Goal: Task Accomplishment & Management: Manage account settings

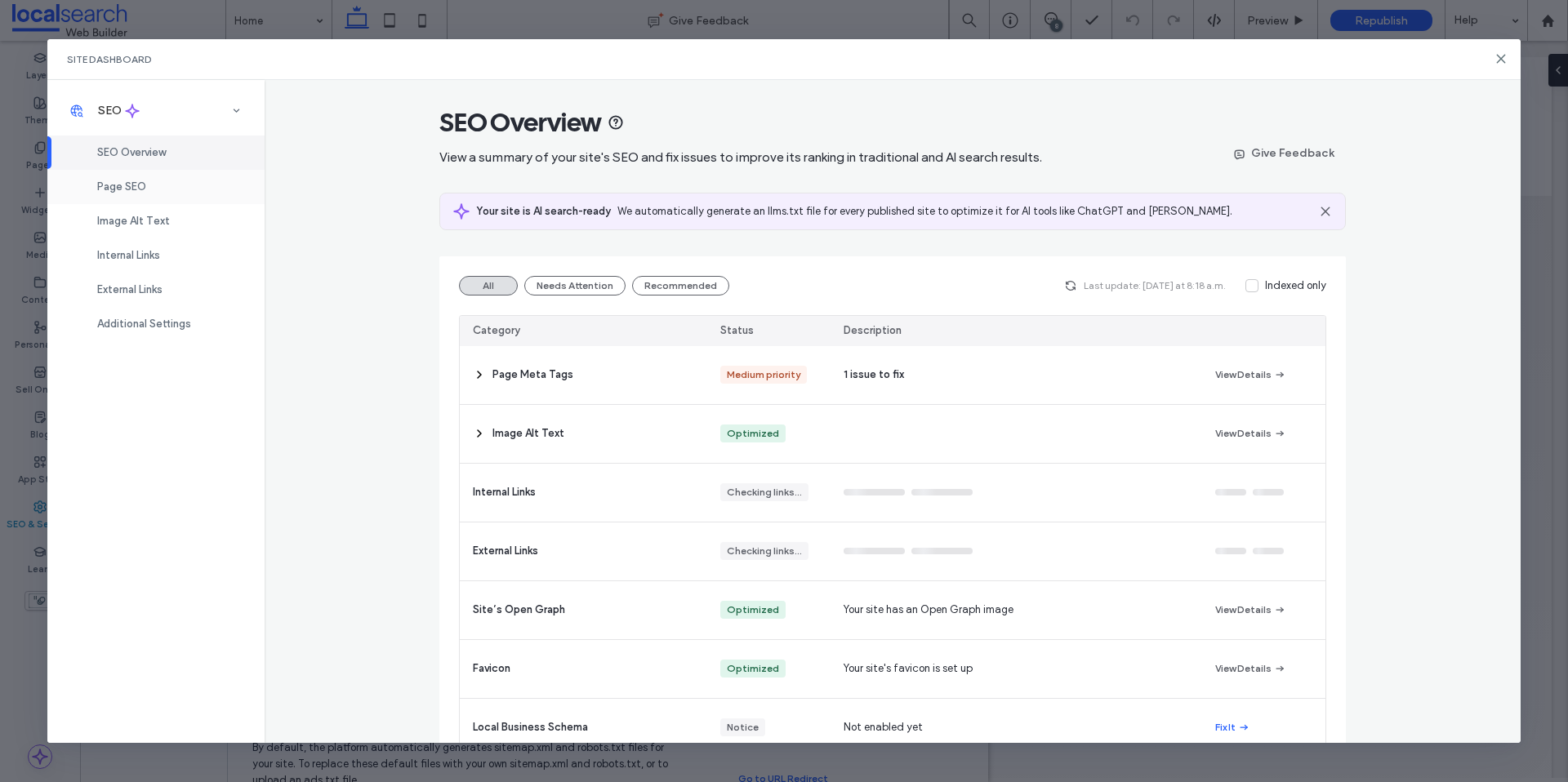
click at [152, 187] on div "Page SEO" at bounding box center [156, 187] width 217 height 34
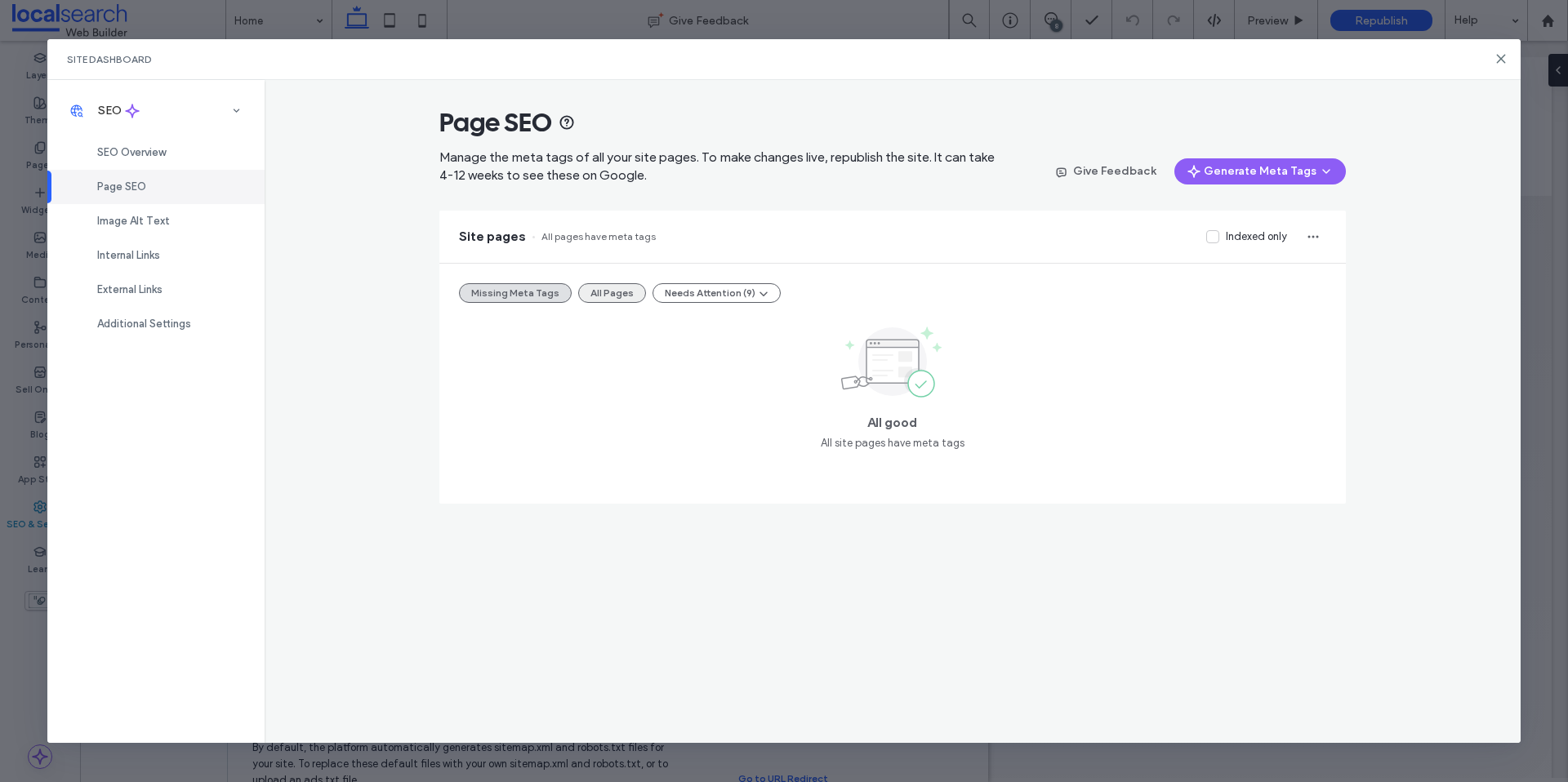
click at [603, 288] on button "All Pages" at bounding box center [611, 293] width 67 height 19
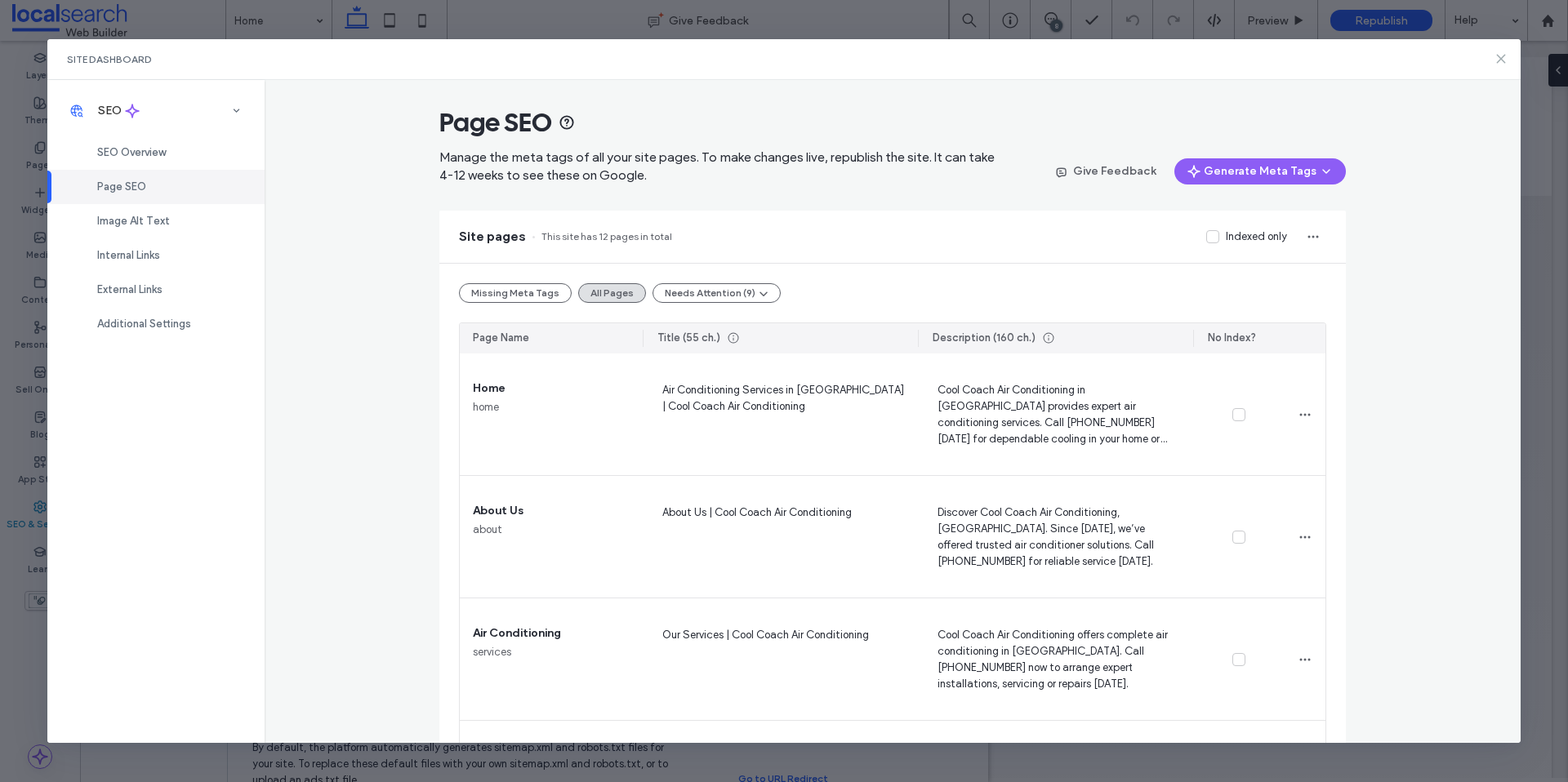
click at [1506, 60] on icon at bounding box center [1501, 59] width 13 height 13
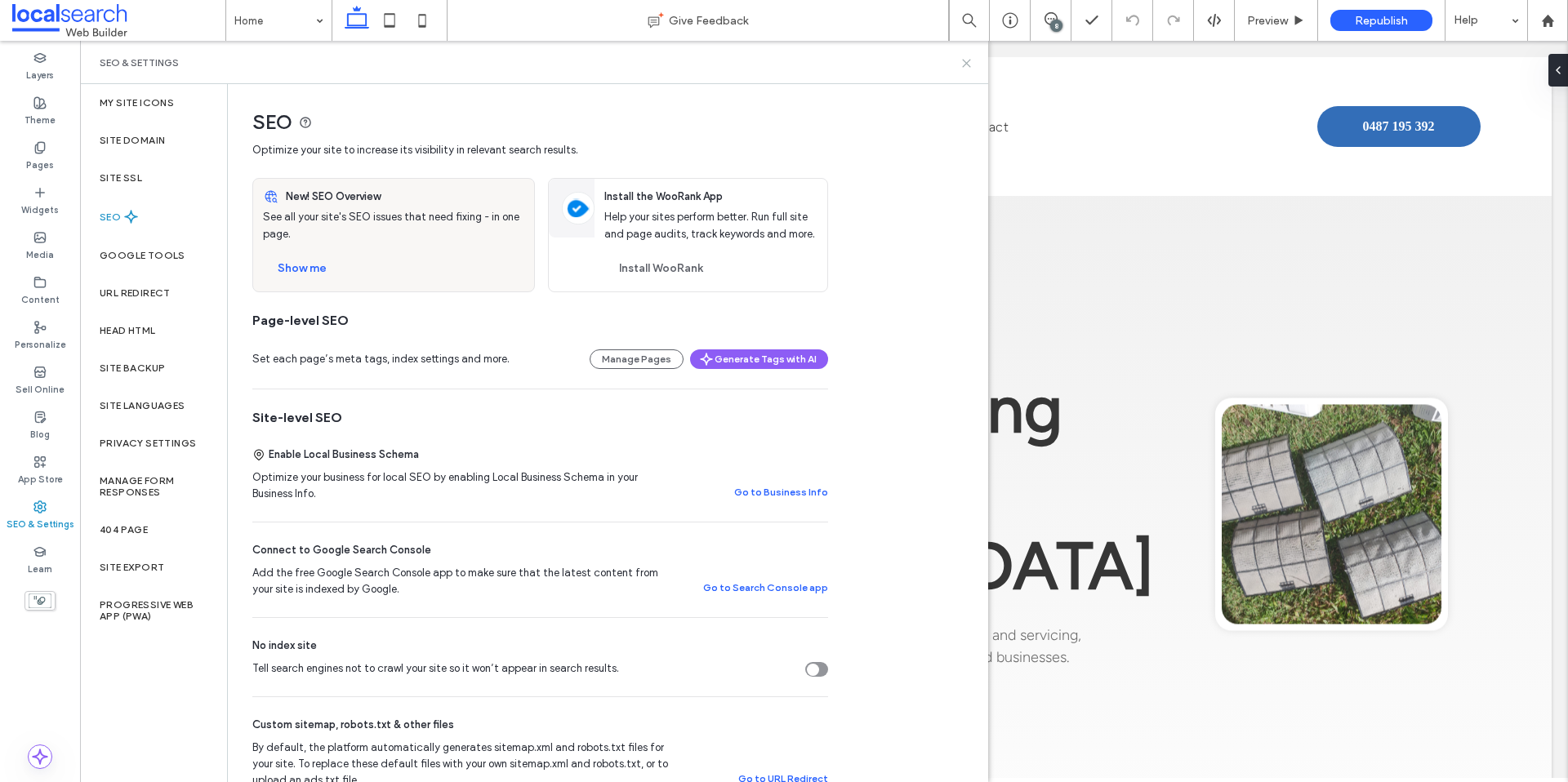
click at [965, 62] on use at bounding box center [966, 63] width 7 height 7
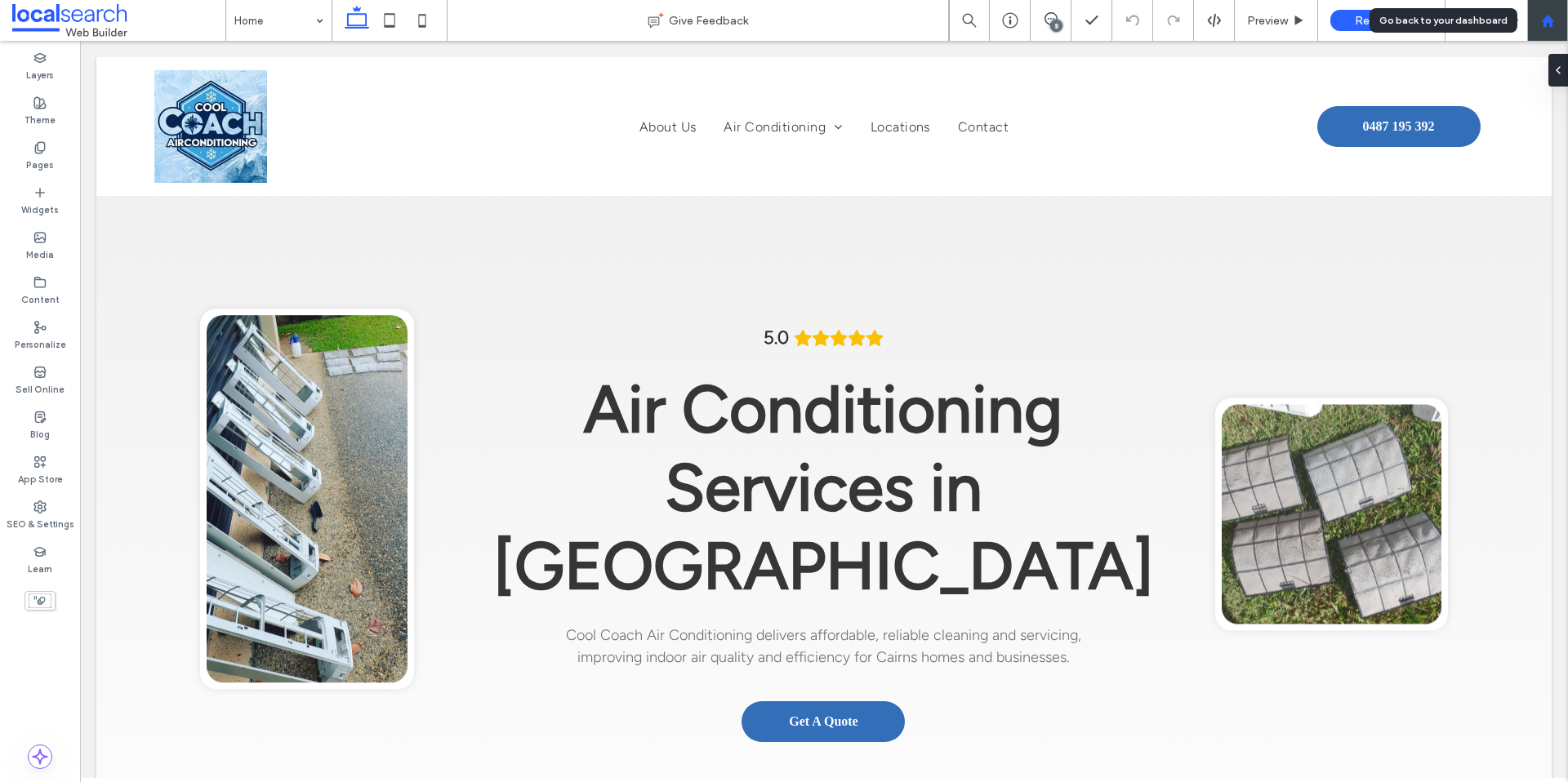
click at [1542, 10] on div at bounding box center [1548, 20] width 41 height 41
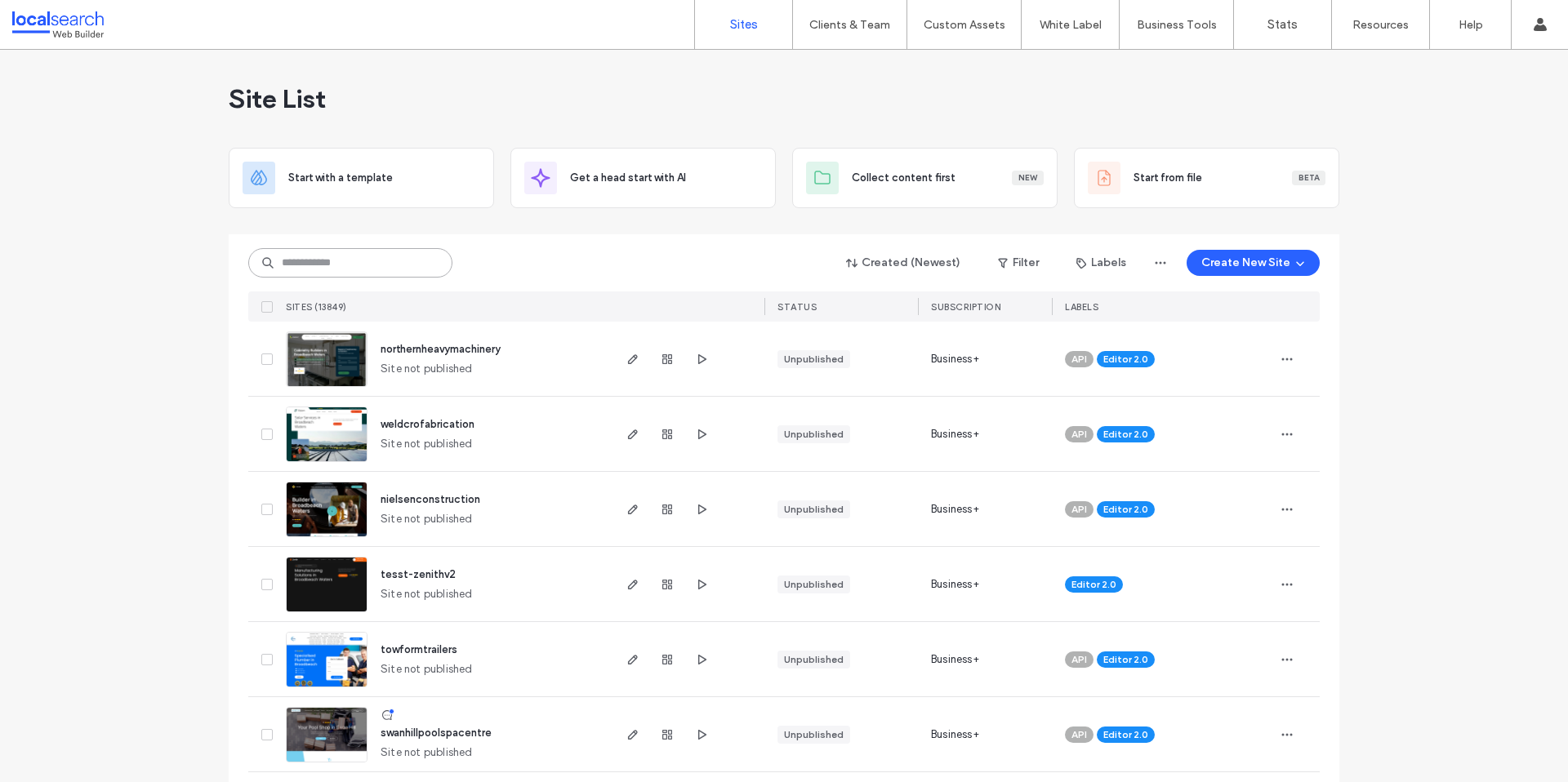
click at [371, 270] on input at bounding box center [350, 263] width 204 height 30
paste input "**********"
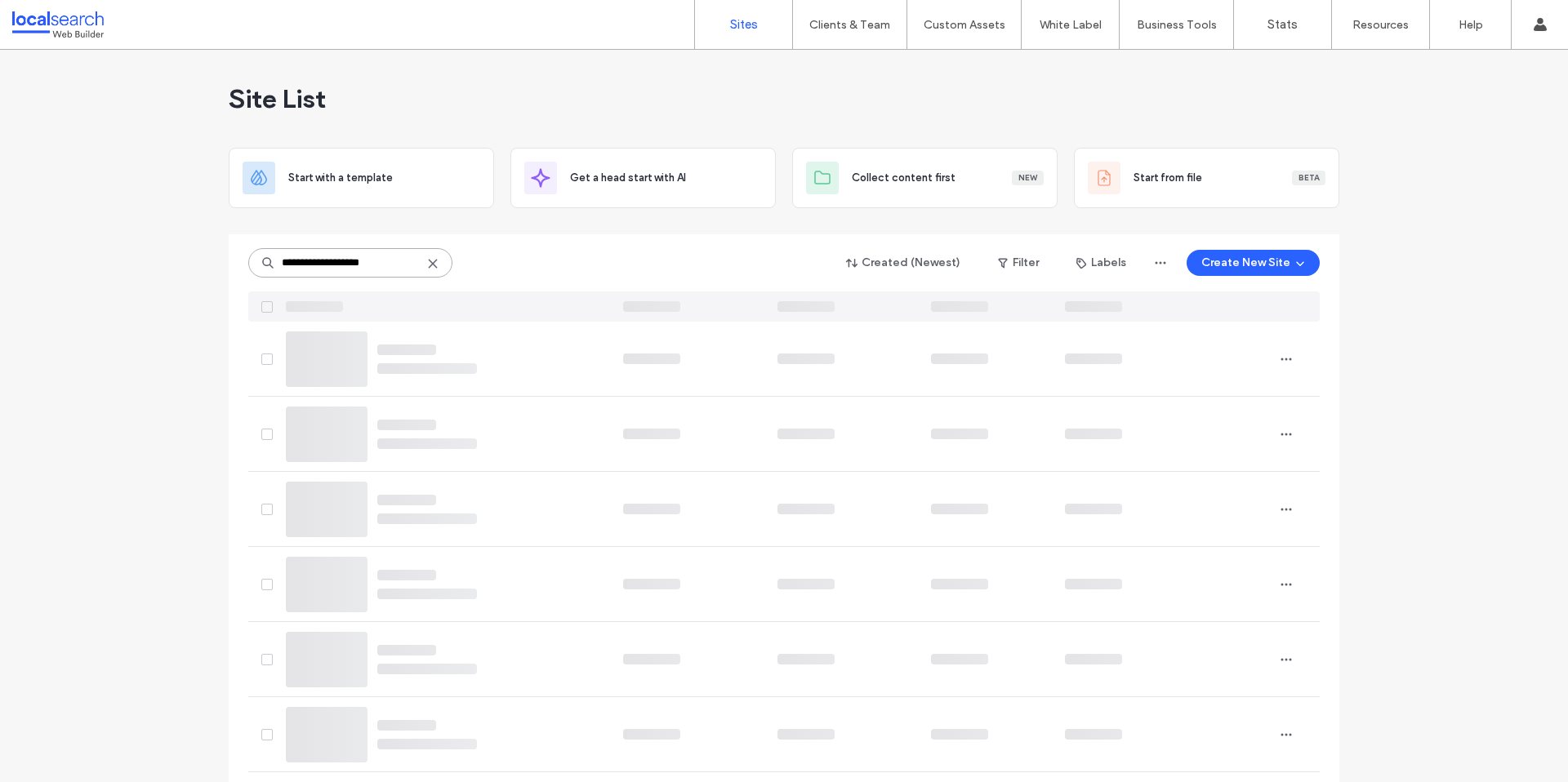
type input "**********"
click at [545, 300] on div at bounding box center [445, 306] width 331 height 31
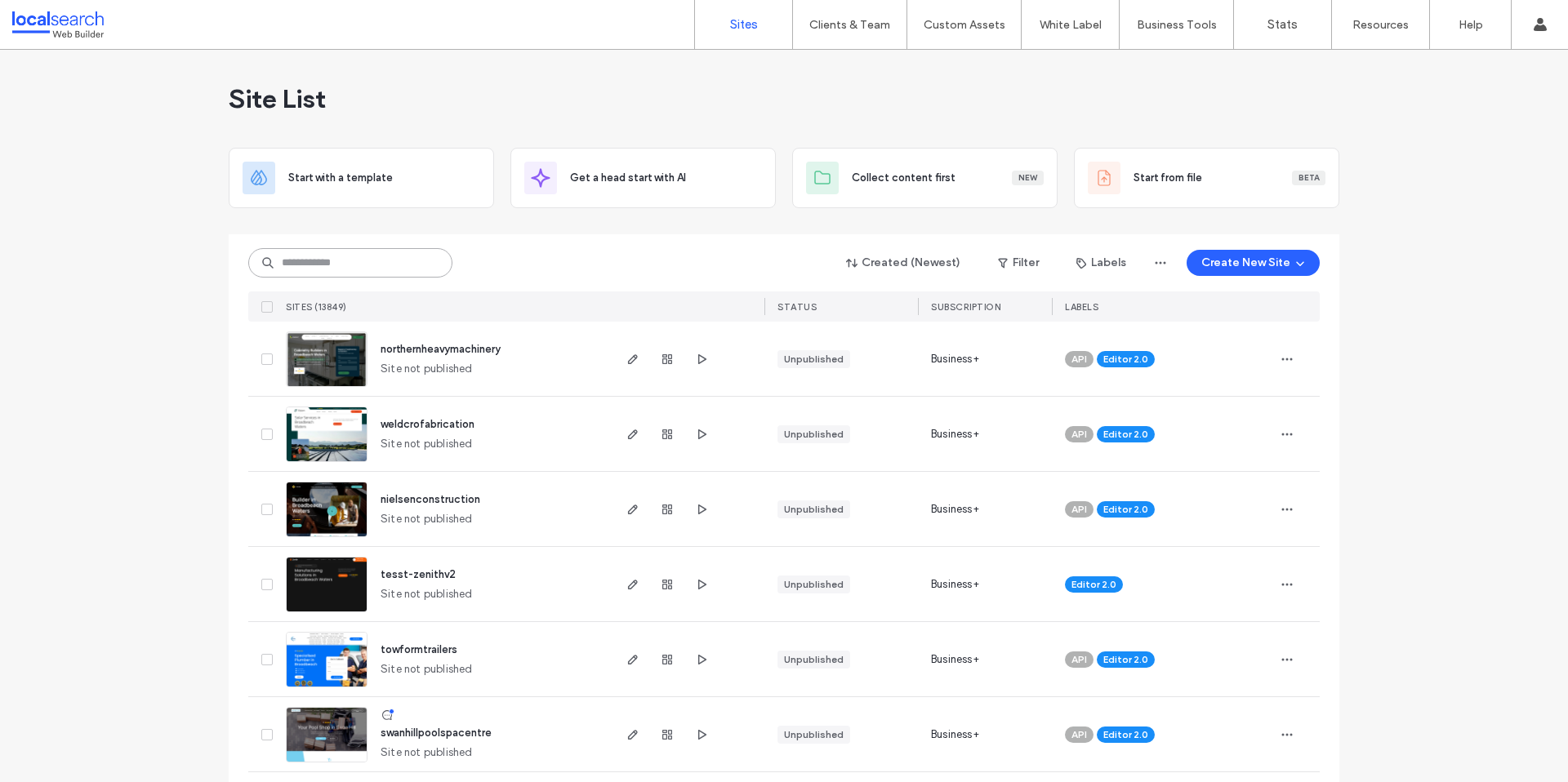
click at [365, 253] on input at bounding box center [350, 263] width 204 height 30
paste input "**********"
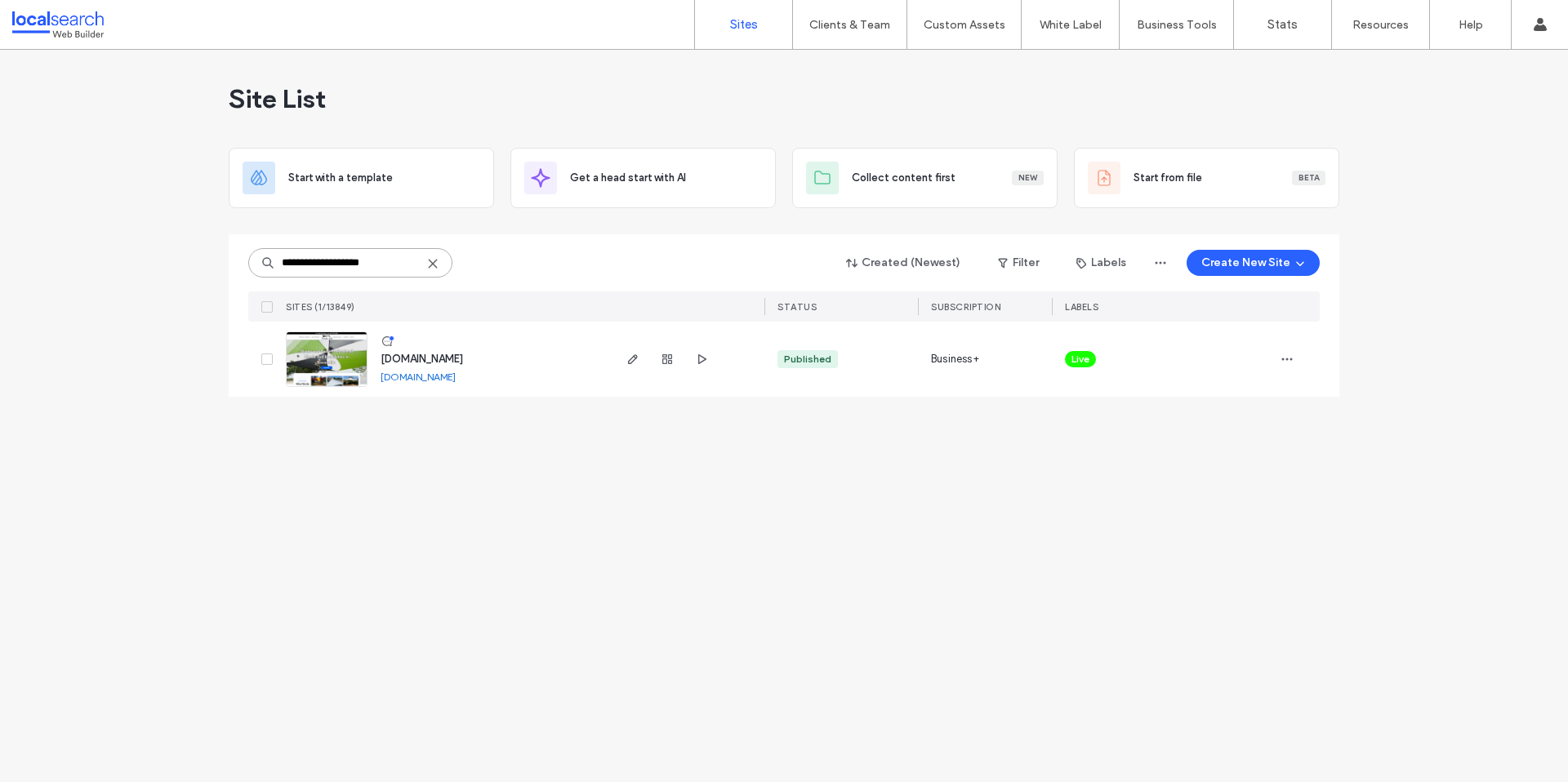
type input "**********"
click at [354, 379] on img at bounding box center [326, 388] width 80 height 111
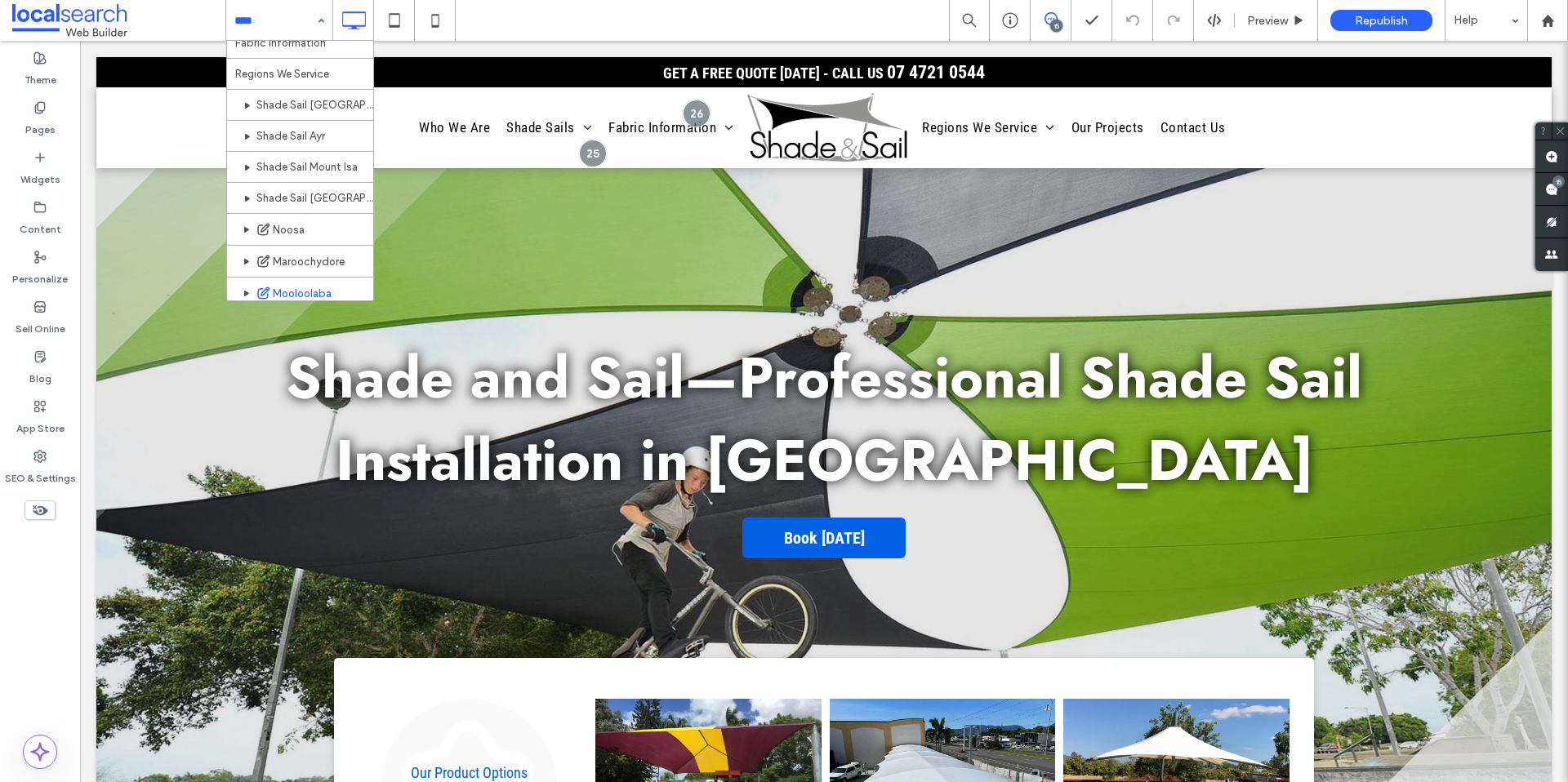
scroll to position [299, 0]
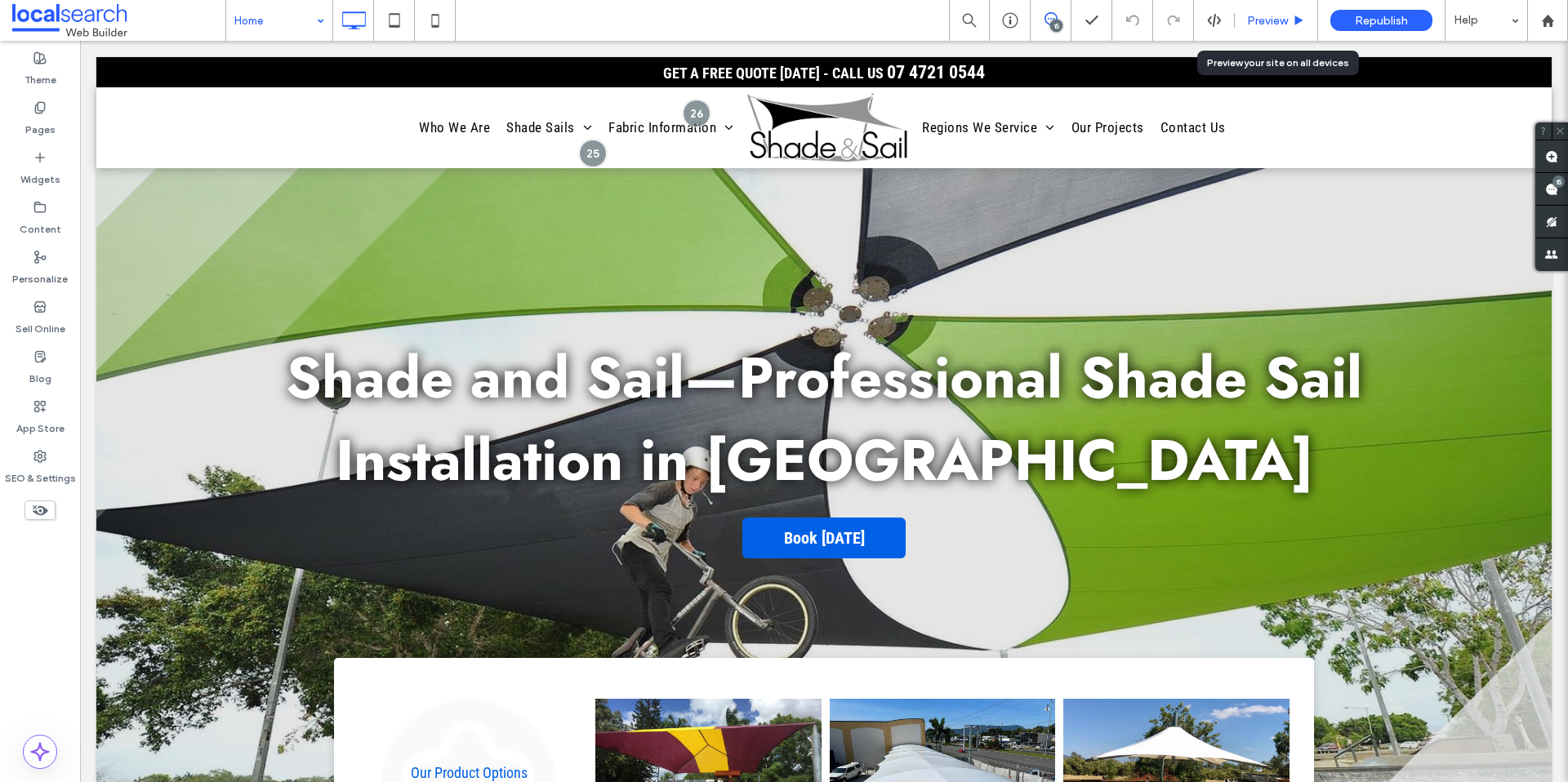
click at [1275, 18] on span "Preview" at bounding box center [1268, 21] width 41 height 14
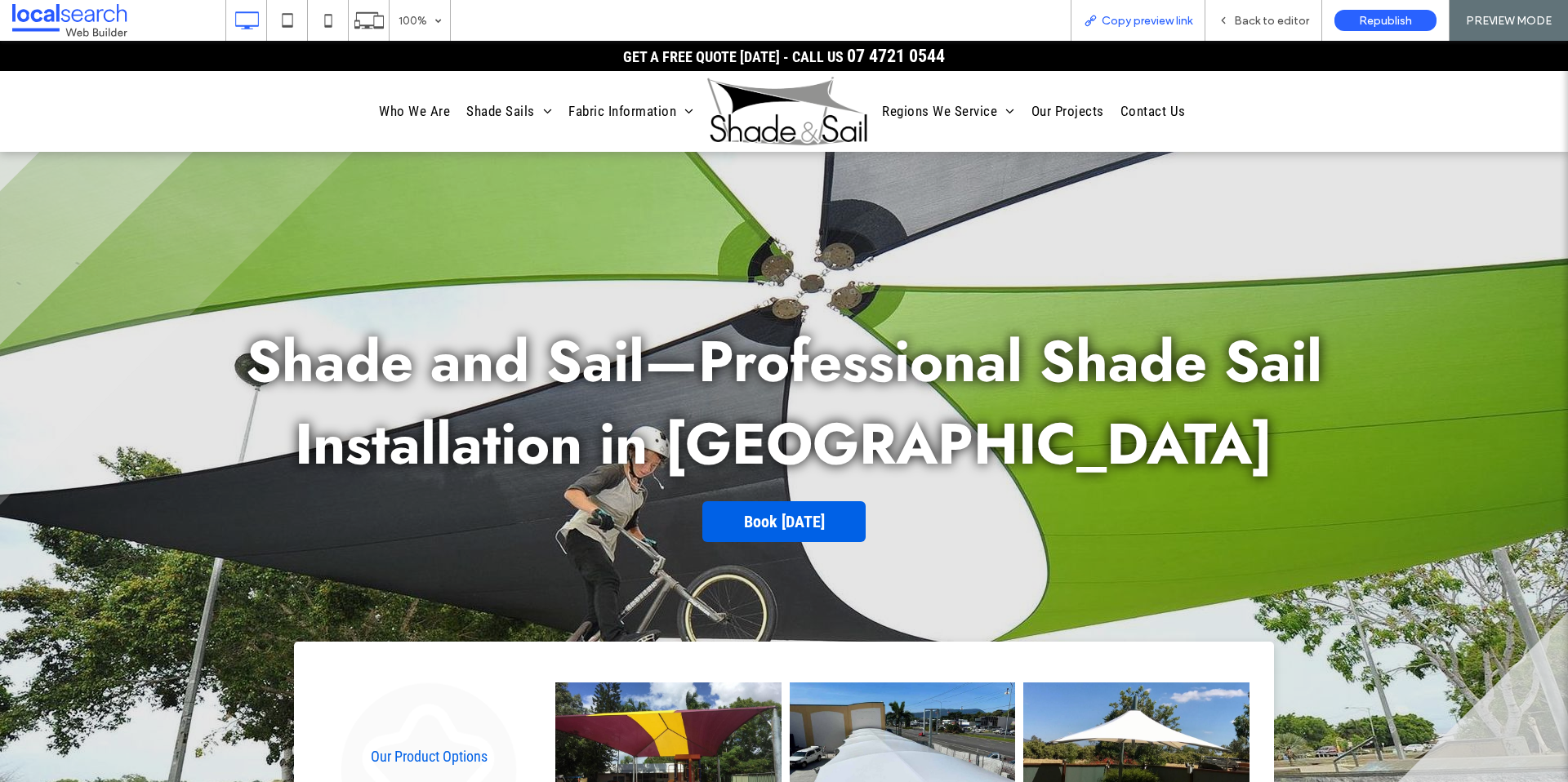
click at [1137, 28] on div "Copy preview link" at bounding box center [1138, 20] width 135 height 41
click at [1143, 14] on span "Copy preview link" at bounding box center [1148, 21] width 91 height 14
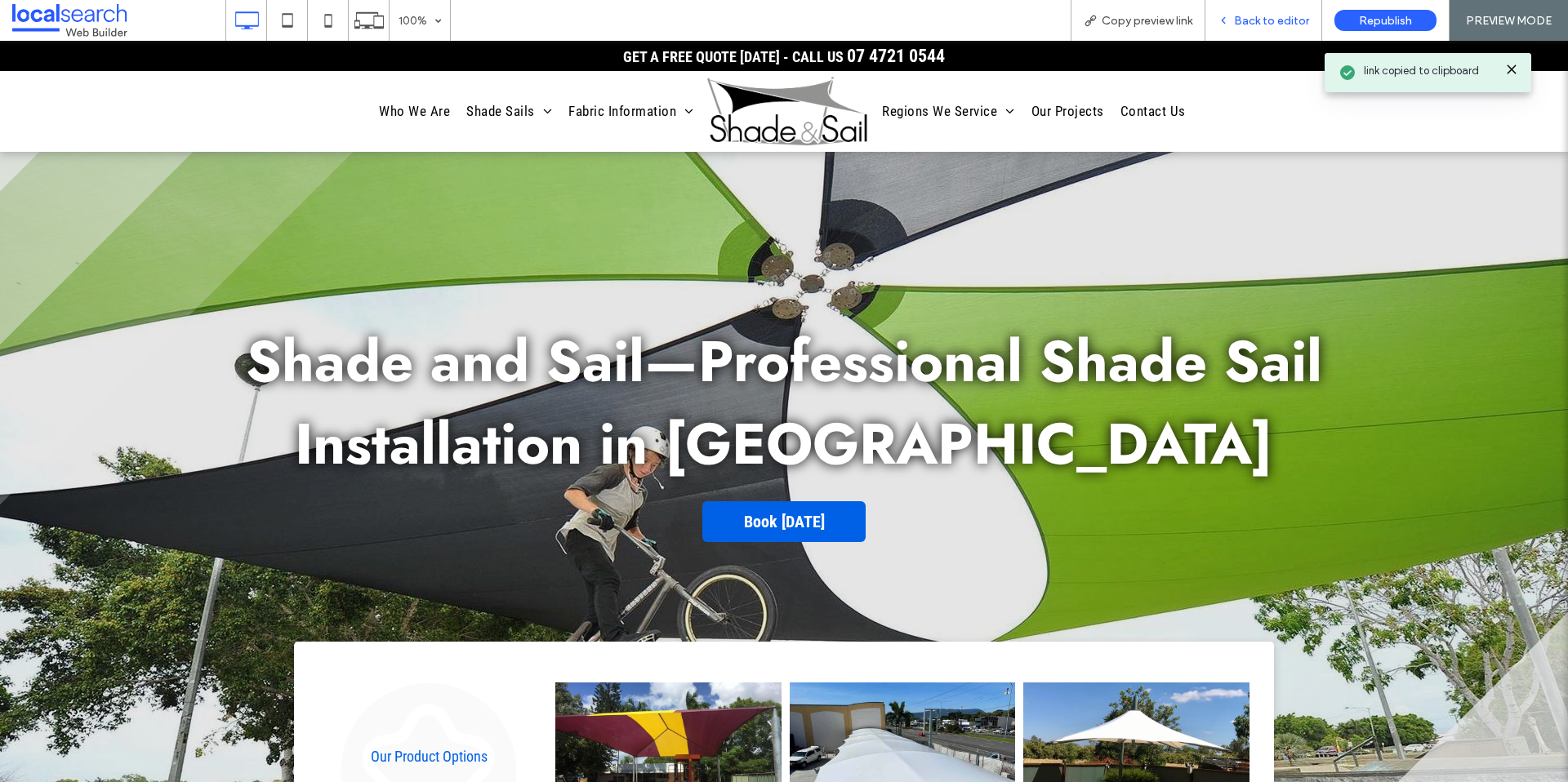
click at [1255, 18] on span "Back to editor" at bounding box center [1272, 21] width 75 height 14
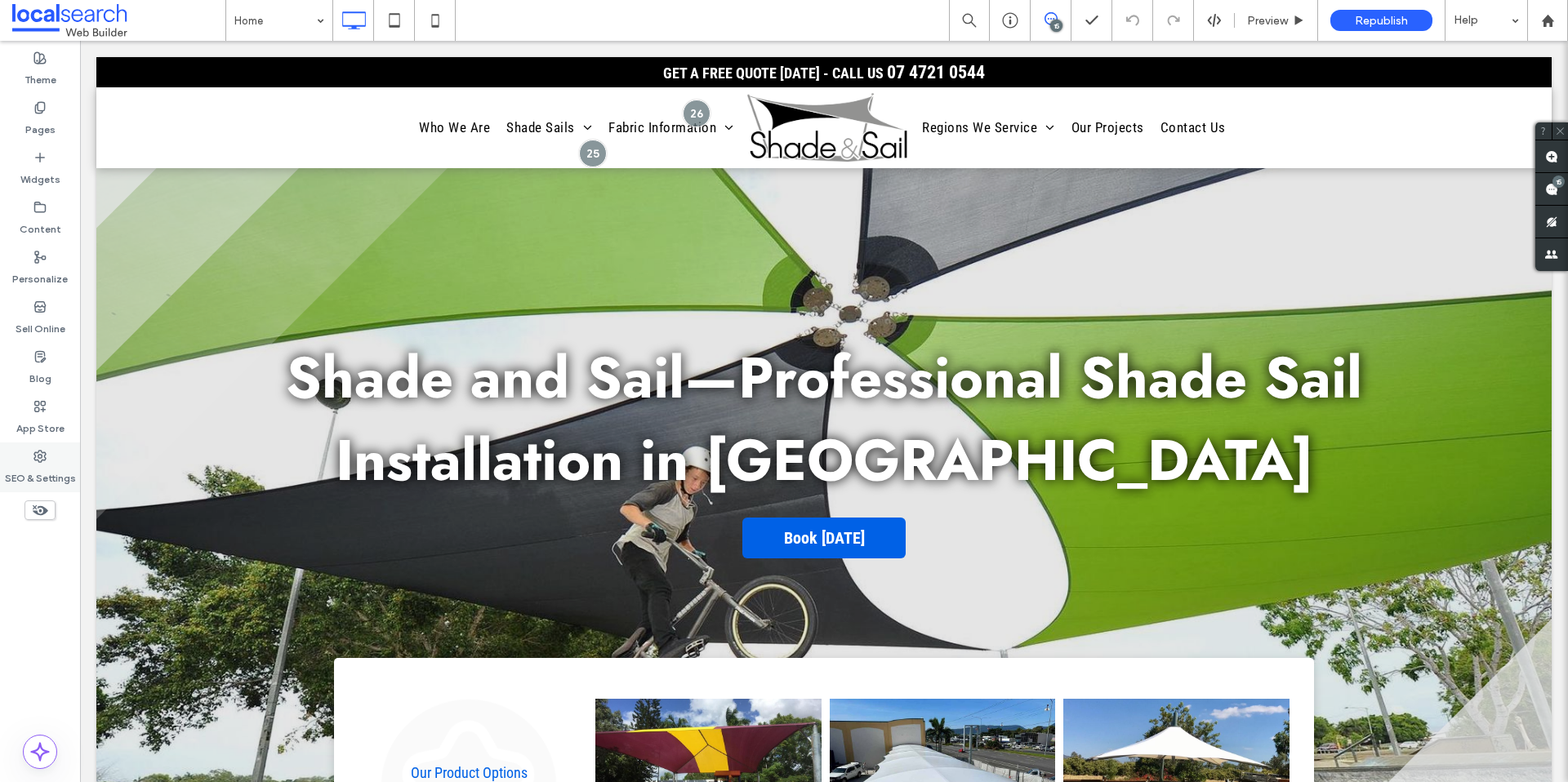
click at [39, 484] on label "SEO & Settings" at bounding box center [40, 475] width 71 height 23
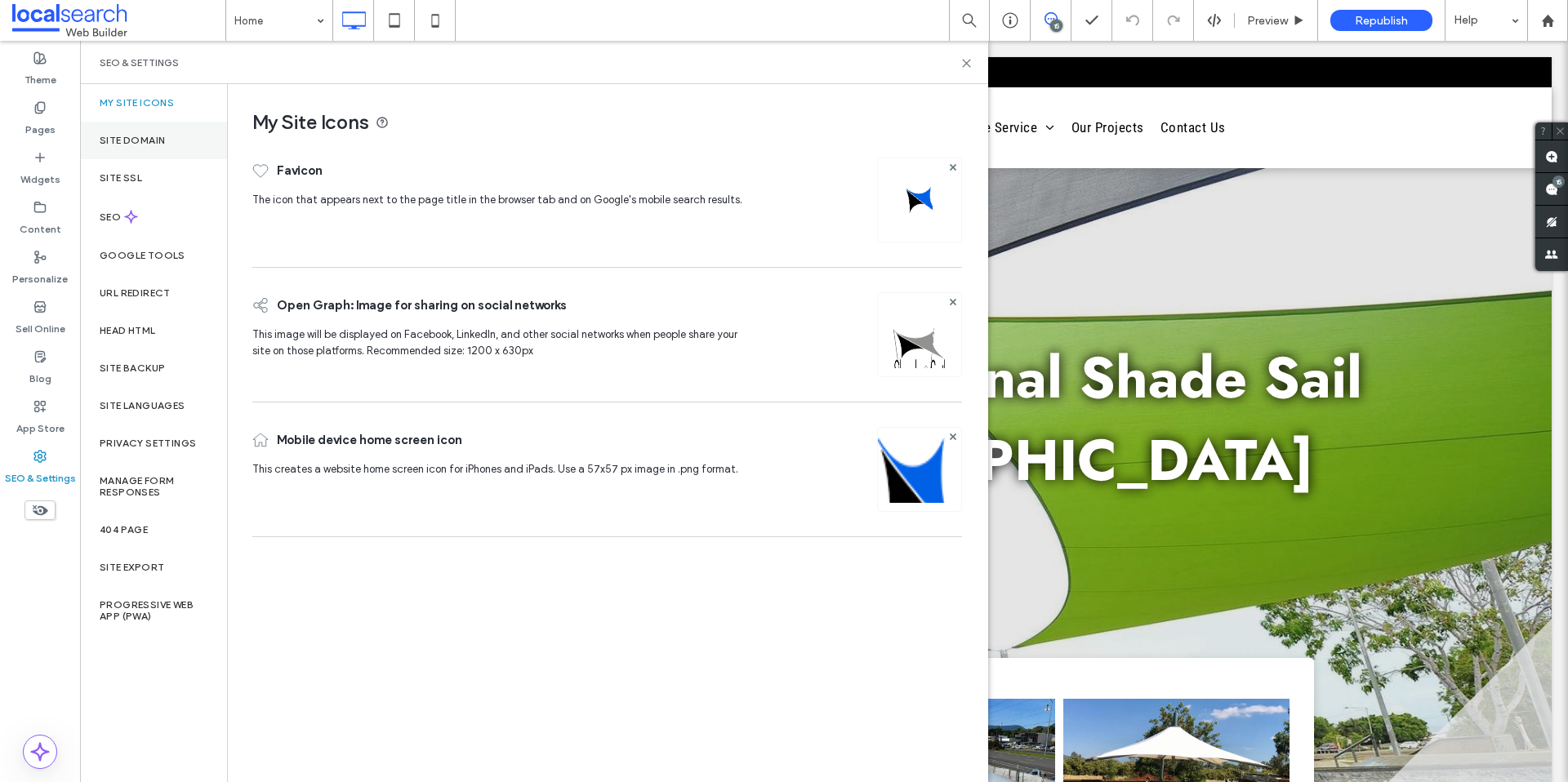
click at [156, 130] on div "Site Domain" at bounding box center [153, 140] width 147 height 38
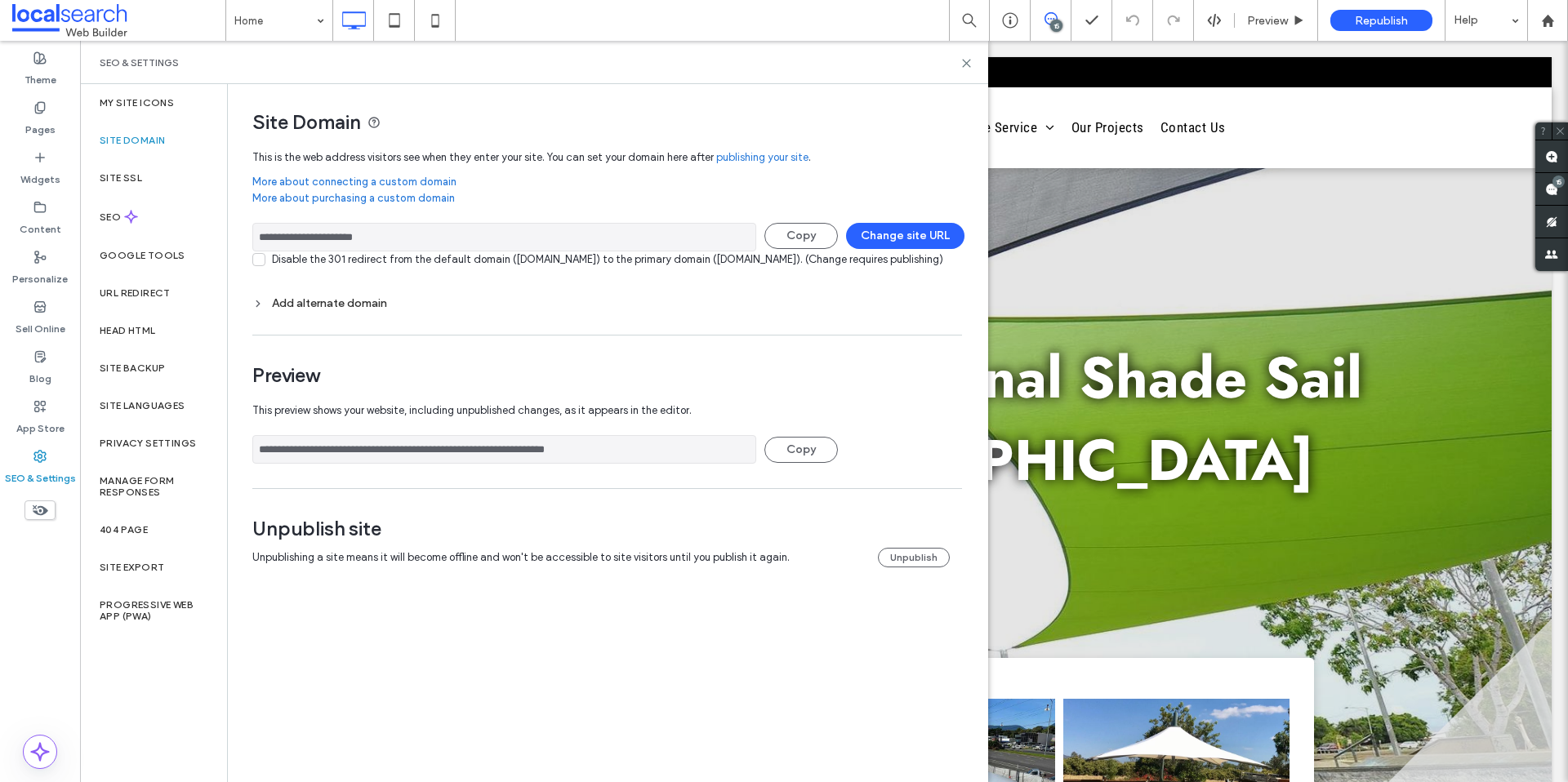
drag, startPoint x: 427, startPoint y: 231, endPoint x: 391, endPoint y: 221, distance: 37.4
click at [401, 237] on input "**********" at bounding box center [504, 237] width 504 height 29
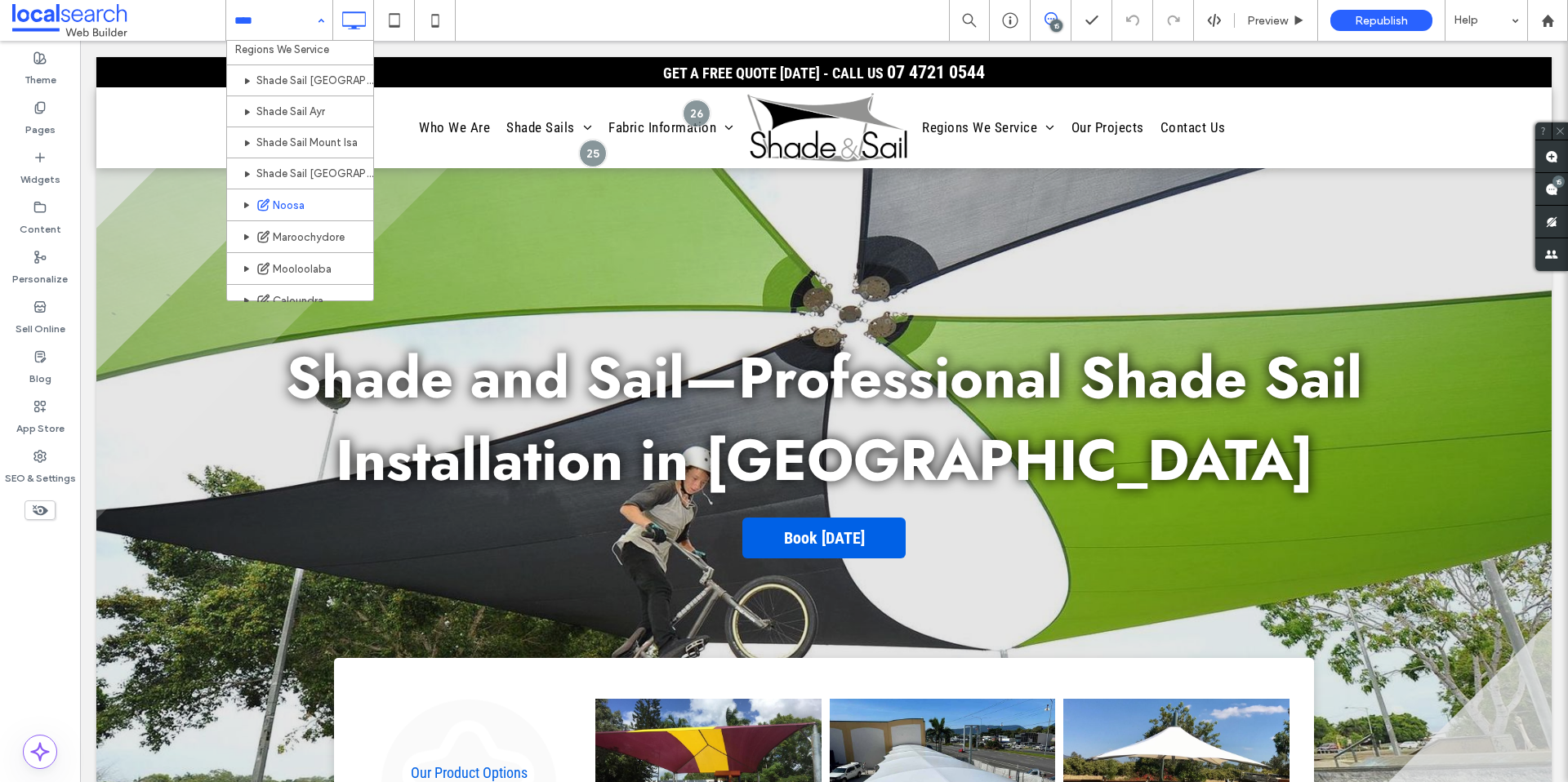
scroll to position [227, 0]
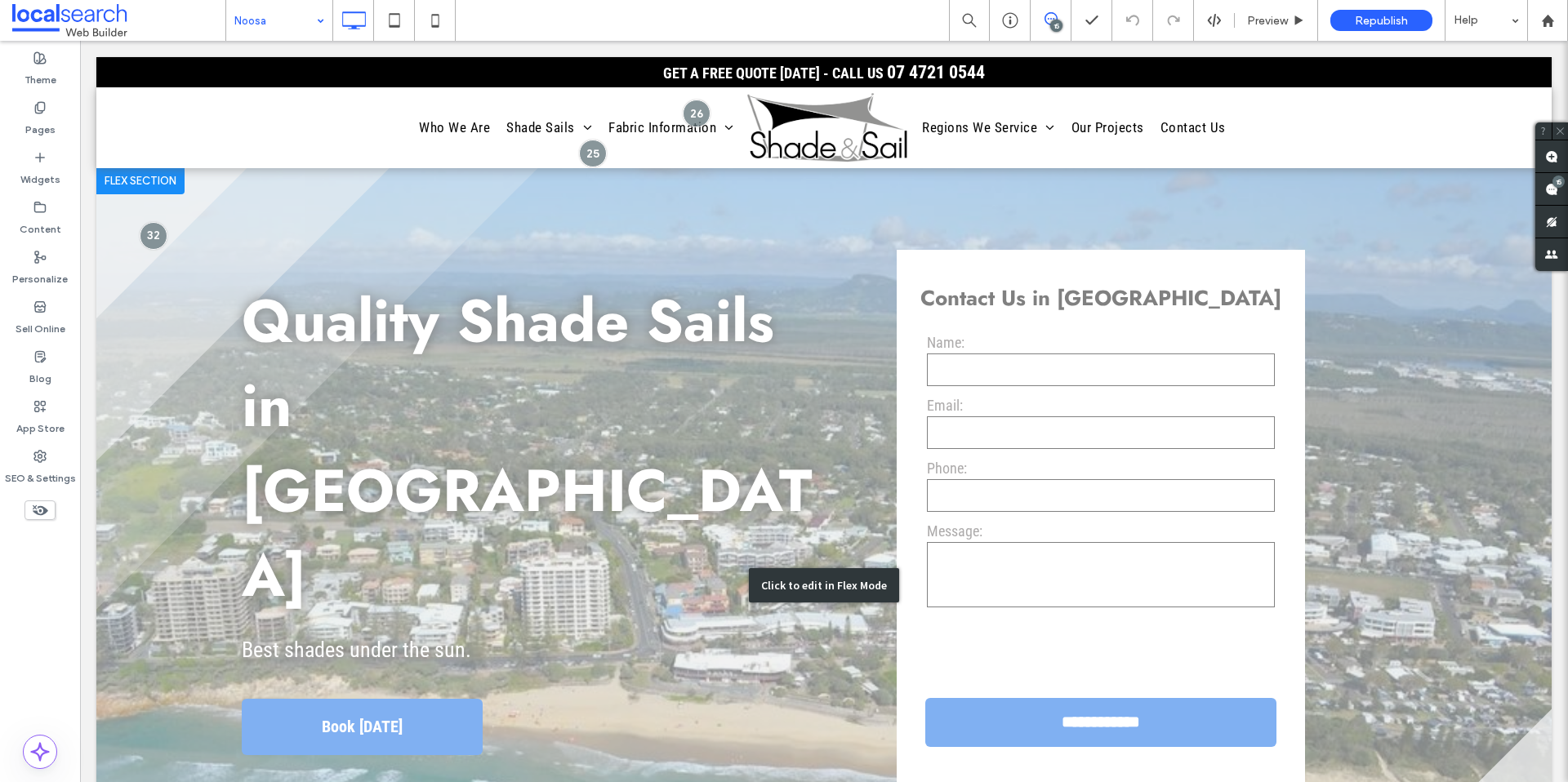
click at [985, 454] on div "Click to edit in Flex Mode" at bounding box center [824, 585] width 1456 height 834
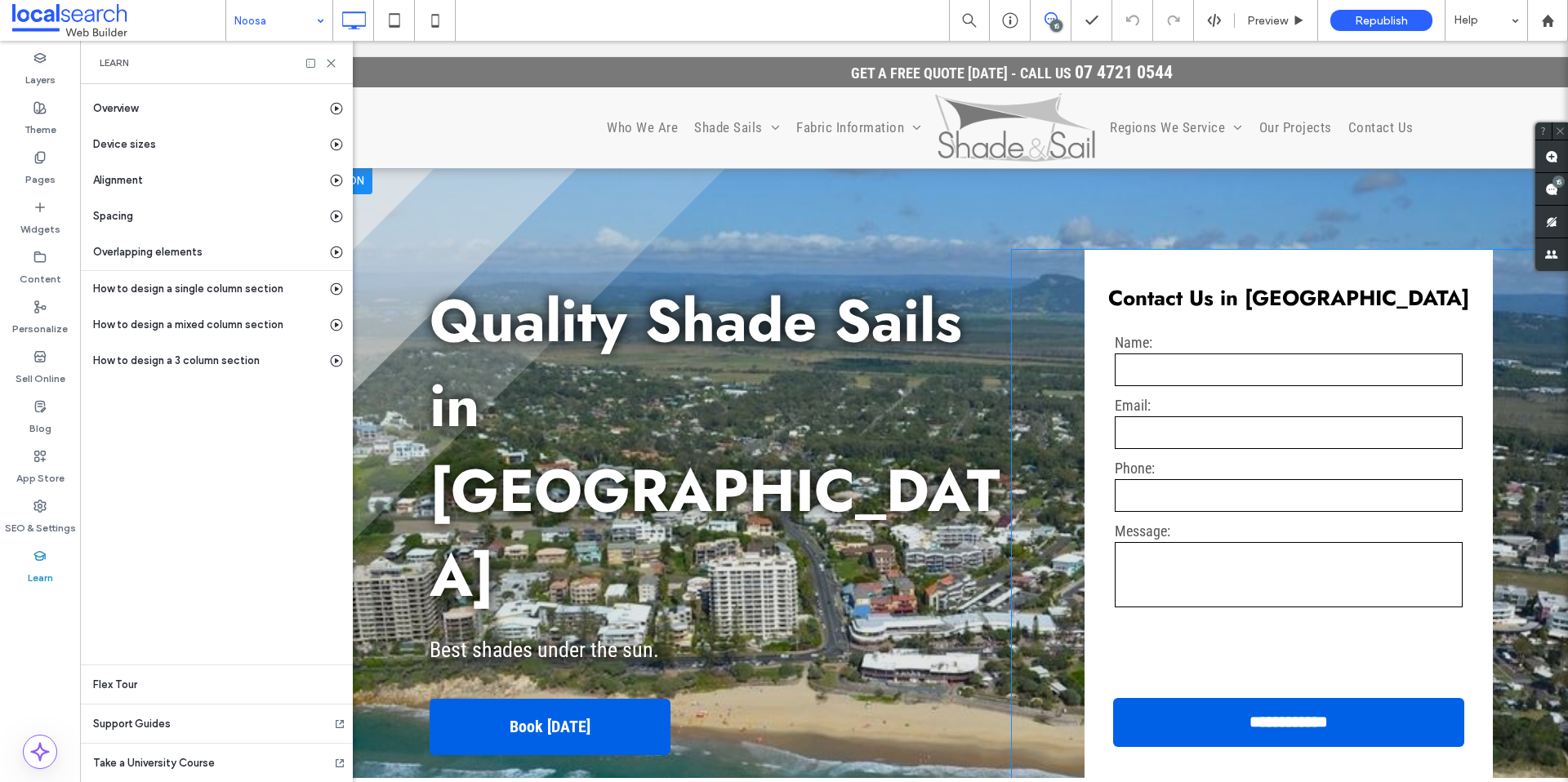
scroll to position [0, 86]
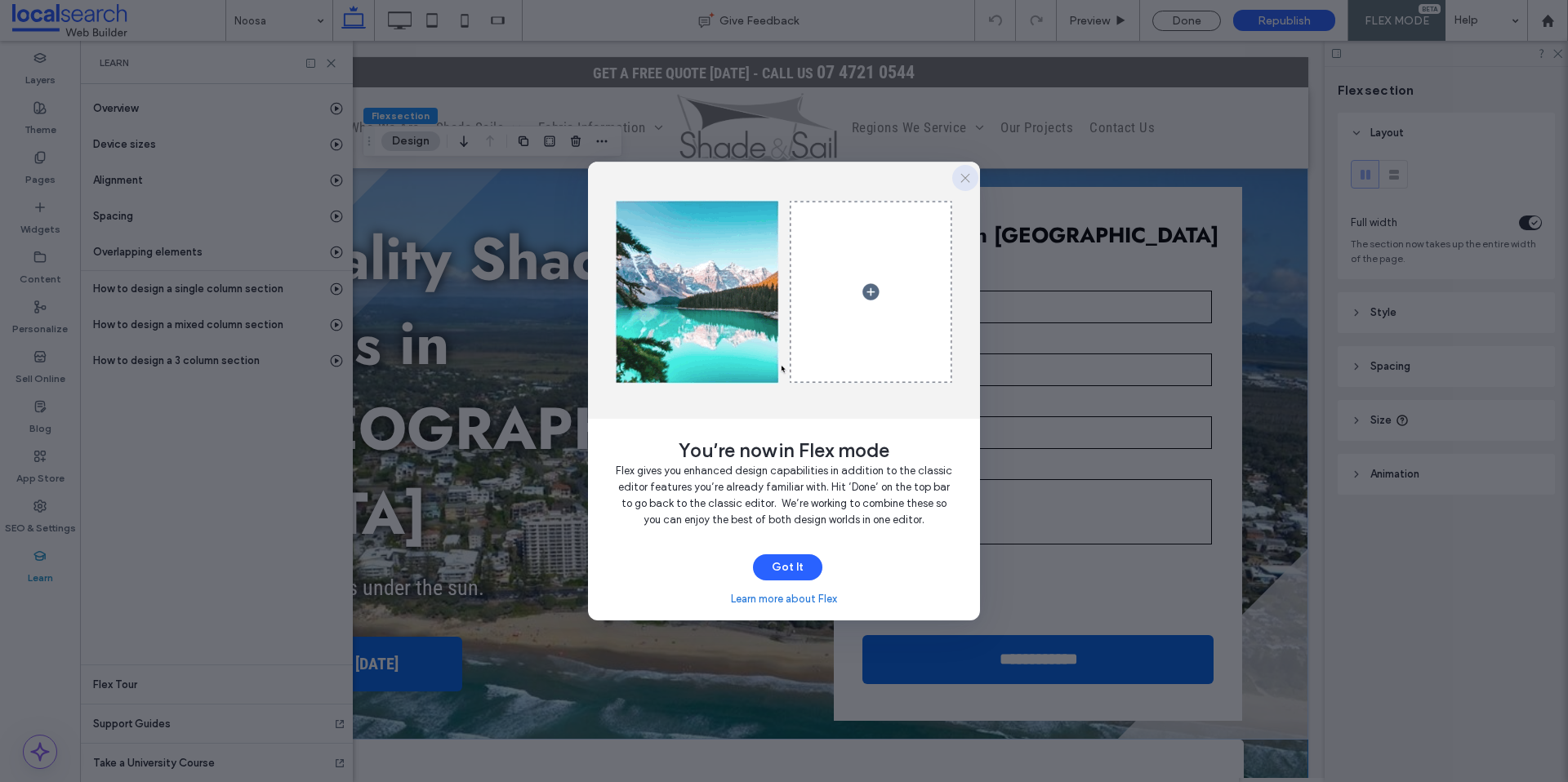
drag, startPoint x: 970, startPoint y: 175, endPoint x: 777, endPoint y: 132, distance: 197.7
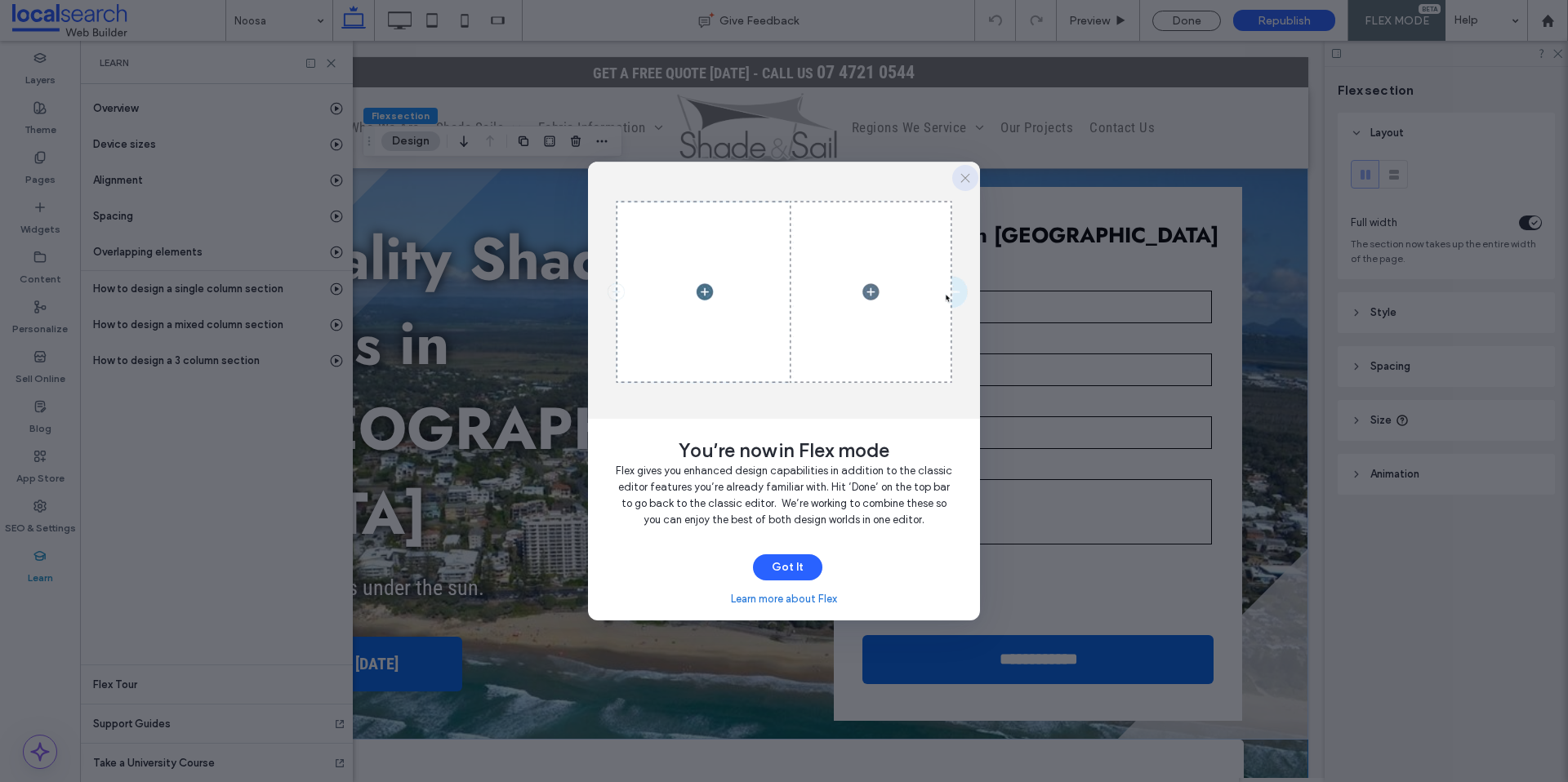
click at [970, 175] on icon "button" at bounding box center [965, 178] width 13 height 13
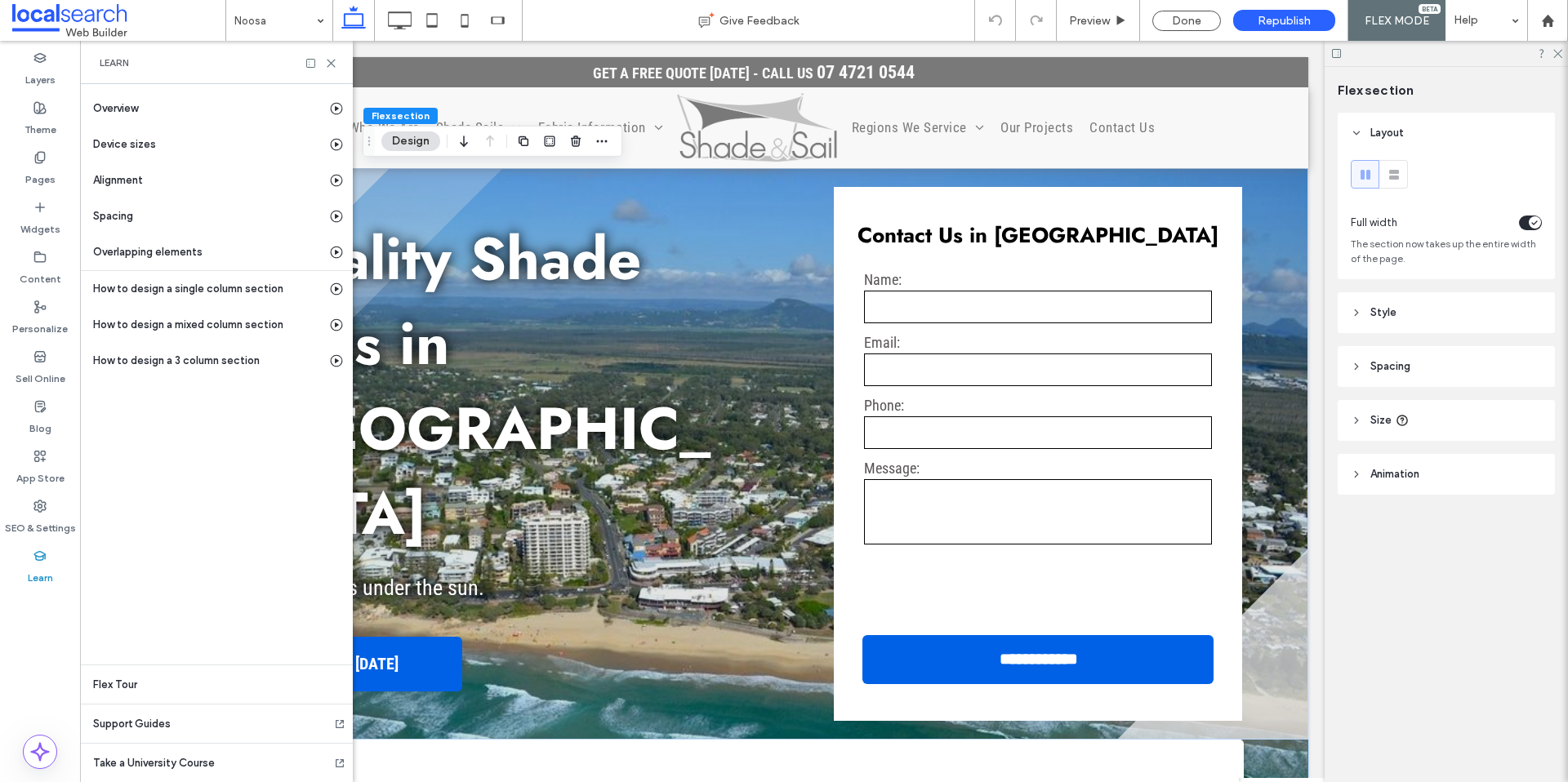
click at [321, 56] on div "Learn" at bounding box center [216, 62] width 234 height 13
click at [337, 67] on div "Learn" at bounding box center [215, 62] width 272 height 43
click at [332, 66] on icon at bounding box center [331, 63] width 12 height 12
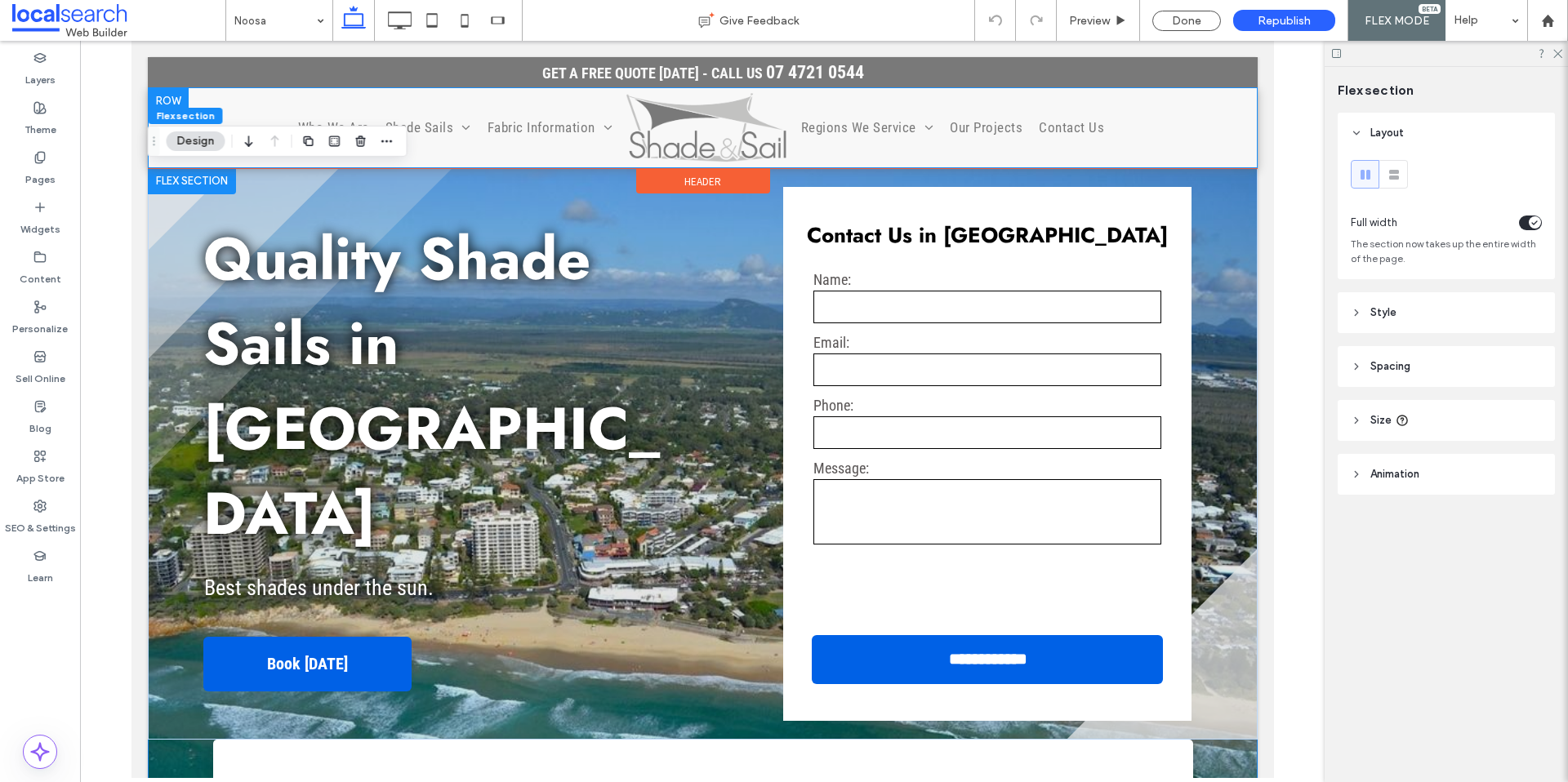
scroll to position [0, 0]
click at [1550, 55] on div at bounding box center [1446, 53] width 244 height 25
click at [1560, 52] on icon at bounding box center [1557, 53] width 11 height 11
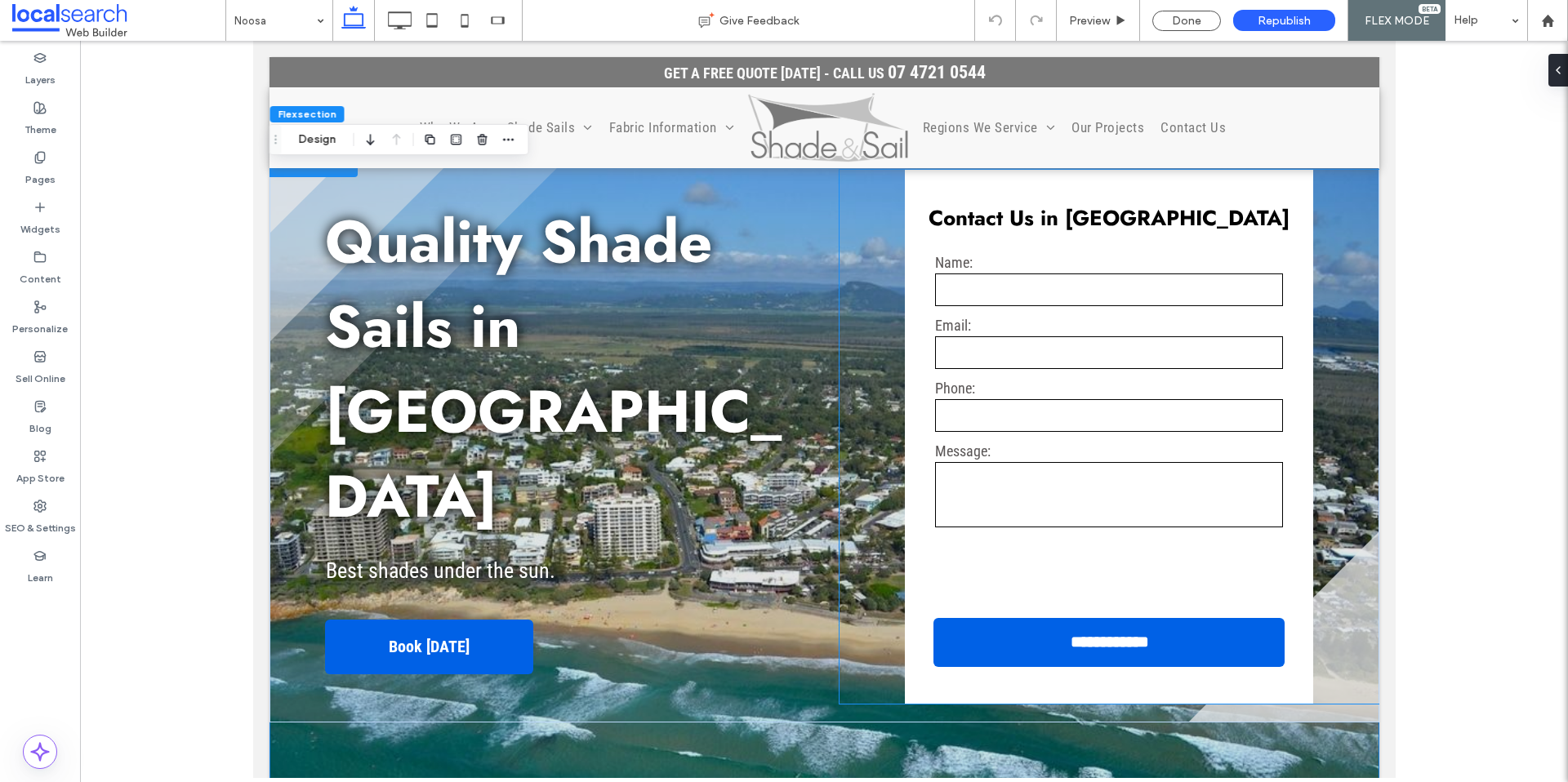
scroll to position [32, 0]
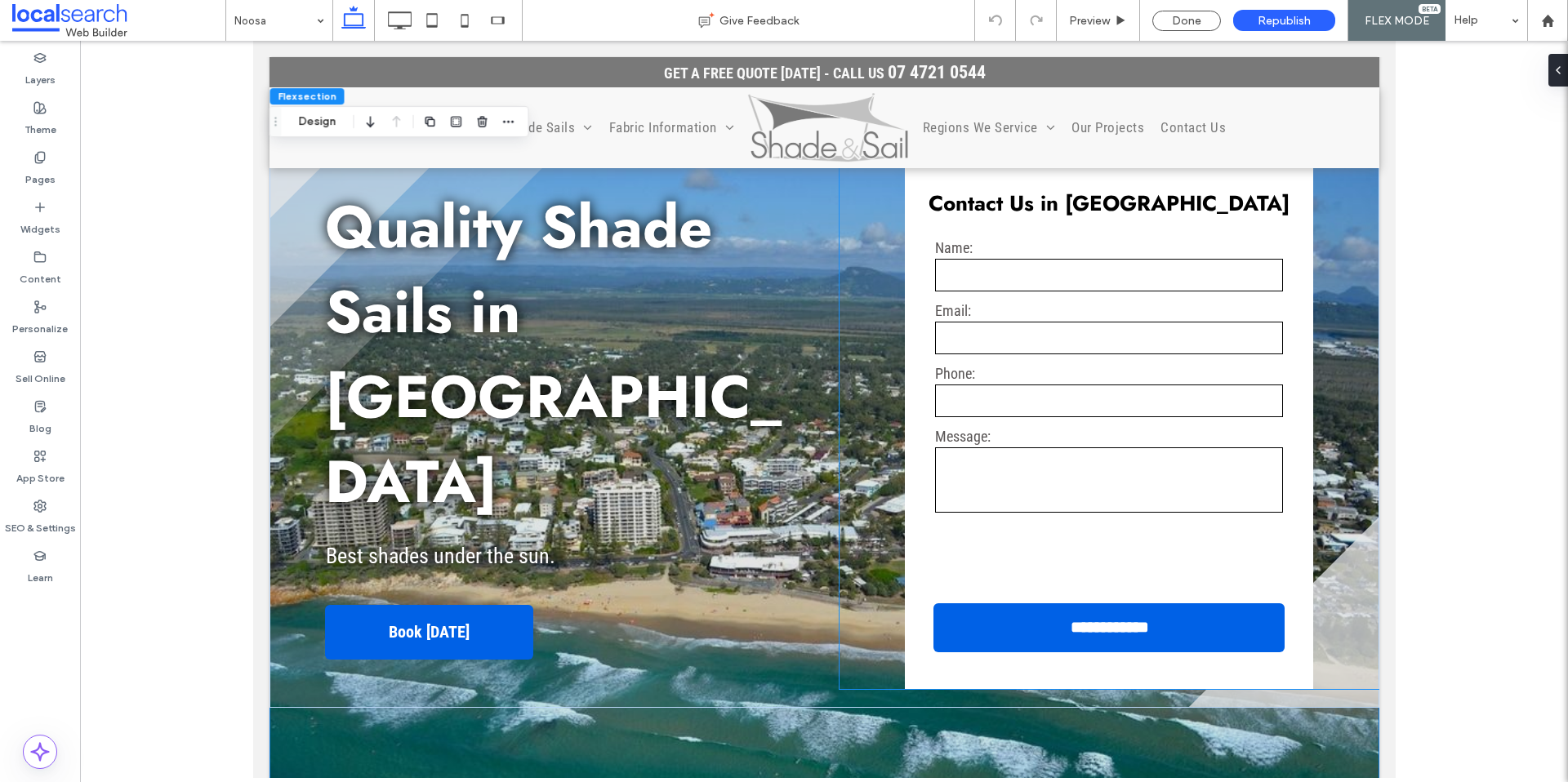
click at [1053, 302] on label "Email:" at bounding box center [1108, 311] width 348 height 18
type input "**"
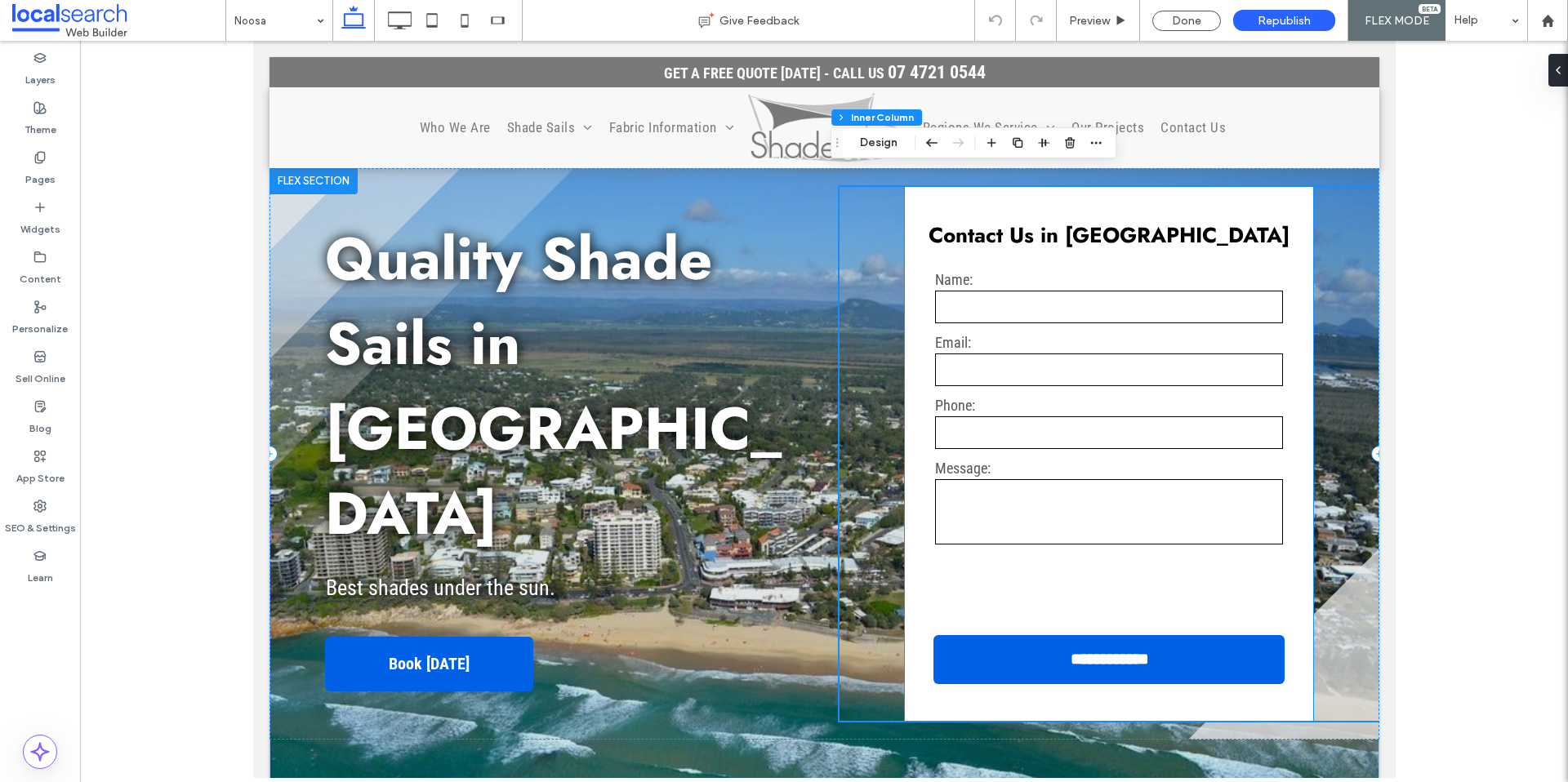
click at [1019, 348] on label "Email:" at bounding box center [1108, 342] width 348 height 18
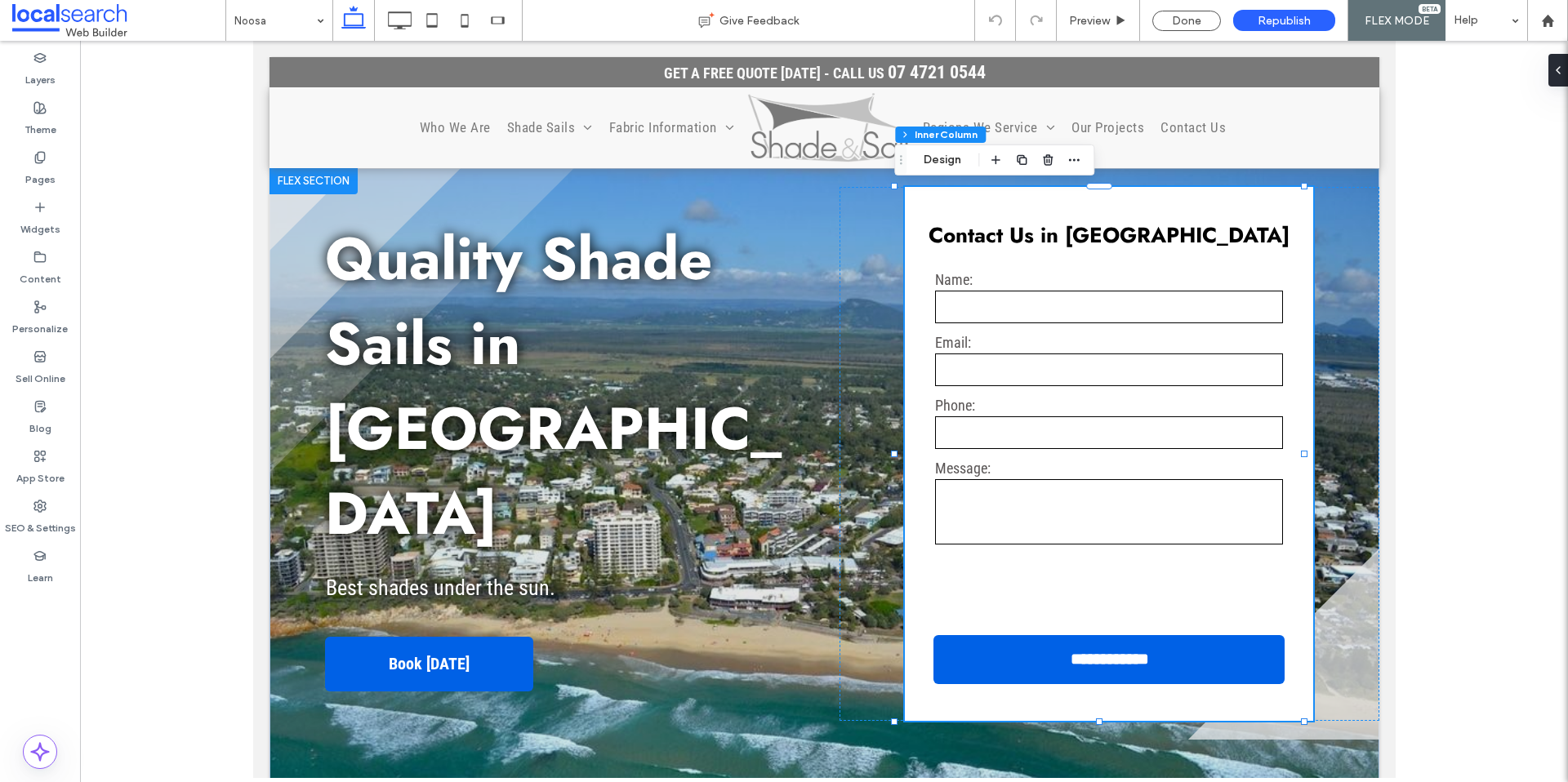
click at [1018, 343] on label "Email:" at bounding box center [1108, 342] width 348 height 18
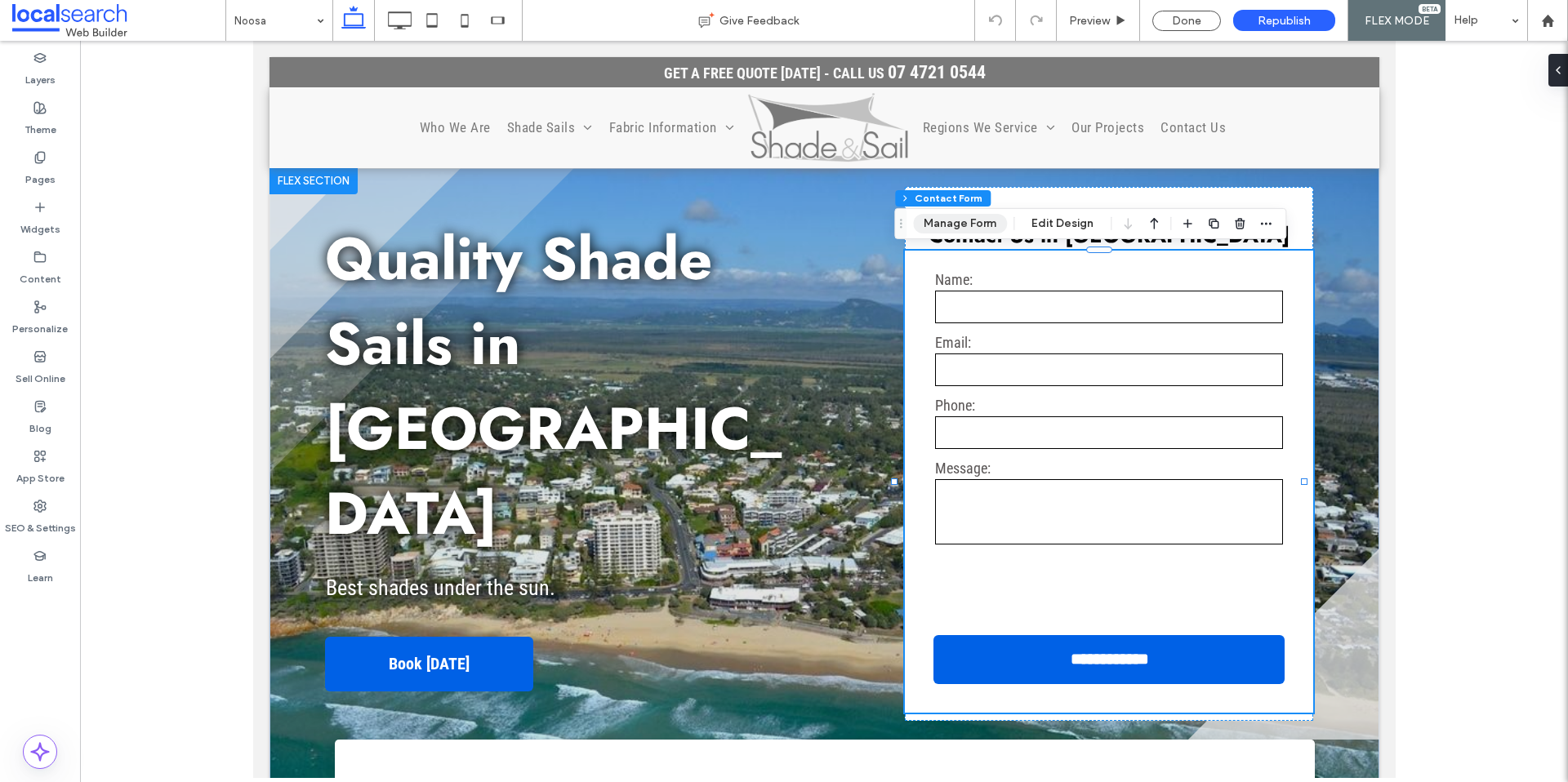
click at [965, 231] on button "Manage Form" at bounding box center [959, 223] width 94 height 19
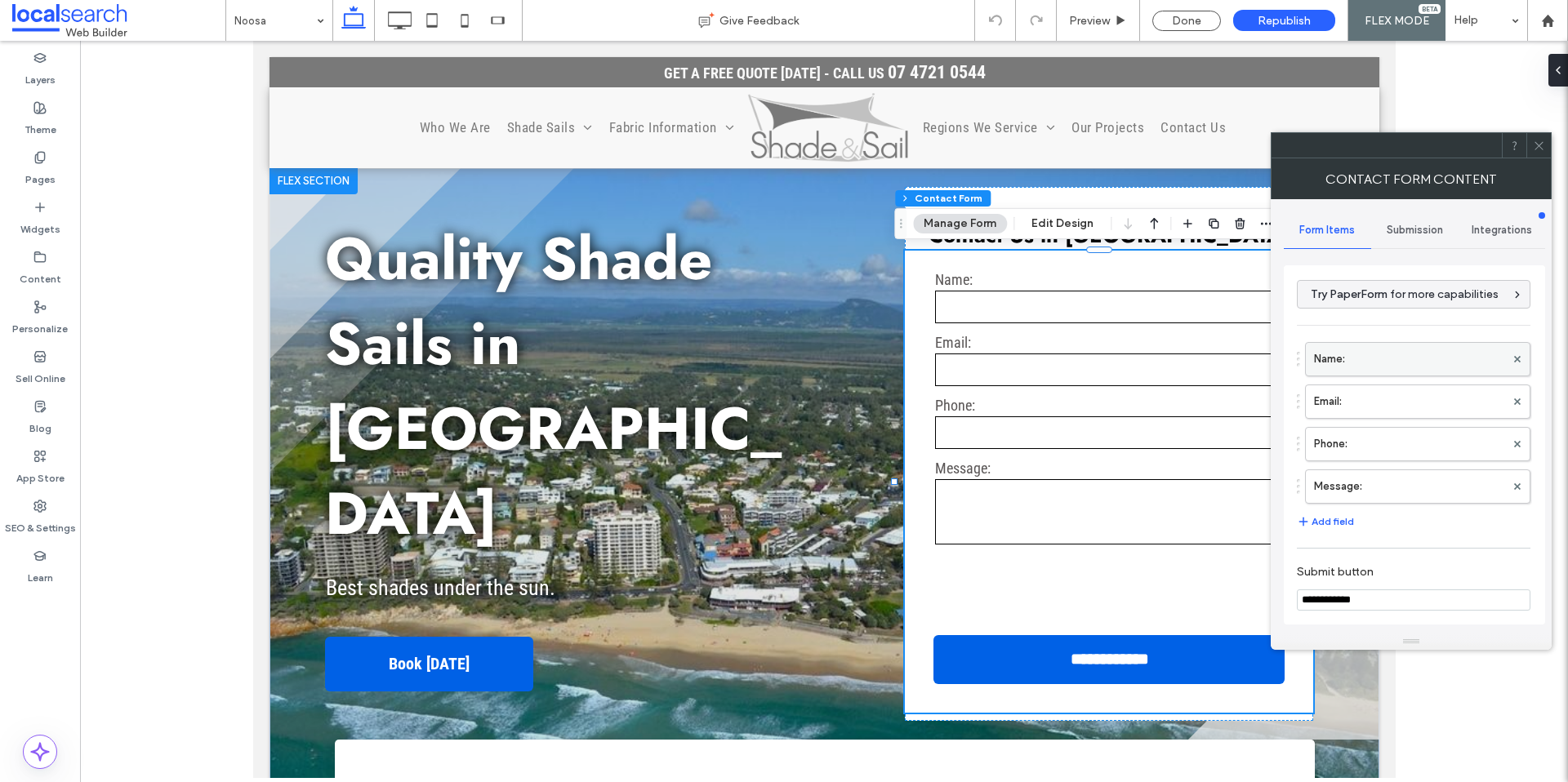
click at [1363, 351] on label "Name:" at bounding box center [1409, 359] width 191 height 32
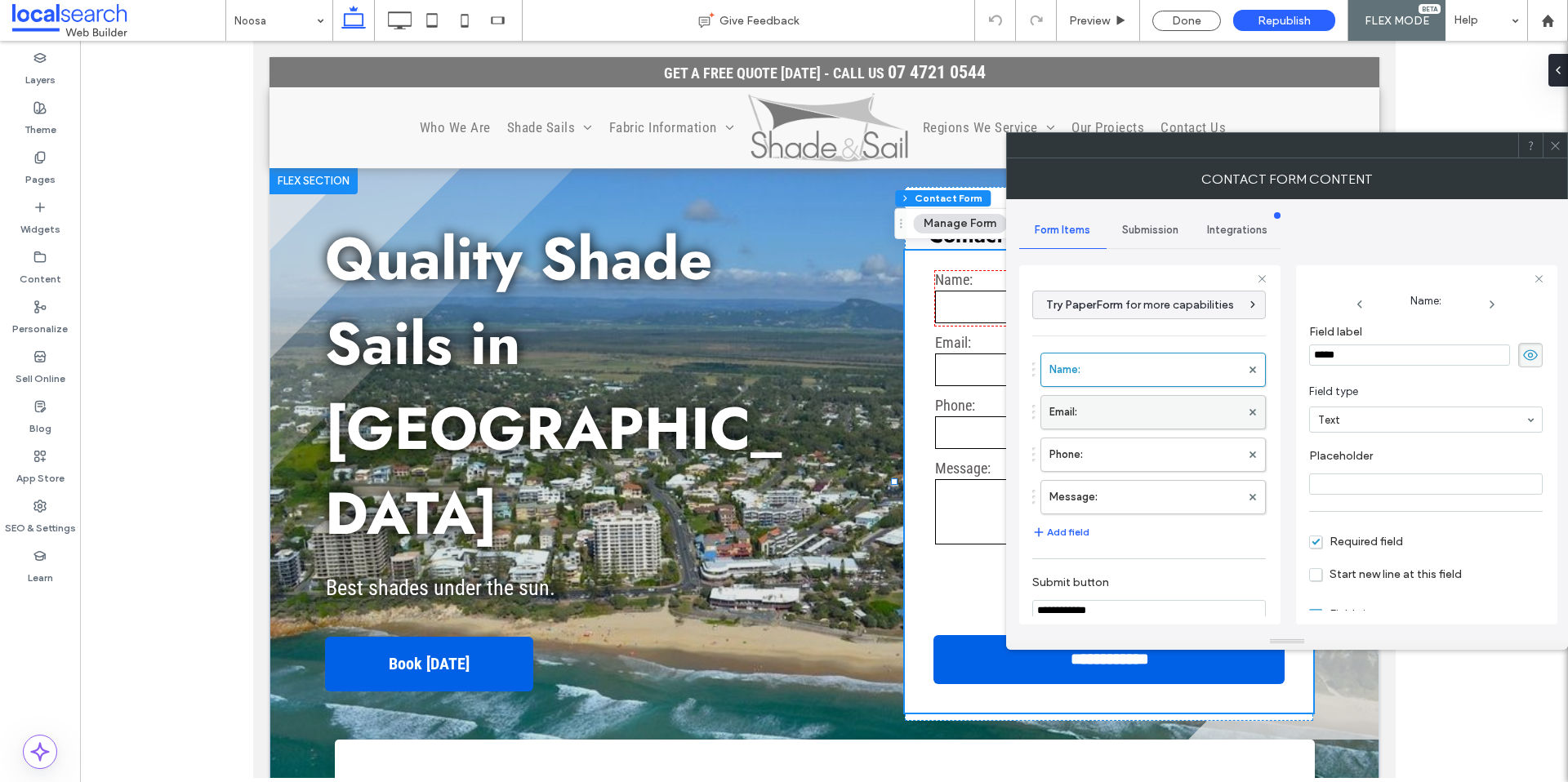
click at [1151, 419] on label "Email:" at bounding box center [1145, 412] width 191 height 32
click at [1134, 461] on label "Phone:" at bounding box center [1145, 454] width 191 height 32
click at [1119, 497] on label "Message:" at bounding box center [1145, 497] width 191 height 32
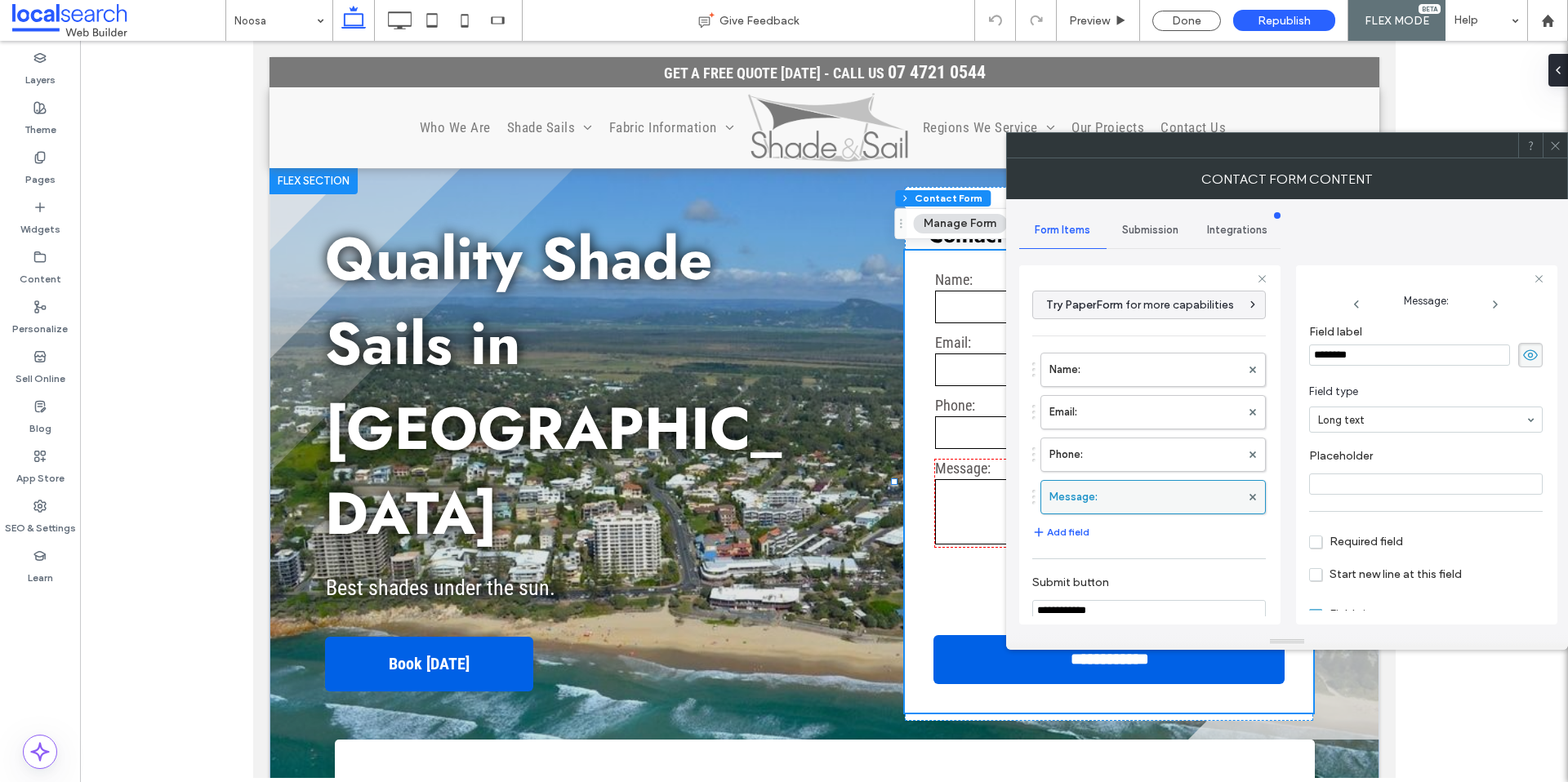
scroll to position [212, 0]
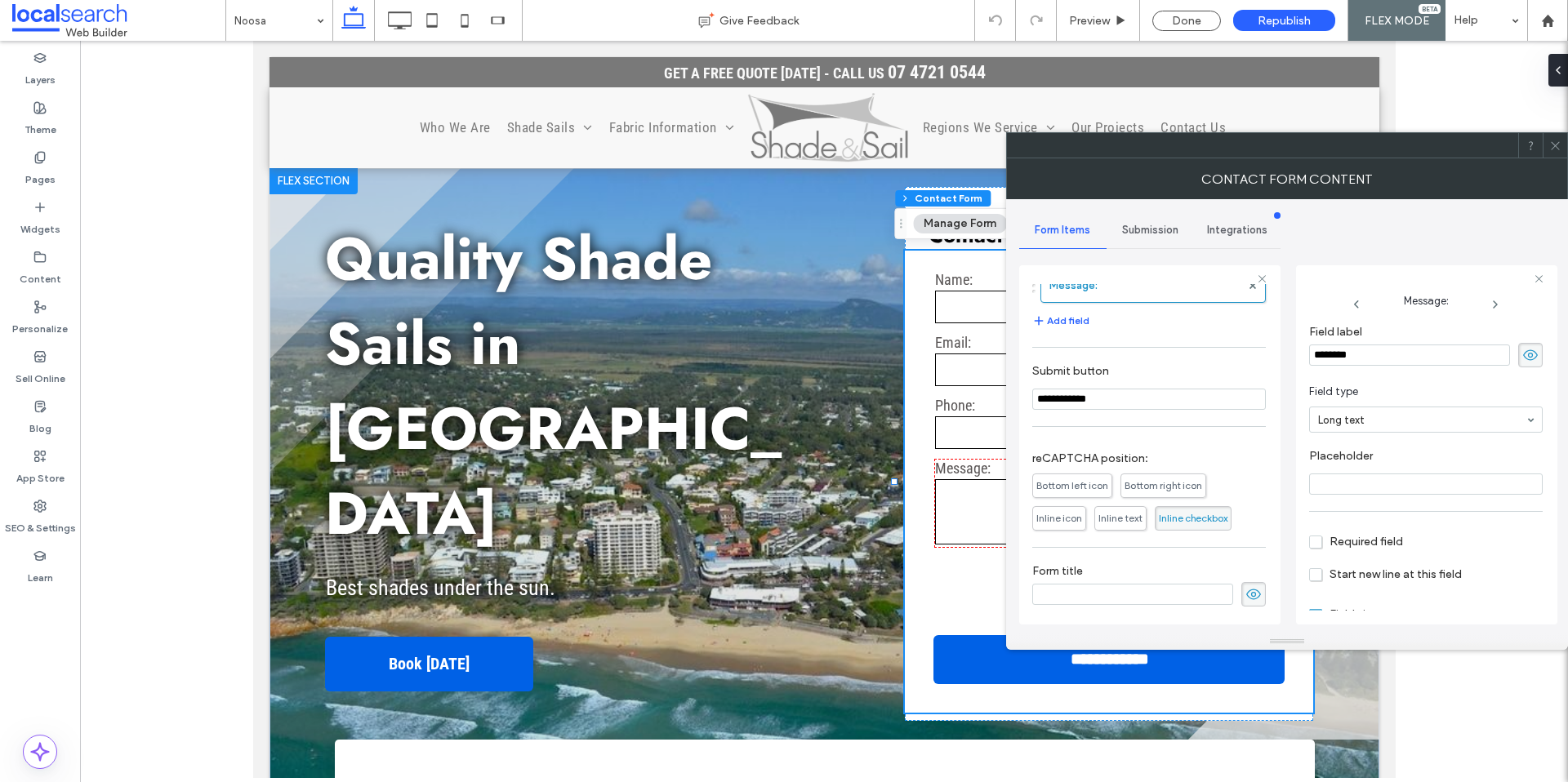
click at [1151, 240] on div "Submission" at bounding box center [1150, 229] width 88 height 36
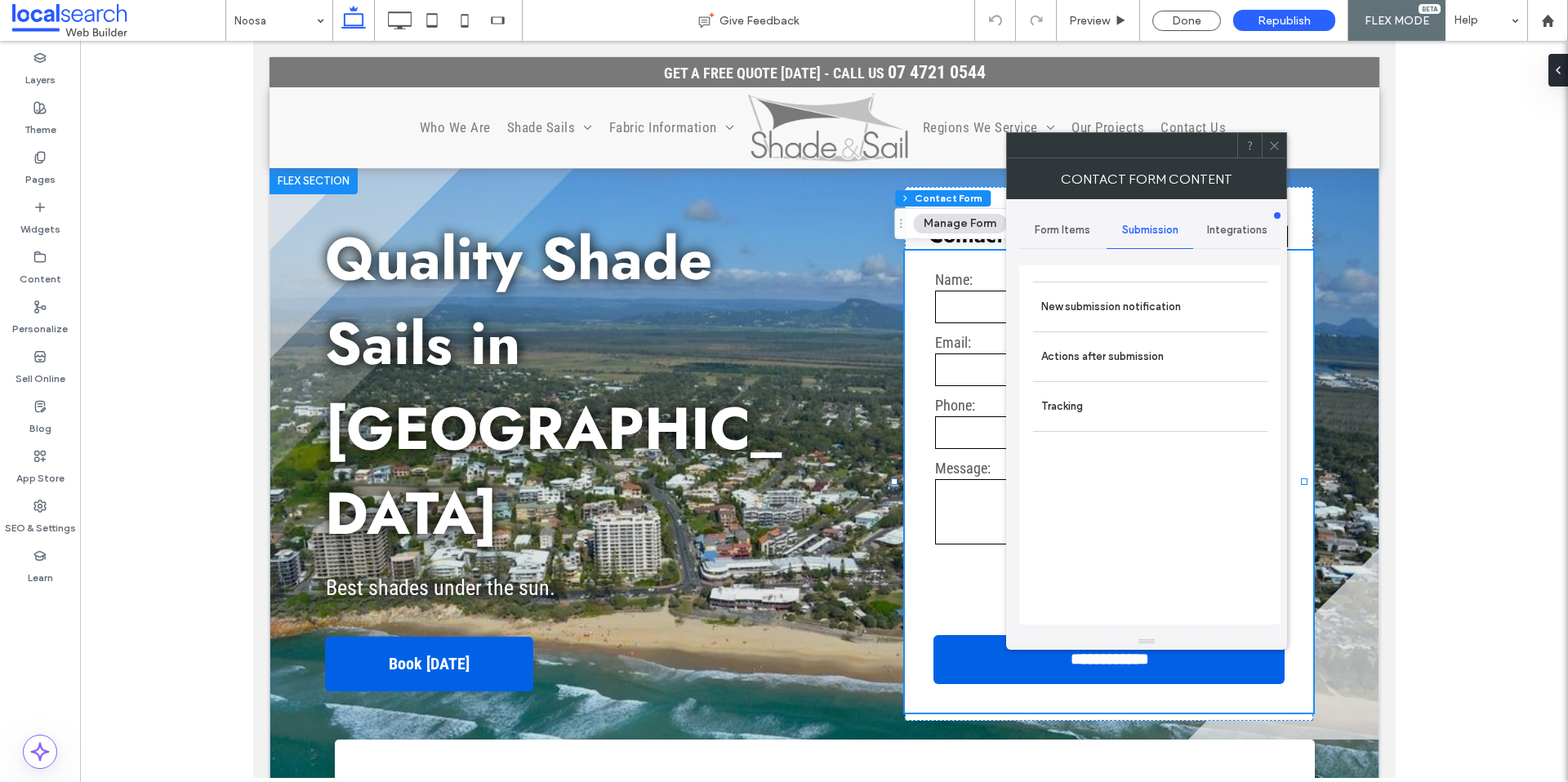
click at [1142, 278] on div "New submission notification Actions after submission Tracking" at bounding box center [1150, 445] width 261 height 359
click at [1139, 300] on label "New submission notification" at bounding box center [1150, 306] width 218 height 32
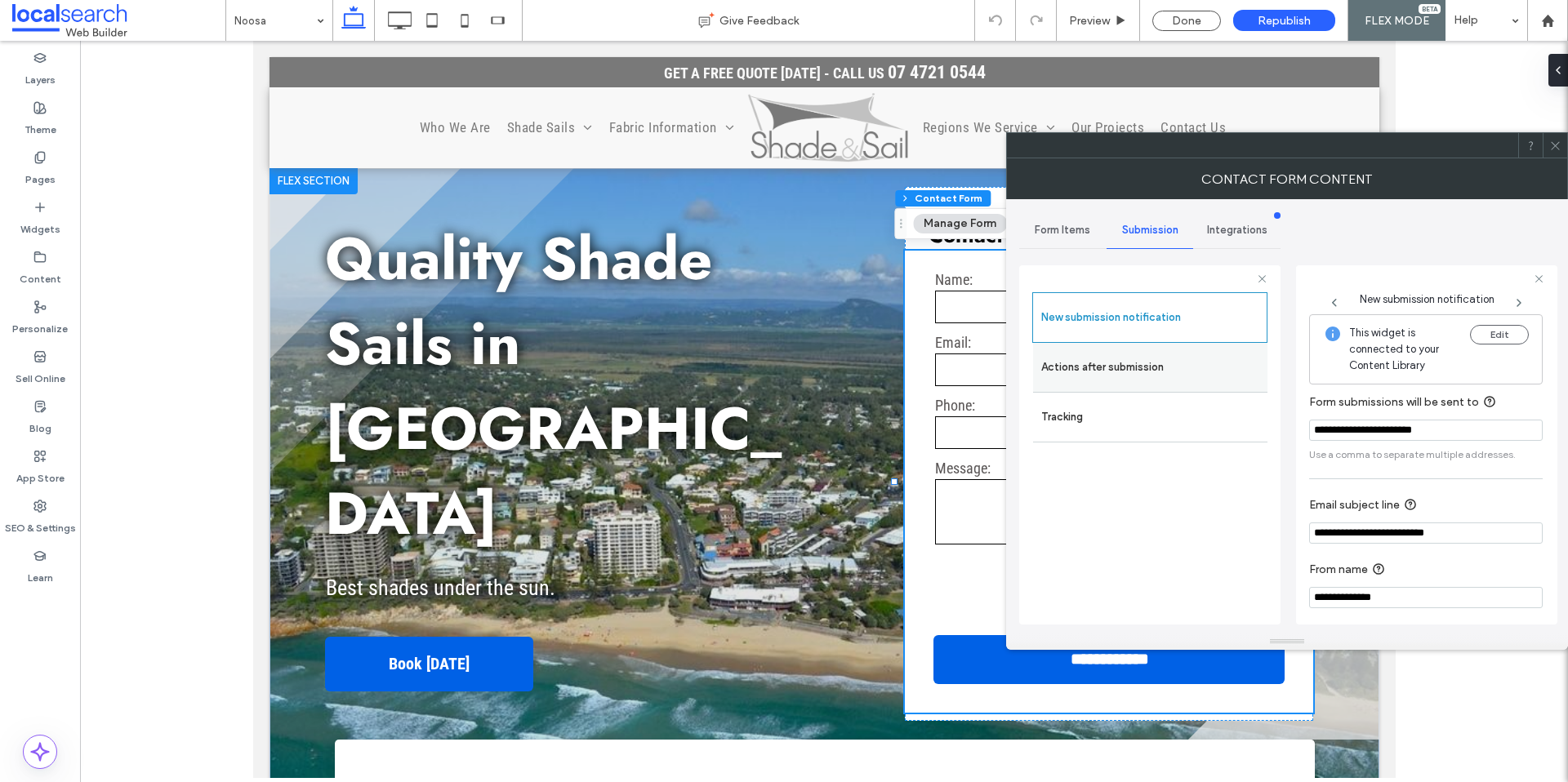
click at [1130, 371] on label "Actions after submission" at bounding box center [1150, 367] width 218 height 32
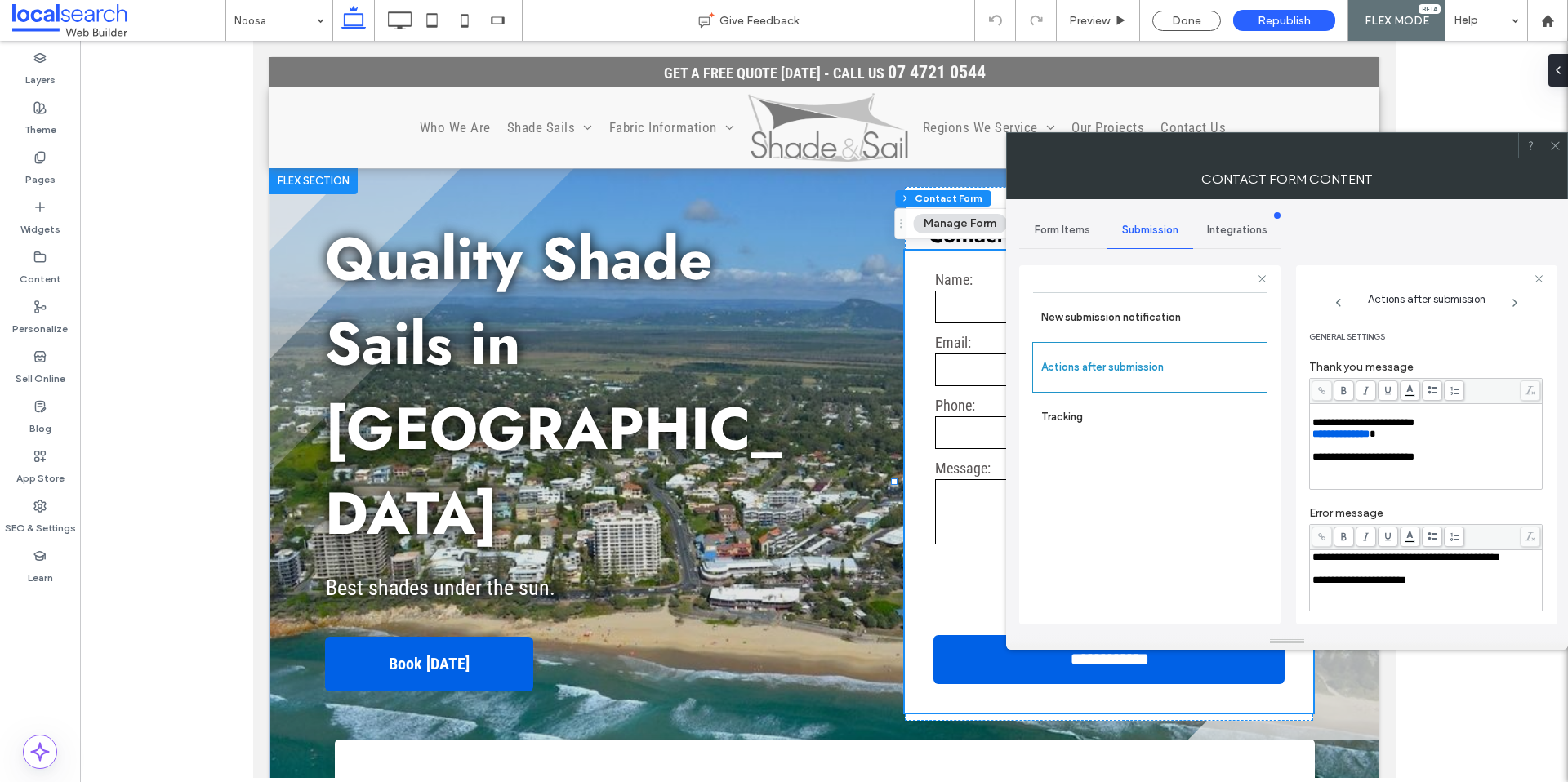
drag, startPoint x: 1561, startPoint y: 156, endPoint x: 1543, endPoint y: 156, distance: 18.0
click at [1560, 156] on span at bounding box center [1556, 145] width 12 height 25
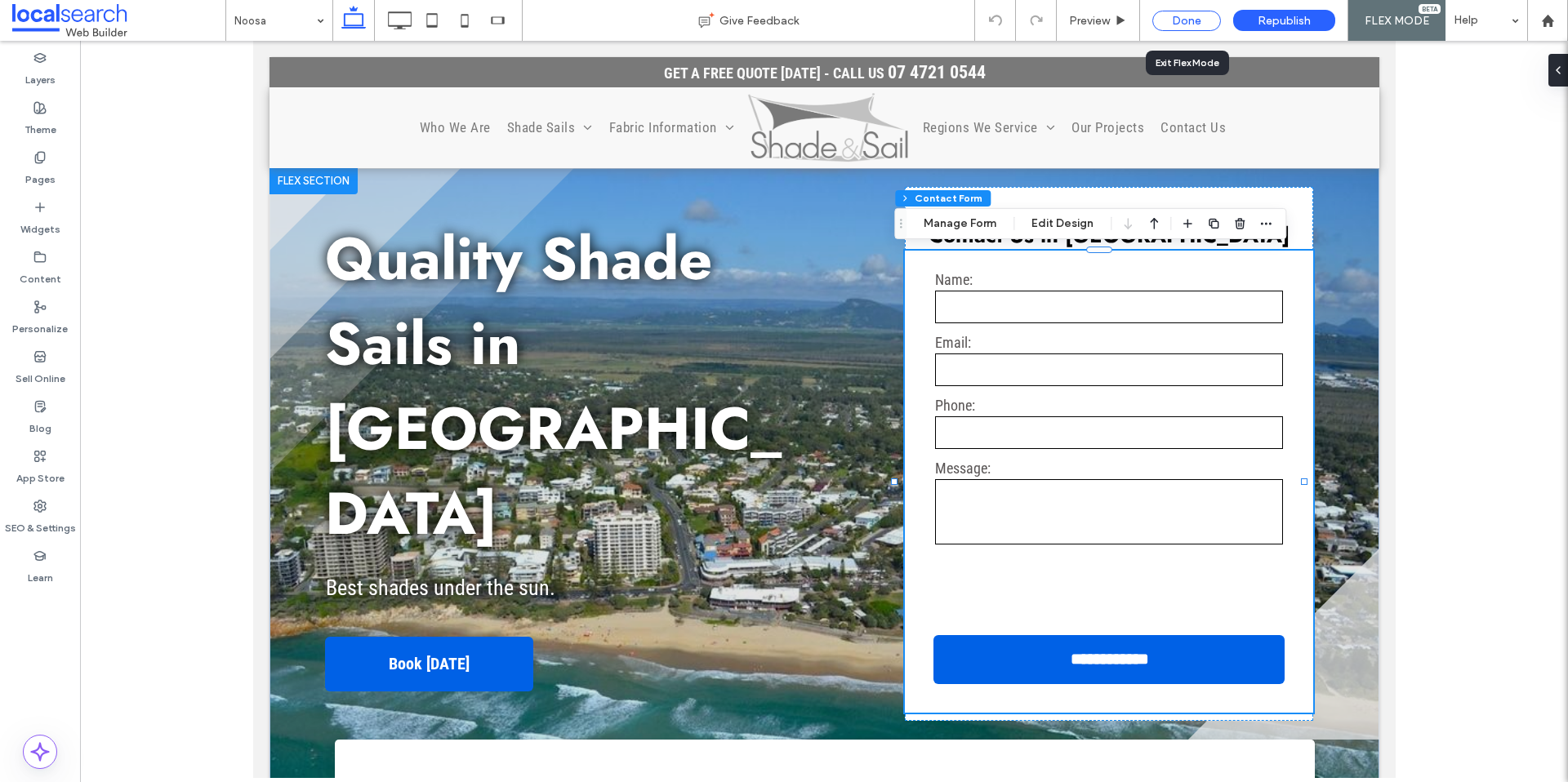
drag, startPoint x: 1178, startPoint y: 18, endPoint x: 1101, endPoint y: 6, distance: 77.9
click at [1178, 18] on div "Done" at bounding box center [1187, 20] width 68 height 20
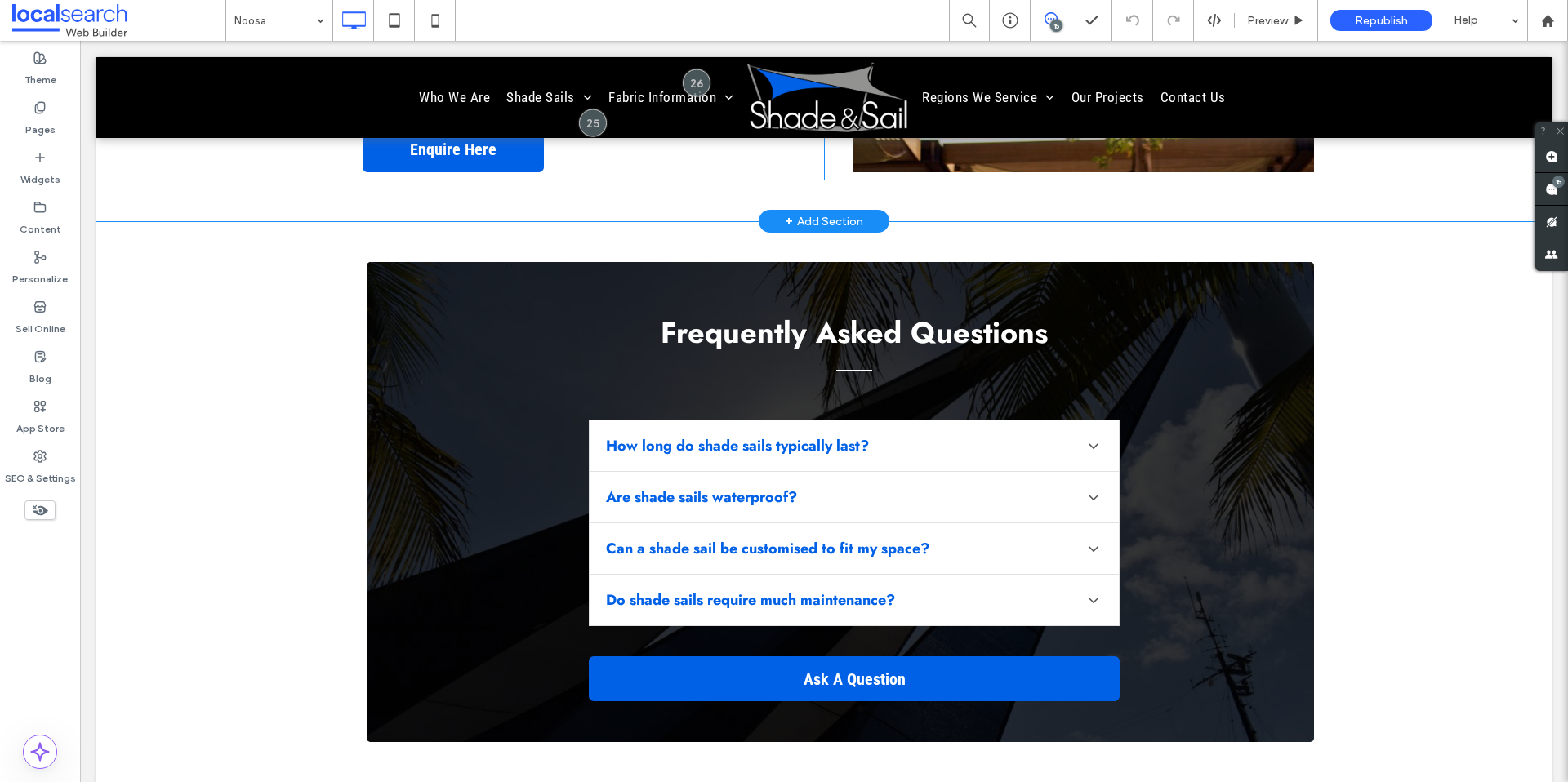
scroll to position [3728, 0]
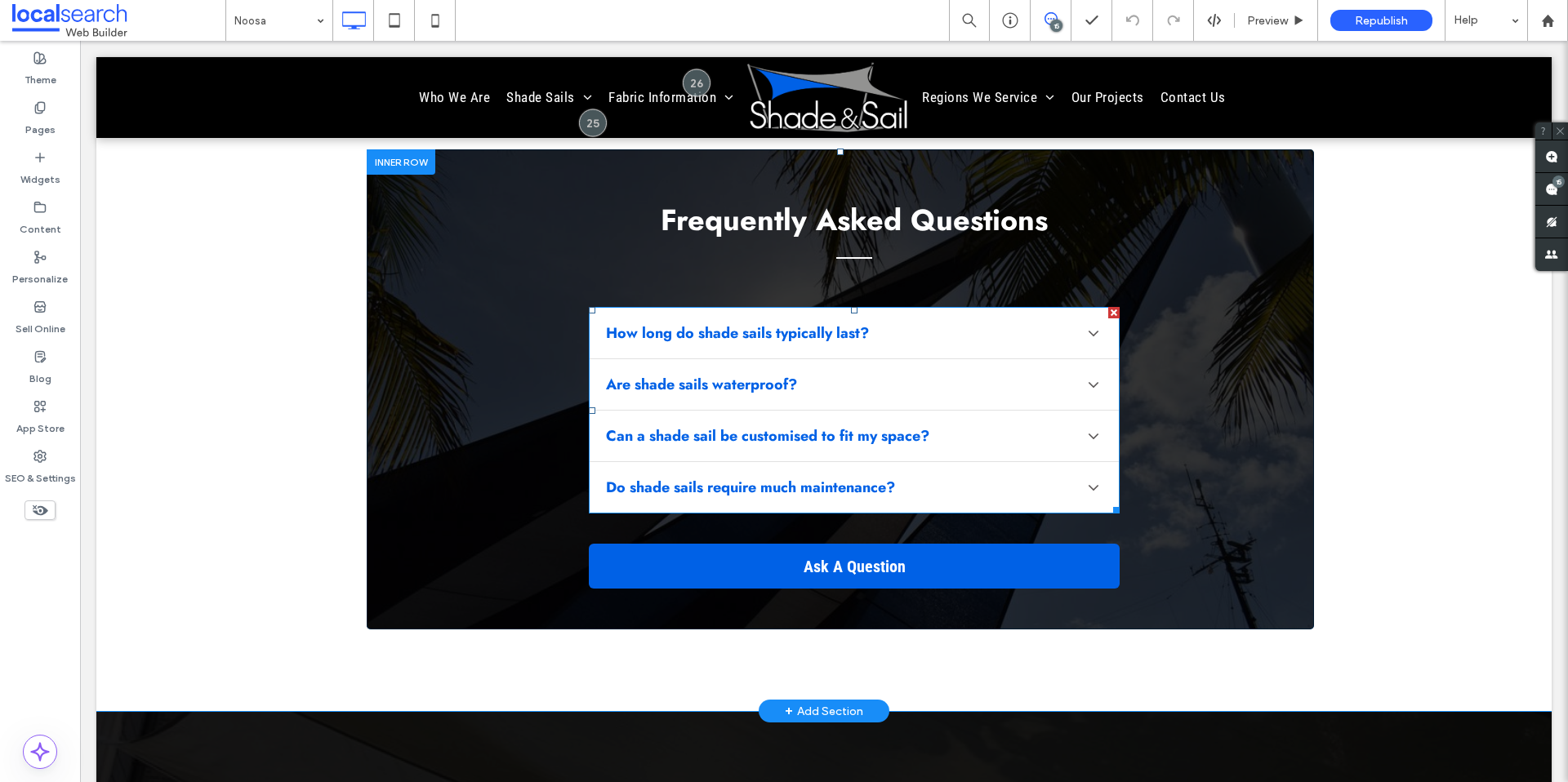
click at [836, 318] on span at bounding box center [854, 411] width 531 height 207
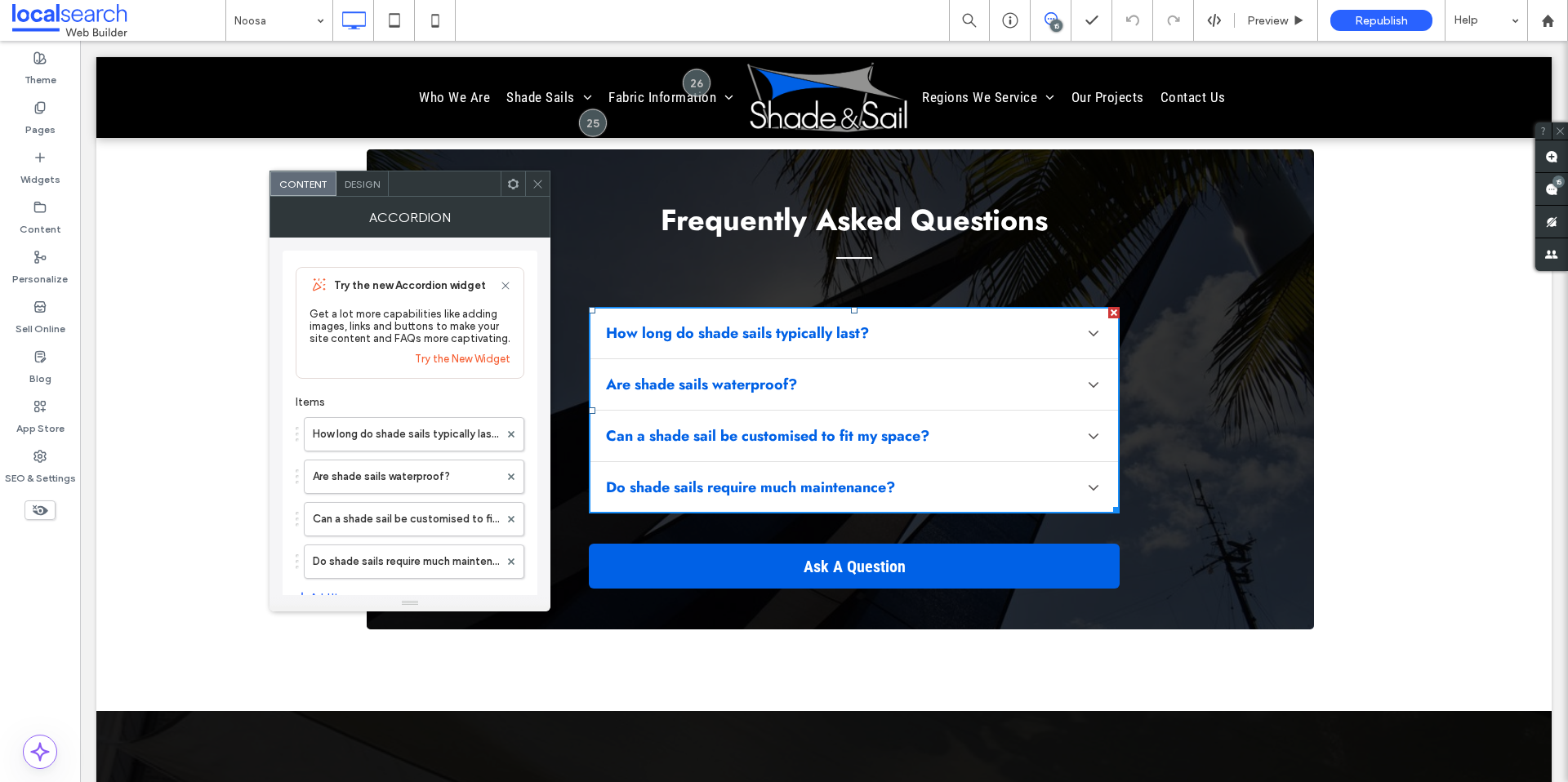
click at [836, 322] on h4 "How long do shade sails typically last?" at bounding box center [738, 333] width 263 height 21
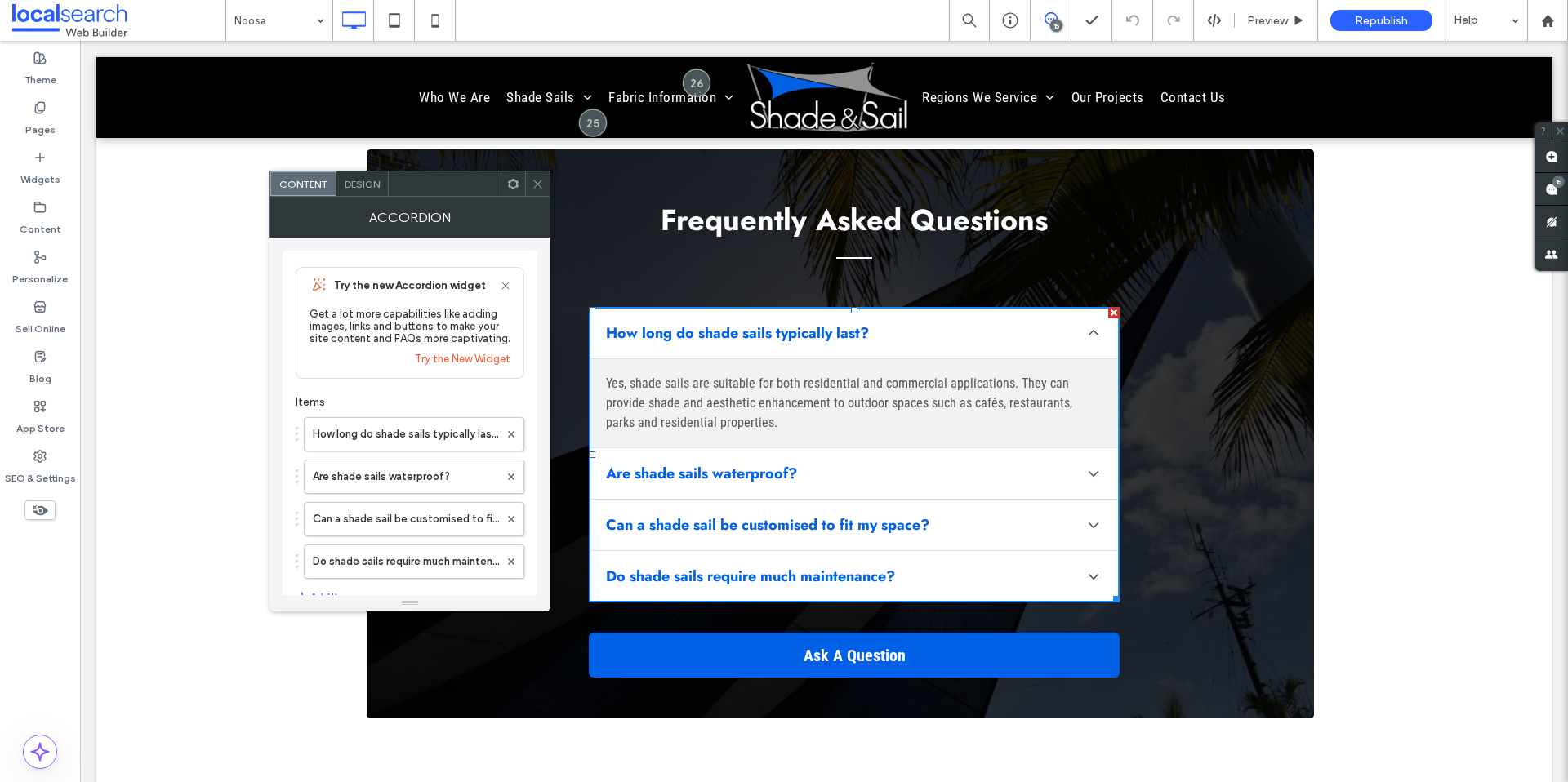
click at [535, 181] on icon at bounding box center [538, 184] width 12 height 12
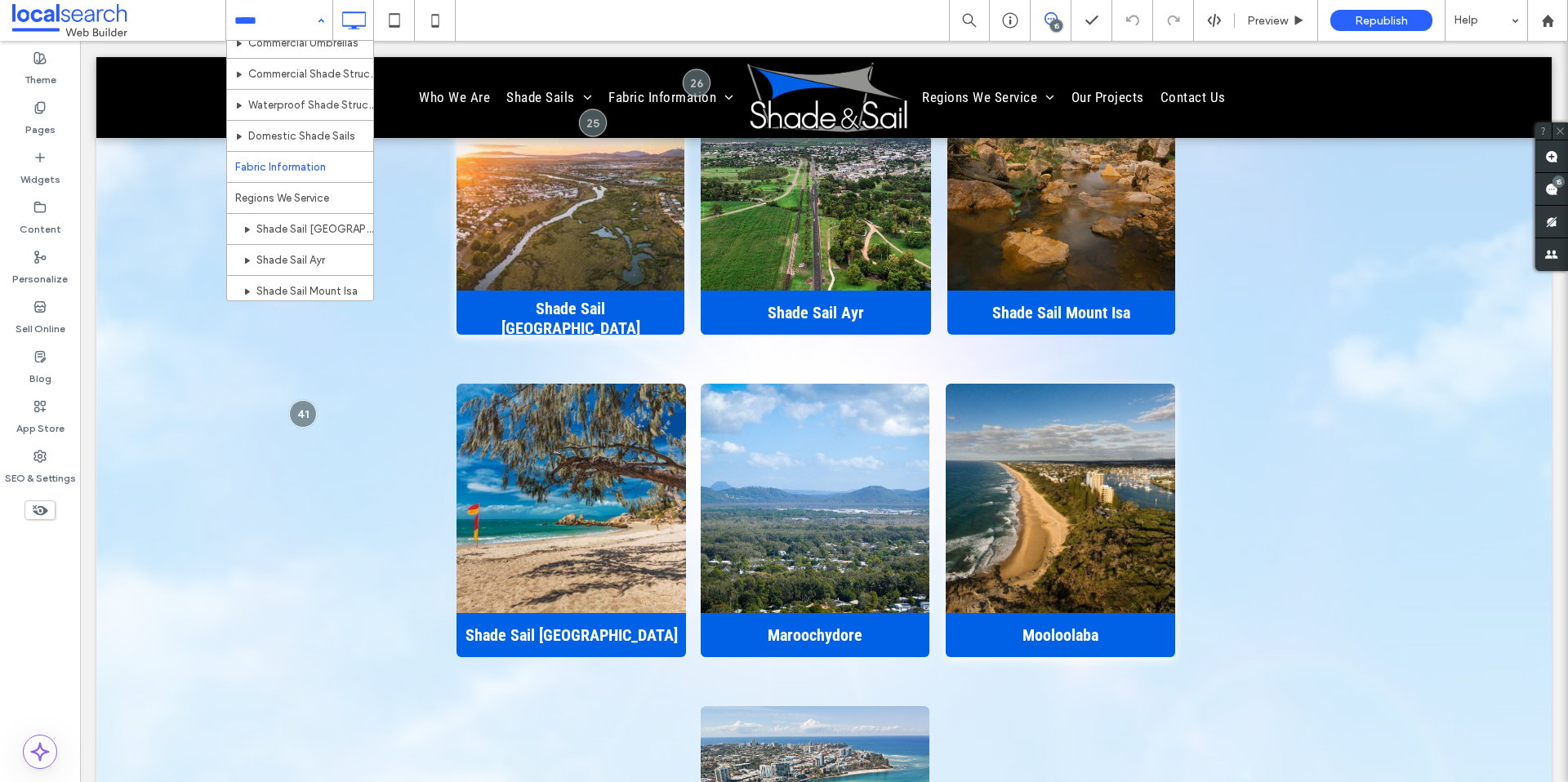
scroll to position [76, 0]
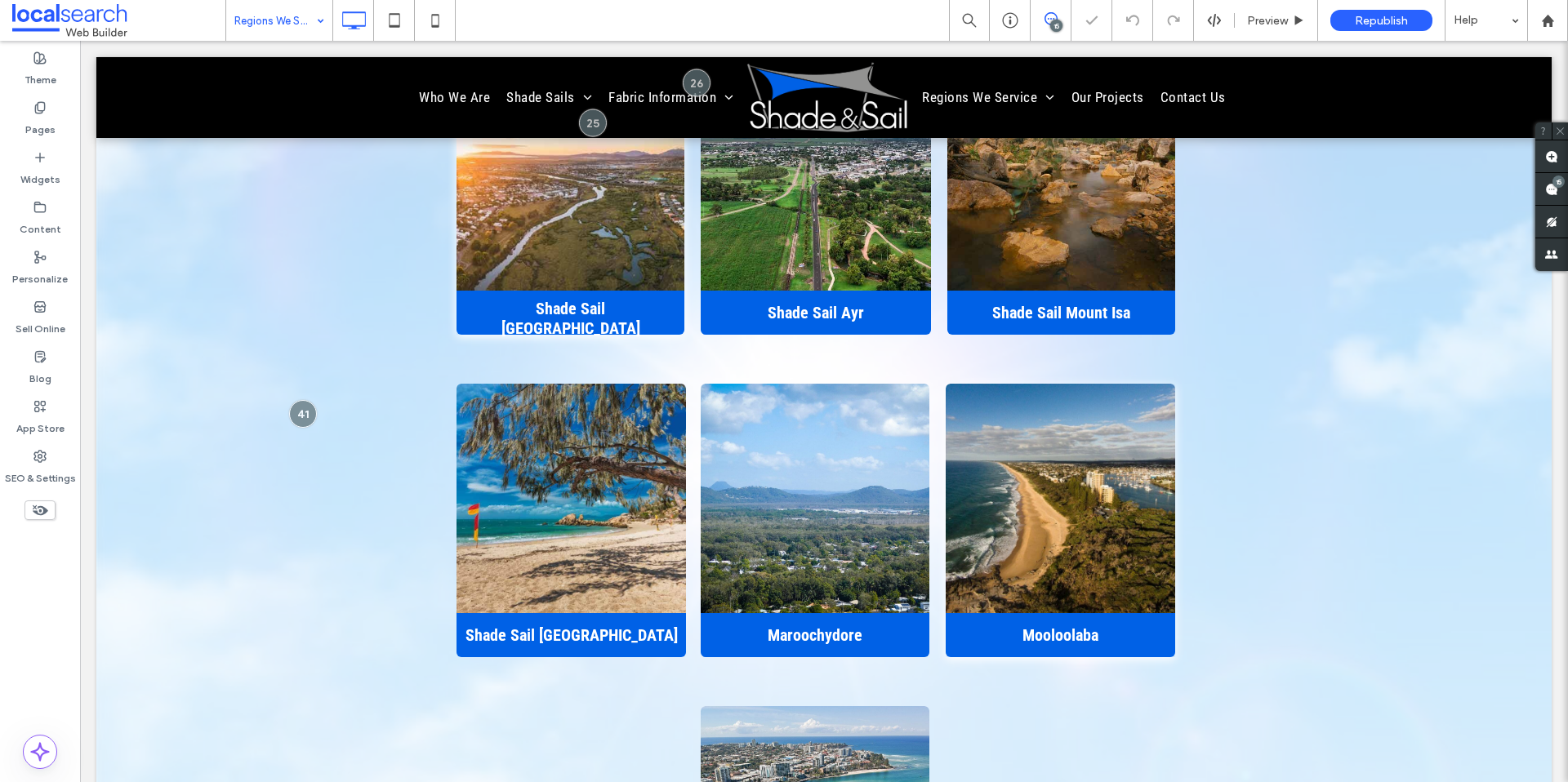
click at [309, 30] on div "Regions We Service" at bounding box center [279, 20] width 106 height 41
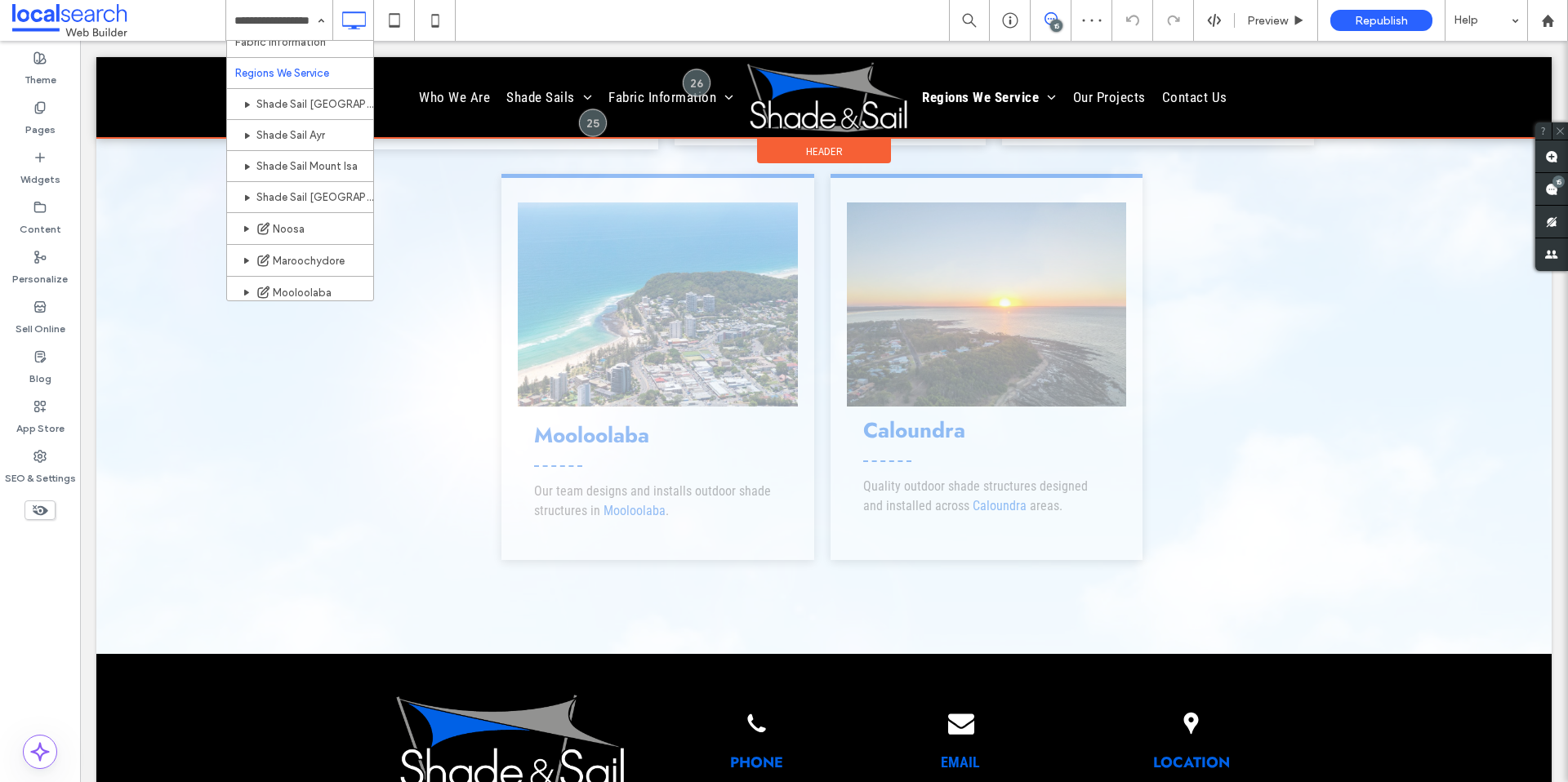
scroll to position [2391, 0]
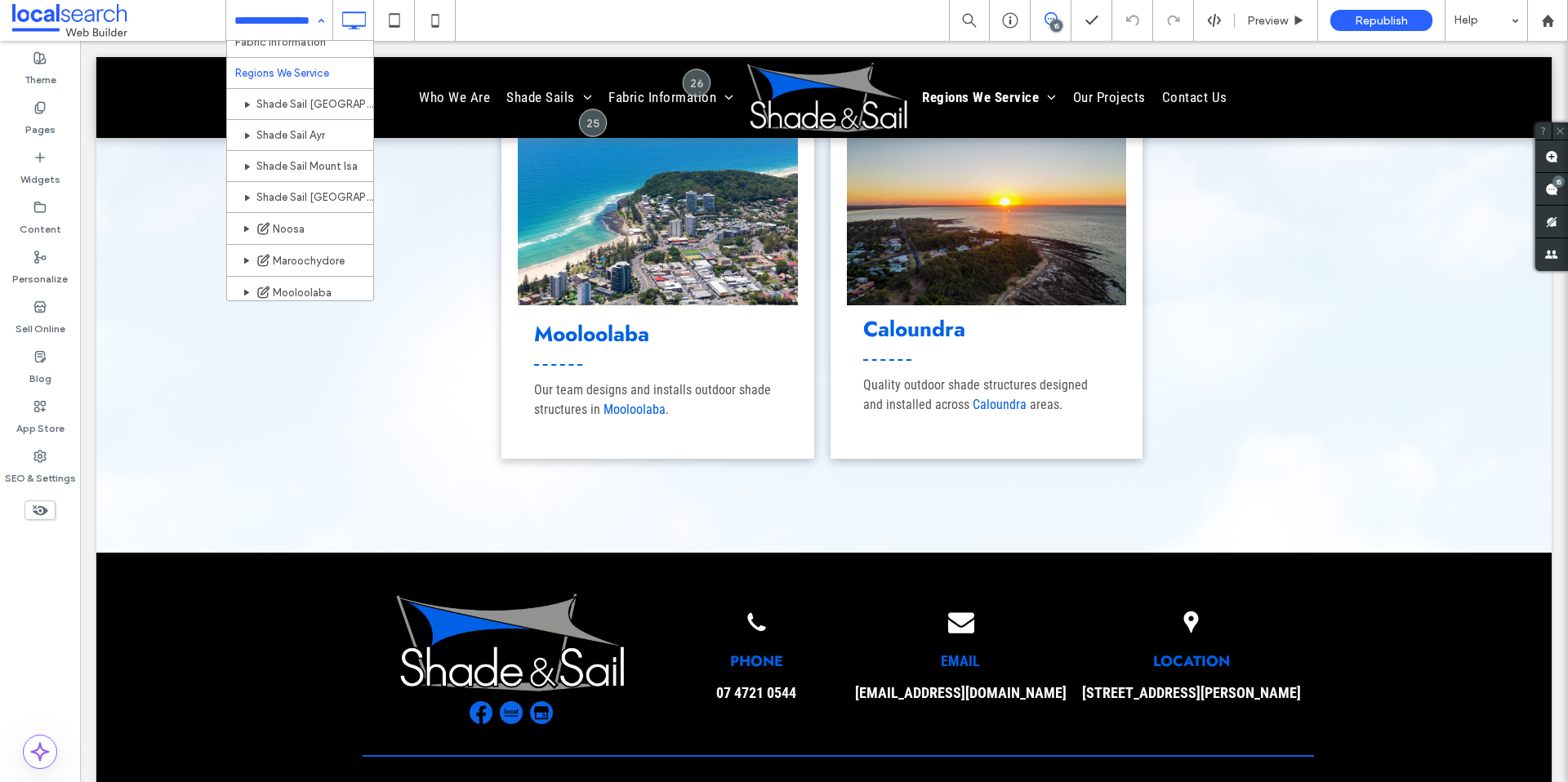
click at [313, 25] on div "Home Who We Are Commercial Umbrellas Commercial Shade Structures Waterproof Sha…" at bounding box center [279, 20] width 106 height 41
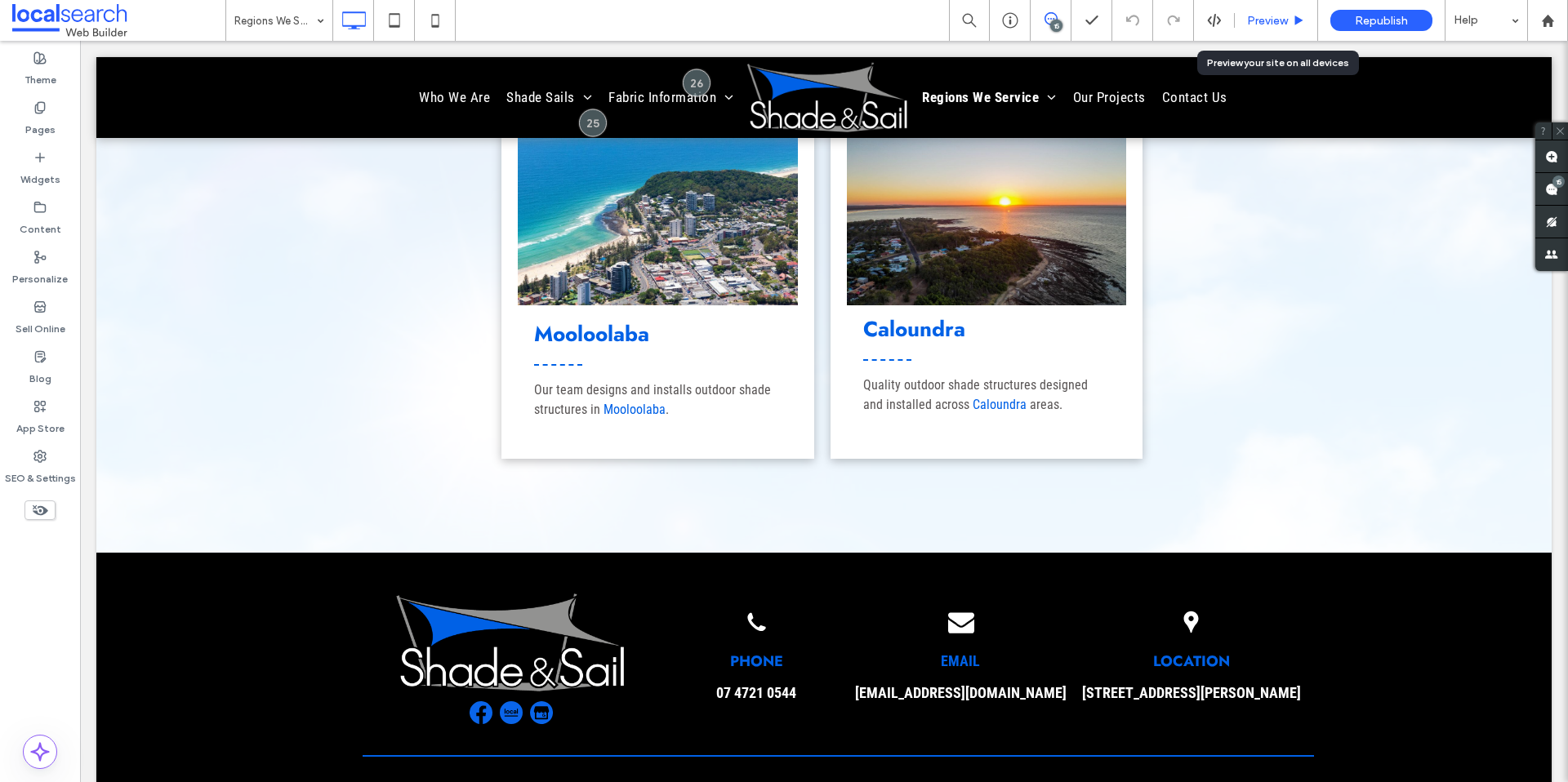
click at [1253, 21] on span "Preview" at bounding box center [1268, 21] width 41 height 14
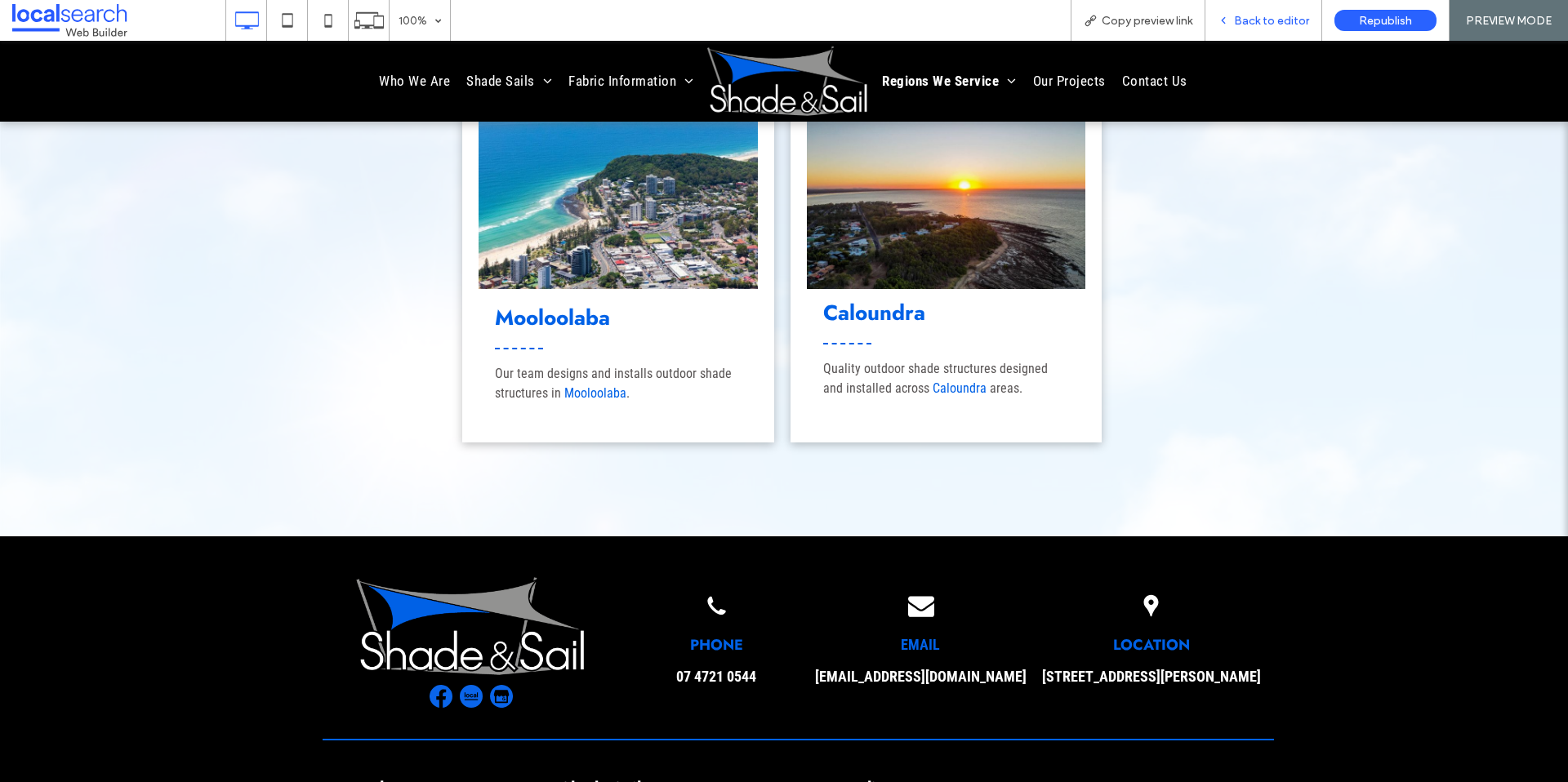
click at [1260, 24] on span "Back to editor" at bounding box center [1272, 21] width 75 height 14
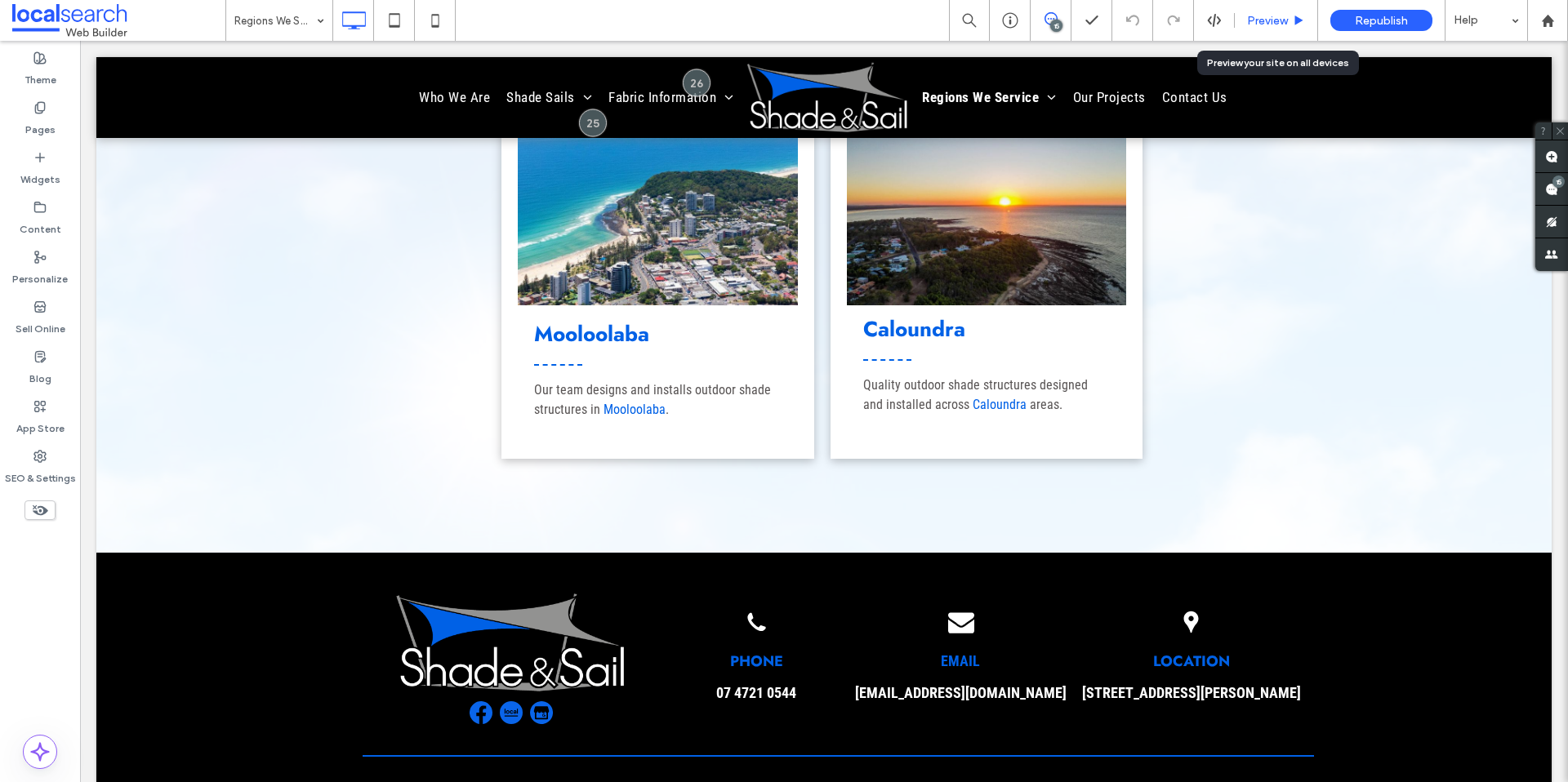
click at [1248, 33] on div "Preview" at bounding box center [1276, 20] width 83 height 41
click at [1263, 25] on span "Preview" at bounding box center [1268, 21] width 41 height 14
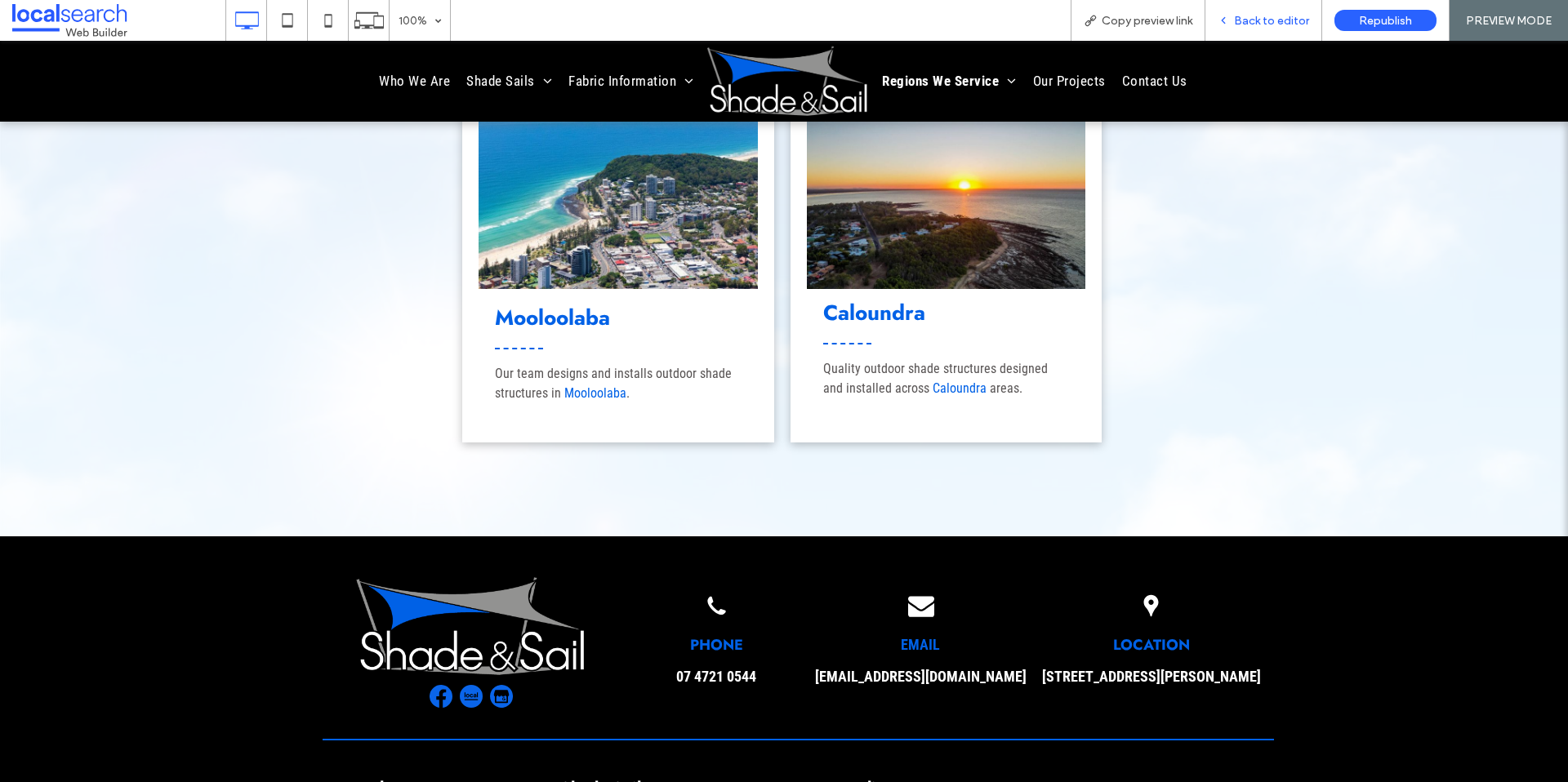
click at [1249, 20] on span "Back to editor" at bounding box center [1272, 21] width 75 height 14
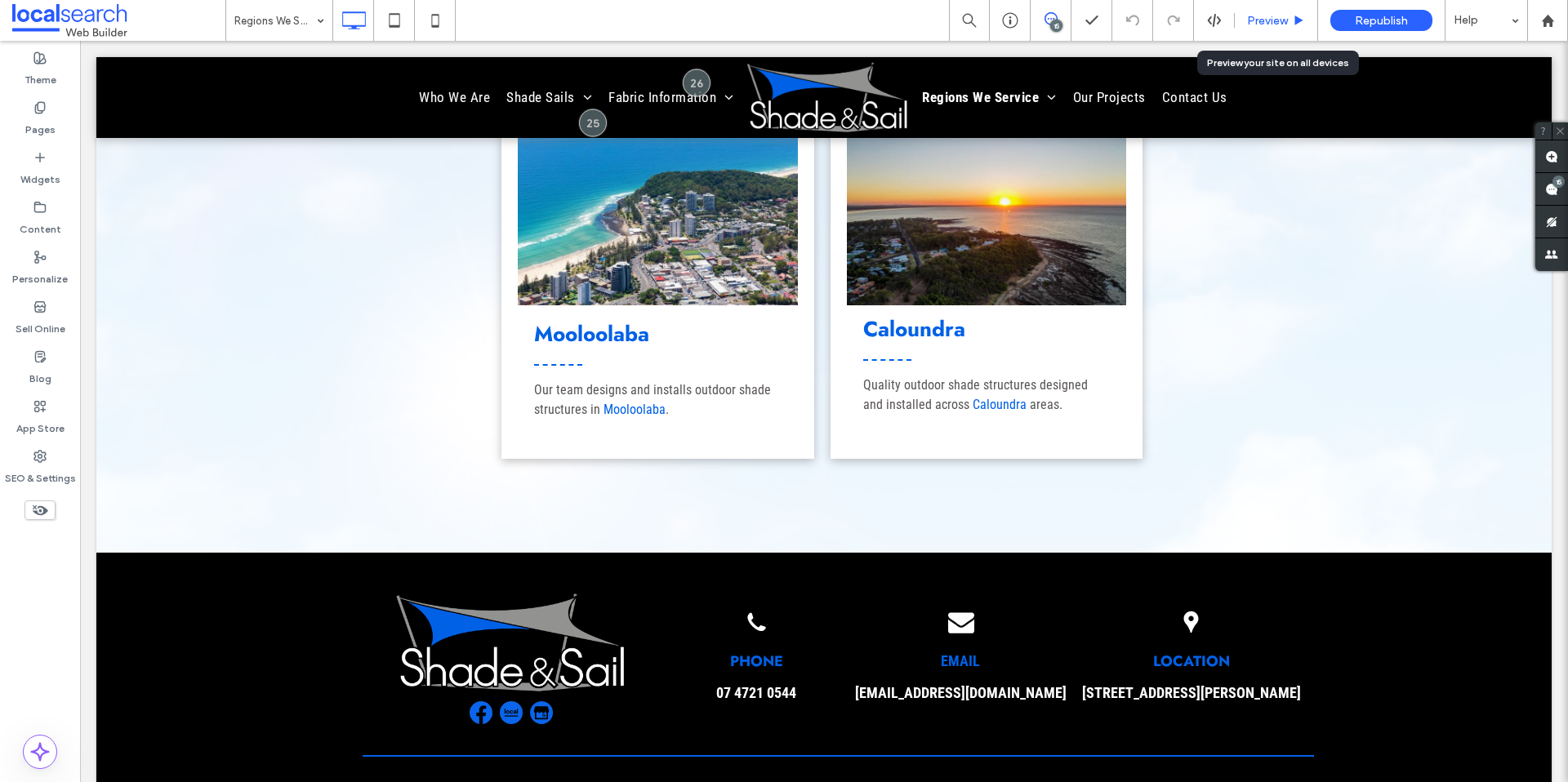
click at [1263, 20] on span "Preview" at bounding box center [1268, 21] width 41 height 14
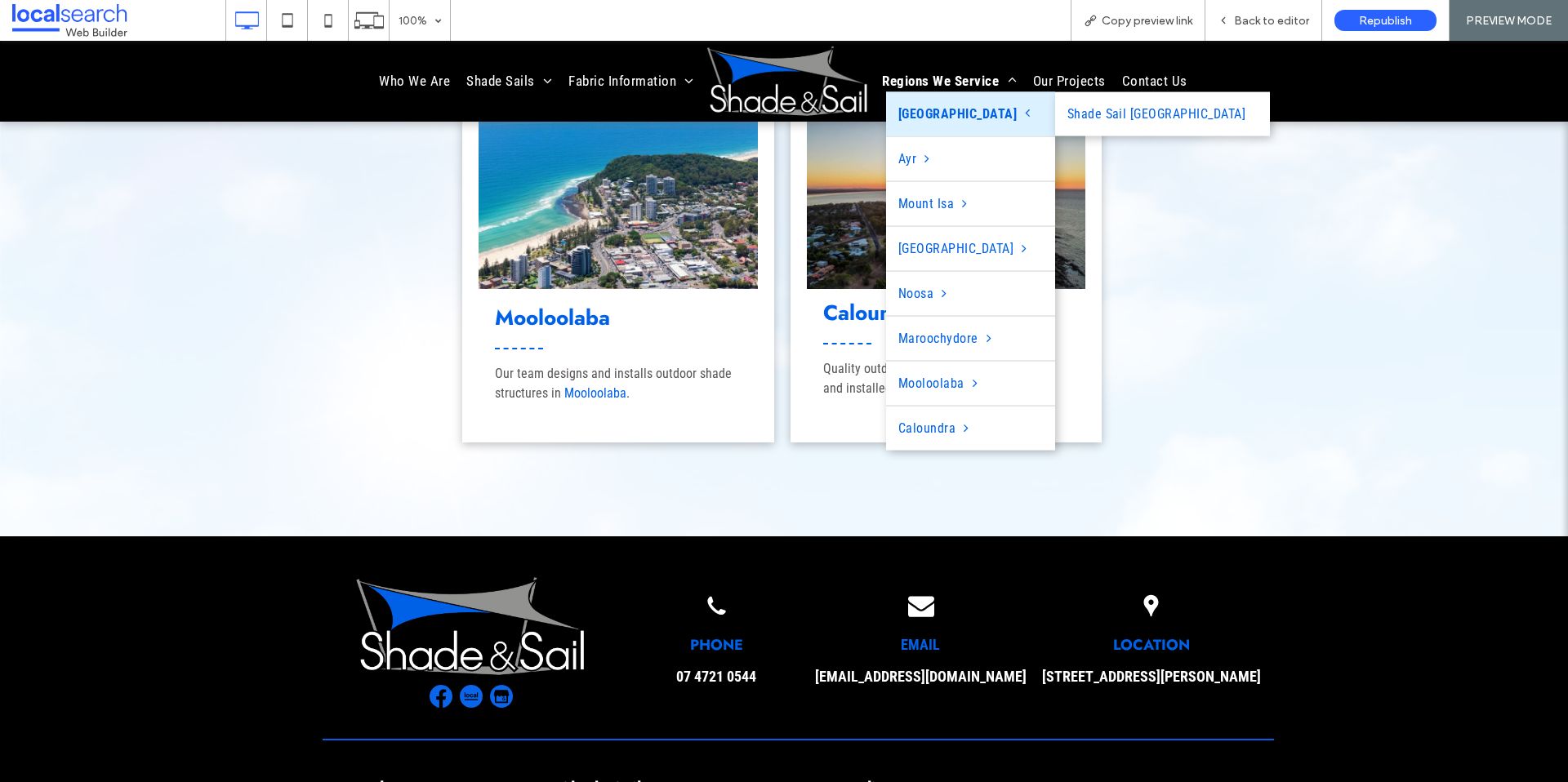
click at [917, 113] on span "Townsville" at bounding box center [964, 113] width 132 height 19
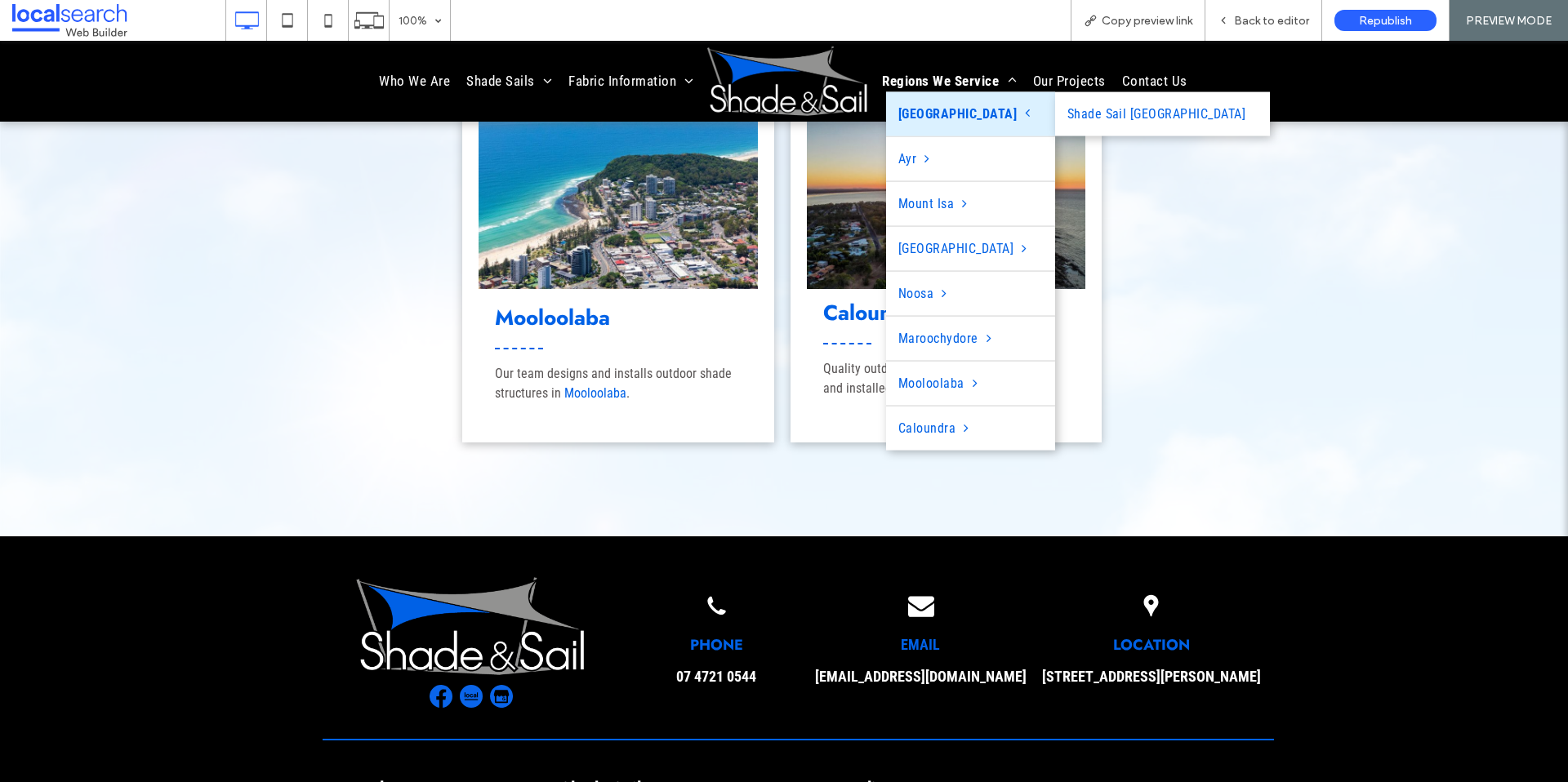
click at [917, 113] on span "Townsville" at bounding box center [964, 113] width 132 height 19
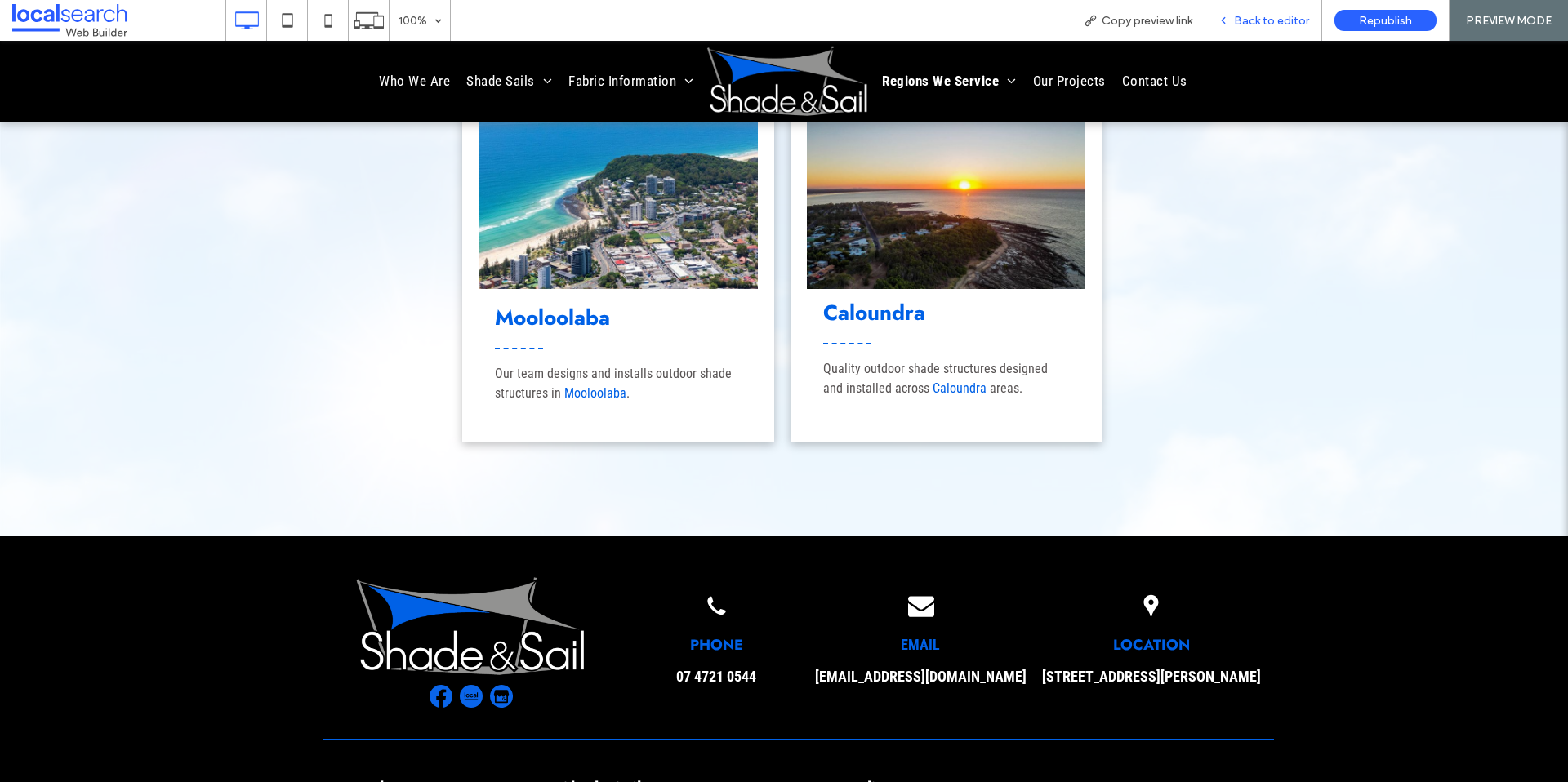
click at [1263, 14] on span "Back to editor" at bounding box center [1272, 21] width 75 height 14
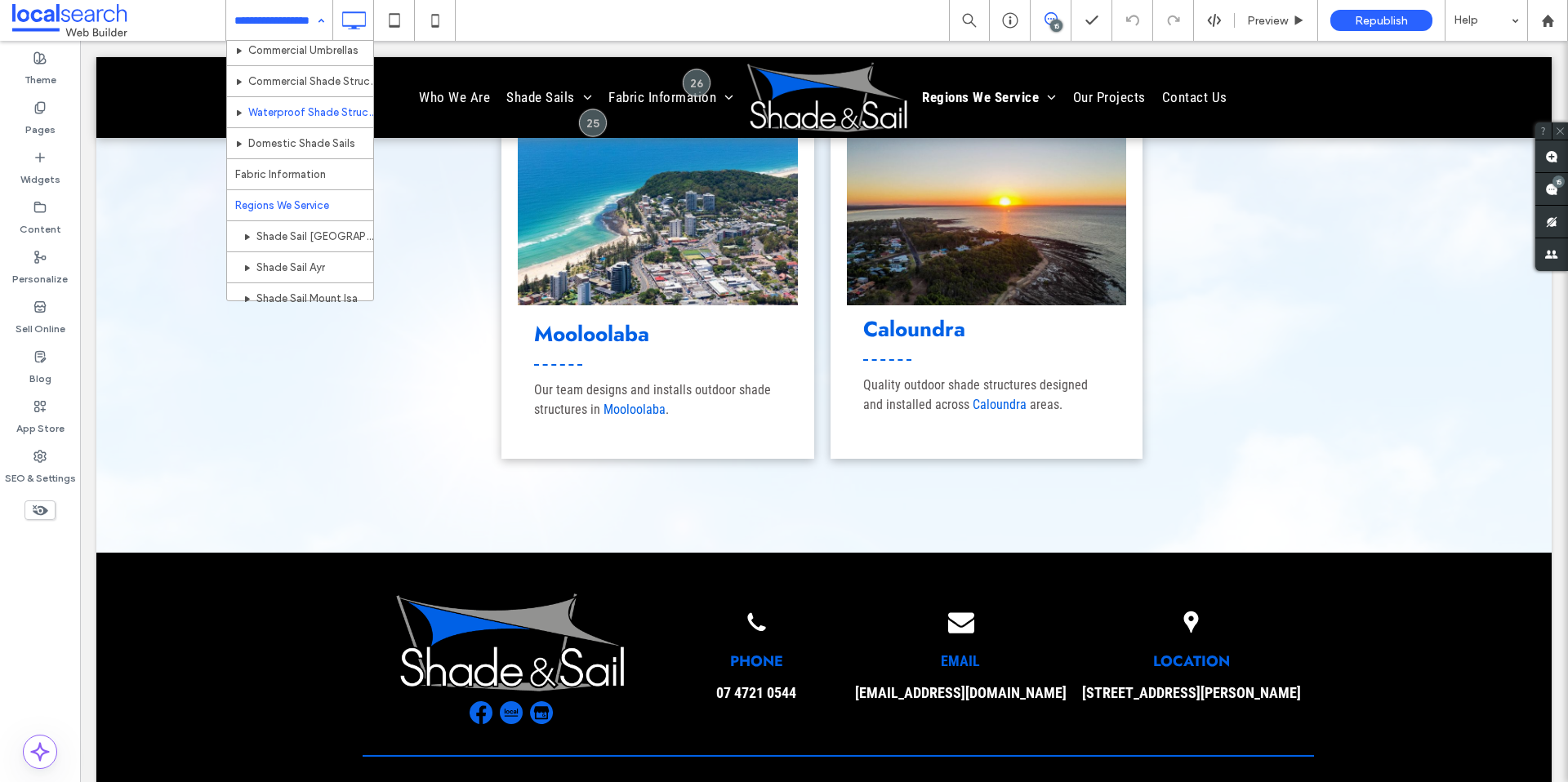
scroll to position [200, 0]
click at [287, 20] on input at bounding box center [275, 20] width 81 height 41
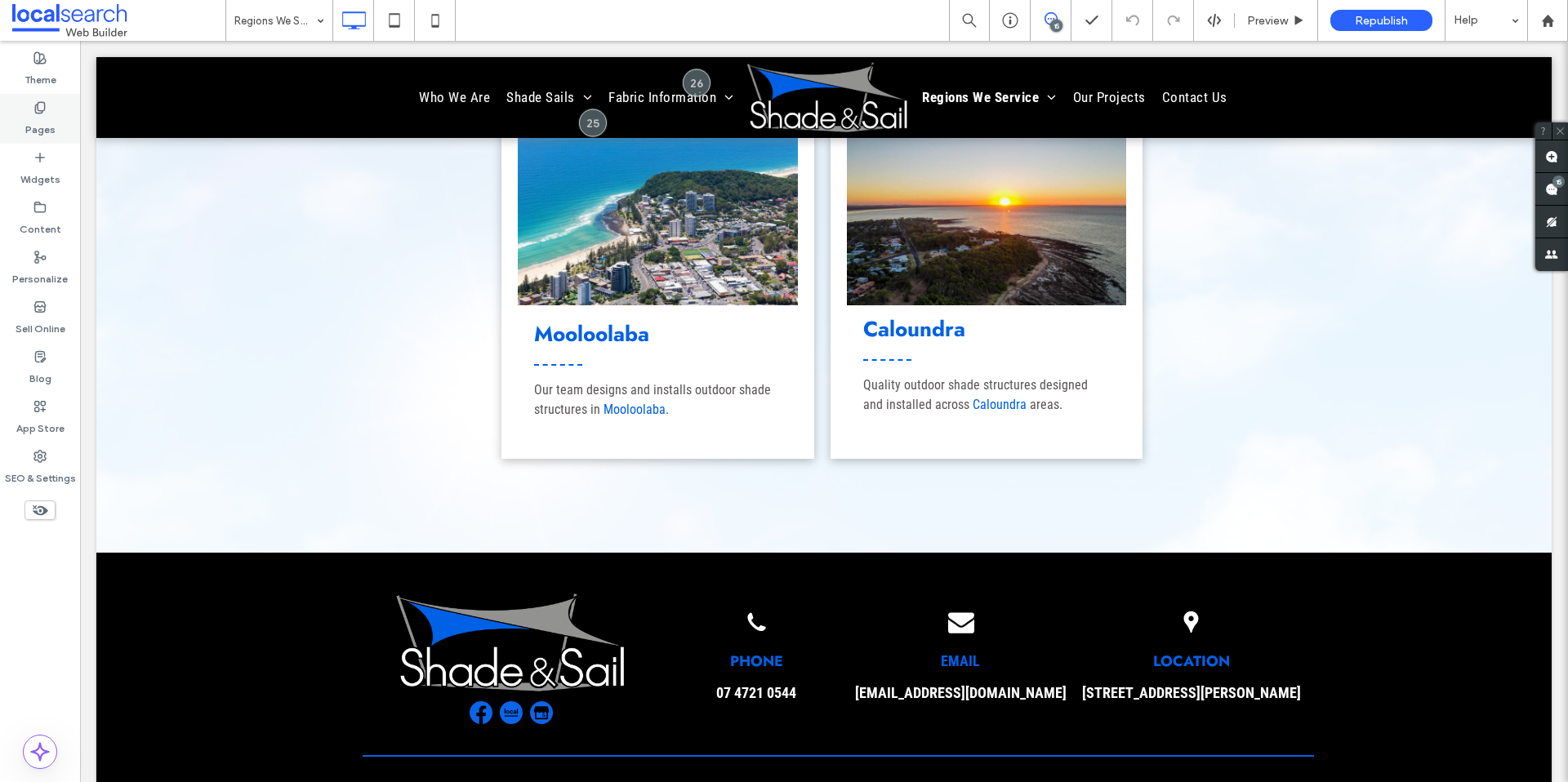
click at [45, 133] on label "Pages" at bounding box center [40, 126] width 31 height 23
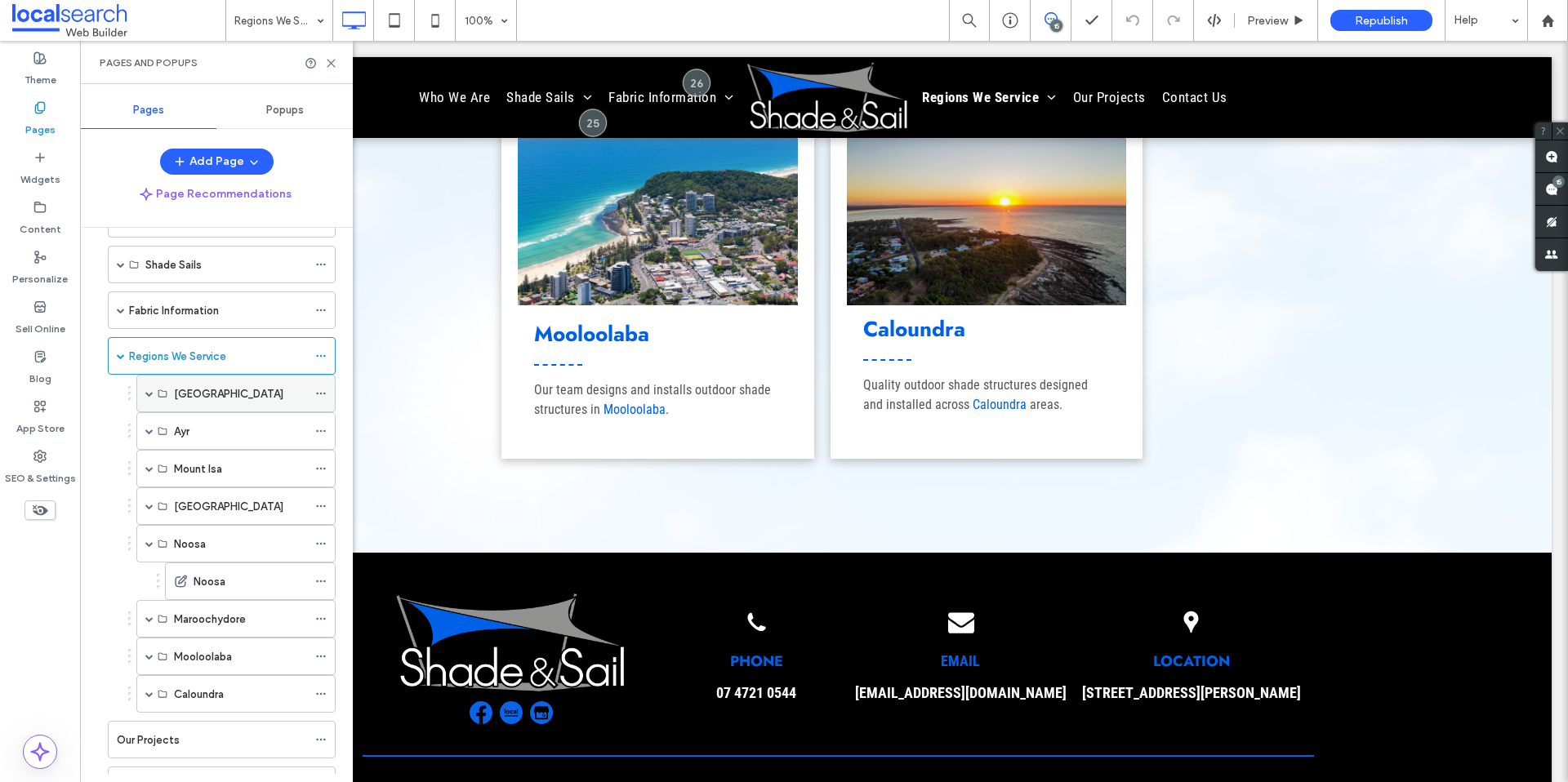
scroll to position [186, 0]
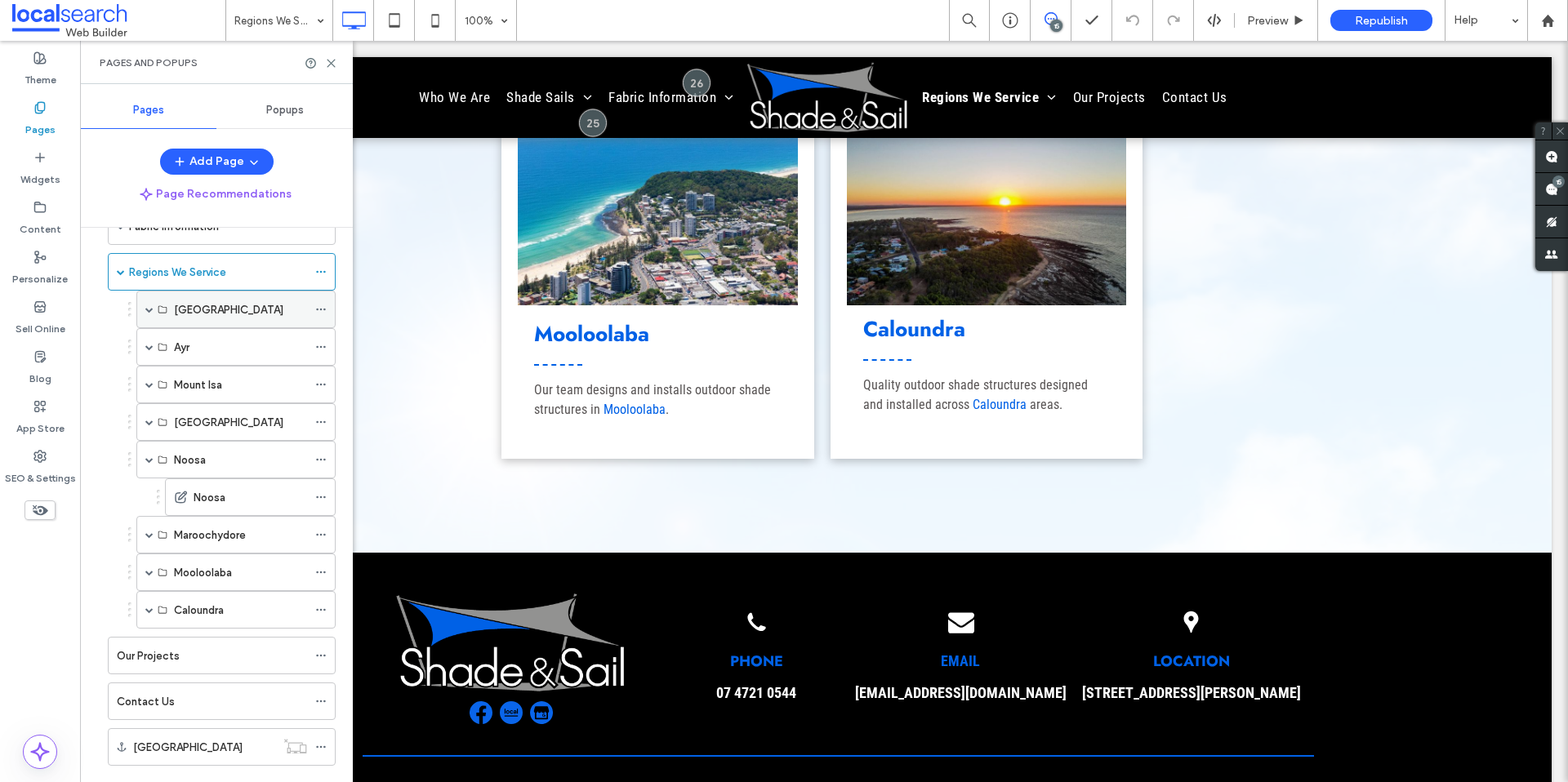
click at [148, 308] on span at bounding box center [149, 309] width 8 height 8
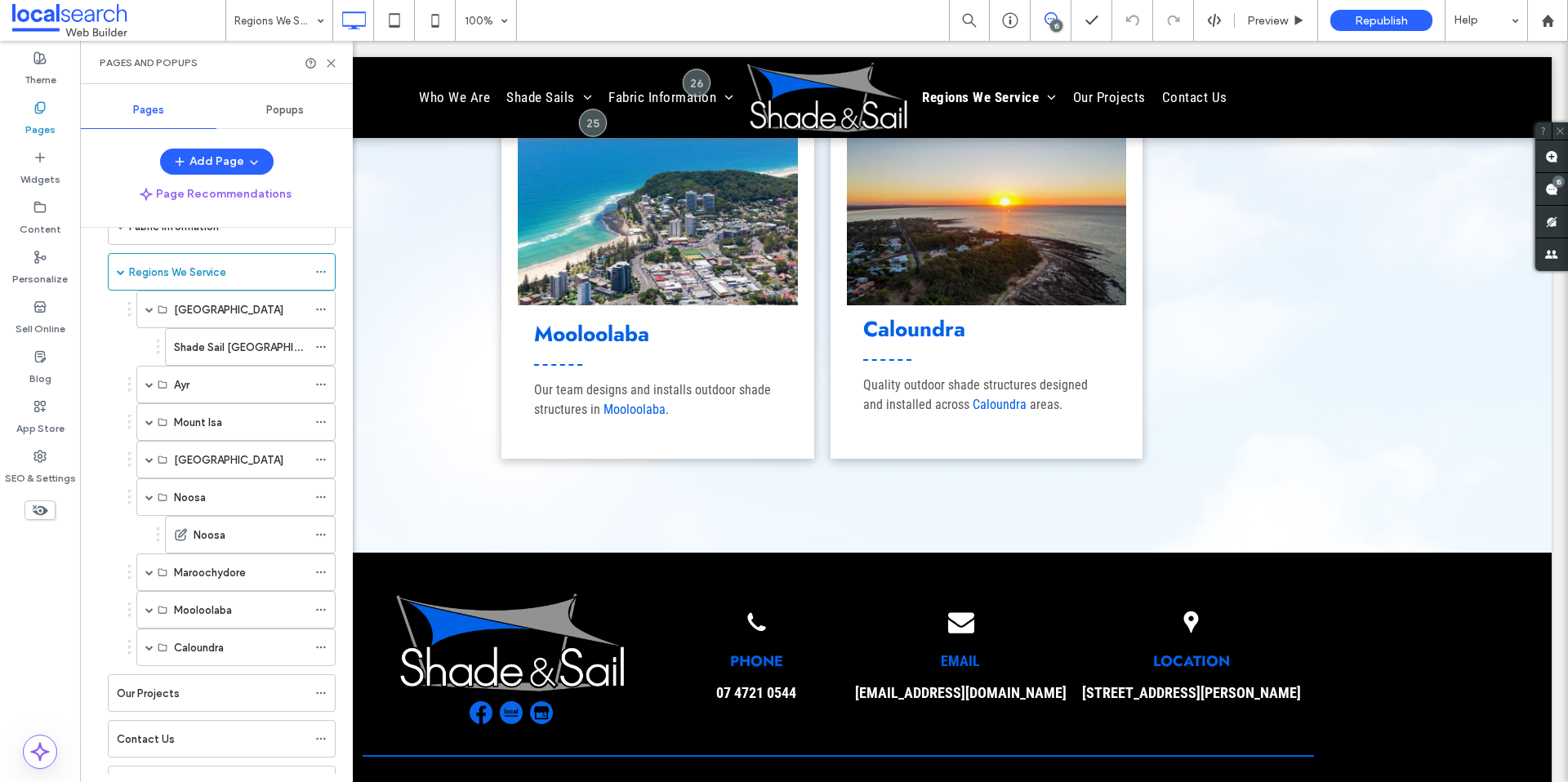
click at [333, 52] on div "Pages and Popups" at bounding box center [215, 62] width 272 height 43
click at [330, 57] on icon at bounding box center [331, 63] width 12 height 12
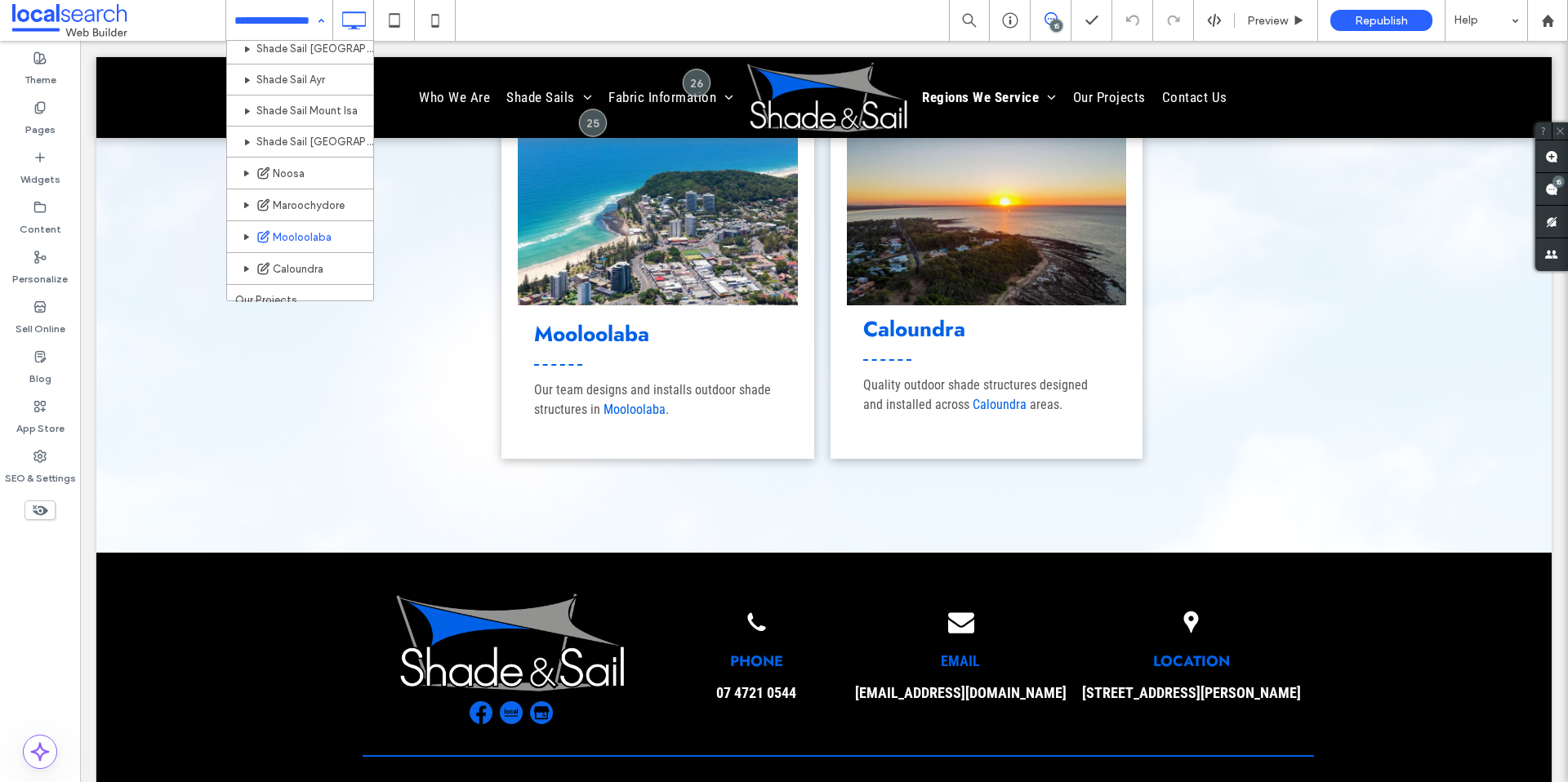
scroll to position [299, 0]
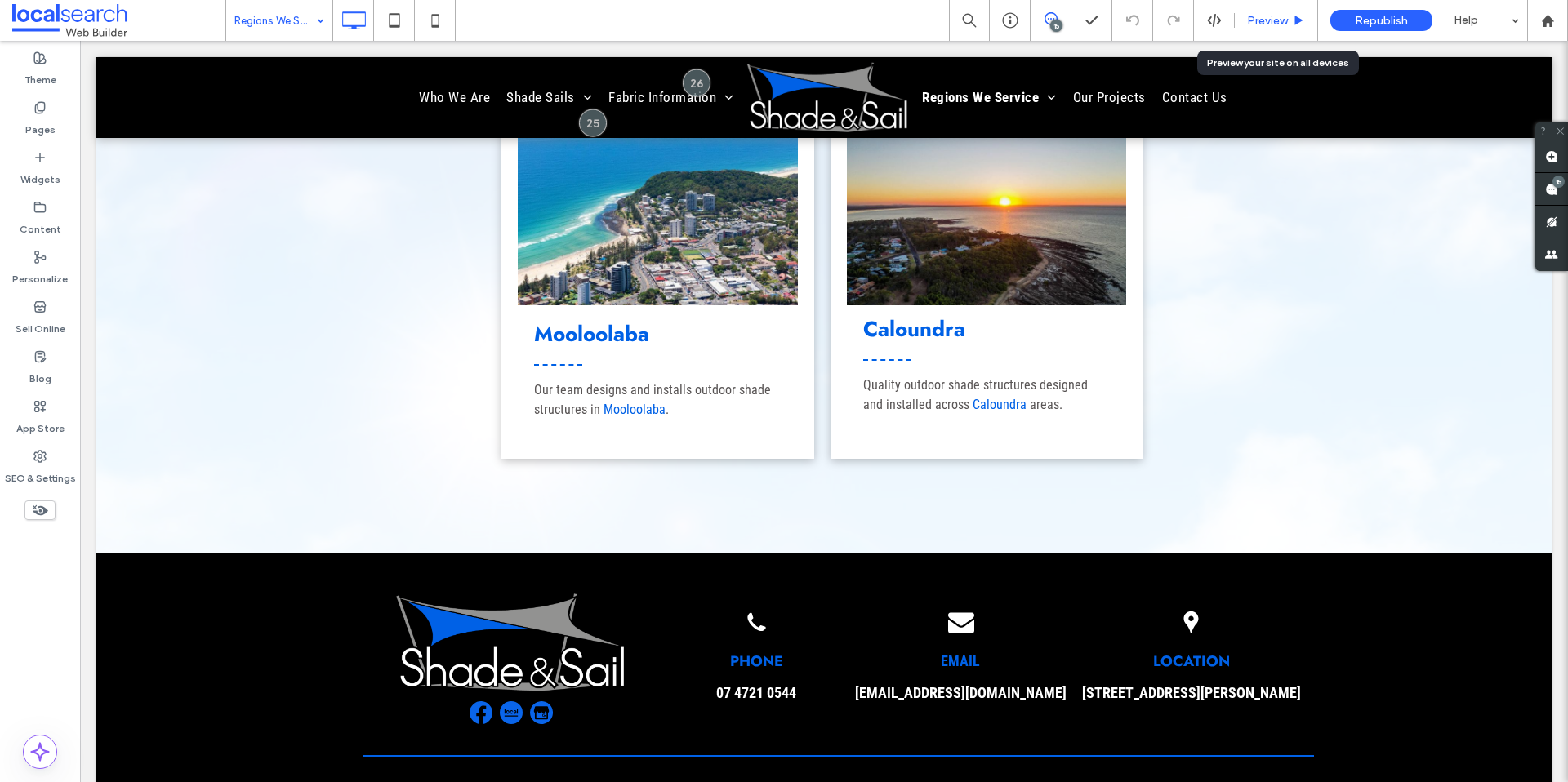
click at [1275, 26] on span "Preview" at bounding box center [1268, 21] width 41 height 14
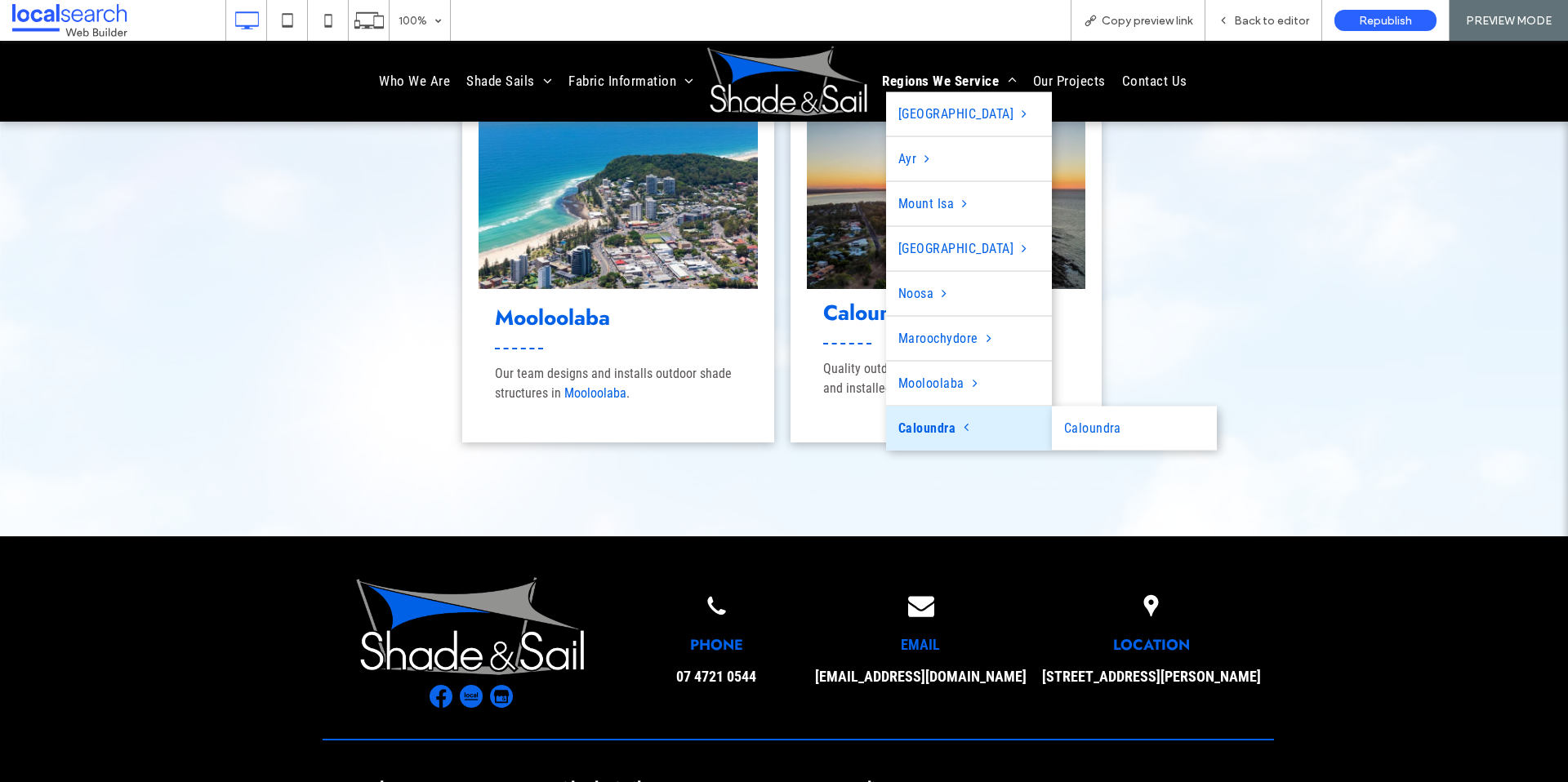
drag, startPoint x: 973, startPoint y: 429, endPoint x: 973, endPoint y: 438, distance: 9.0
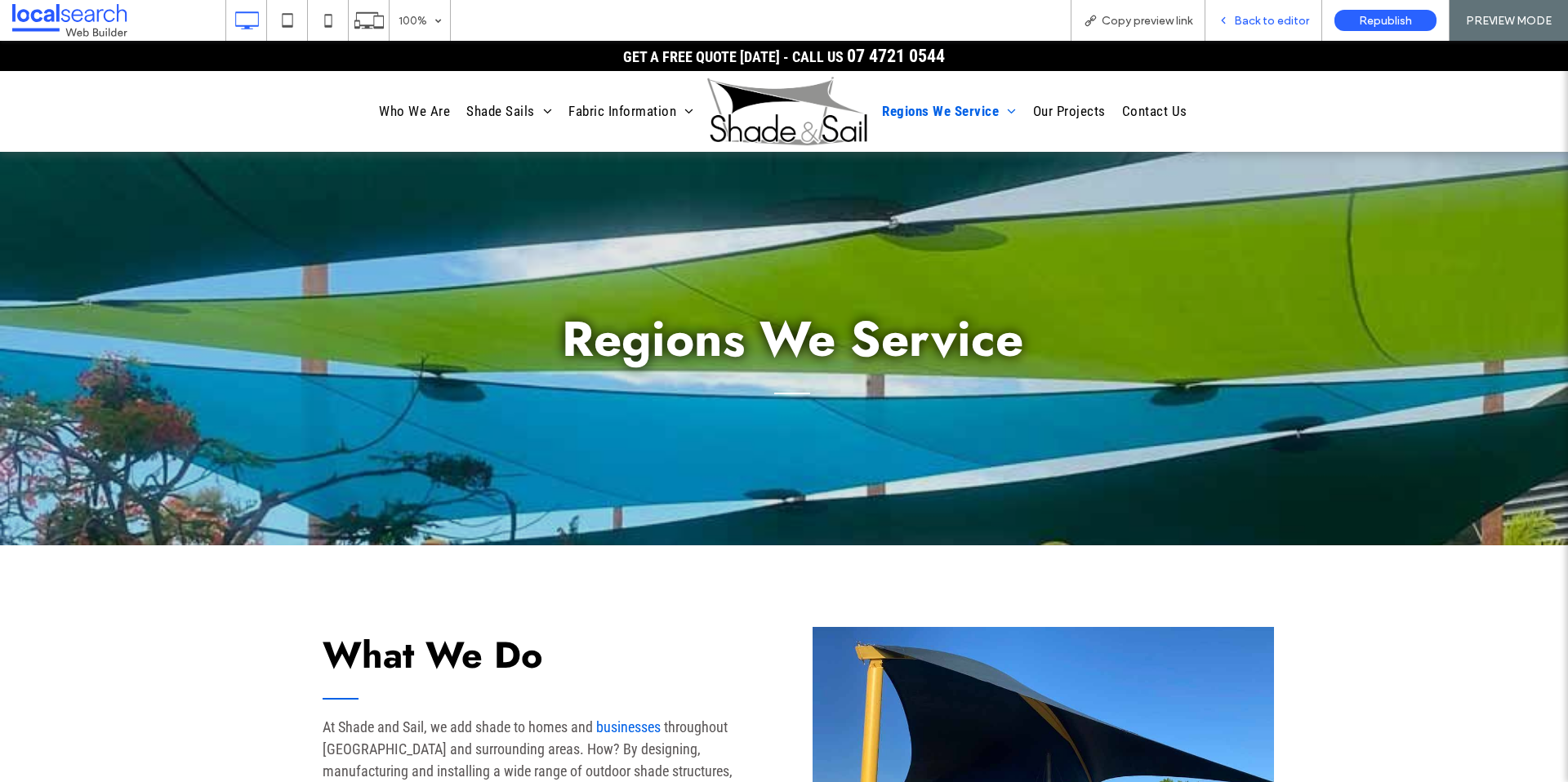
click at [1247, 26] on span "Back to editor" at bounding box center [1272, 21] width 75 height 14
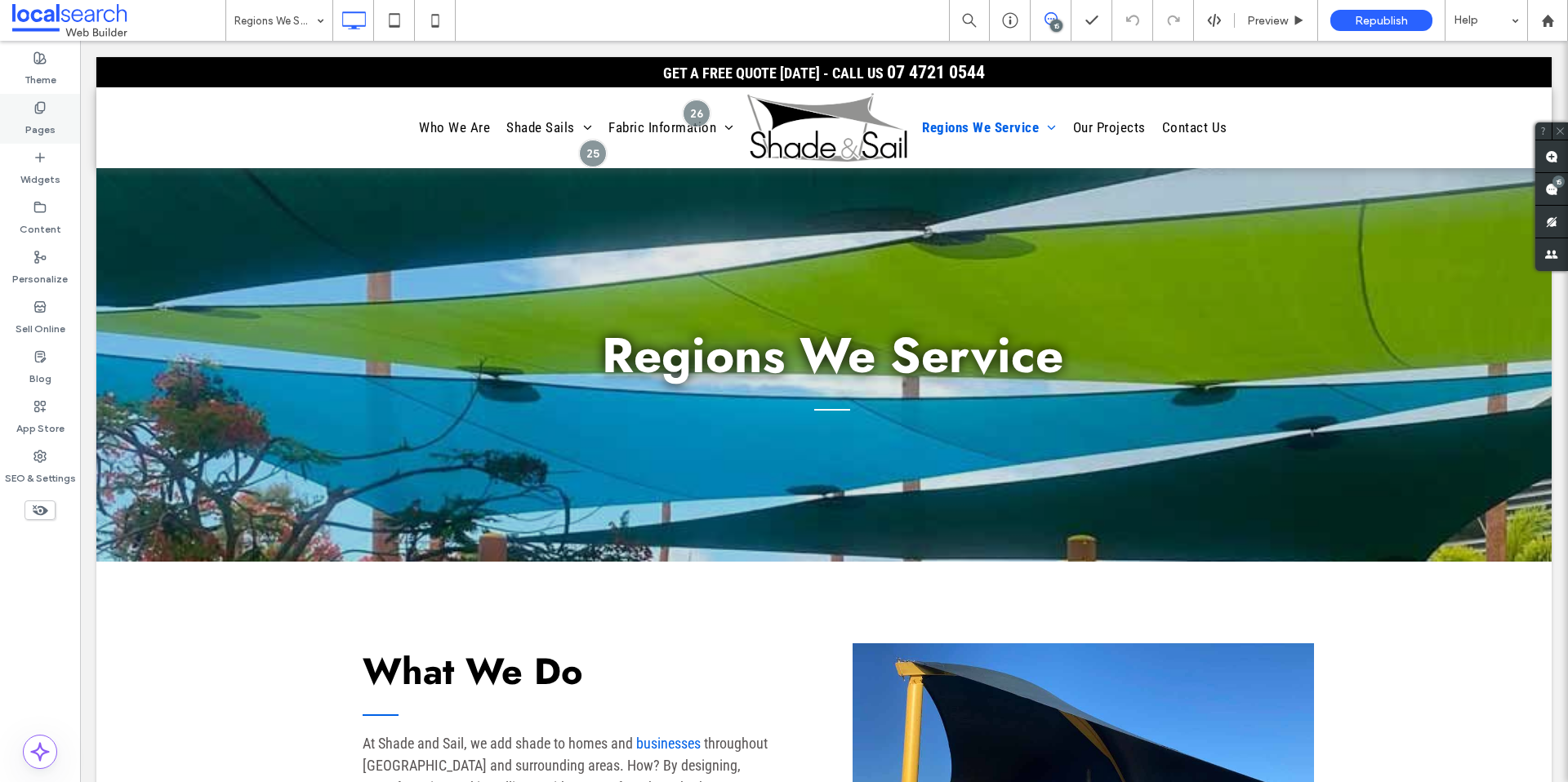
click at [41, 116] on label "Pages" at bounding box center [40, 126] width 31 height 23
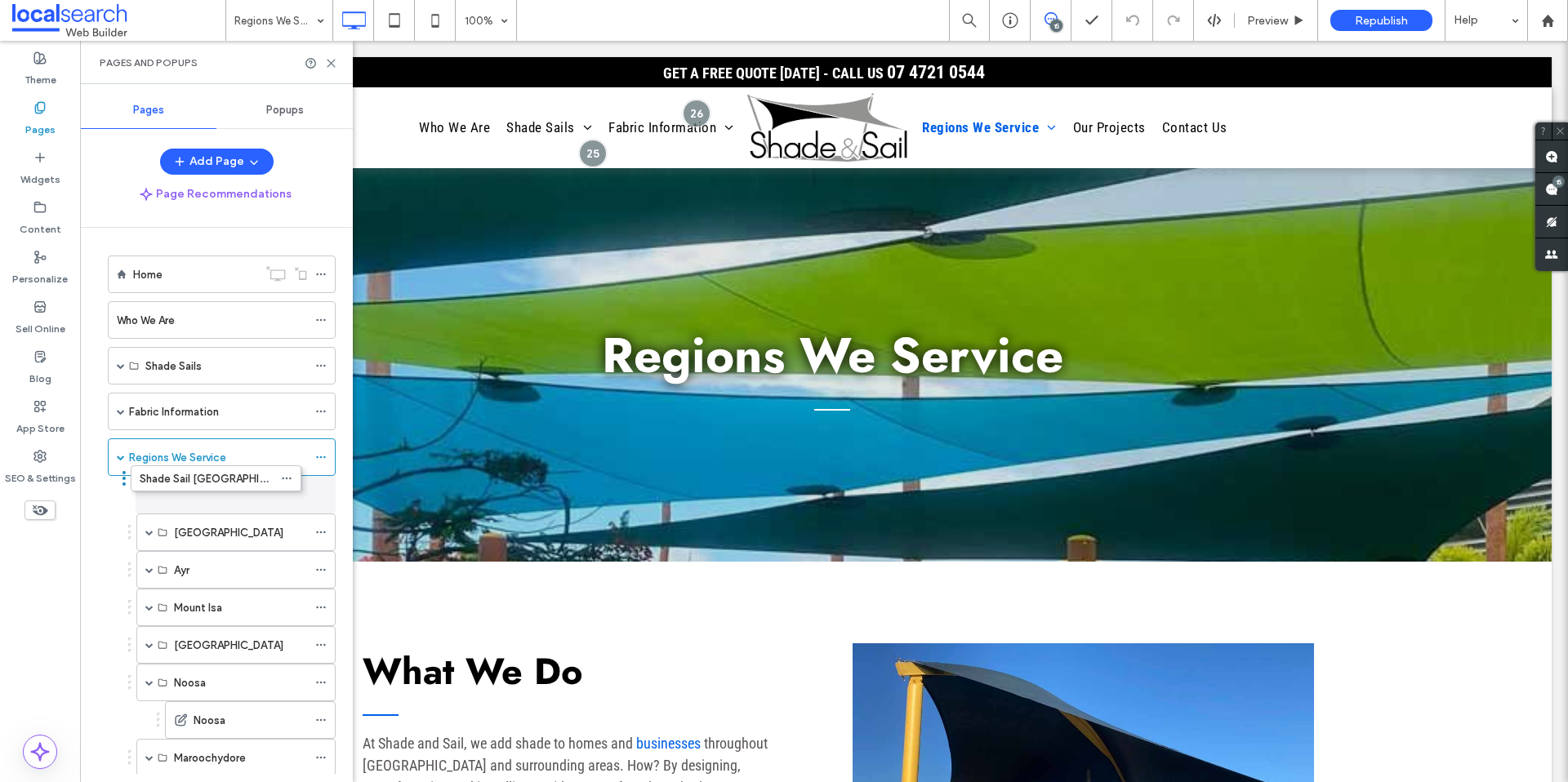
drag, startPoint x: 158, startPoint y: 530, endPoint x: 124, endPoint y: 477, distance: 63.0
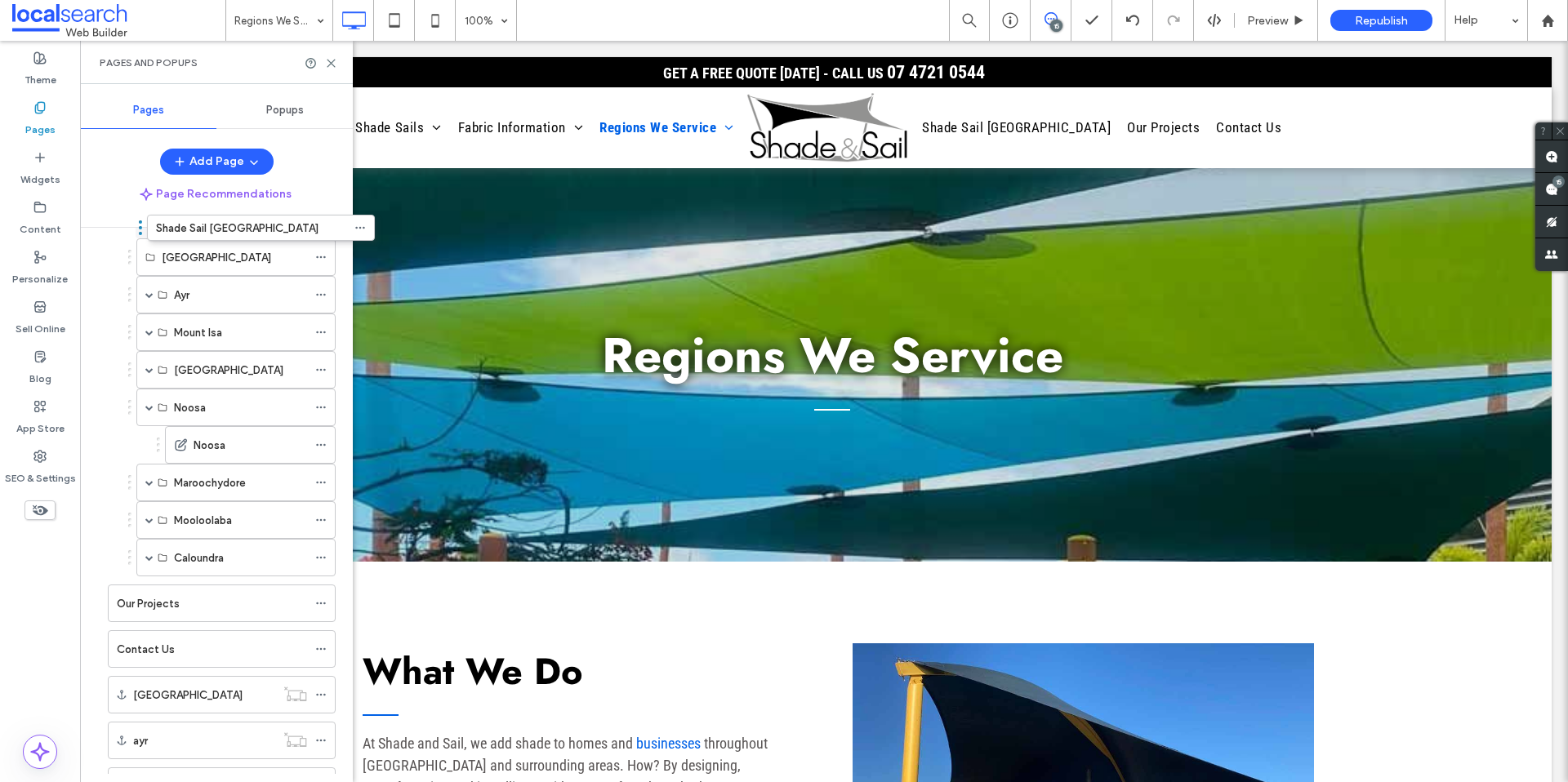
scroll to position [177, 0]
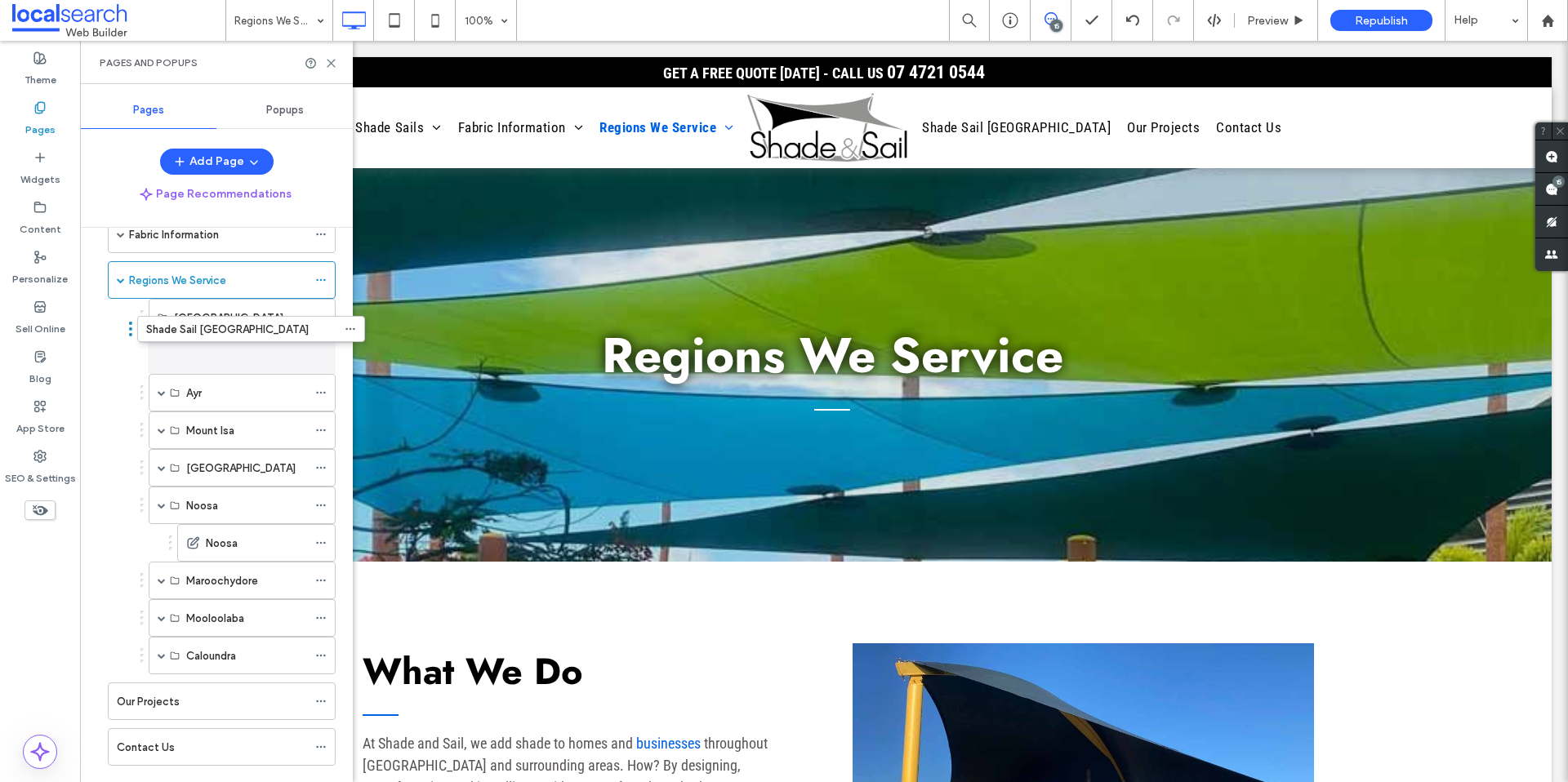
drag, startPoint x: 102, startPoint y: 573, endPoint x: 131, endPoint y: 342, distance: 232.8
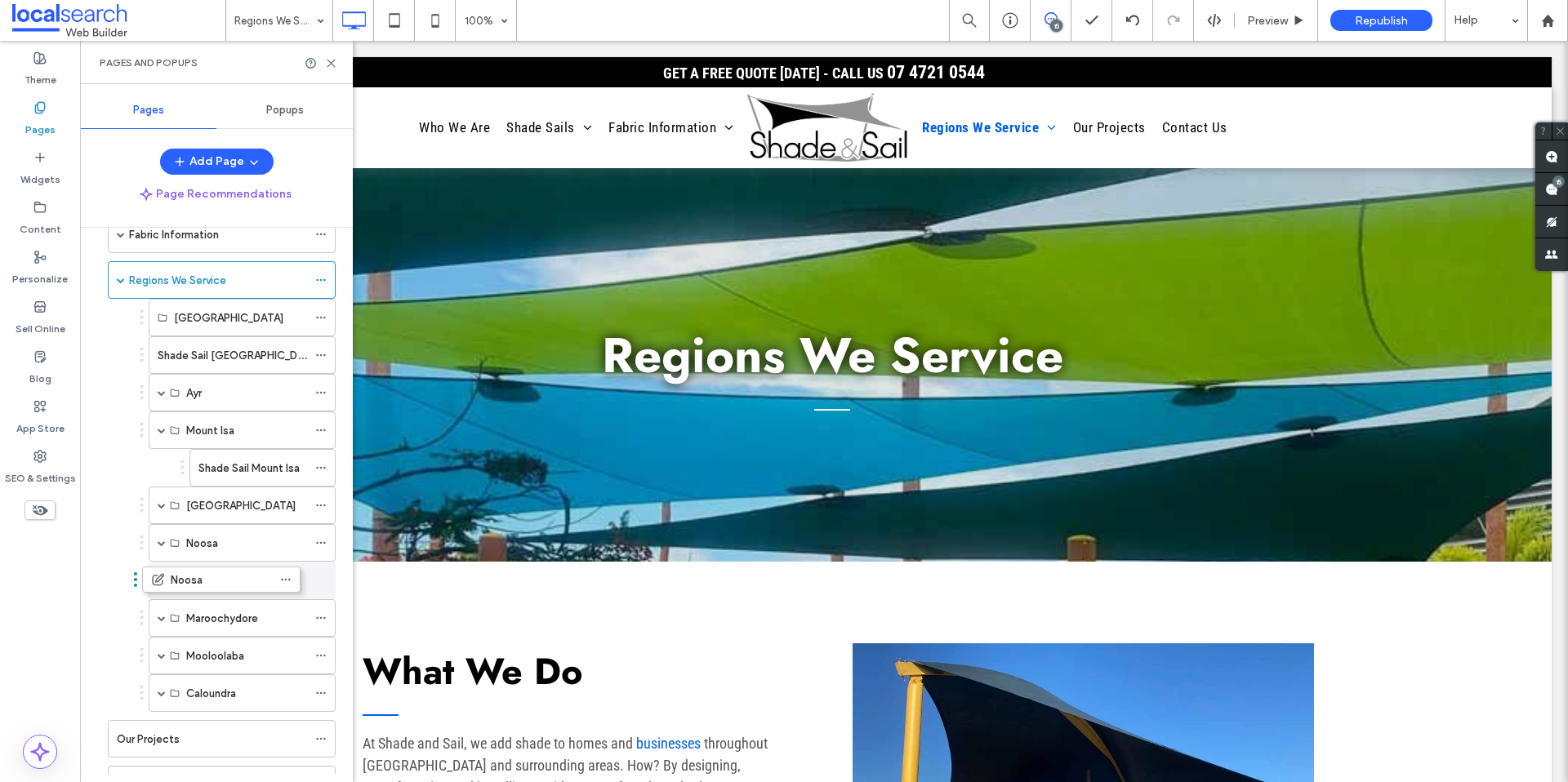
drag, startPoint x: 171, startPoint y: 544, endPoint x: 136, endPoint y: 578, distance: 48.8
click at [323, 539] on icon at bounding box center [321, 543] width 11 height 11
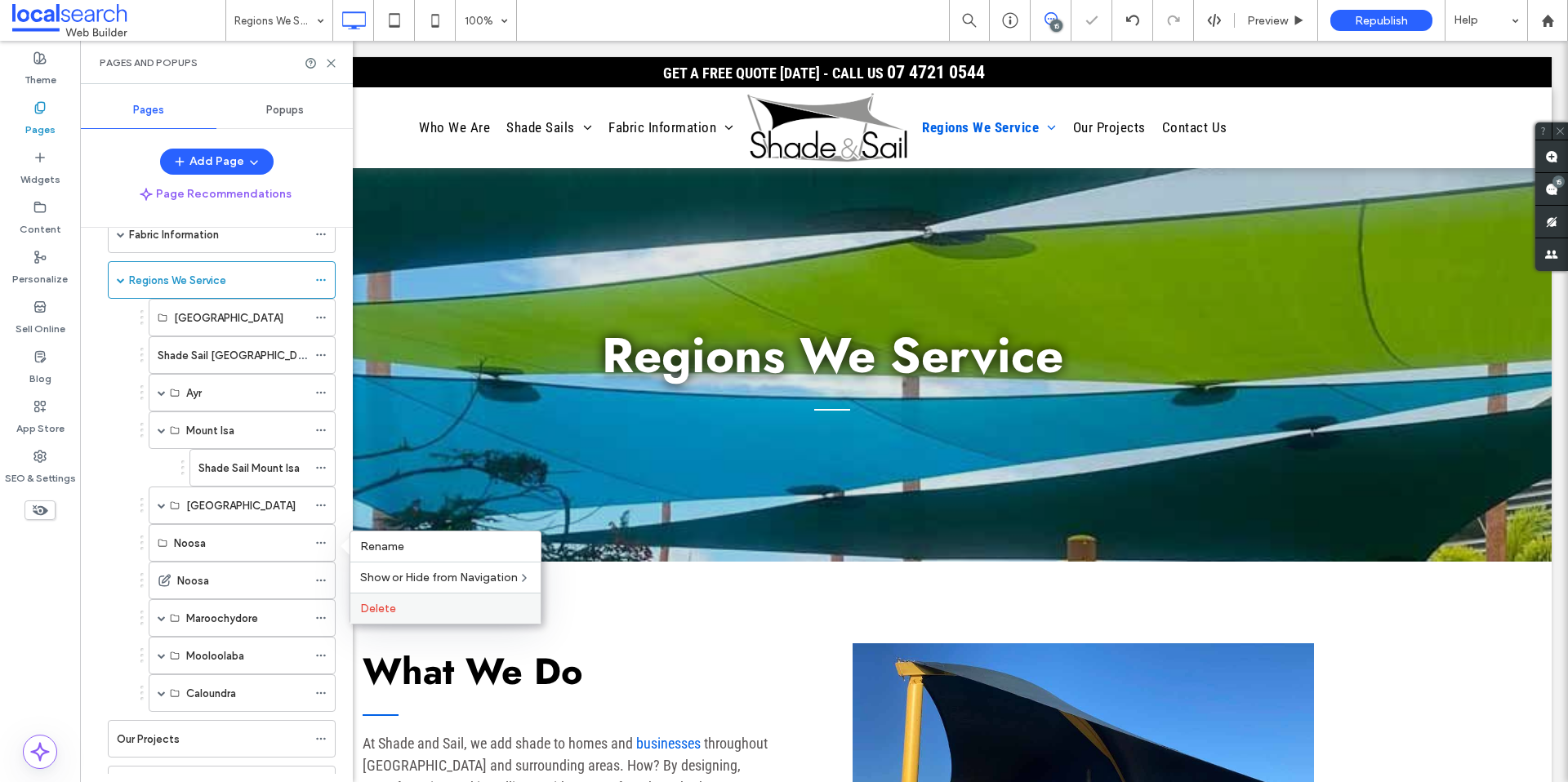
click at [386, 603] on span "Delete" at bounding box center [378, 609] width 36 height 14
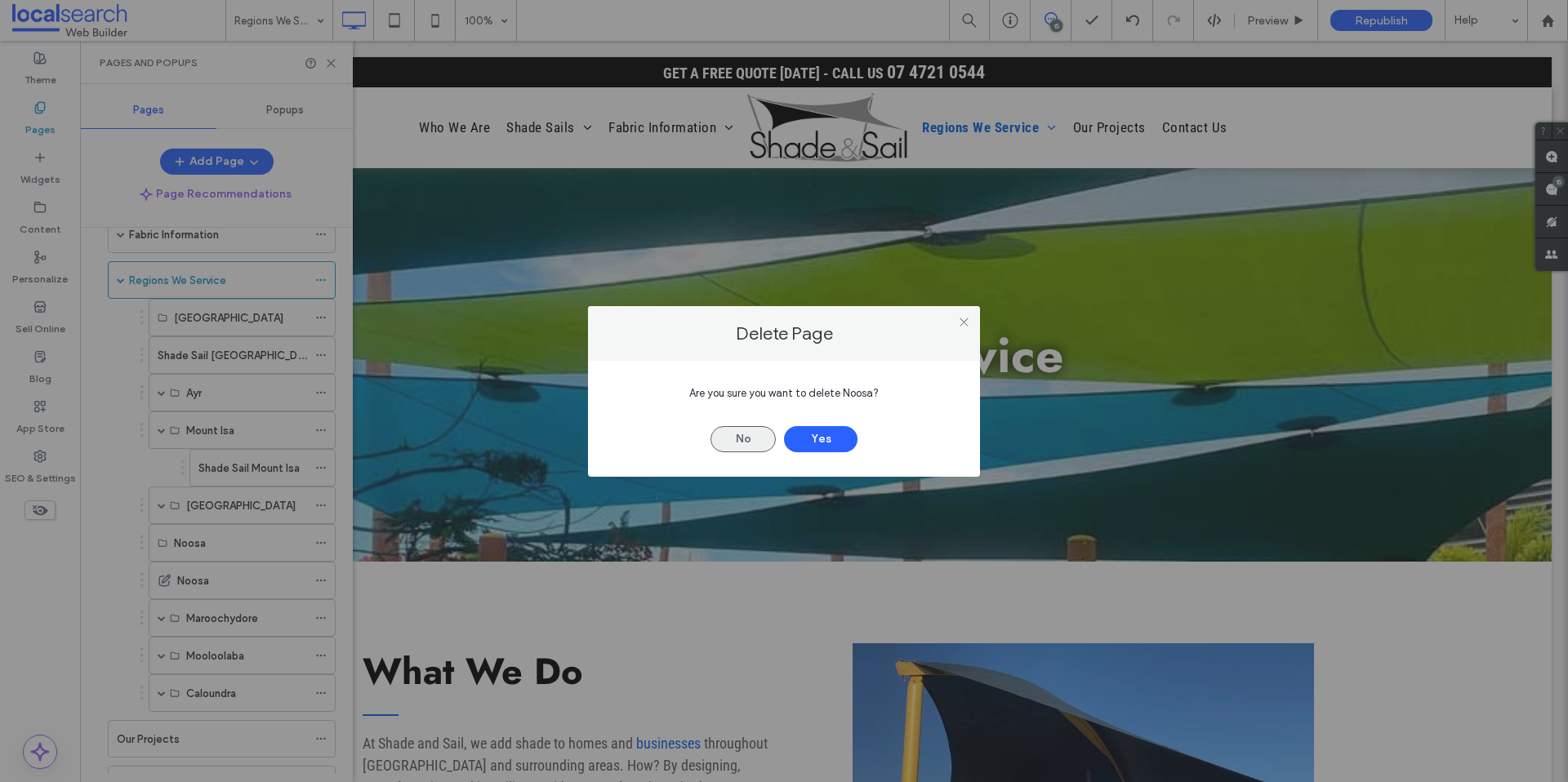
click at [731, 444] on button "No" at bounding box center [743, 440] width 66 height 26
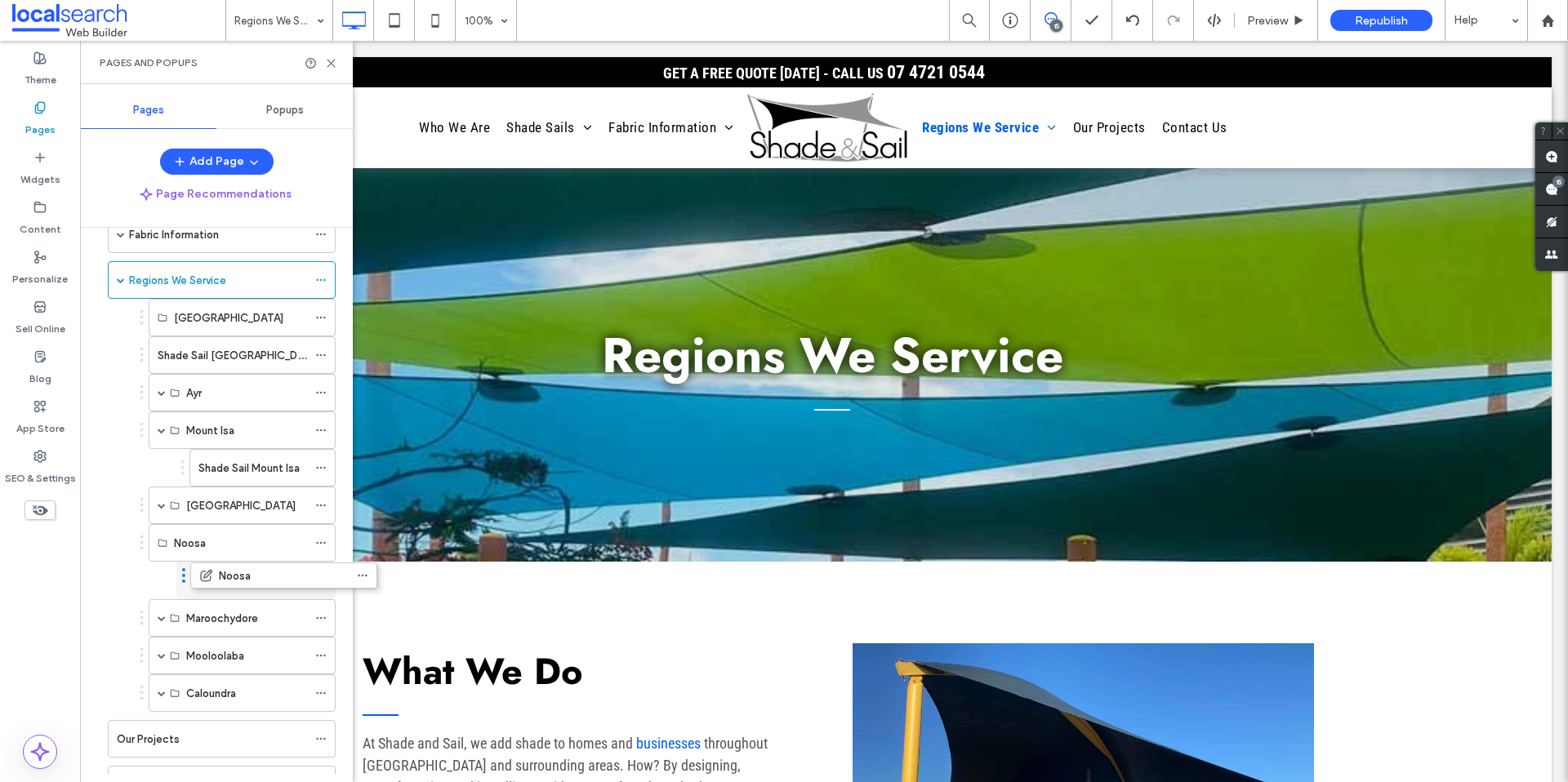
drag, startPoint x: 143, startPoint y: 580, endPoint x: 185, endPoint y: 573, distance: 42.6
drag, startPoint x: 140, startPoint y: 354, endPoint x: 183, endPoint y: 350, distance: 43.2
click at [163, 469] on span at bounding box center [161, 468] width 8 height 8
click at [163, 506] on span at bounding box center [161, 505] width 8 height 8
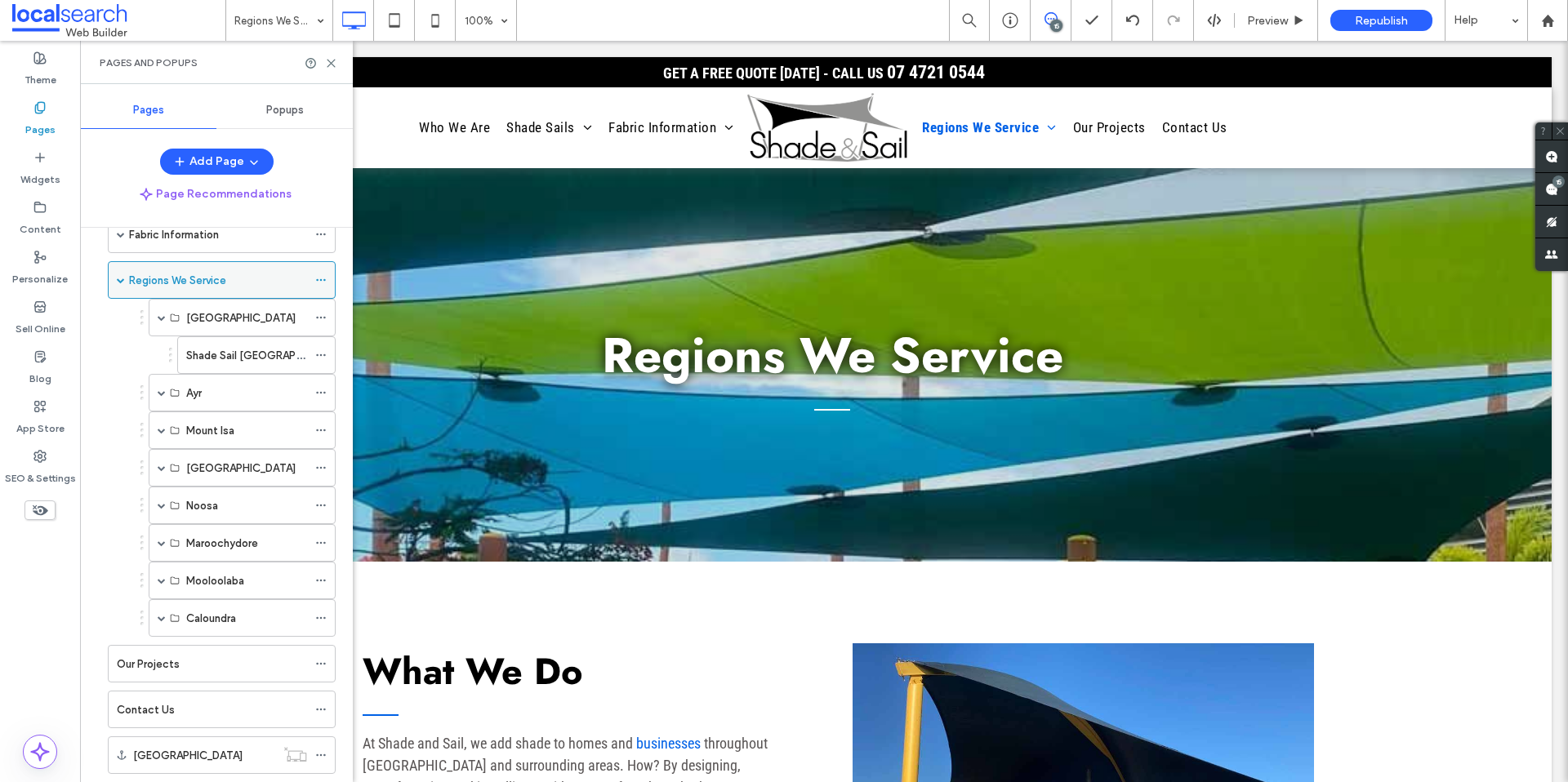
click at [163, 314] on span at bounding box center [161, 317] width 8 height 8
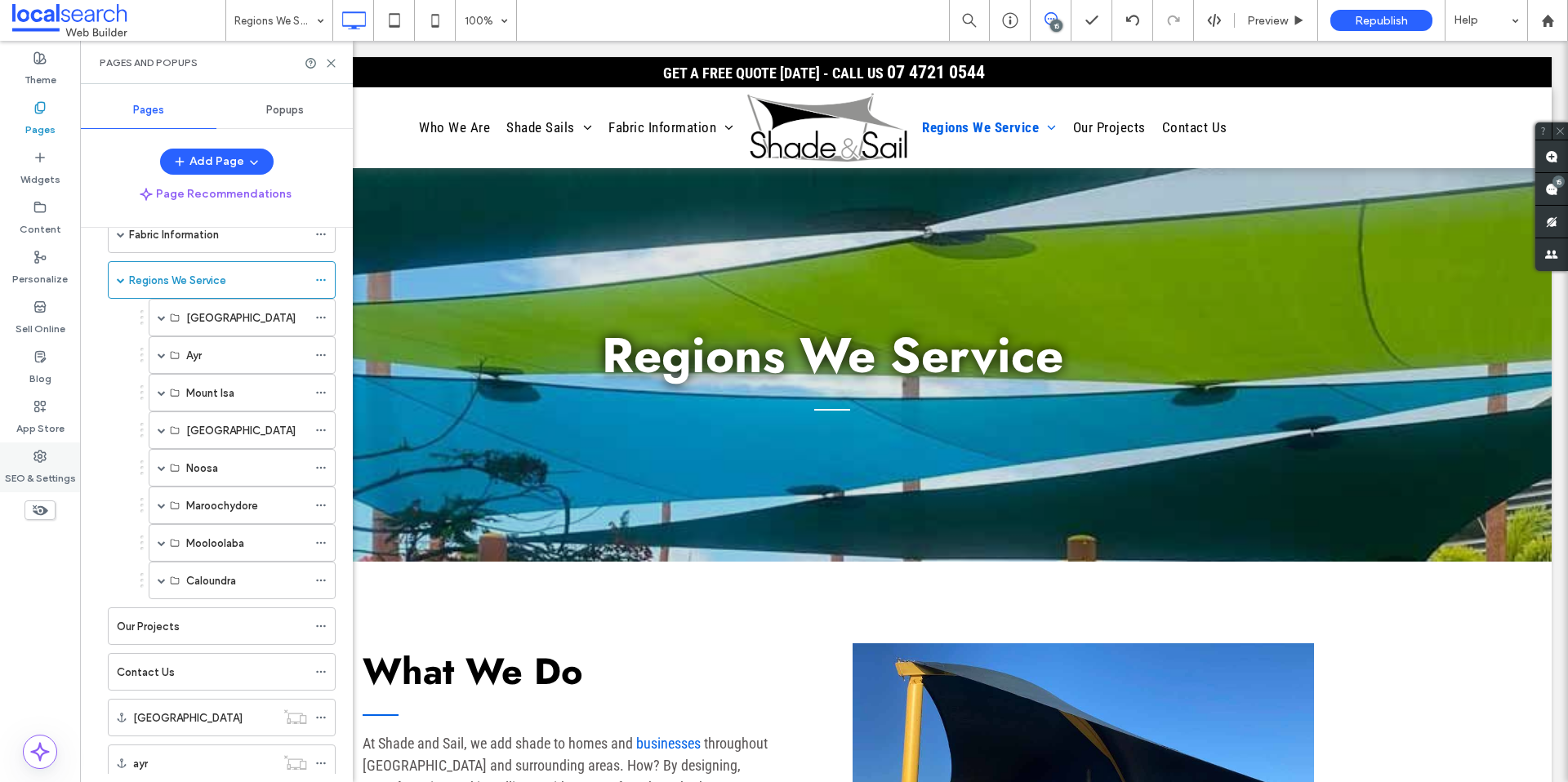
click at [36, 445] on div "SEO & Settings" at bounding box center [39, 467] width 80 height 50
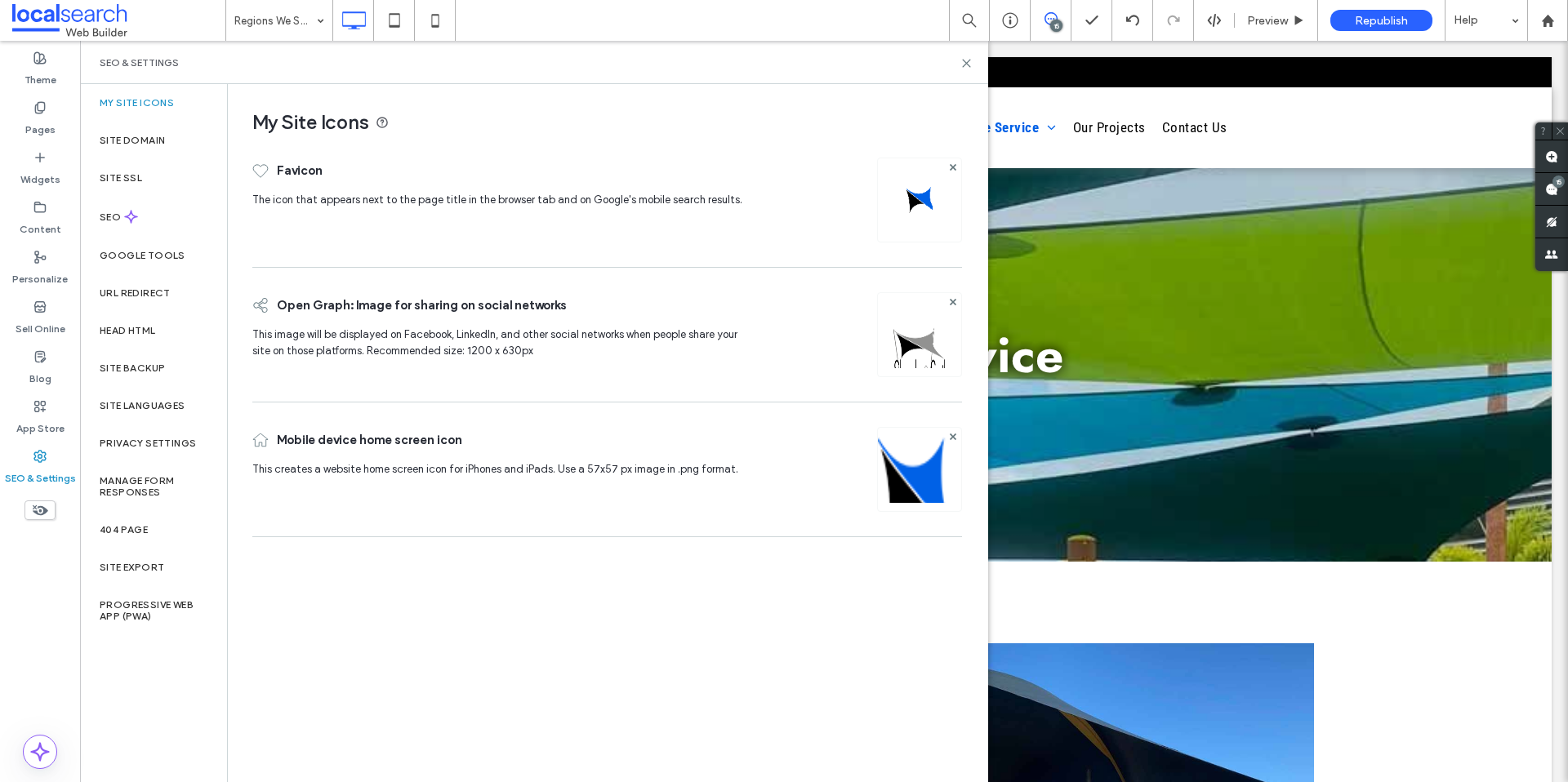
click at [138, 382] on div "Site Backup" at bounding box center [153, 368] width 147 height 38
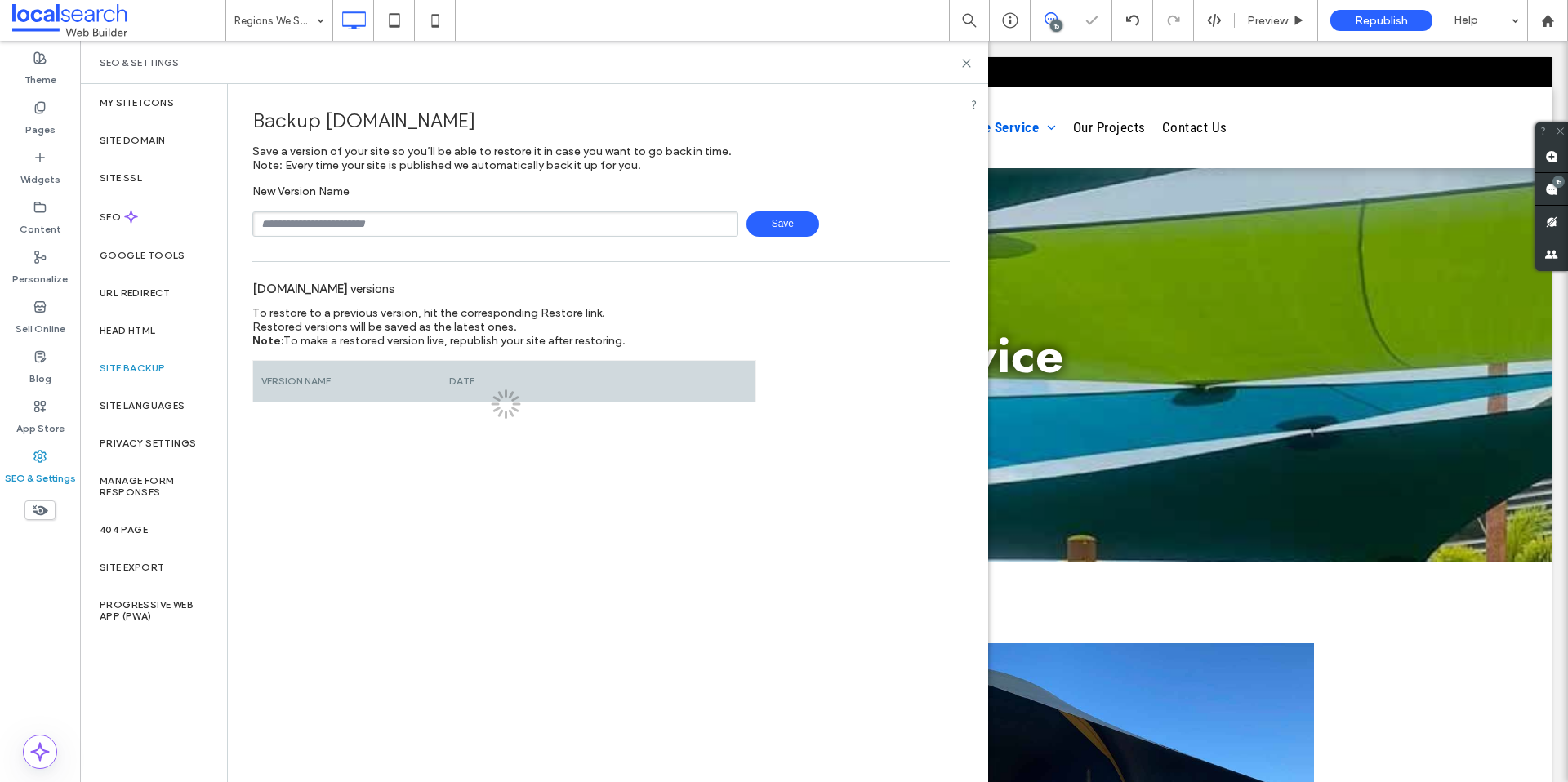
click at [422, 213] on input "text" at bounding box center [495, 224] width 486 height 25
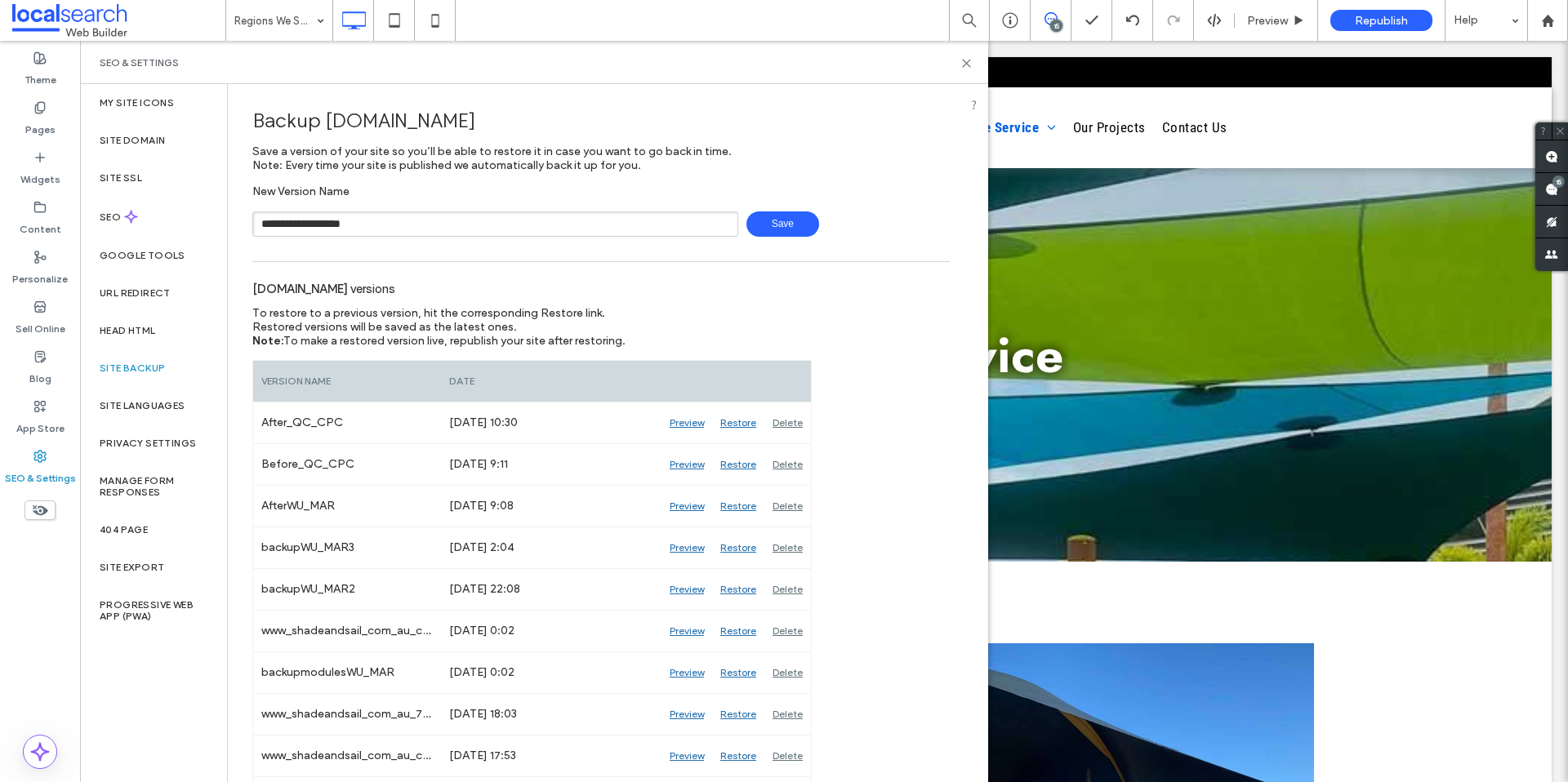
type input "**********"
click at [774, 236] on span "Save" at bounding box center [782, 224] width 73 height 25
click at [50, 123] on label "Pages" at bounding box center [40, 126] width 31 height 23
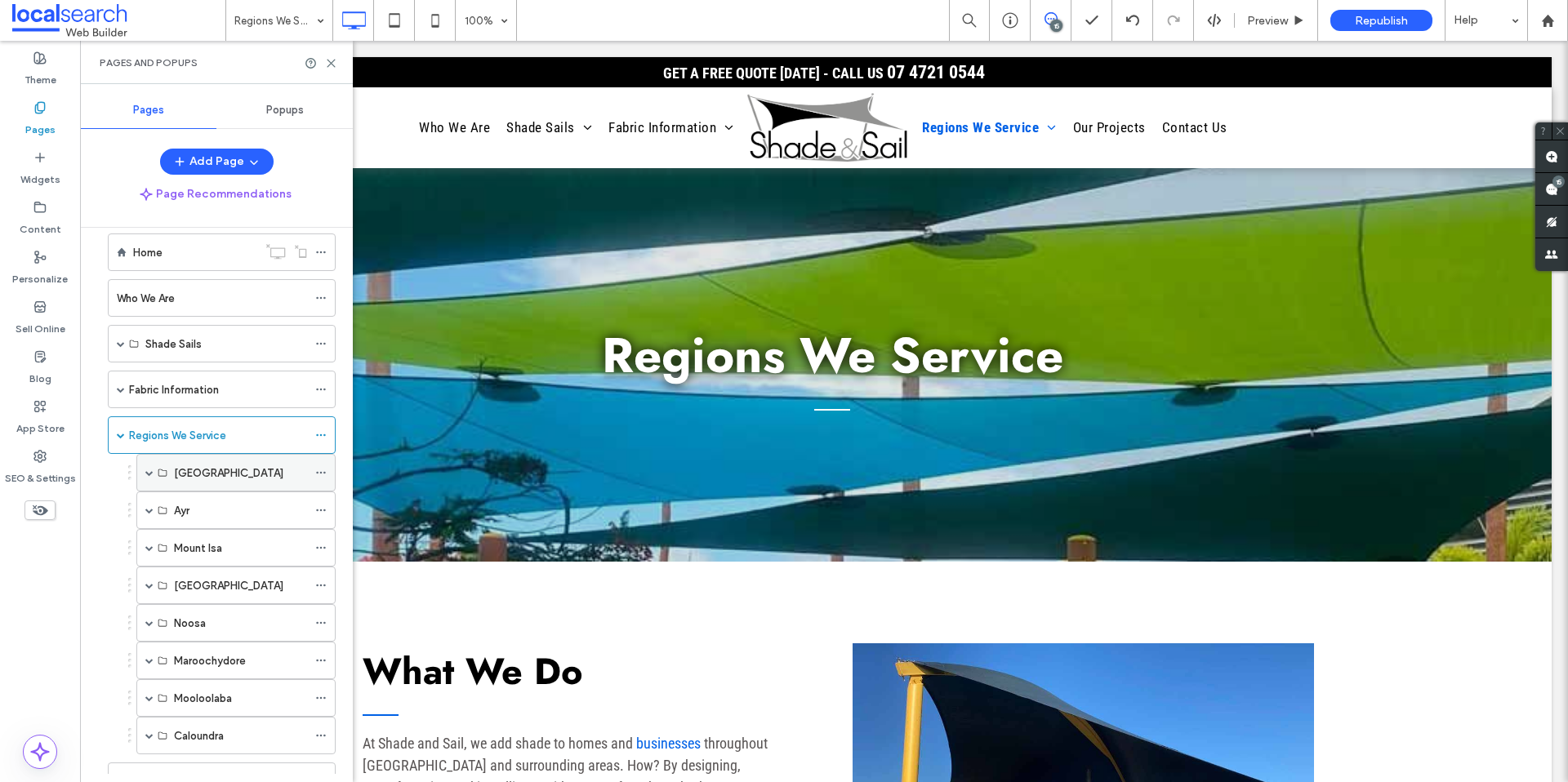
scroll to position [23, 0]
click at [145, 476] on span at bounding box center [149, 471] width 8 height 36
drag, startPoint x: 159, startPoint y: 505, endPoint x: 126, endPoint y: 502, distance: 33.1
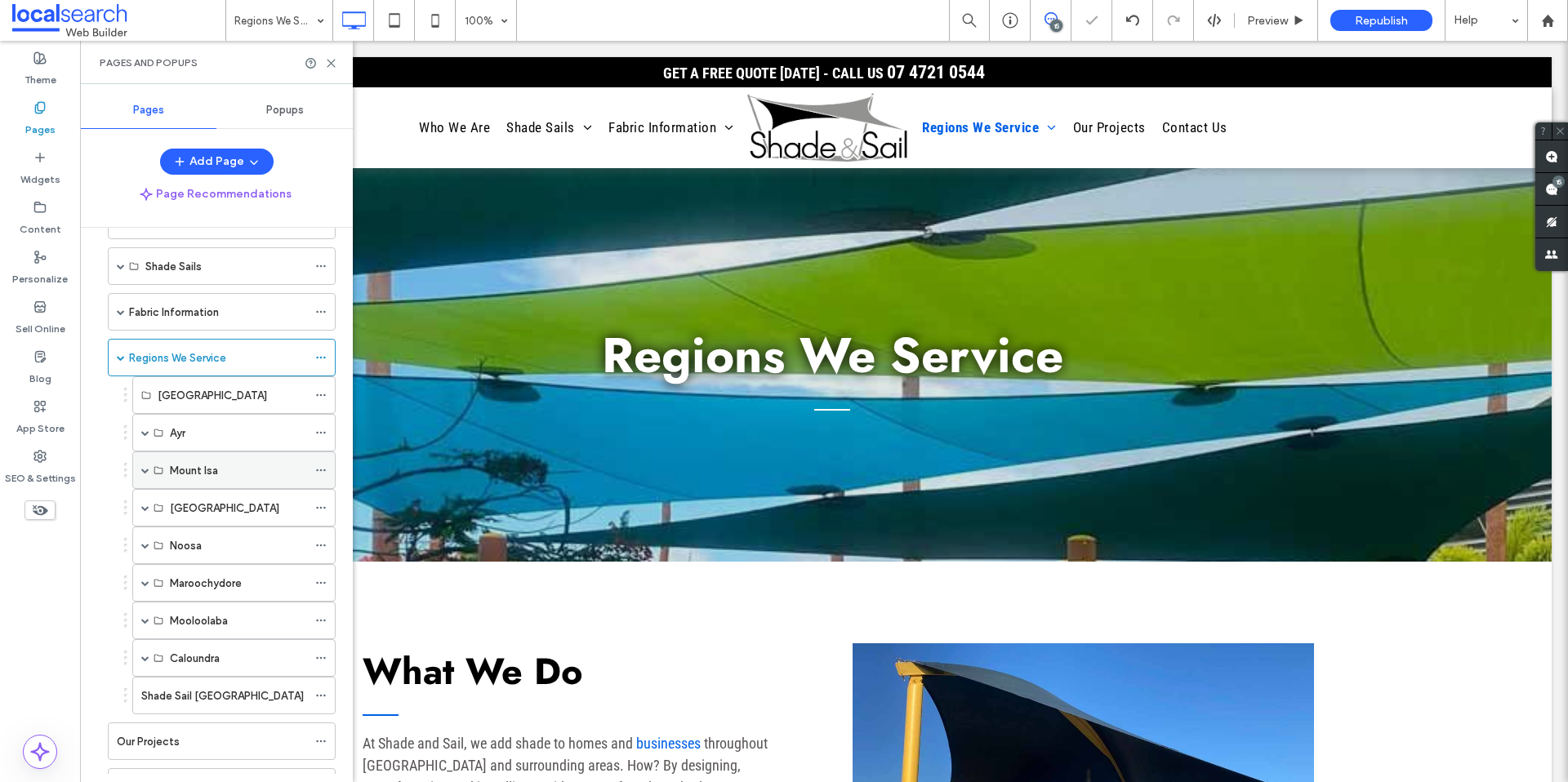
scroll to position [167, 0]
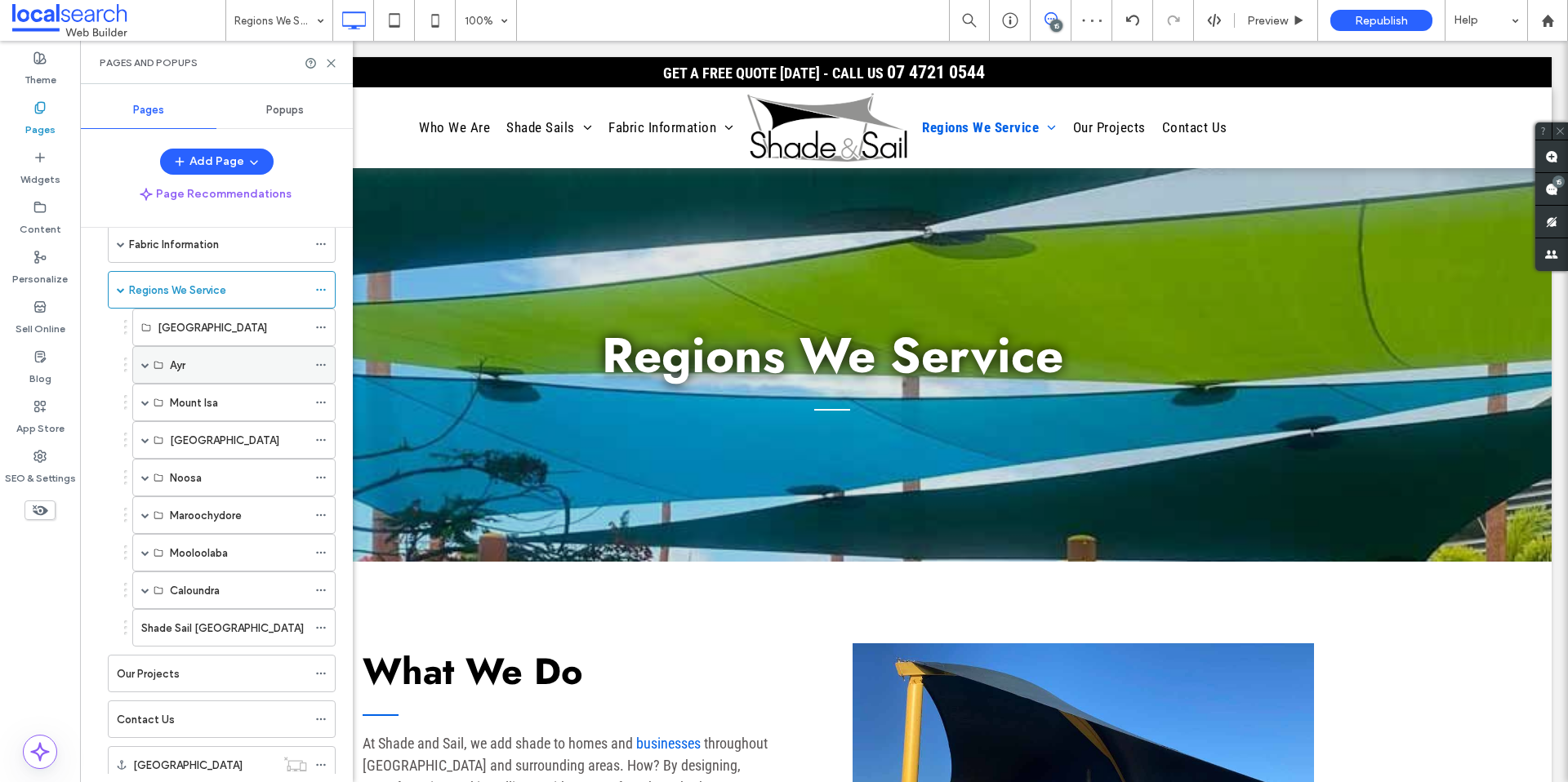
click at [143, 365] on span at bounding box center [145, 364] width 8 height 8
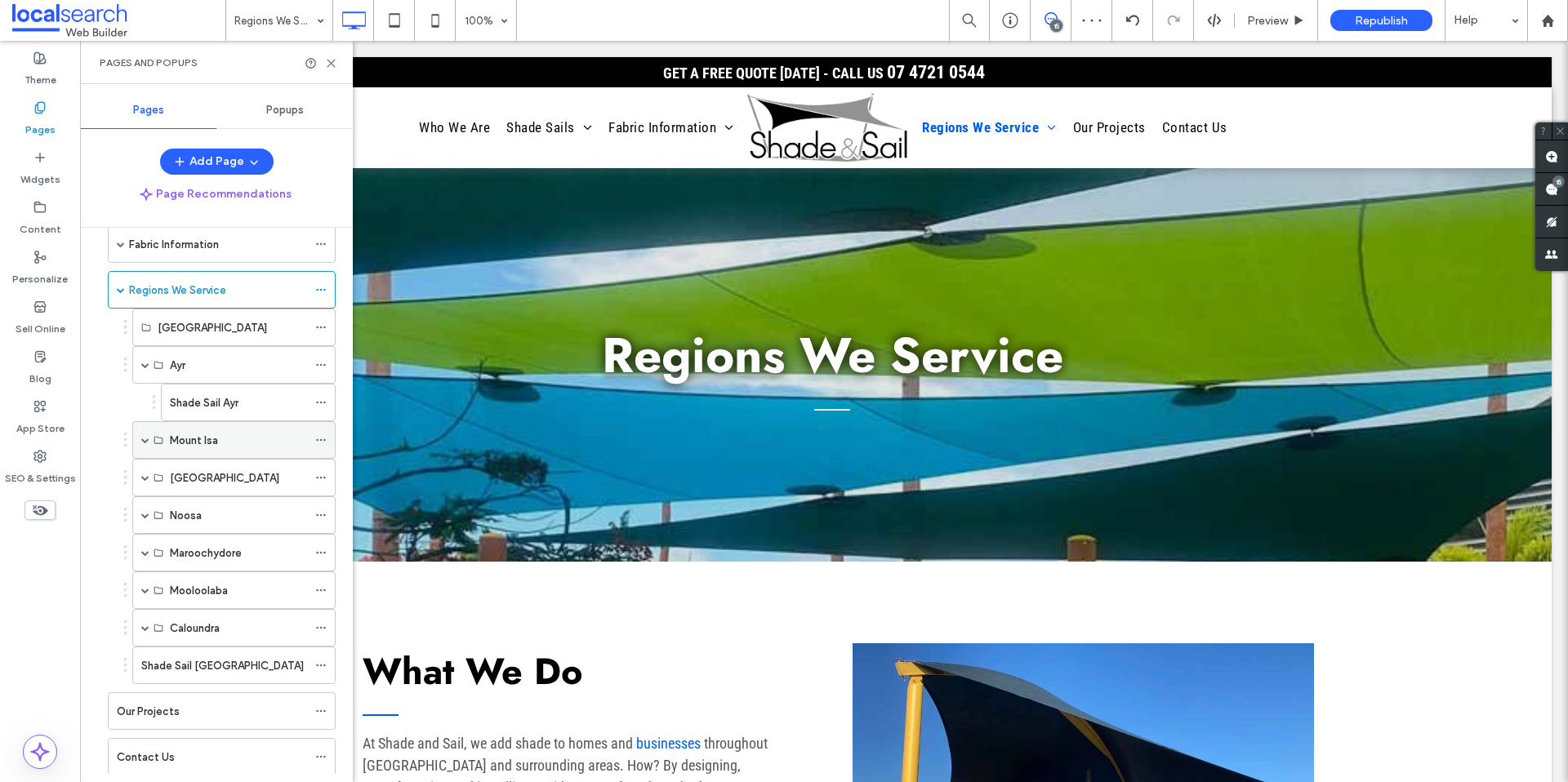
click at [145, 440] on span at bounding box center [145, 440] width 8 height 8
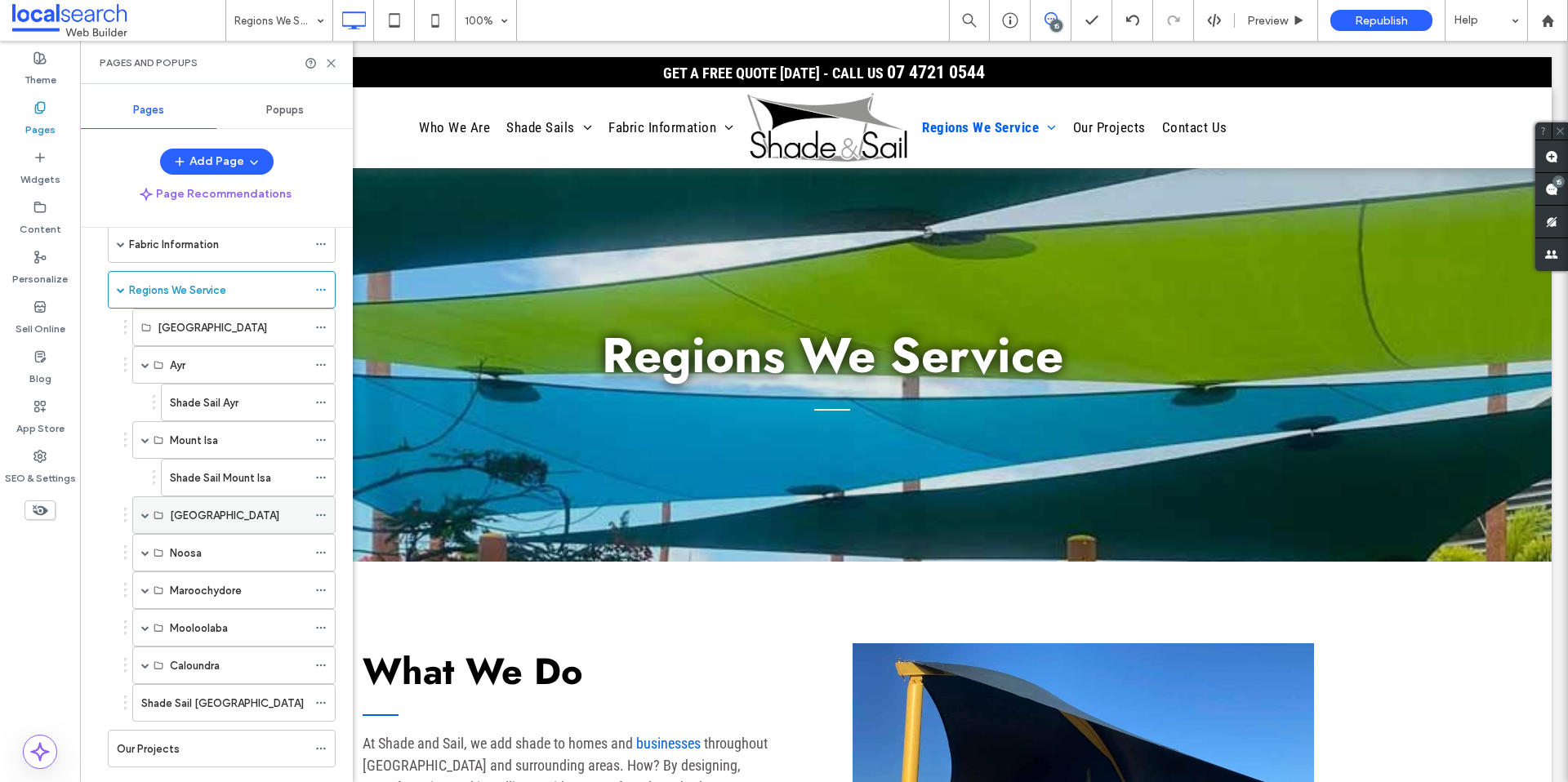
click at [145, 511] on span at bounding box center [145, 515] width 8 height 8
click at [144, 578] on span at bounding box center [145, 590] width 8 height 36
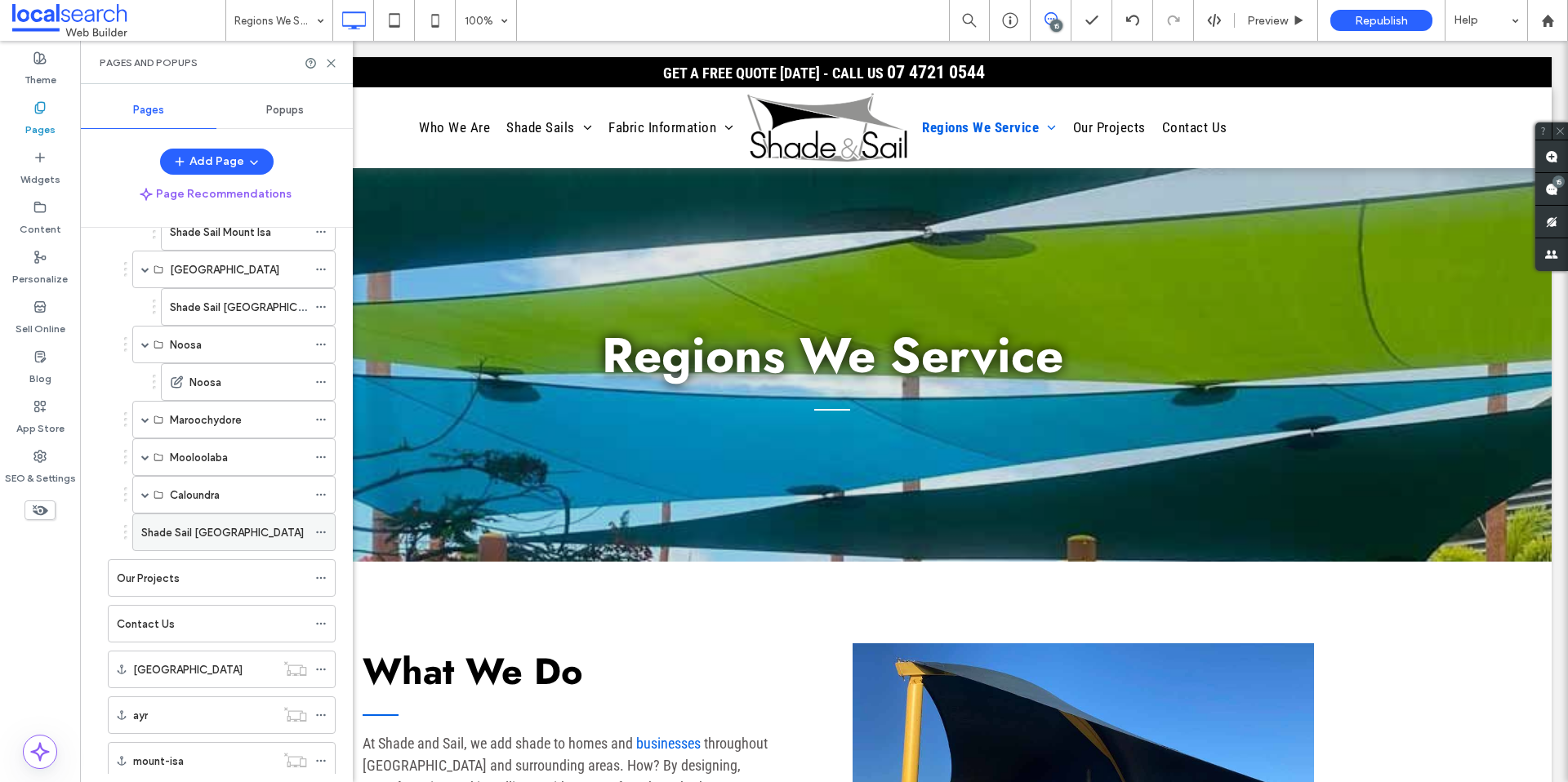
scroll to position [431, 0]
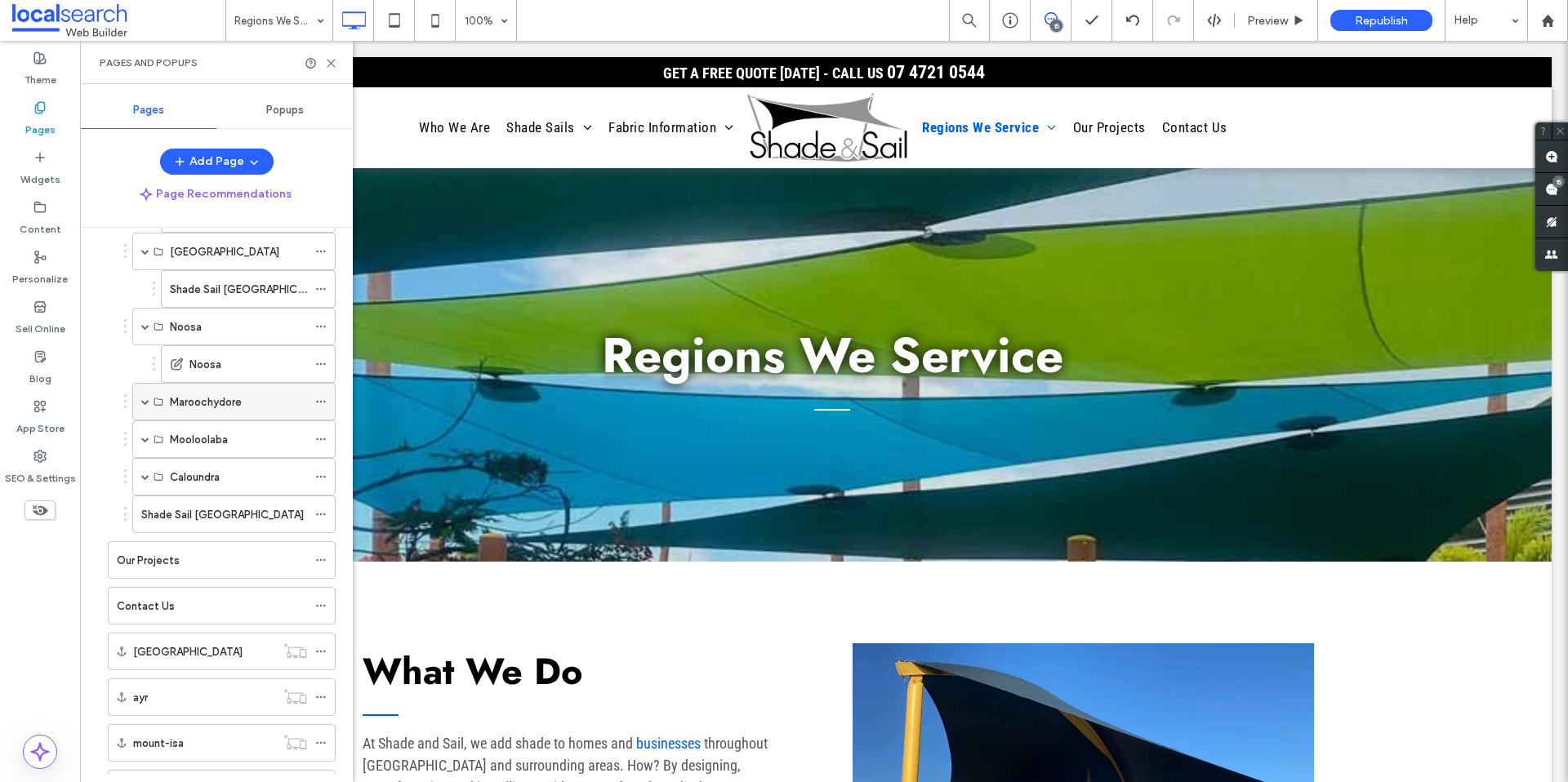
click at [145, 408] on span at bounding box center [145, 401] width 8 height 36
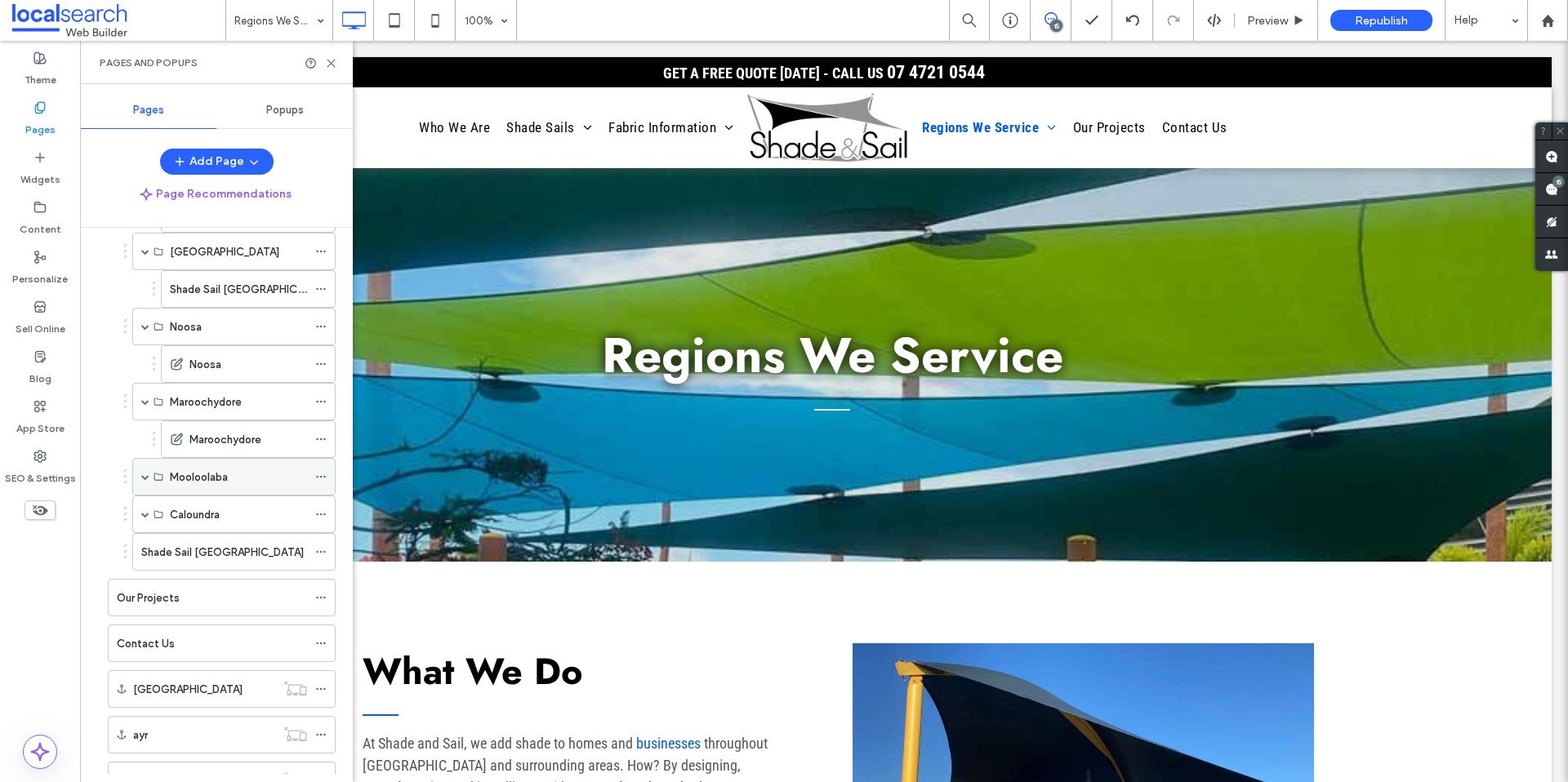
drag, startPoint x: 145, startPoint y: 477, endPoint x: 148, endPoint y: 526, distance: 49.1
click at [145, 477] on span at bounding box center [145, 476] width 8 height 8
click at [149, 548] on div "Caloundra" at bounding box center [234, 552] width 203 height 38
click at [147, 555] on span at bounding box center [145, 552] width 8 height 8
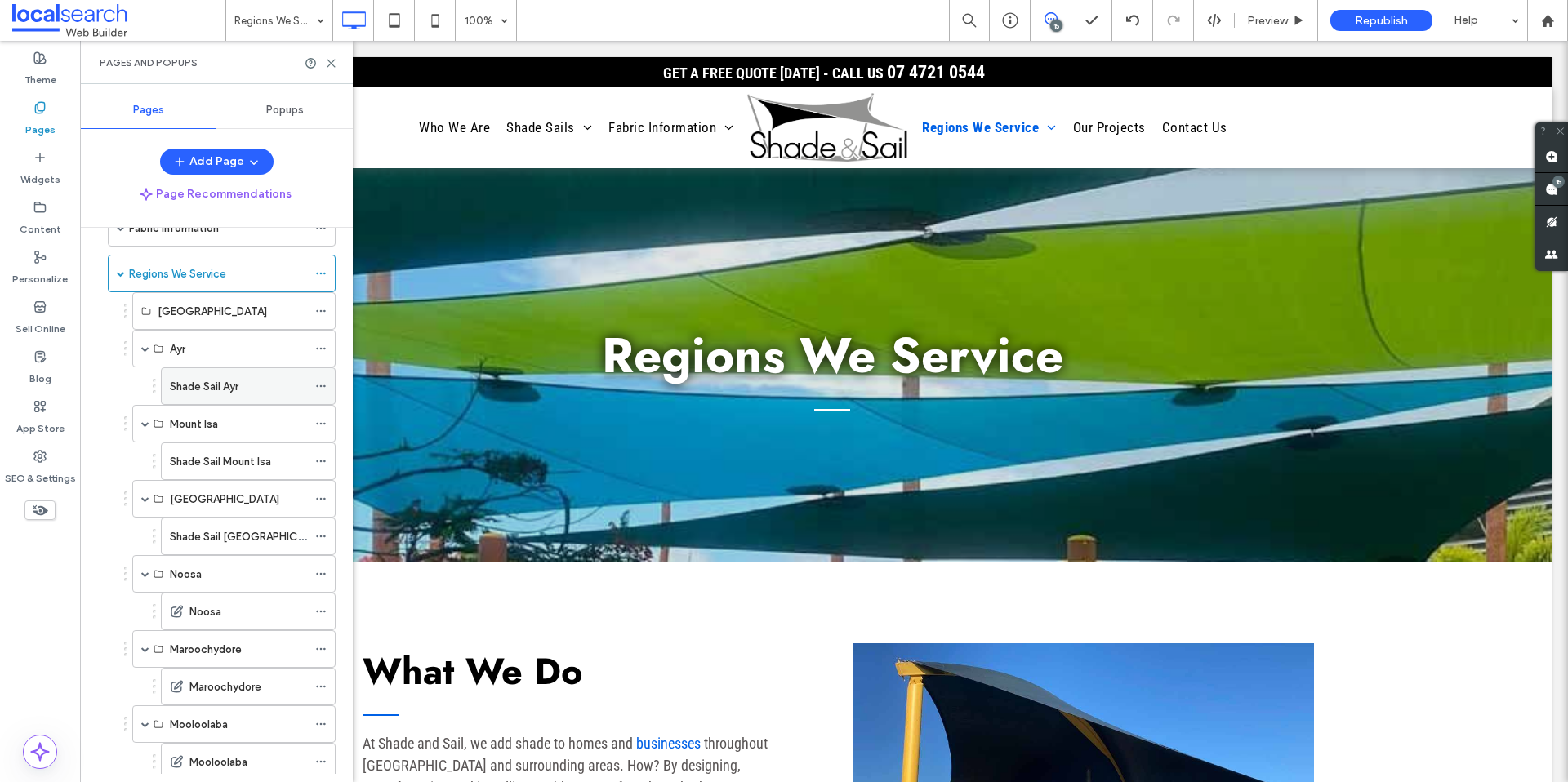
scroll to position [183, 0]
drag, startPoint x: 153, startPoint y: 390, endPoint x: 117, endPoint y: 389, distance: 36.0
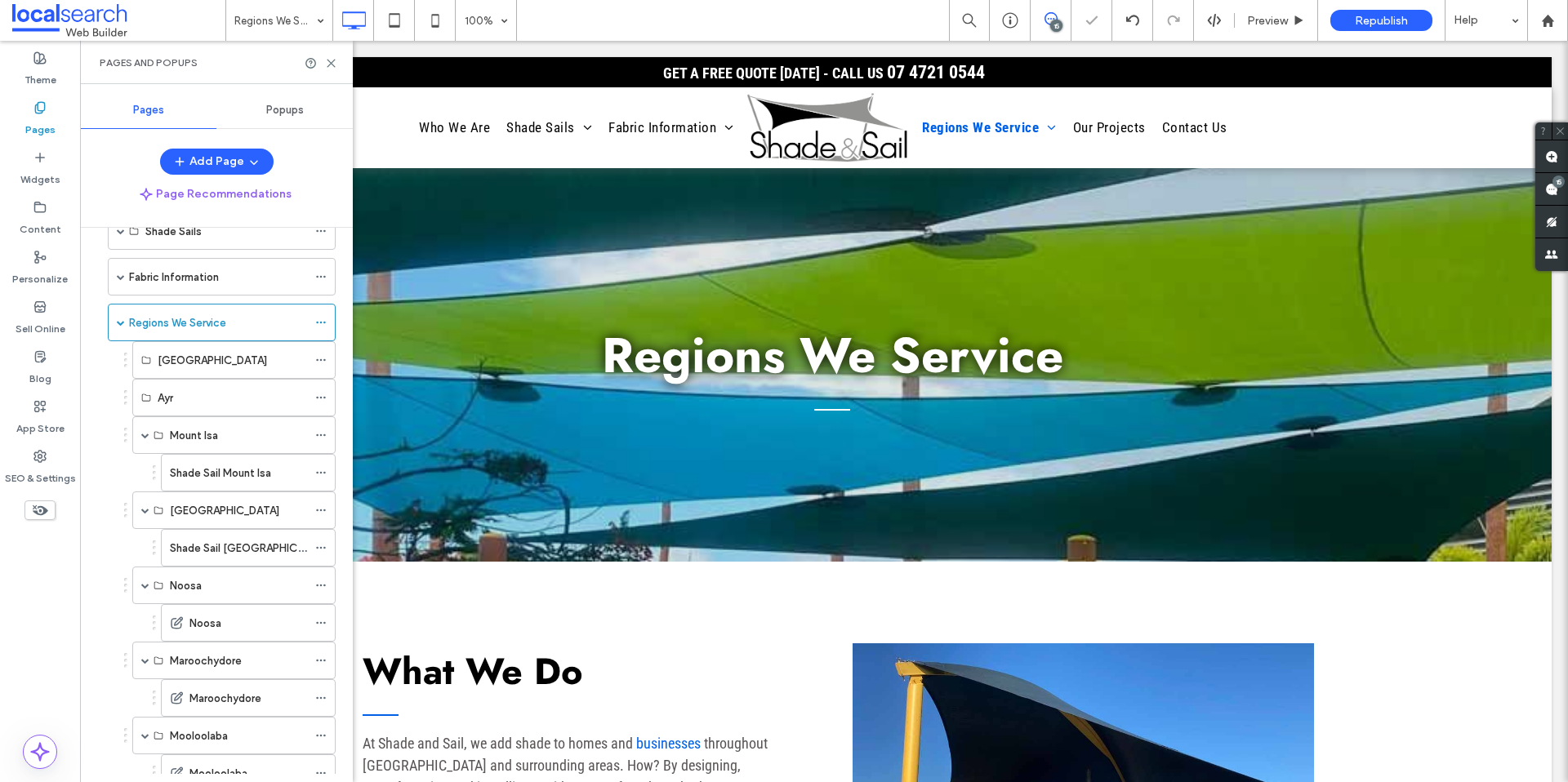
scroll to position [131, 0]
drag, startPoint x: 153, startPoint y: 478, endPoint x: 118, endPoint y: 476, distance: 35.1
drag, startPoint x: 152, startPoint y: 508, endPoint x: 121, endPoint y: 507, distance: 31.0
drag, startPoint x: 152, startPoint y: 546, endPoint x: 111, endPoint y: 547, distance: 41.0
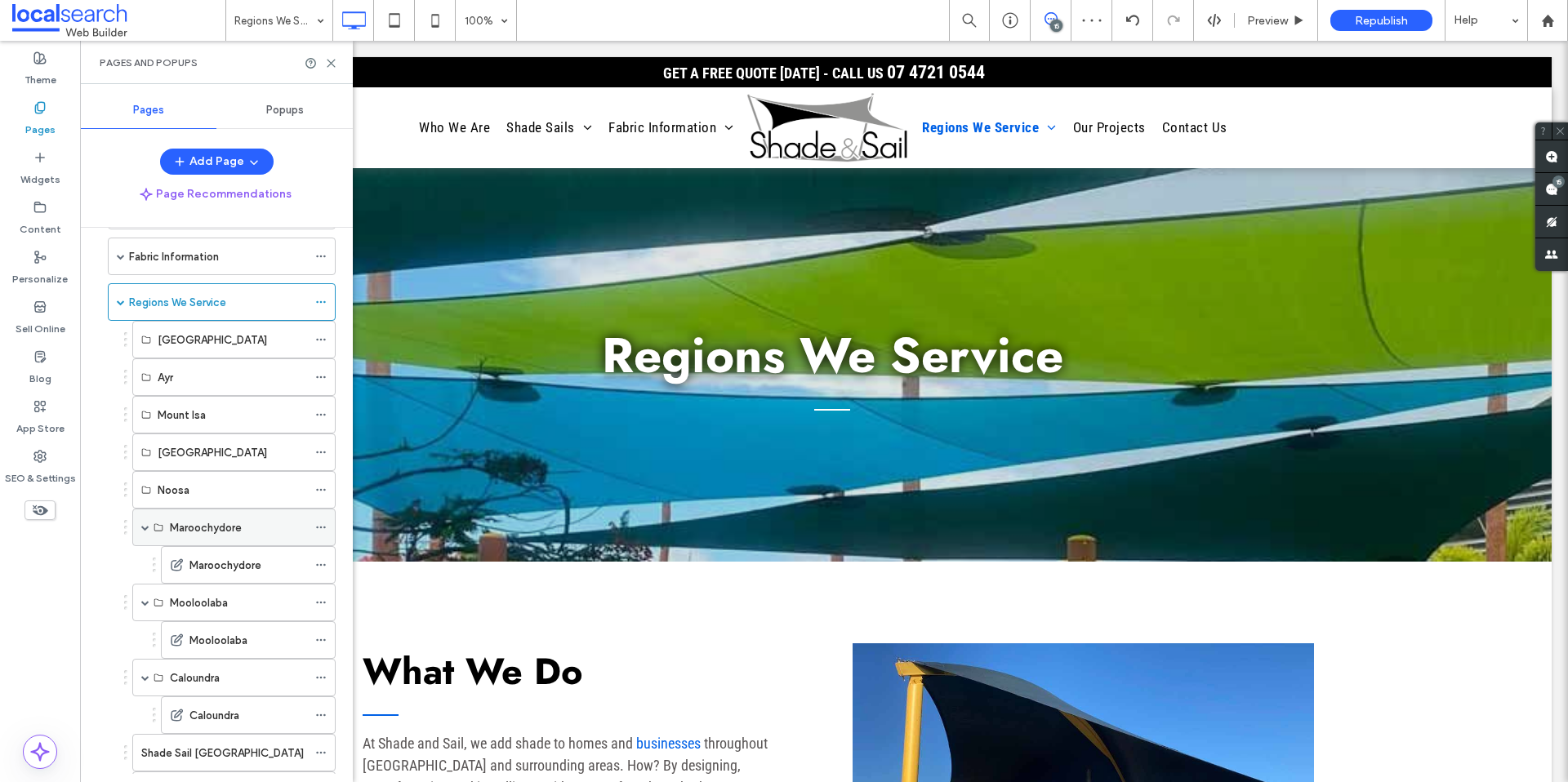
scroll to position [166, 0]
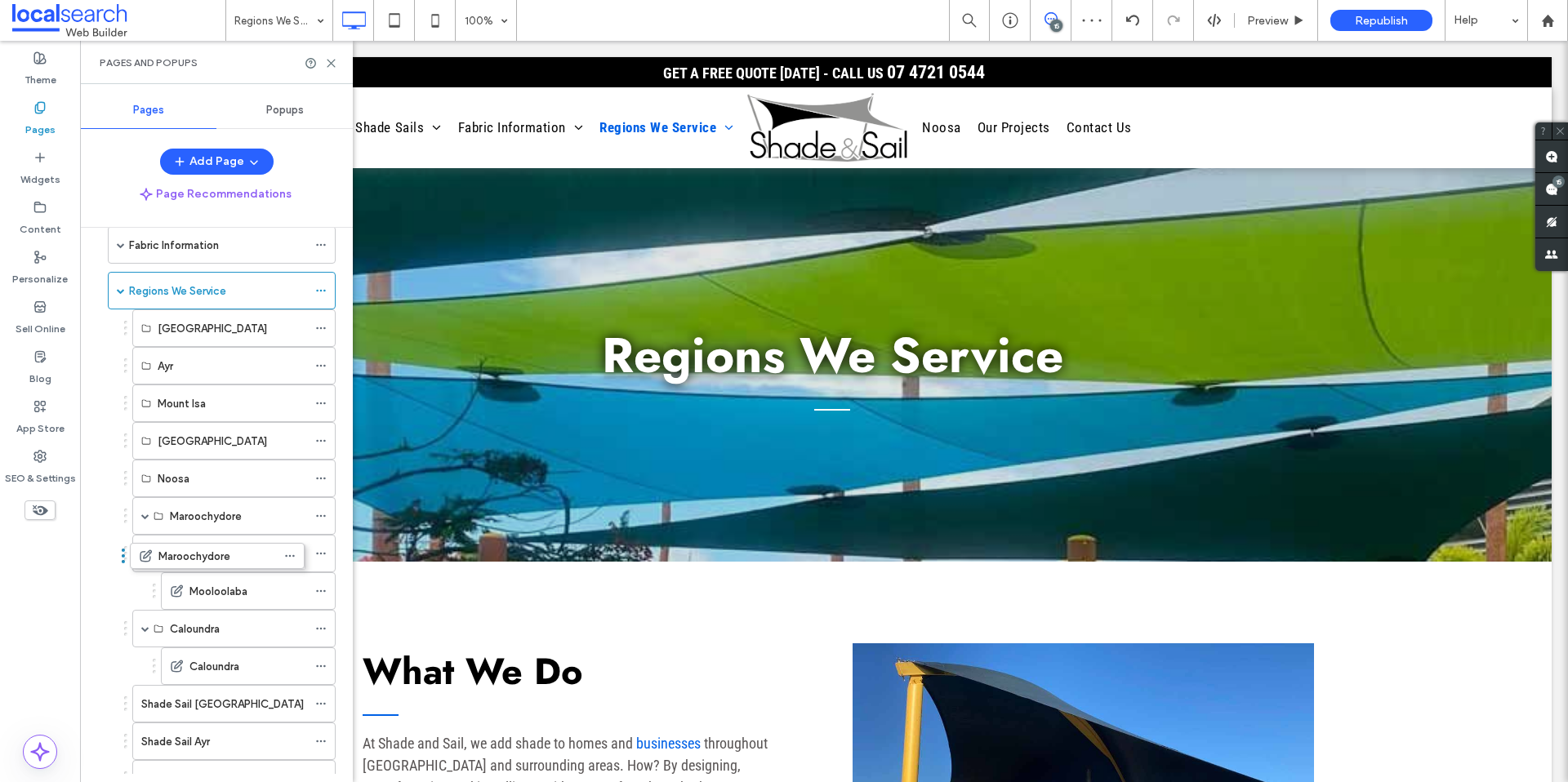
drag, startPoint x: 154, startPoint y: 556, endPoint x: 122, endPoint y: 556, distance: 32.0
drag, startPoint x: 155, startPoint y: 593, endPoint x: 127, endPoint y: 594, distance: 28.0
drag, startPoint x: 138, startPoint y: 590, endPoint x: 115, endPoint y: 589, distance: 23.0
drag, startPoint x: 155, startPoint y: 627, endPoint x: 120, endPoint y: 623, distance: 35.2
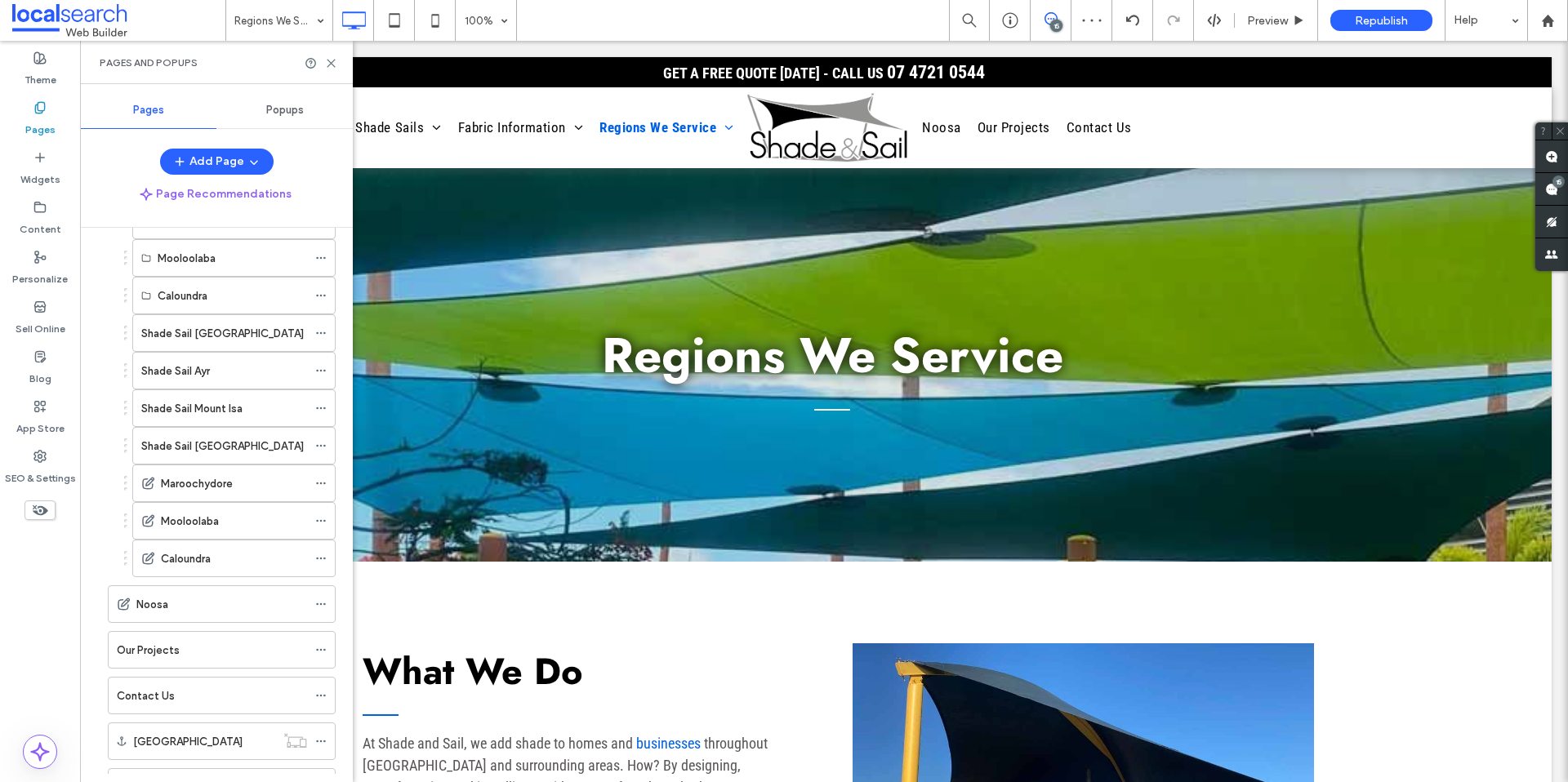
scroll to position [459, 0]
drag, startPoint x: 101, startPoint y: 604, endPoint x: 124, endPoint y: 491, distance: 115.3
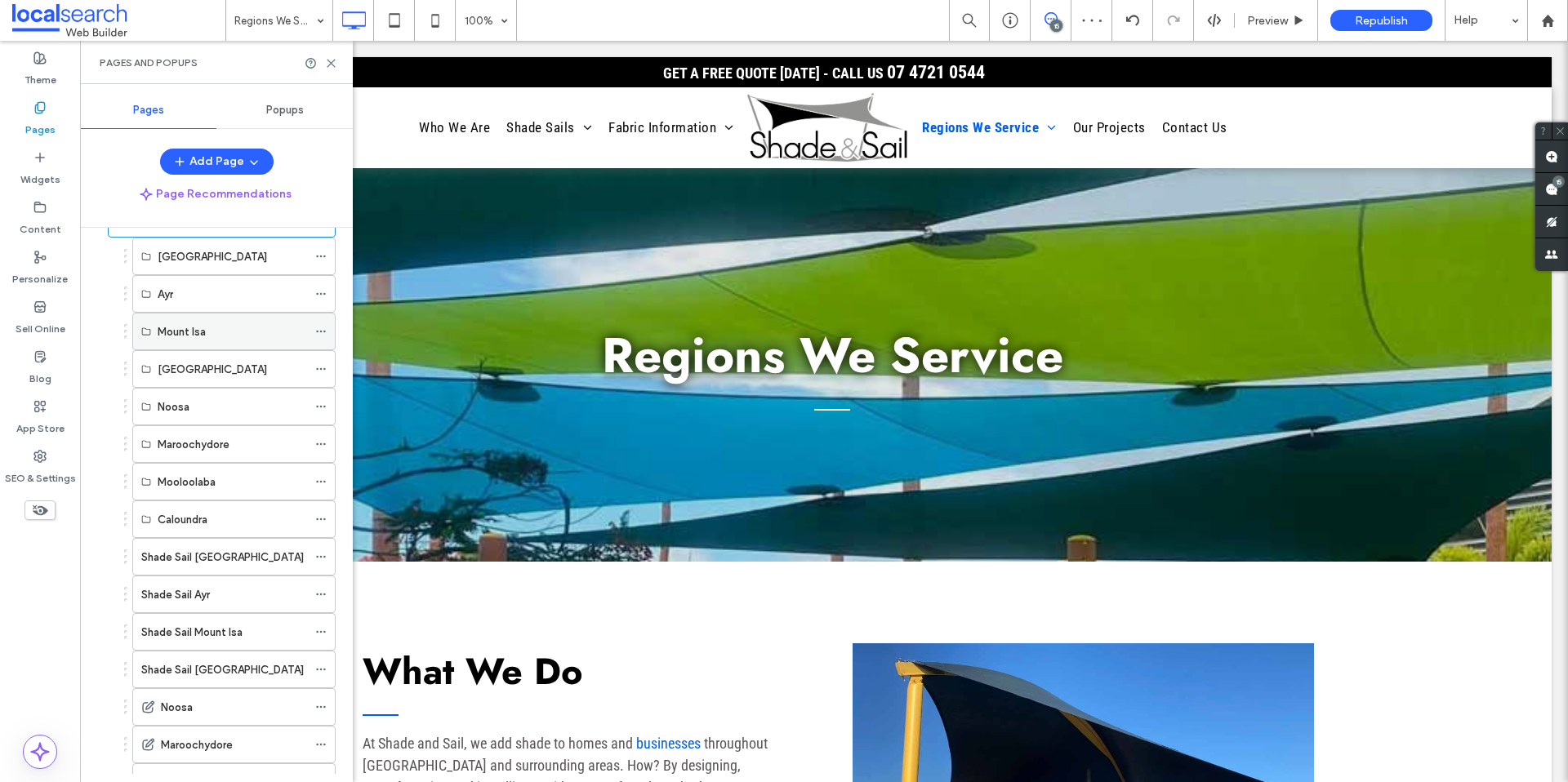
scroll to position [236, 0]
click at [322, 260] on icon at bounding box center [321, 259] width 11 height 11
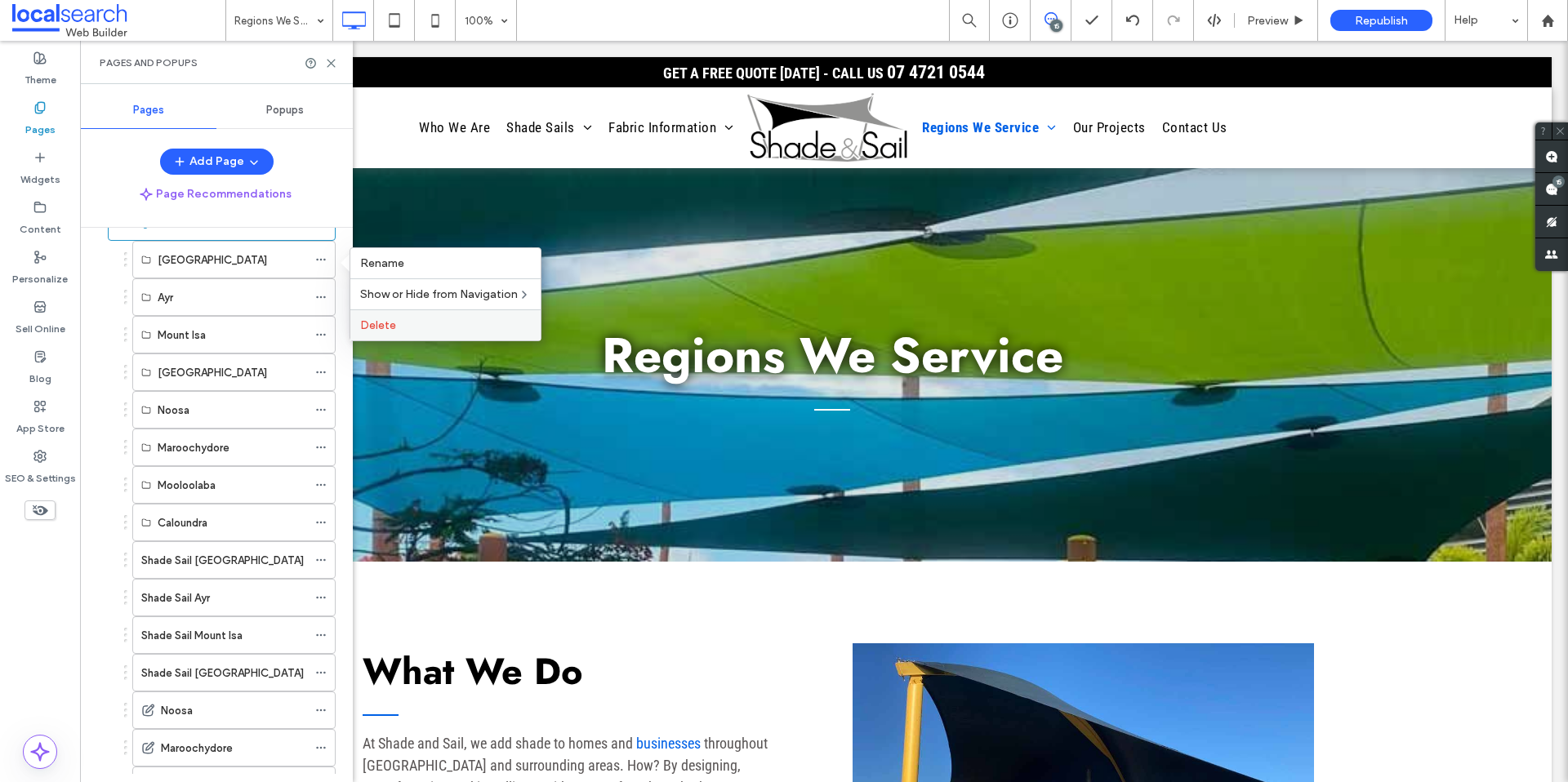
click at [385, 325] on span "Delete" at bounding box center [378, 326] width 36 height 14
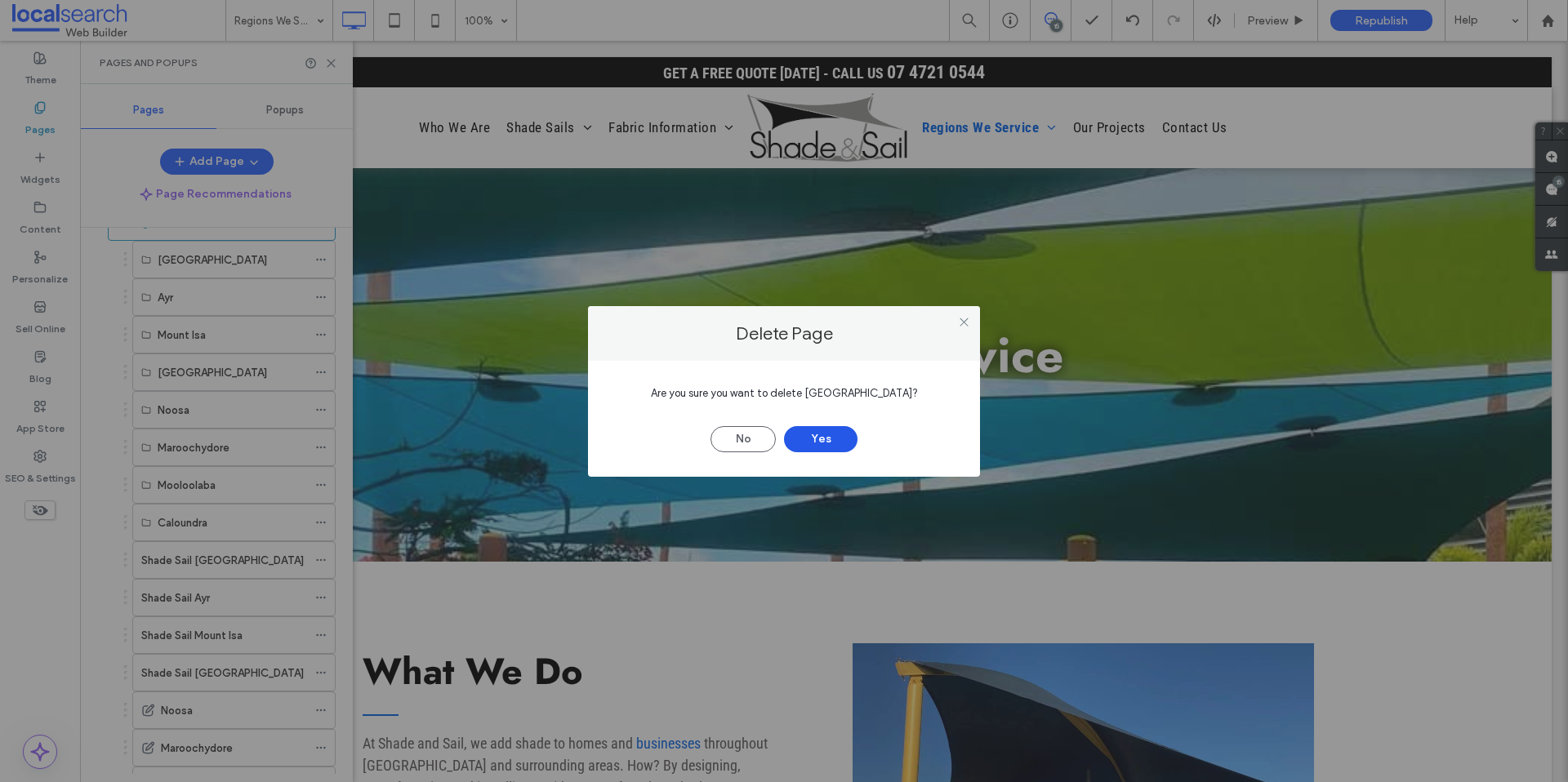
click at [837, 444] on button "Yes" at bounding box center [821, 440] width 74 height 26
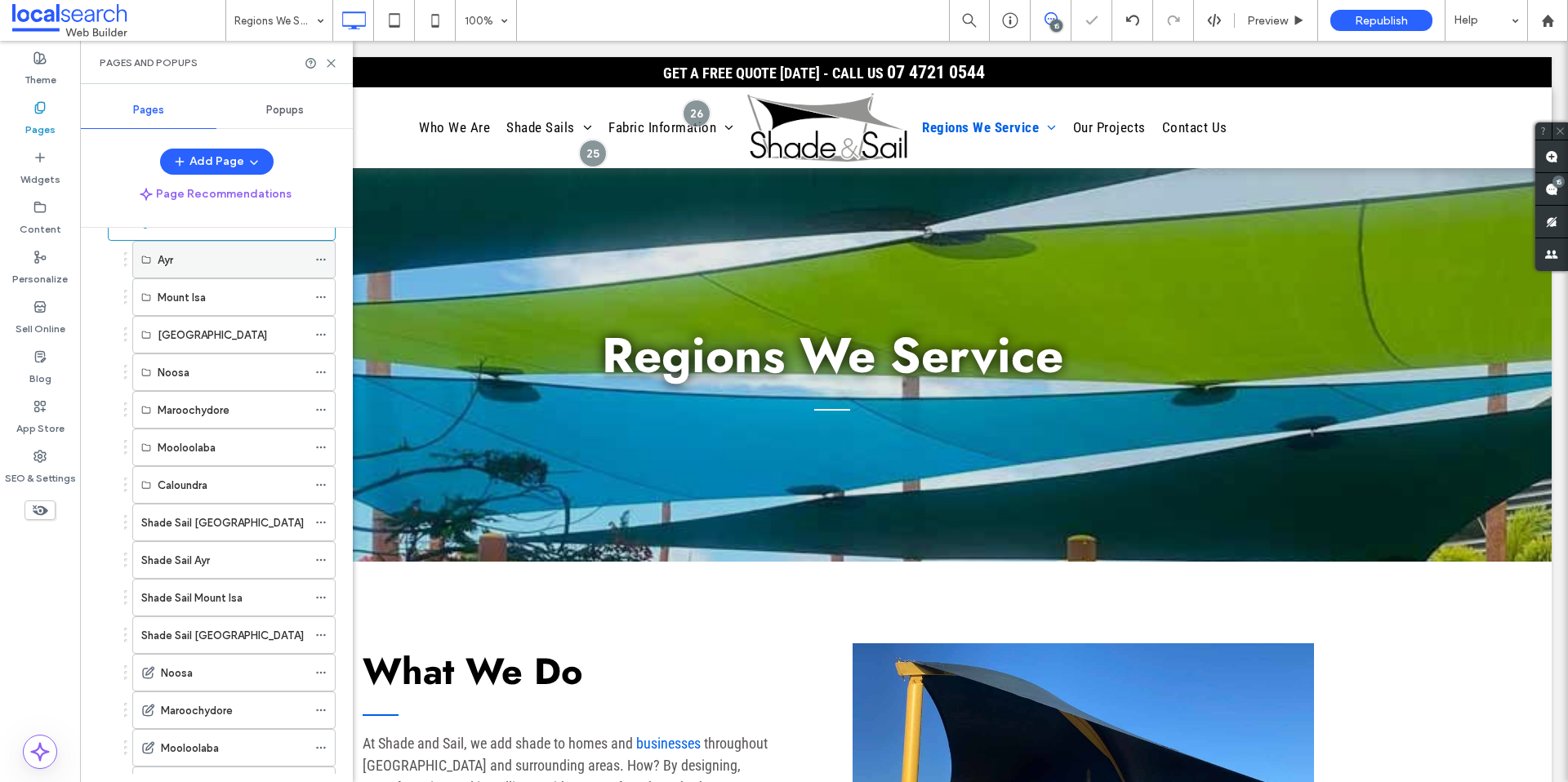
click at [321, 260] on icon at bounding box center [321, 259] width 11 height 11
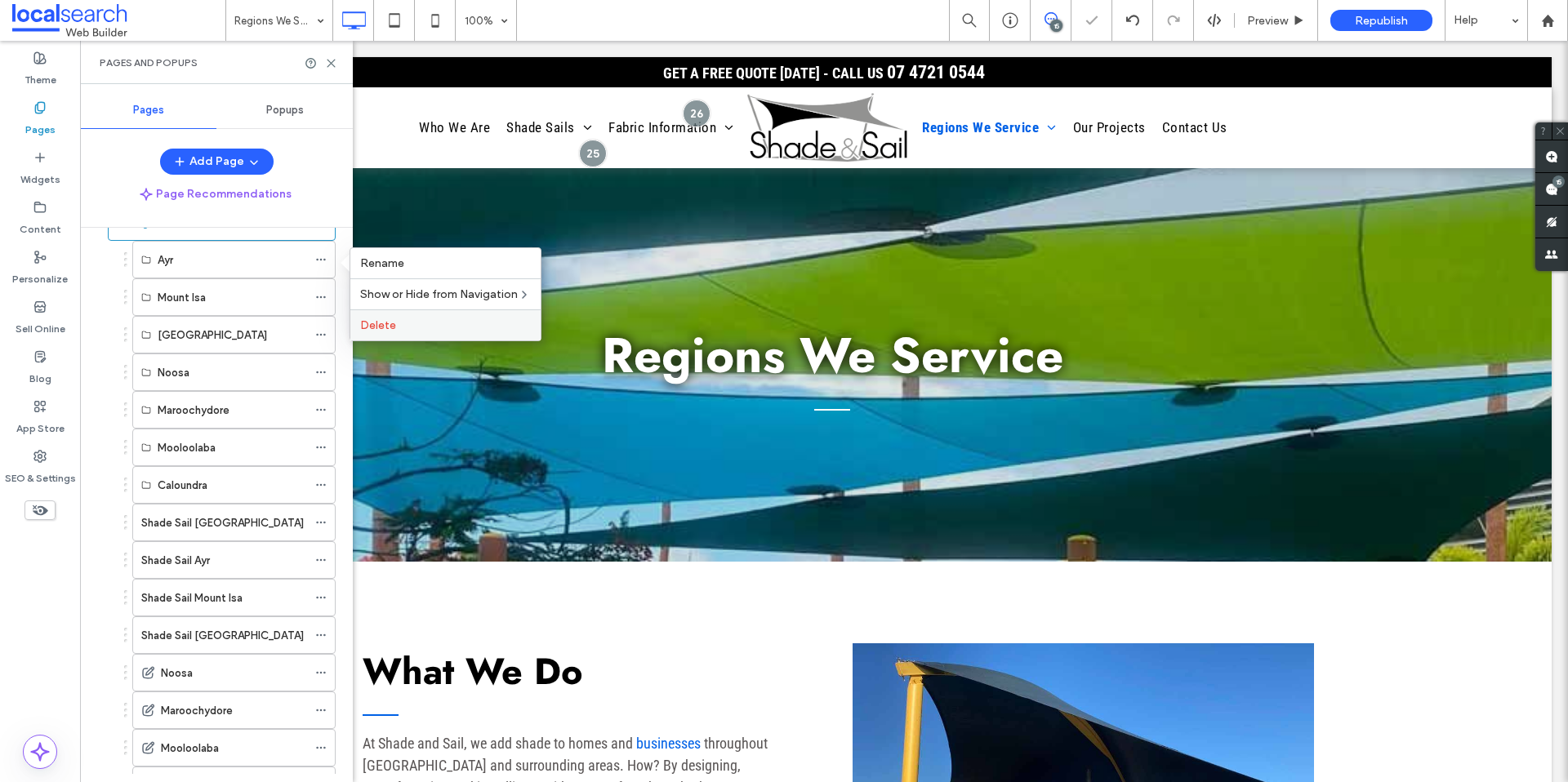
click at [406, 328] on label "Delete" at bounding box center [445, 326] width 171 height 14
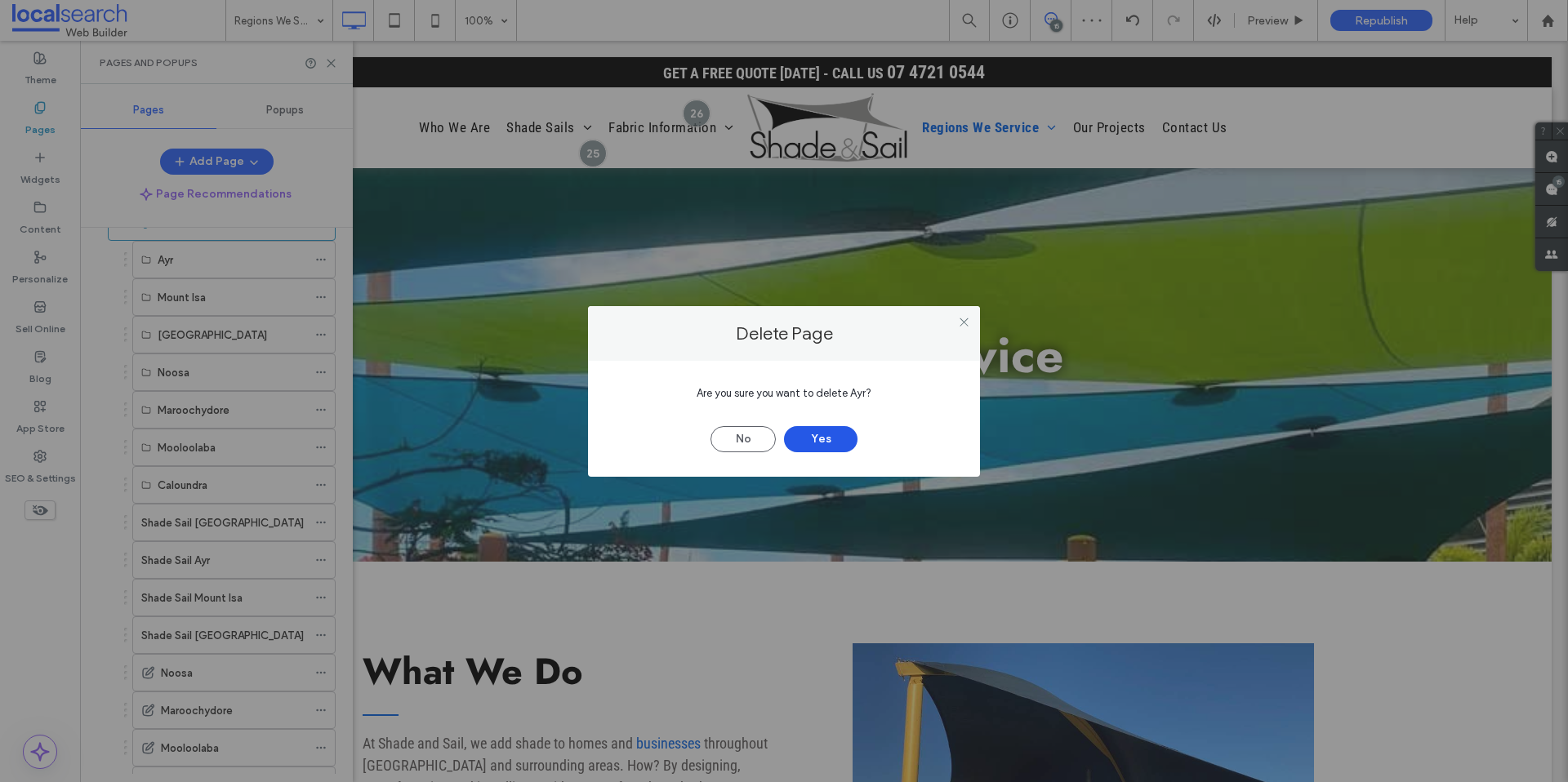
click at [837, 434] on button "Yes" at bounding box center [821, 440] width 74 height 26
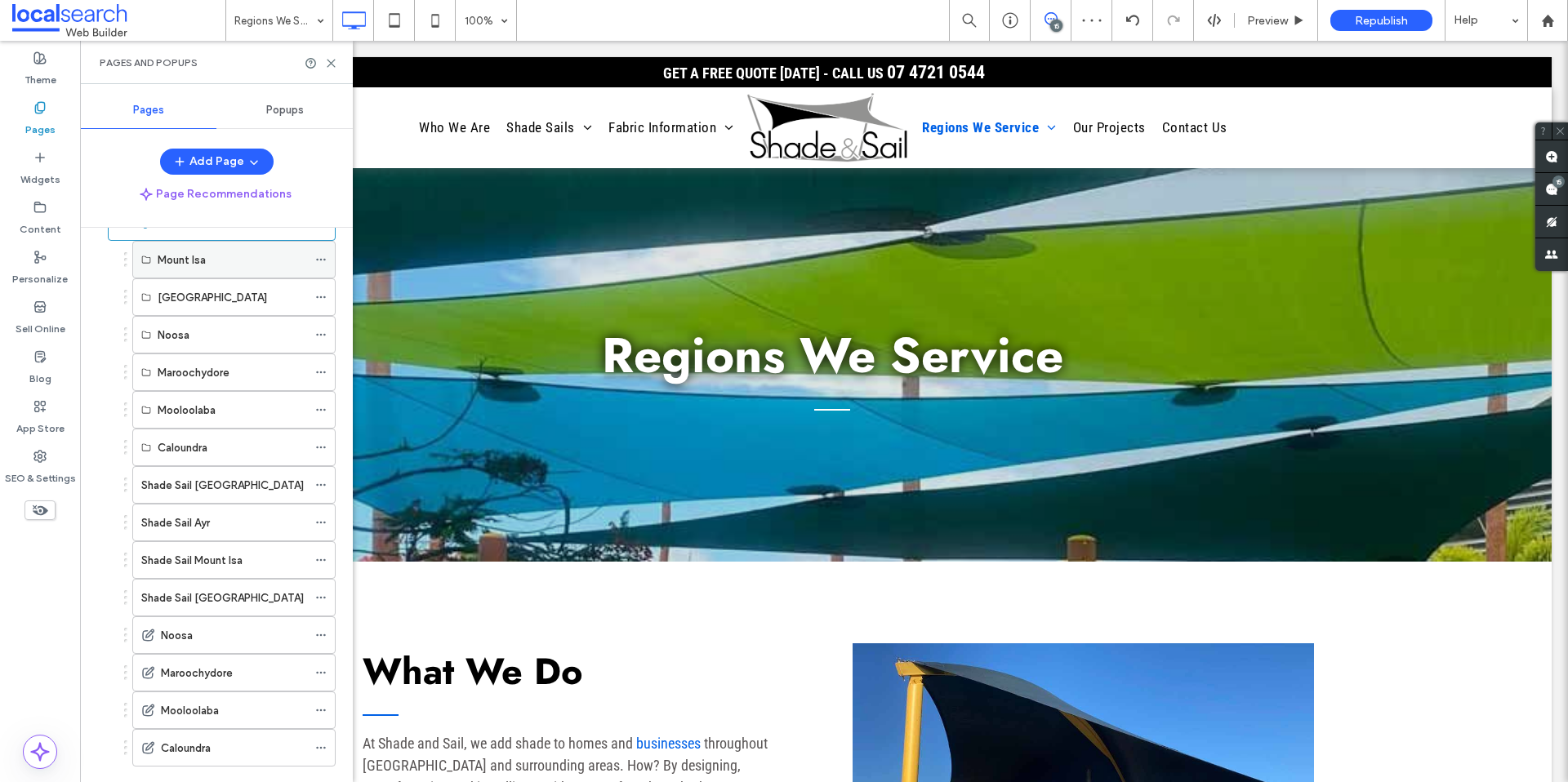
click at [325, 260] on use at bounding box center [321, 260] width 9 height 3
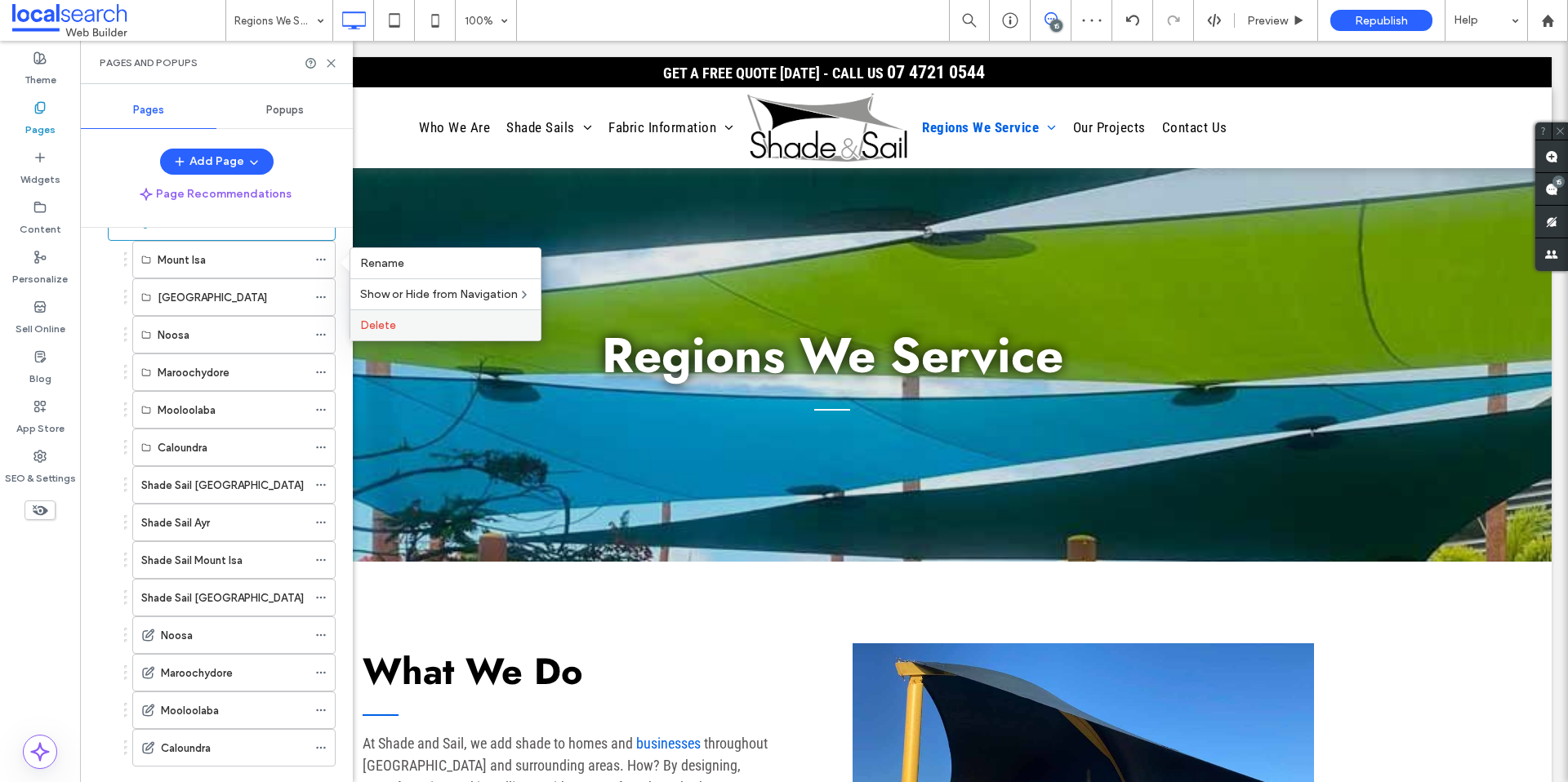
click at [401, 321] on label "Delete" at bounding box center [445, 326] width 171 height 14
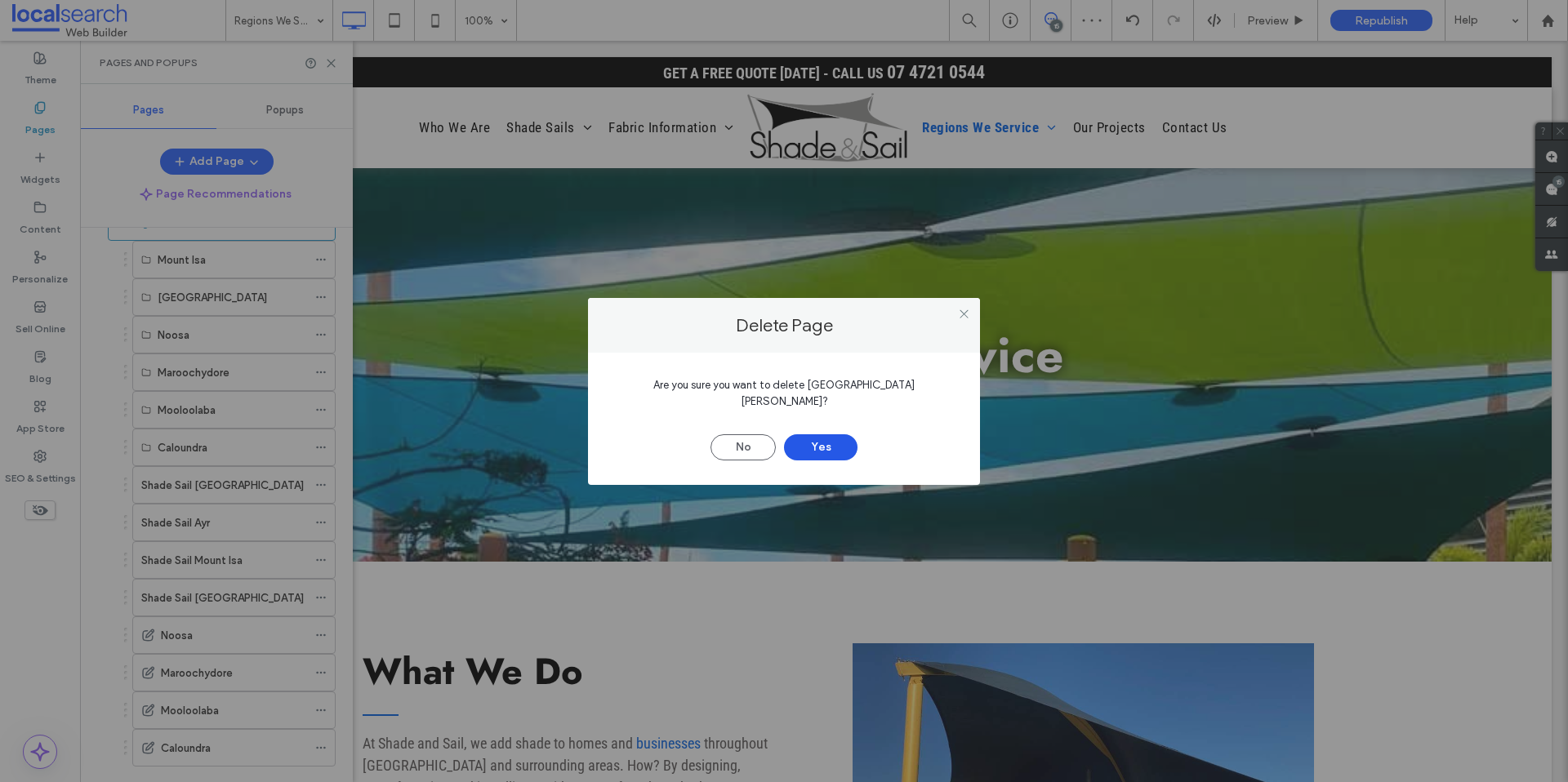
click at [831, 434] on button "Yes" at bounding box center [821, 447] width 74 height 26
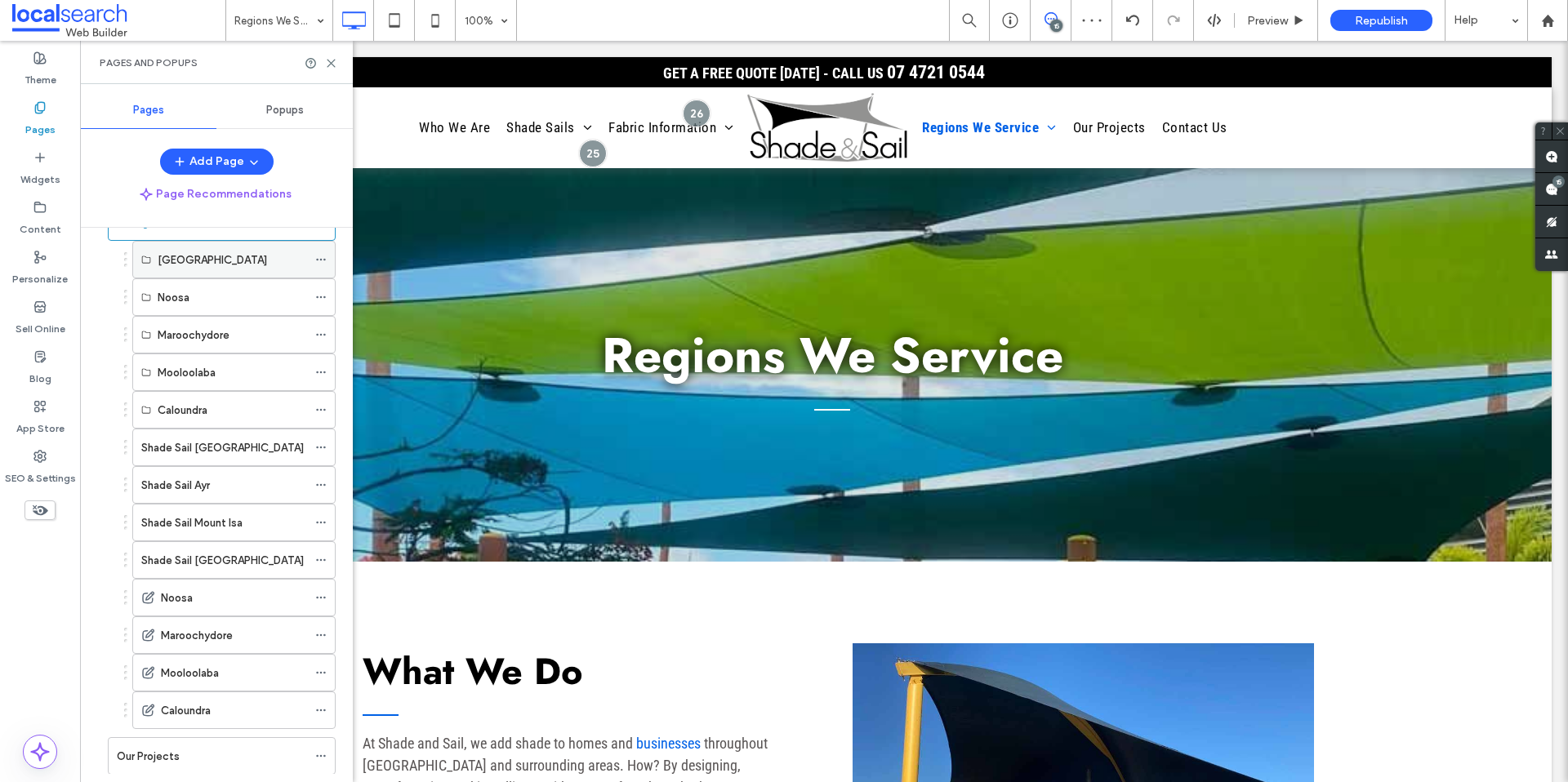
click at [318, 262] on icon at bounding box center [321, 259] width 11 height 11
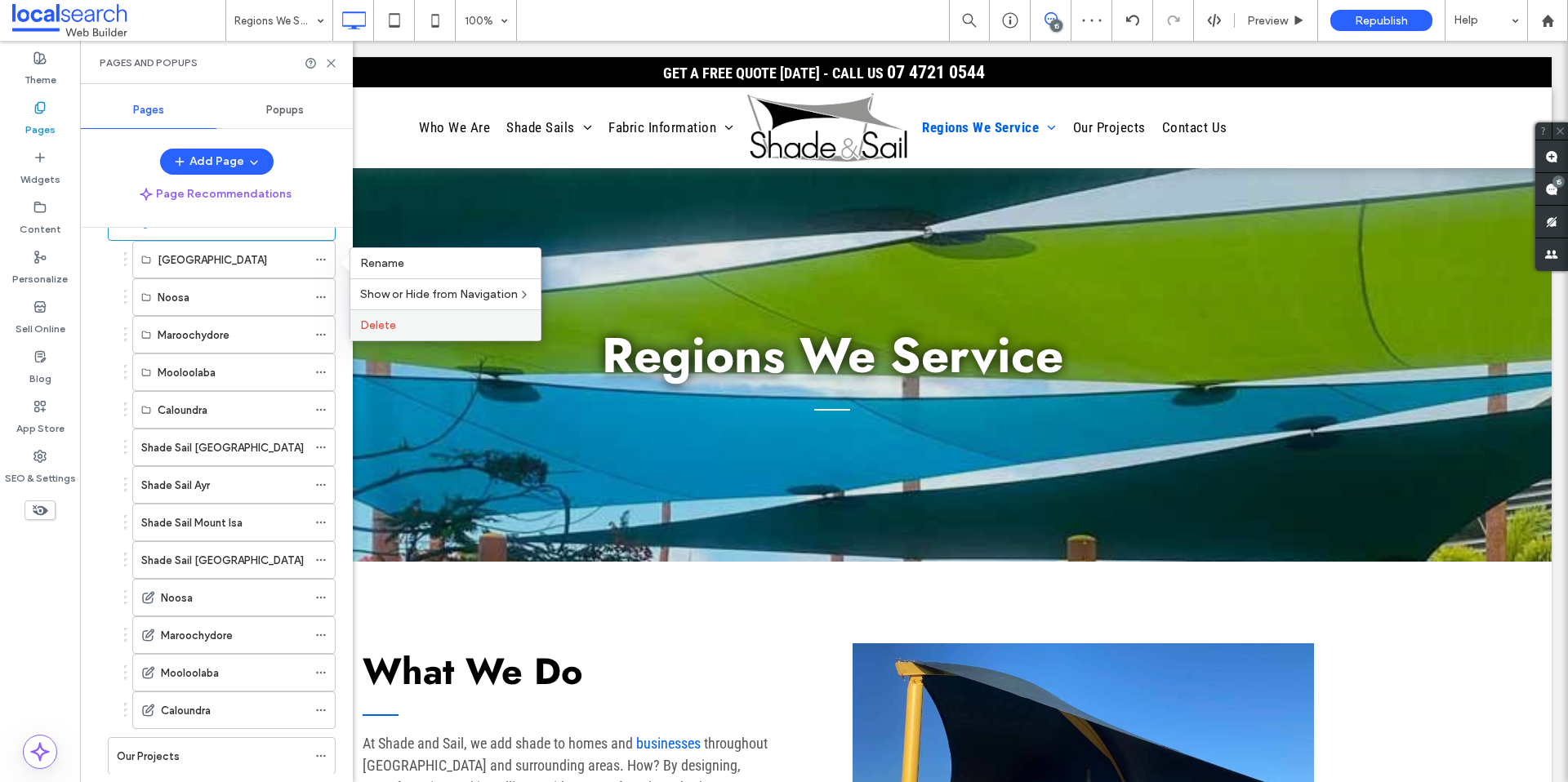
click at [394, 330] on span "Delete" at bounding box center [378, 326] width 36 height 14
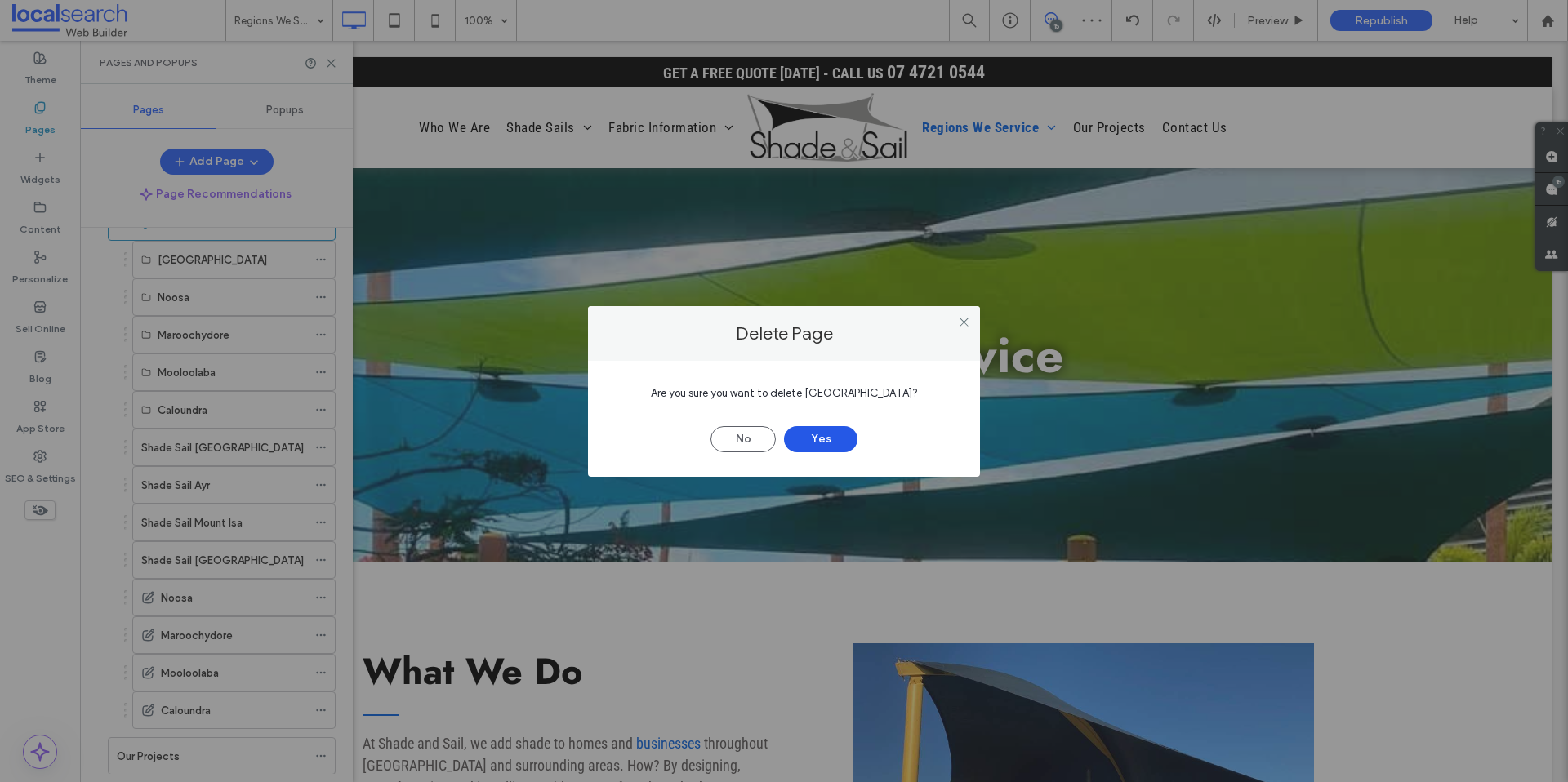
click at [812, 435] on button "Yes" at bounding box center [821, 440] width 74 height 26
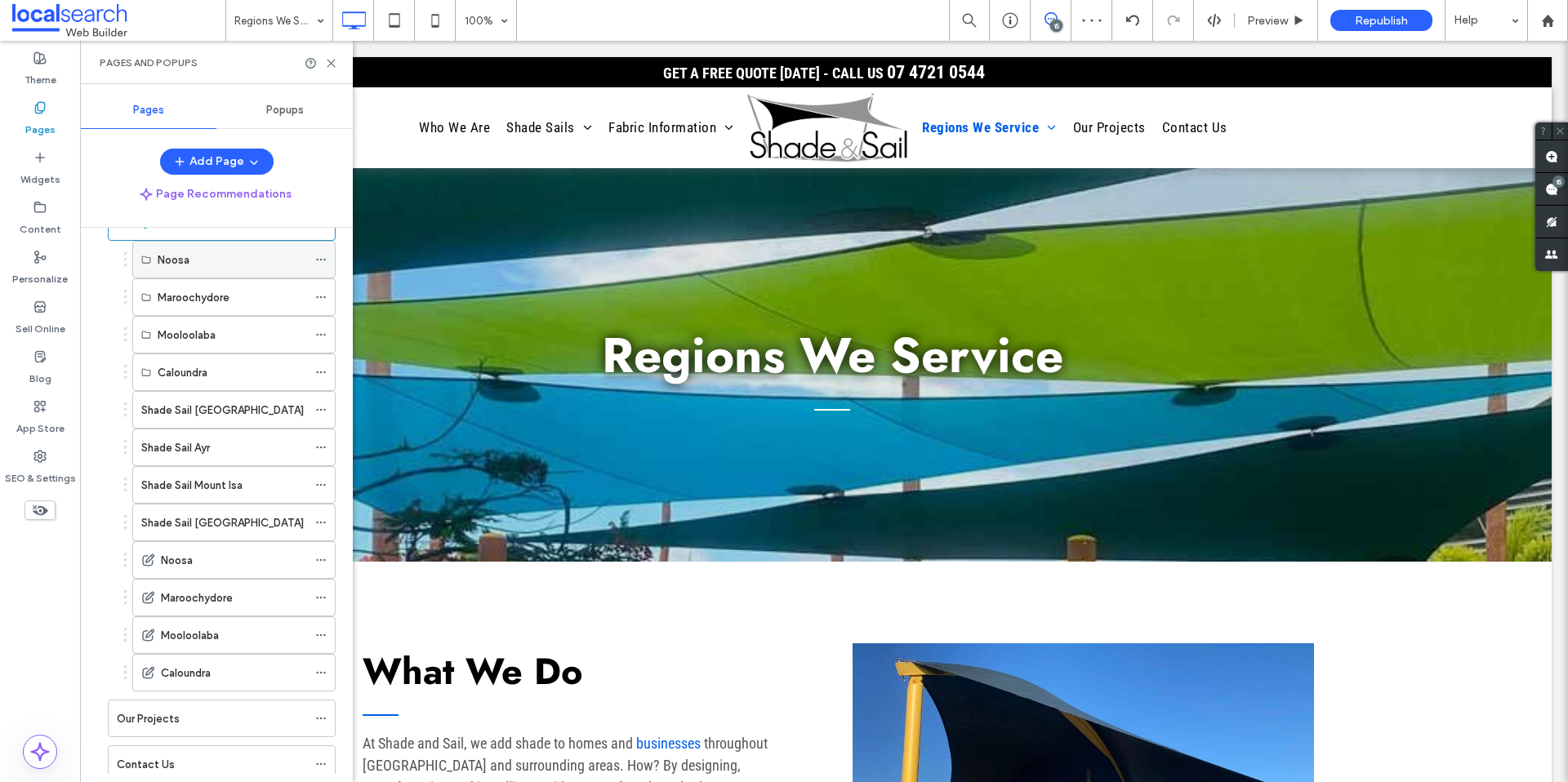
click at [326, 257] on icon at bounding box center [321, 259] width 11 height 11
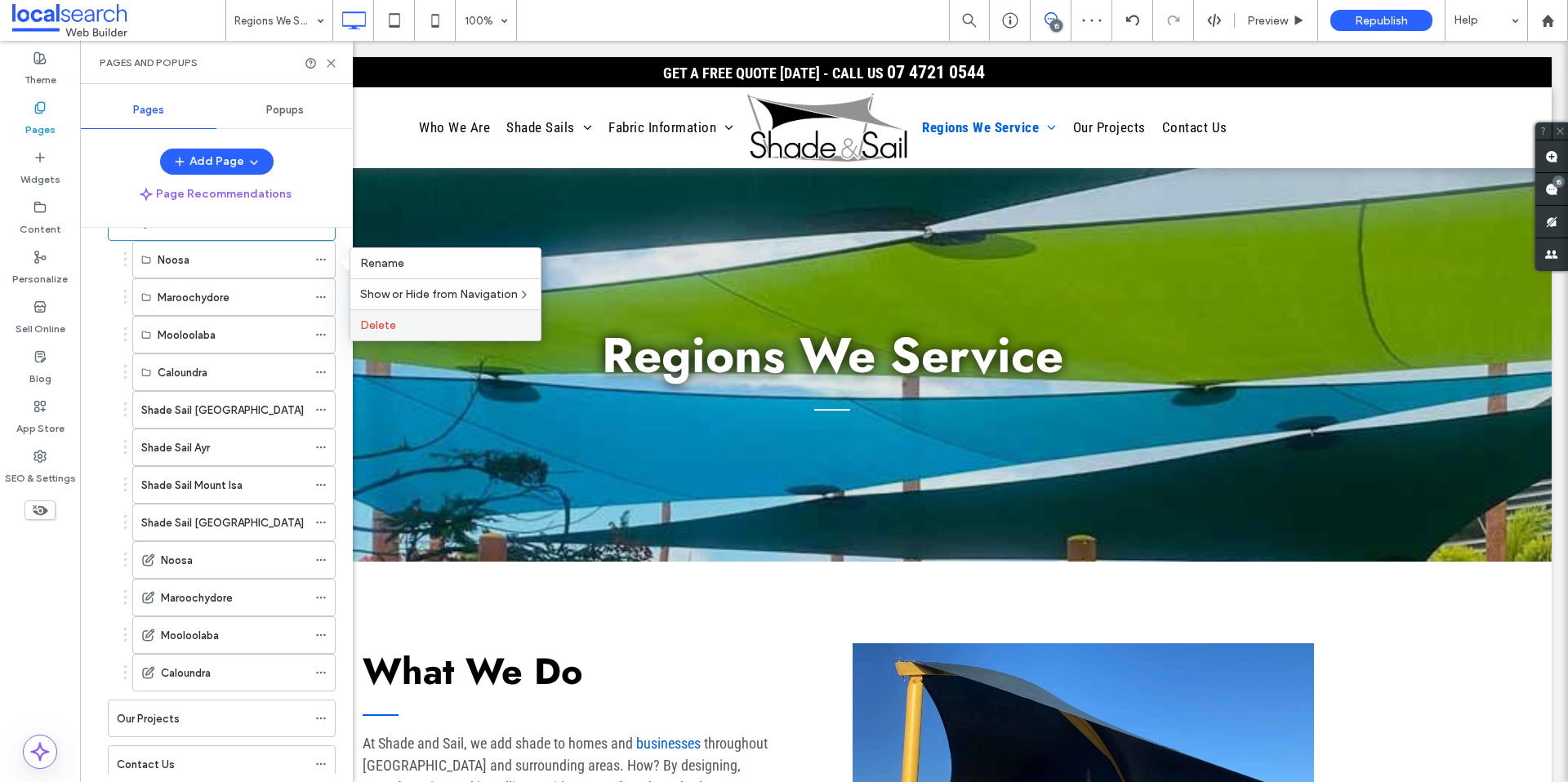
click at [391, 326] on span "Delete" at bounding box center [378, 326] width 36 height 14
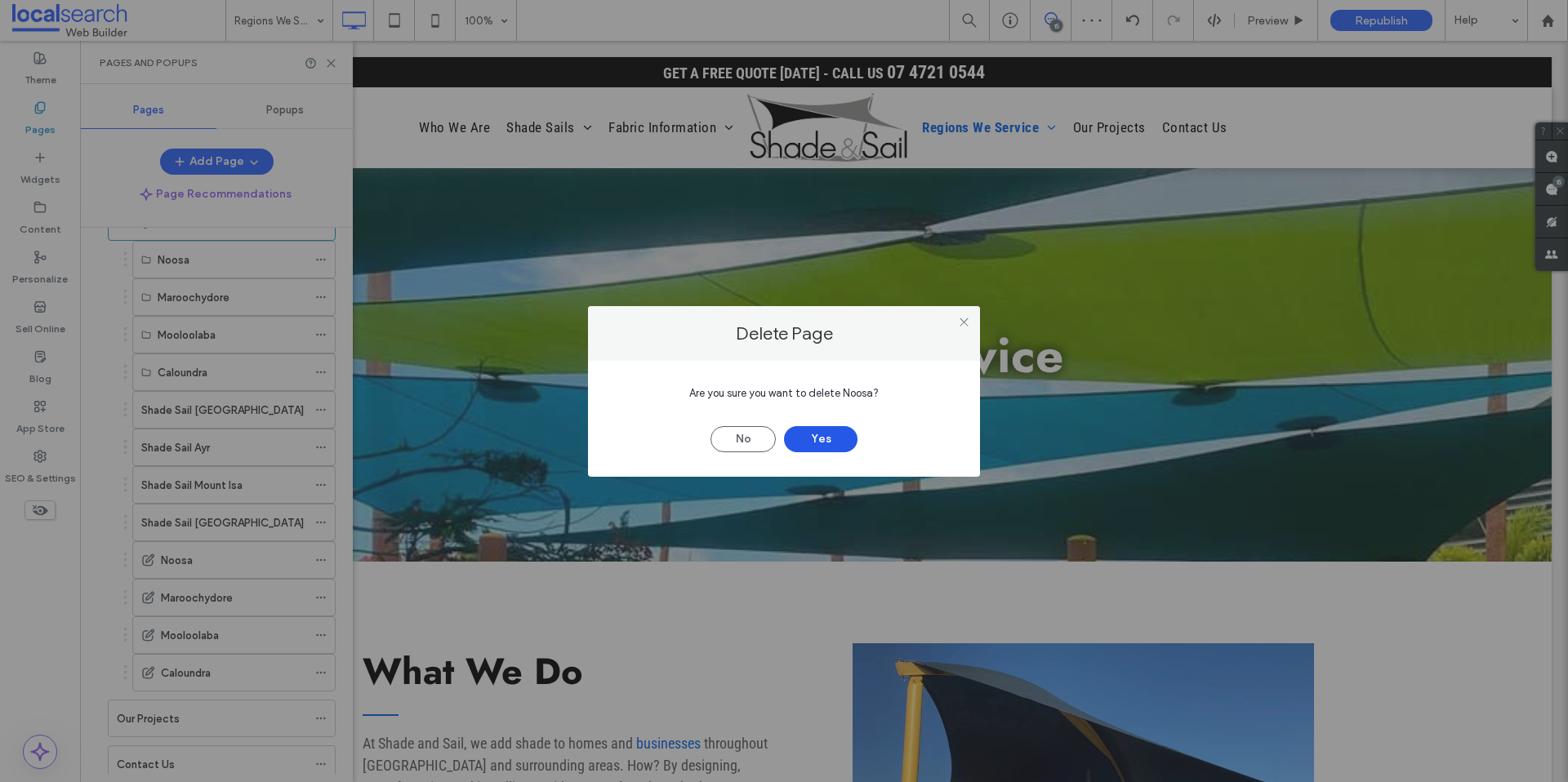
click at [833, 440] on button "Yes" at bounding box center [821, 440] width 74 height 26
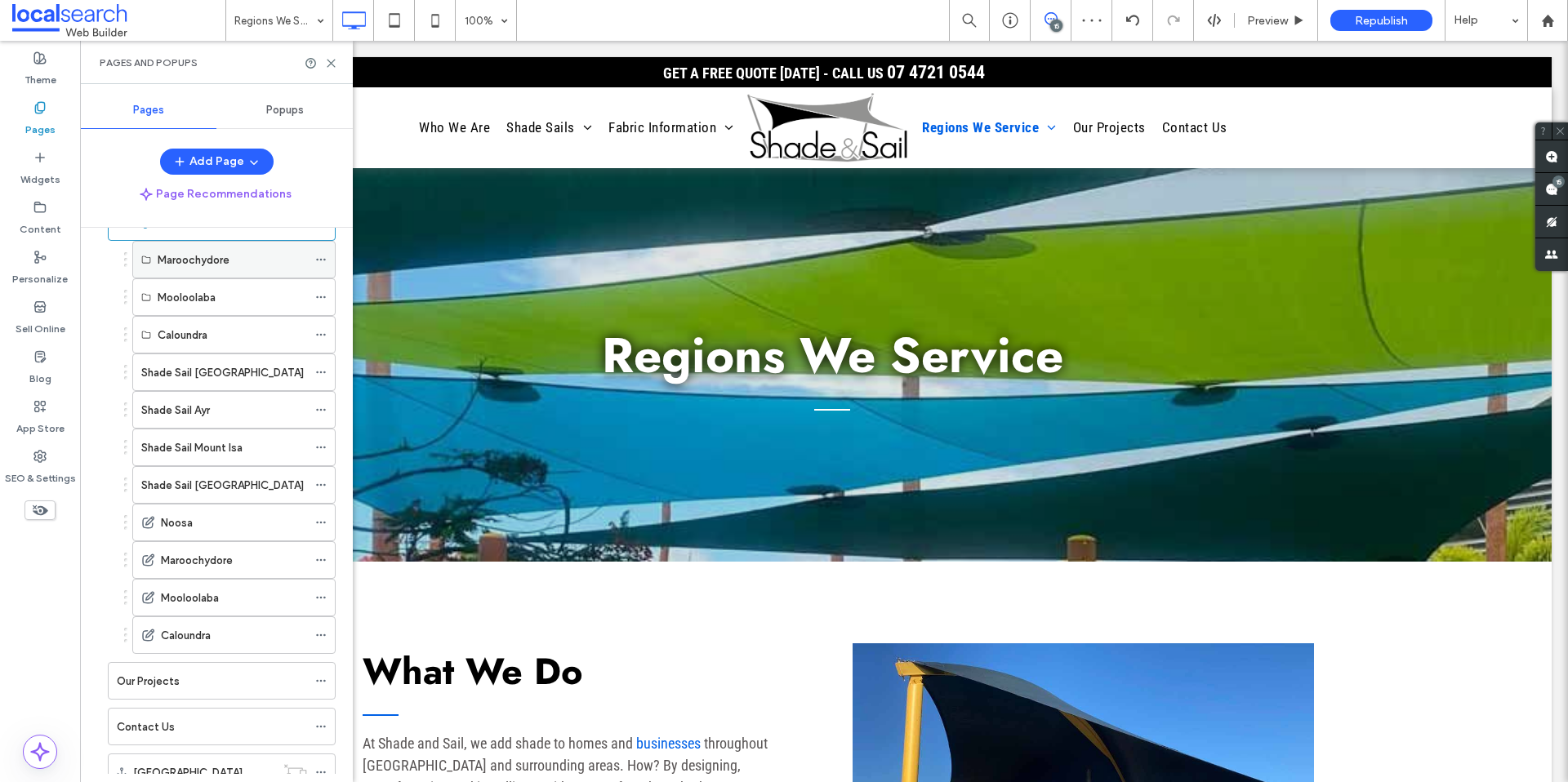
click at [321, 260] on use at bounding box center [321, 260] width 9 height 3
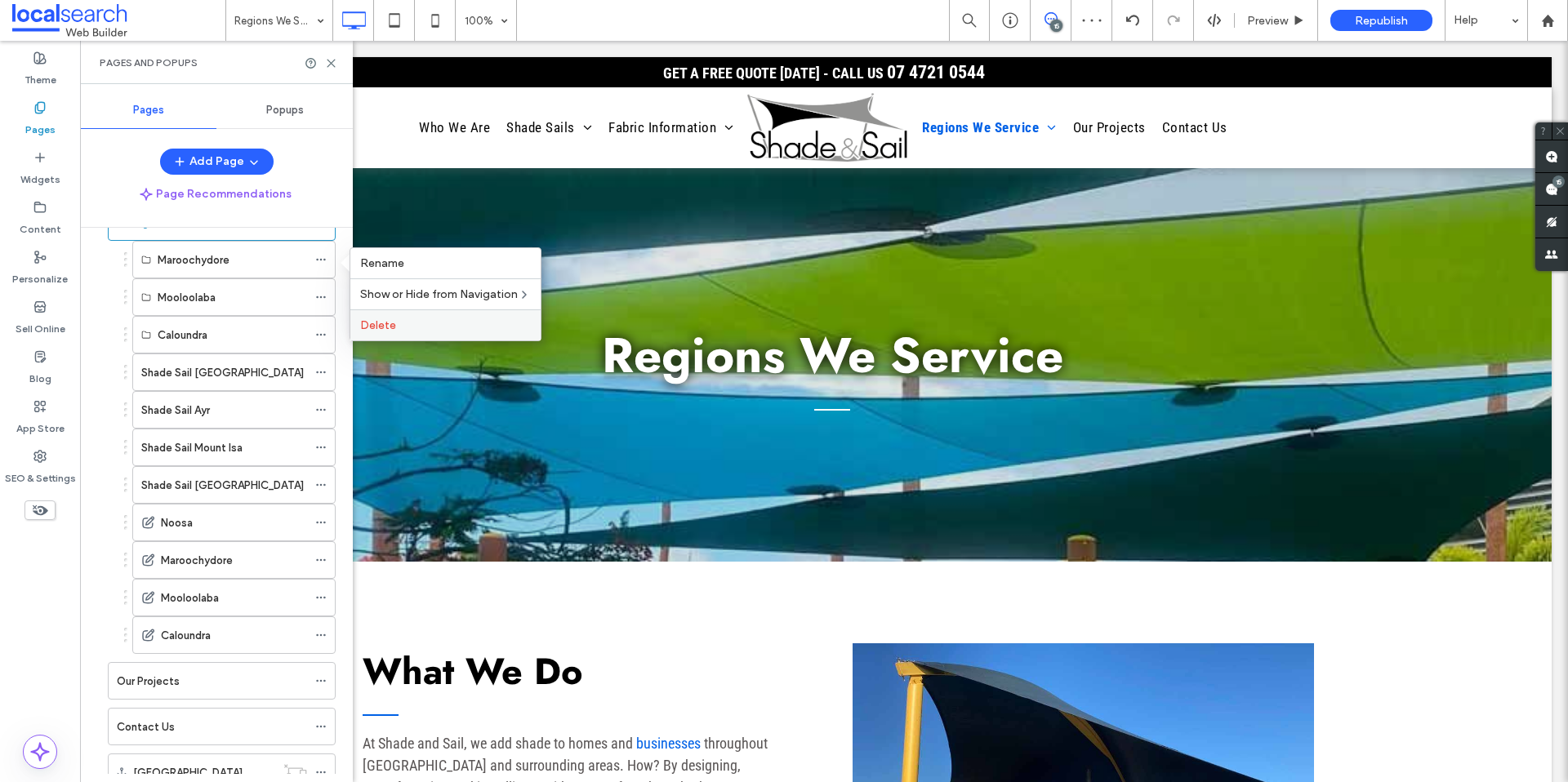
click at [392, 324] on span "Delete" at bounding box center [378, 326] width 36 height 14
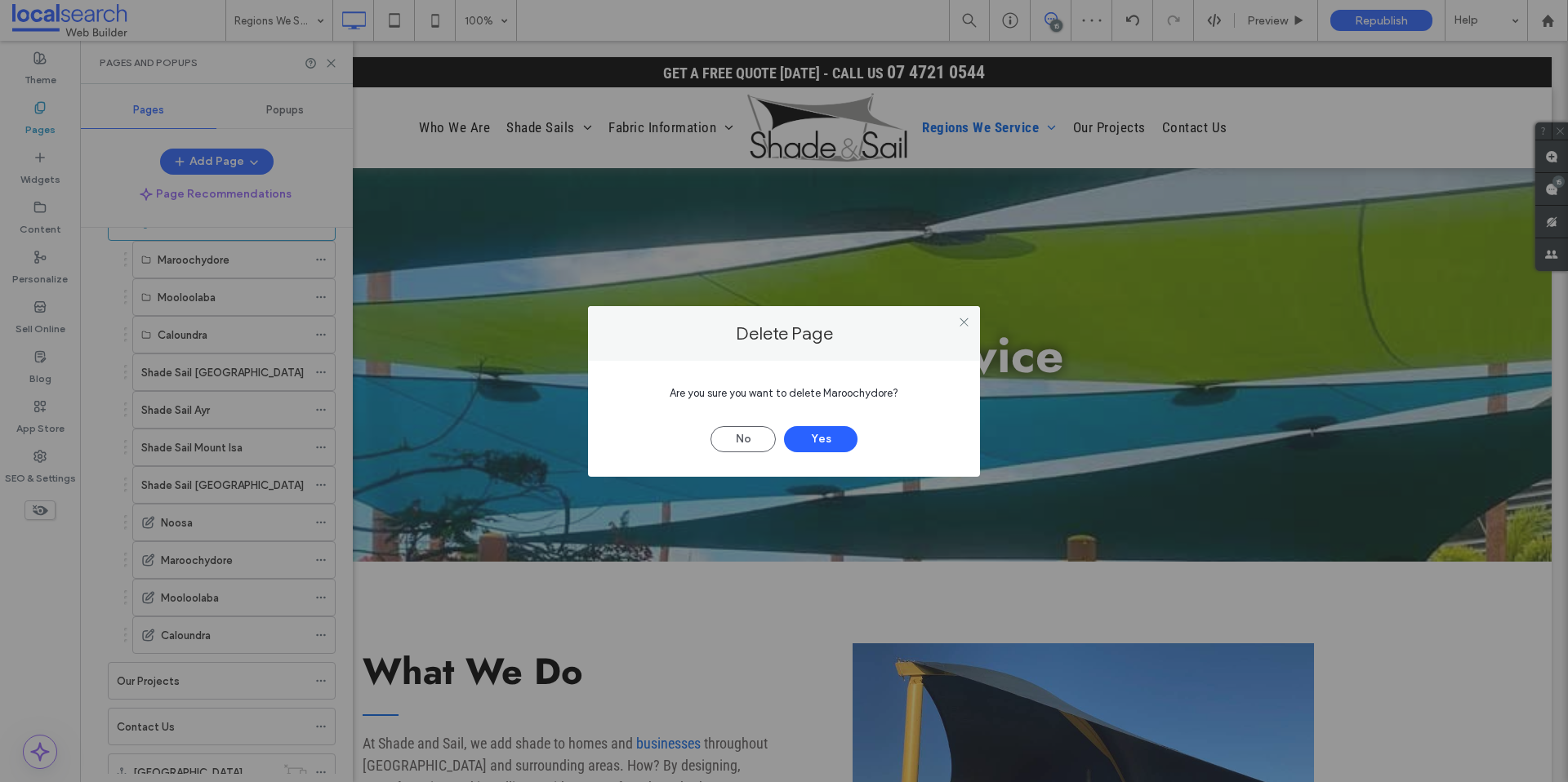
drag, startPoint x: 813, startPoint y: 431, endPoint x: 752, endPoint y: 405, distance: 66.3
click at [812, 431] on button "Yes" at bounding box center [821, 440] width 74 height 26
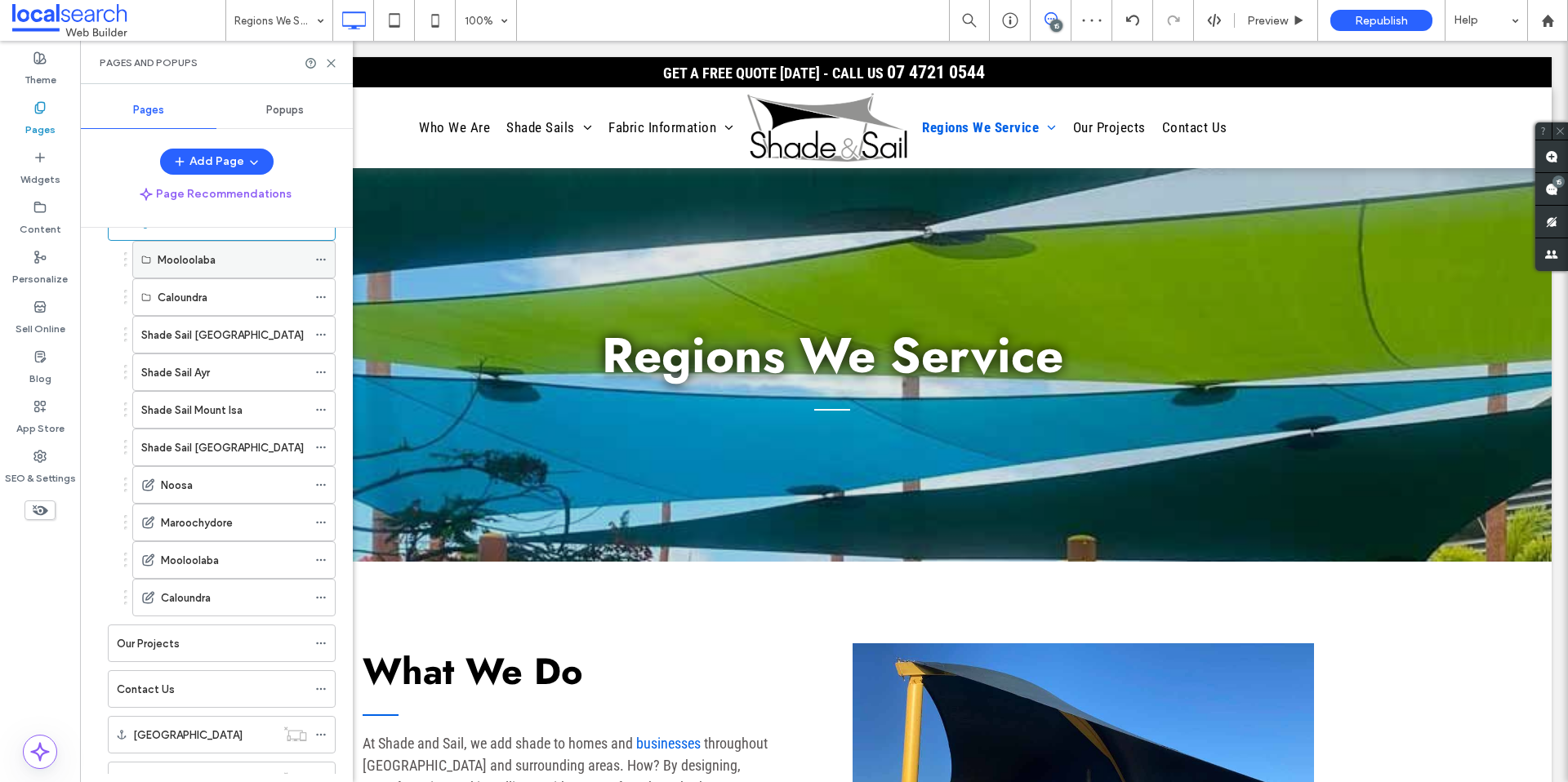
click at [316, 263] on icon at bounding box center [321, 259] width 11 height 11
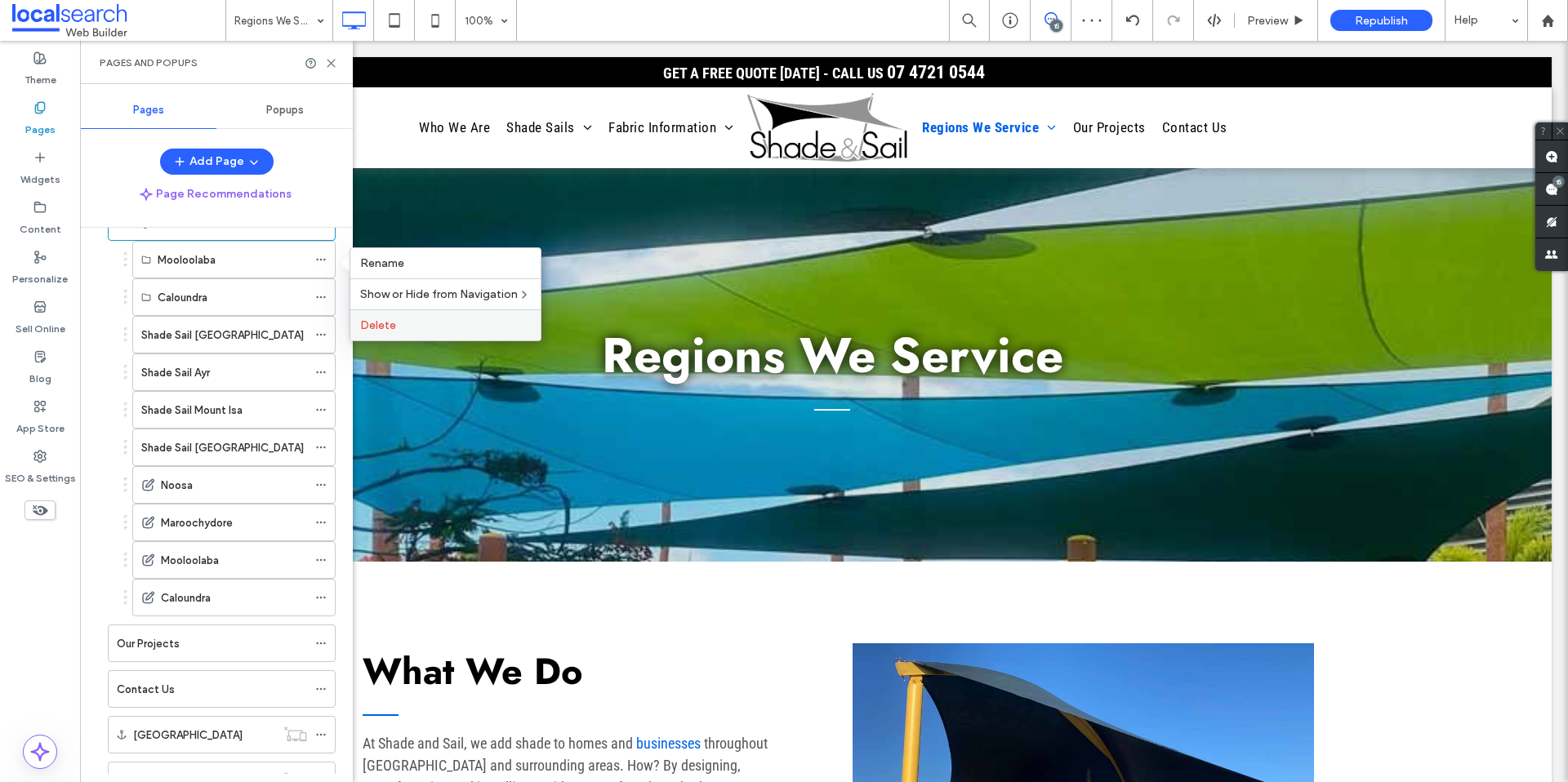
click at [378, 323] on span "Delete" at bounding box center [378, 326] width 36 height 14
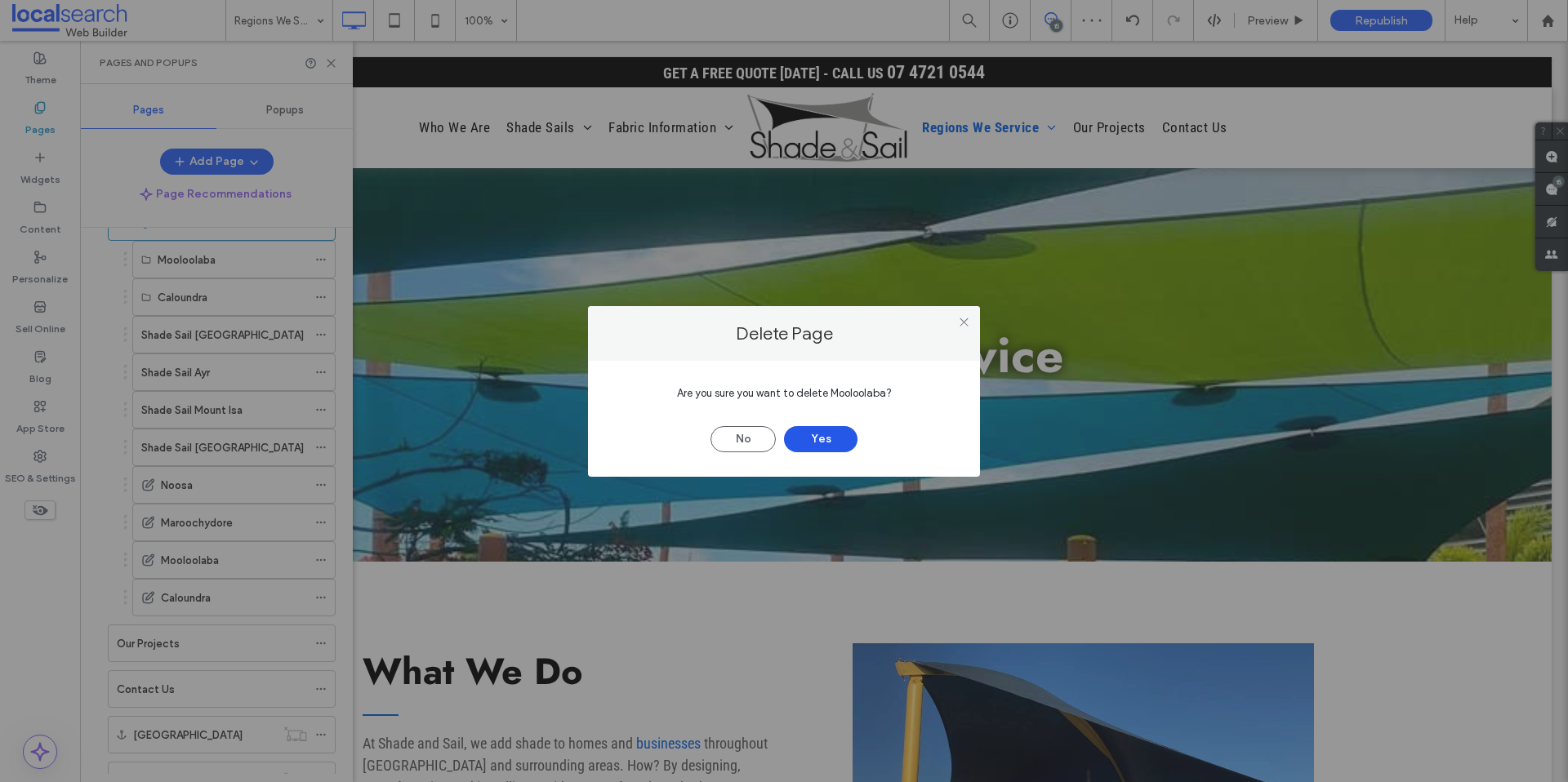
click at [808, 434] on button "Yes" at bounding box center [821, 440] width 74 height 26
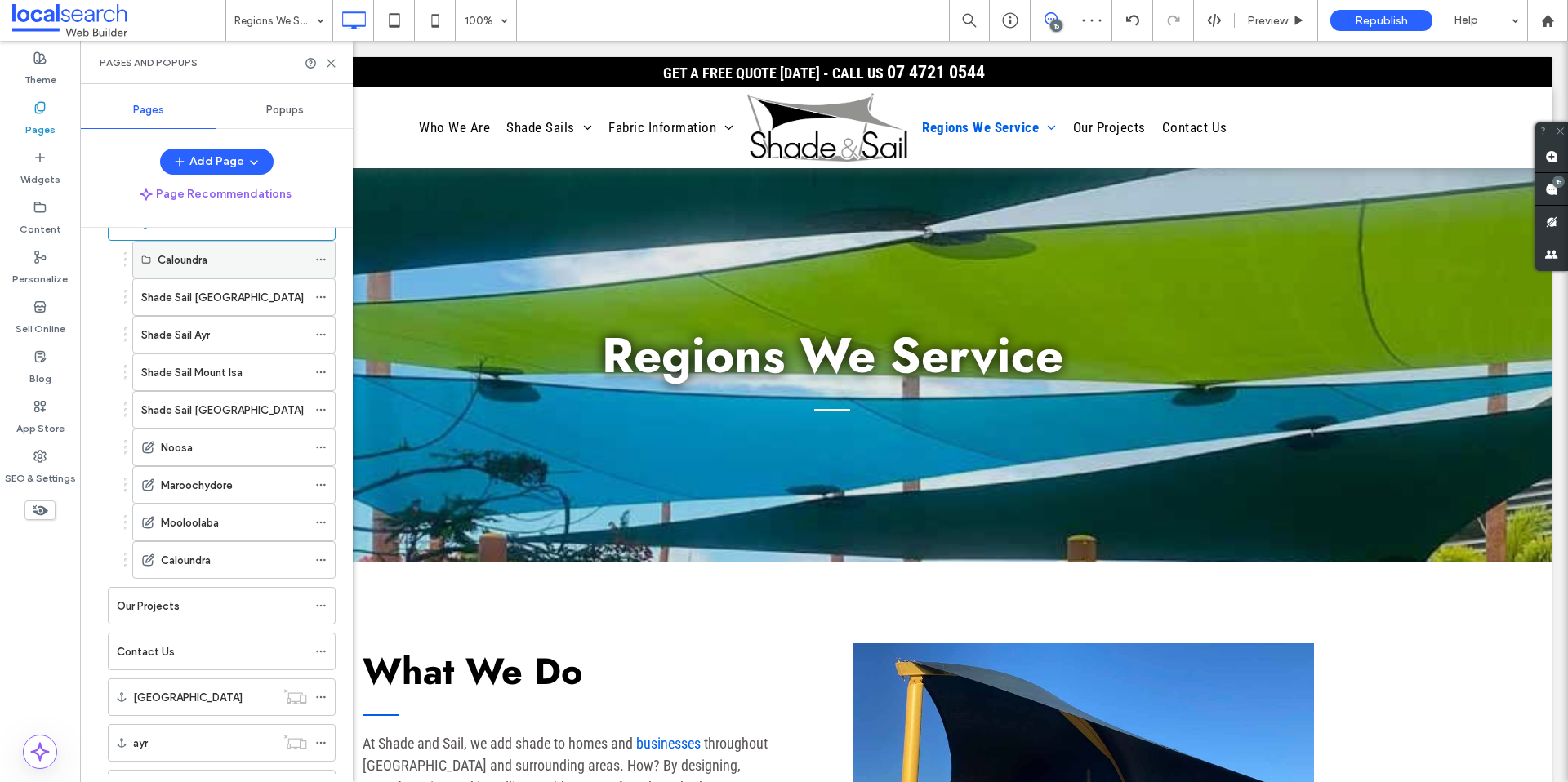
click at [326, 260] on icon at bounding box center [321, 259] width 11 height 11
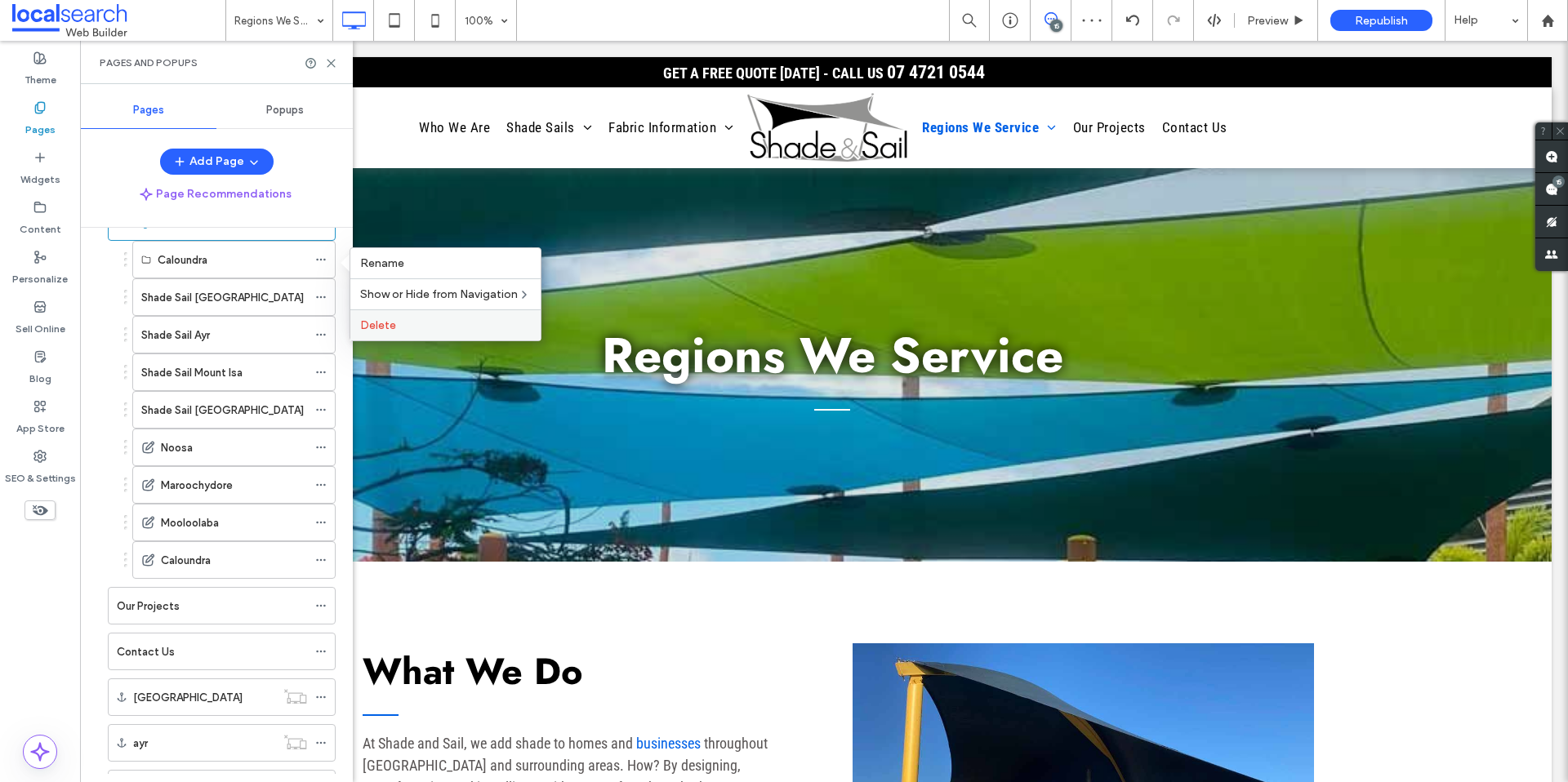
click at [415, 320] on label "Delete" at bounding box center [445, 326] width 171 height 14
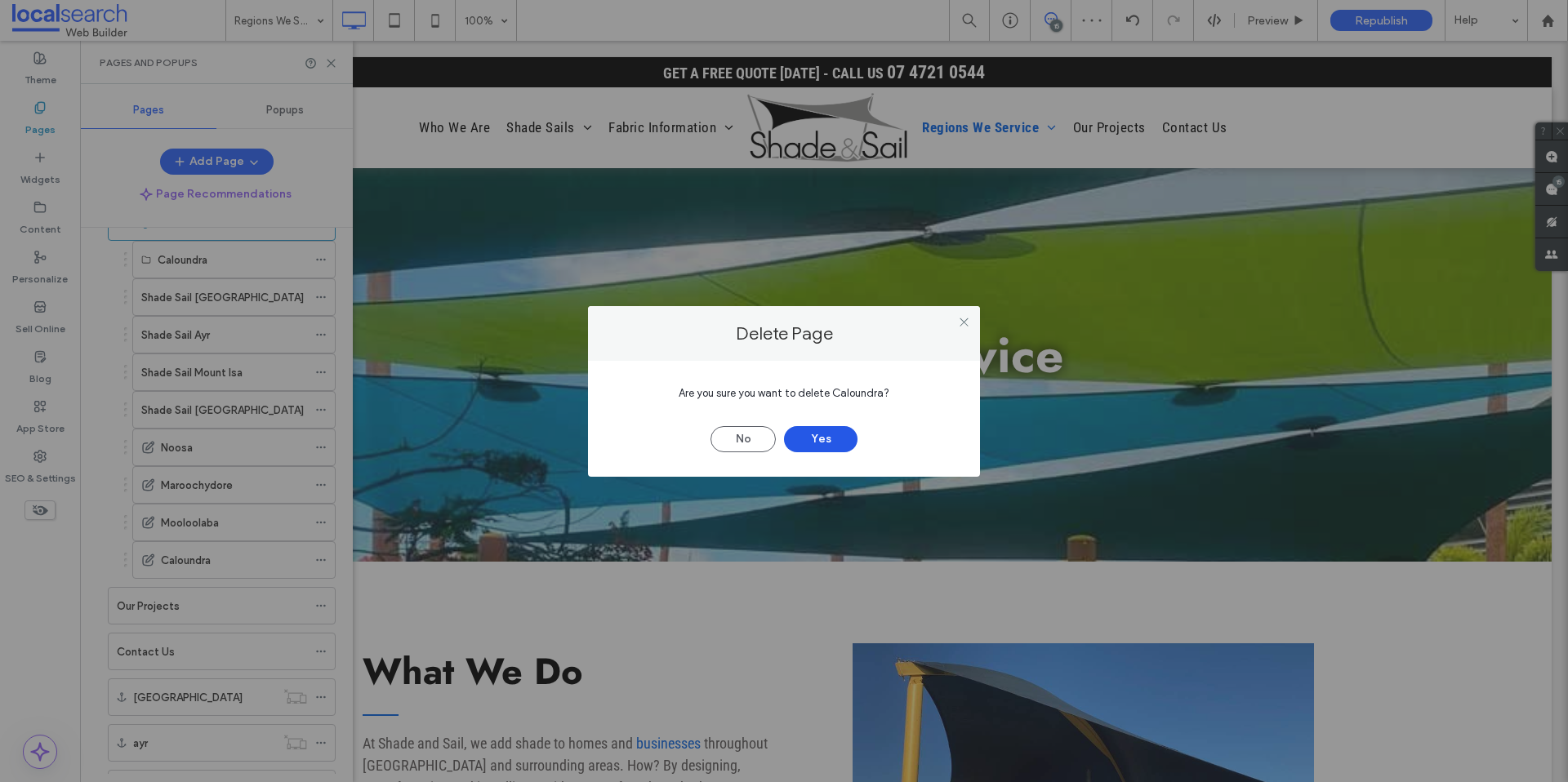
click at [804, 432] on button "Yes" at bounding box center [821, 440] width 74 height 26
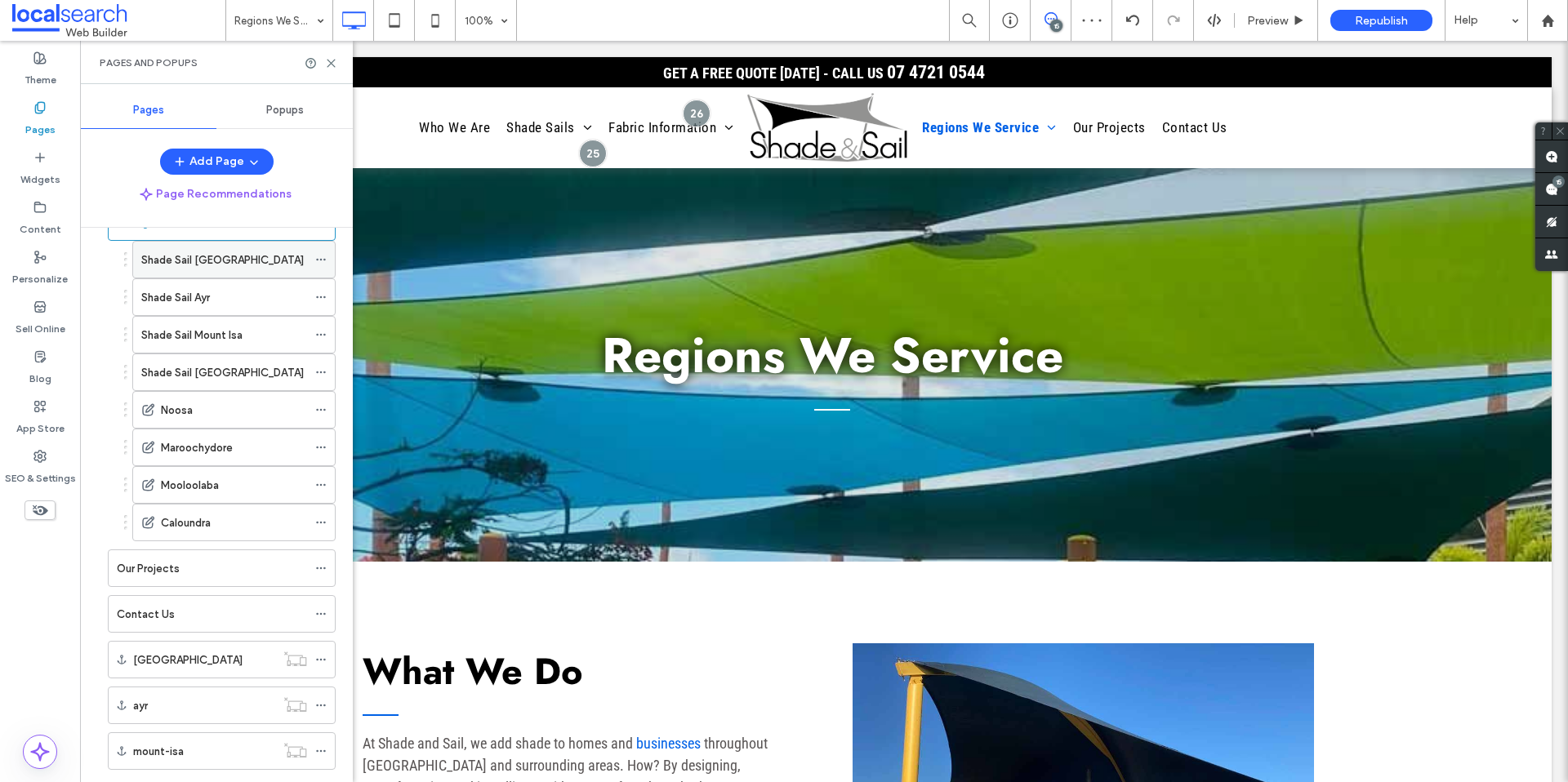
click at [321, 260] on icon at bounding box center [321, 259] width 11 height 11
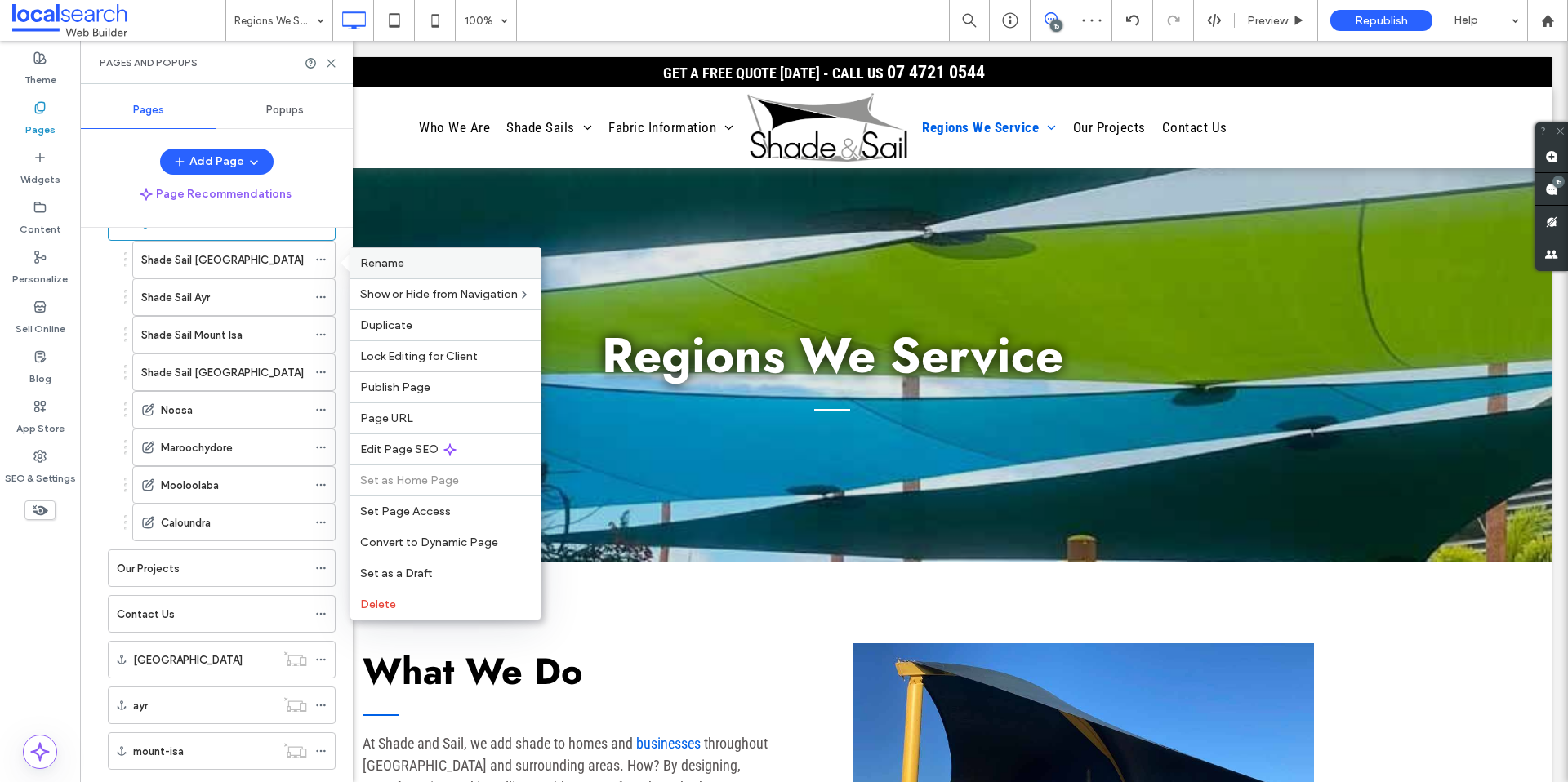
click at [420, 265] on label "Rename" at bounding box center [445, 264] width 171 height 14
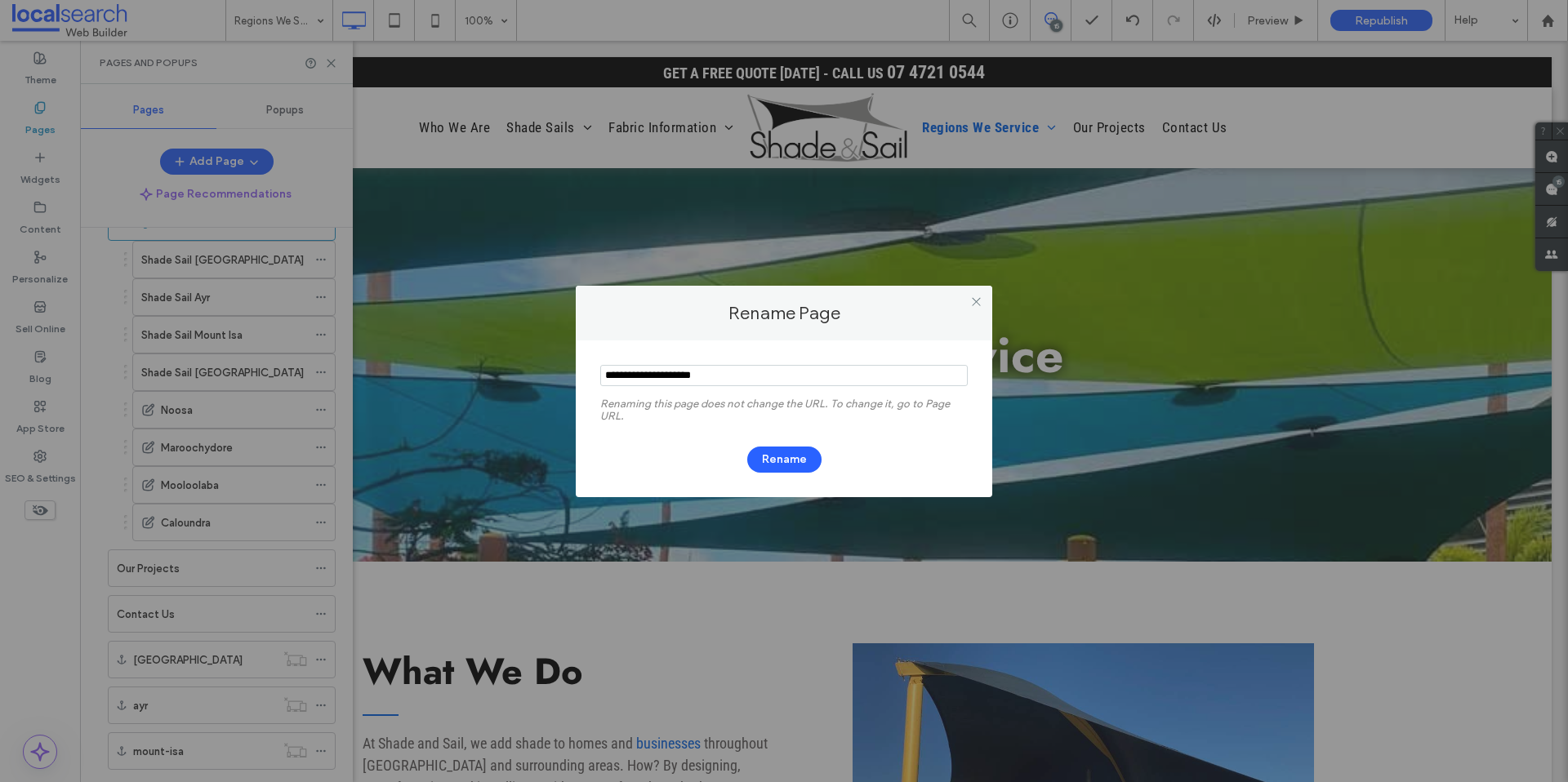
drag, startPoint x: 660, startPoint y: 377, endPoint x: 562, endPoint y: 376, distance: 98.0
click at [562, 376] on div "Rename Page Renaming this page does not change the URL. To change it, go to Pag…" at bounding box center [784, 391] width 1568 height 782
type input "**********"
click at [781, 455] on button "Rename" at bounding box center [784, 460] width 74 height 26
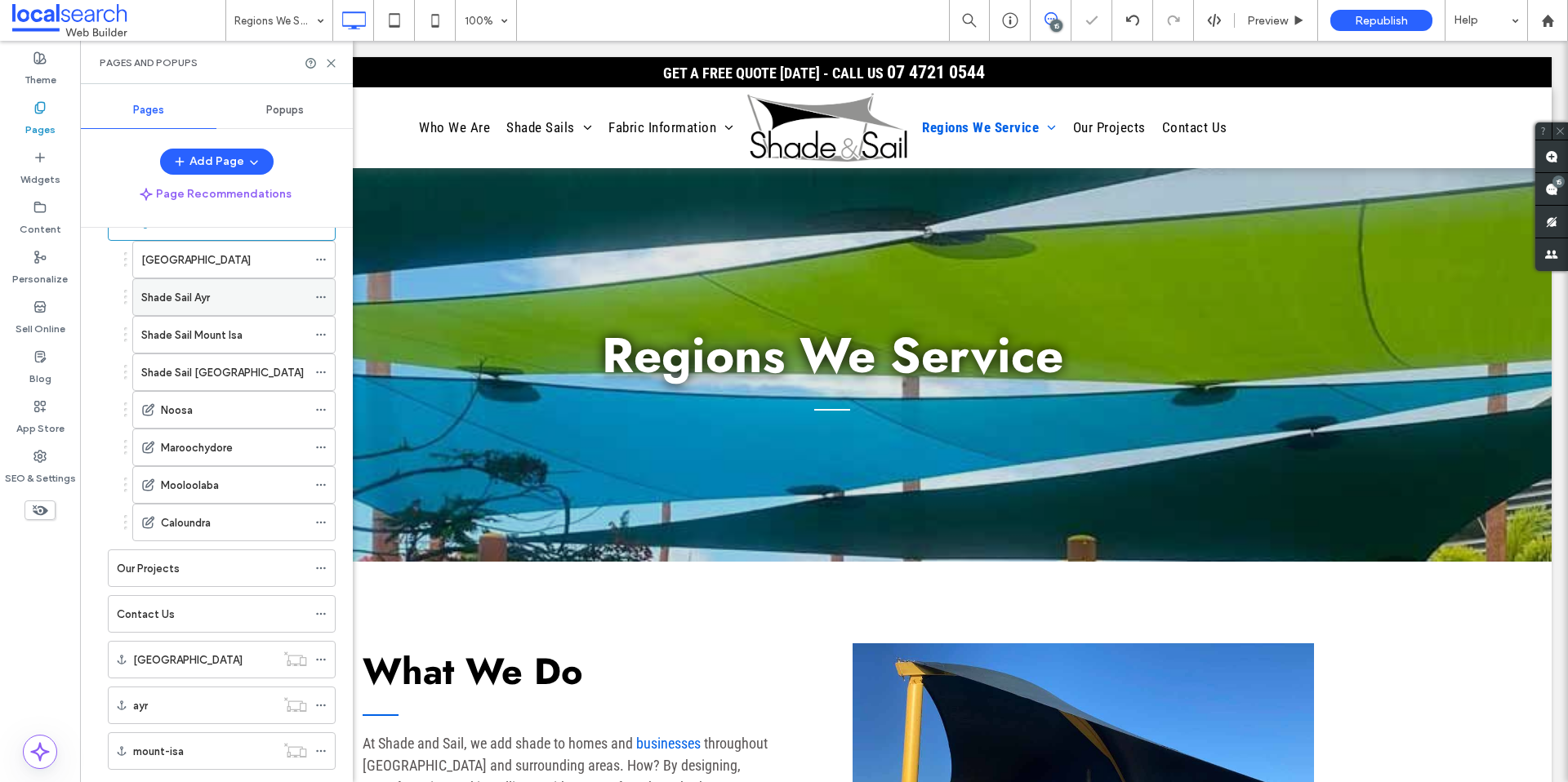
click at [321, 298] on icon at bounding box center [321, 297] width 11 height 11
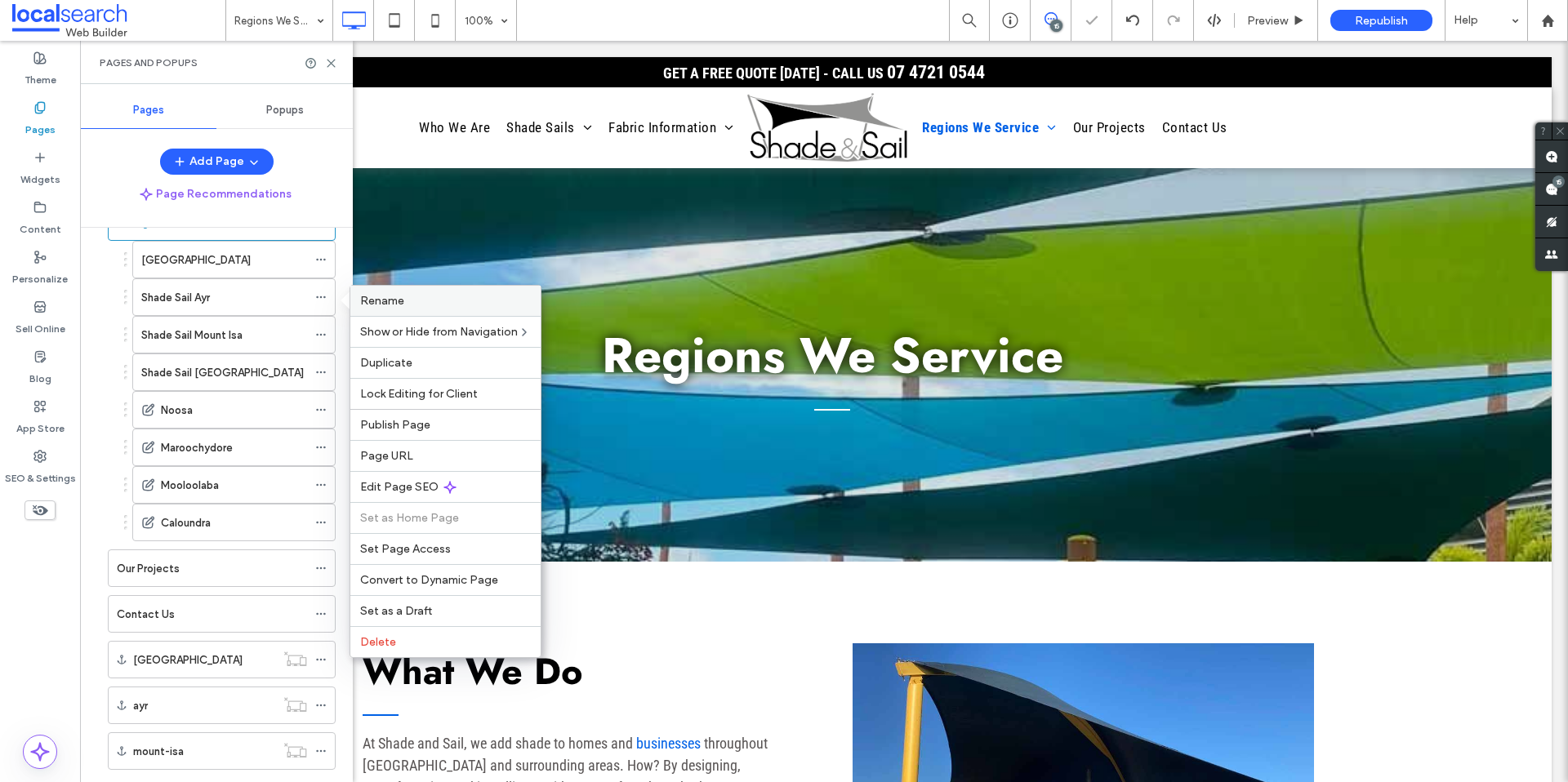
click at [450, 310] on div "Rename" at bounding box center [445, 300] width 190 height 31
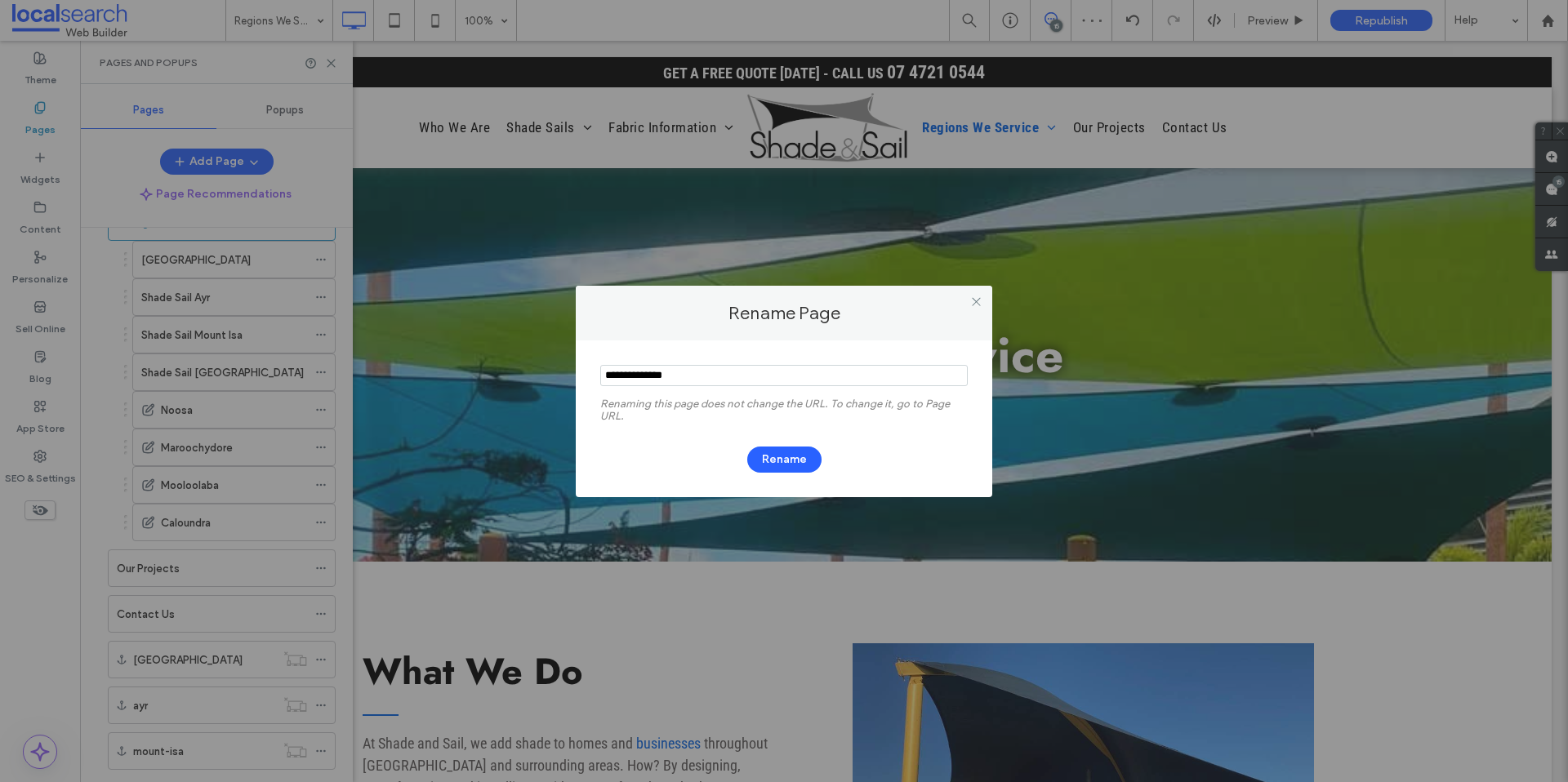
drag, startPoint x: 597, startPoint y: 377, endPoint x: 576, endPoint y: 379, distance: 21.1
click at [562, 378] on div "Rename Page Renaming this page does not change the URL. To change it, go to Pag…" at bounding box center [784, 391] width 1568 height 782
type input "***"
click at [766, 460] on button "Rename" at bounding box center [784, 460] width 74 height 26
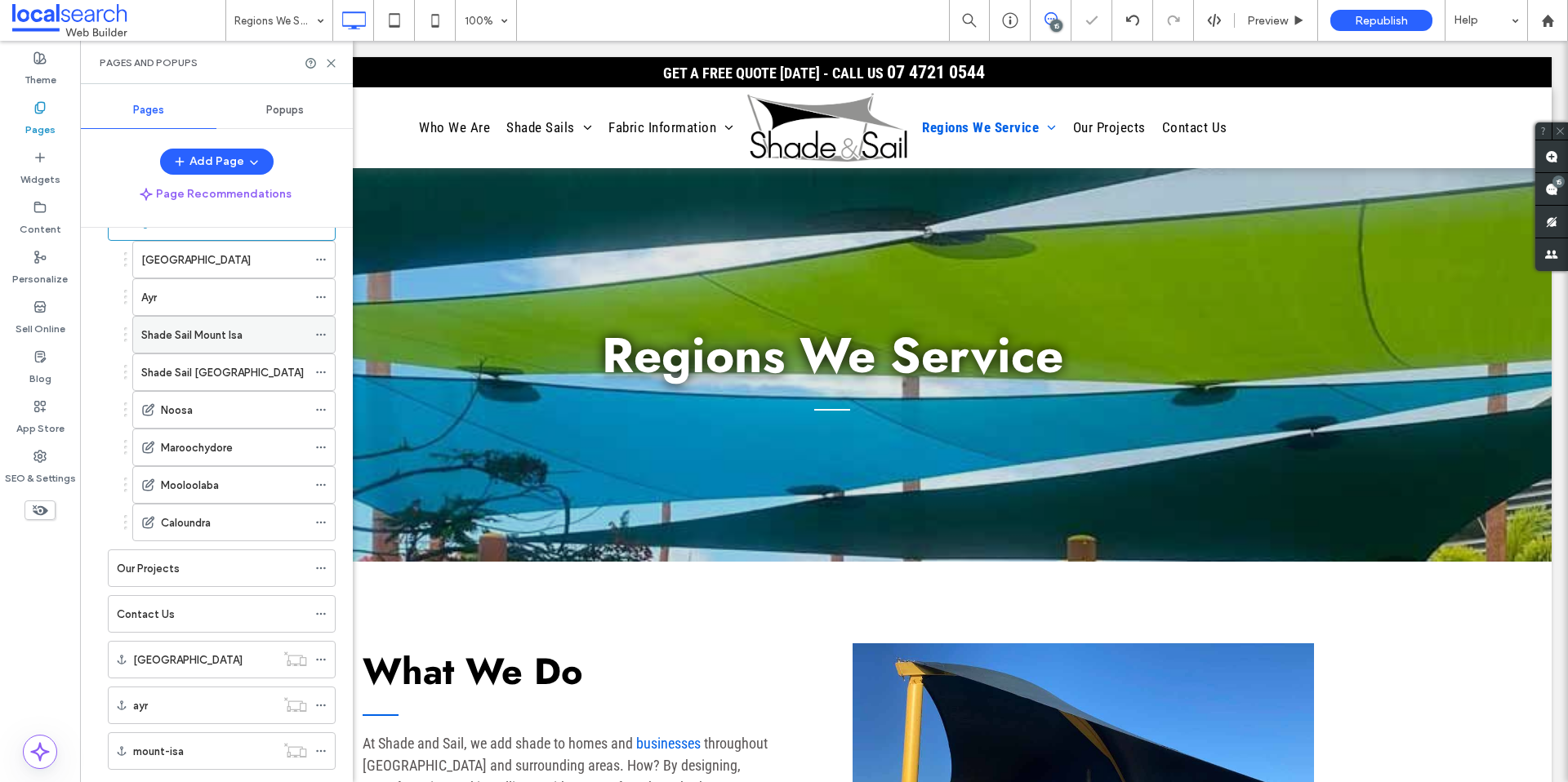
click at [321, 336] on icon at bounding box center [321, 335] width 11 height 11
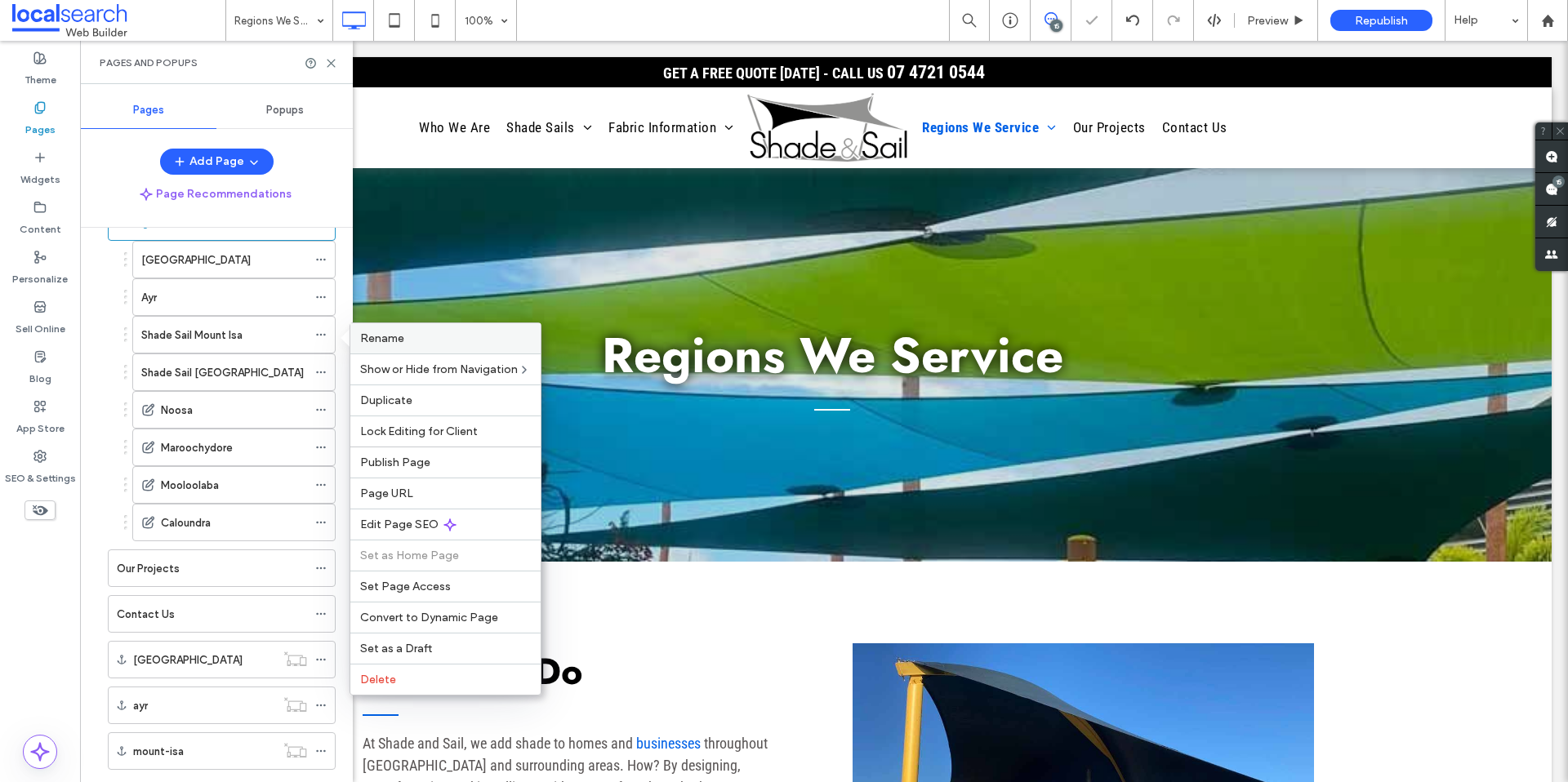
click at [403, 342] on span "Rename" at bounding box center [382, 339] width 44 height 14
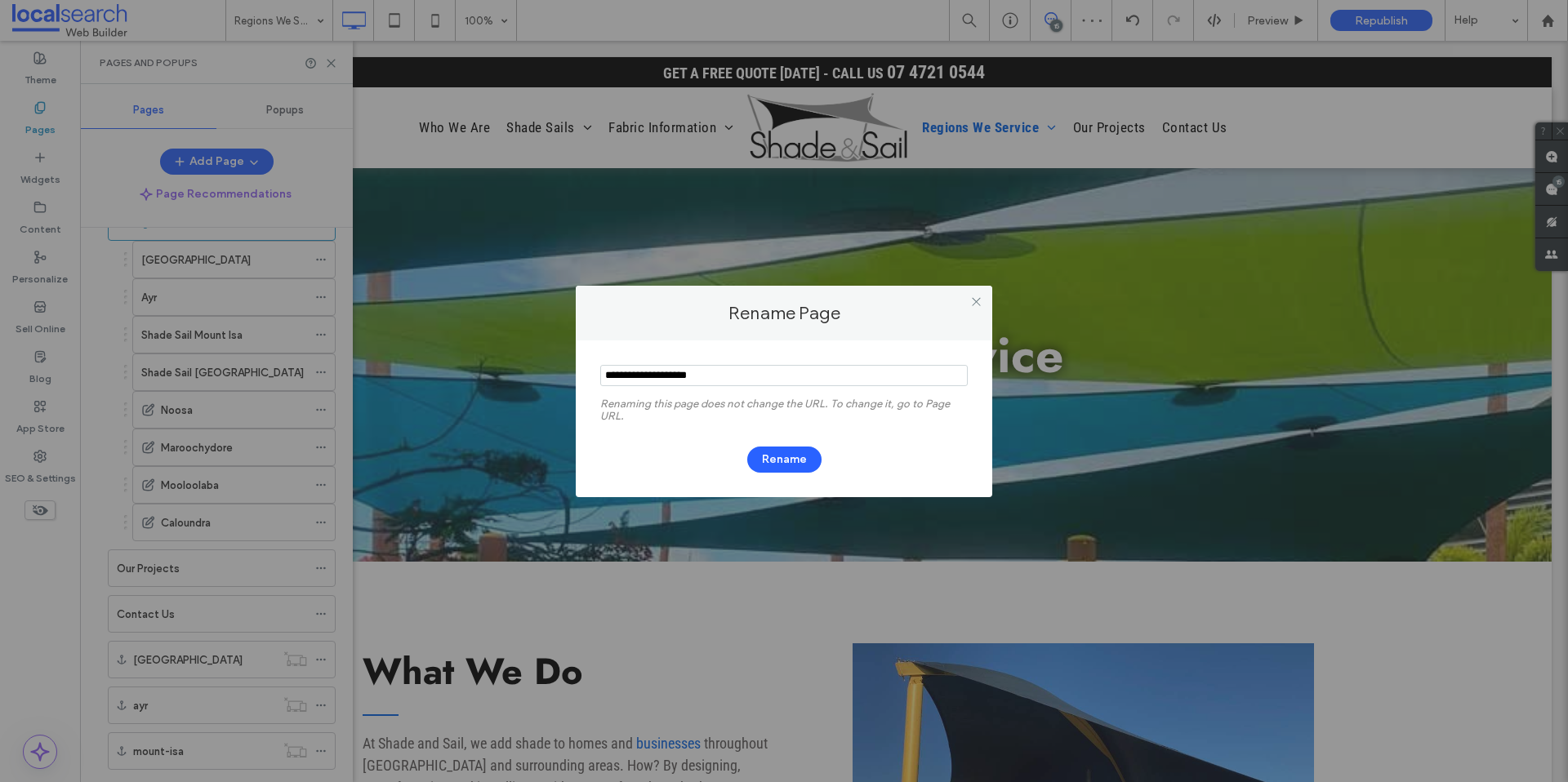
drag, startPoint x: 623, startPoint y: 377, endPoint x: 526, endPoint y: 377, distance: 97.0
click at [526, 377] on div "Rename Page Renaming this page does not change the URL. To change it, go to Pag…" at bounding box center [784, 391] width 1568 height 782
type input "*********"
click at [780, 453] on button "Rename" at bounding box center [784, 460] width 74 height 26
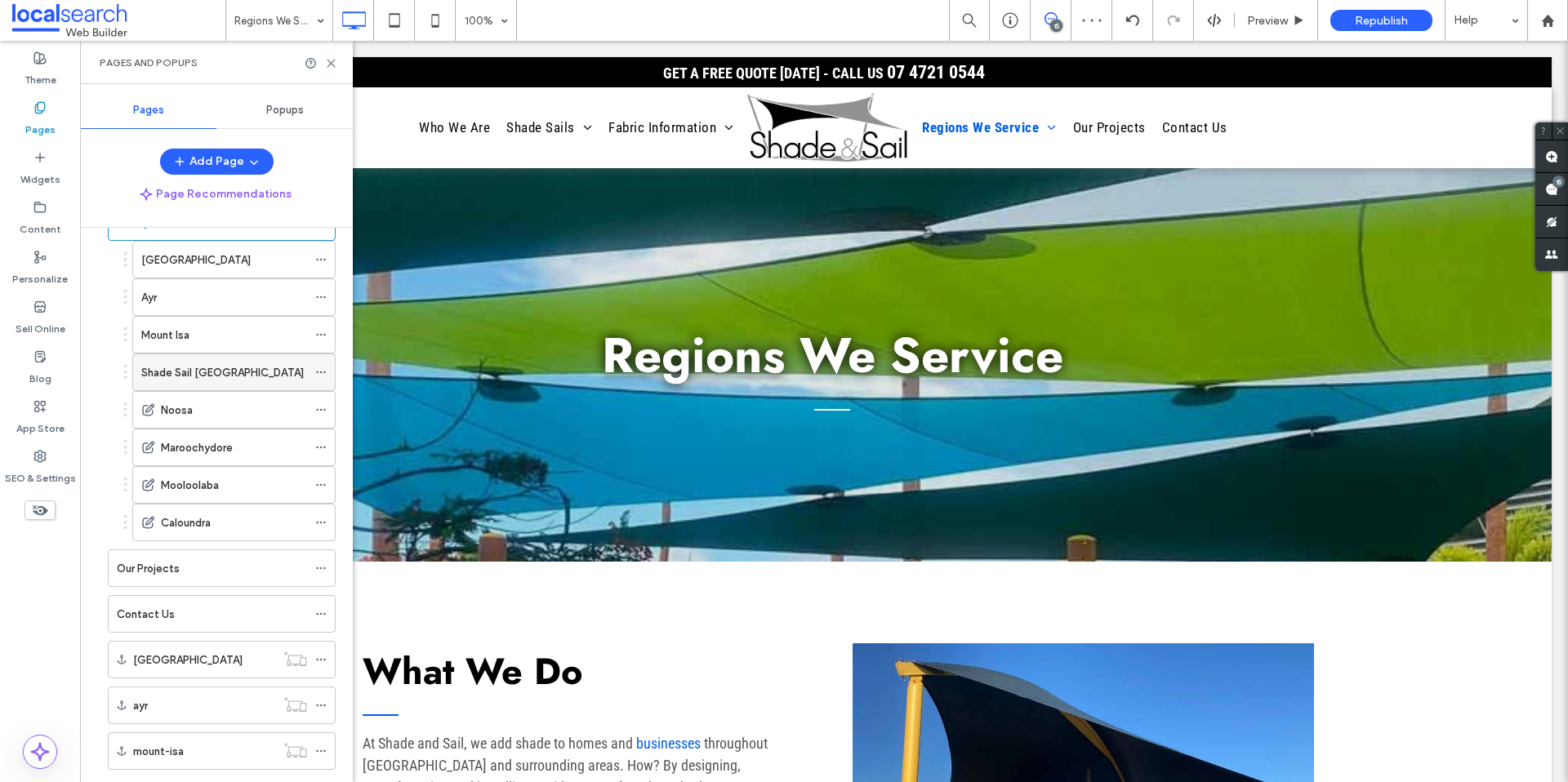
click at [323, 372] on use at bounding box center [321, 372] width 9 height 3
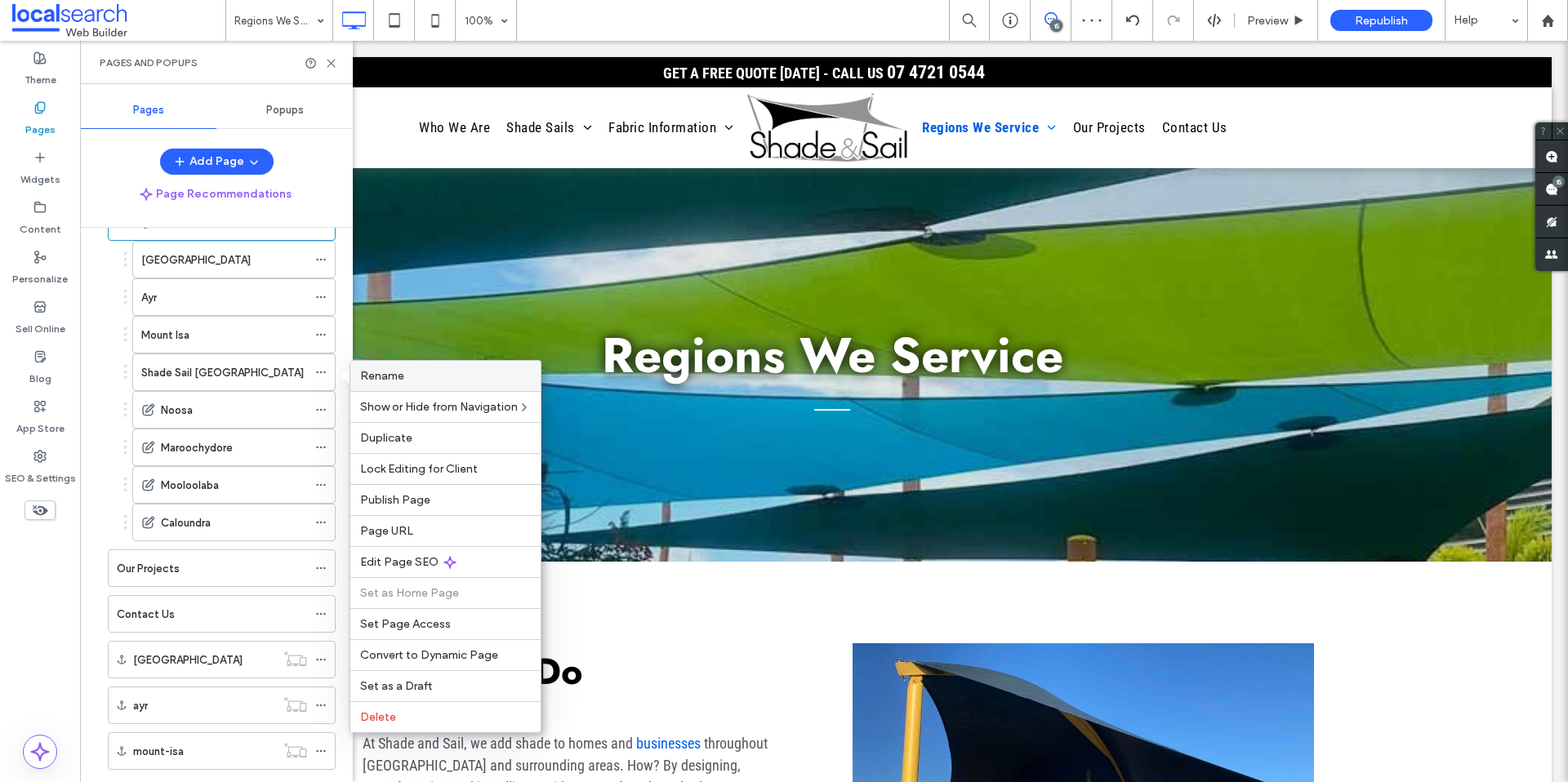
click at [371, 388] on div "Rename" at bounding box center [445, 376] width 190 height 31
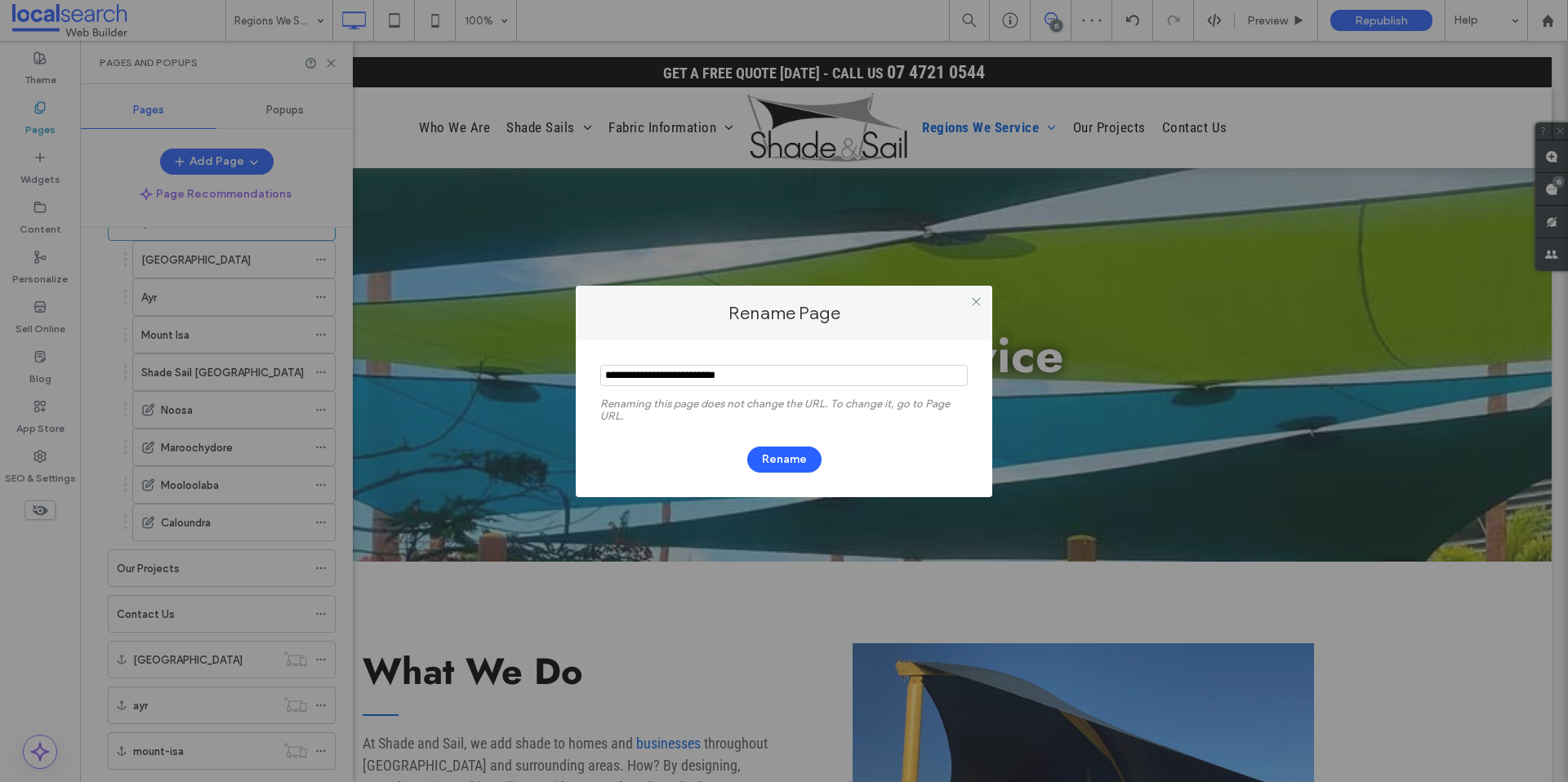
drag, startPoint x: 586, startPoint y: 377, endPoint x: 514, endPoint y: 380, distance: 72.1
click at [514, 380] on div "Rename Page Renaming this page does not change the URL. To change it, go to Pag…" at bounding box center [784, 391] width 1568 height 782
type input "**********"
click at [770, 454] on button "Rename" at bounding box center [784, 460] width 74 height 26
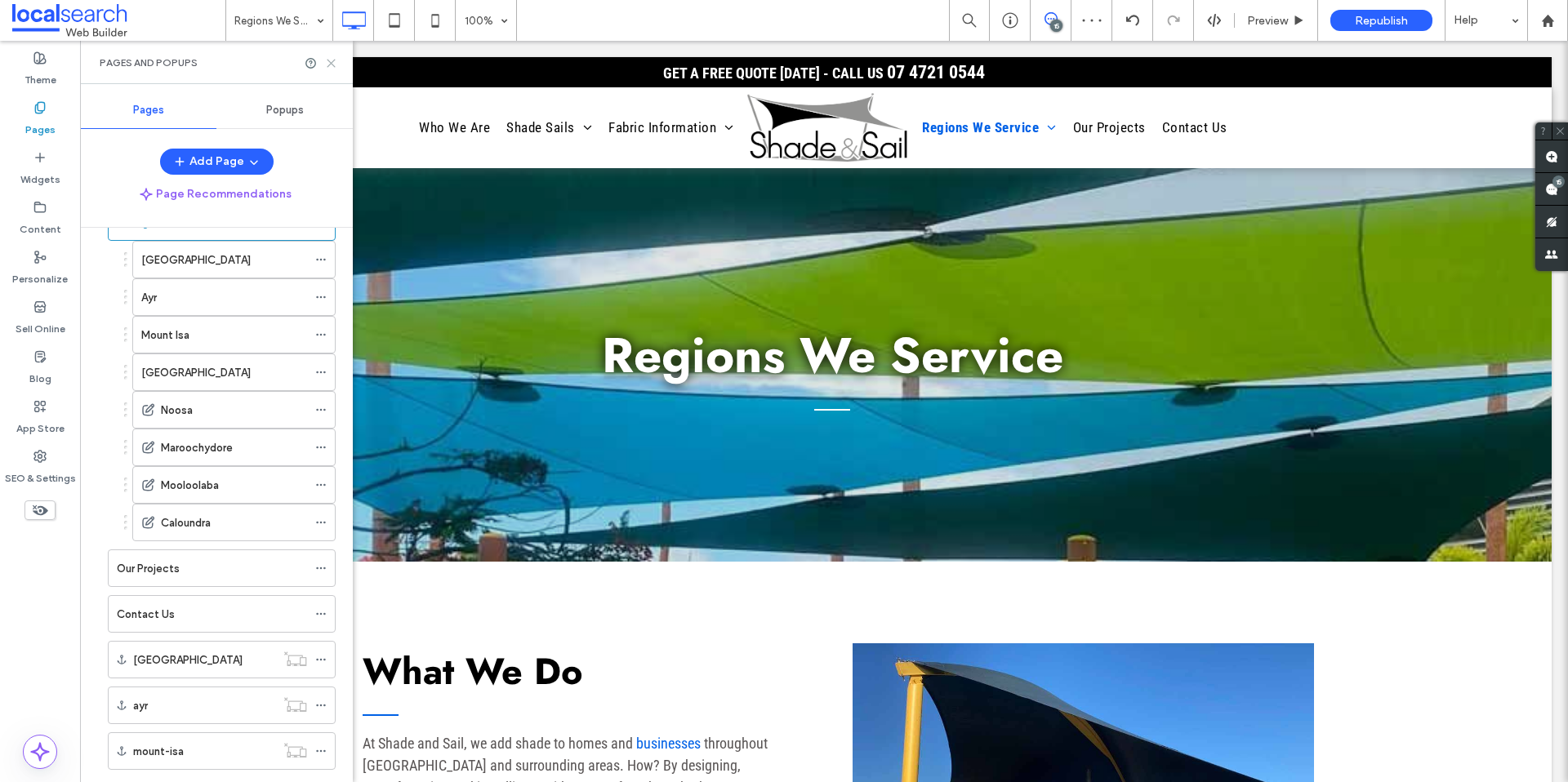
drag, startPoint x: 335, startPoint y: 61, endPoint x: 342, endPoint y: 18, distance: 43.6
click at [335, 61] on icon at bounding box center [331, 63] width 12 height 12
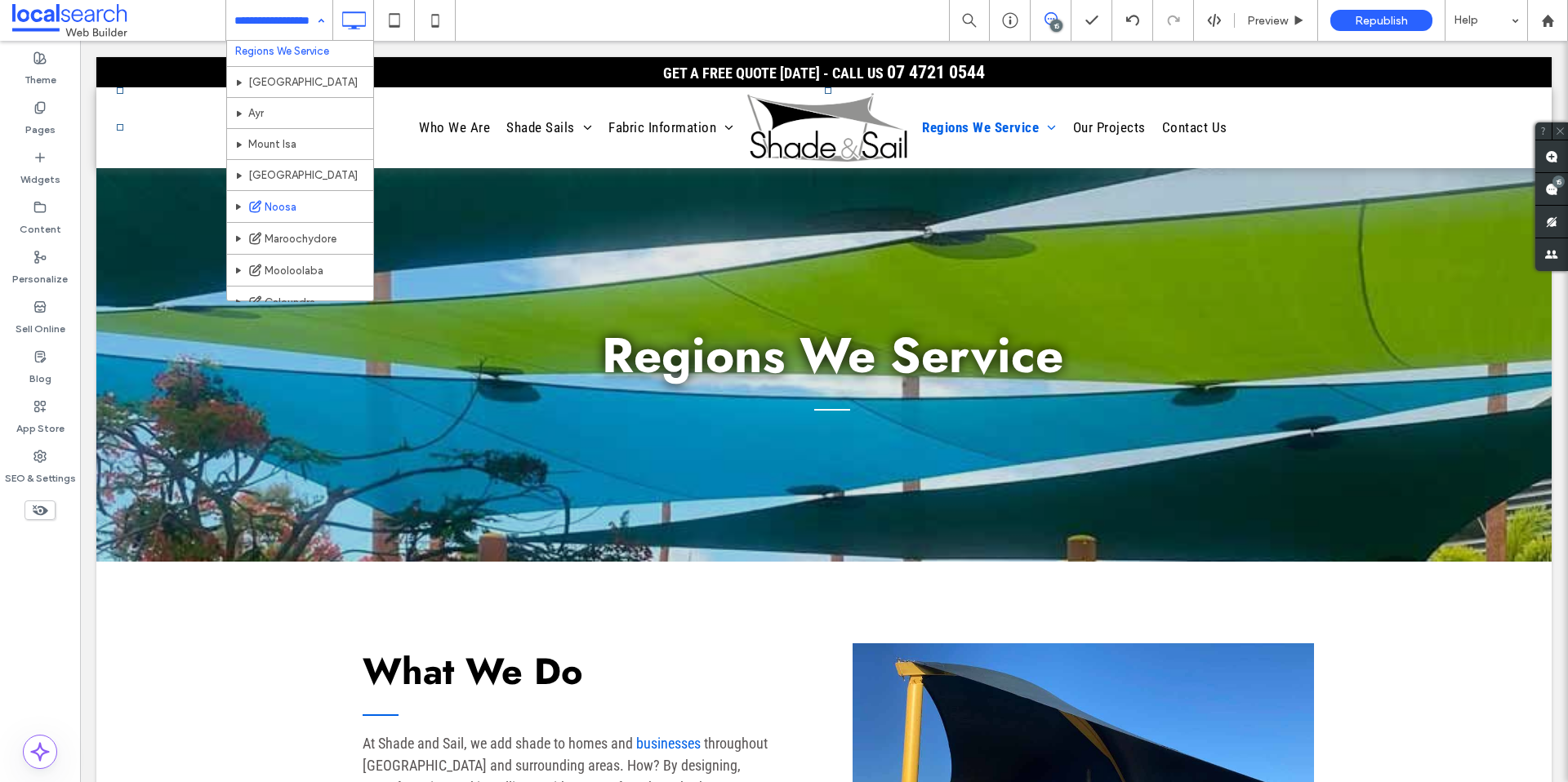
scroll to position [0, 0]
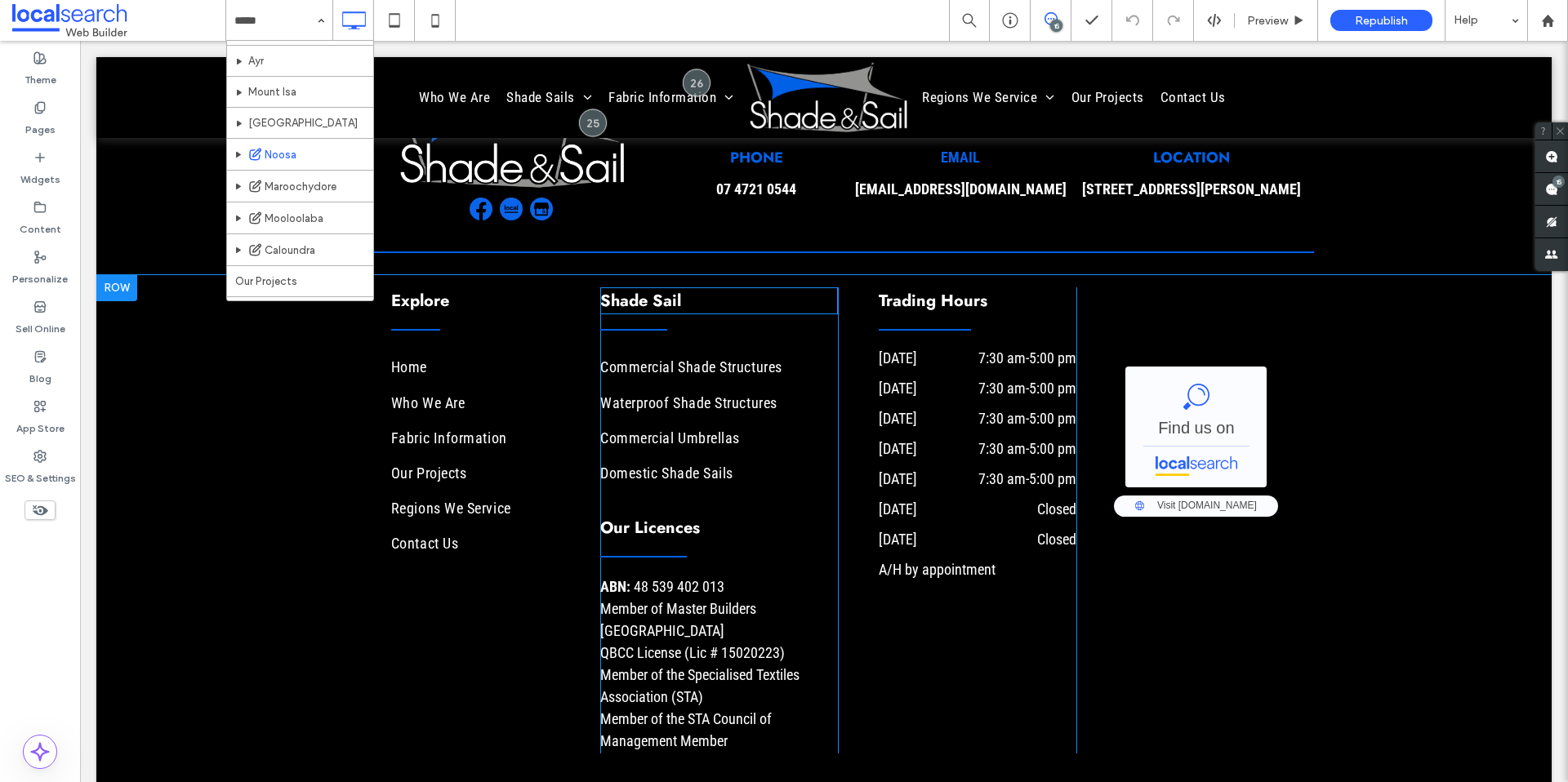
scroll to position [6581, 0]
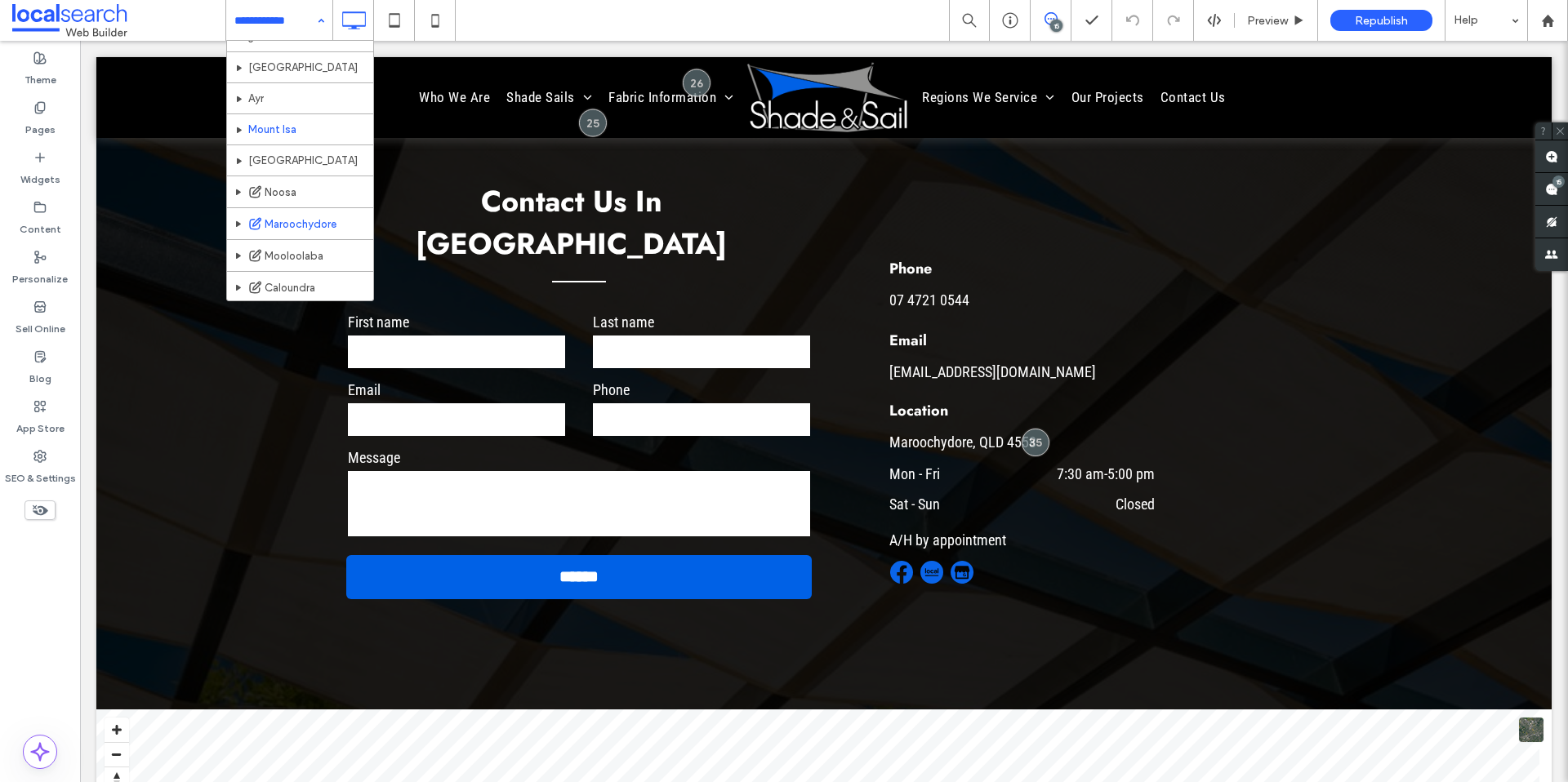
scroll to position [299, 0]
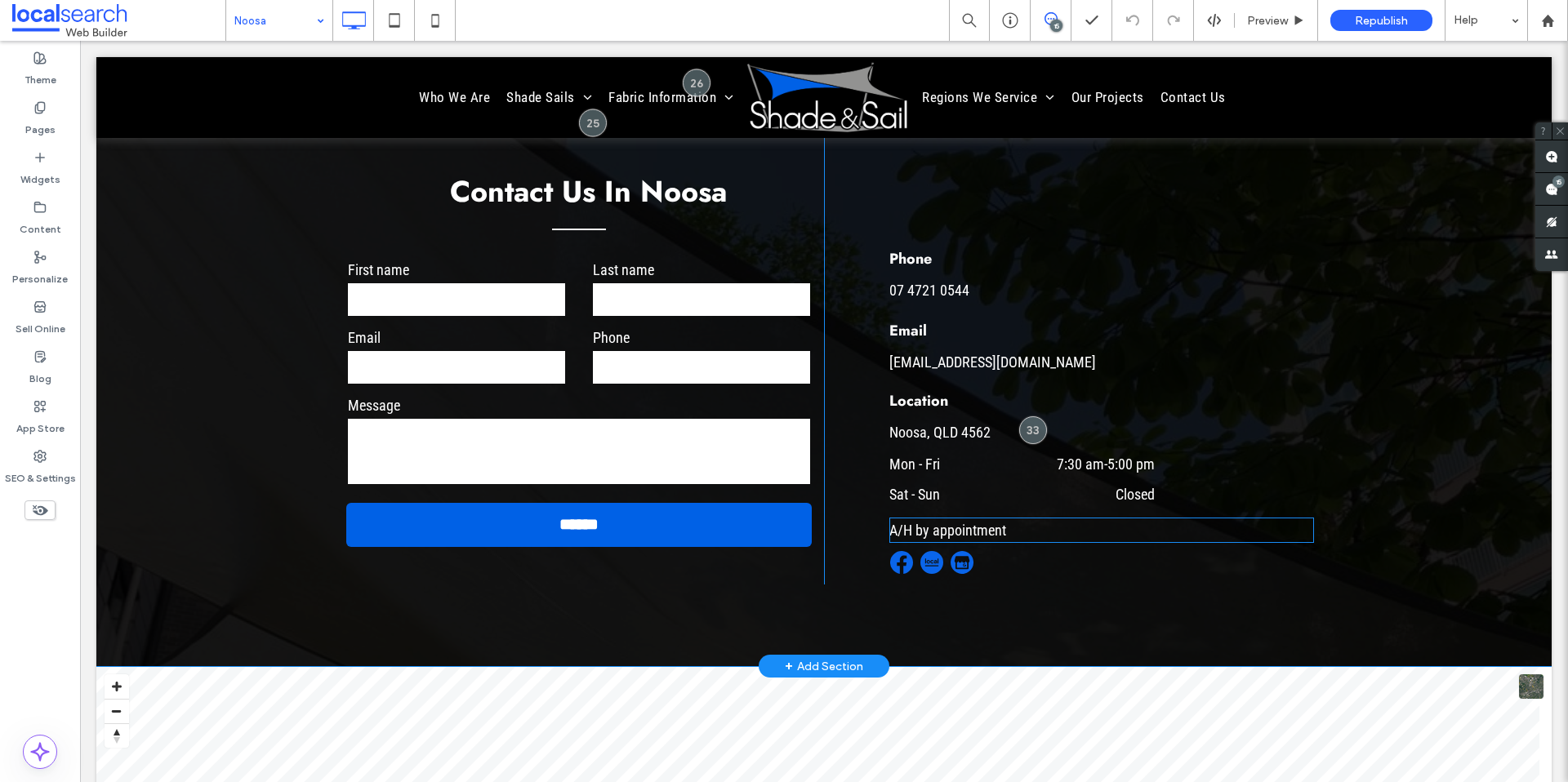
scroll to position [4351, 0]
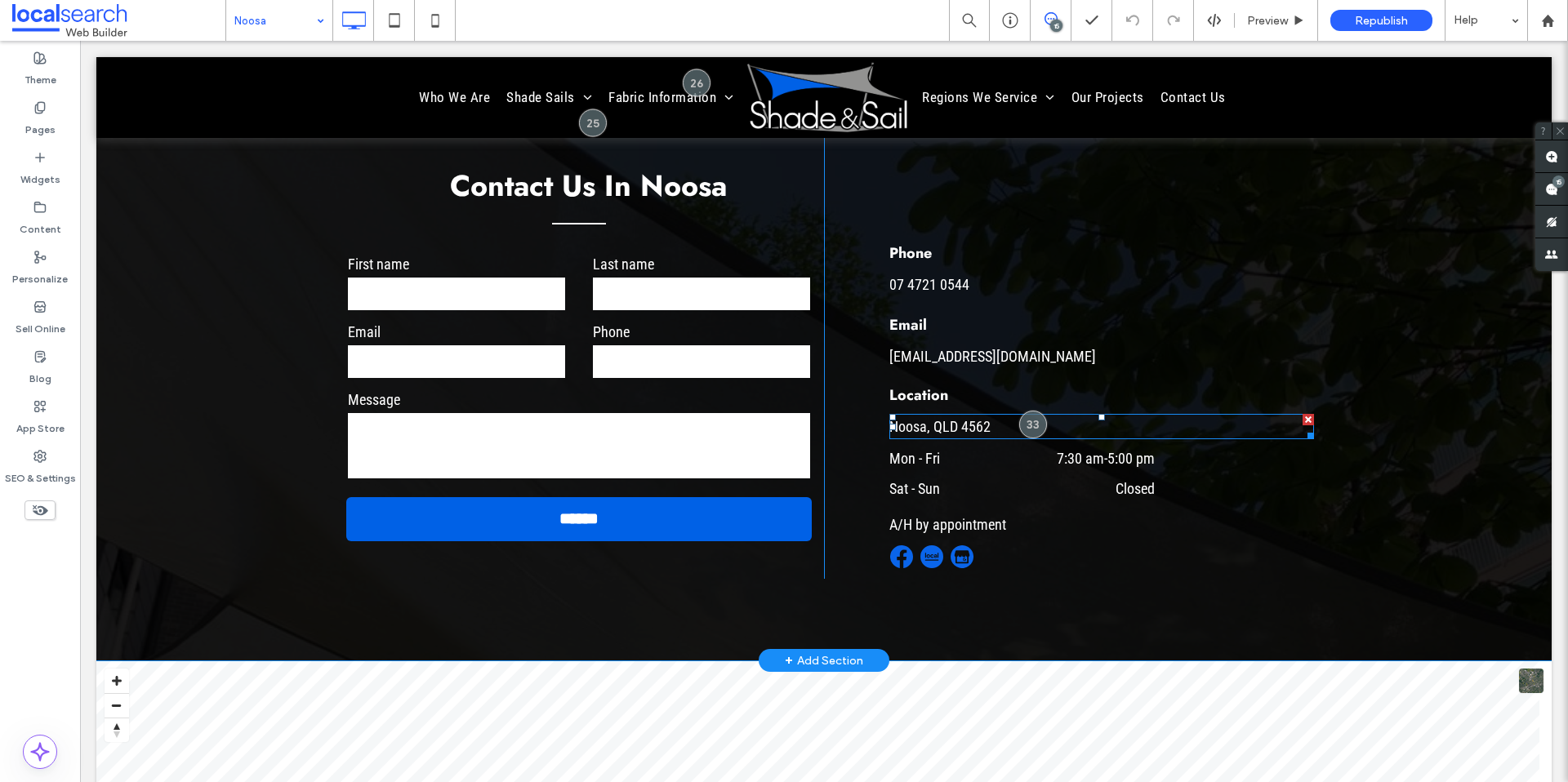
click at [990, 416] on p "Noosa, QLD 4562" at bounding box center [1101, 426] width 425 height 22
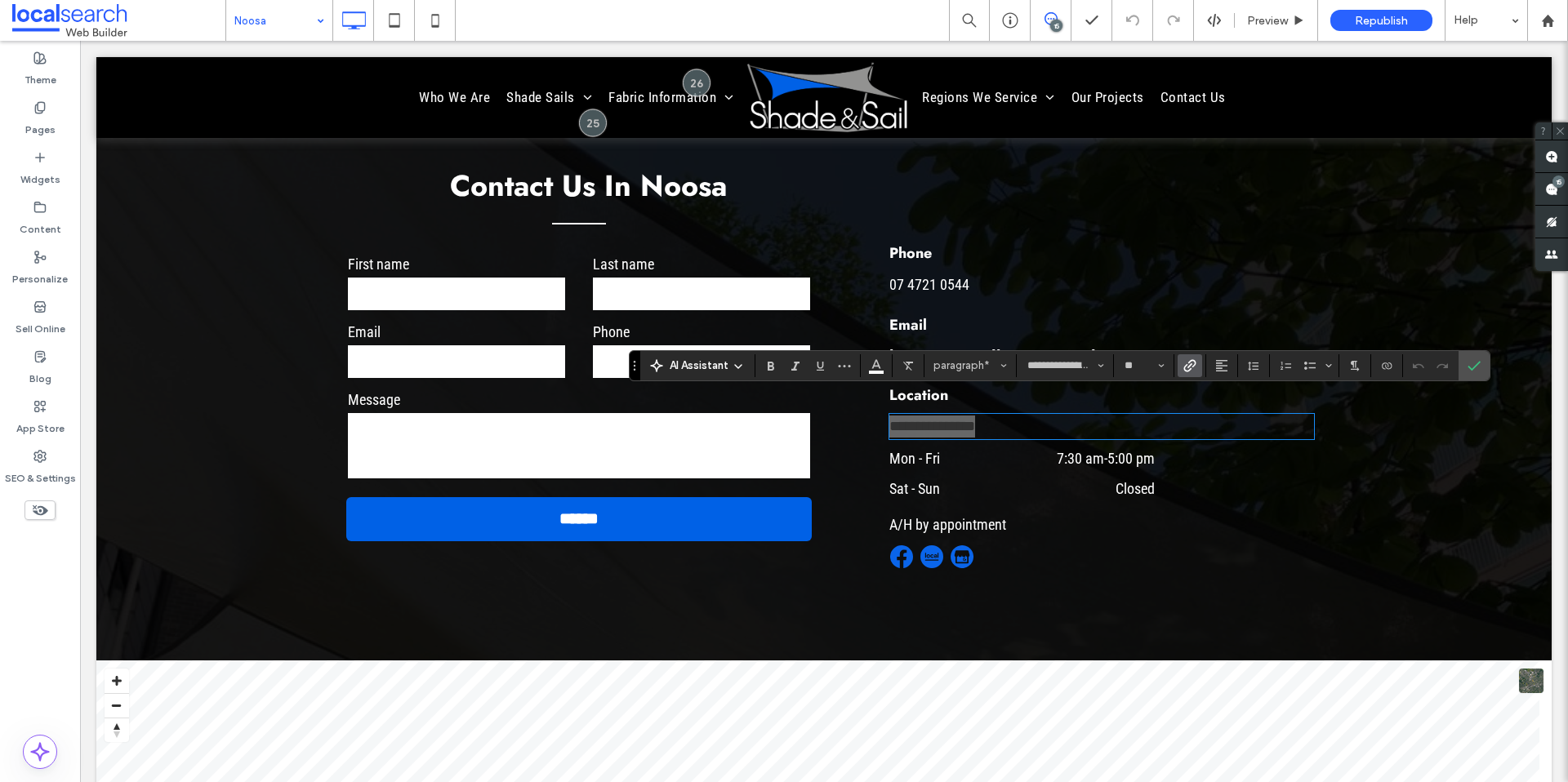
click at [1193, 365] on use "Link" at bounding box center [1190, 365] width 12 height 12
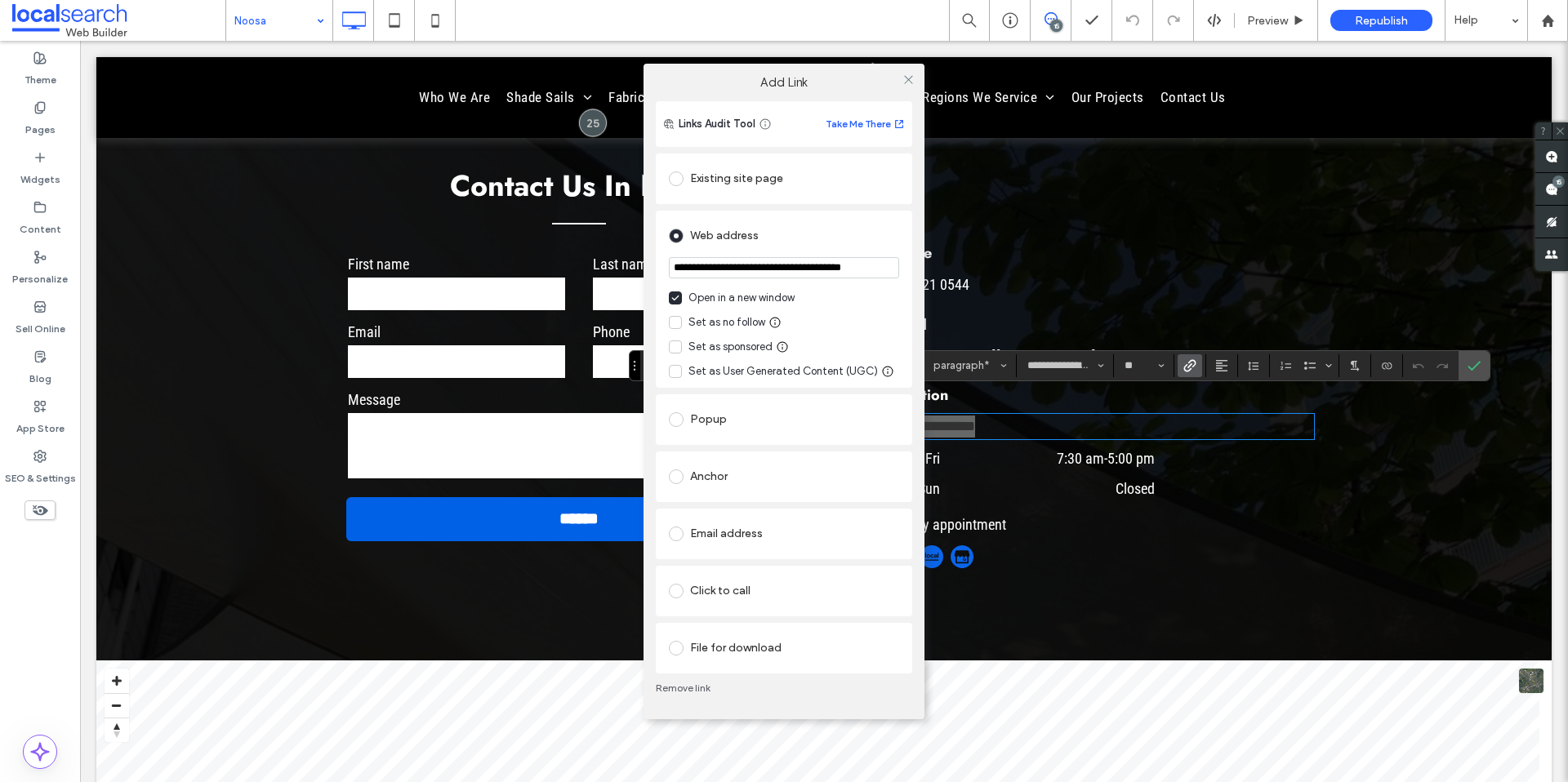
click at [687, 323] on label "Set as no follow" at bounding box center [717, 322] width 96 height 17
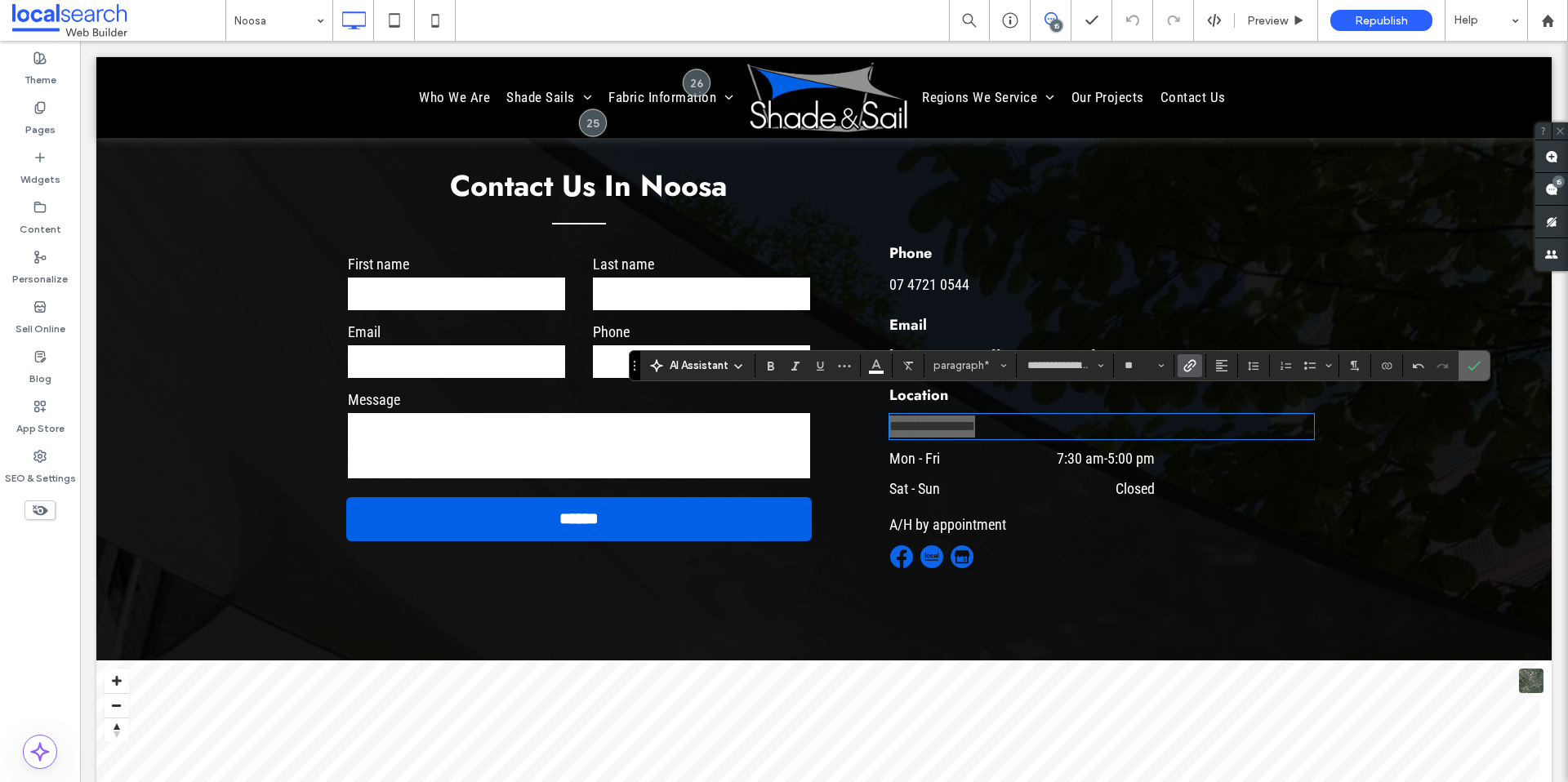
click at [1483, 377] on label "Confirm" at bounding box center [1474, 366] width 25 height 30
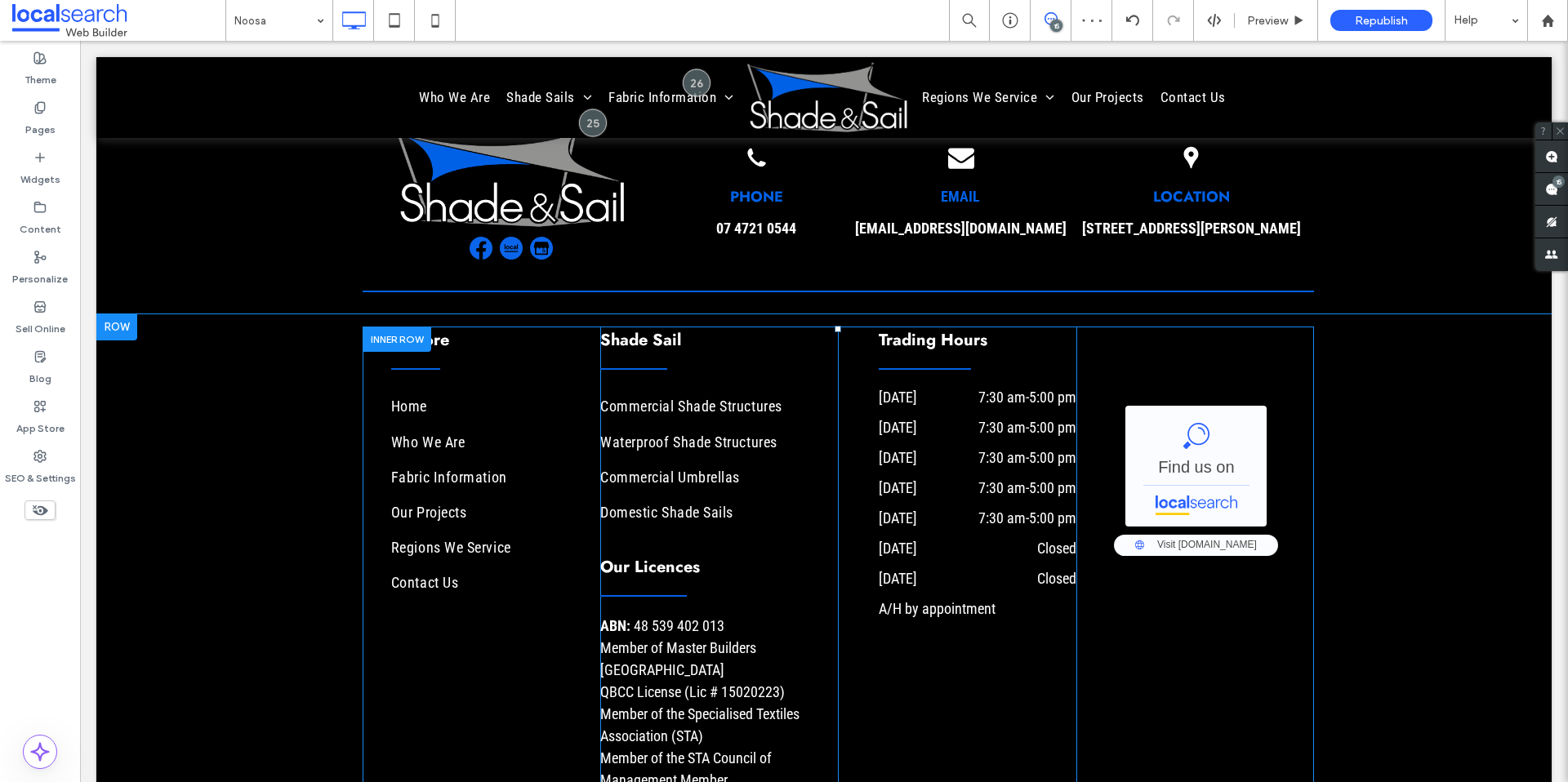
scroll to position [6420, 0]
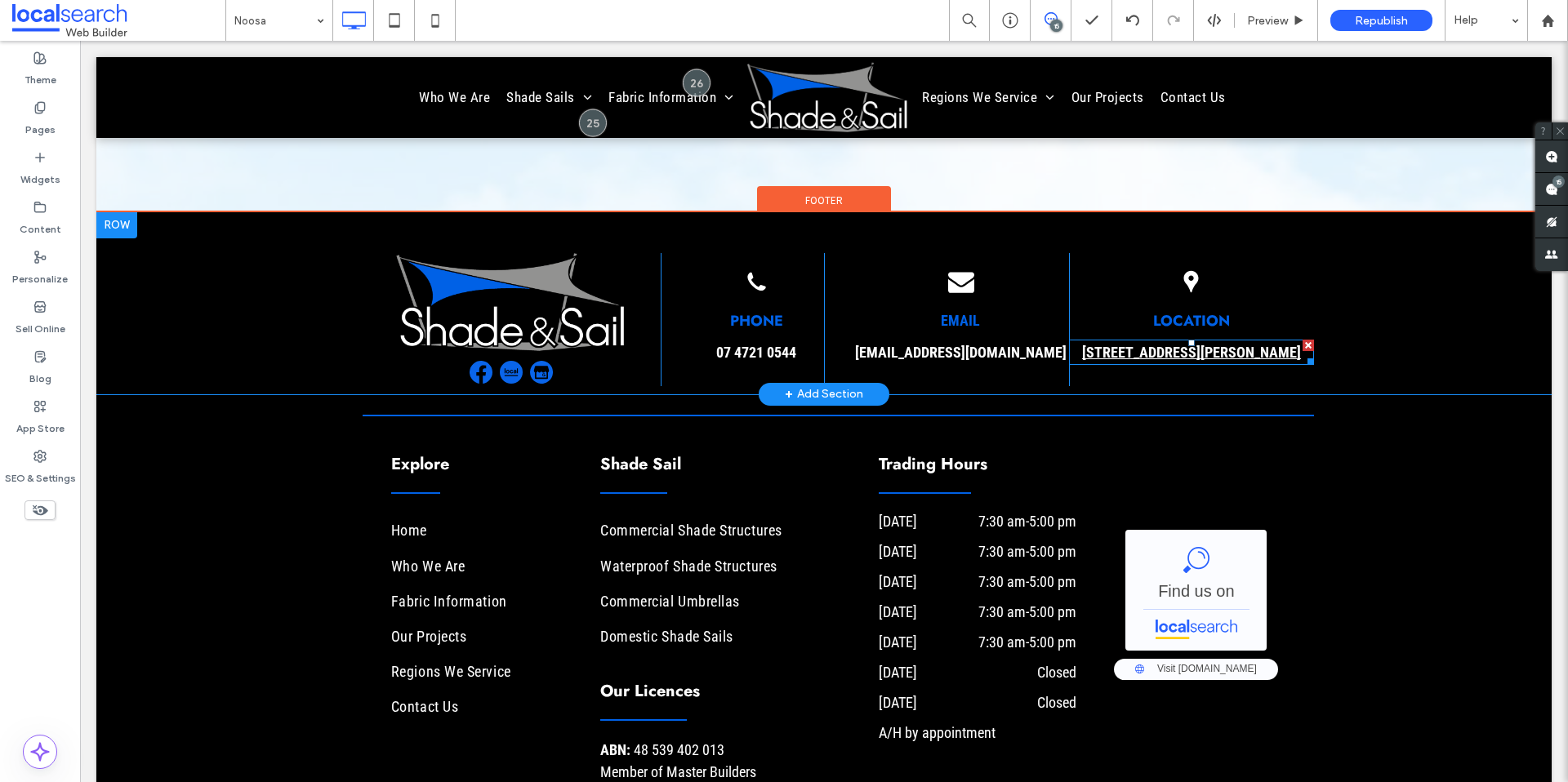
click at [1183, 344] on link "[STREET_ADDRESS][PERSON_NAME]" at bounding box center [1191, 353] width 219 height 18
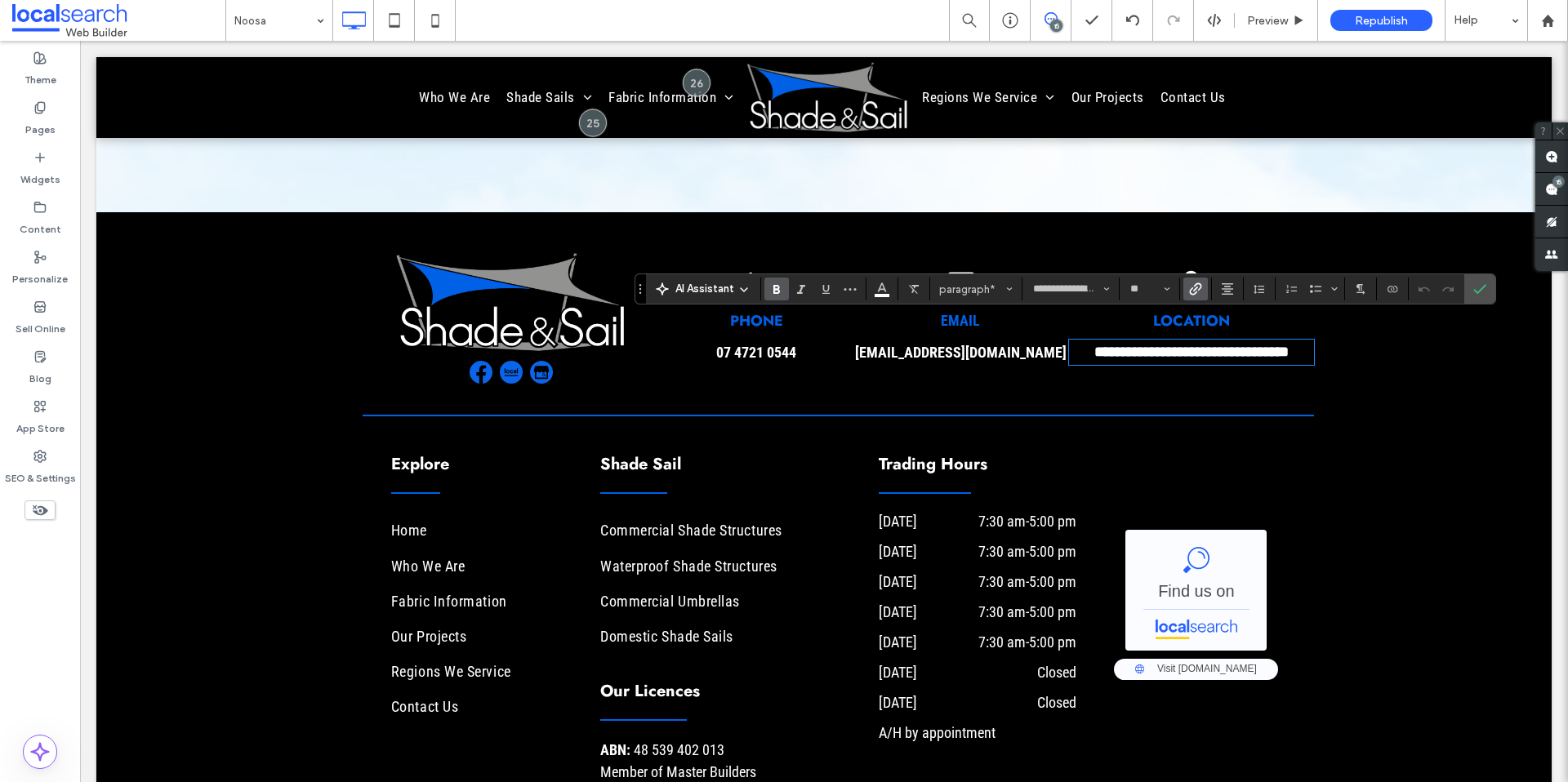
click at [1195, 296] on span "Link" at bounding box center [1193, 289] width 7 height 23
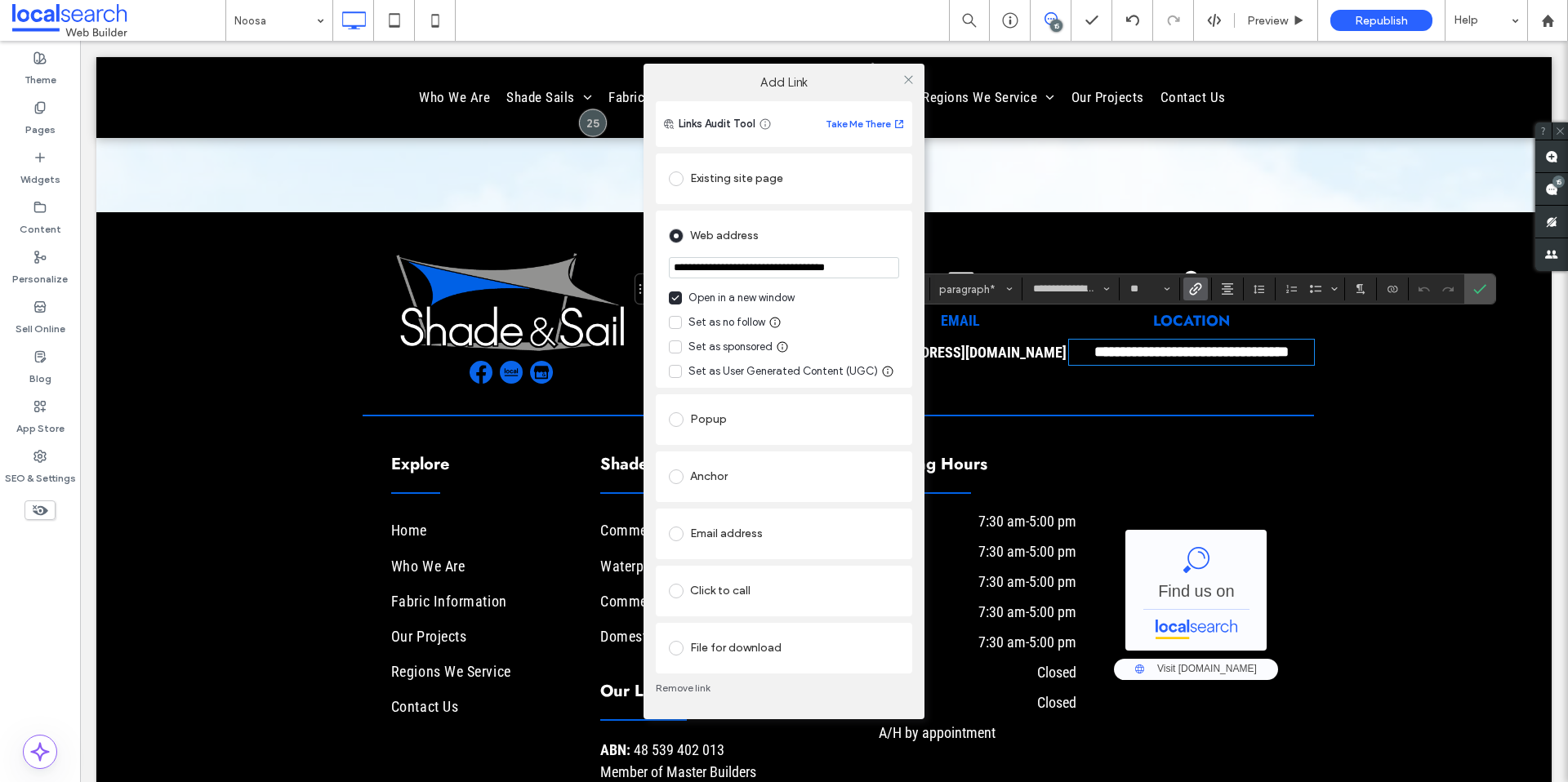
click at [719, 325] on div "Set as no follow" at bounding box center [727, 322] width 77 height 17
click at [912, 82] on use at bounding box center [908, 80] width 8 height 8
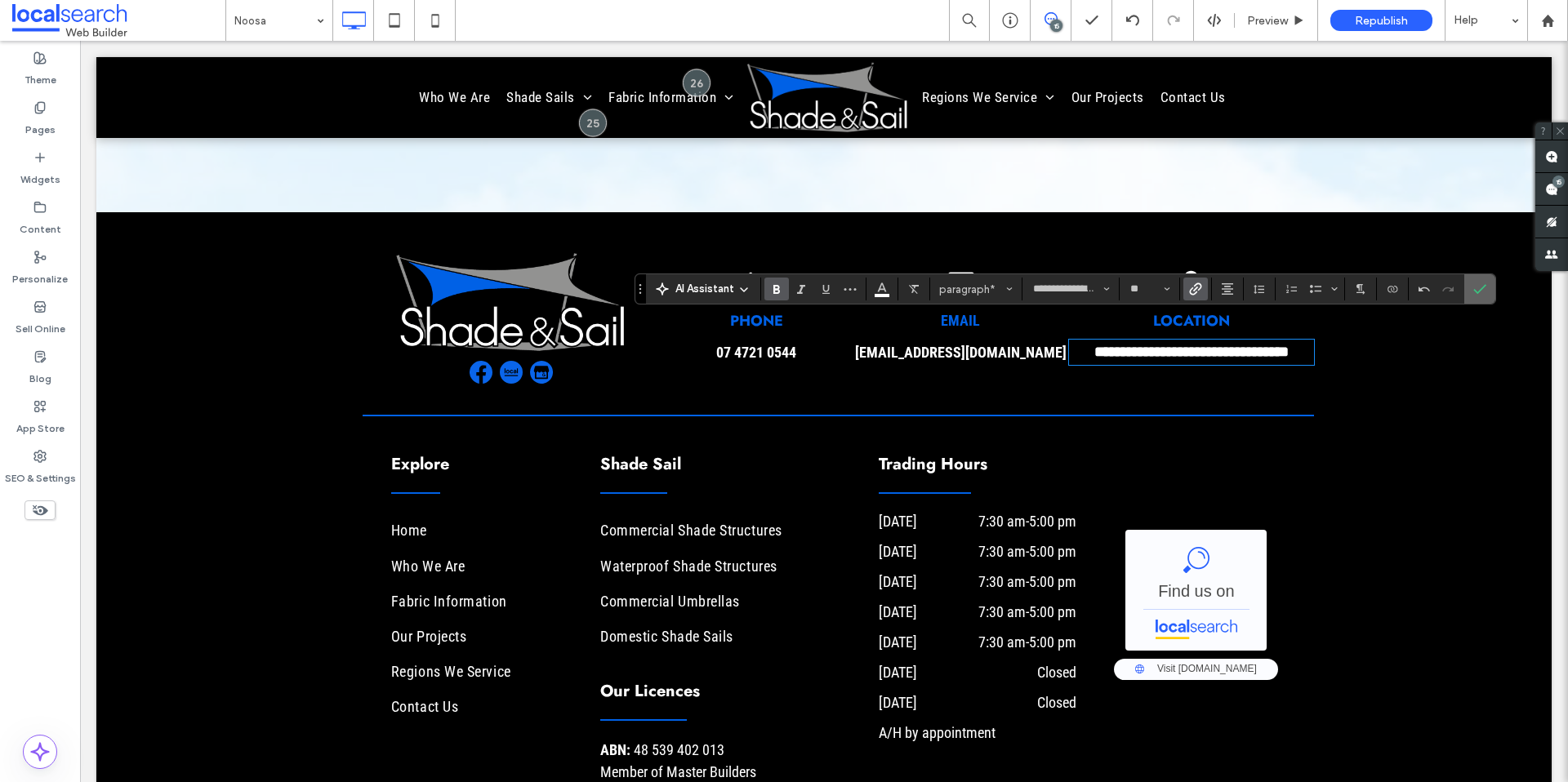
click at [1480, 289] on icon "Confirm" at bounding box center [1480, 289] width 13 height 13
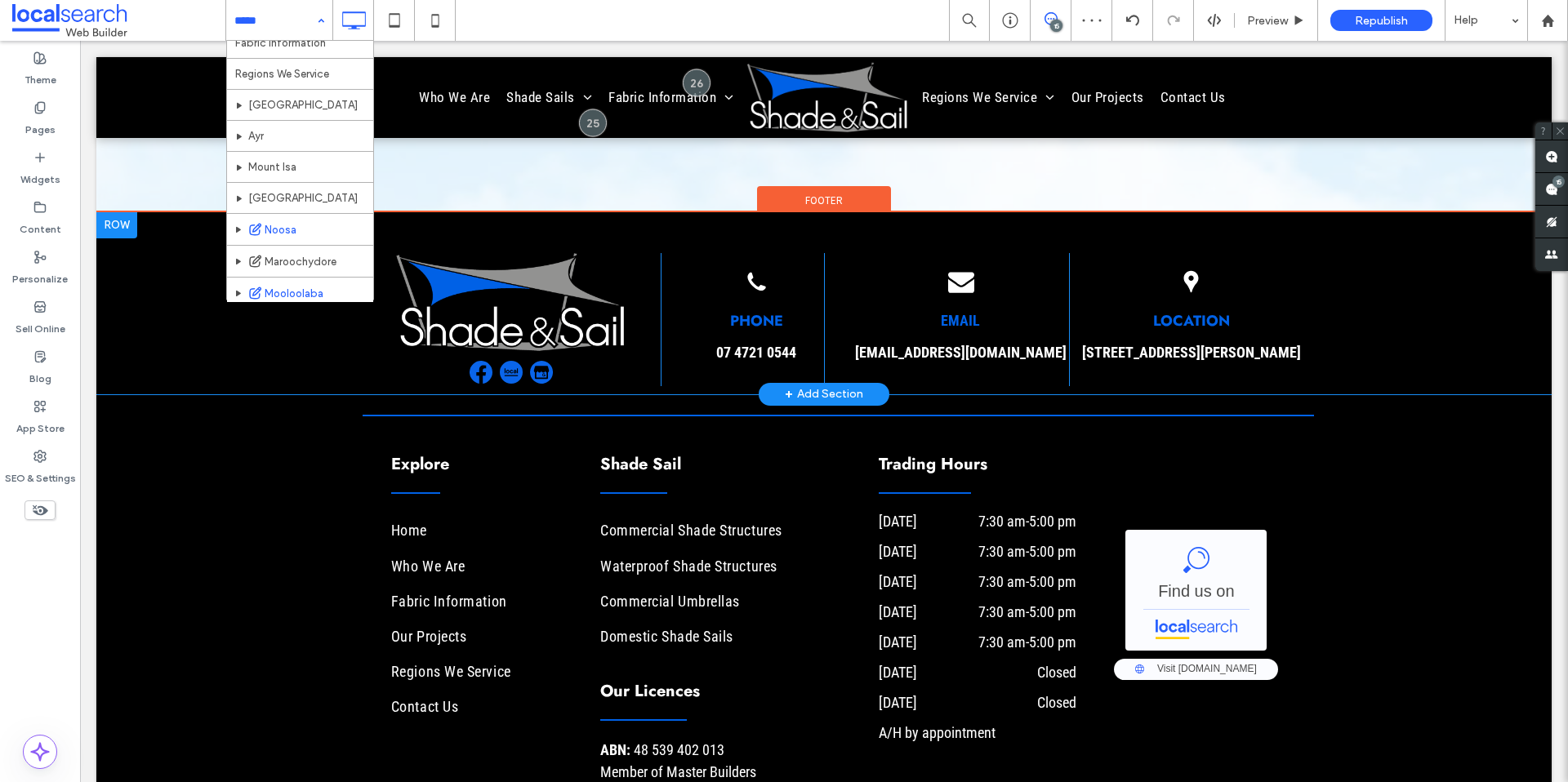
scroll to position [230, 0]
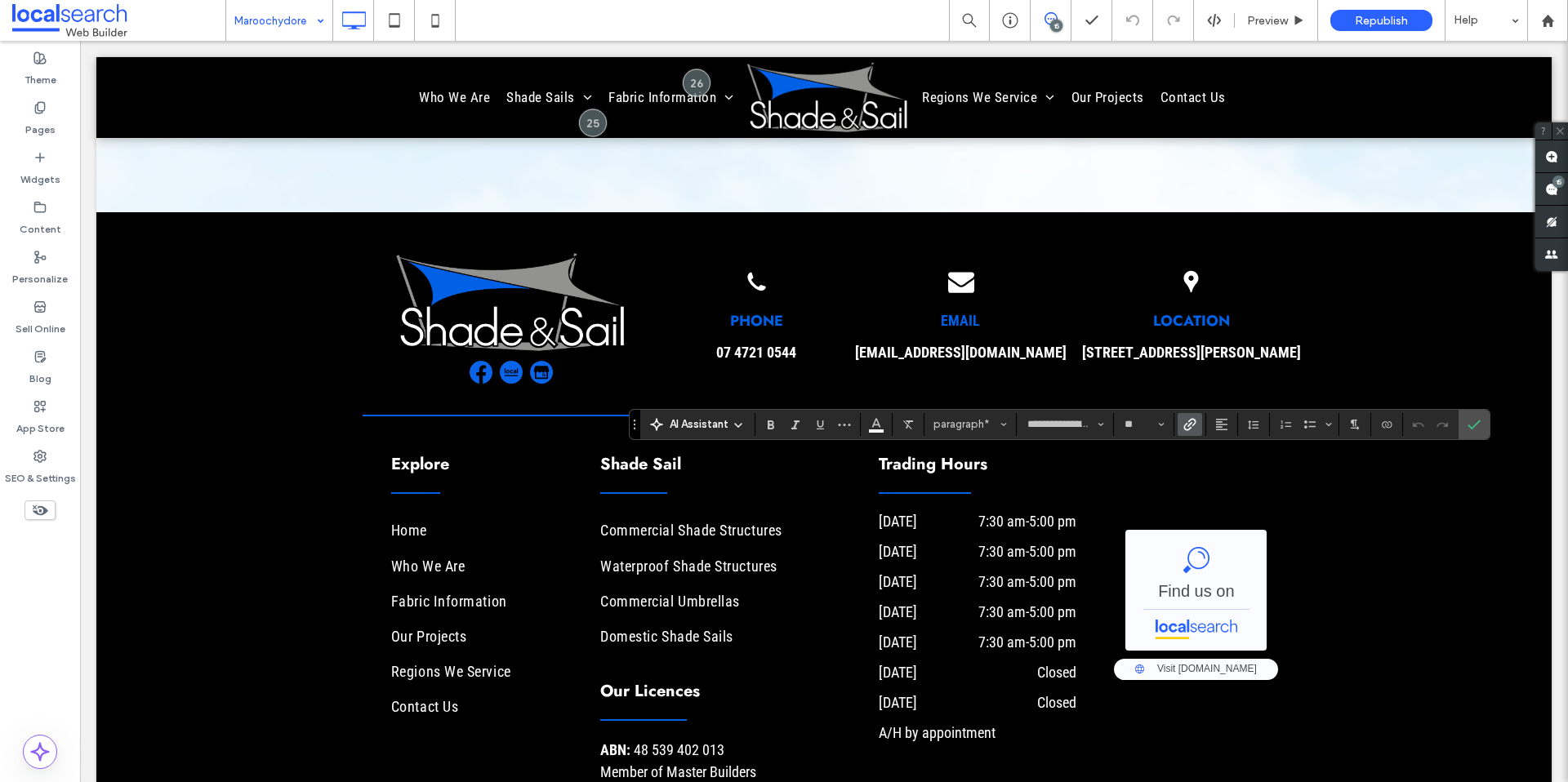
click at [1186, 418] on icon "Link" at bounding box center [1190, 424] width 13 height 13
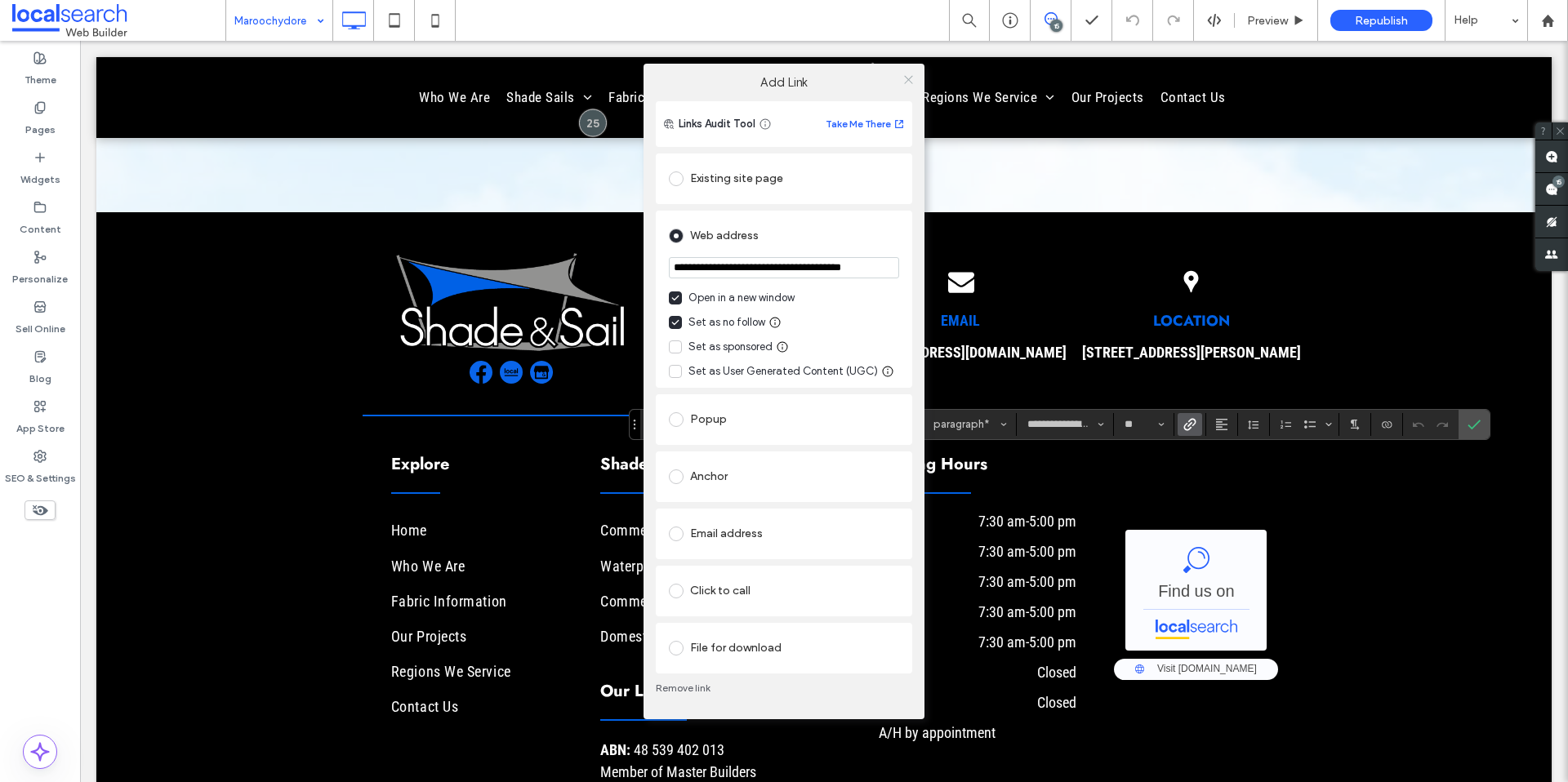
click at [905, 80] on icon at bounding box center [908, 80] width 12 height 12
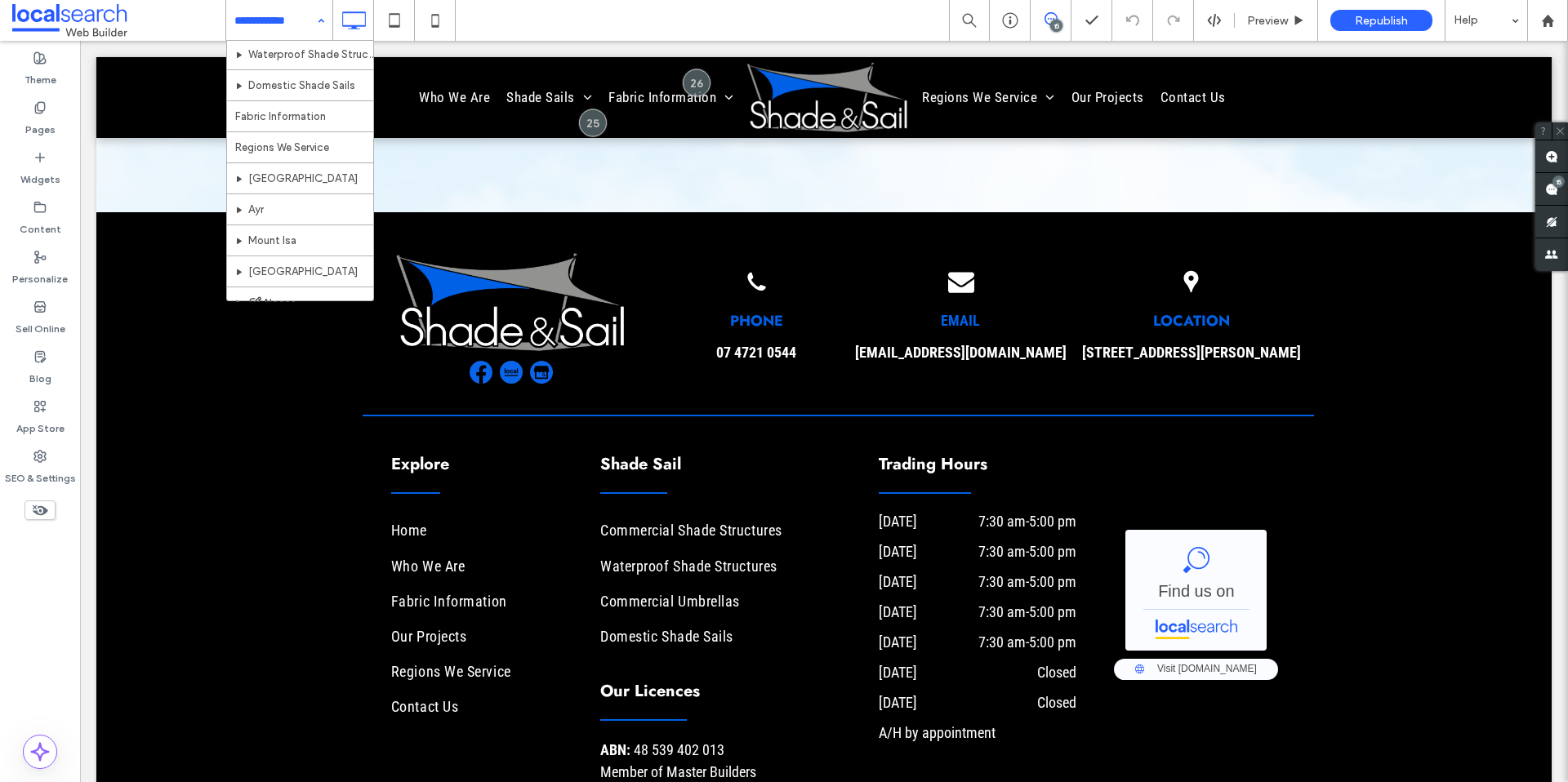
scroll to position [299, 0]
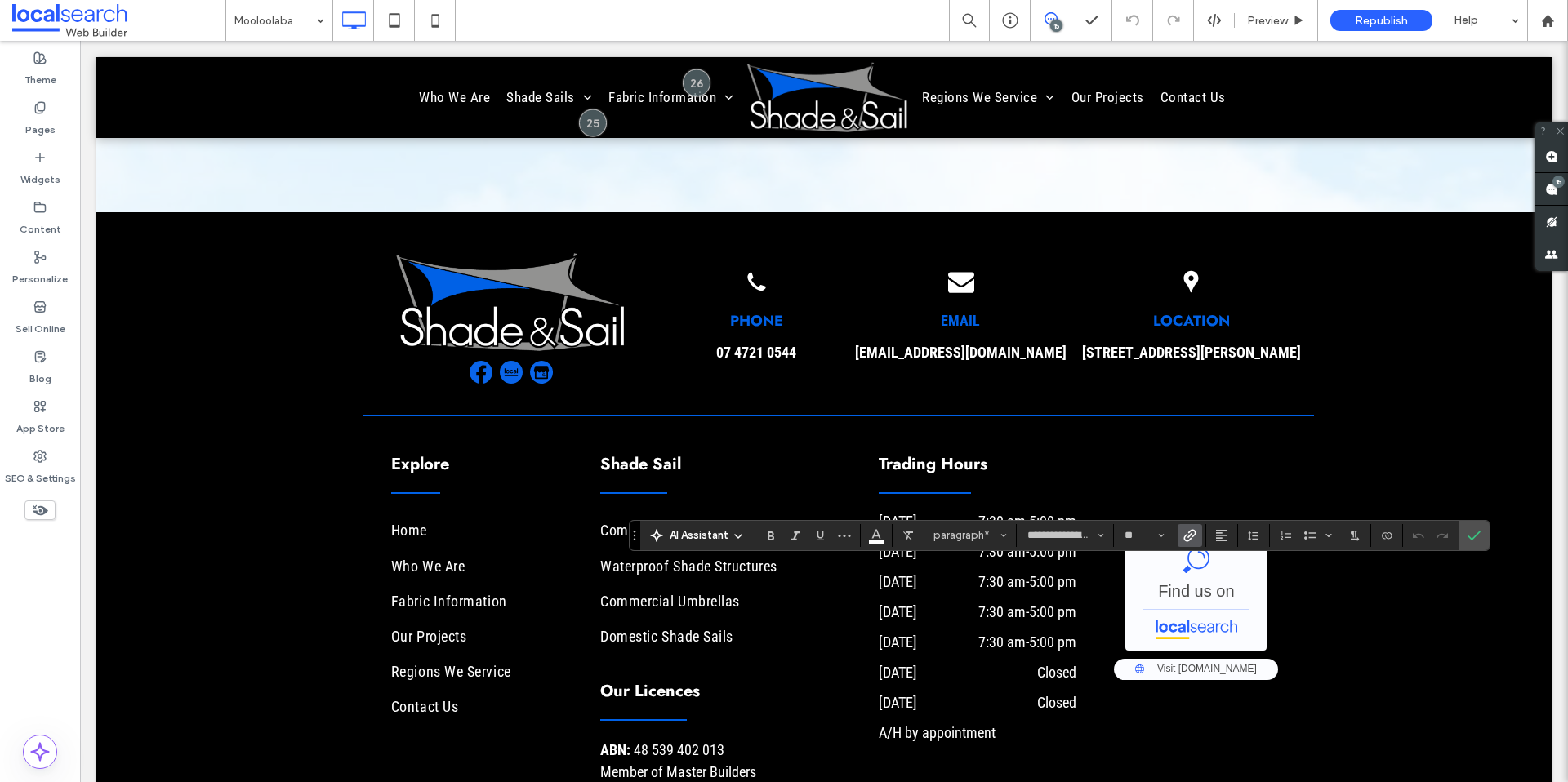
click at [1185, 538] on icon "Link" at bounding box center [1190, 535] width 13 height 13
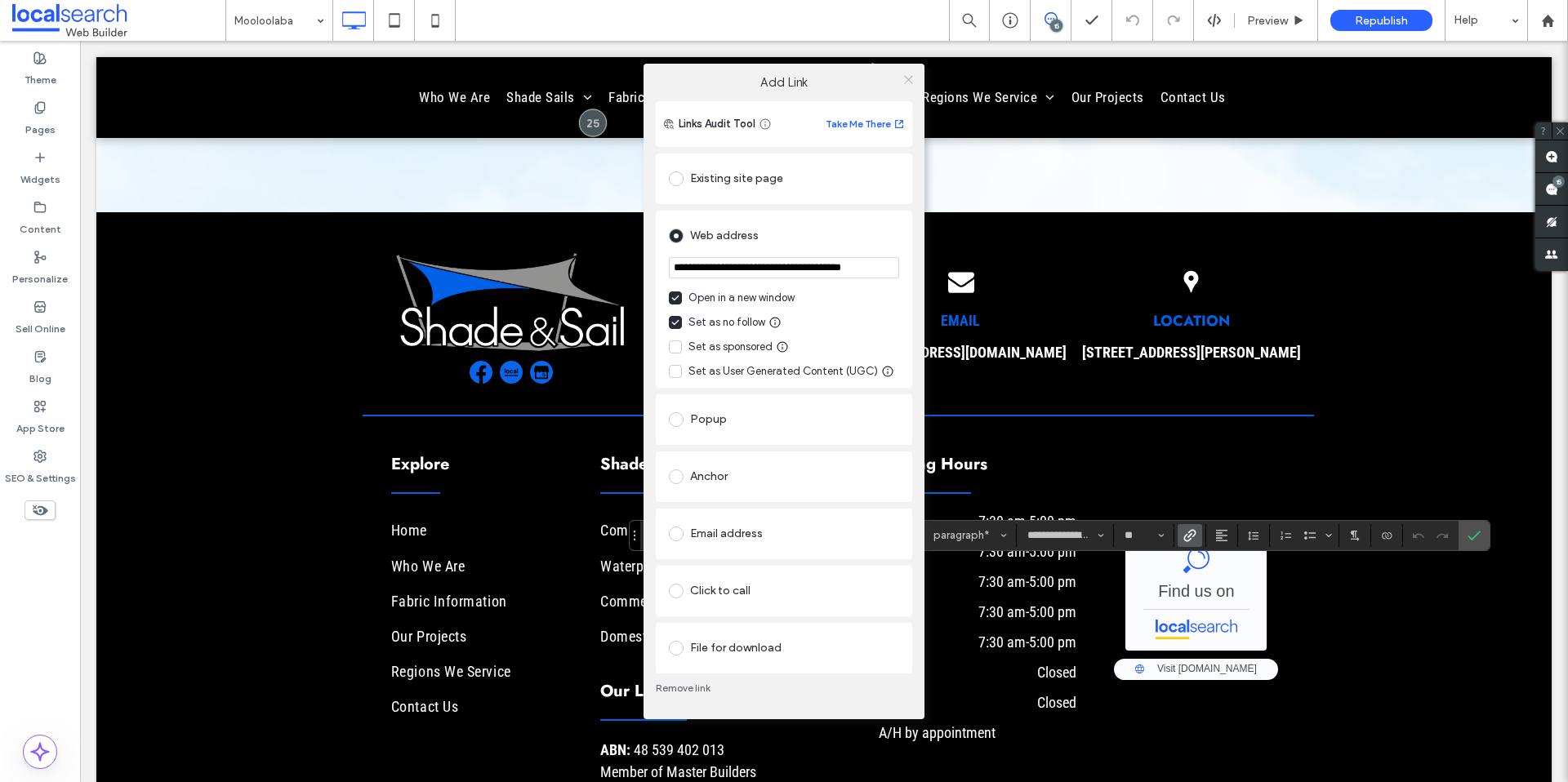
click at [902, 83] on icon at bounding box center [908, 80] width 12 height 12
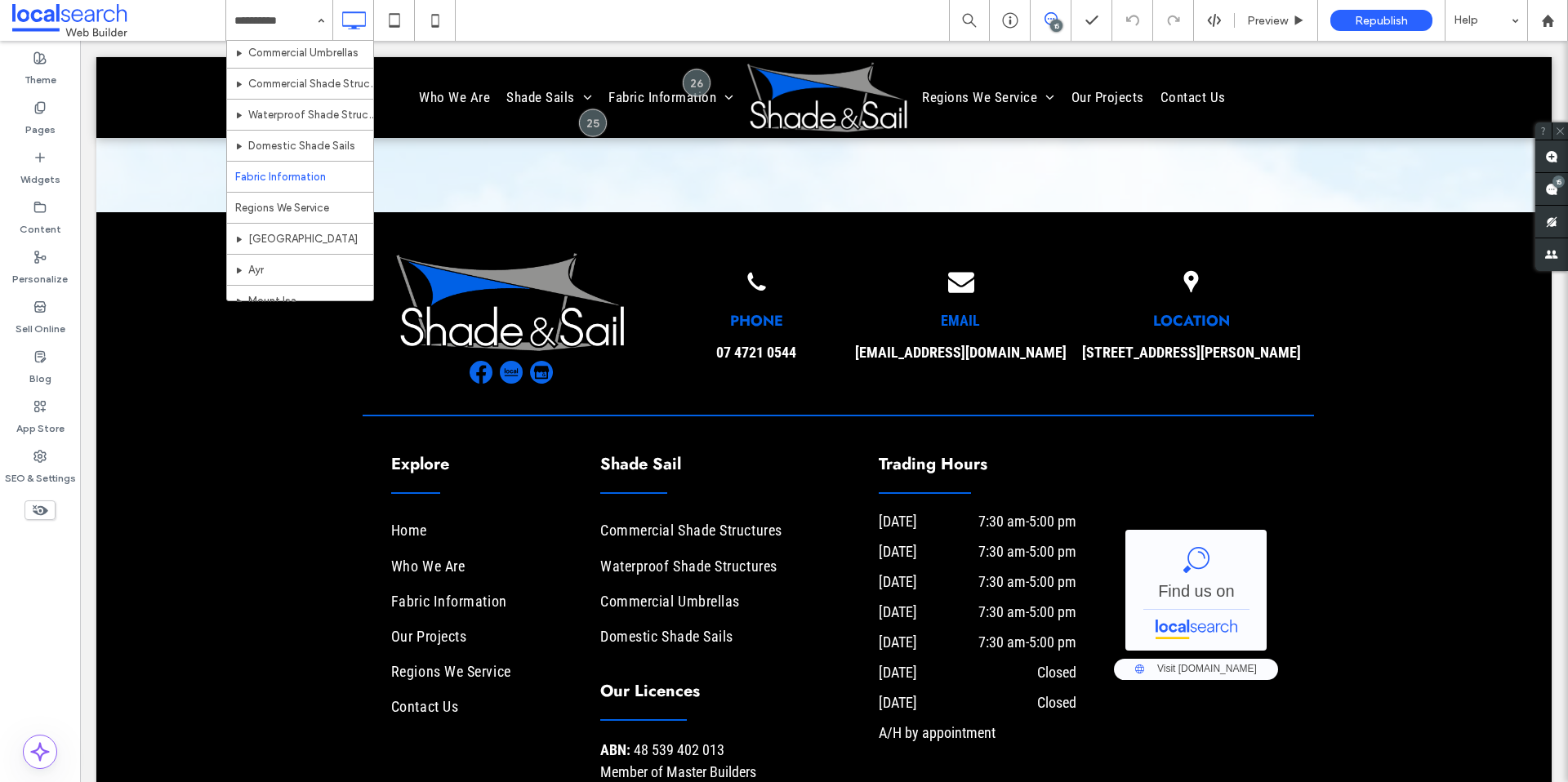
scroll to position [299, 0]
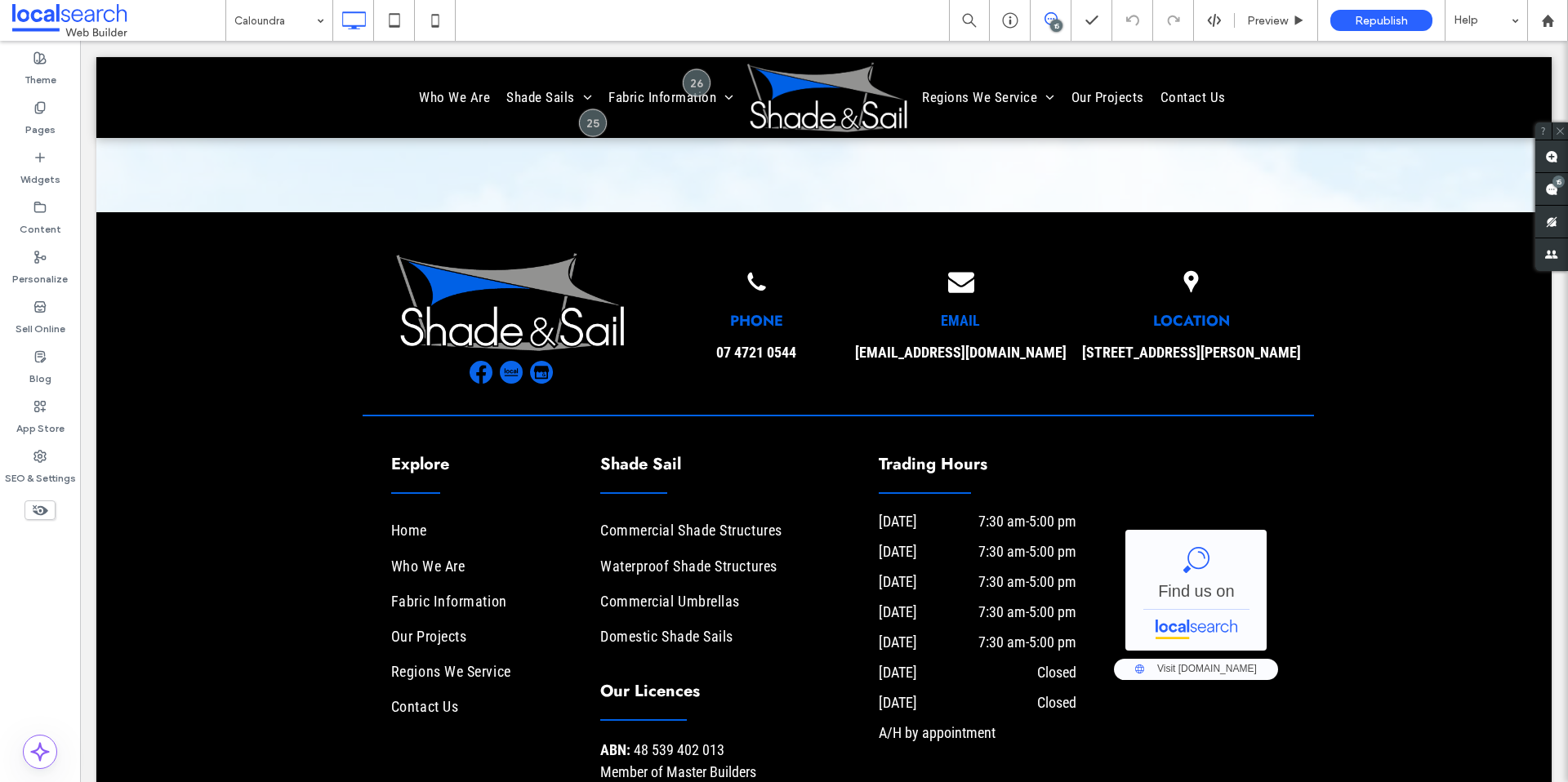
type input "**********"
type input "**"
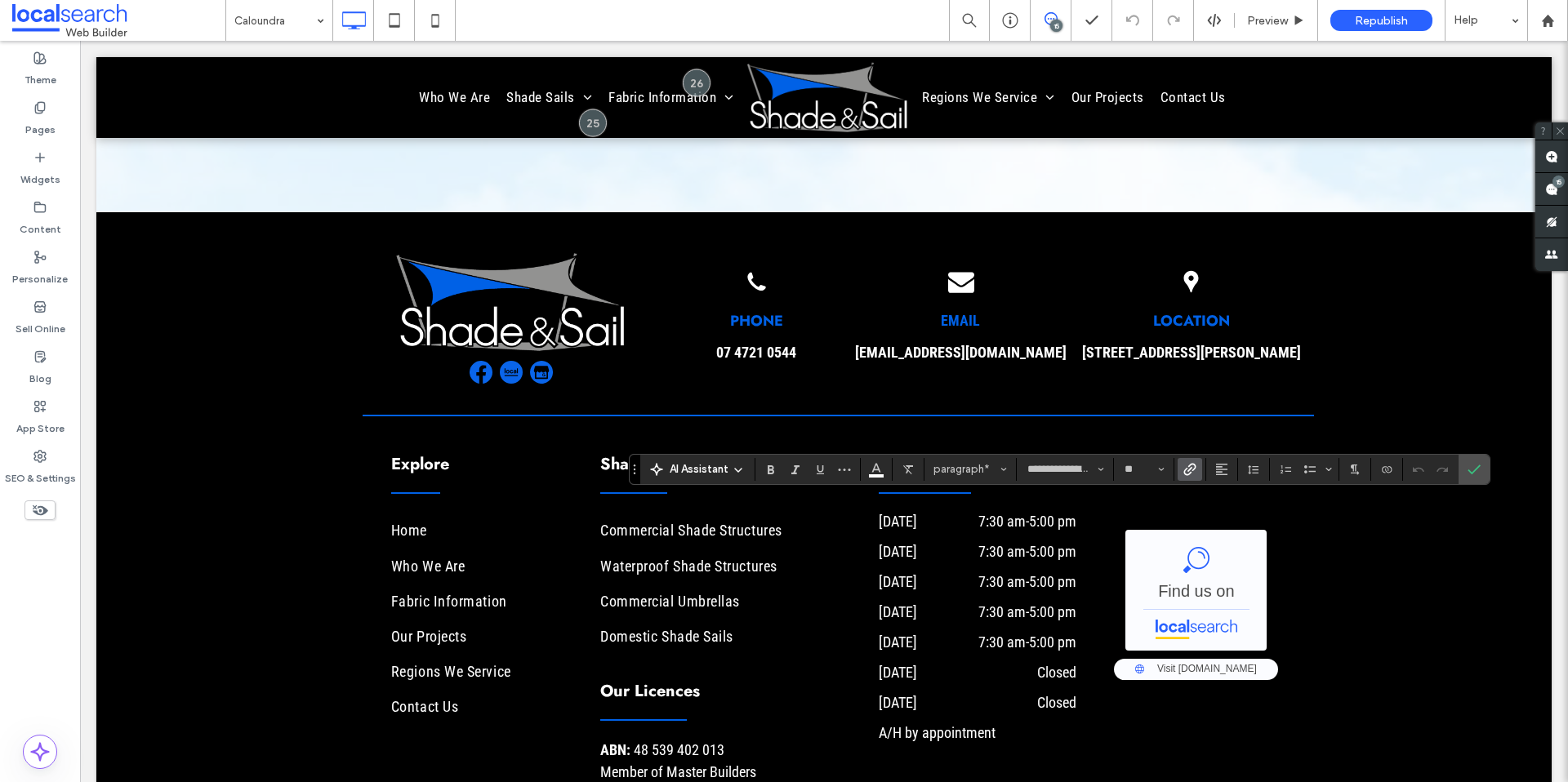
click at [1182, 474] on label "Link" at bounding box center [1190, 469] width 25 height 23
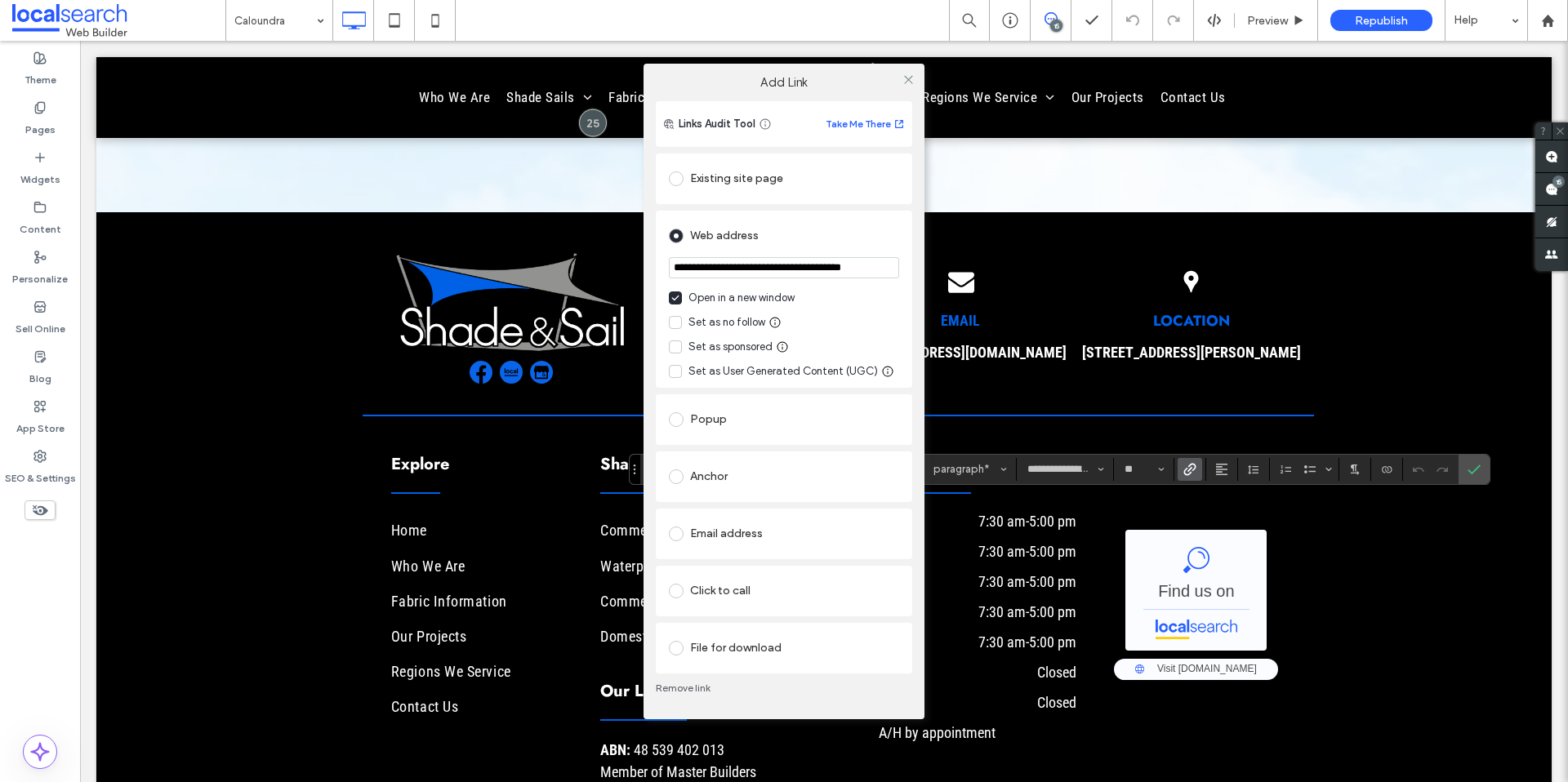
click at [668, 320] on div "**********" at bounding box center [784, 299] width 257 height 177
click at [670, 320] on span at bounding box center [675, 322] width 13 height 13
click at [910, 72] on span at bounding box center [908, 80] width 12 height 25
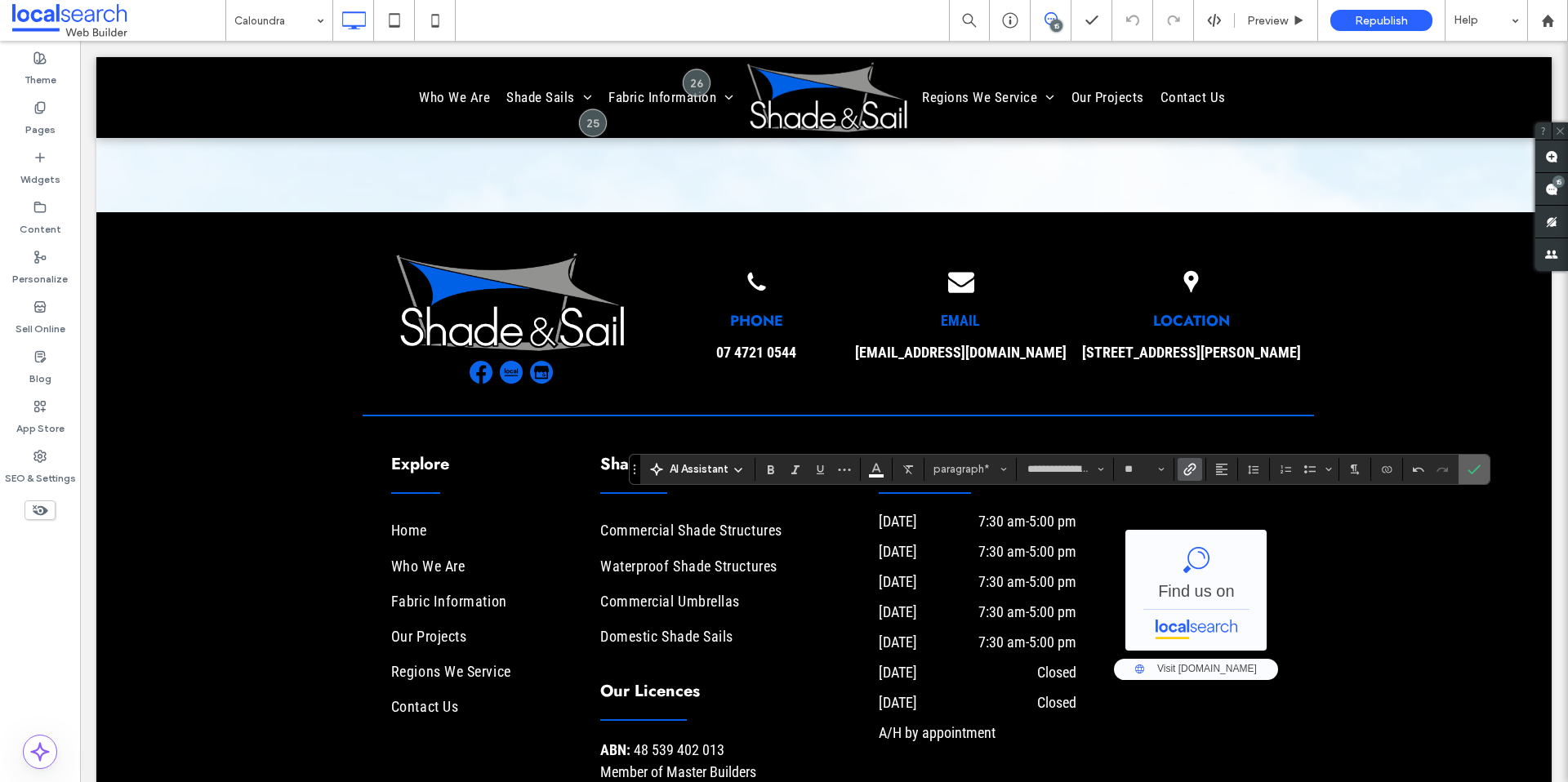
click at [1472, 474] on icon "Confirm" at bounding box center [1474, 469] width 13 height 13
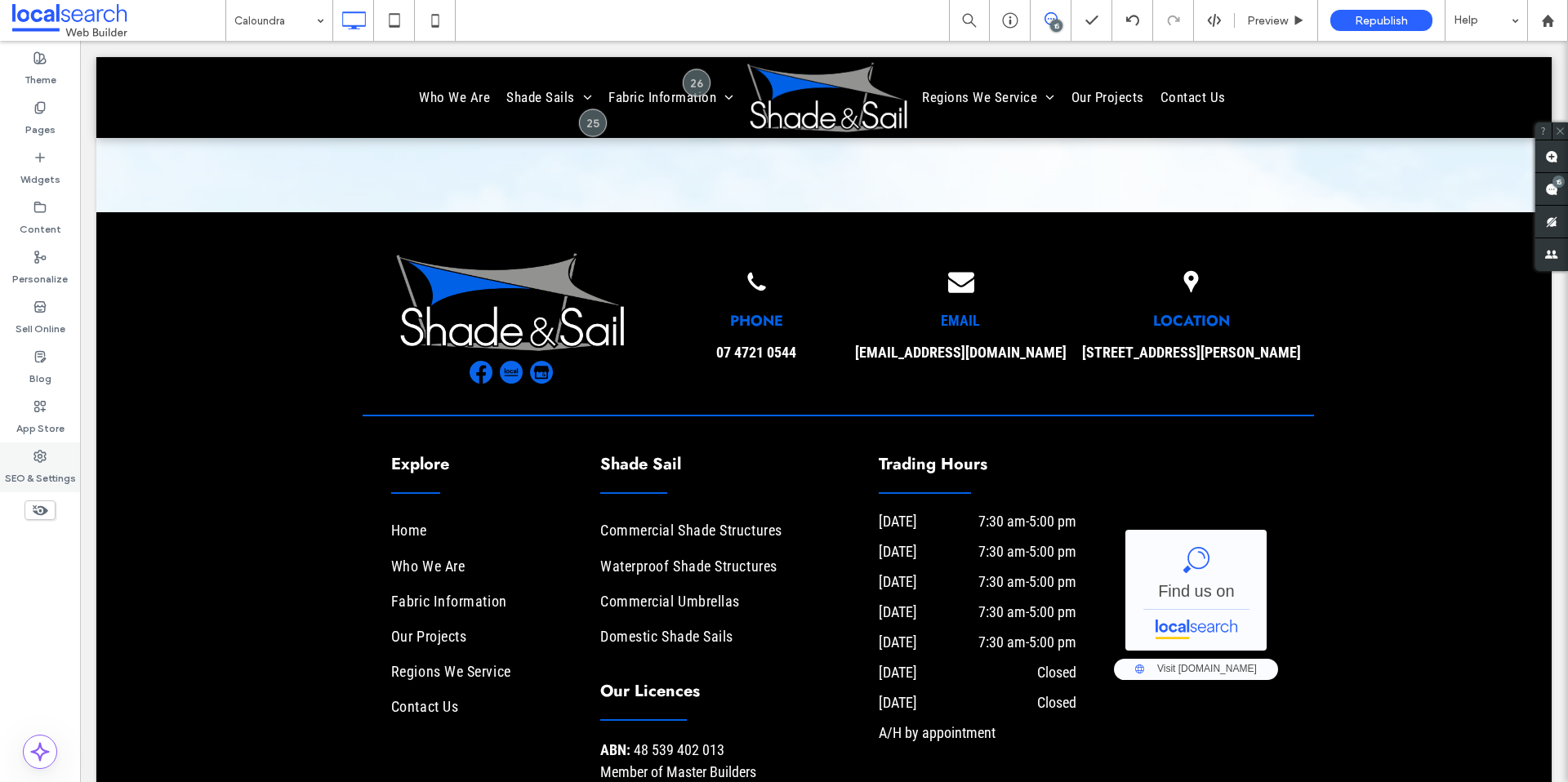
click at [37, 463] on label "SEO & Settings" at bounding box center [40, 475] width 71 height 23
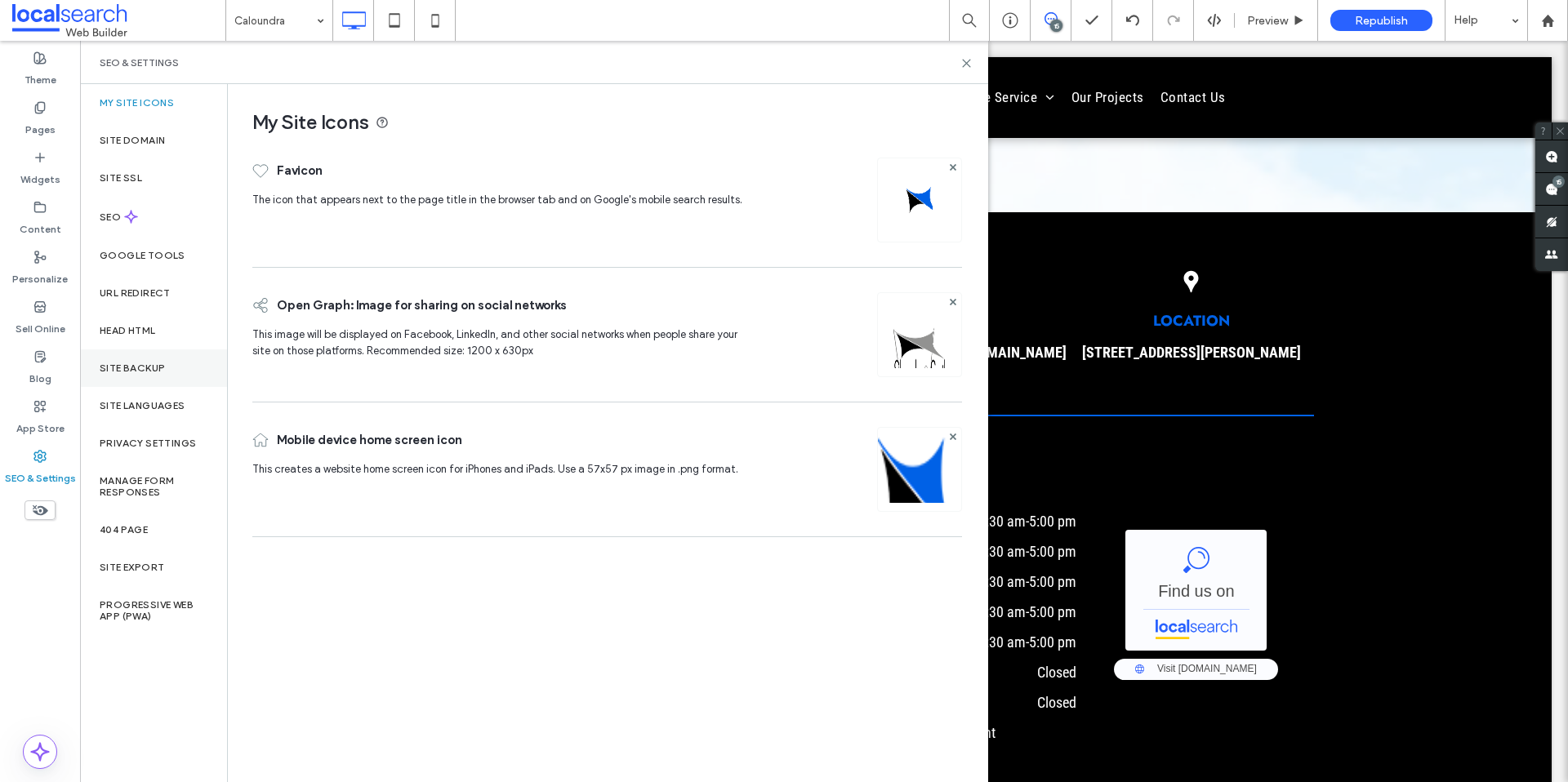
click at [148, 358] on div "Site Backup" at bounding box center [153, 368] width 147 height 38
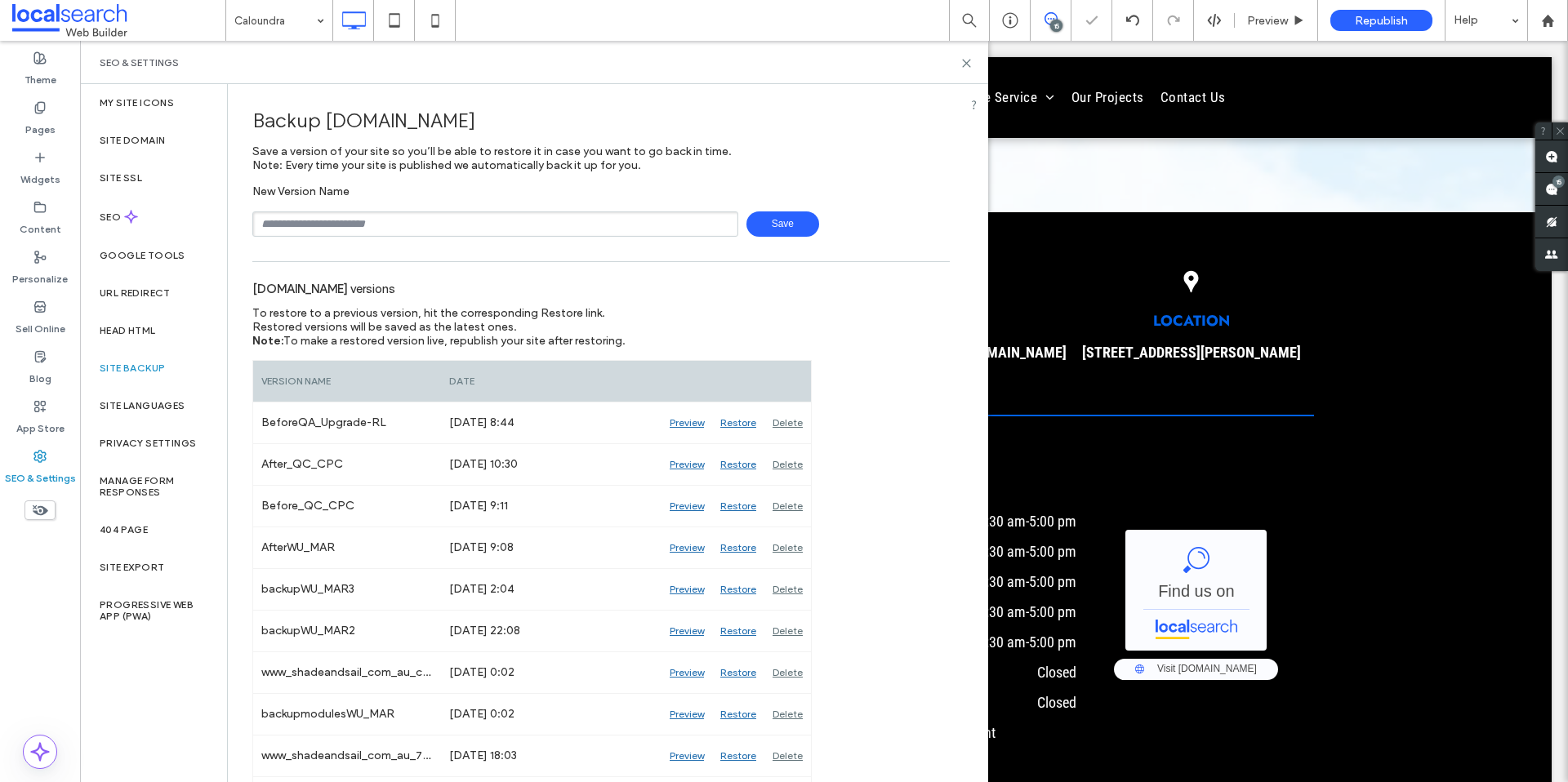
click at [457, 232] on input "text" at bounding box center [495, 224] width 486 height 25
type input "**********"
click at [135, 325] on label "Head HTML" at bounding box center [128, 330] width 56 height 11
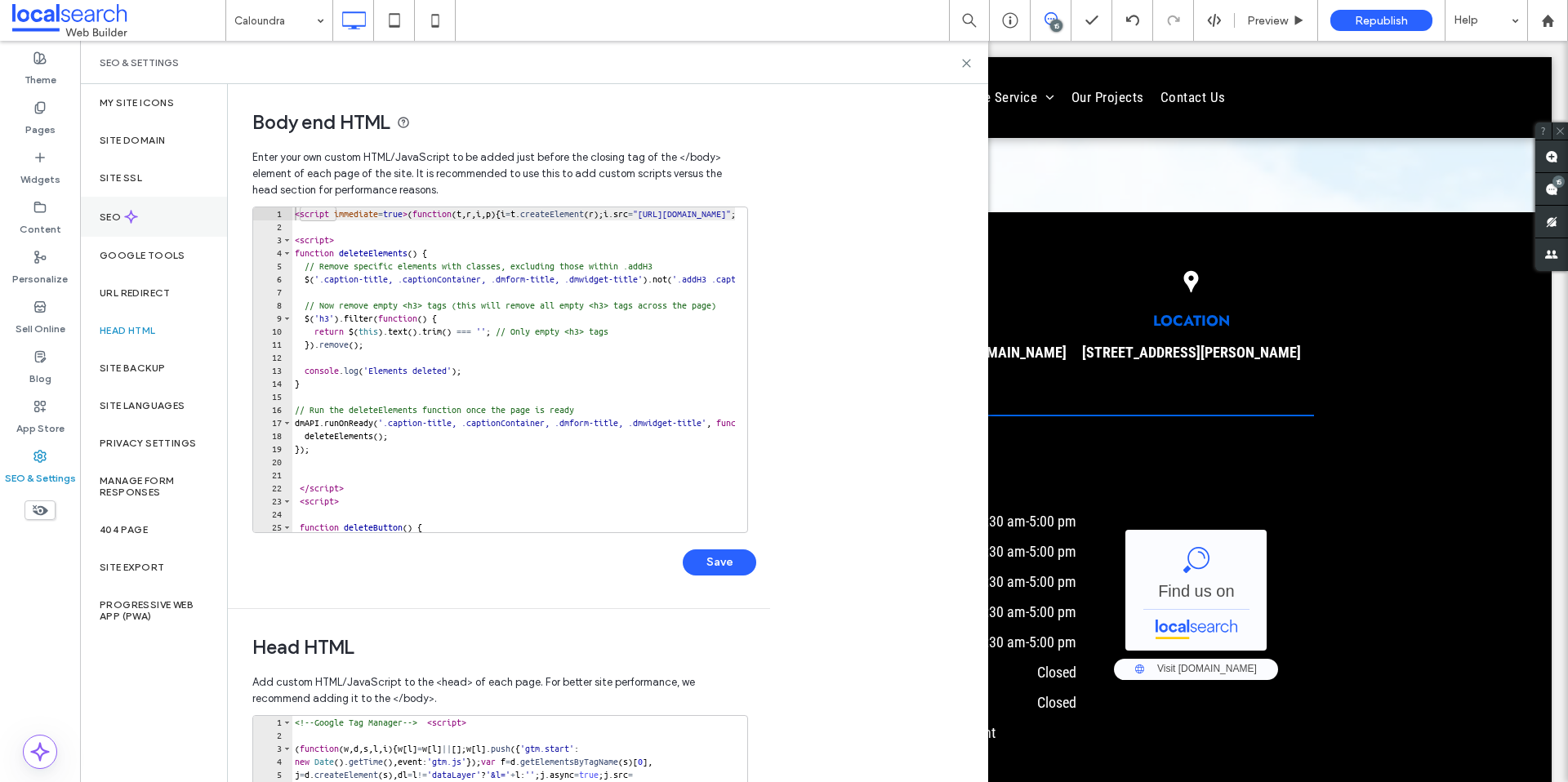
click at [149, 222] on div "SEO" at bounding box center [153, 217] width 147 height 40
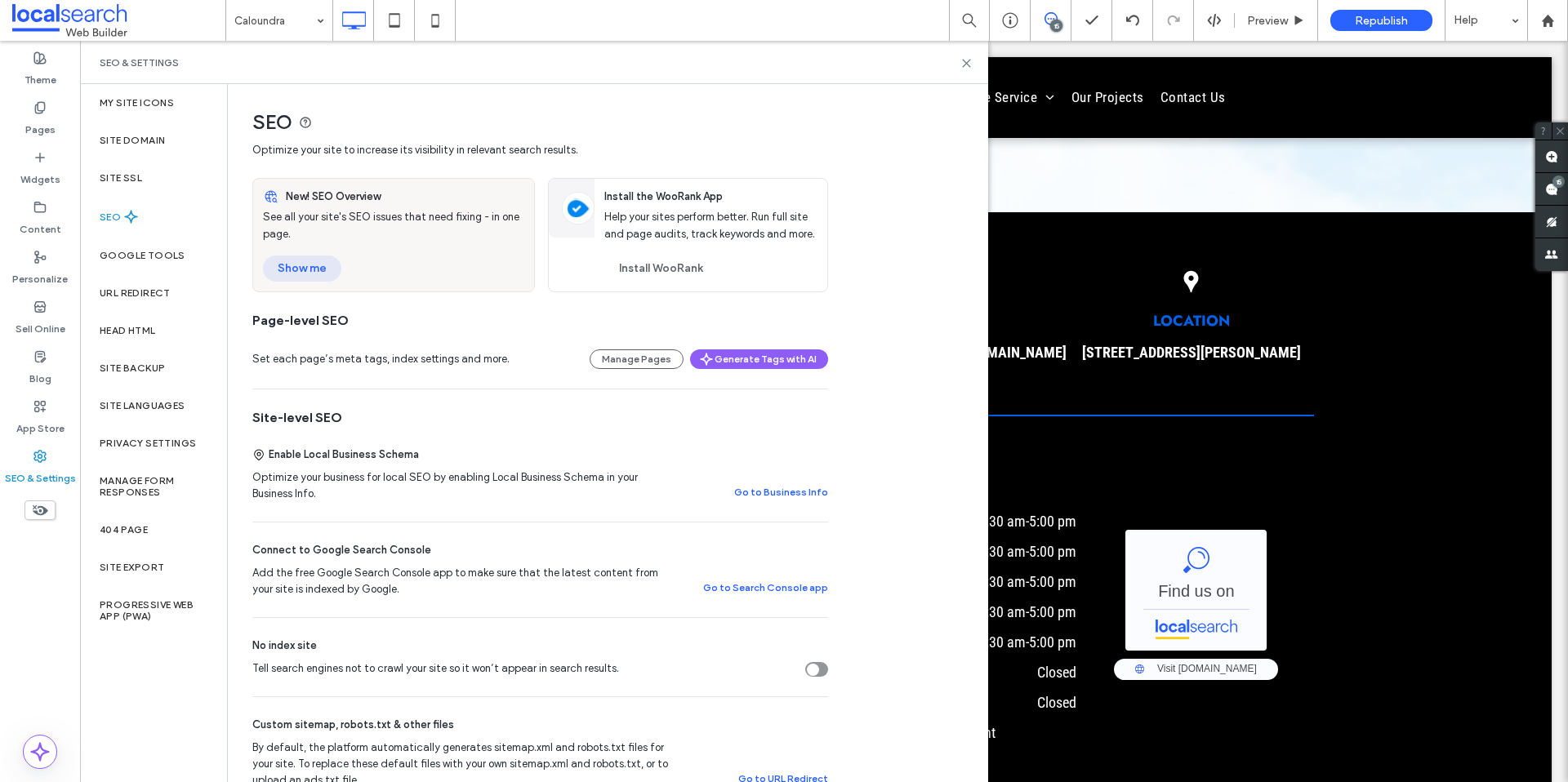
click at [293, 259] on button "Show me" at bounding box center [302, 269] width 79 height 26
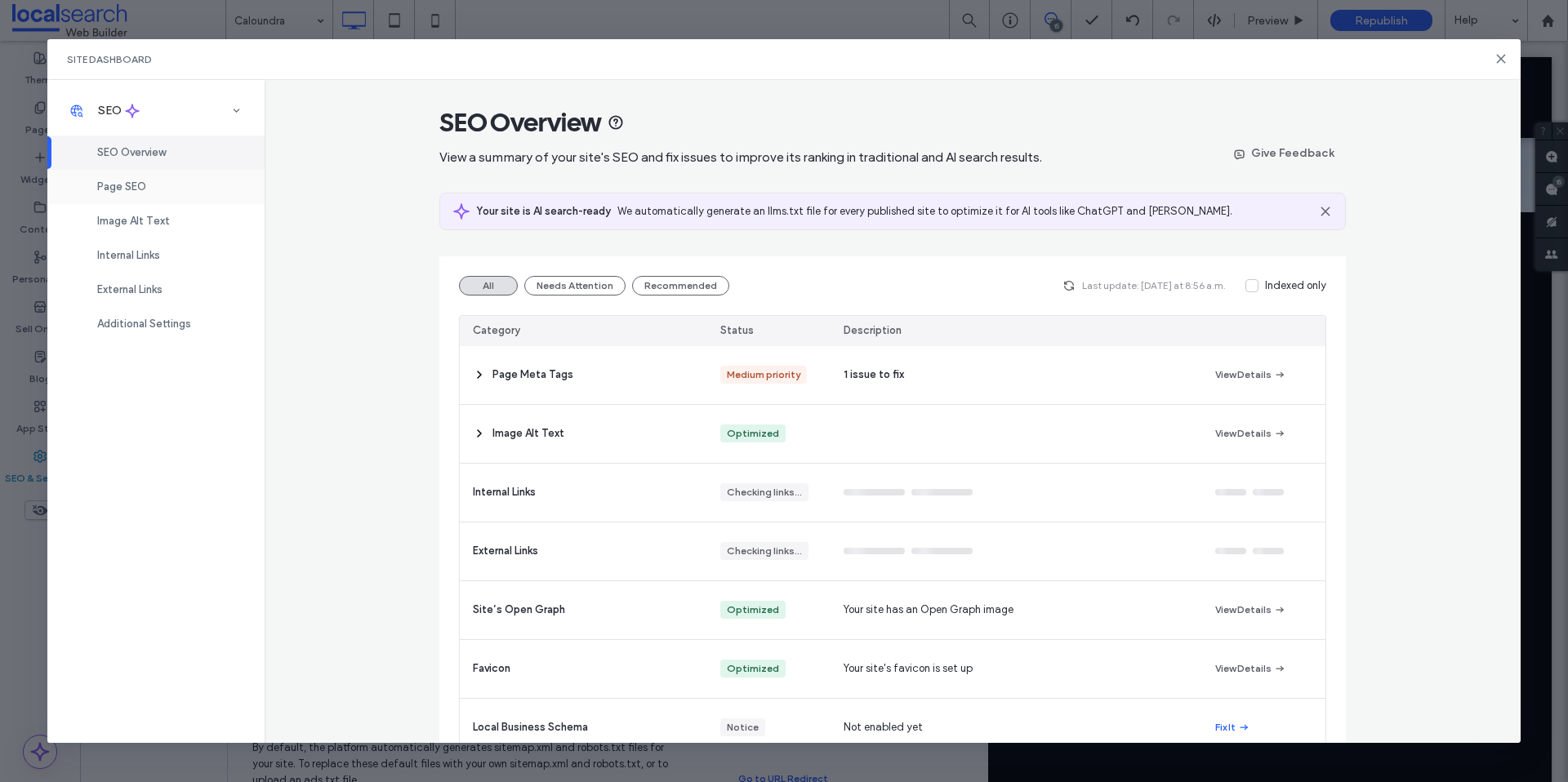
drag, startPoint x: 150, startPoint y: 182, endPoint x: 159, endPoint y: 187, distance: 10.3
click at [150, 182] on div "Page SEO" at bounding box center [156, 187] width 217 height 34
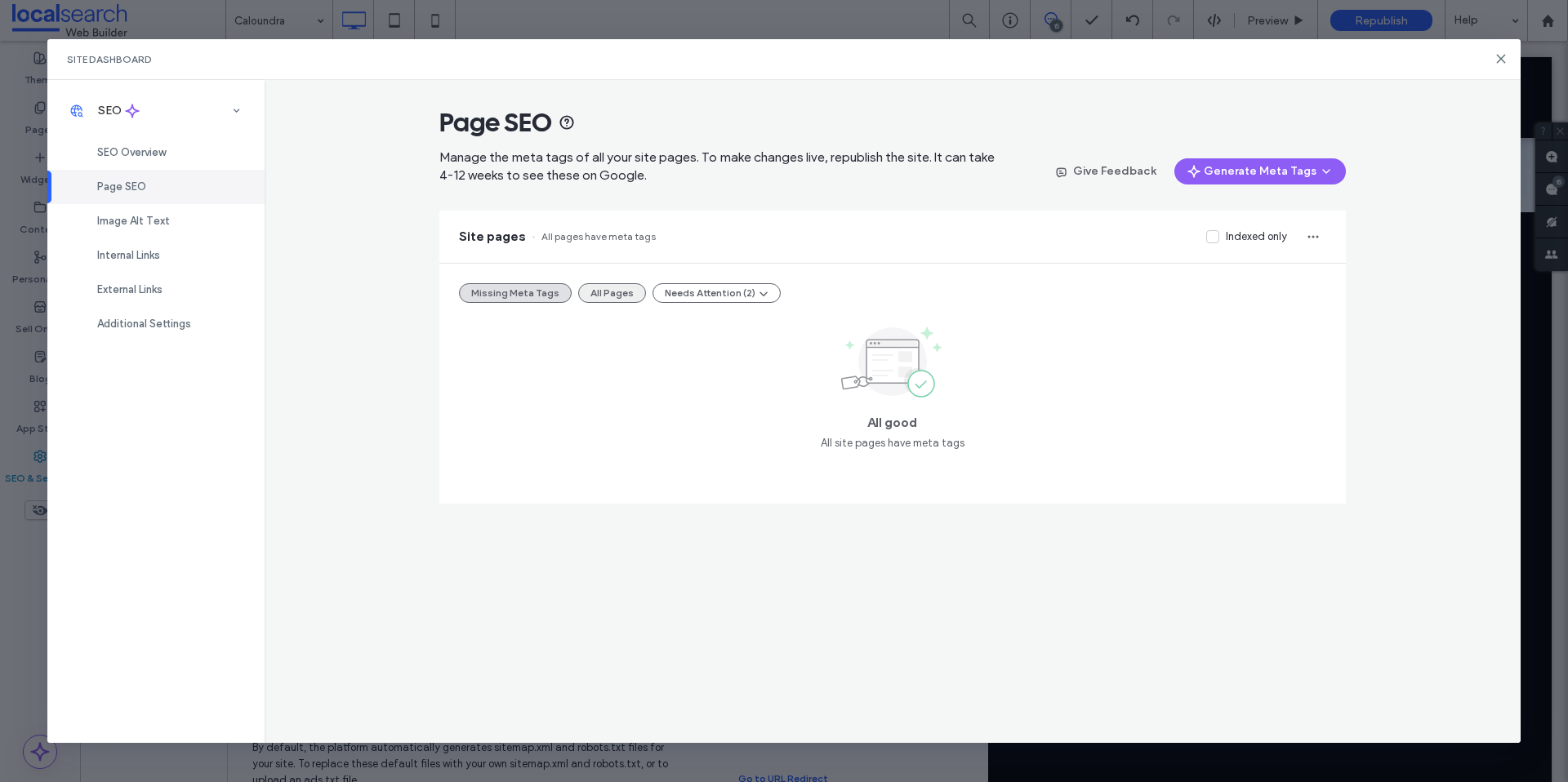
click at [607, 290] on button "All Pages" at bounding box center [611, 293] width 67 height 19
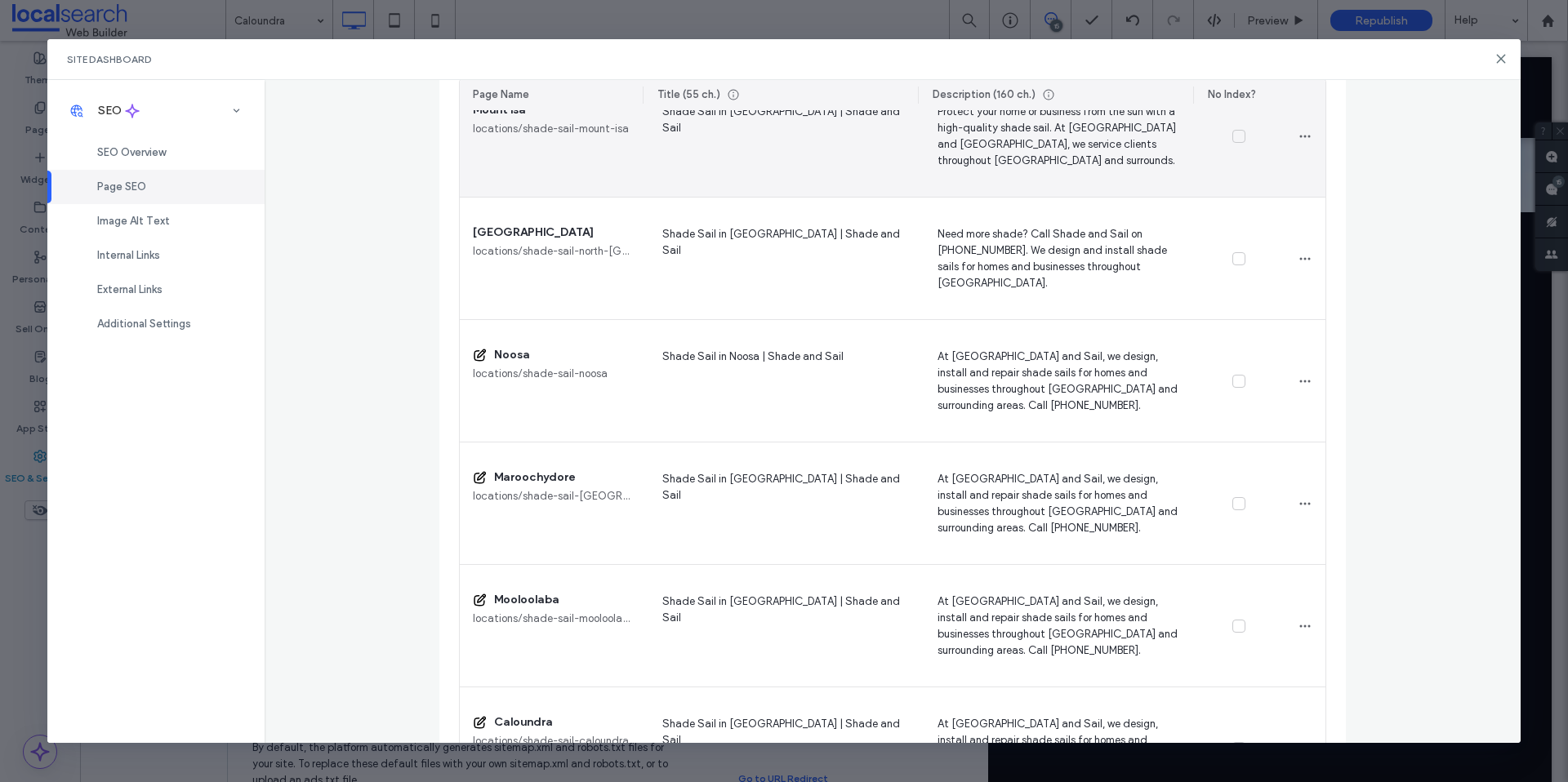
scroll to position [1489, 0]
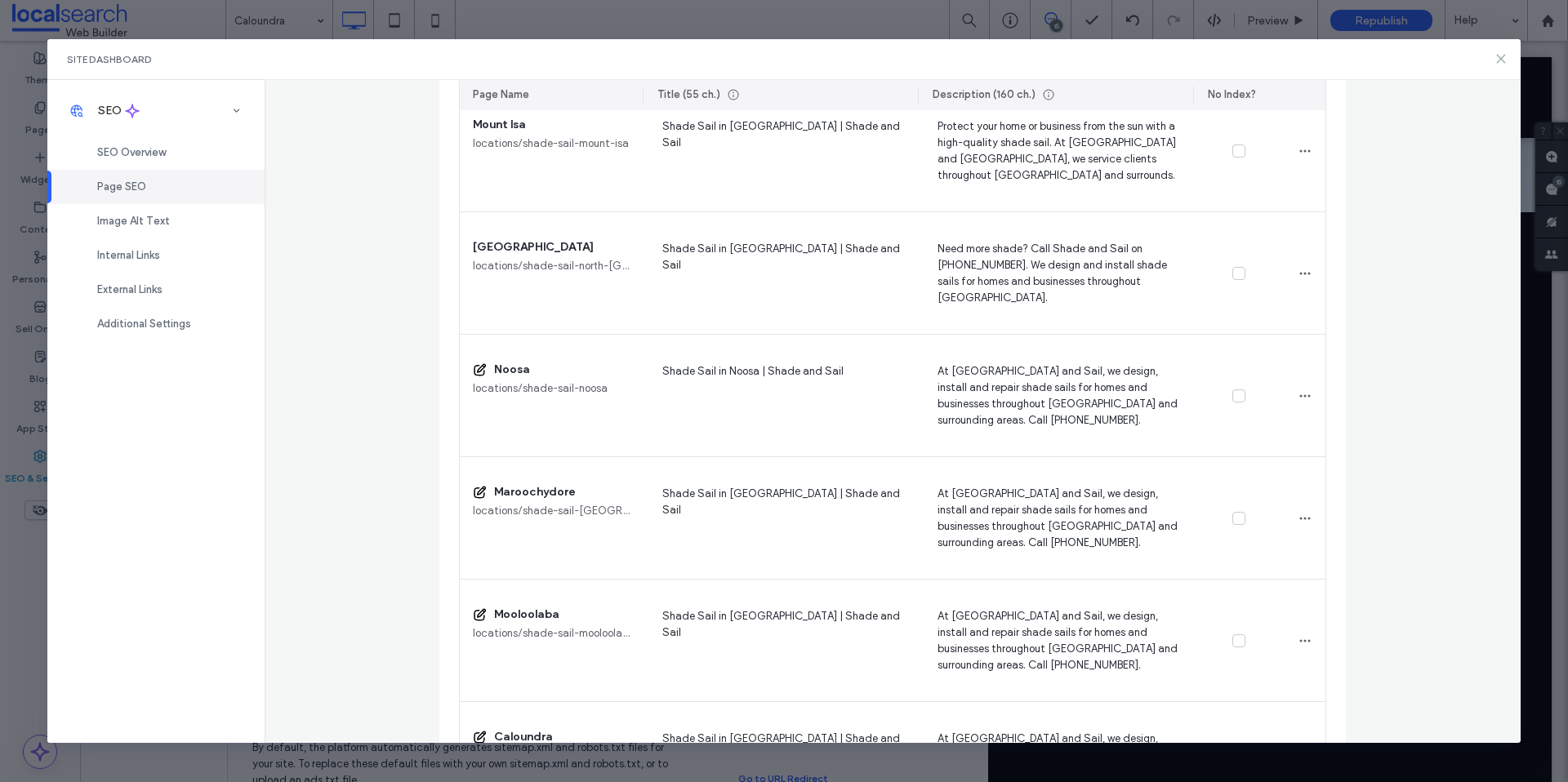
click at [1496, 56] on icon at bounding box center [1501, 59] width 13 height 13
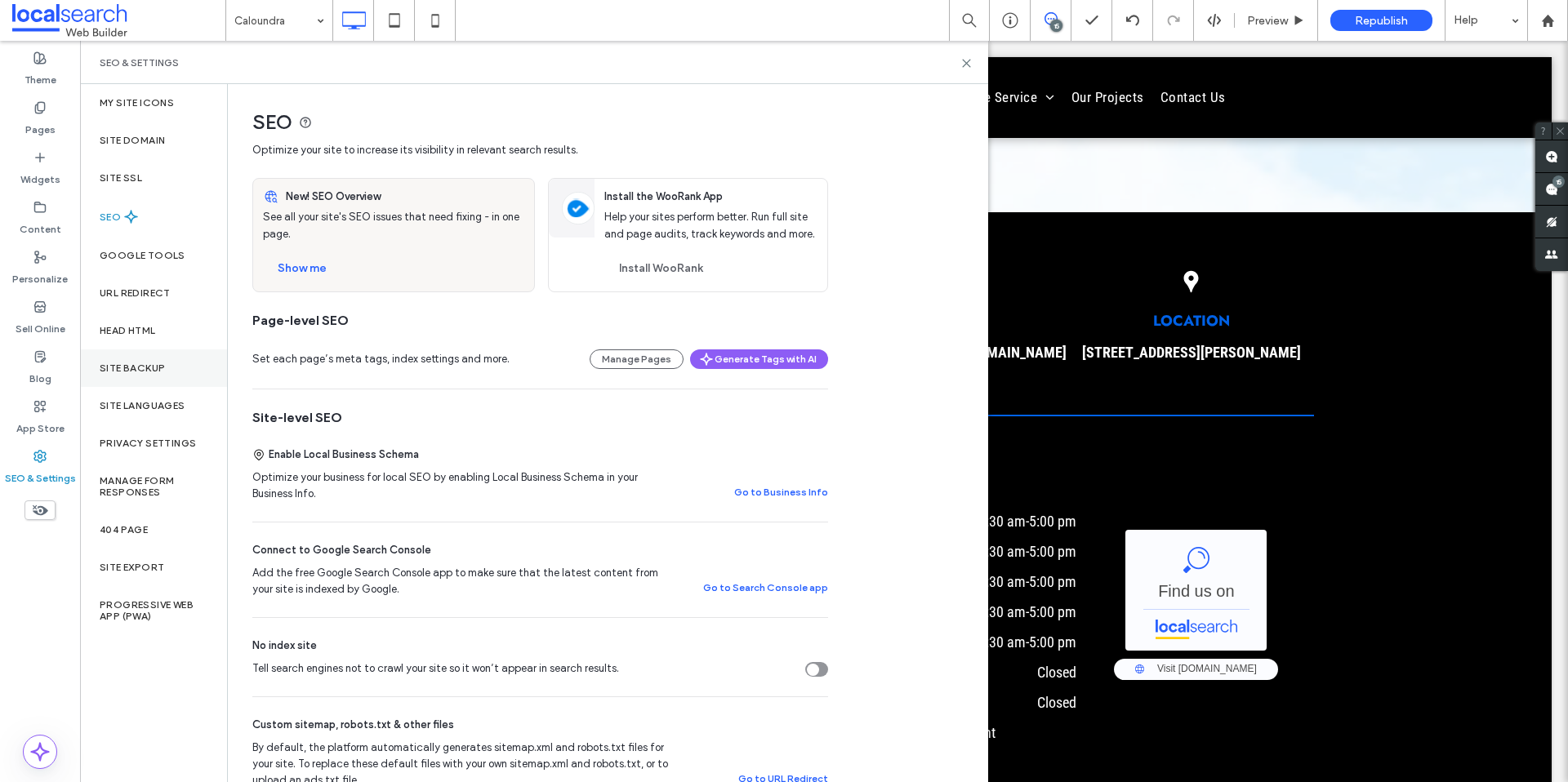
click at [152, 367] on label "Site Backup" at bounding box center [132, 368] width 66 height 11
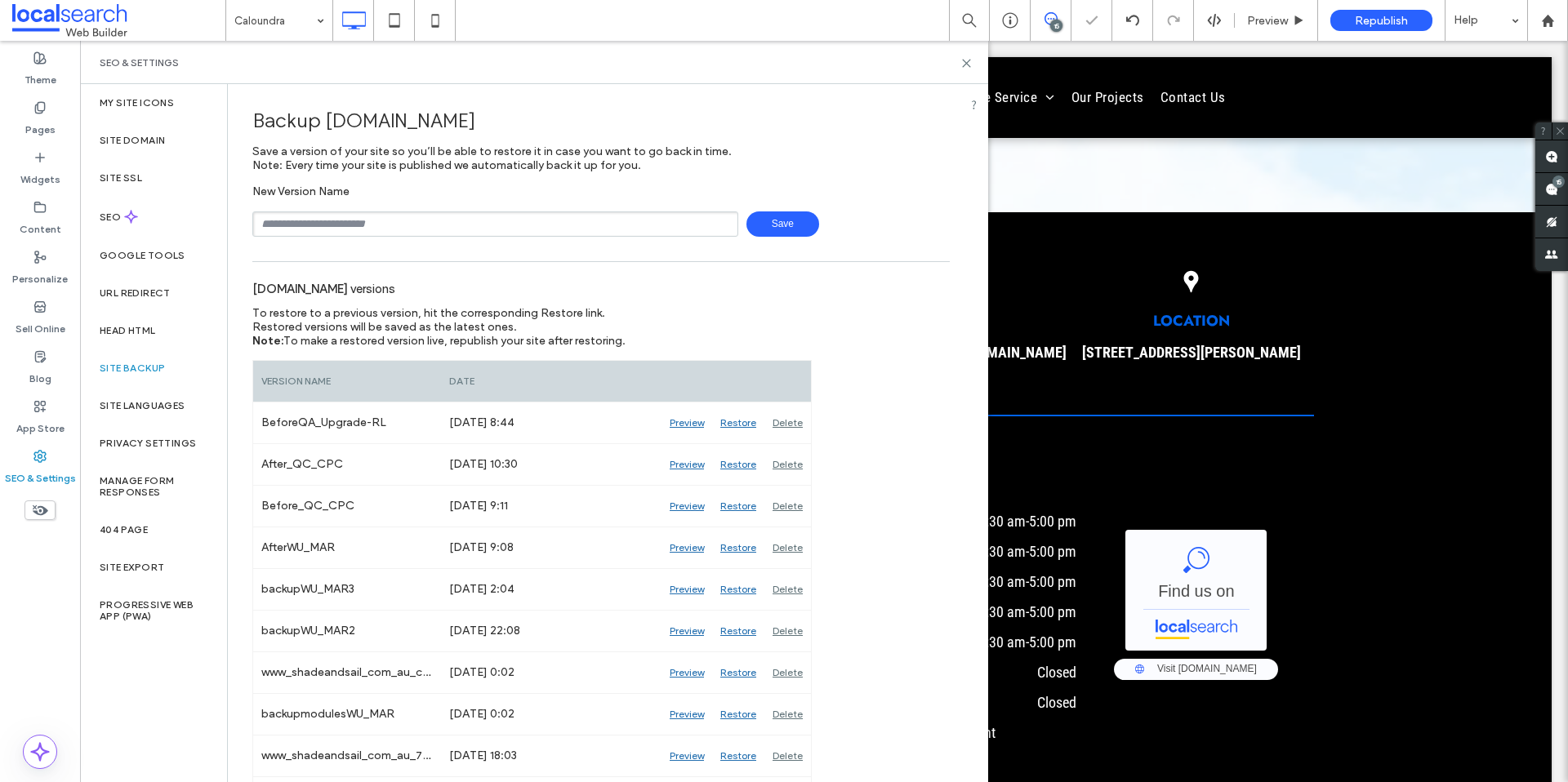
click at [453, 229] on input "text" at bounding box center [495, 224] width 486 height 25
type input "**********"
click at [771, 233] on span "Save" at bounding box center [782, 224] width 73 height 25
click at [963, 60] on use at bounding box center [966, 63] width 7 height 7
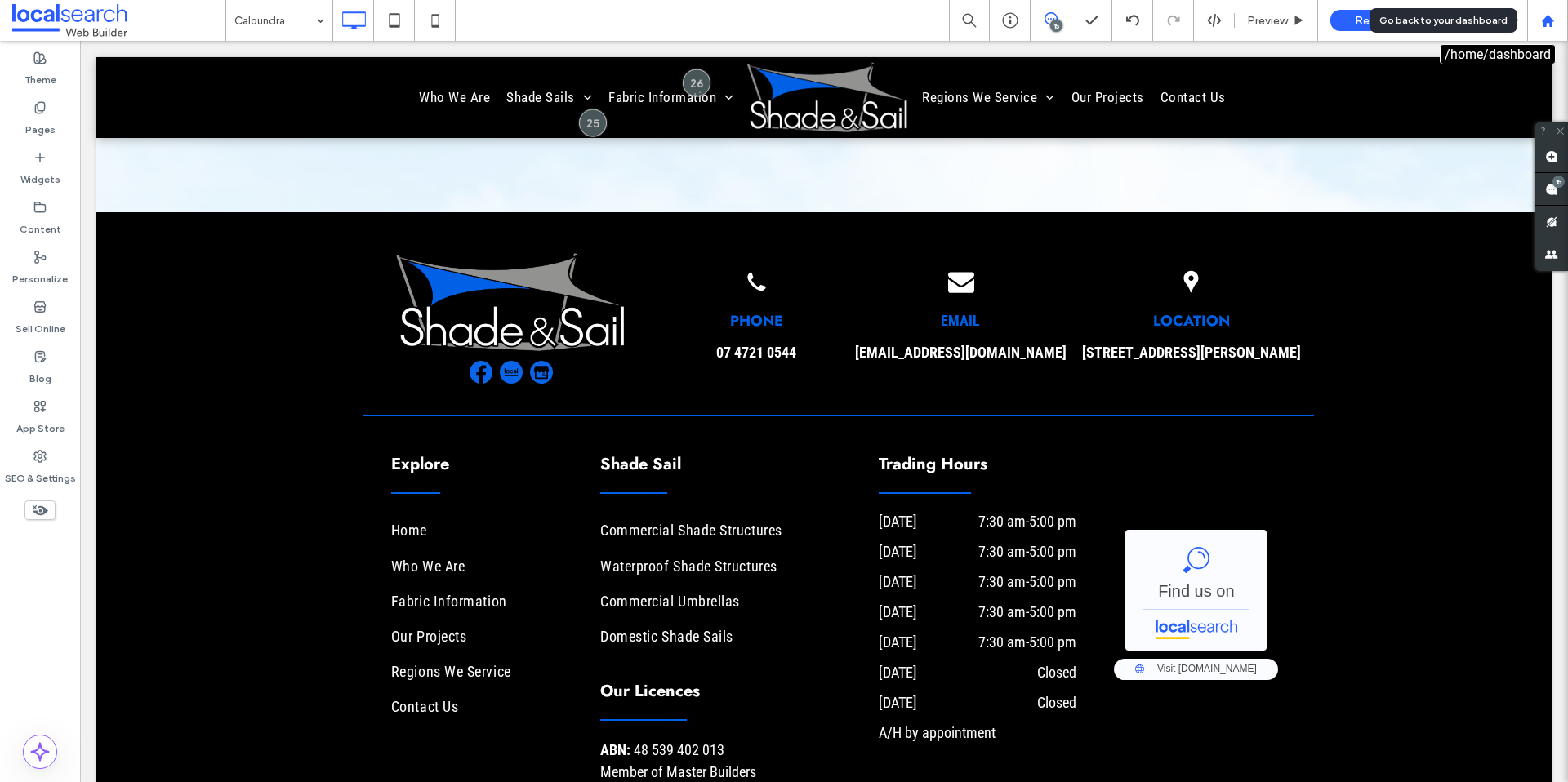
click at [1543, 19] on use at bounding box center [1548, 20] width 12 height 12
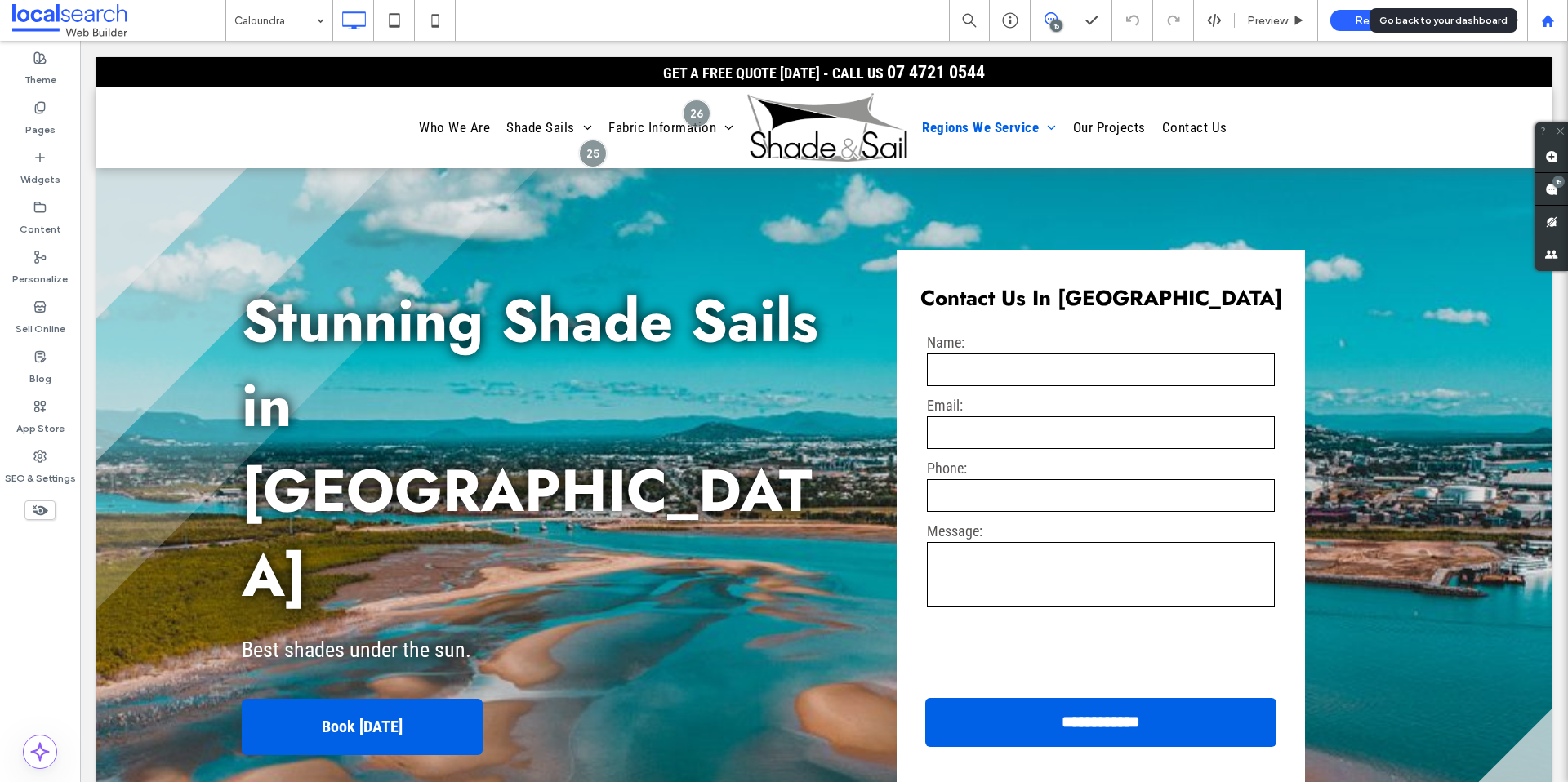
click at [1539, 24] on div at bounding box center [1548, 21] width 39 height 14
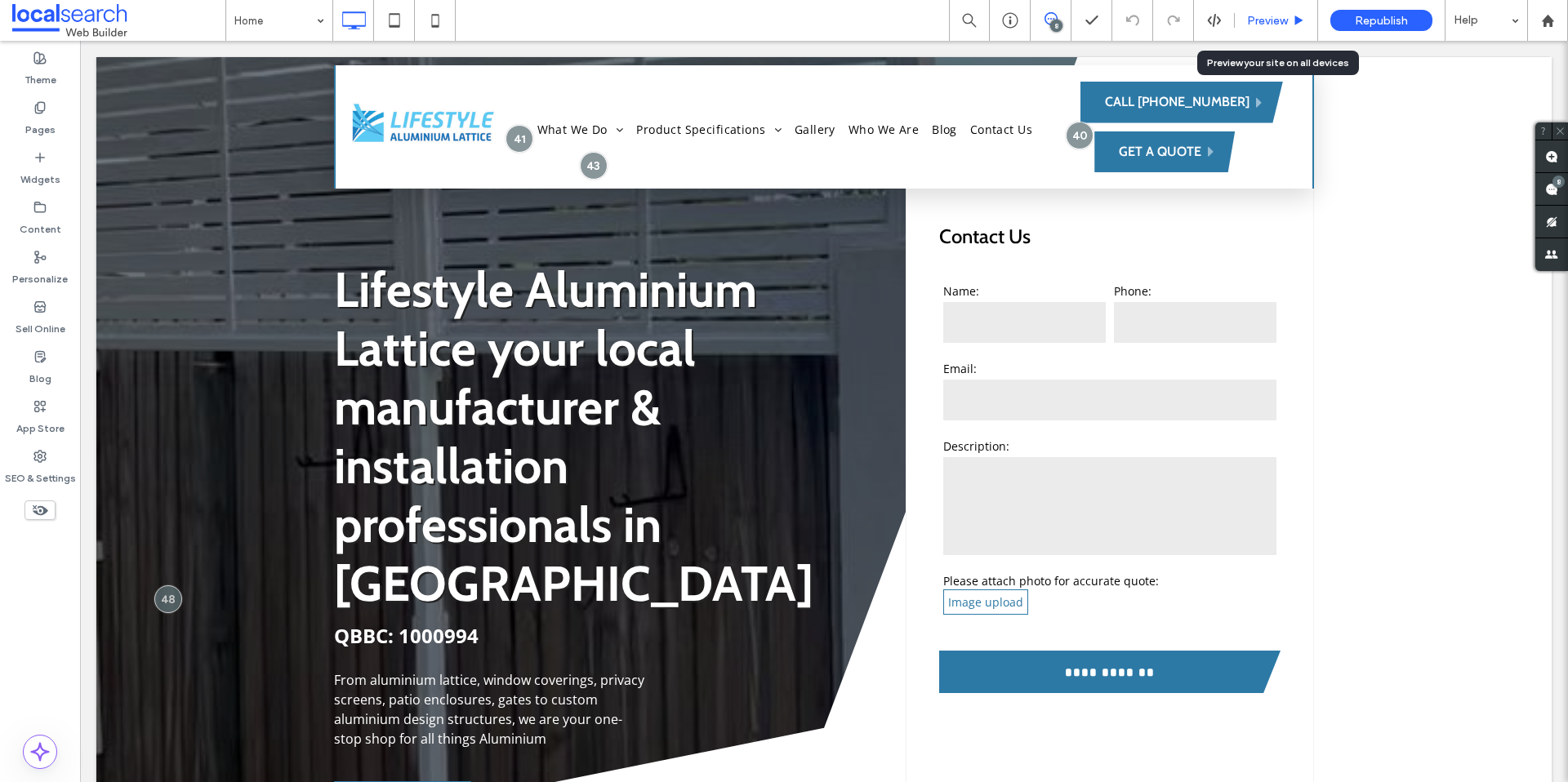
click at [1273, 11] on div "Preview" at bounding box center [1276, 20] width 83 height 41
click at [1251, 19] on span "Preview" at bounding box center [1268, 21] width 41 height 14
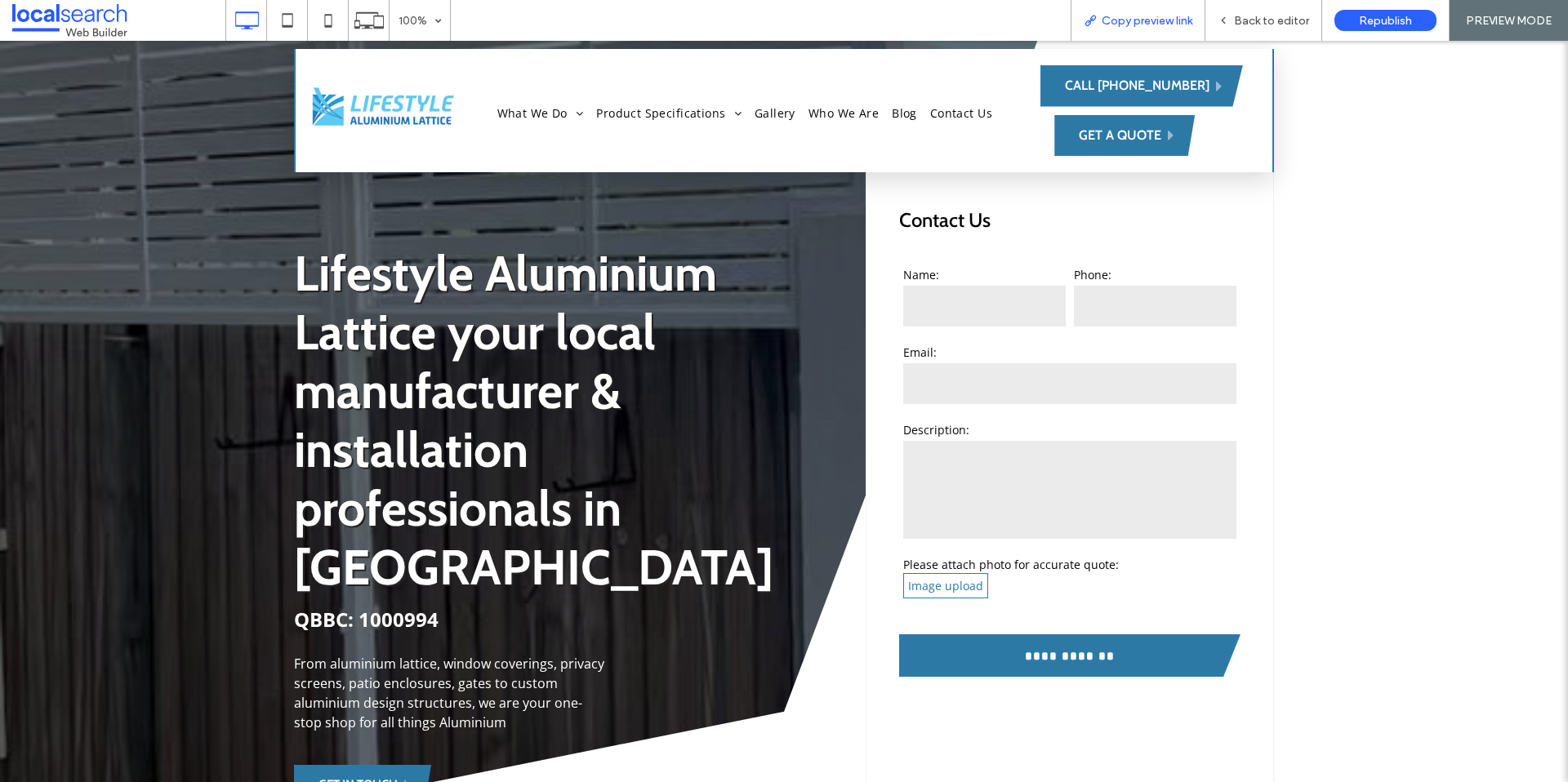
click at [1161, 25] on span "Copy preview link" at bounding box center [1148, 21] width 91 height 14
click at [1252, 19] on span "Back to editor" at bounding box center [1272, 21] width 75 height 14
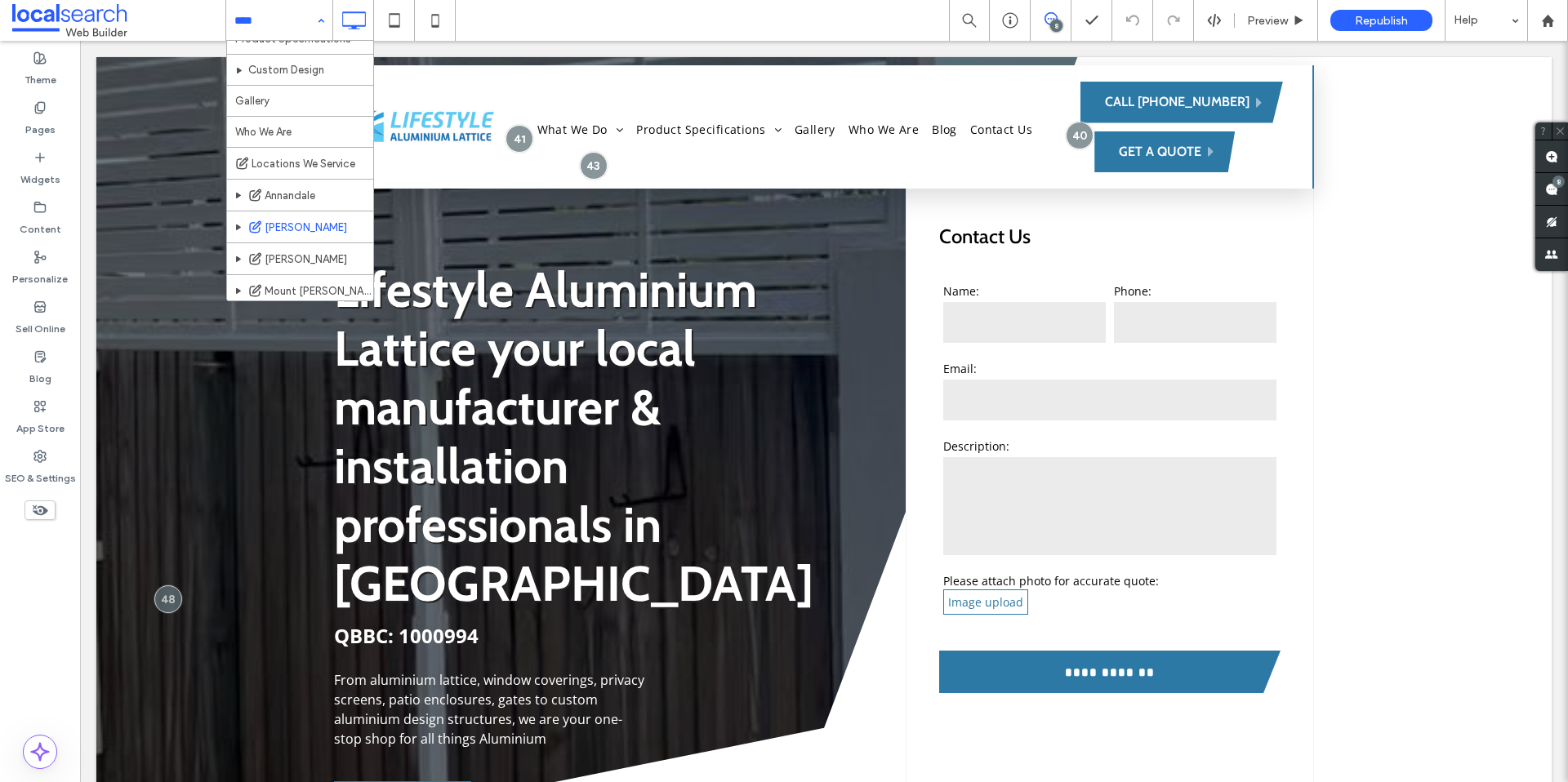
scroll to position [426, 0]
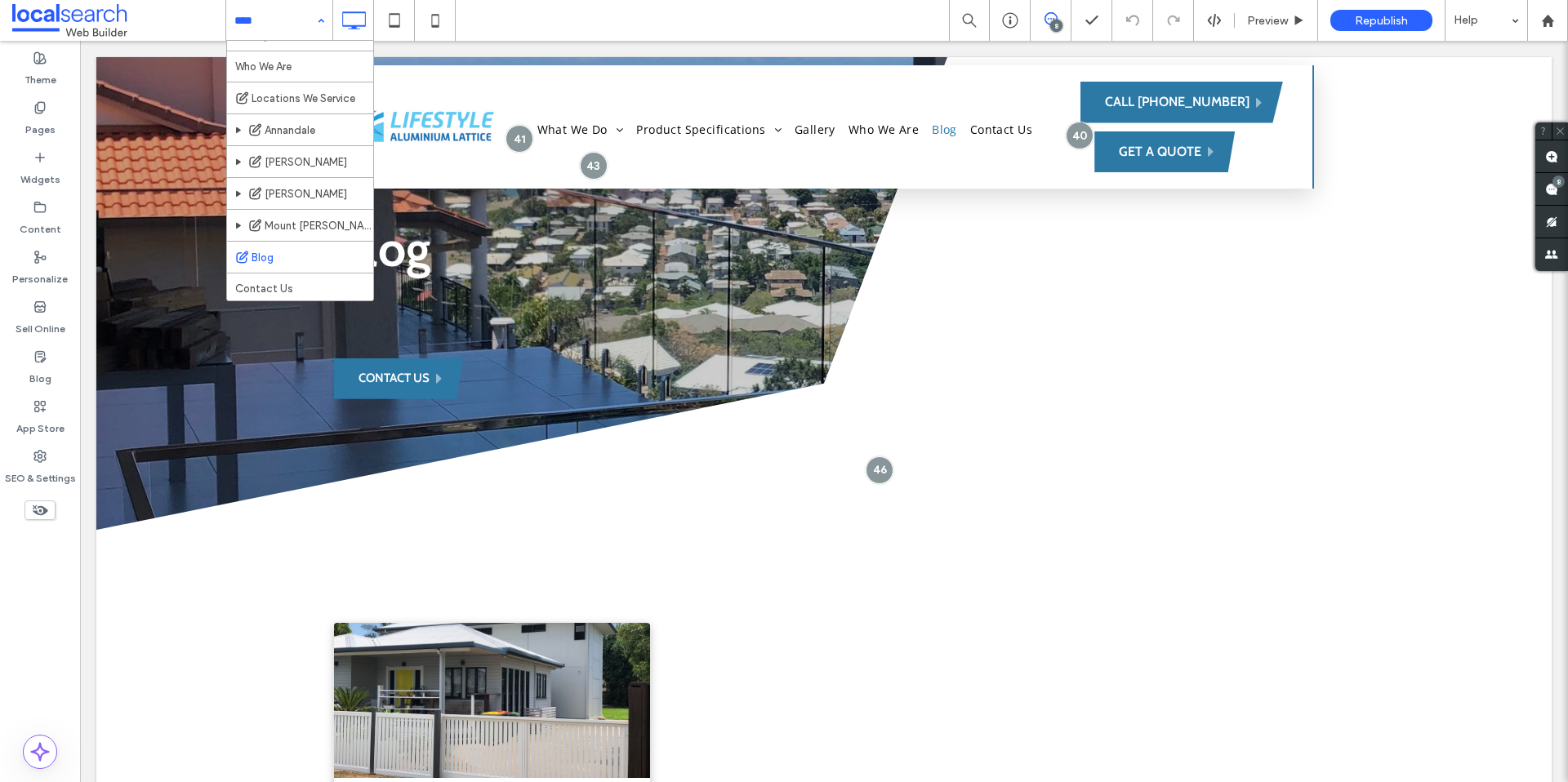
scroll to position [426, 0]
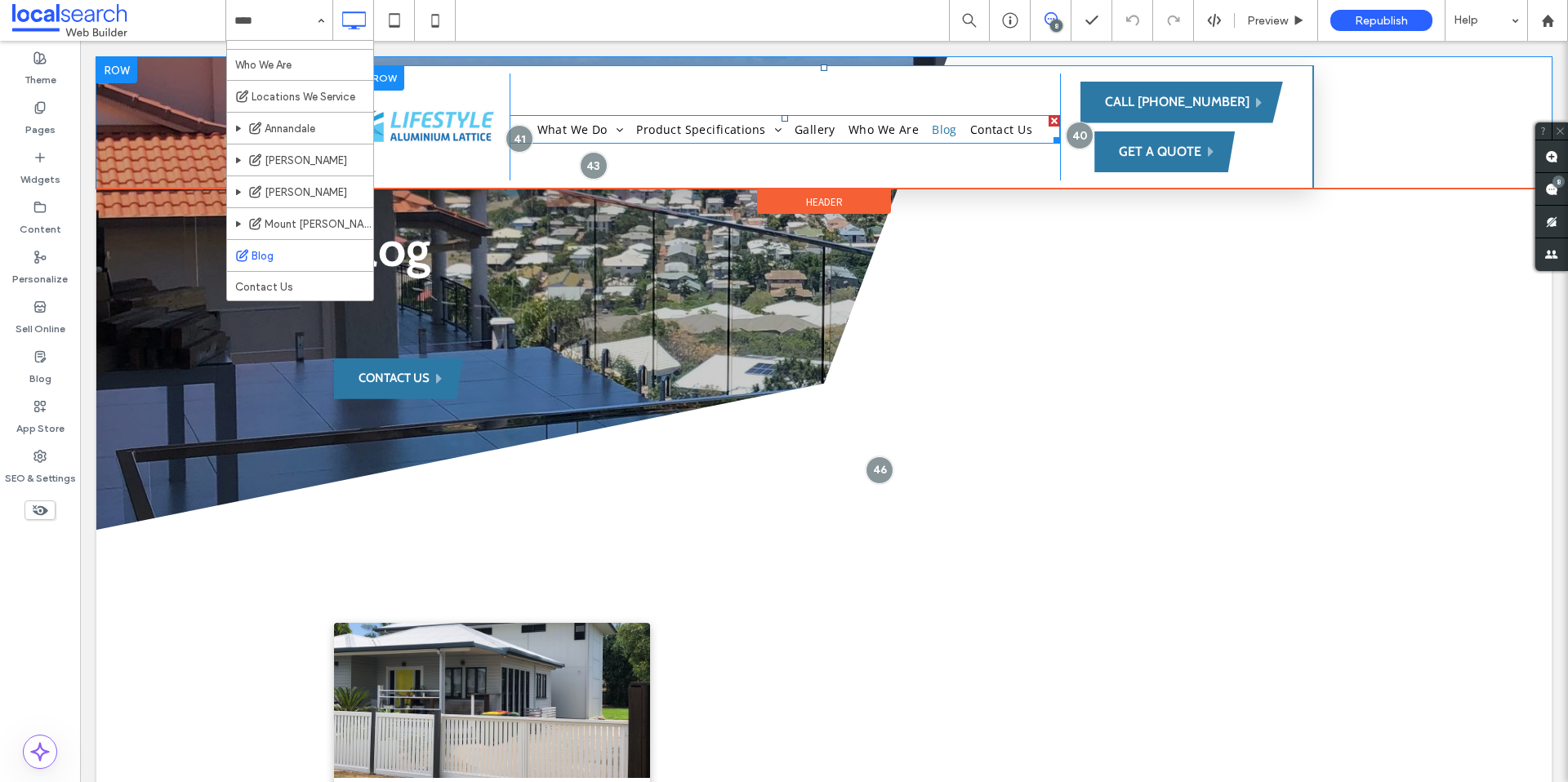
click at [869, 118] on nav "What We Do Aluminium Lattice Aluminium Access Gates Aluminium Gates Privacy Scr…" at bounding box center [785, 129] width 550 height 29
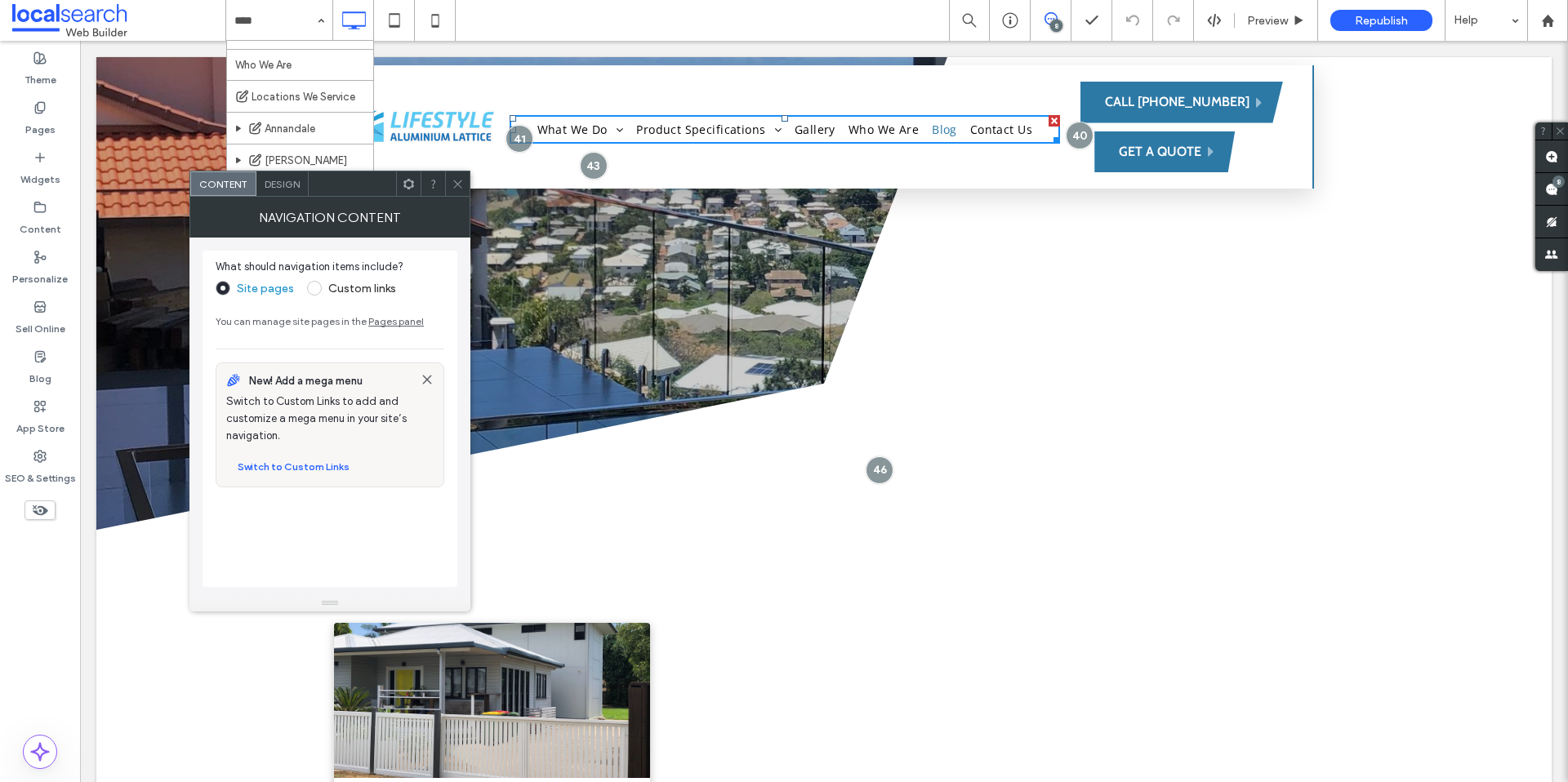
click at [449, 183] on div at bounding box center [457, 184] width 25 height 25
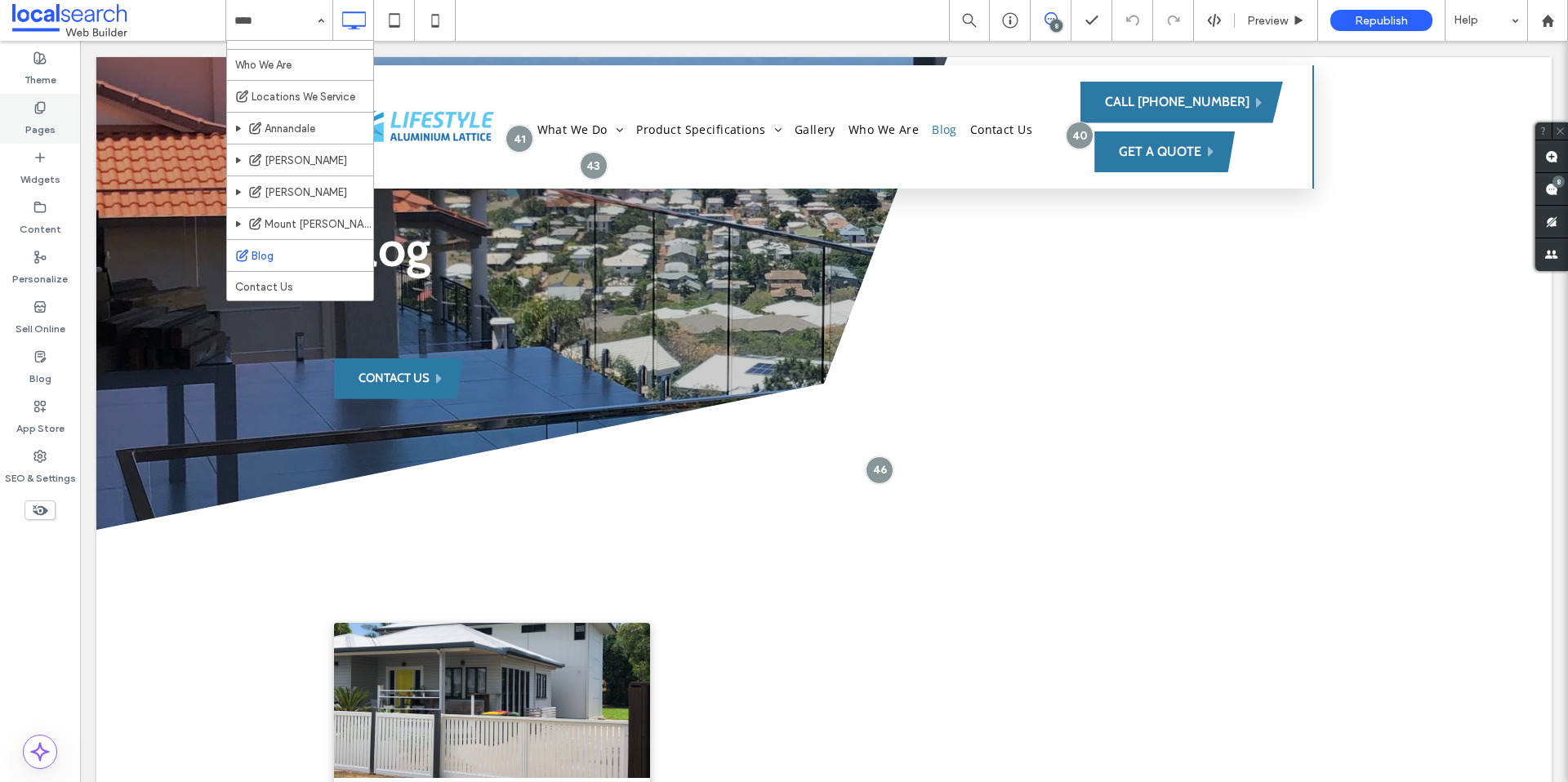
click at [47, 116] on label "Pages" at bounding box center [40, 126] width 31 height 23
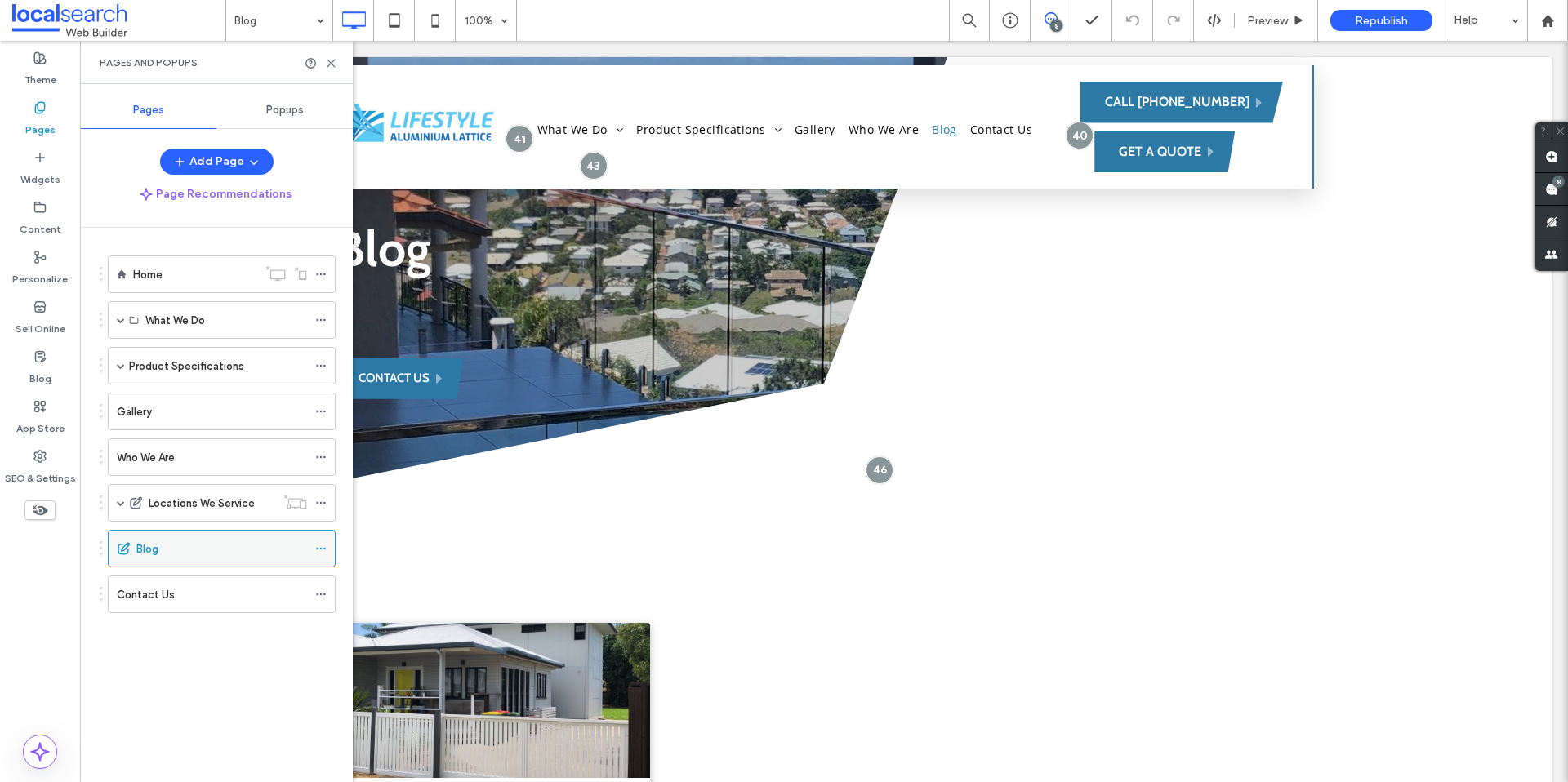
click at [321, 546] on icon at bounding box center [321, 548] width 11 height 11
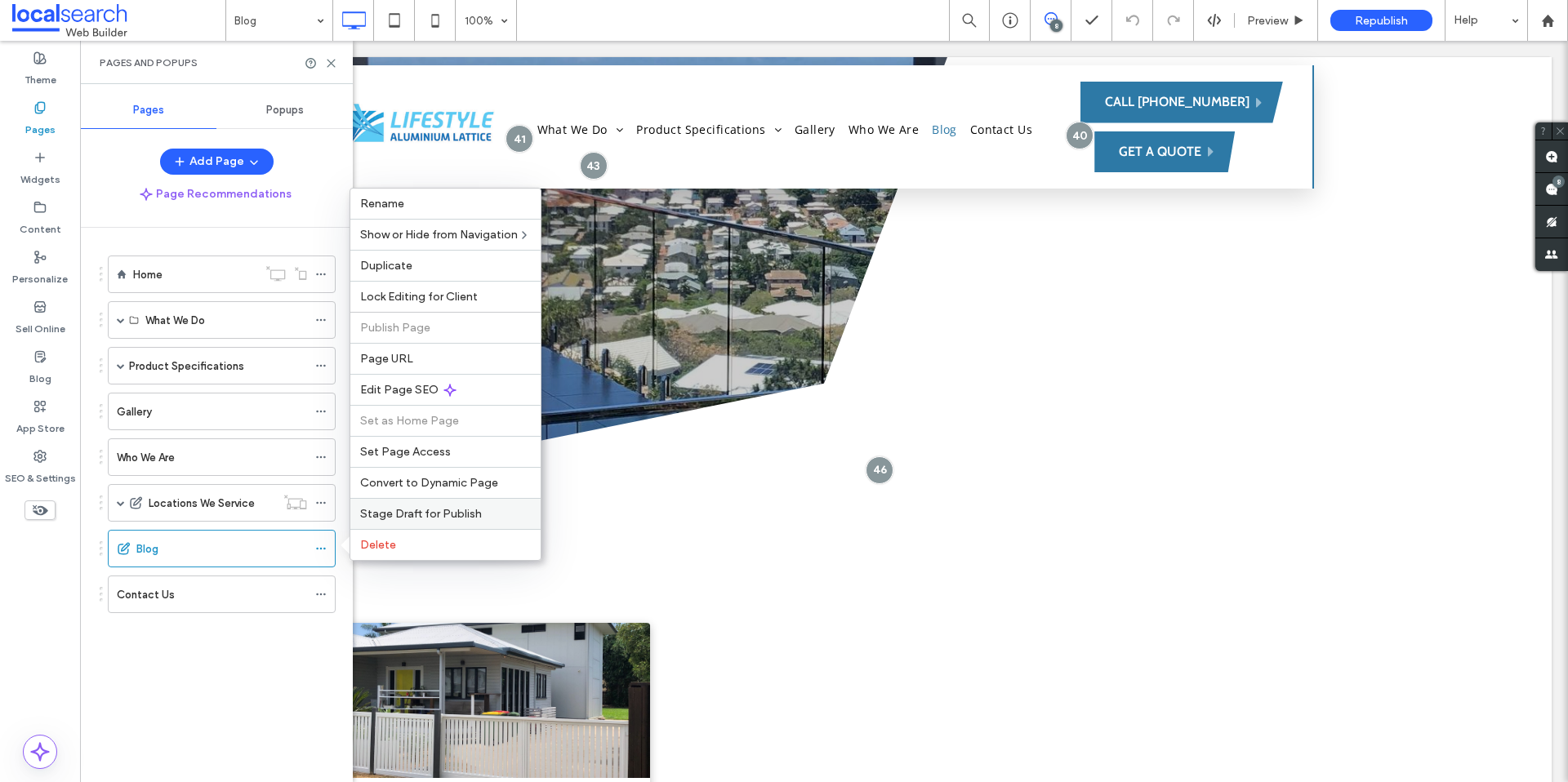
click at [463, 507] on span "Stage Draft for Publish" at bounding box center [420, 514] width 122 height 14
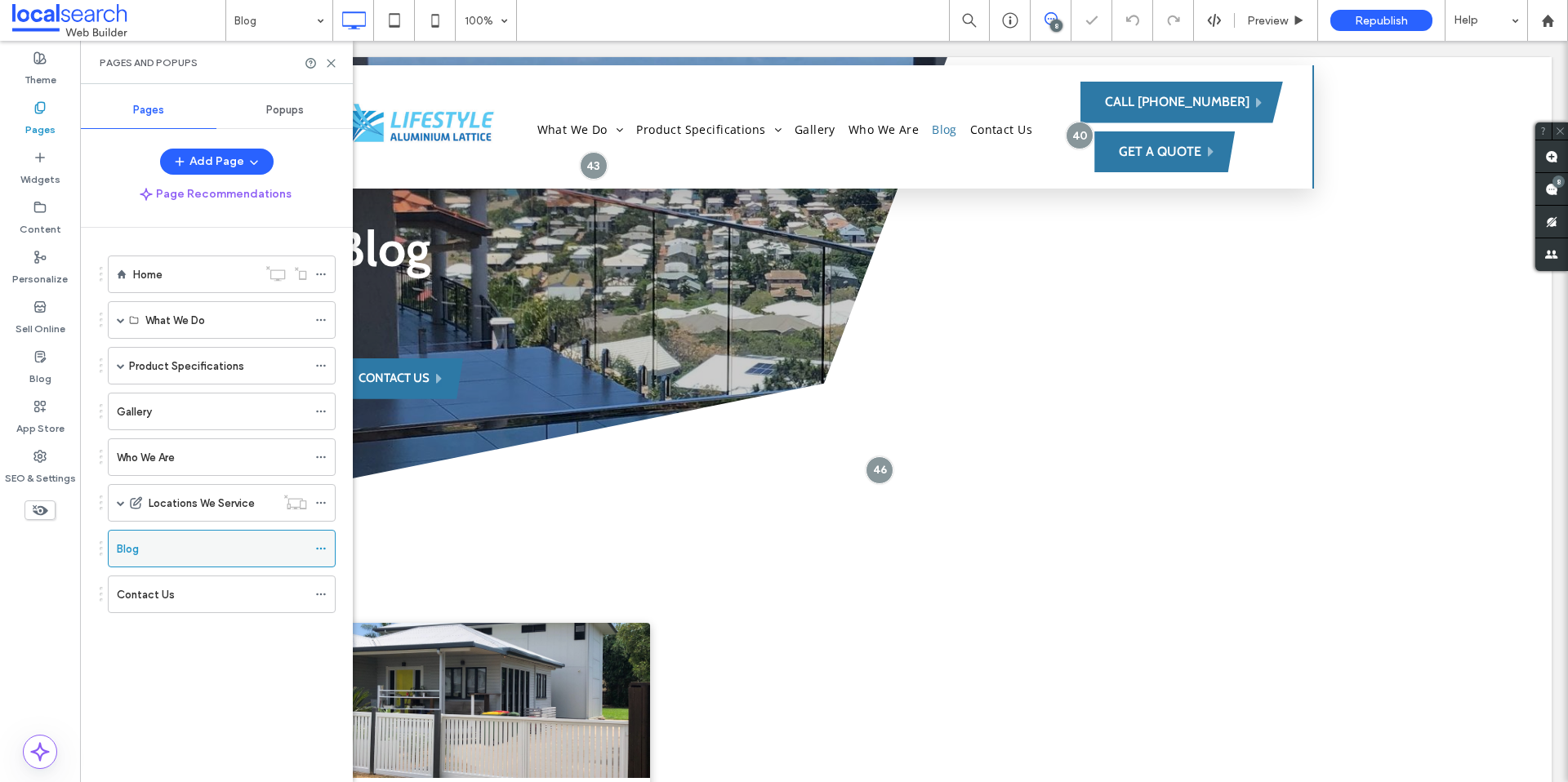
click at [322, 546] on icon at bounding box center [321, 548] width 11 height 11
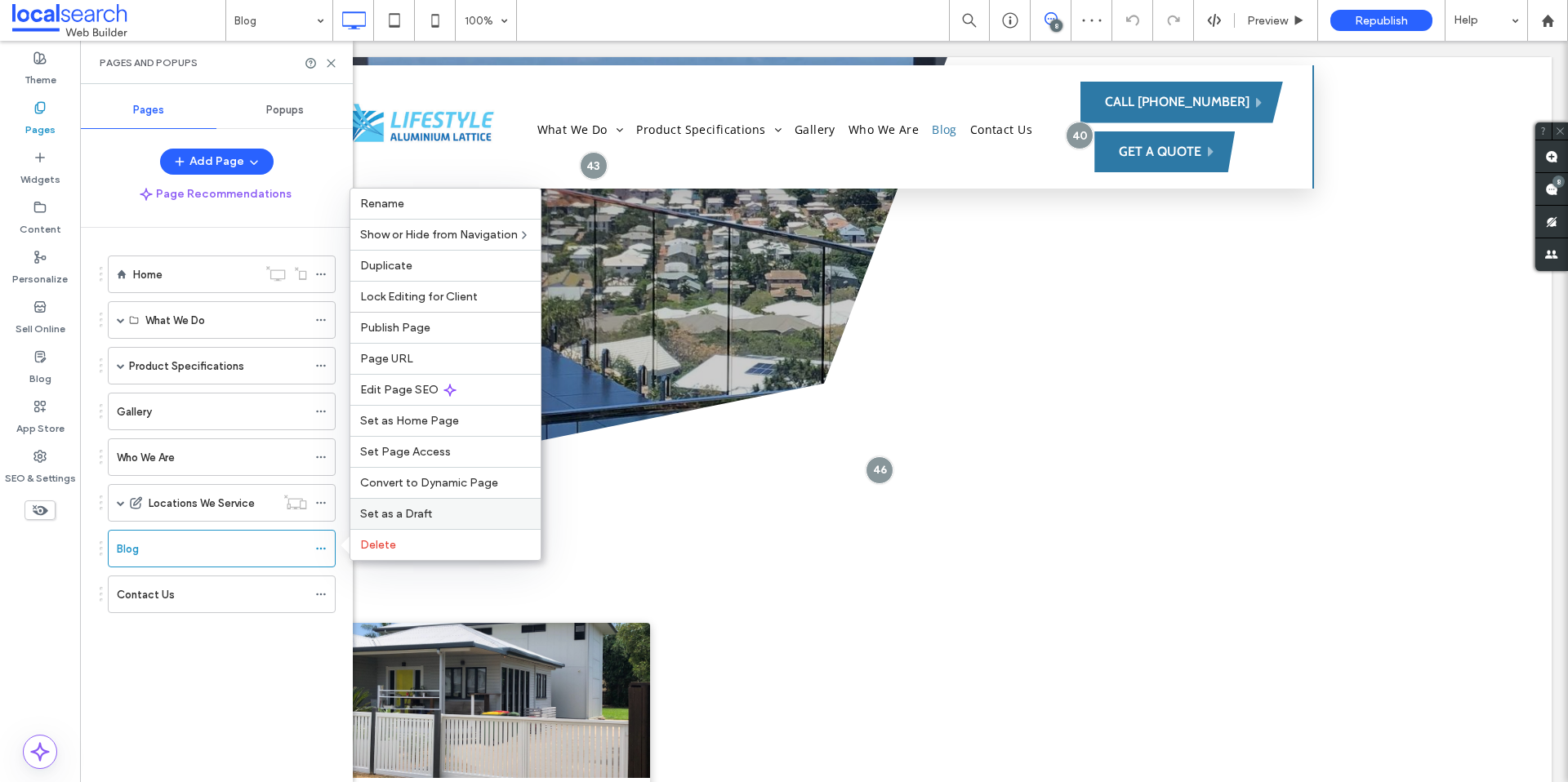
click at [427, 506] on div "Set as a Draft" at bounding box center [445, 513] width 190 height 31
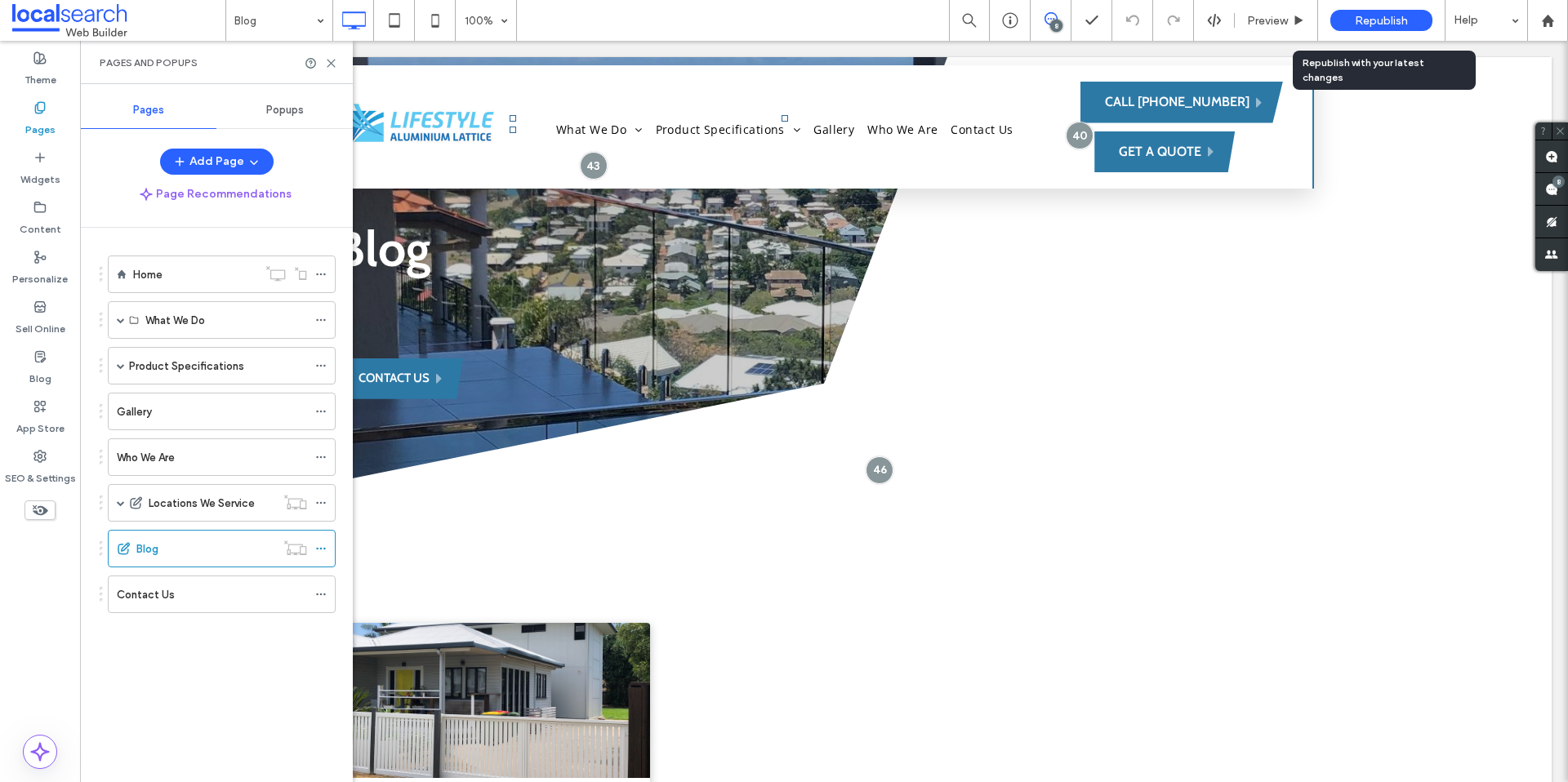
click at [1376, 16] on span "Republish" at bounding box center [1381, 21] width 53 height 14
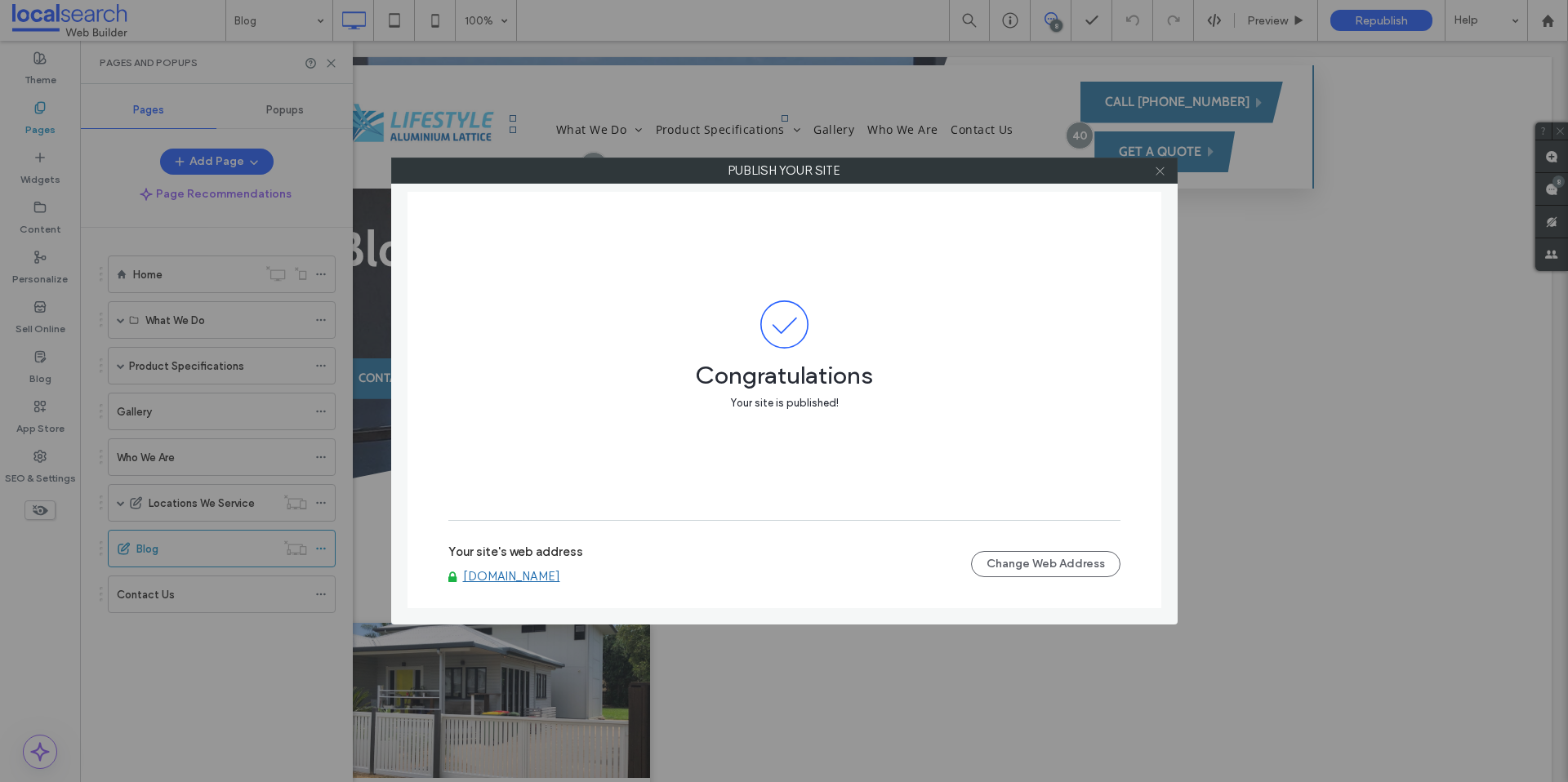
click at [1160, 172] on icon at bounding box center [1161, 171] width 12 height 12
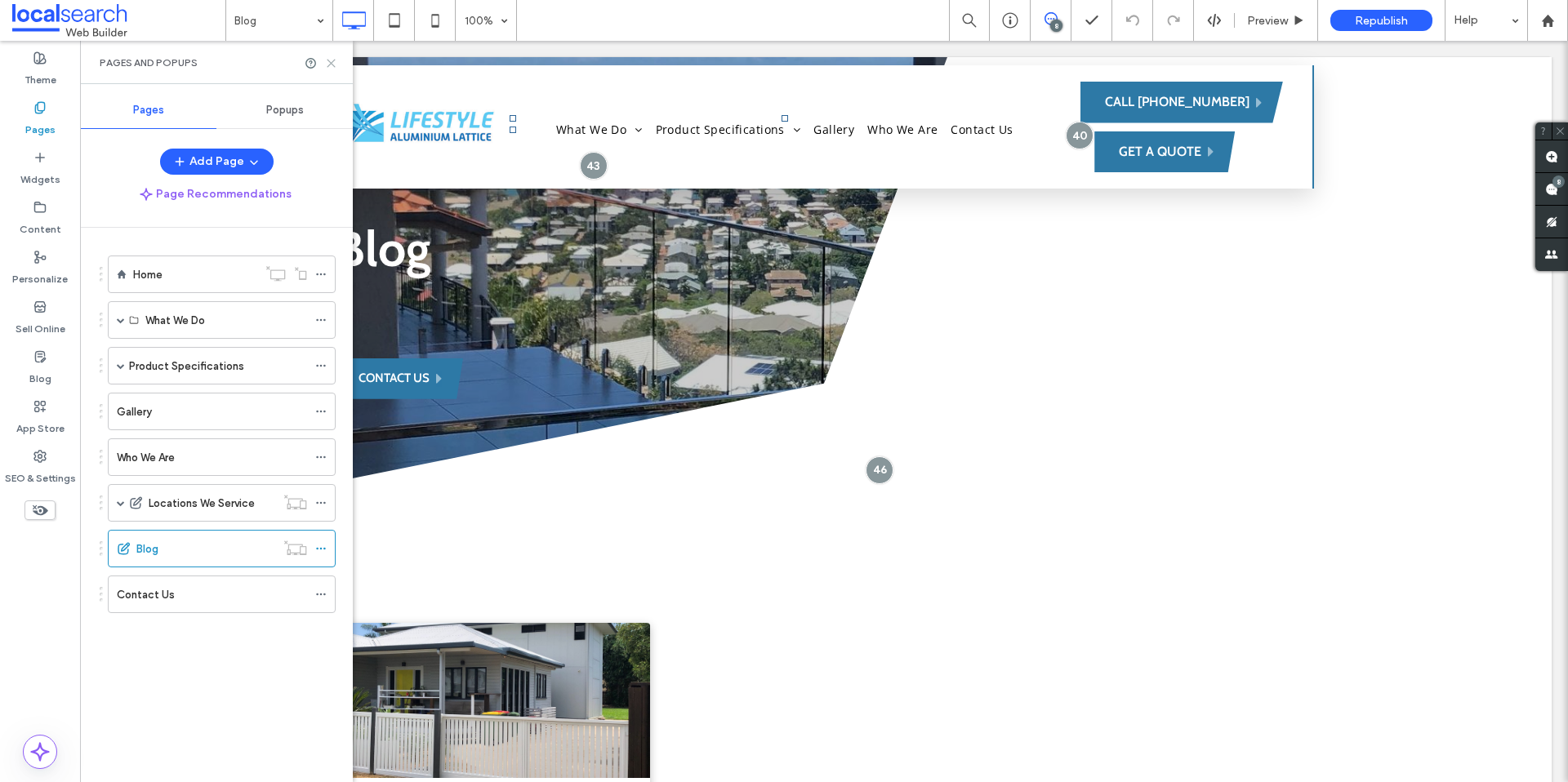
click at [334, 60] on icon at bounding box center [331, 63] width 12 height 12
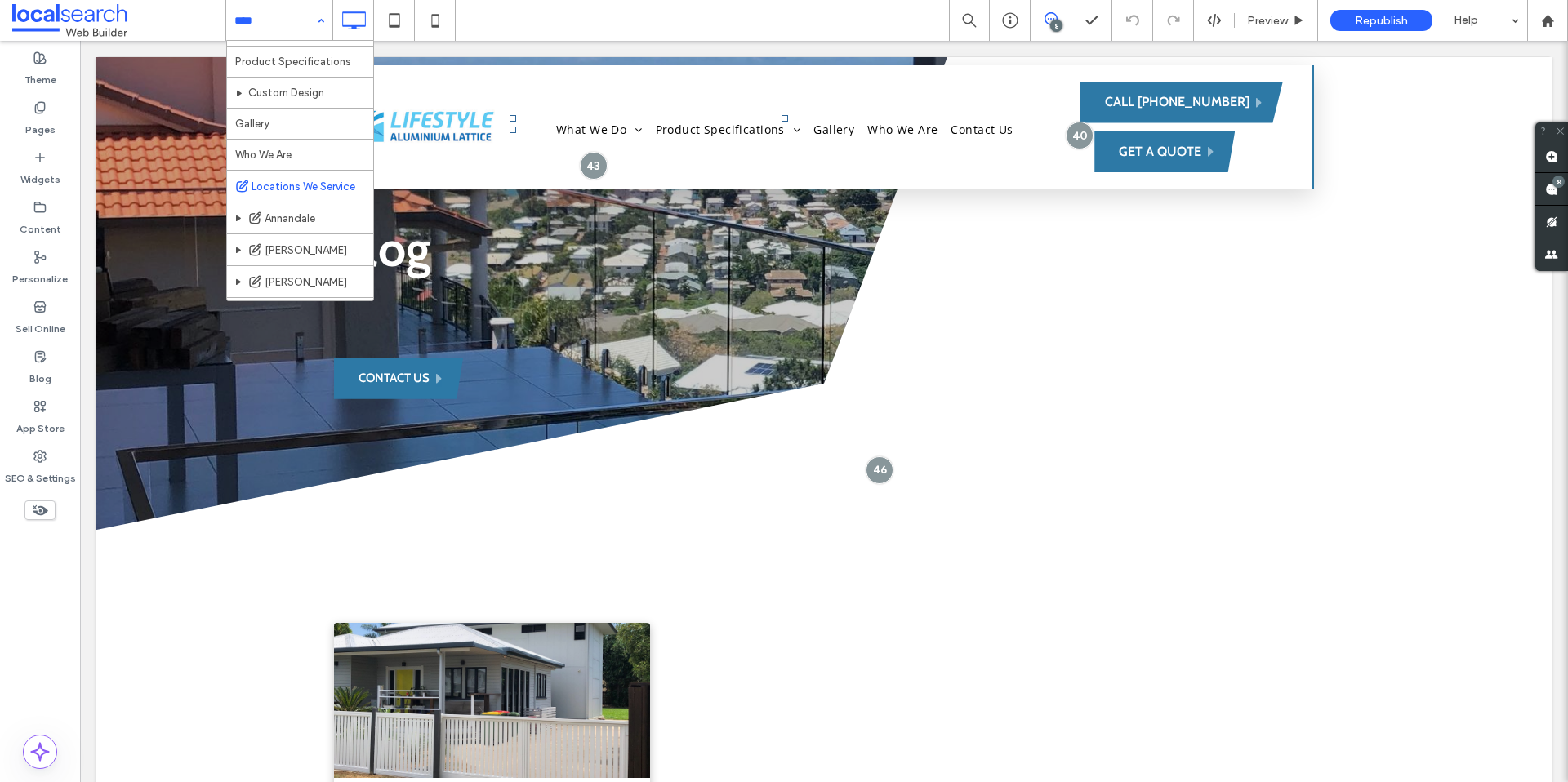
scroll to position [348, 0]
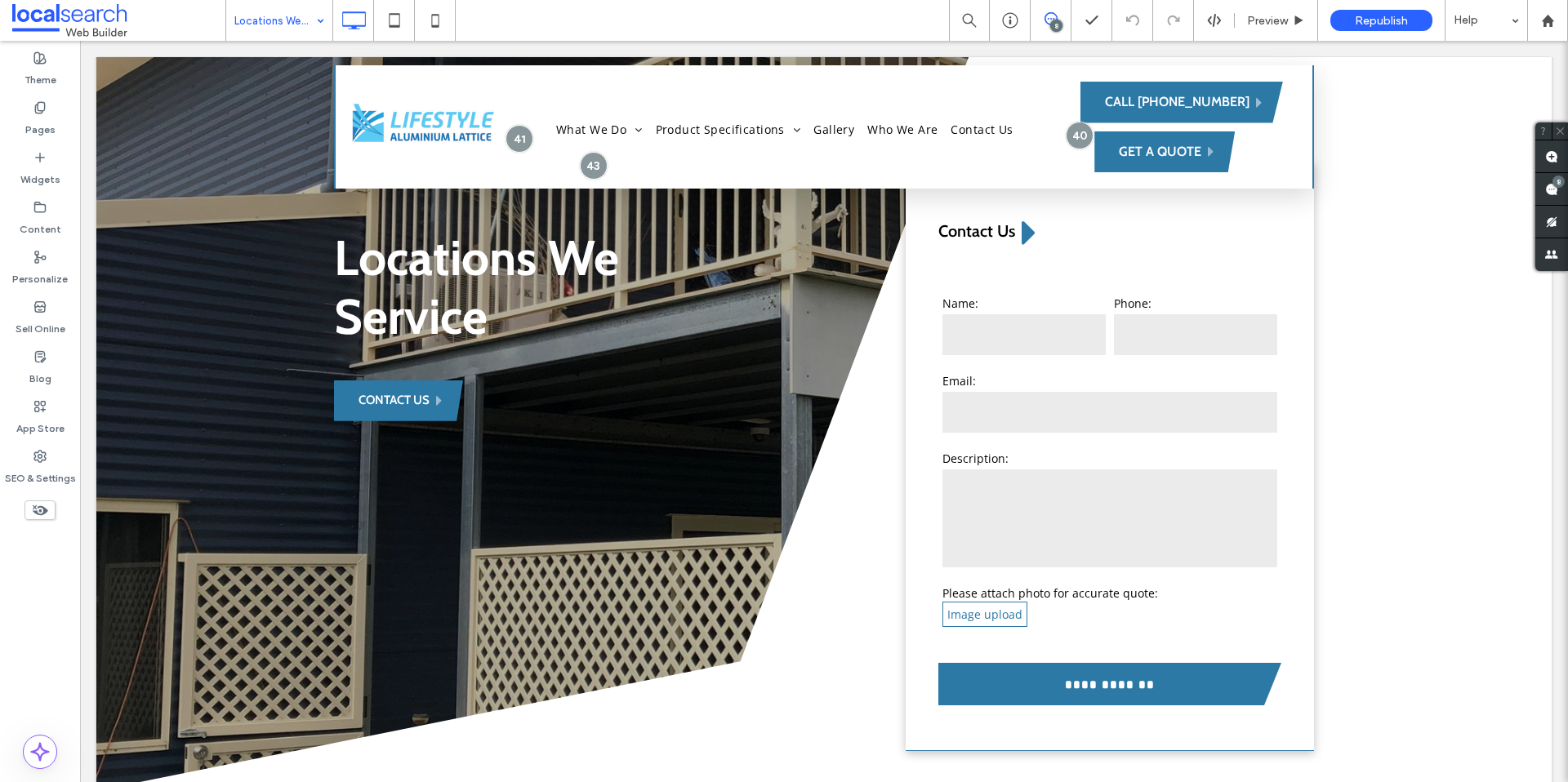
click at [308, 18] on div "Locations We Service" at bounding box center [279, 20] width 106 height 41
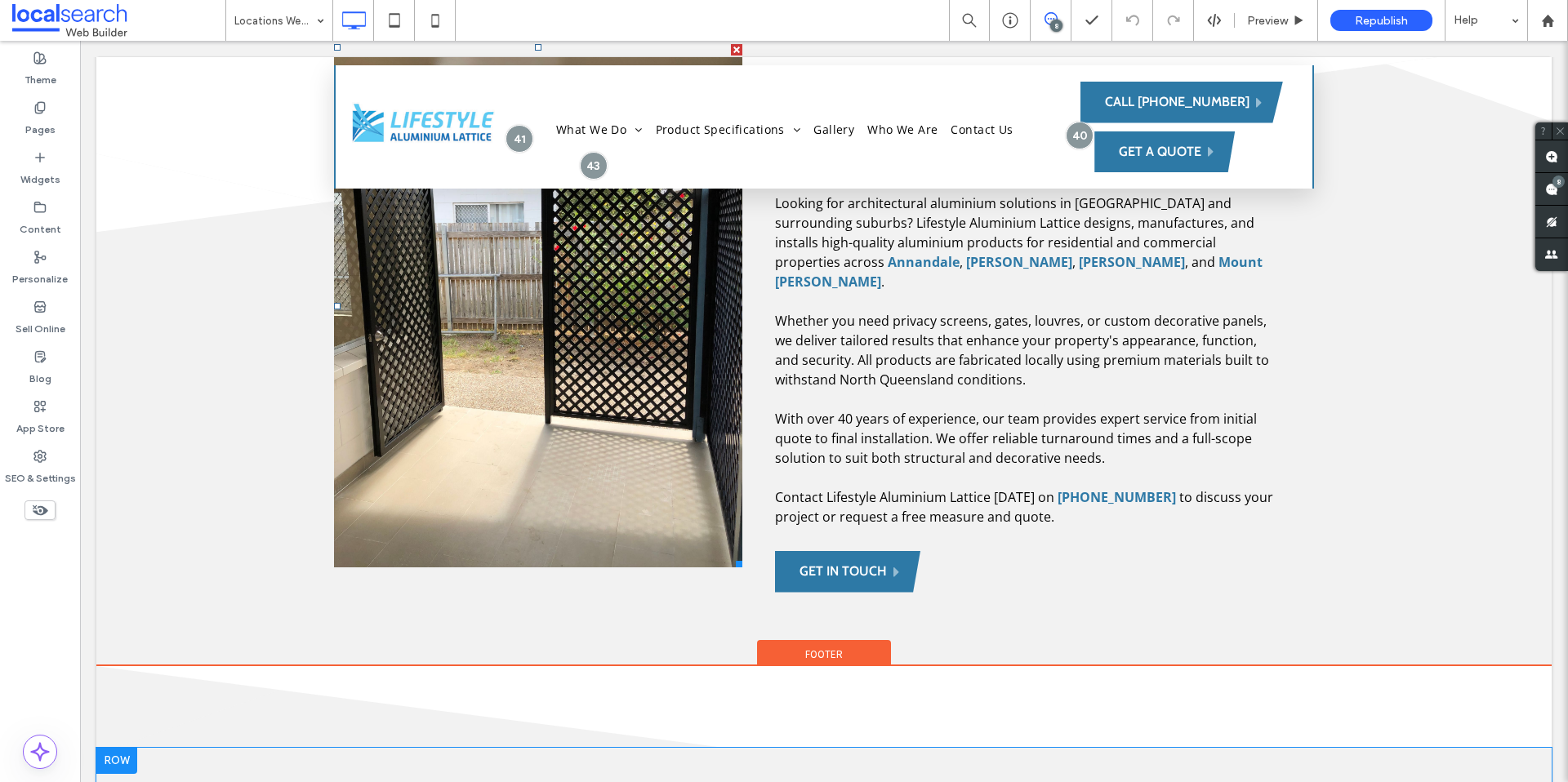
scroll to position [1940, 0]
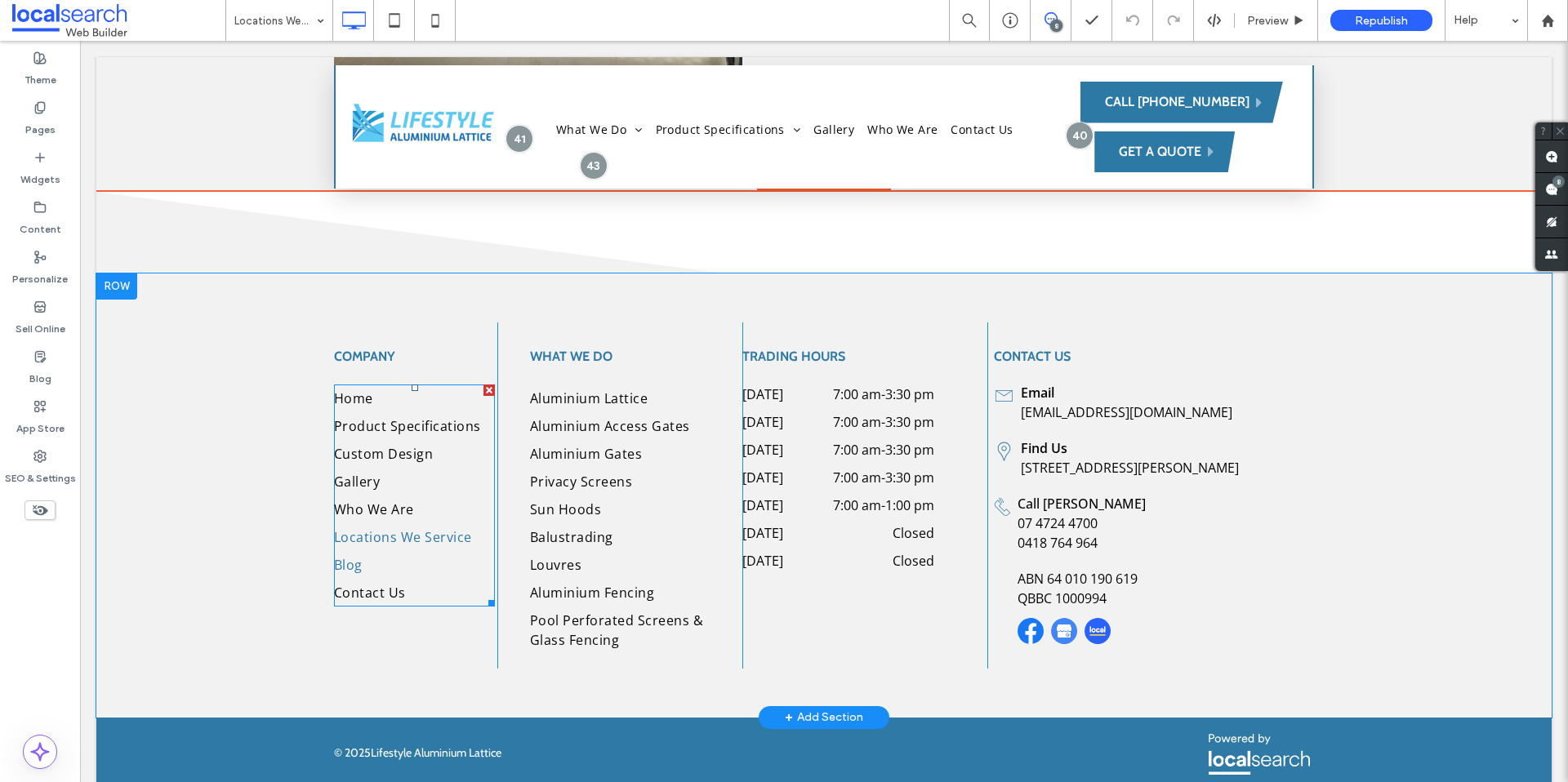
click at [424, 551] on link "Blog" at bounding box center [414, 565] width 161 height 28
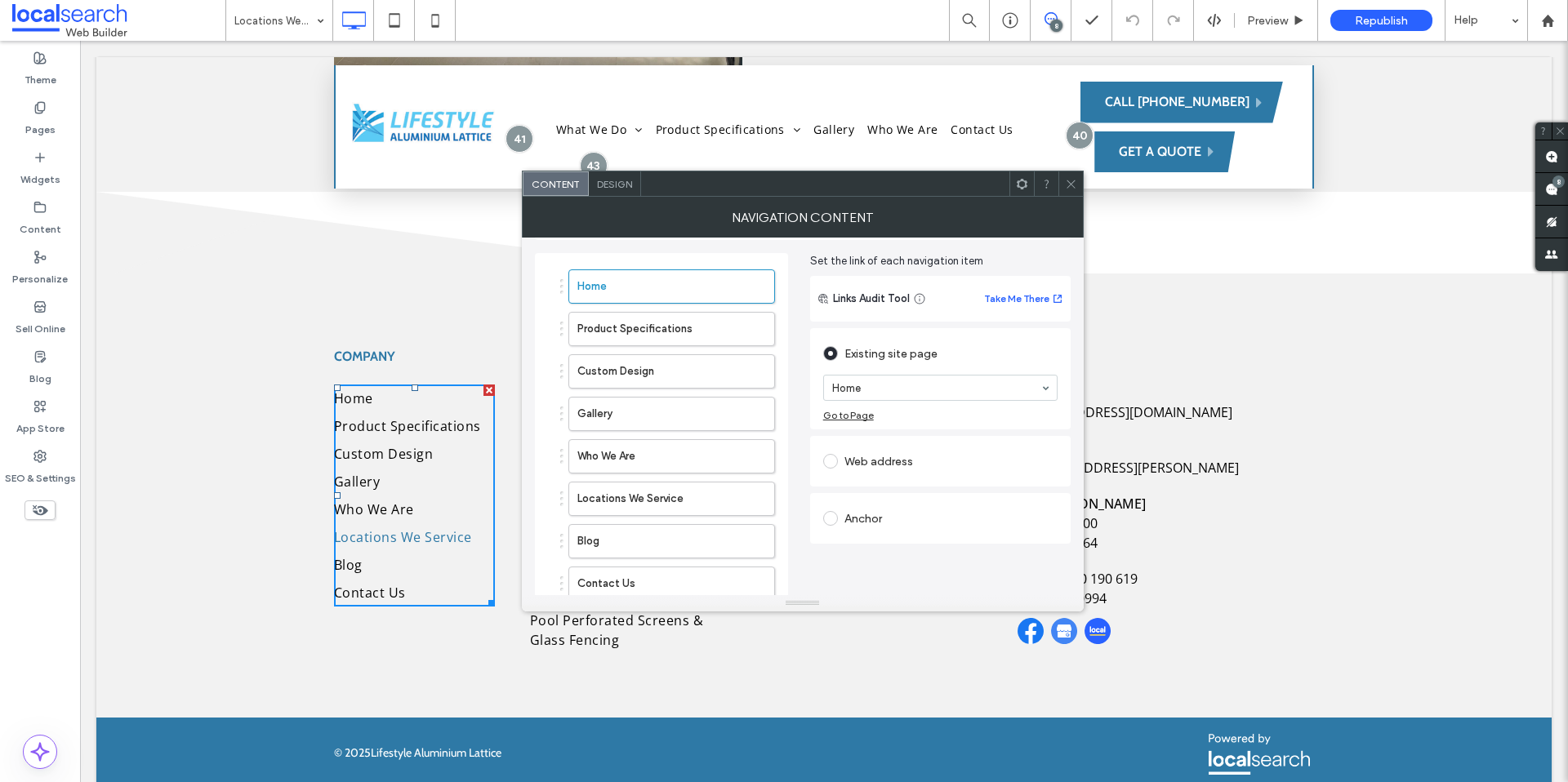
scroll to position [151, 0]
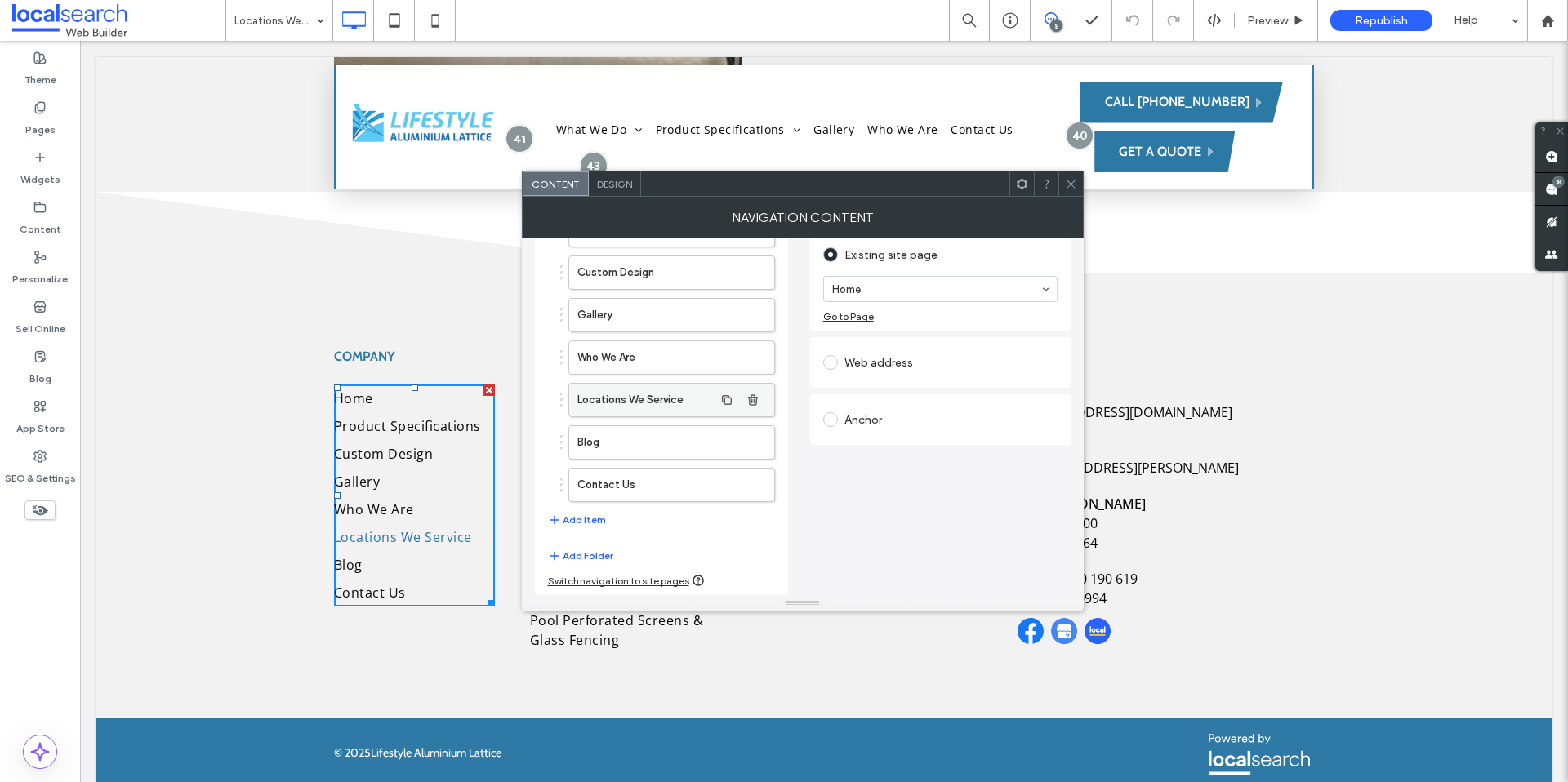
click at [671, 398] on label "Locations We Service" at bounding box center [646, 399] width 137 height 32
click at [752, 398] on icon "button" at bounding box center [752, 399] width 13 height 13
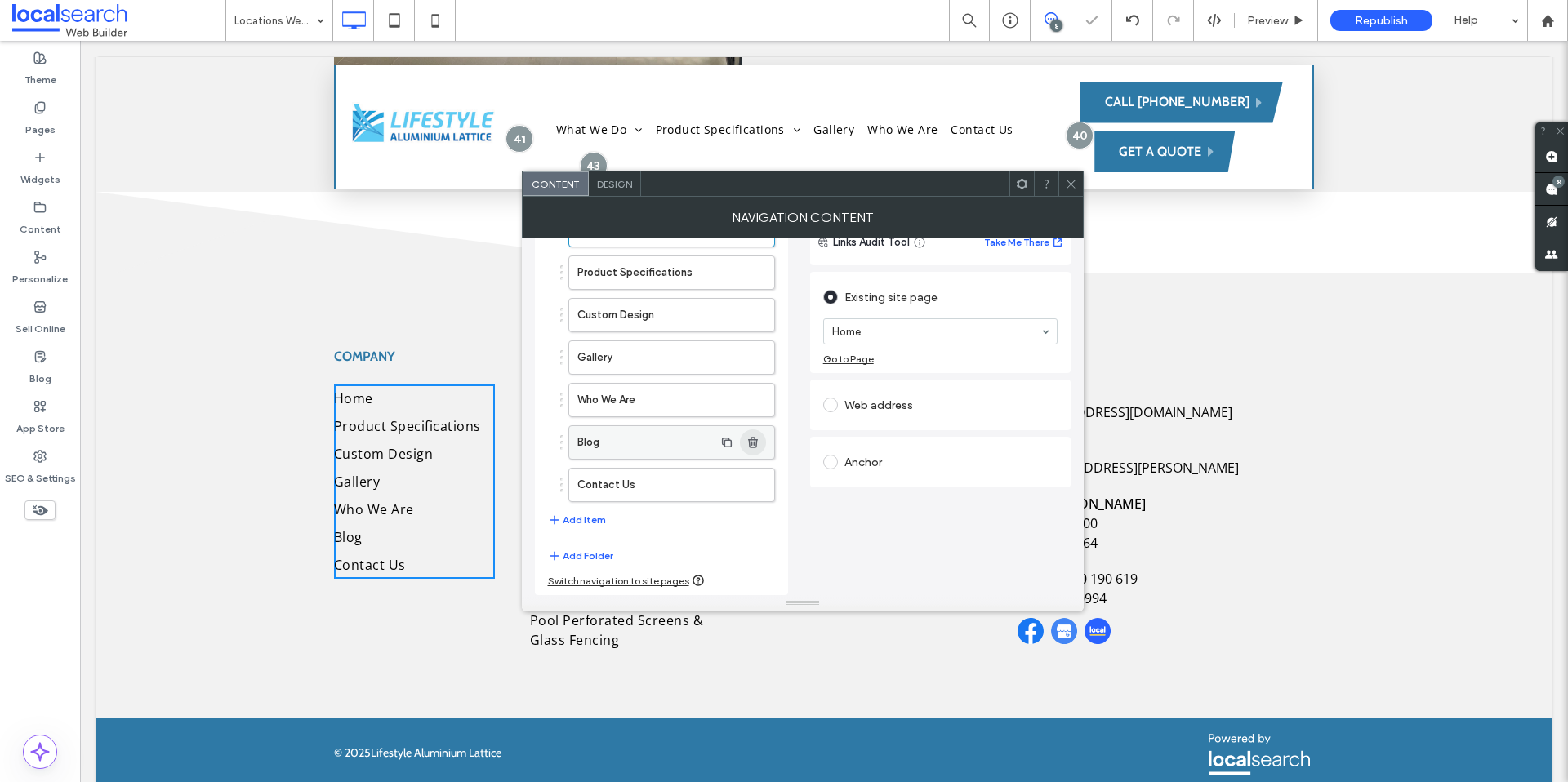
click at [760, 444] on span "button" at bounding box center [753, 442] width 26 height 26
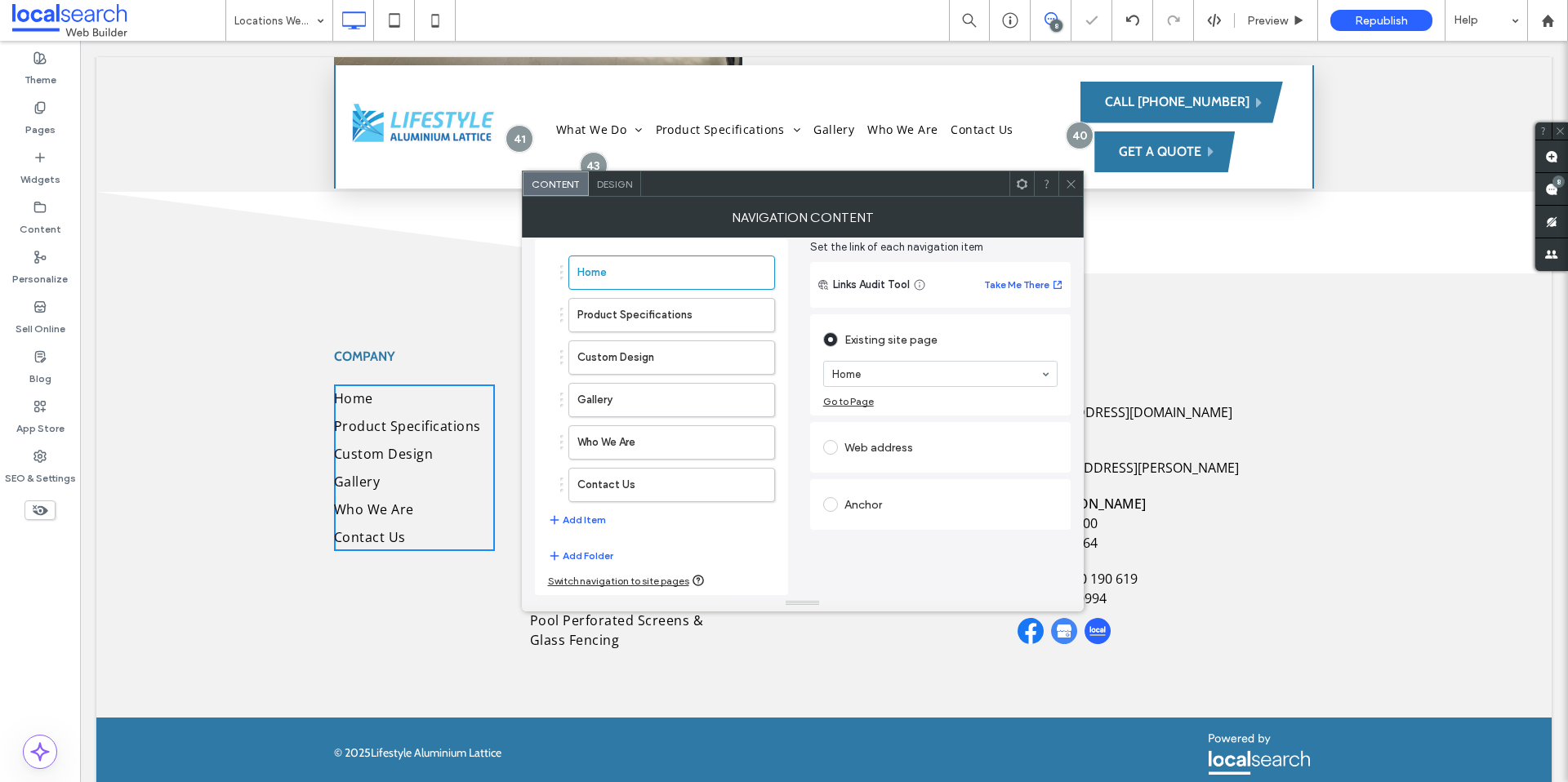
click at [1065, 184] on icon at bounding box center [1071, 184] width 12 height 12
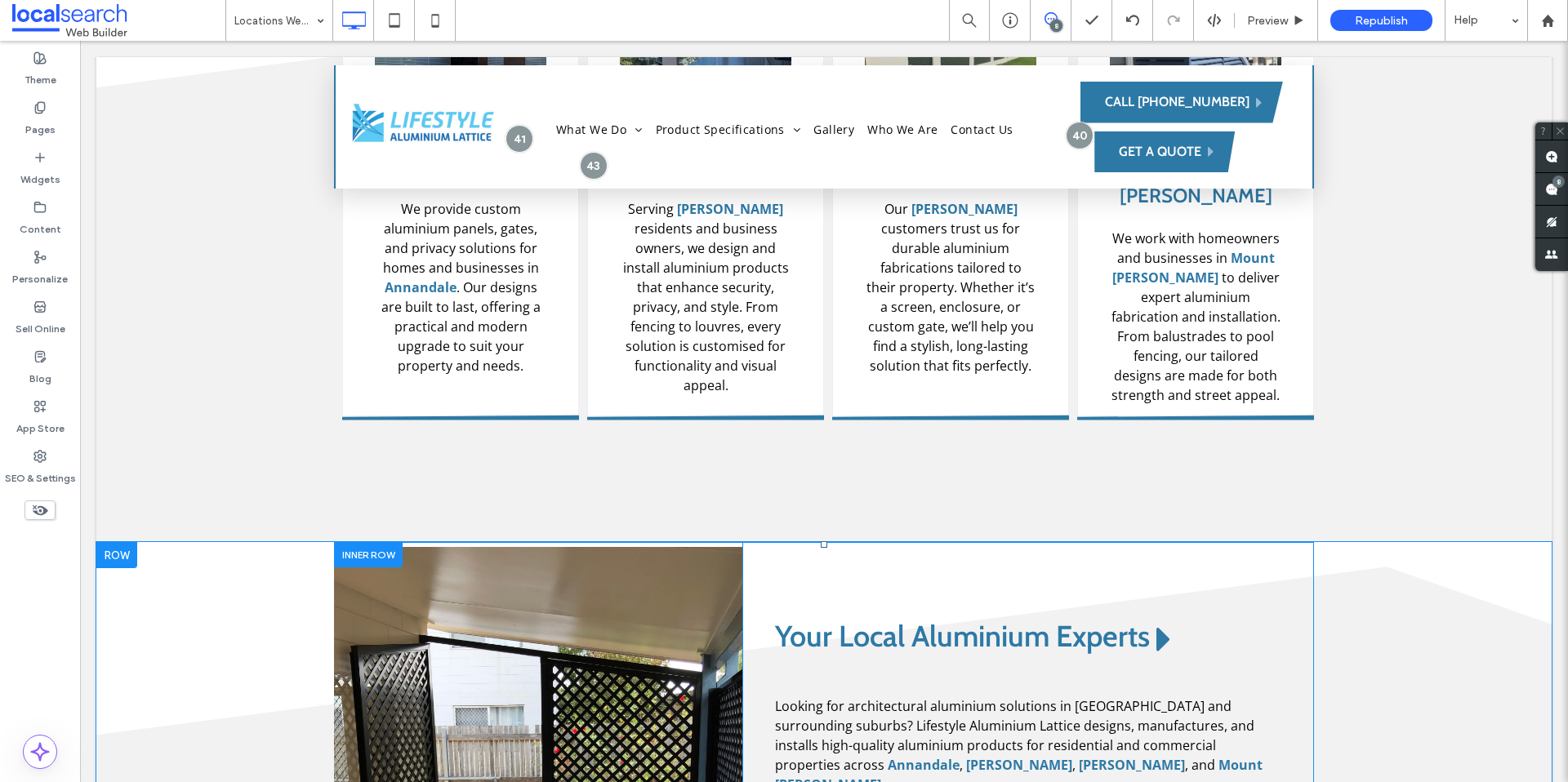
scroll to position [1151, 0]
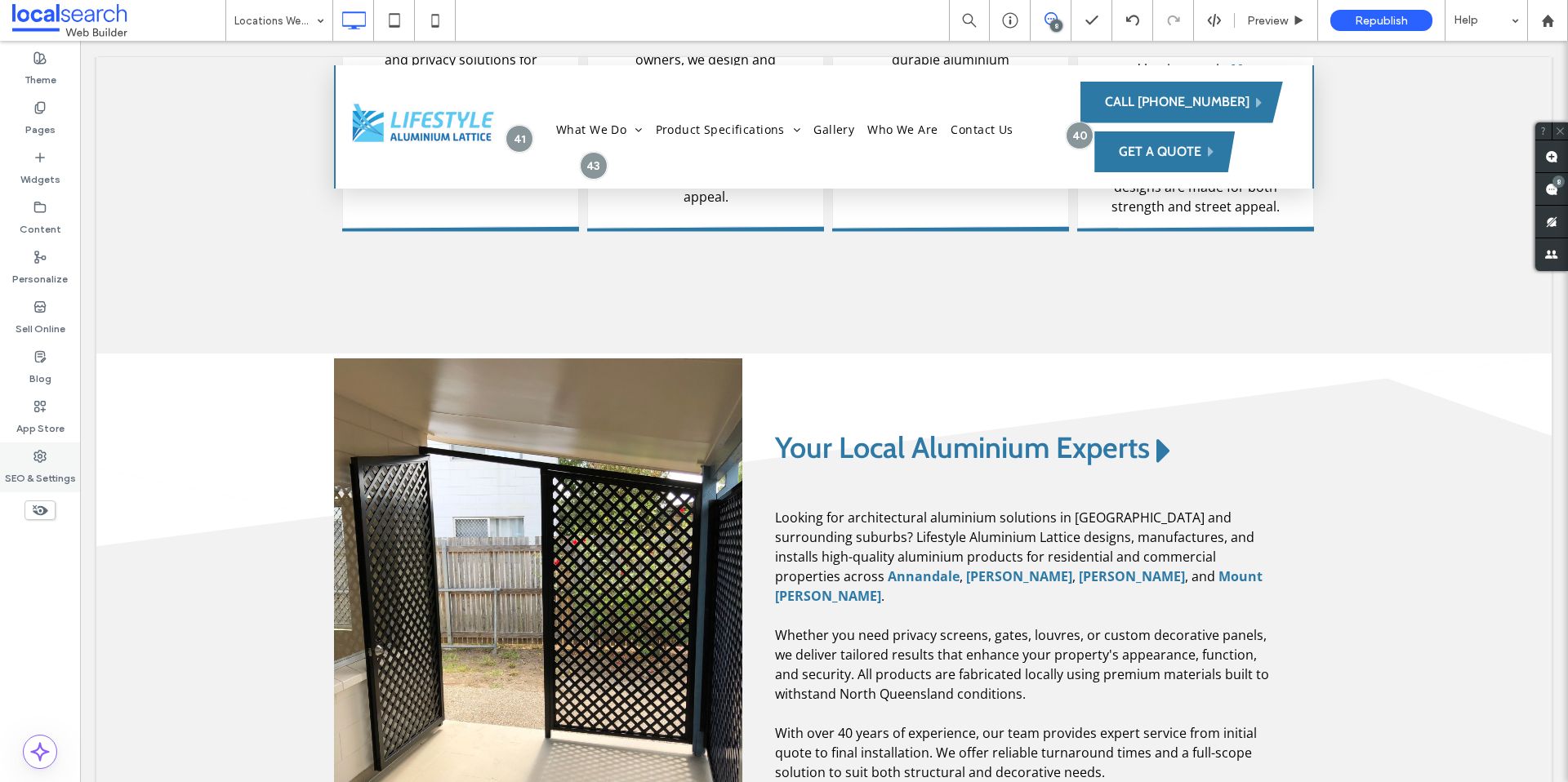
click at [33, 467] on label "SEO & Settings" at bounding box center [40, 475] width 71 height 23
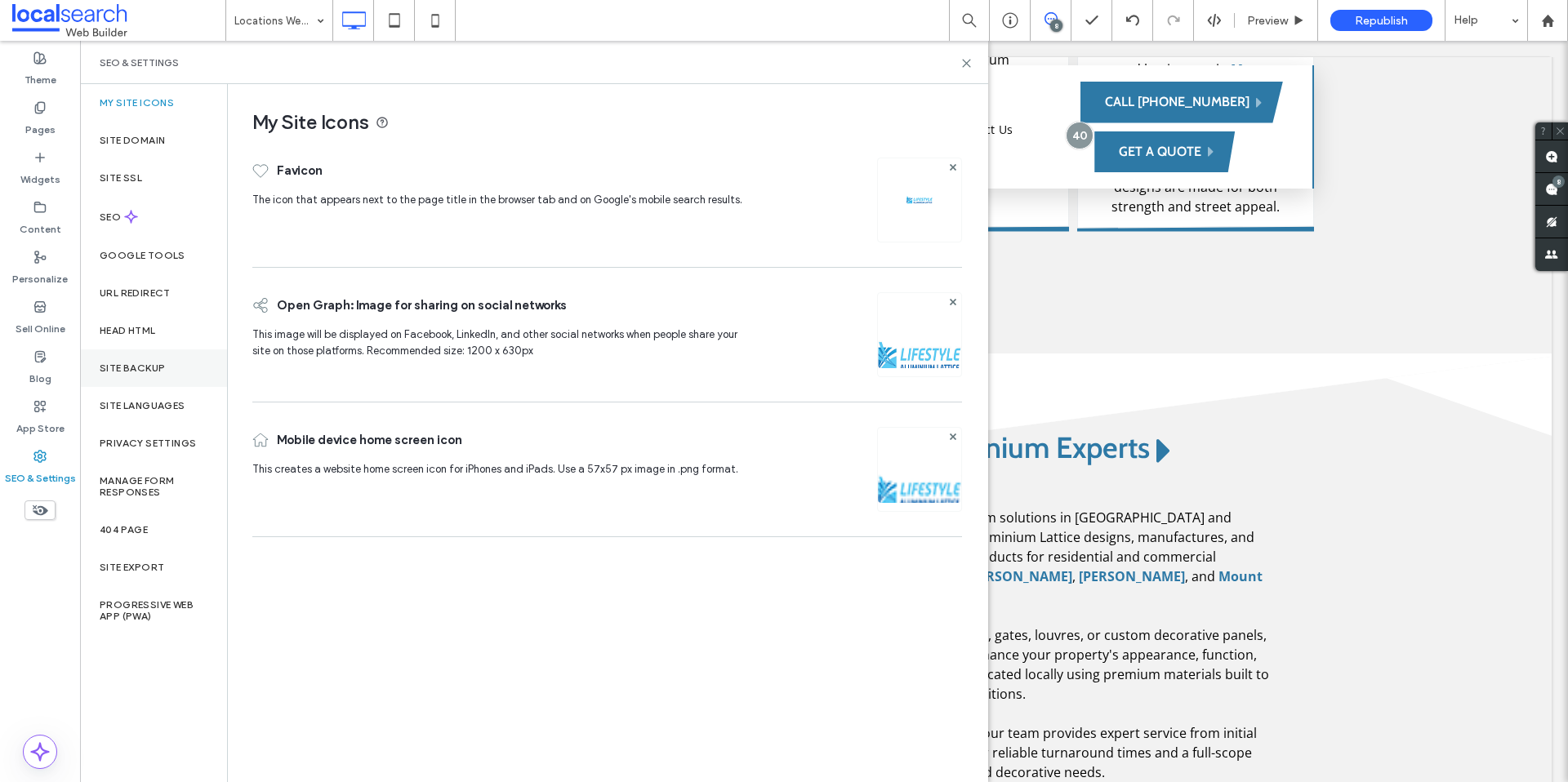
click at [152, 363] on label "Site Backup" at bounding box center [132, 368] width 66 height 11
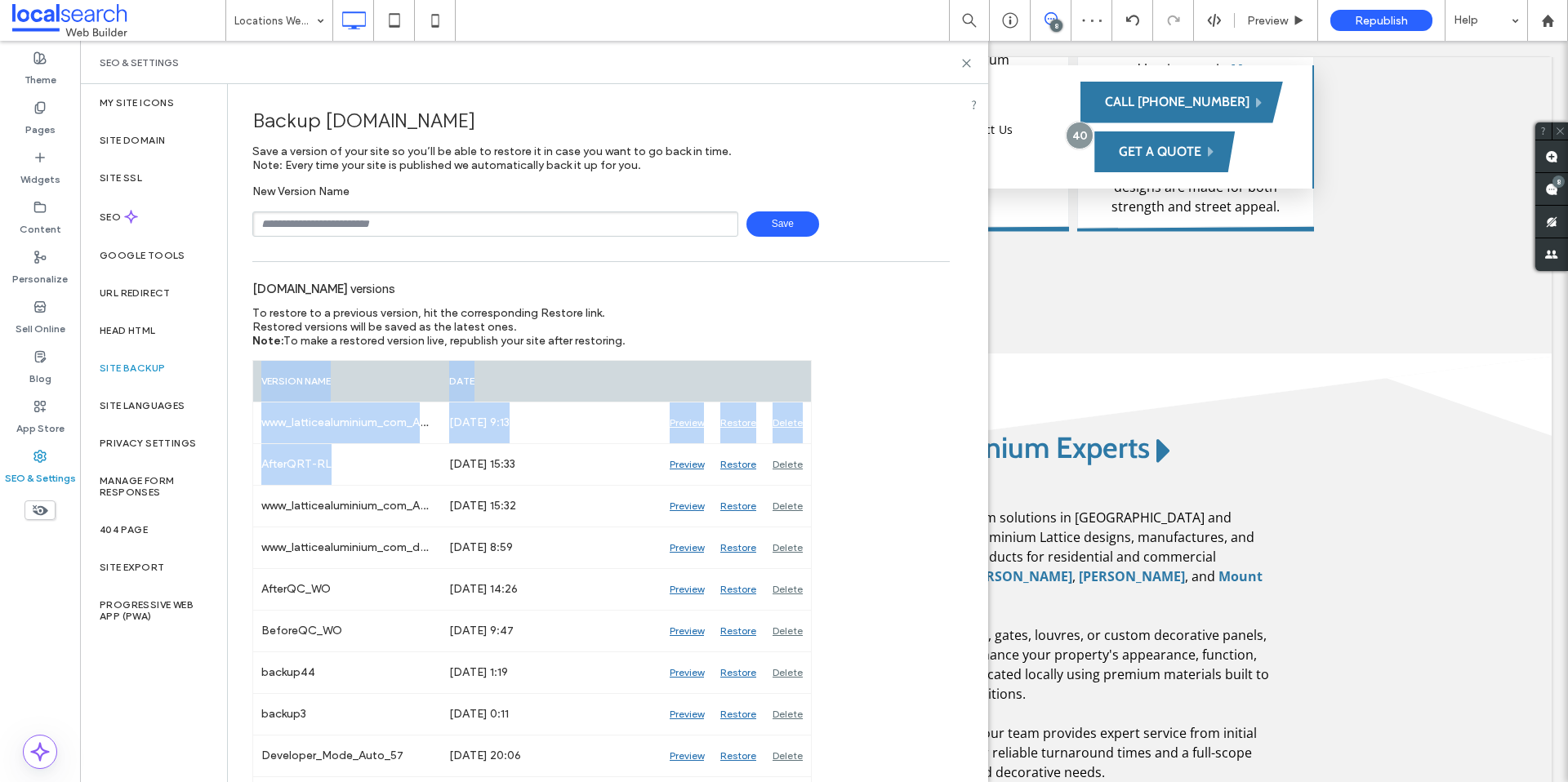
drag, startPoint x: 258, startPoint y: 460, endPoint x: 233, endPoint y: 460, distance: 25.0
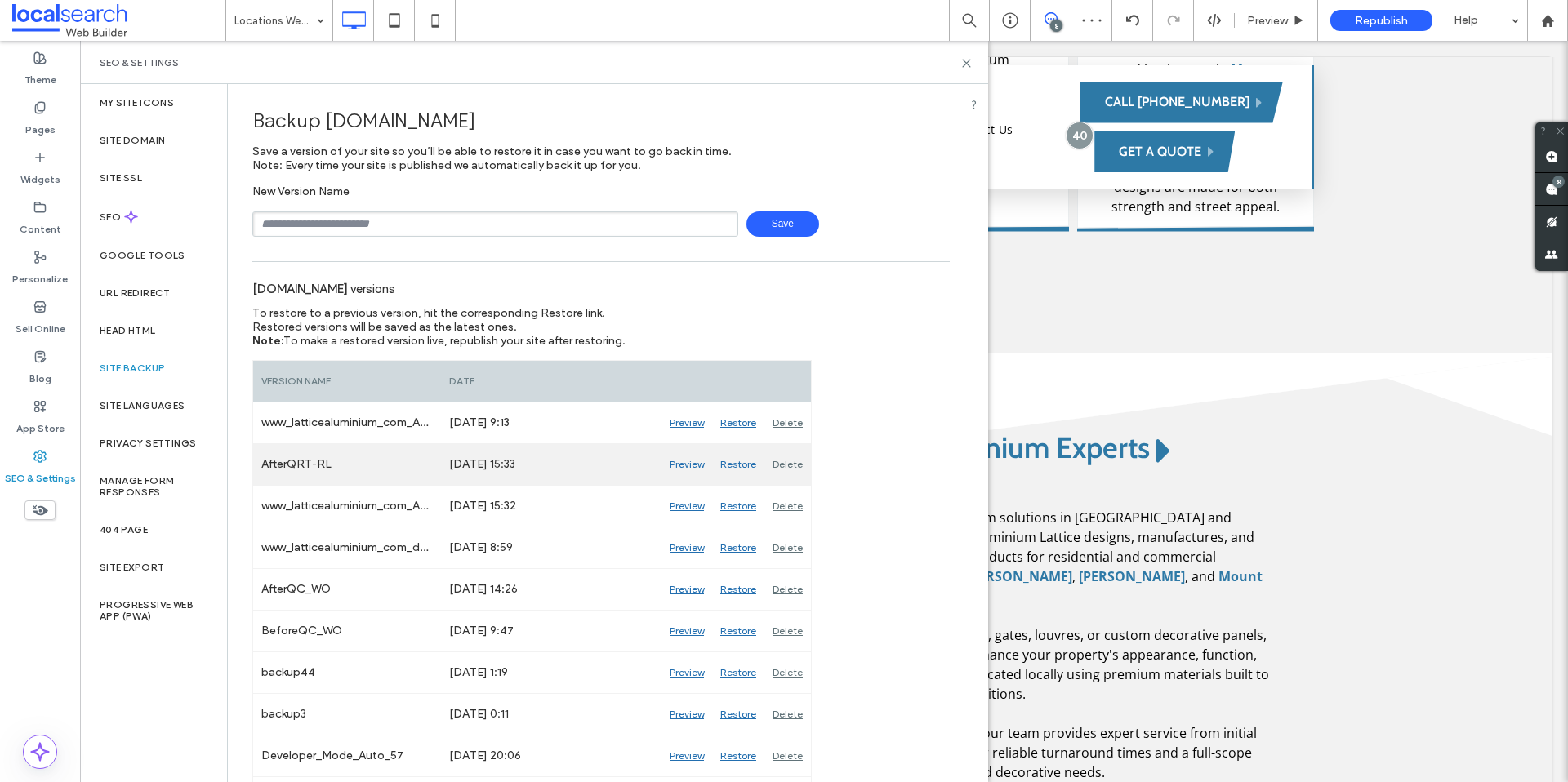
click at [463, 466] on div "[DATE] 15:33" at bounding box center [552, 464] width 221 height 41
click at [682, 465] on div "Preview" at bounding box center [687, 464] width 51 height 41
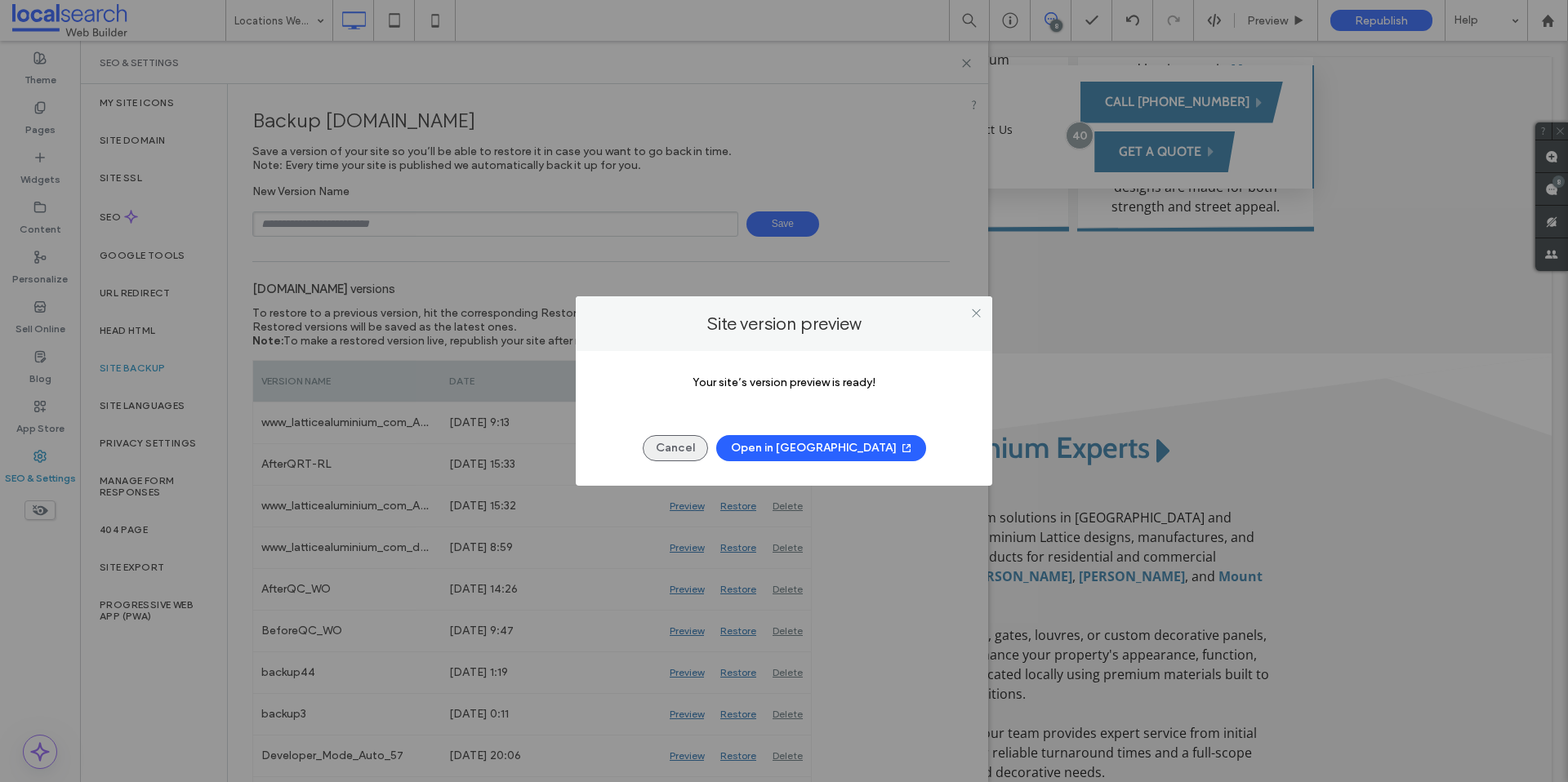
click at [708, 446] on button "Cancel" at bounding box center [675, 448] width 66 height 26
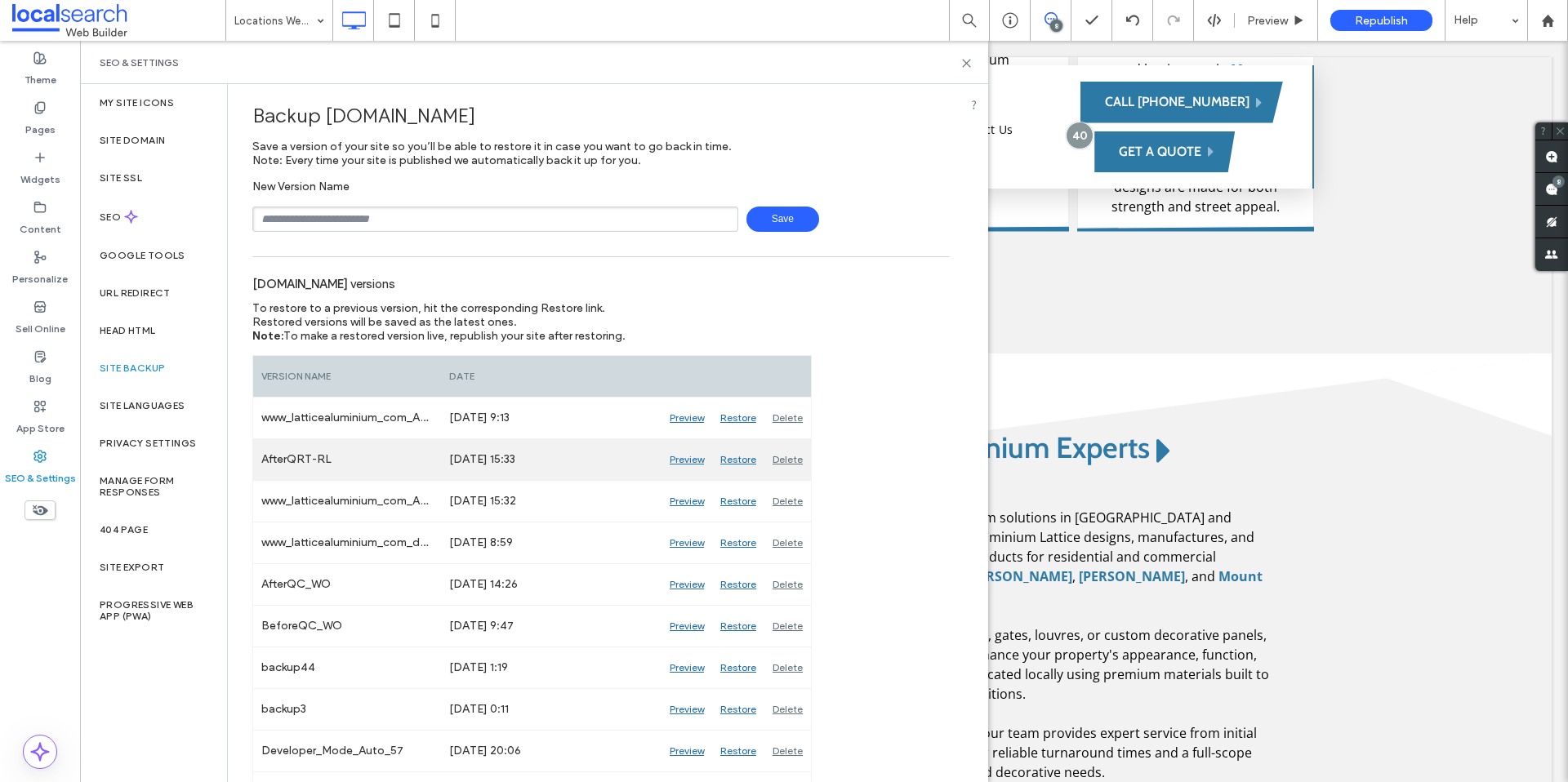
scroll to position [0, 0]
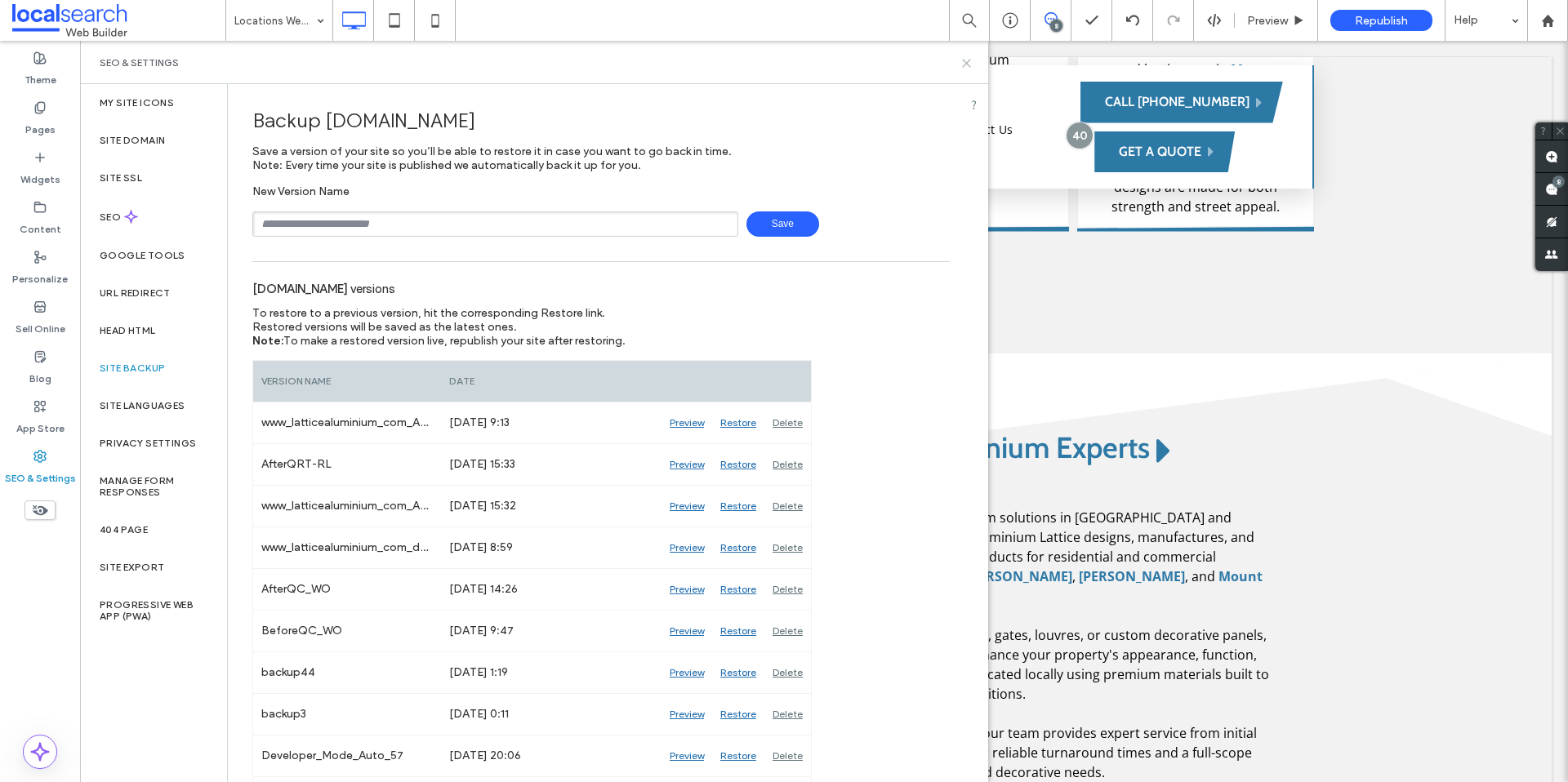
click at [966, 66] on icon at bounding box center [967, 63] width 12 height 12
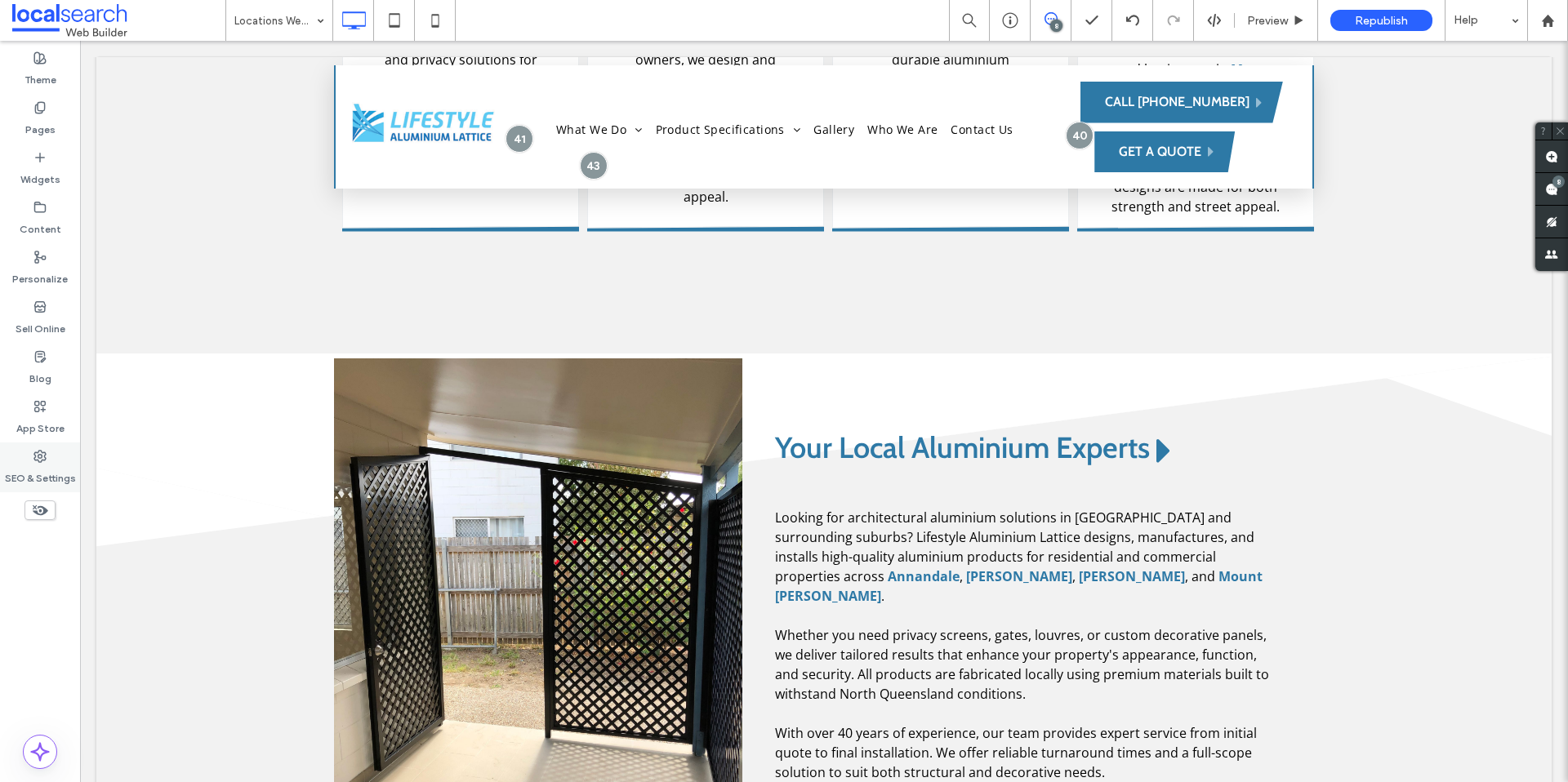
click at [63, 458] on div "SEO & Settings" at bounding box center [39, 467] width 80 height 50
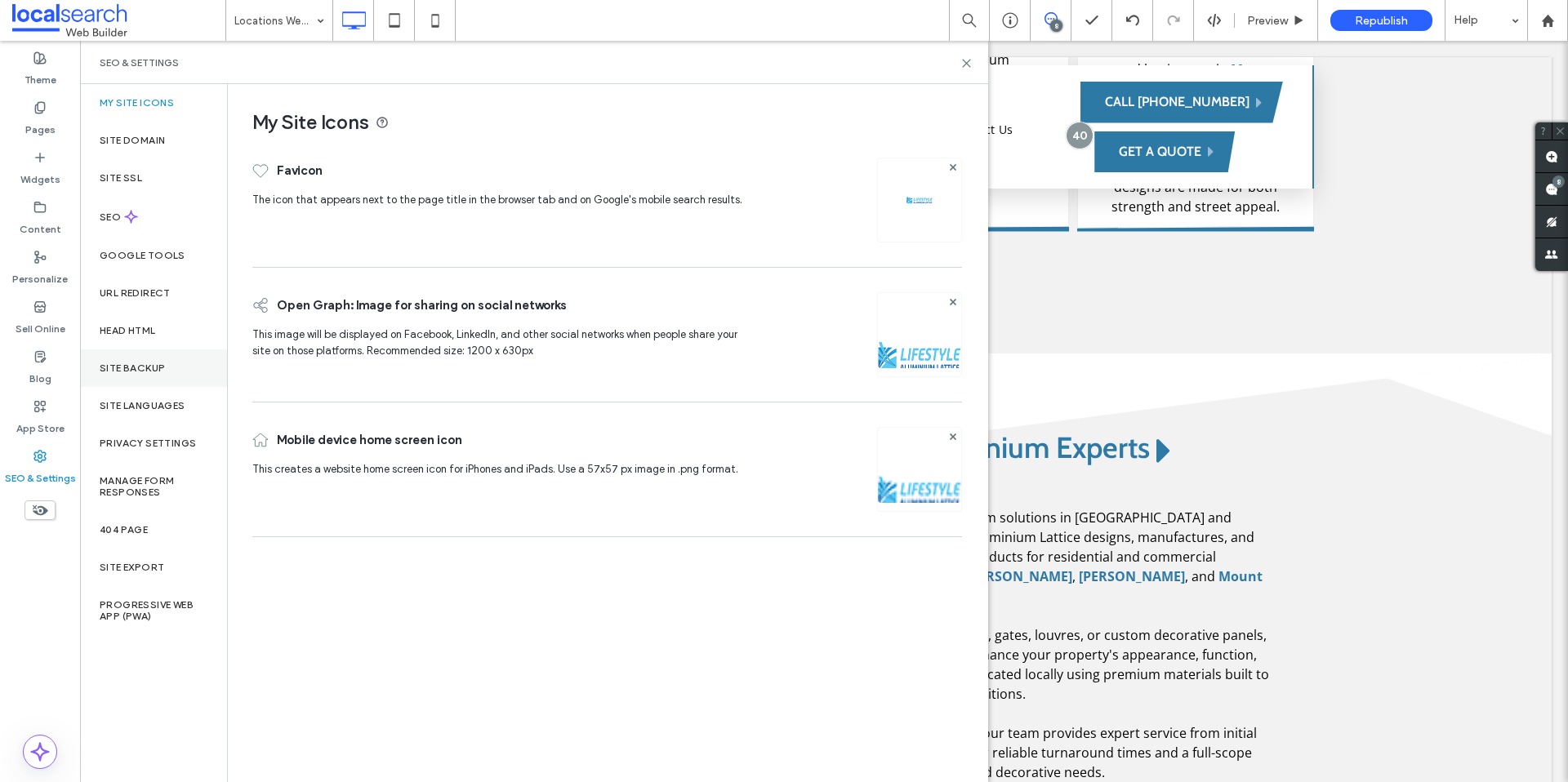
click at [150, 355] on div "Site Backup" at bounding box center [153, 368] width 147 height 38
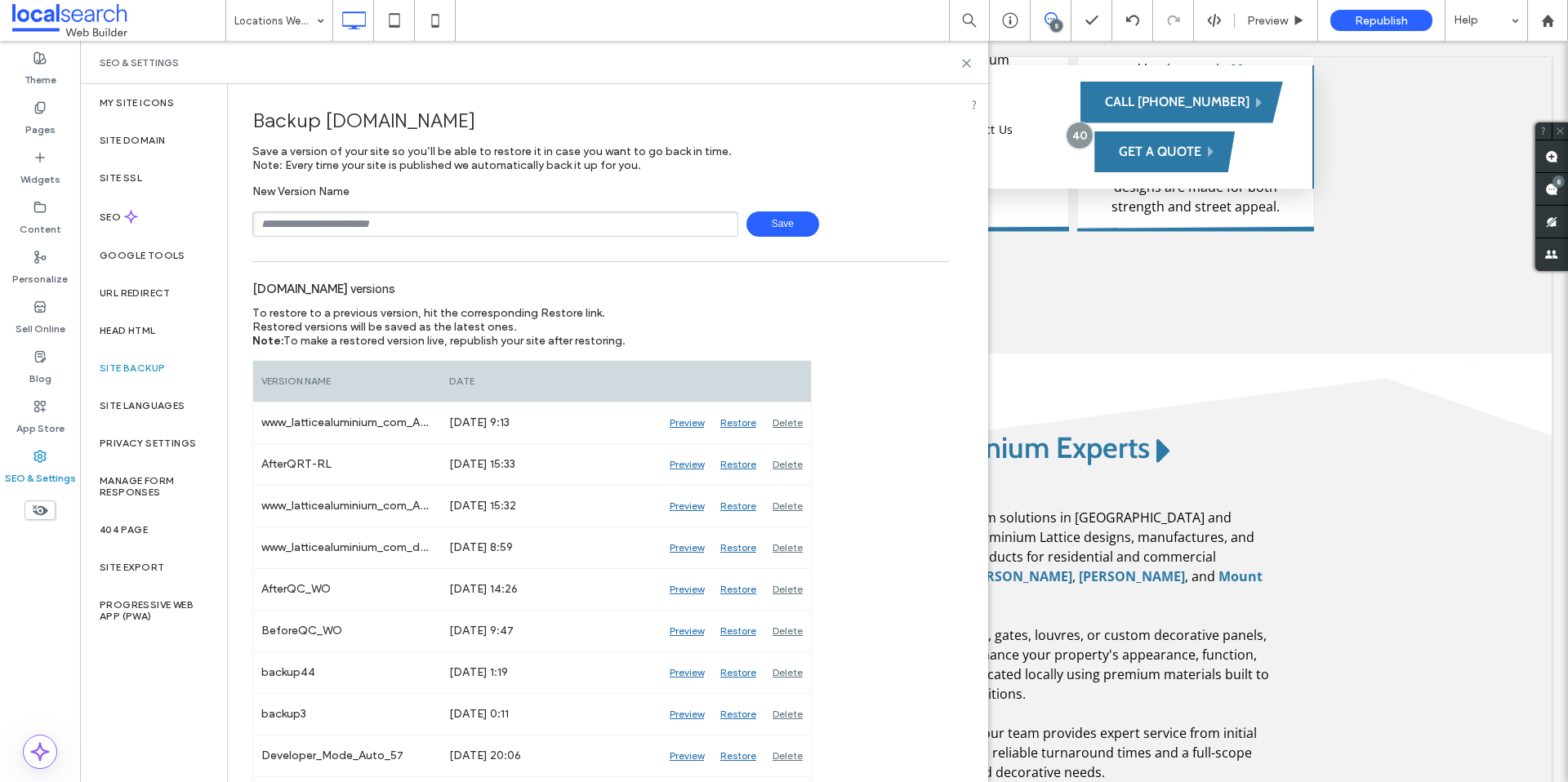
click at [973, 67] on div "SEO & Settings" at bounding box center [533, 62] width 908 height 43
click at [967, 64] on use at bounding box center [966, 63] width 7 height 7
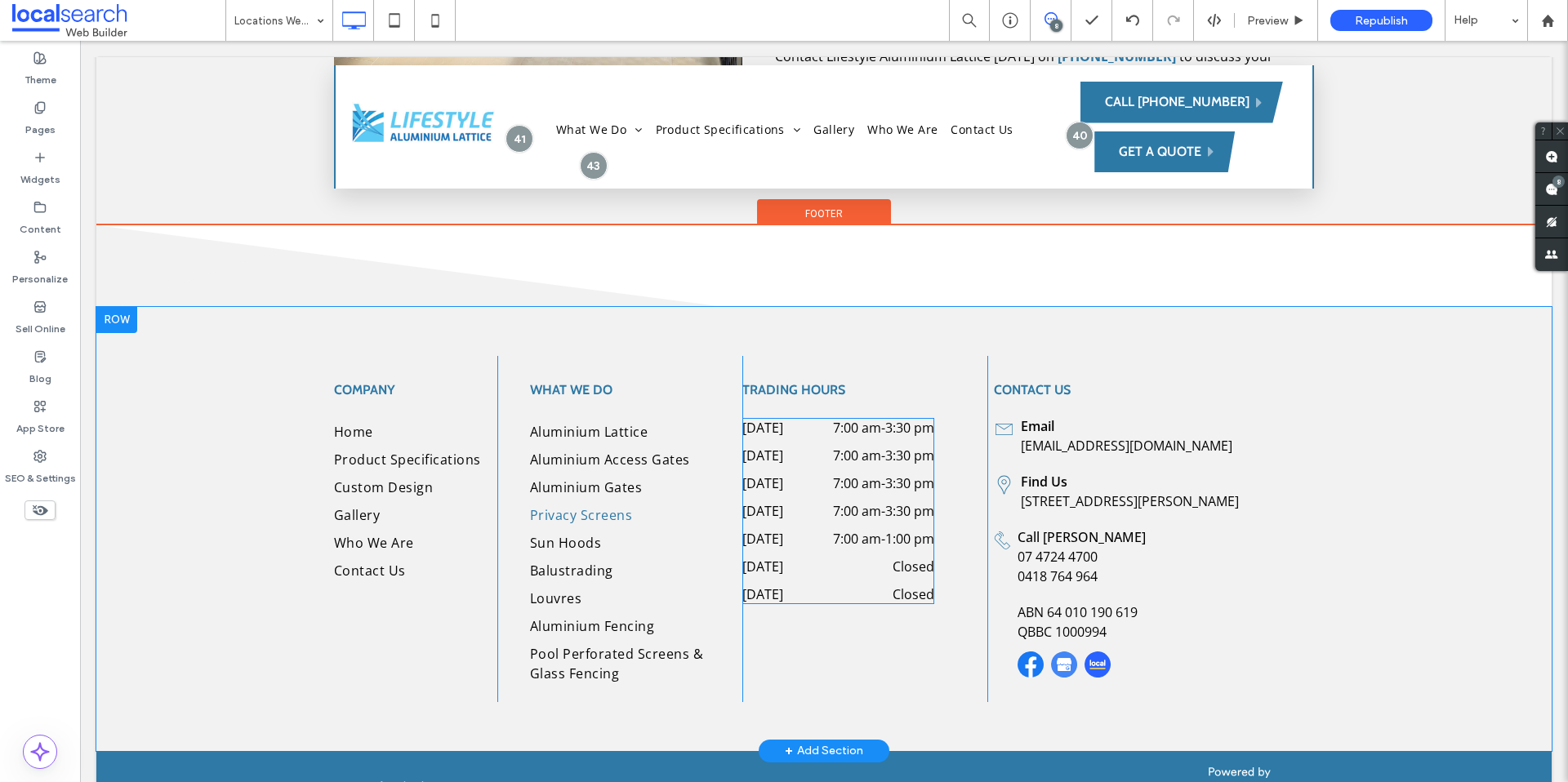
scroll to position [1940, 0]
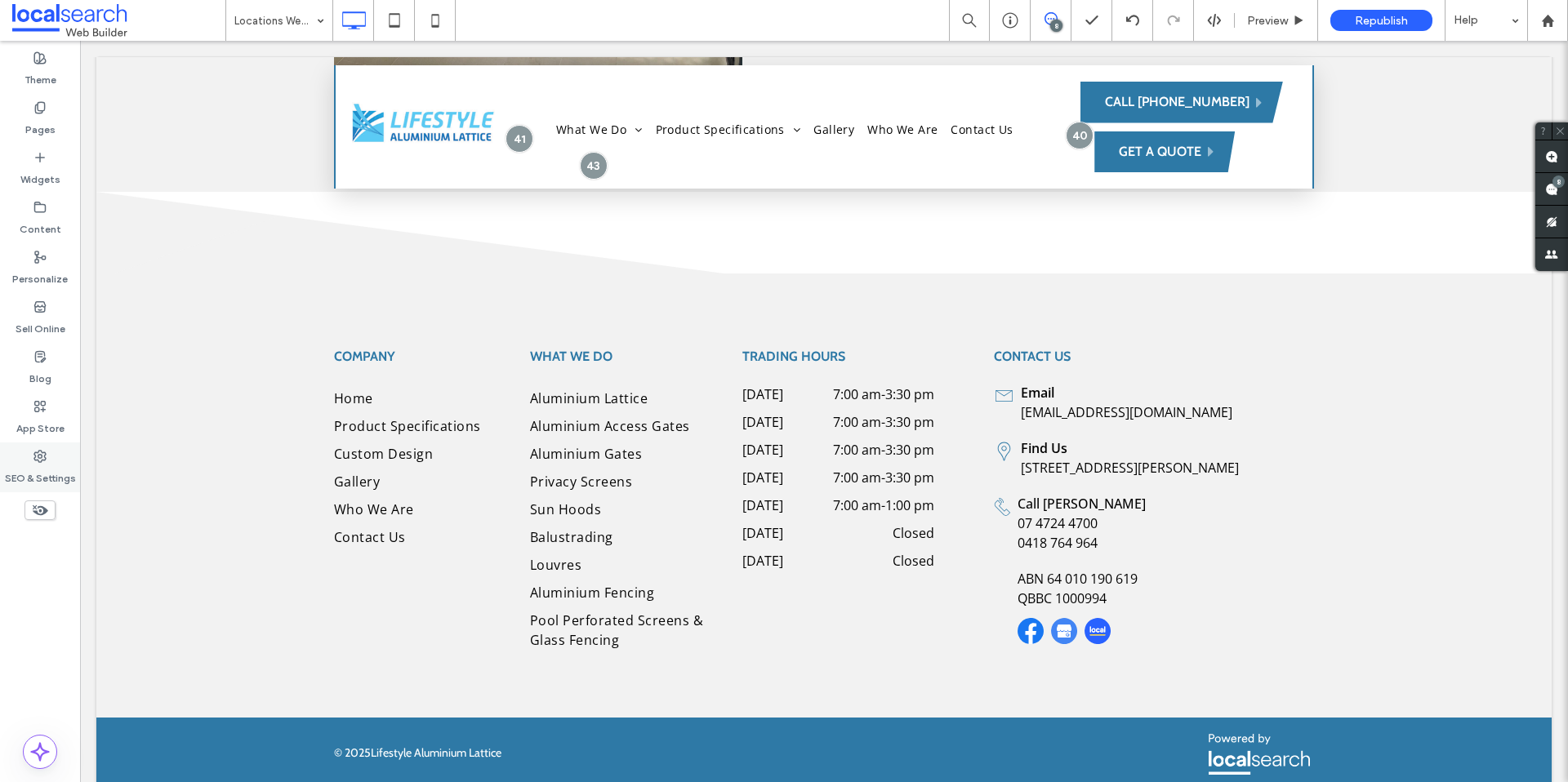
click at [52, 457] on div "SEO & Settings" at bounding box center [39, 467] width 80 height 50
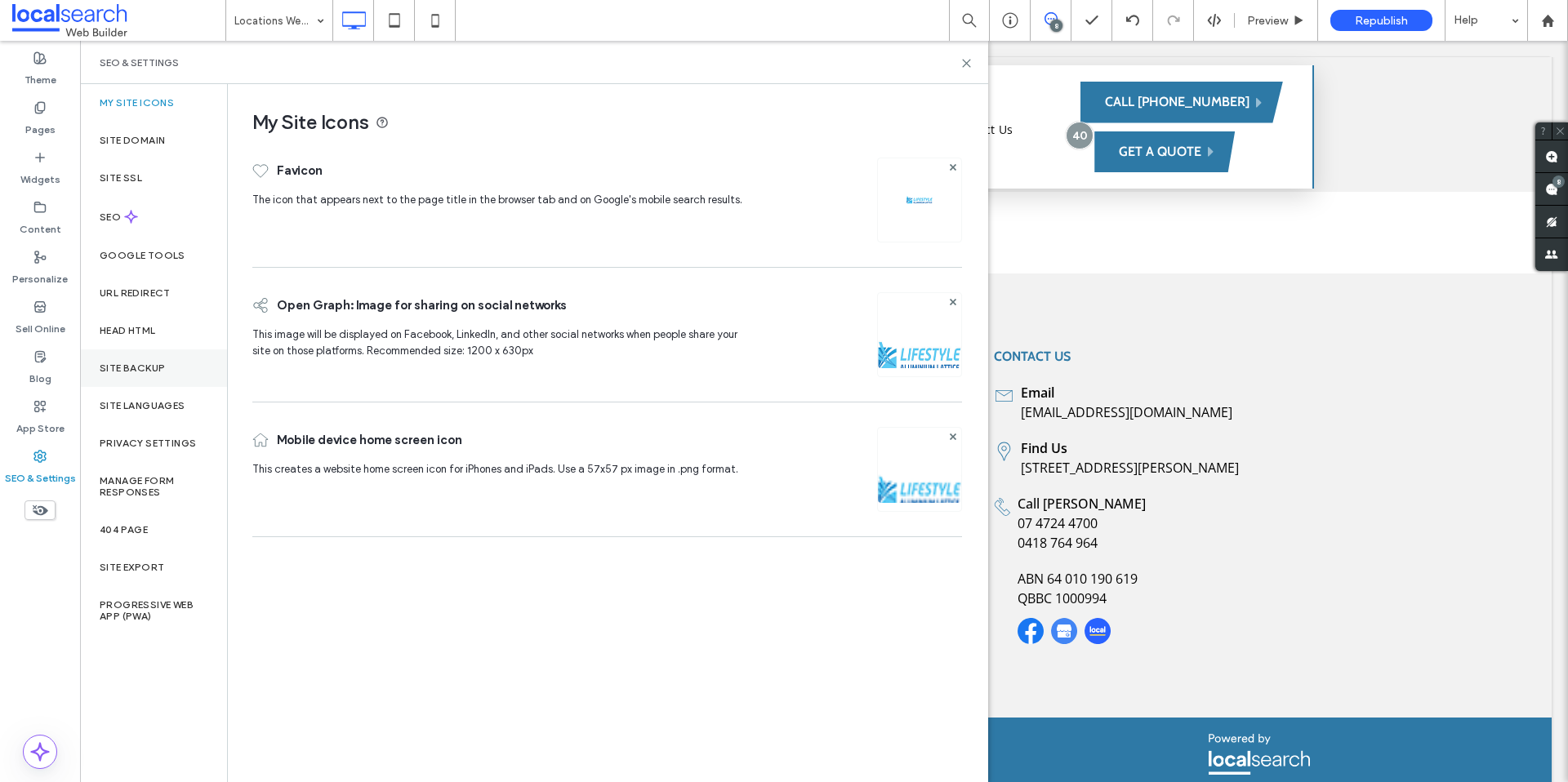
click at [144, 379] on div "Site Backup" at bounding box center [153, 368] width 147 height 38
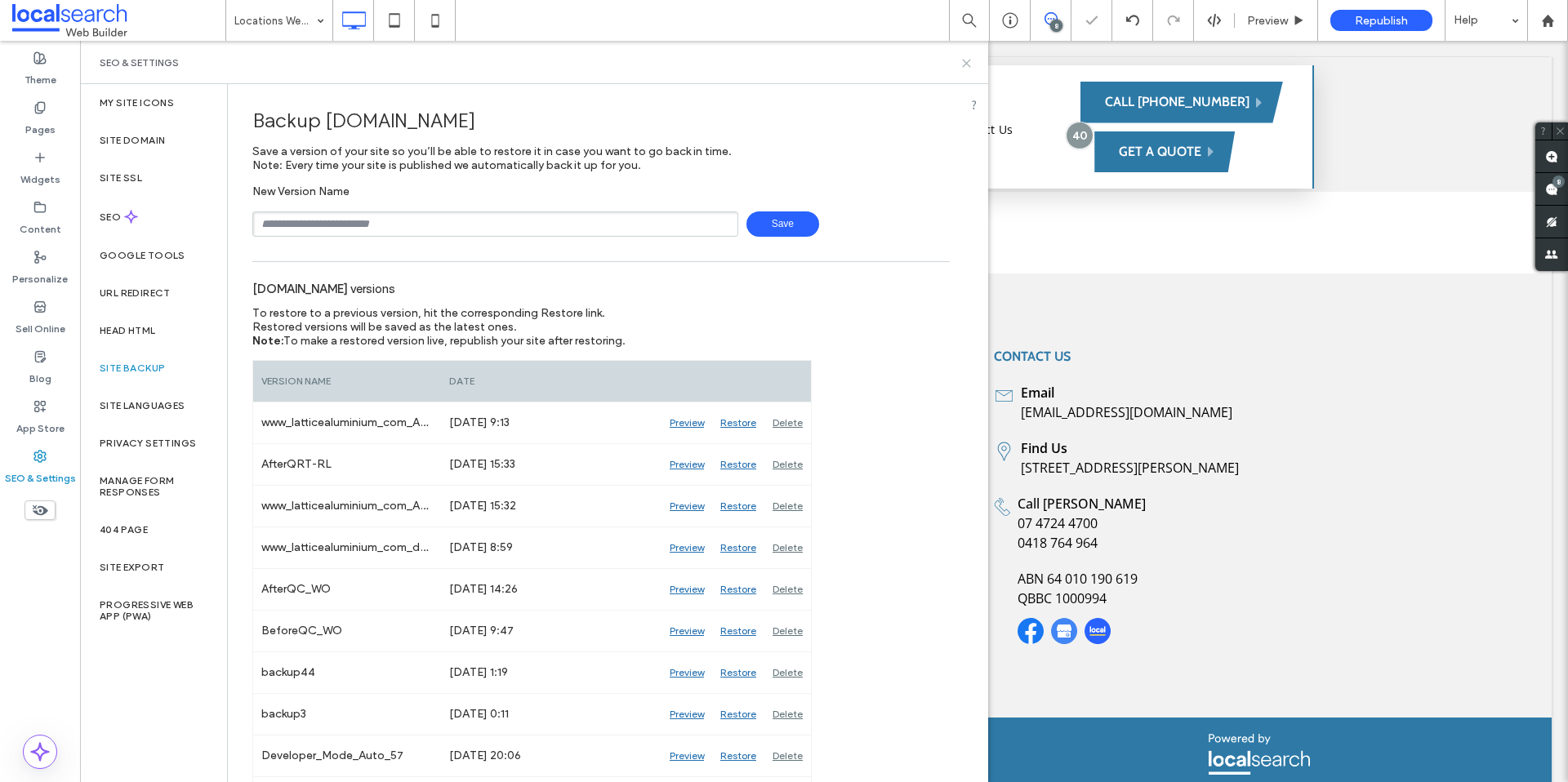
click at [963, 58] on icon at bounding box center [967, 63] width 12 height 12
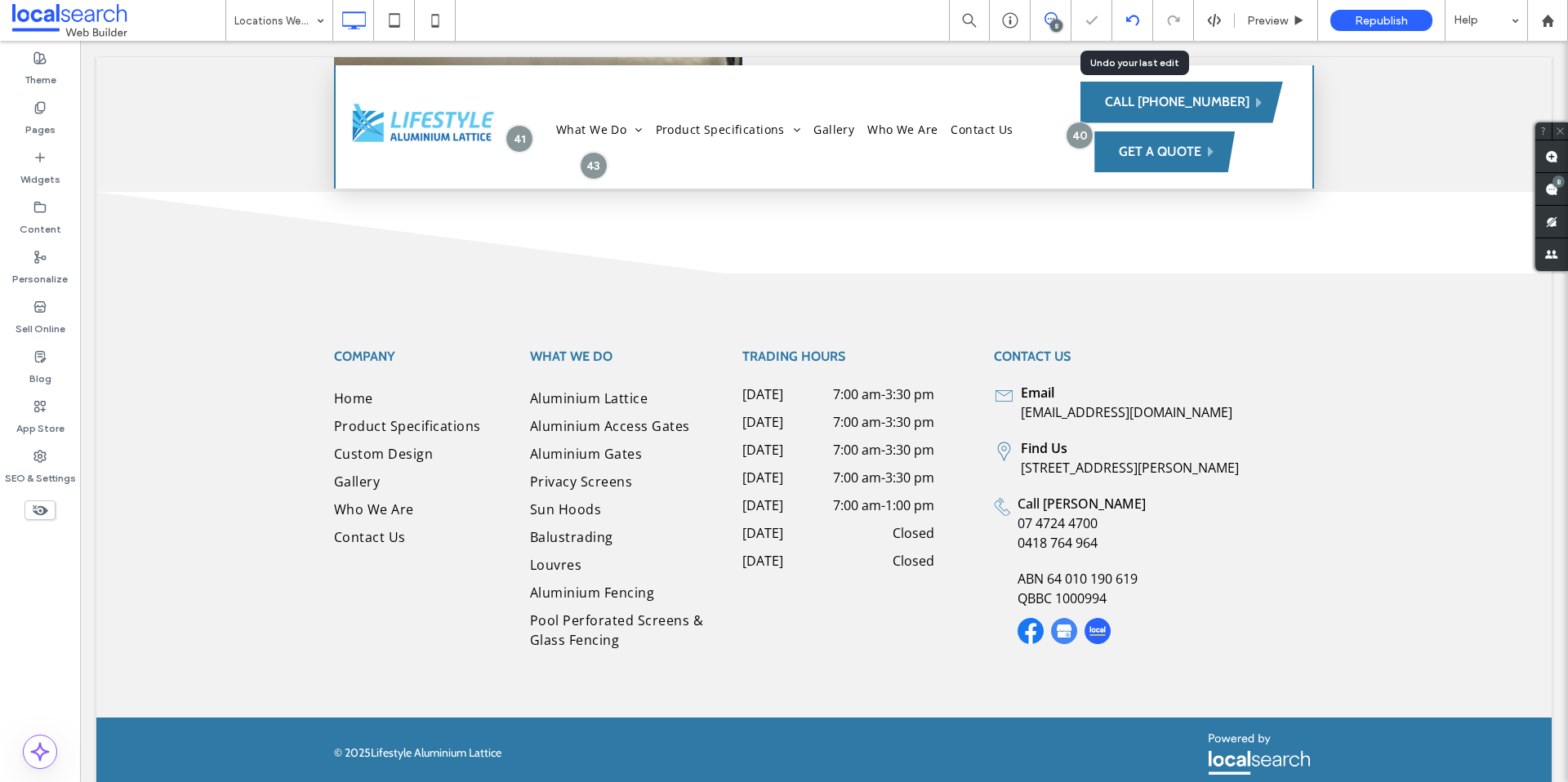
click at [1125, 30] on div at bounding box center [1133, 20] width 41 height 41
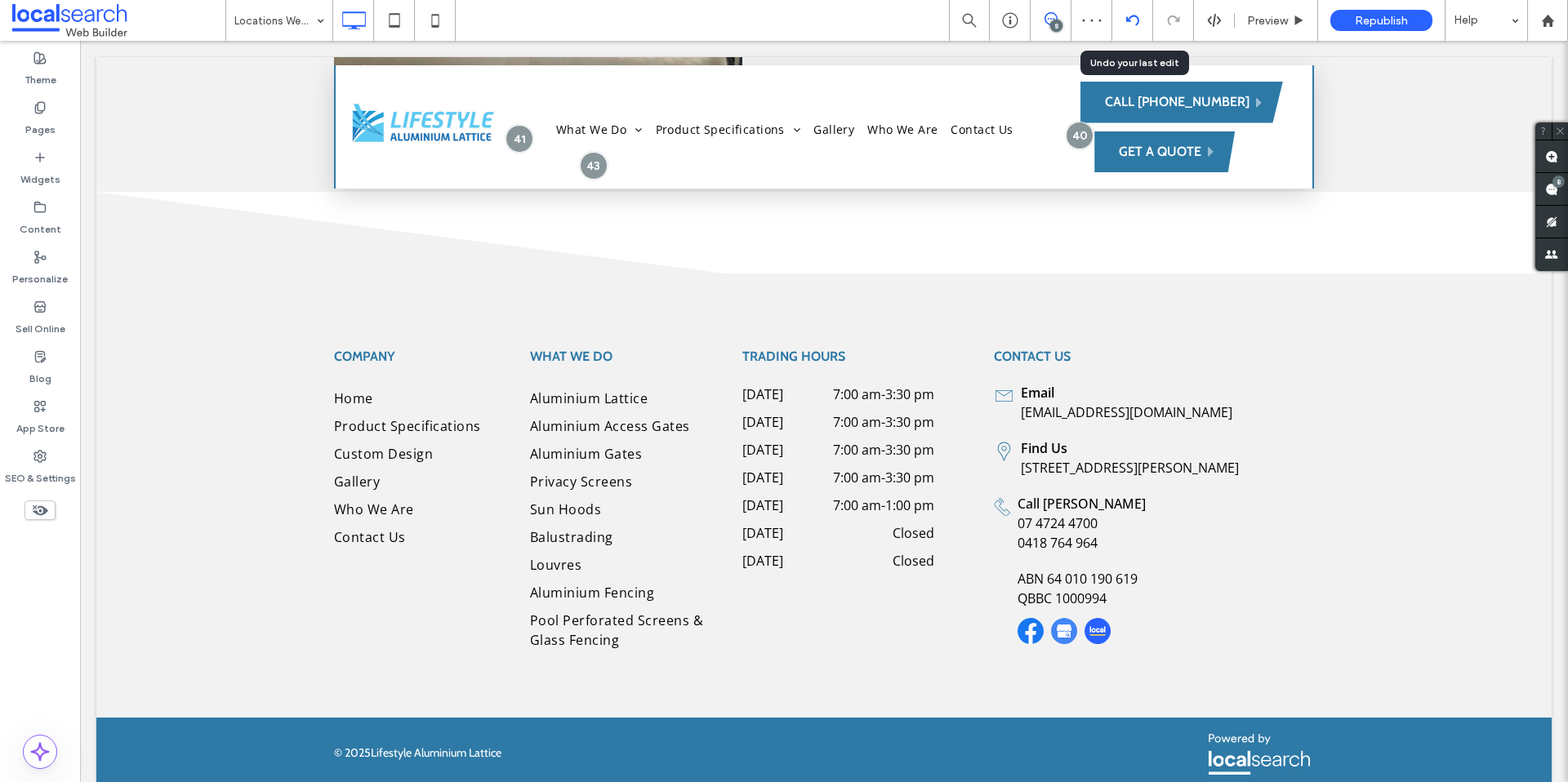
click at [1126, 30] on div at bounding box center [1133, 20] width 41 height 41
click at [1127, 29] on div at bounding box center [1133, 20] width 41 height 41
click at [1127, 29] on div at bounding box center [1133, 20] width 41 height 41
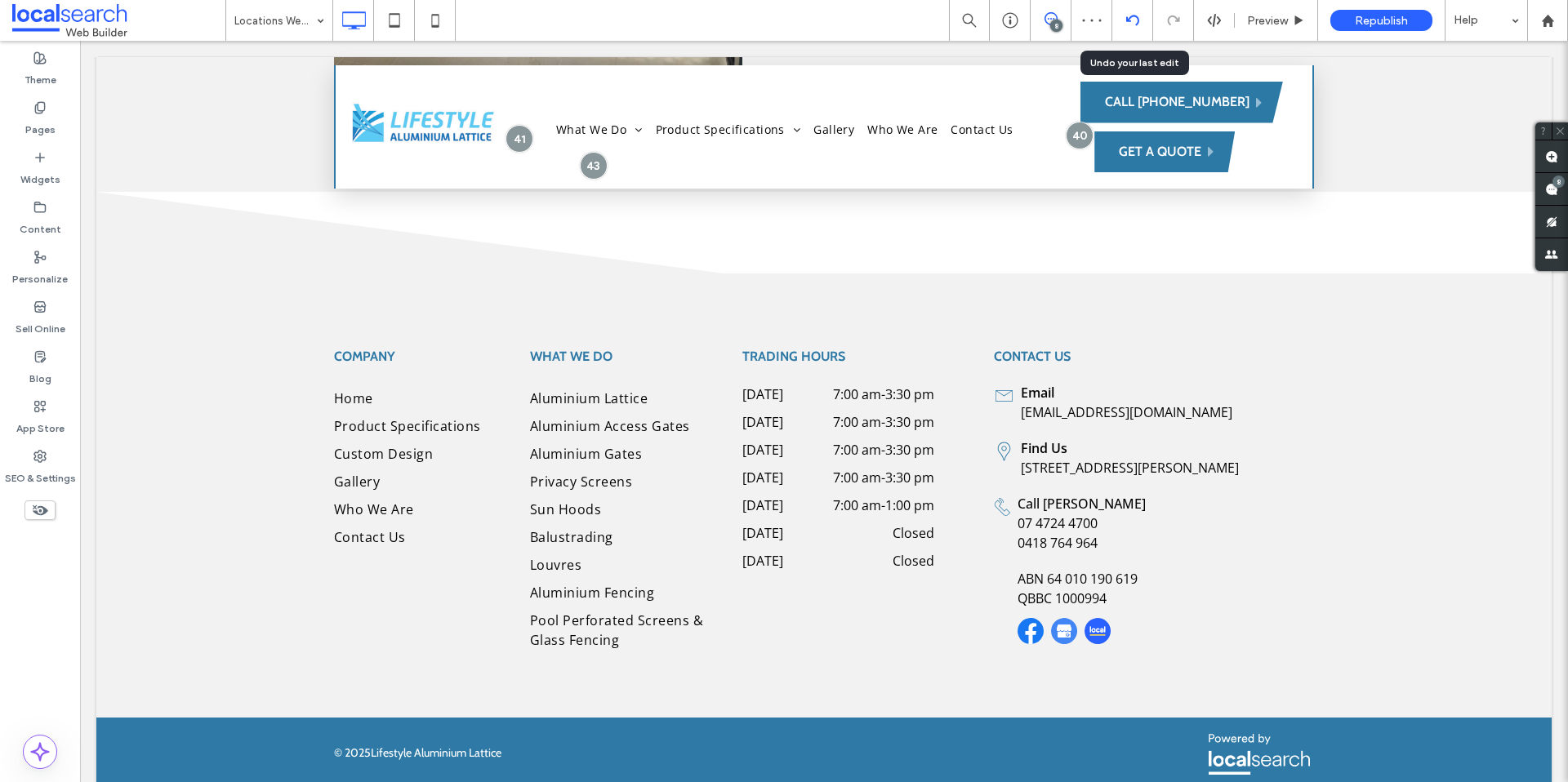
click at [1127, 29] on div at bounding box center [1133, 20] width 41 height 41
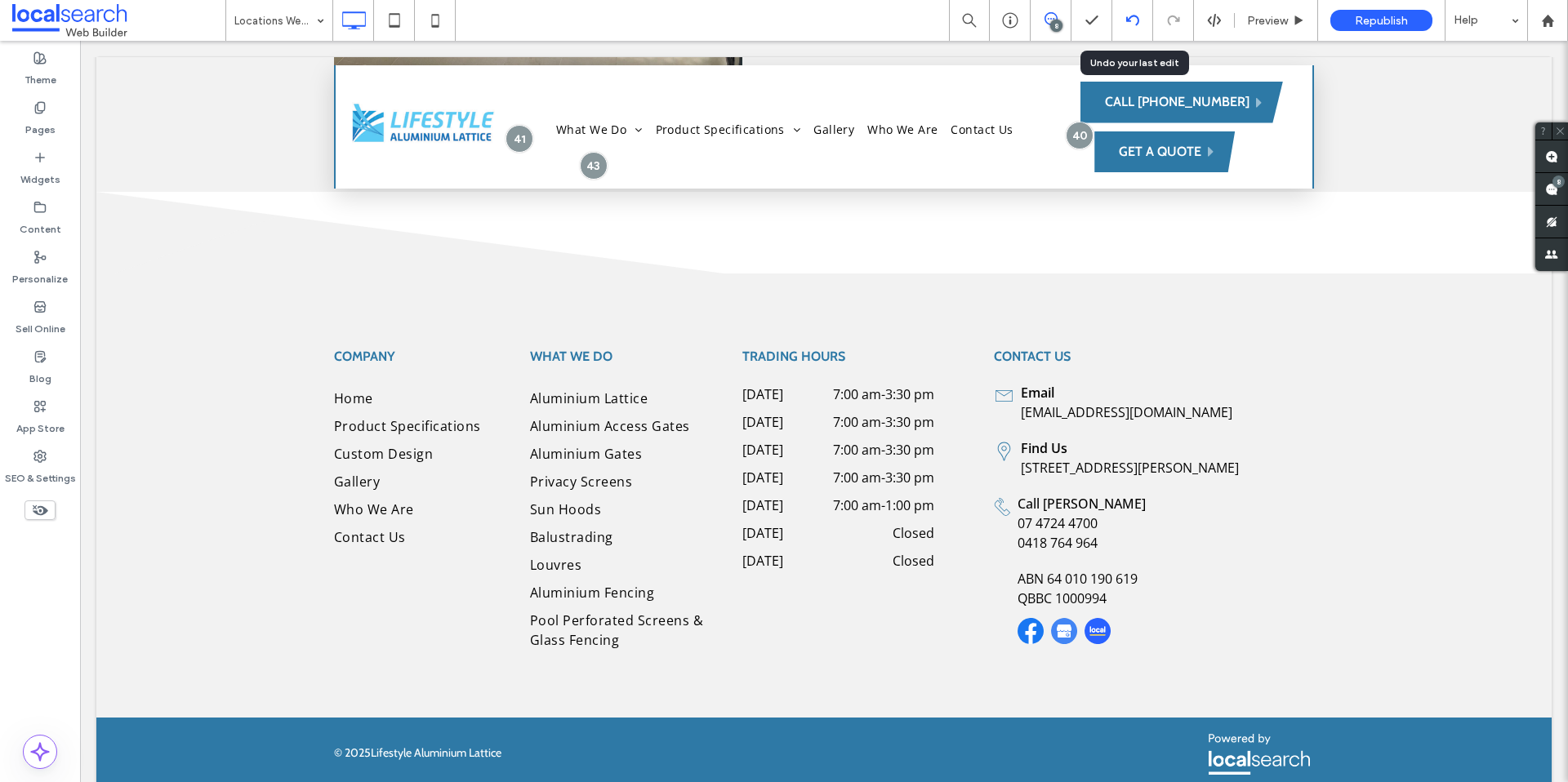
click at [1127, 29] on div at bounding box center [1133, 20] width 41 height 41
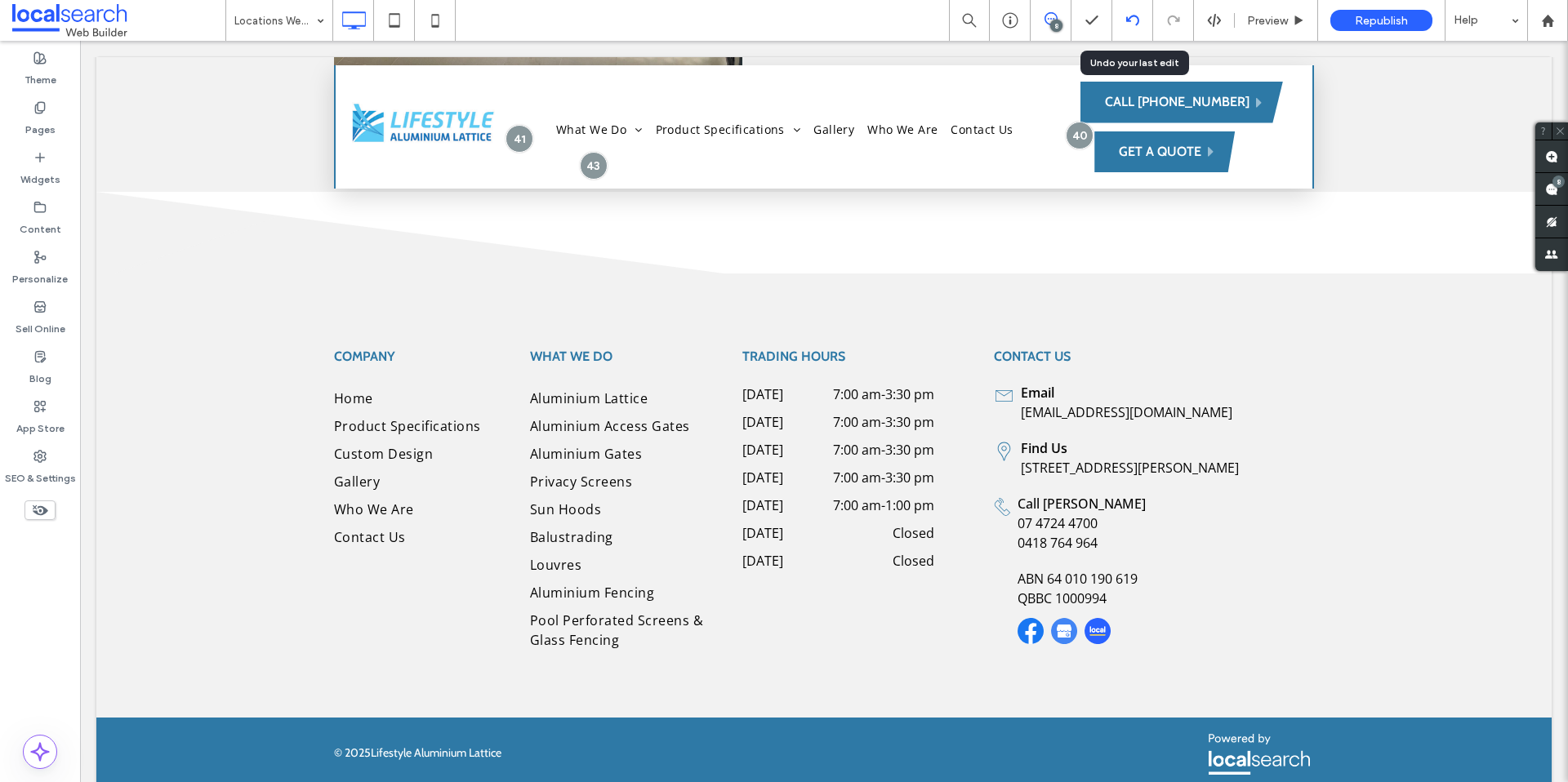
click at [1127, 29] on div at bounding box center [1133, 20] width 41 height 41
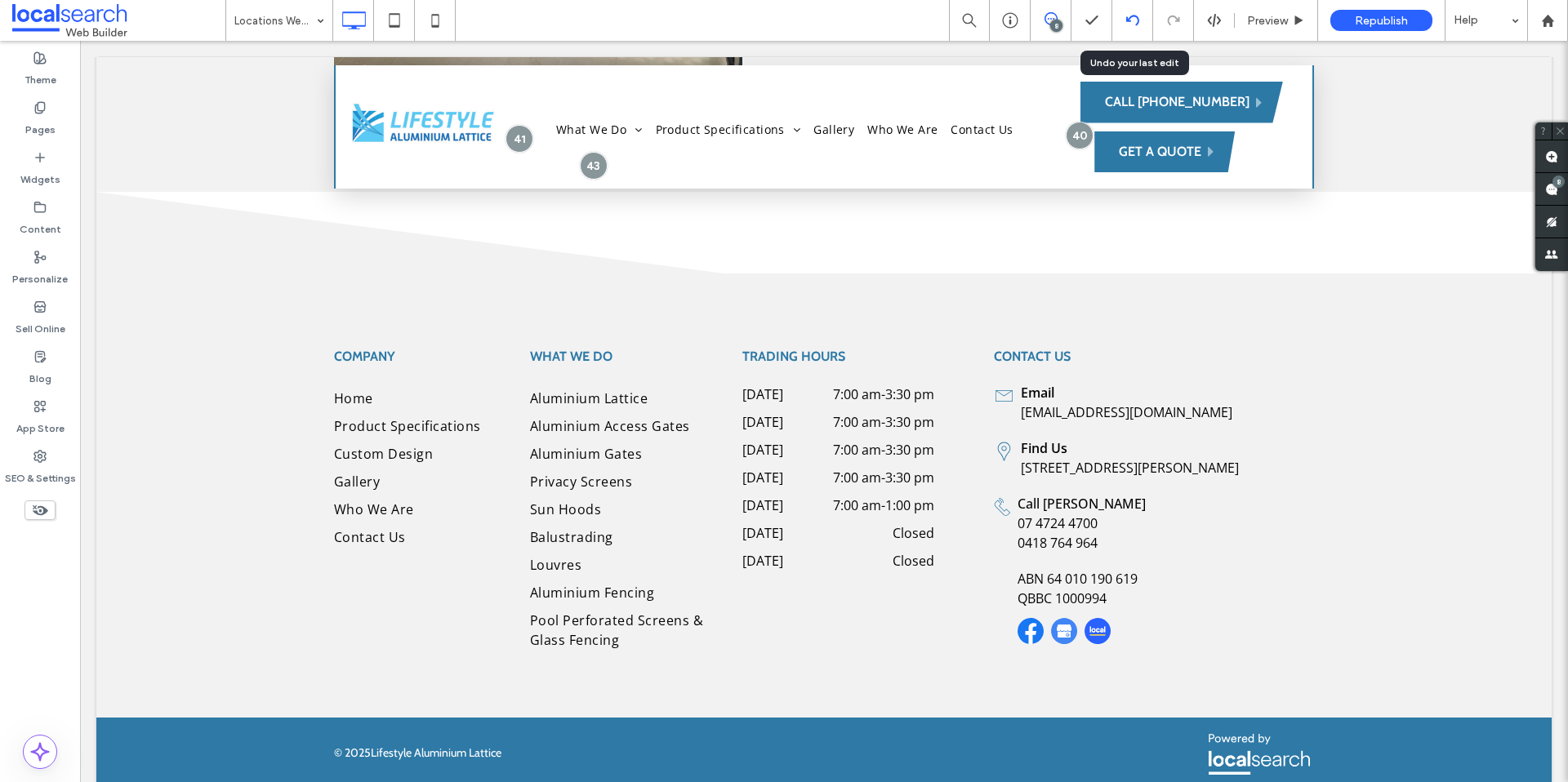
click at [1131, 28] on div at bounding box center [1133, 20] width 41 height 41
click at [1138, 16] on icon at bounding box center [1133, 20] width 13 height 13
click at [1137, 15] on icon at bounding box center [1133, 20] width 13 height 13
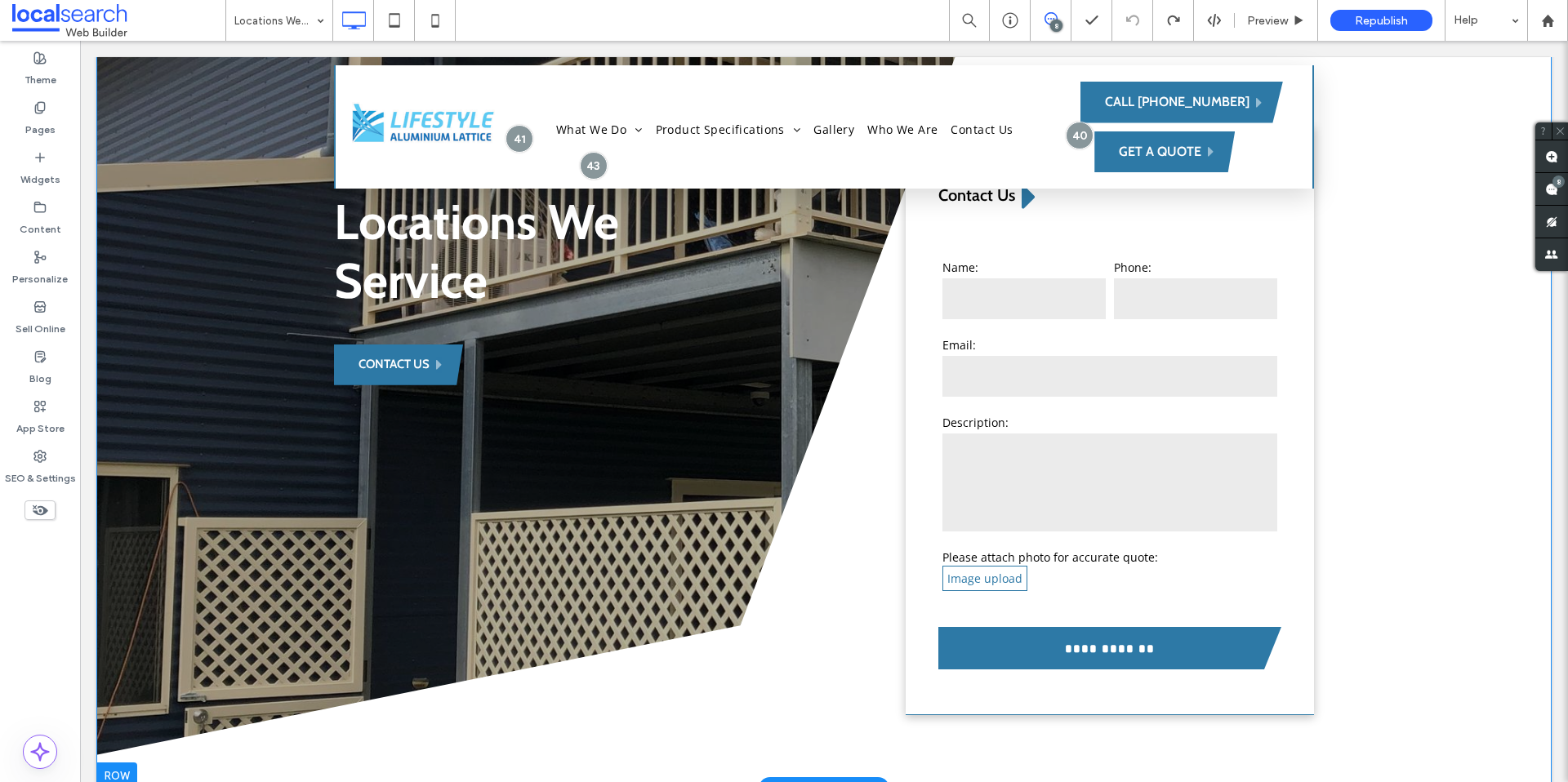
scroll to position [0, 0]
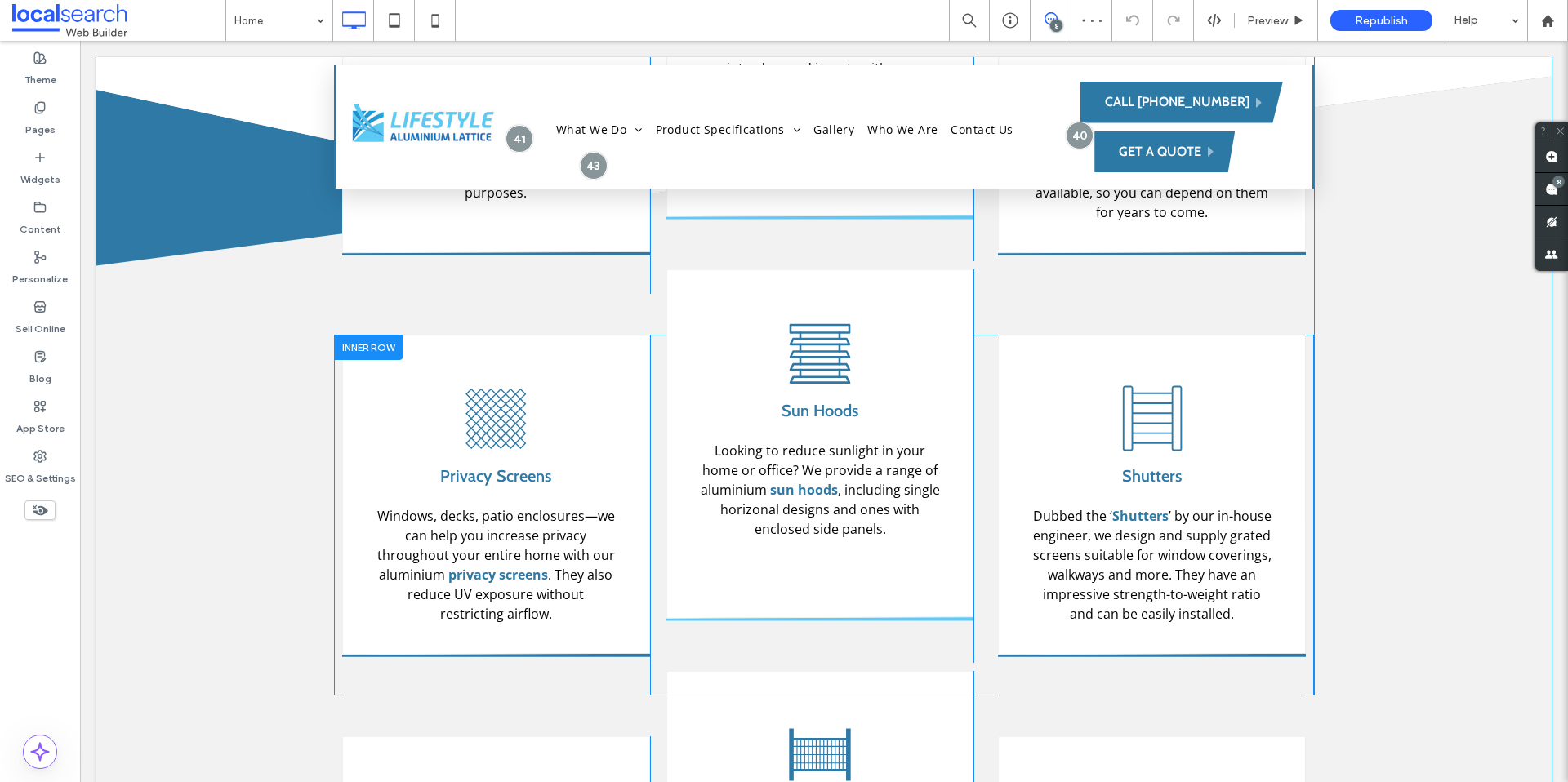
scroll to position [2022, 0]
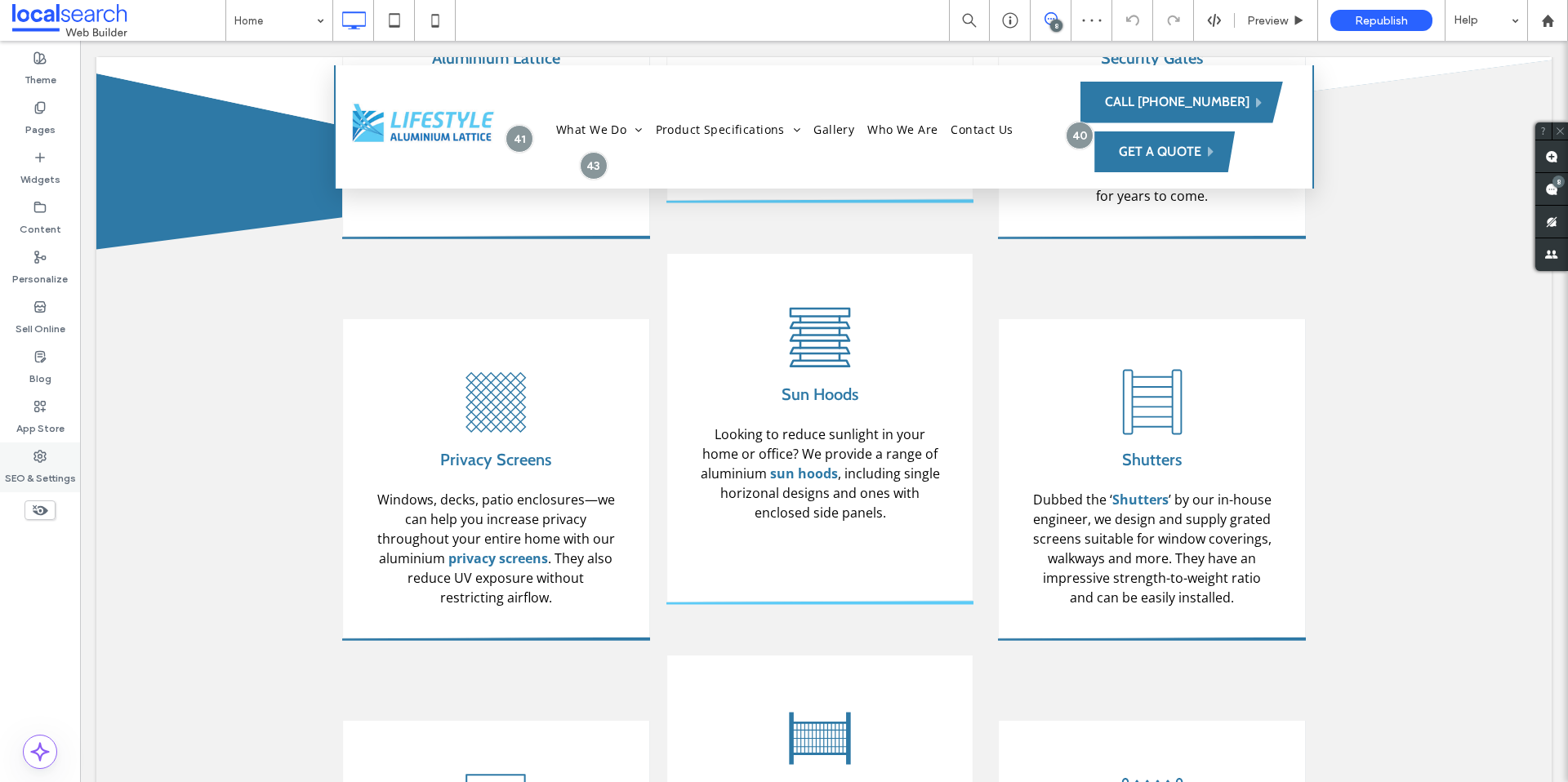
click at [62, 477] on label "SEO & Settings" at bounding box center [40, 475] width 71 height 23
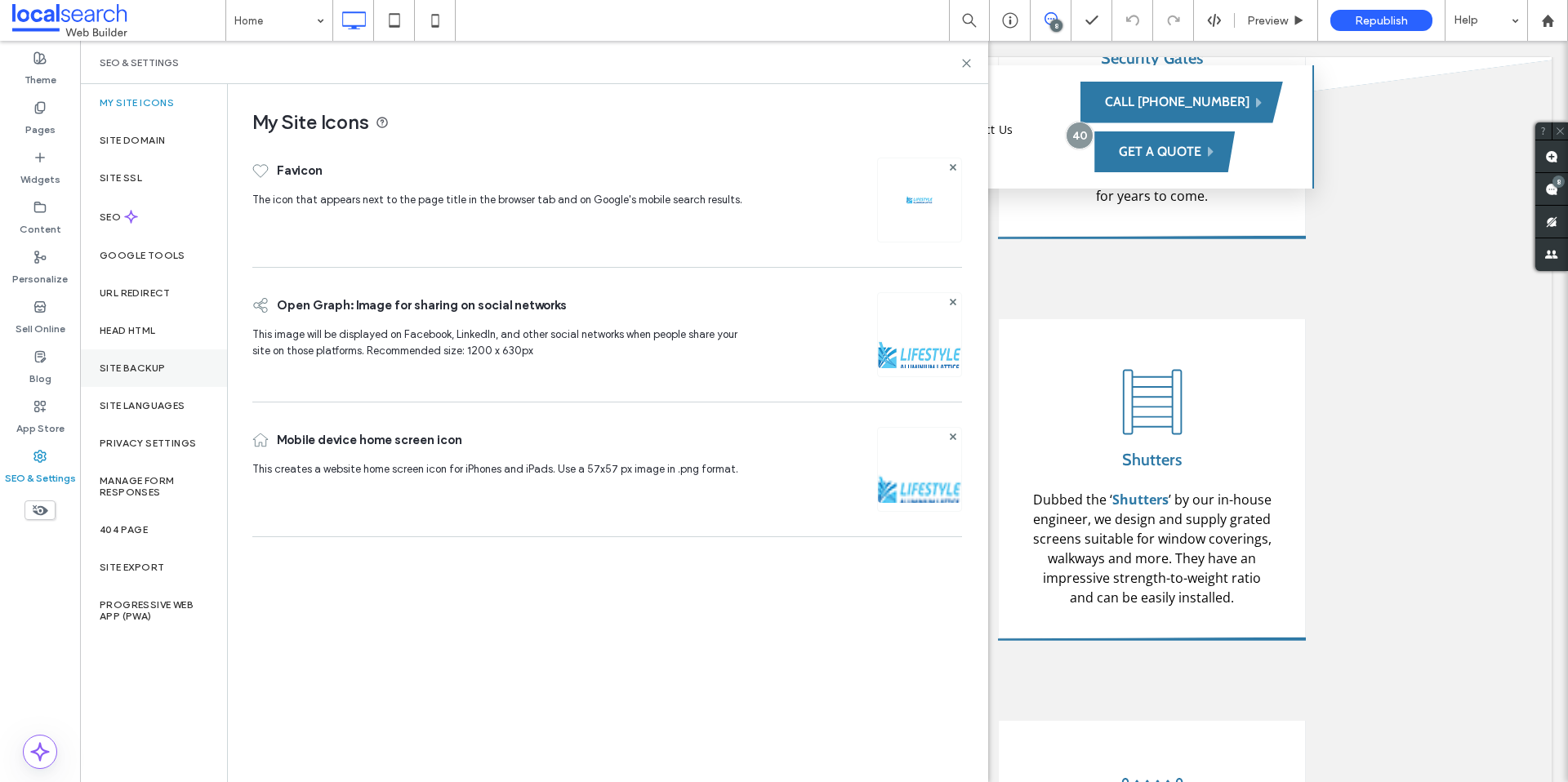
click at [145, 372] on label "Site Backup" at bounding box center [132, 368] width 66 height 11
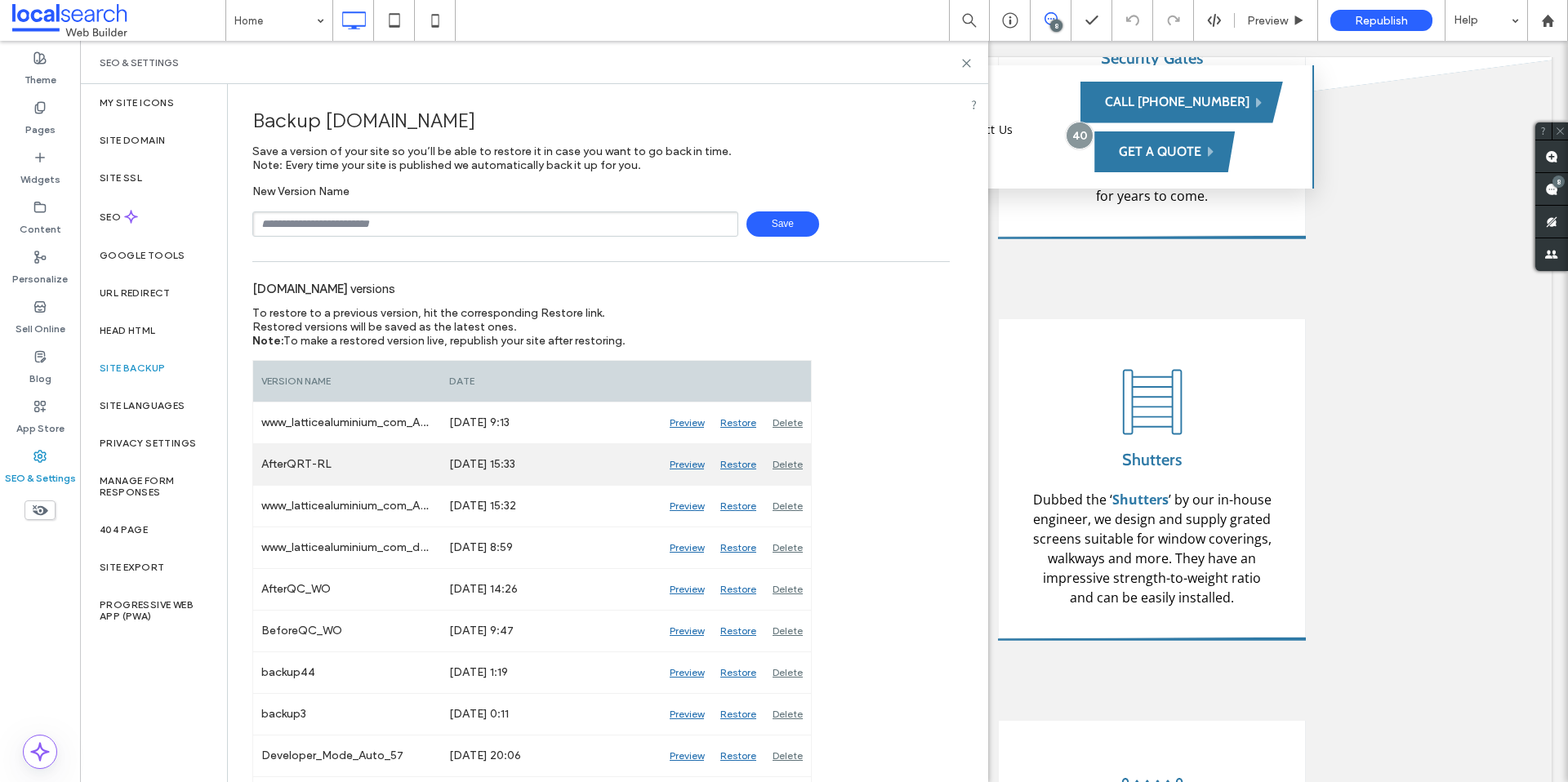
click at [740, 466] on div "Restore" at bounding box center [738, 464] width 53 height 41
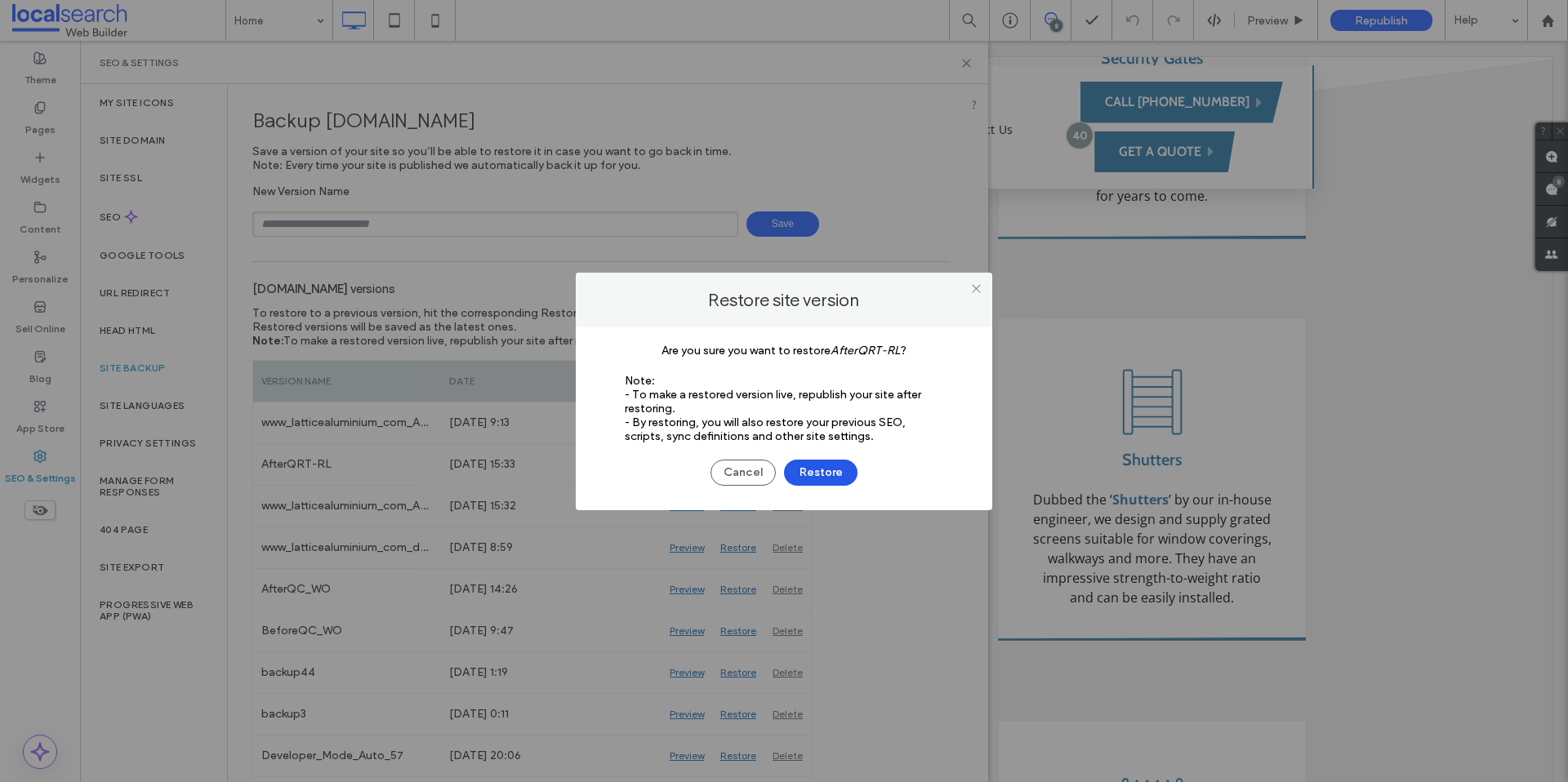
click at [823, 481] on button "Restore" at bounding box center [821, 473] width 74 height 26
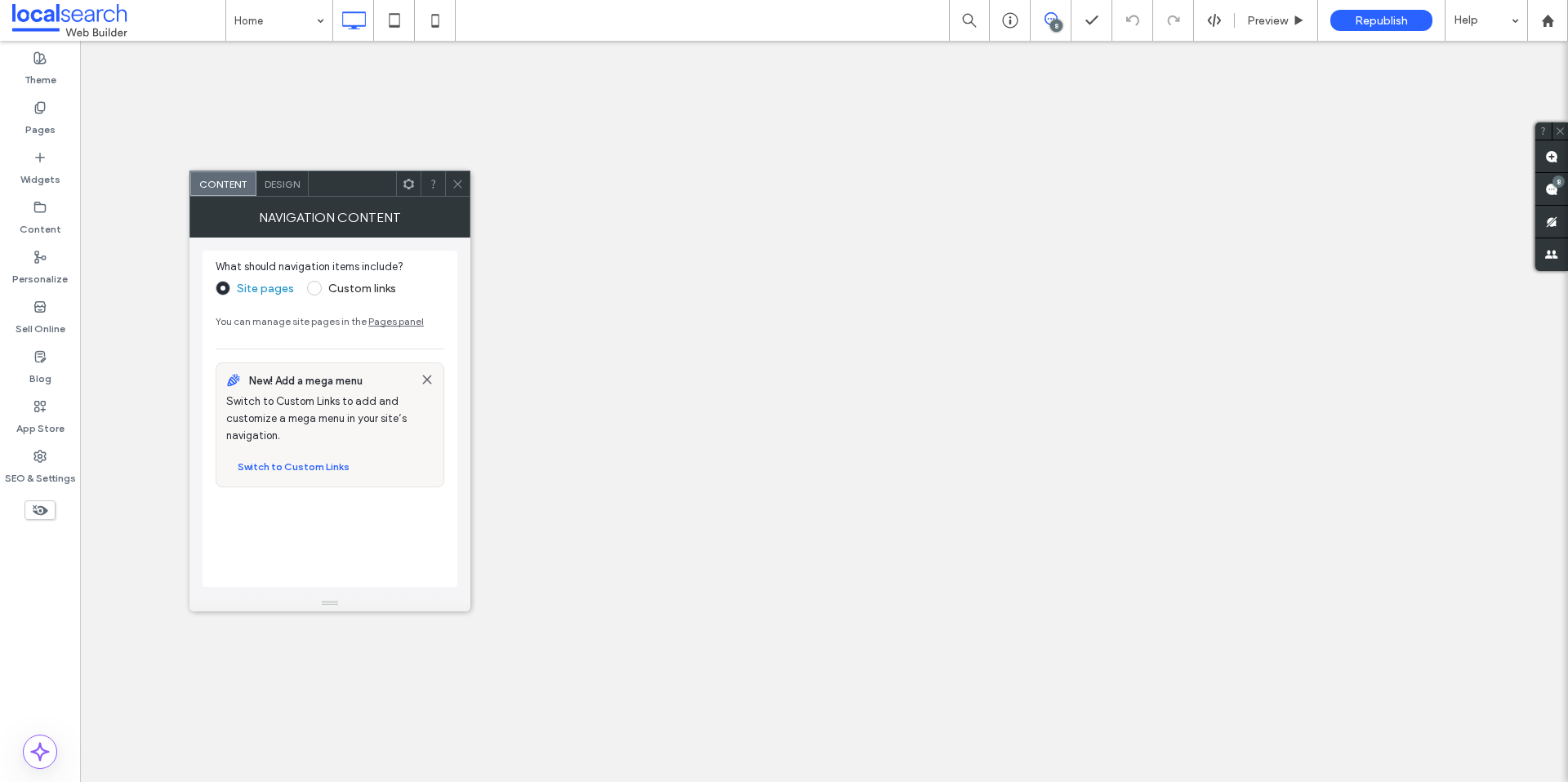
click at [452, 184] on icon at bounding box center [458, 184] width 12 height 12
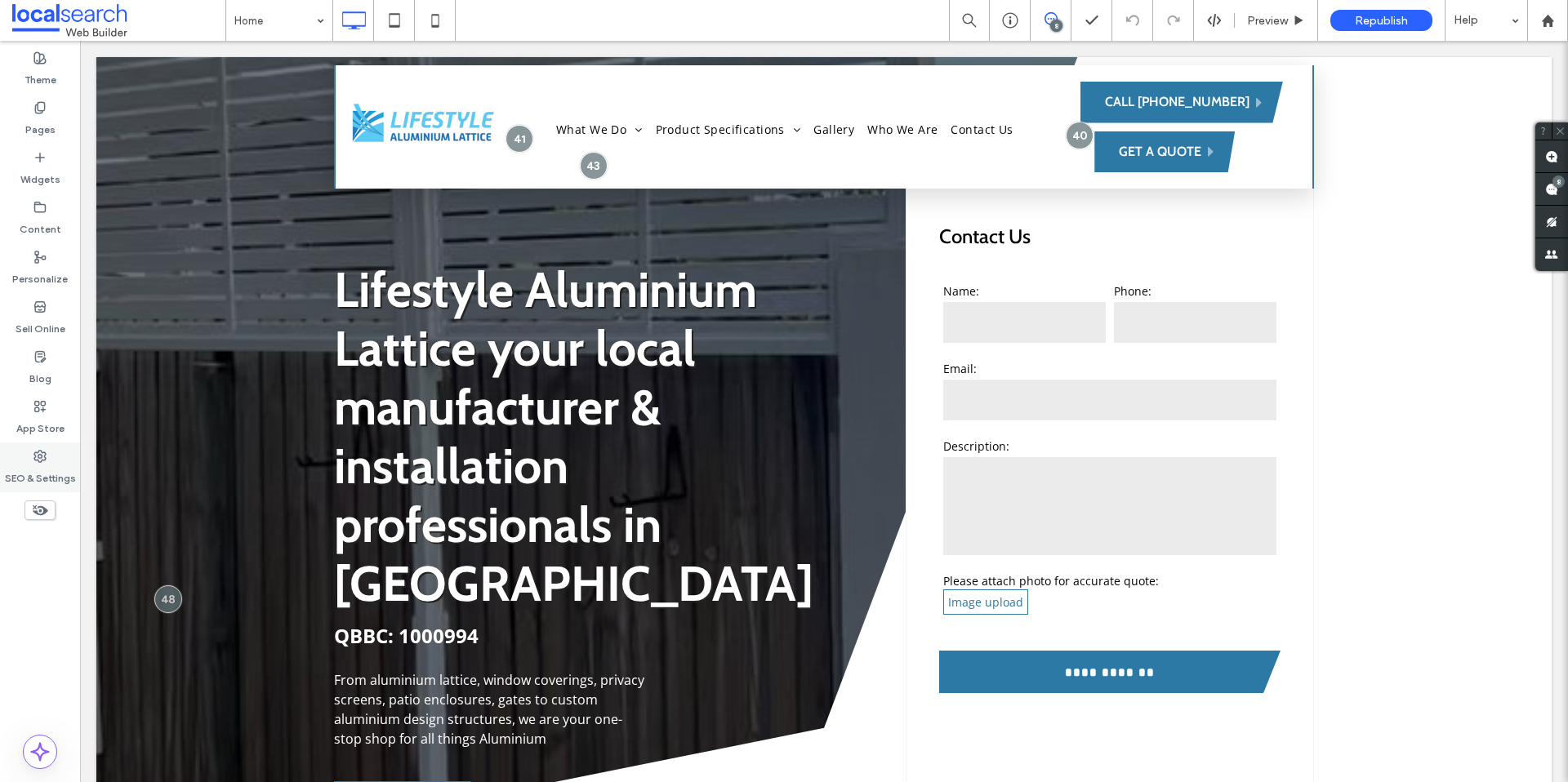
click at [30, 472] on label "SEO & Settings" at bounding box center [40, 475] width 71 height 23
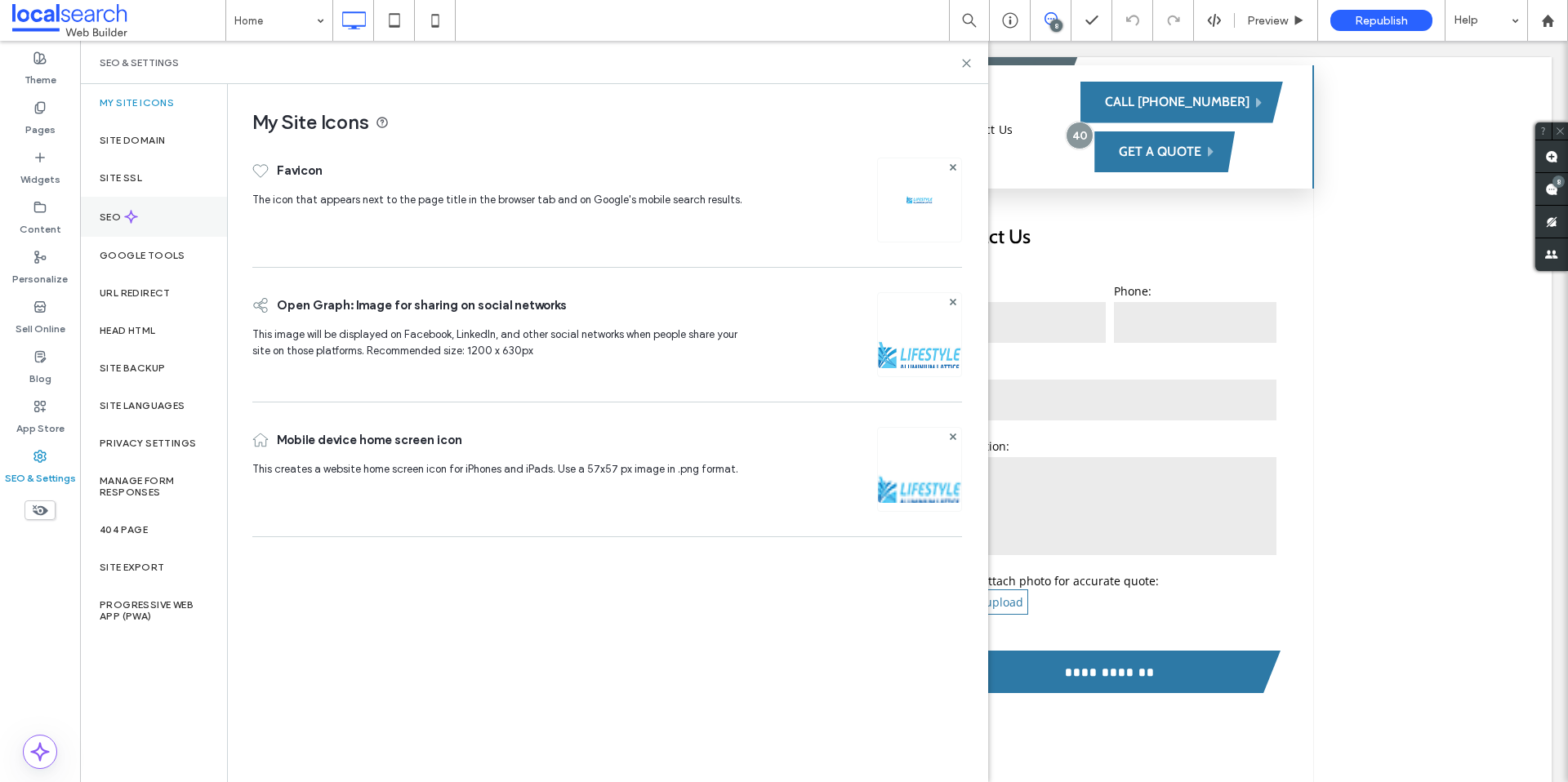
click at [149, 219] on div "SEO" at bounding box center [153, 217] width 147 height 40
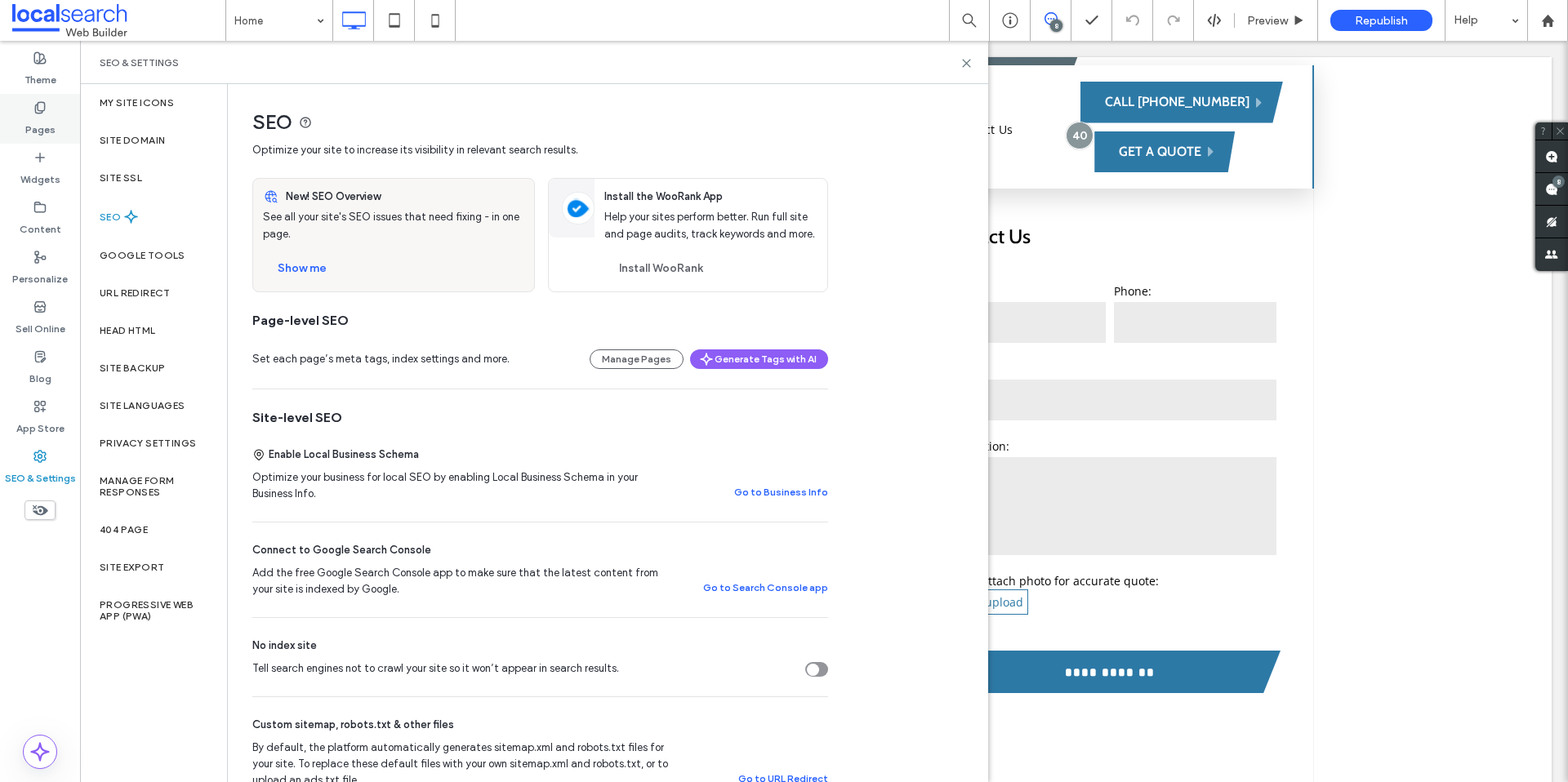
click at [42, 102] on use at bounding box center [39, 108] width 9 height 11
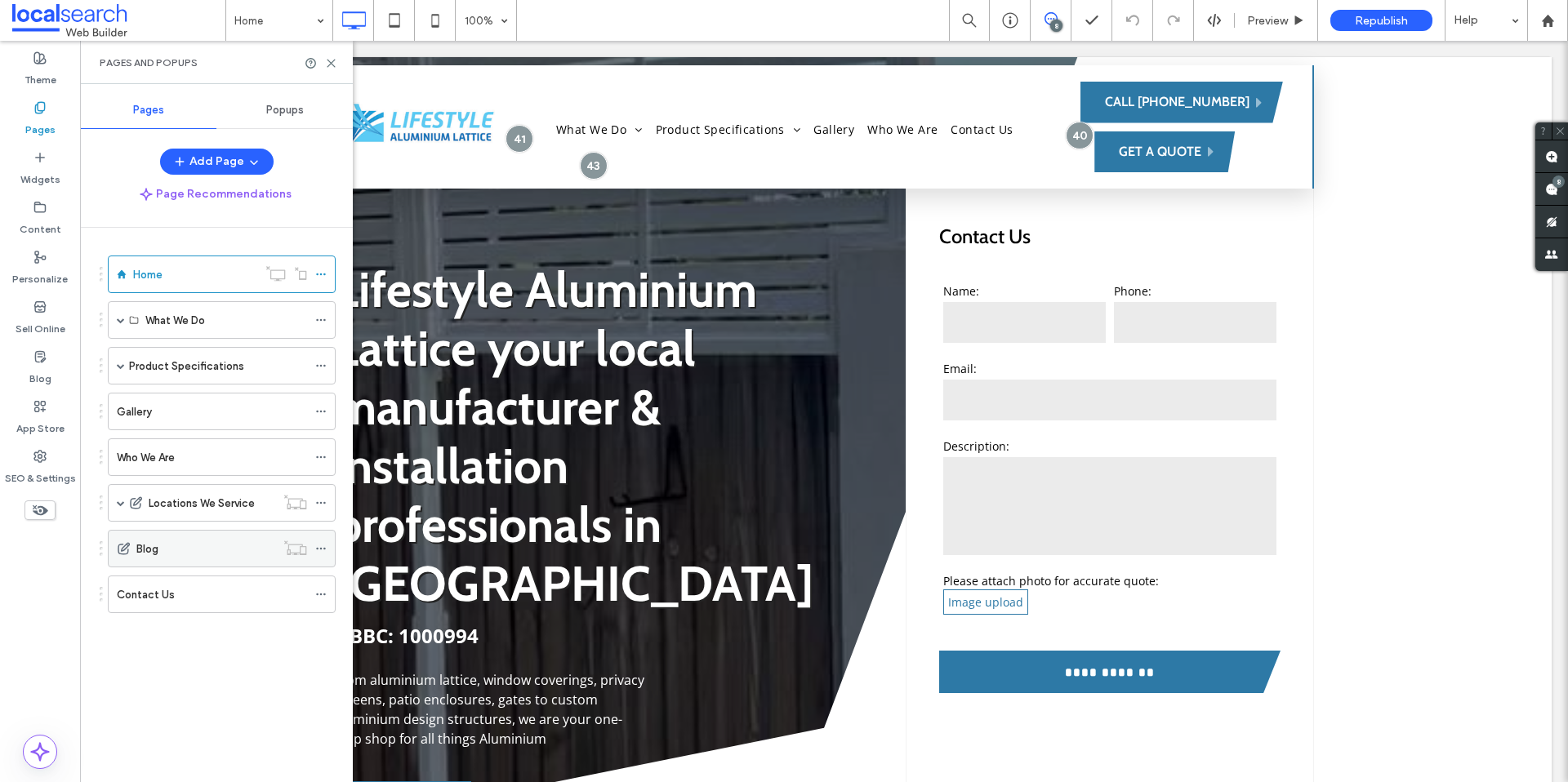
click at [319, 545] on icon at bounding box center [321, 548] width 11 height 11
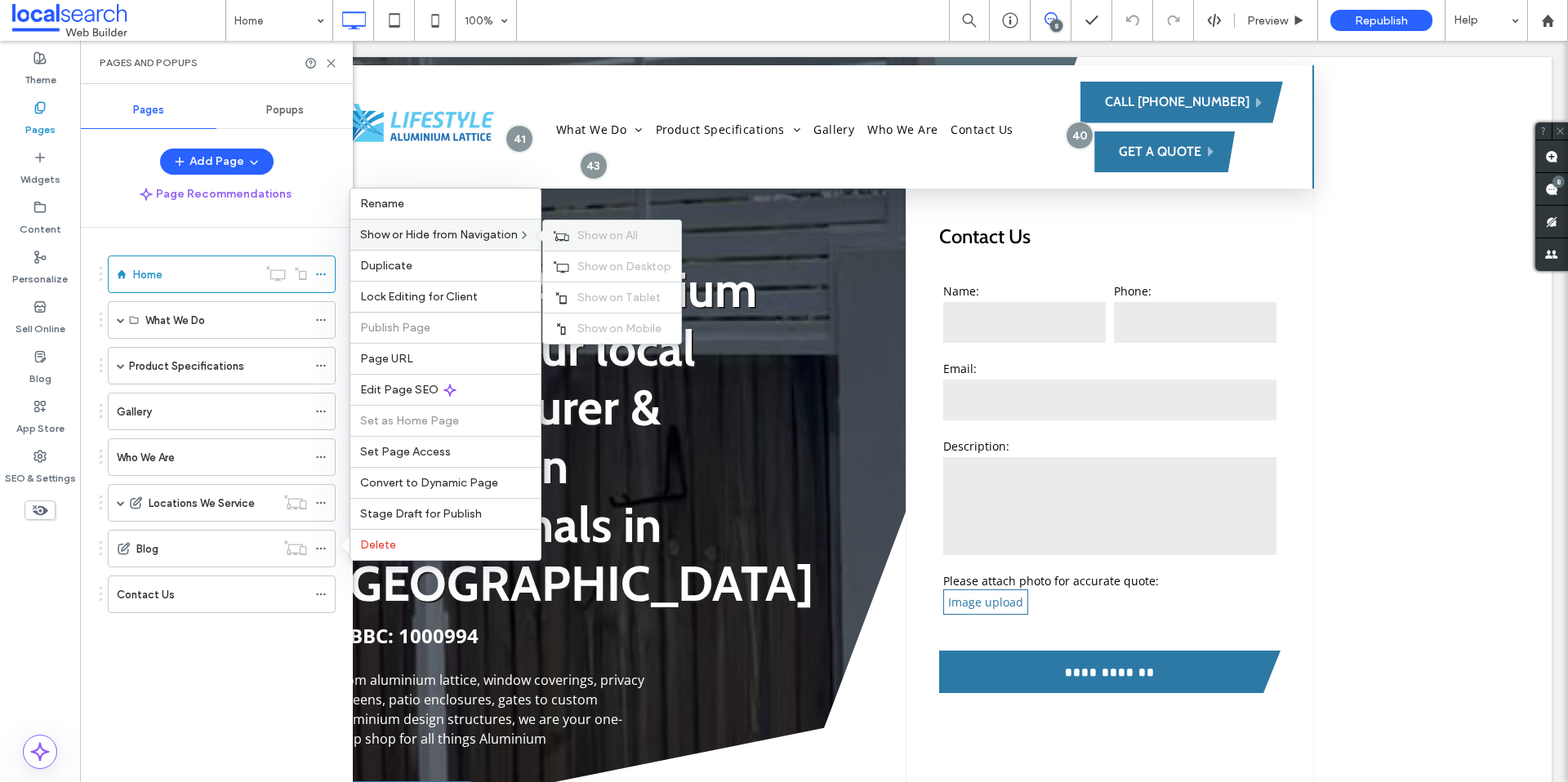
click at [615, 239] on span "Show on All" at bounding box center [607, 236] width 60 height 14
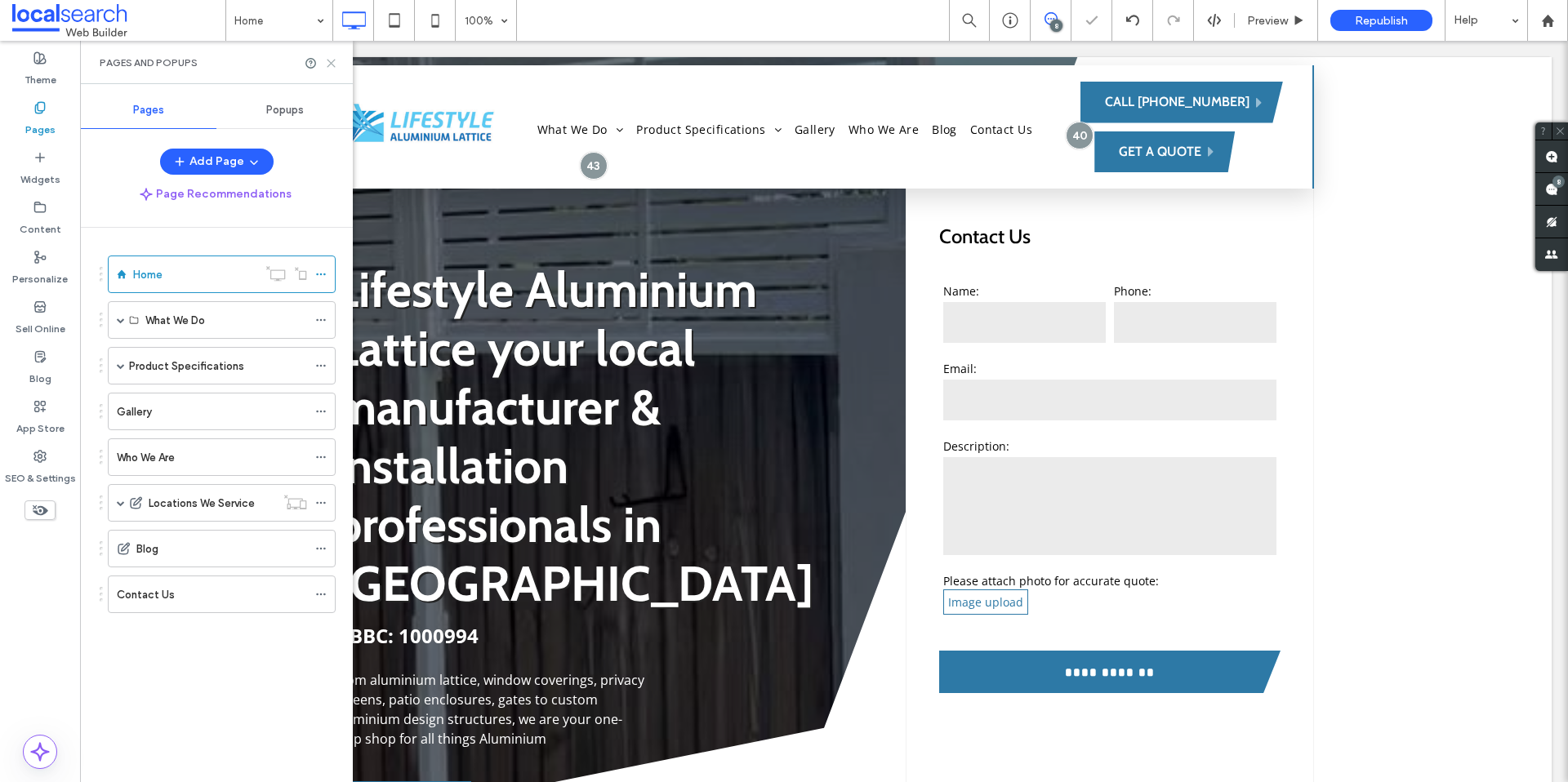
drag, startPoint x: 335, startPoint y: 65, endPoint x: 661, endPoint y: 257, distance: 378.3
click at [335, 65] on icon at bounding box center [331, 63] width 12 height 12
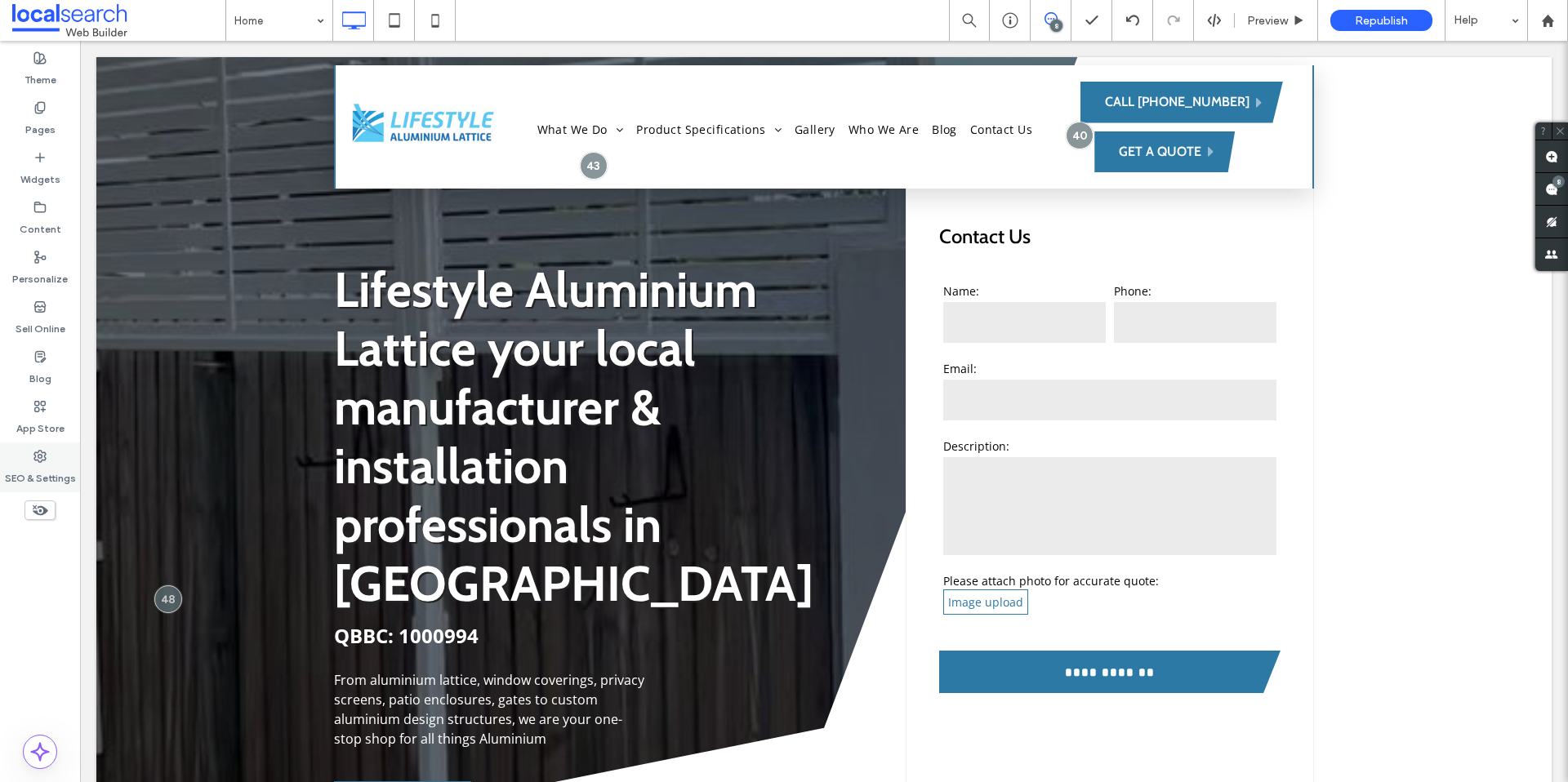
click at [39, 468] on label "SEO & Settings" at bounding box center [40, 475] width 71 height 23
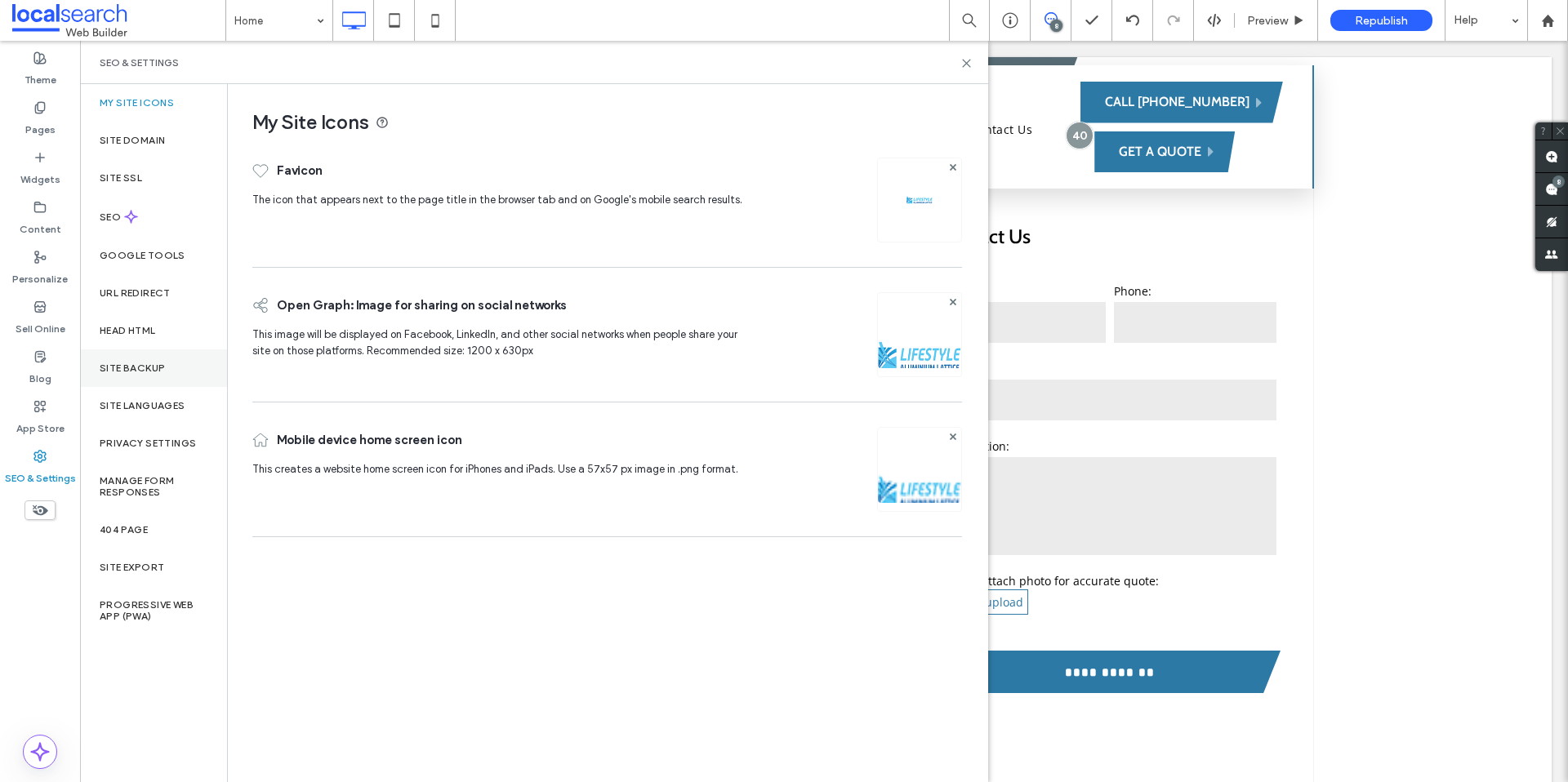
click at [165, 365] on div "Site Backup" at bounding box center [153, 368] width 147 height 38
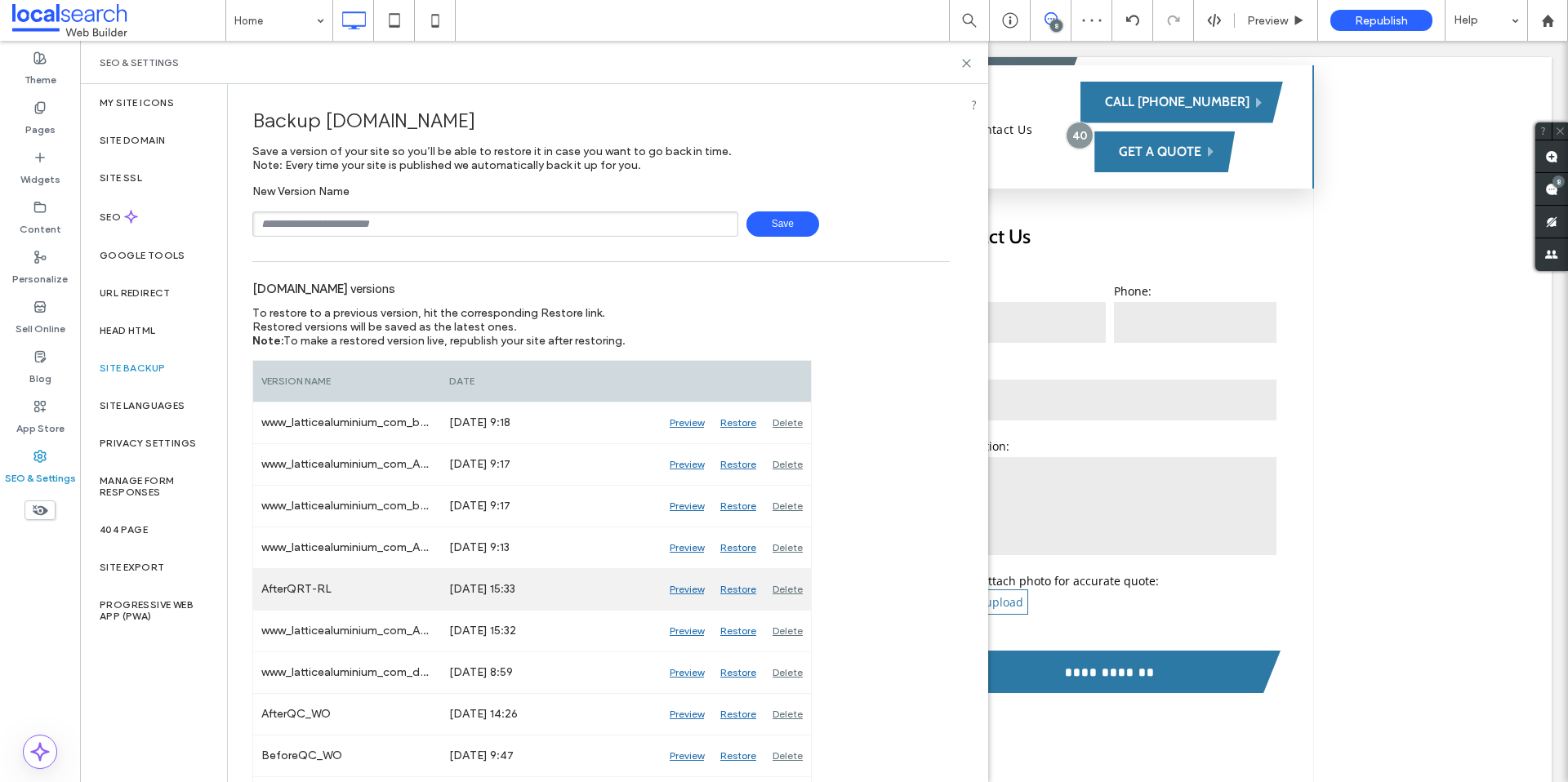
click at [688, 589] on div "Preview" at bounding box center [687, 589] width 51 height 41
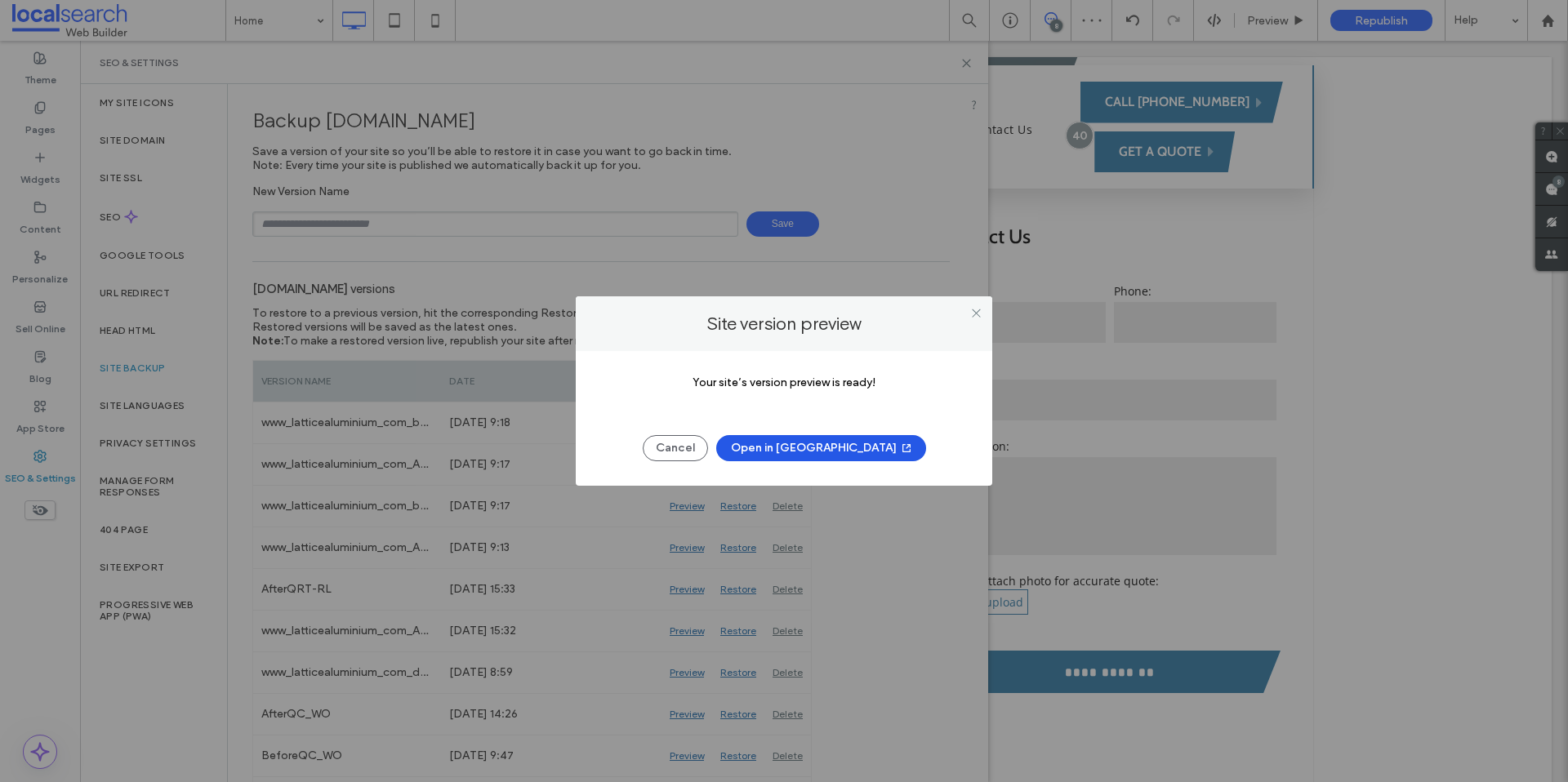
click at [821, 449] on button "Open in [GEOGRAPHIC_DATA]" at bounding box center [822, 448] width 210 height 26
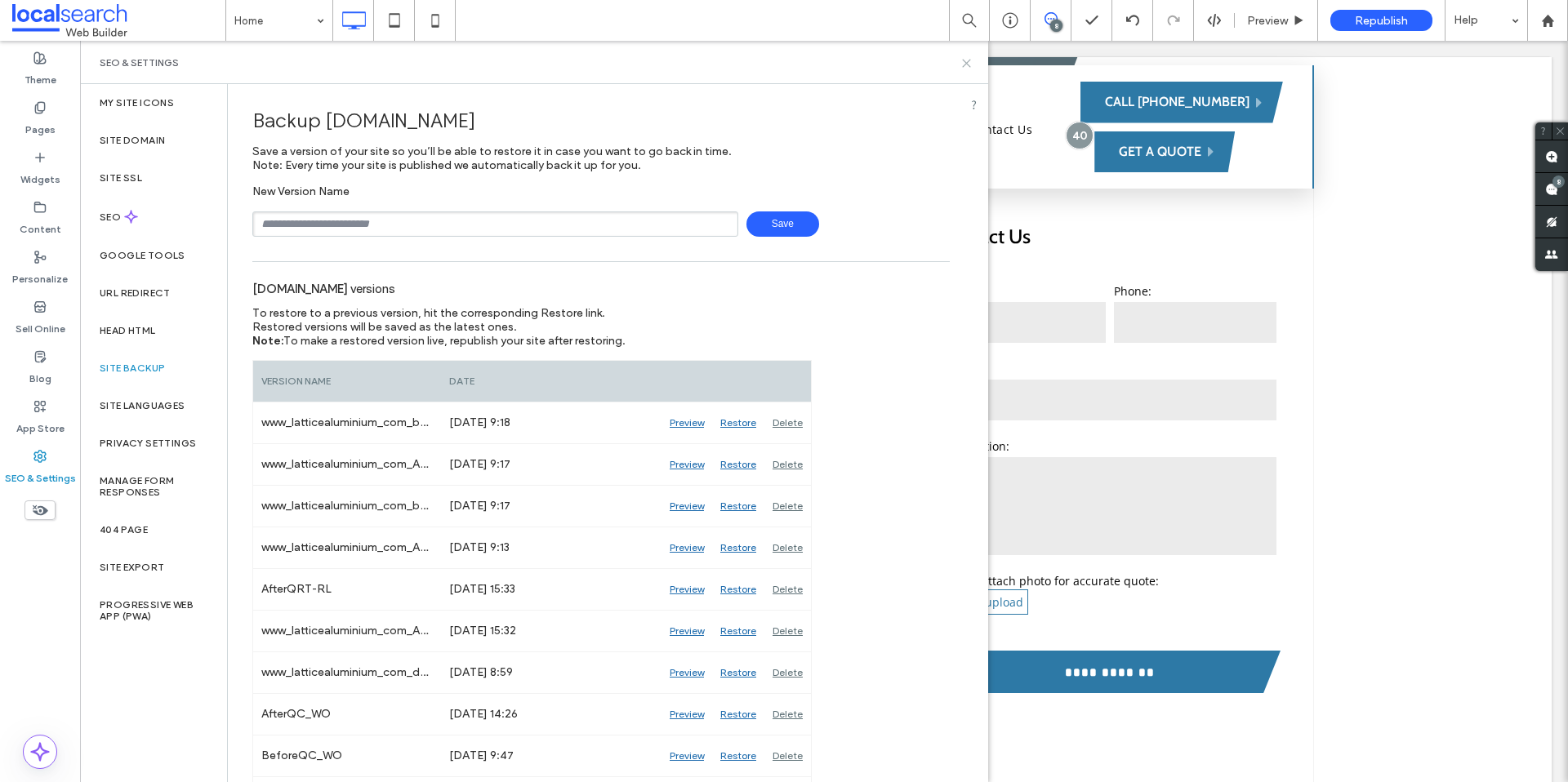
click at [964, 63] on icon at bounding box center [967, 63] width 12 height 12
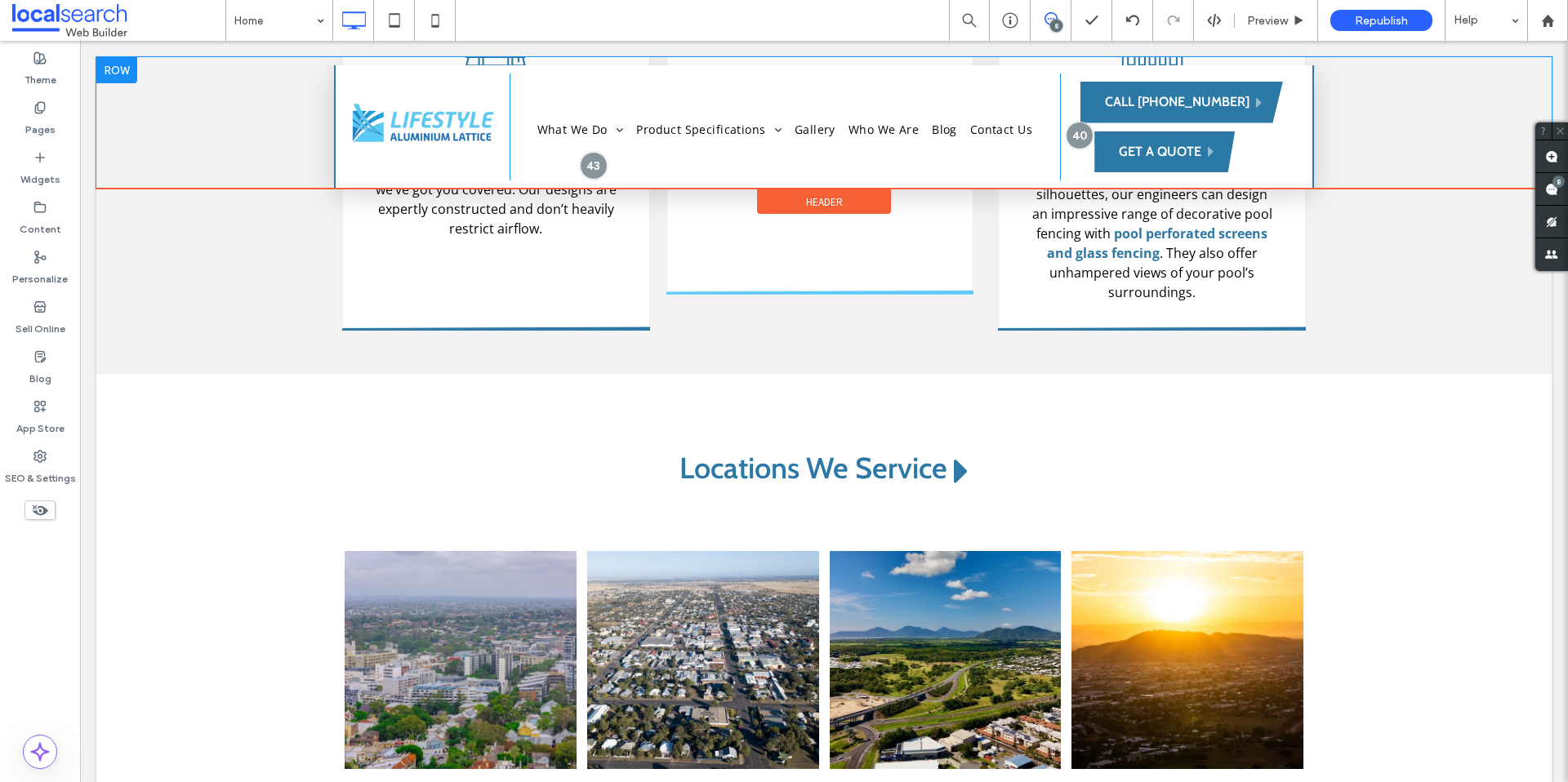
scroll to position [2781, 0]
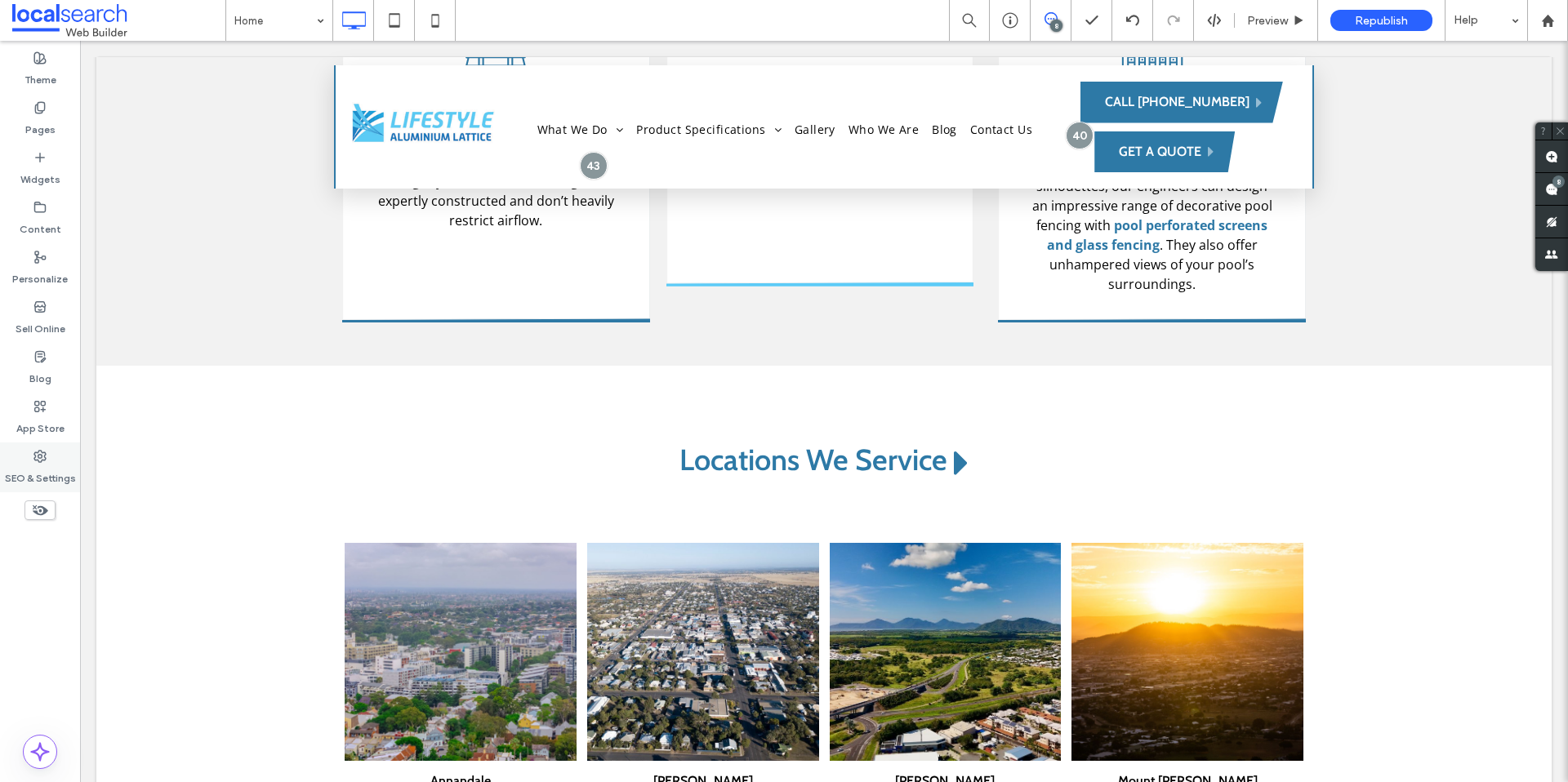
click at [47, 454] on div "SEO & Settings" at bounding box center [39, 467] width 80 height 50
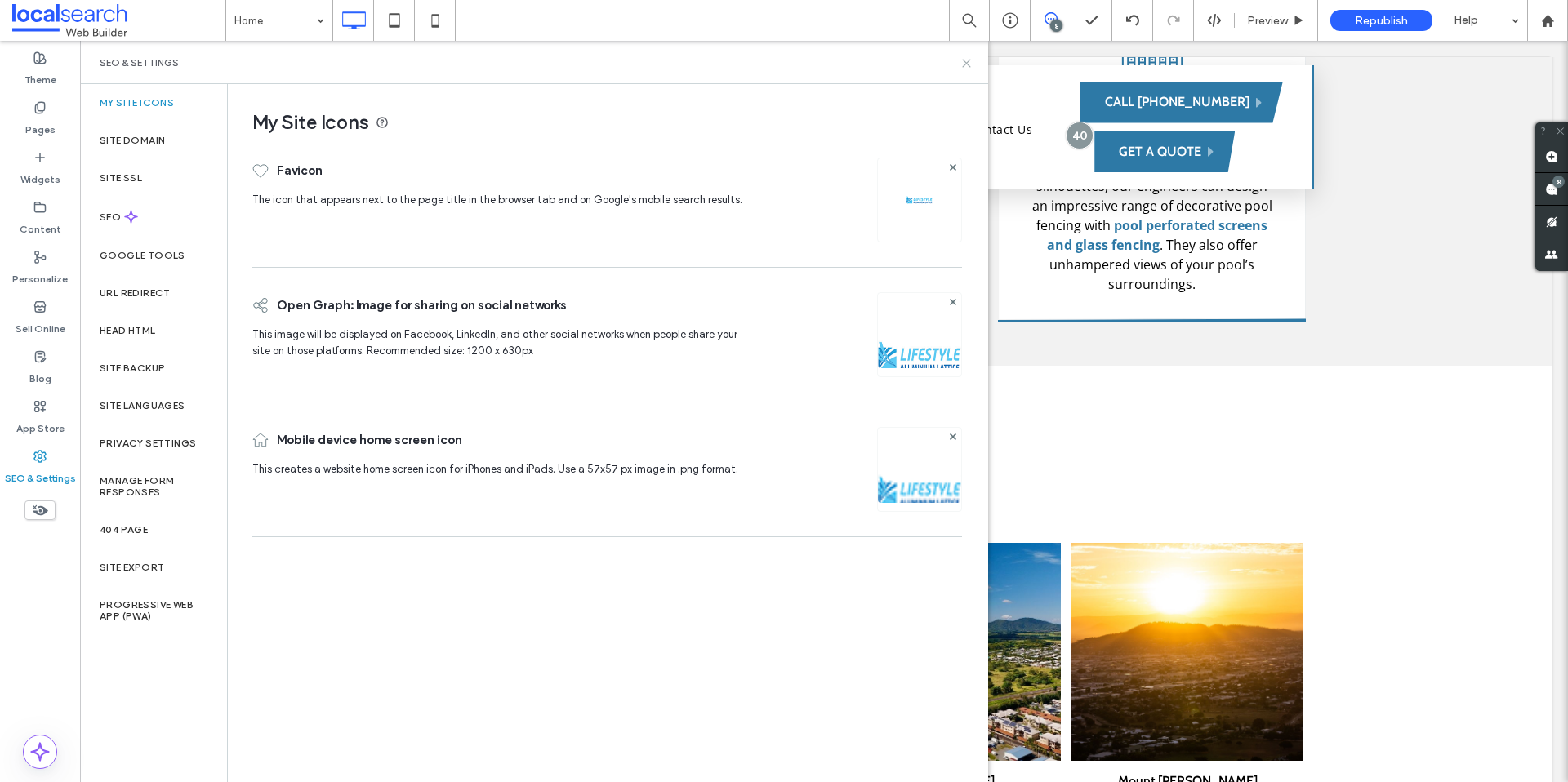
click at [971, 68] on icon at bounding box center [967, 63] width 12 height 12
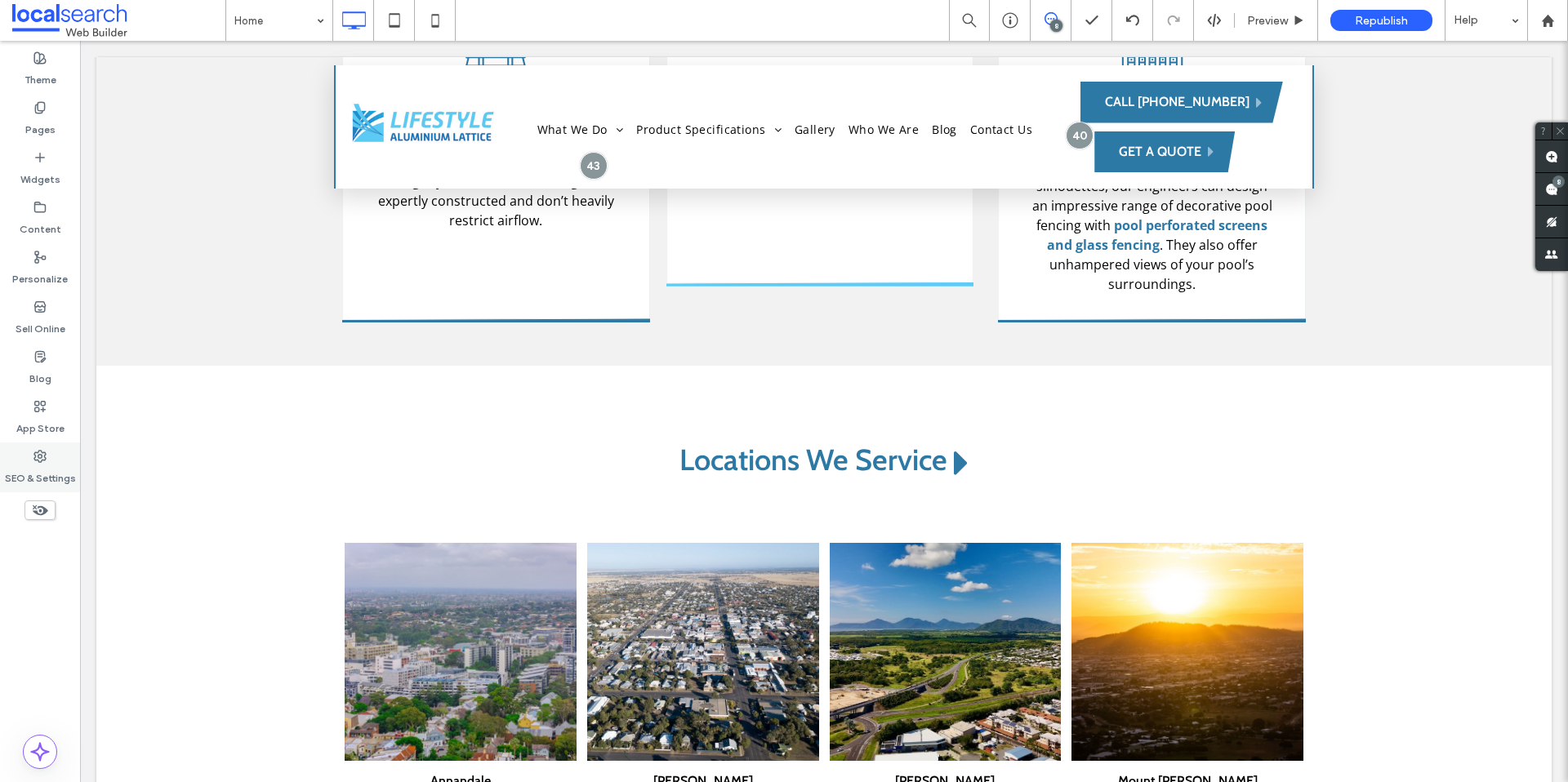
click at [79, 454] on div "SEO & Settings" at bounding box center [39, 467] width 80 height 50
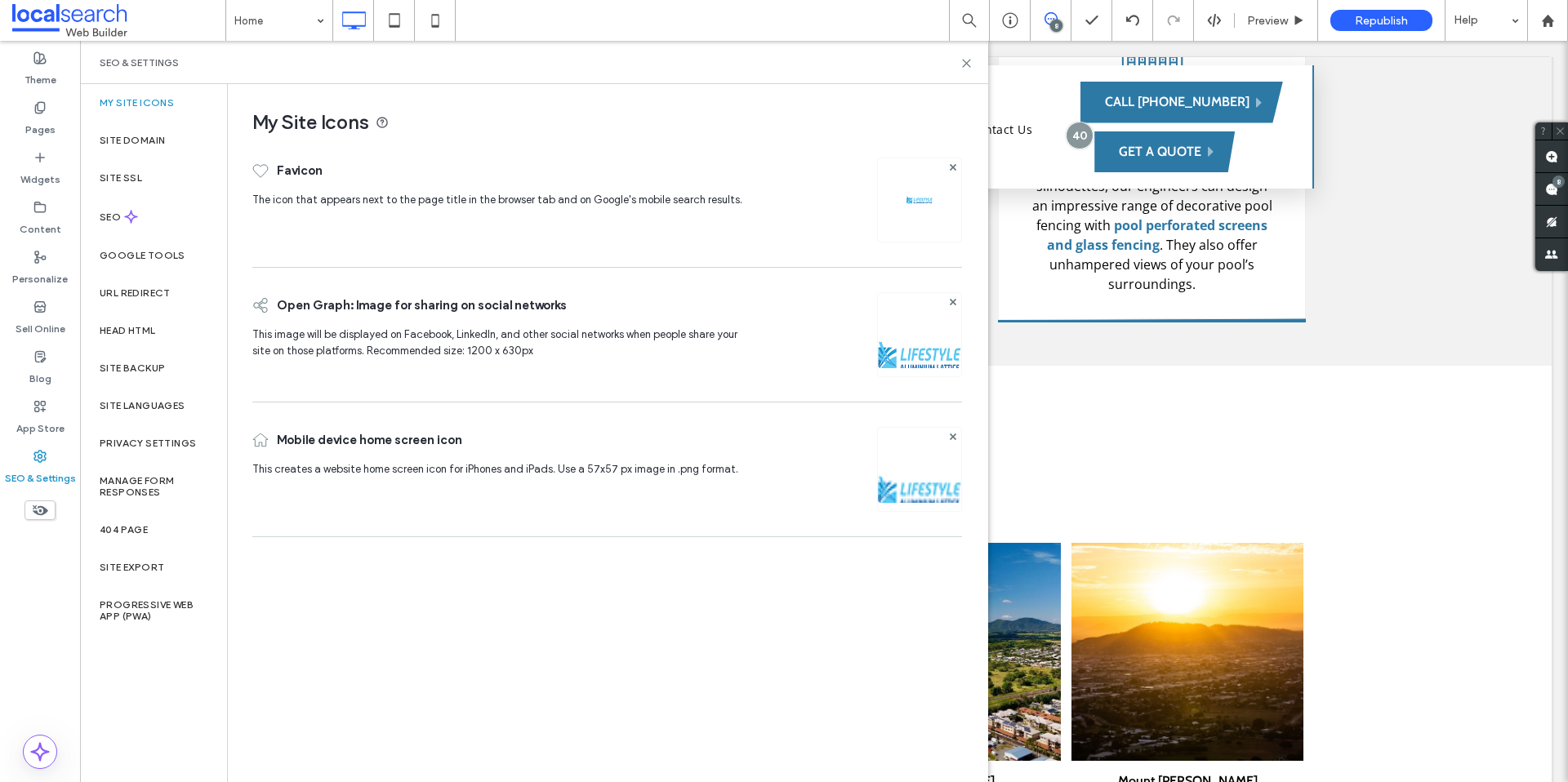
click at [62, 460] on div "SEO & Settings" at bounding box center [39, 467] width 80 height 50
click at [961, 57] on icon at bounding box center [967, 63] width 12 height 12
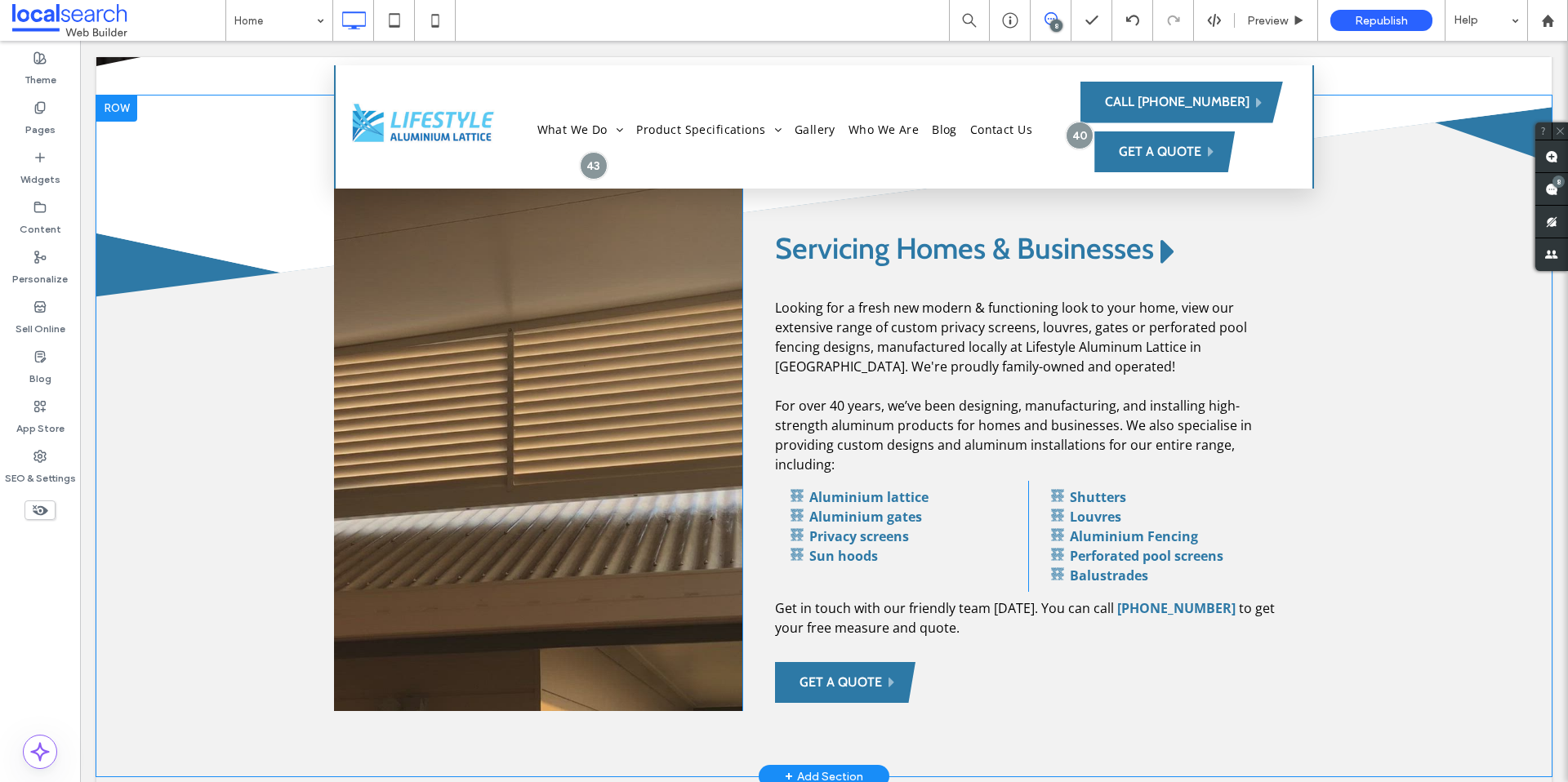
scroll to position [729, 0]
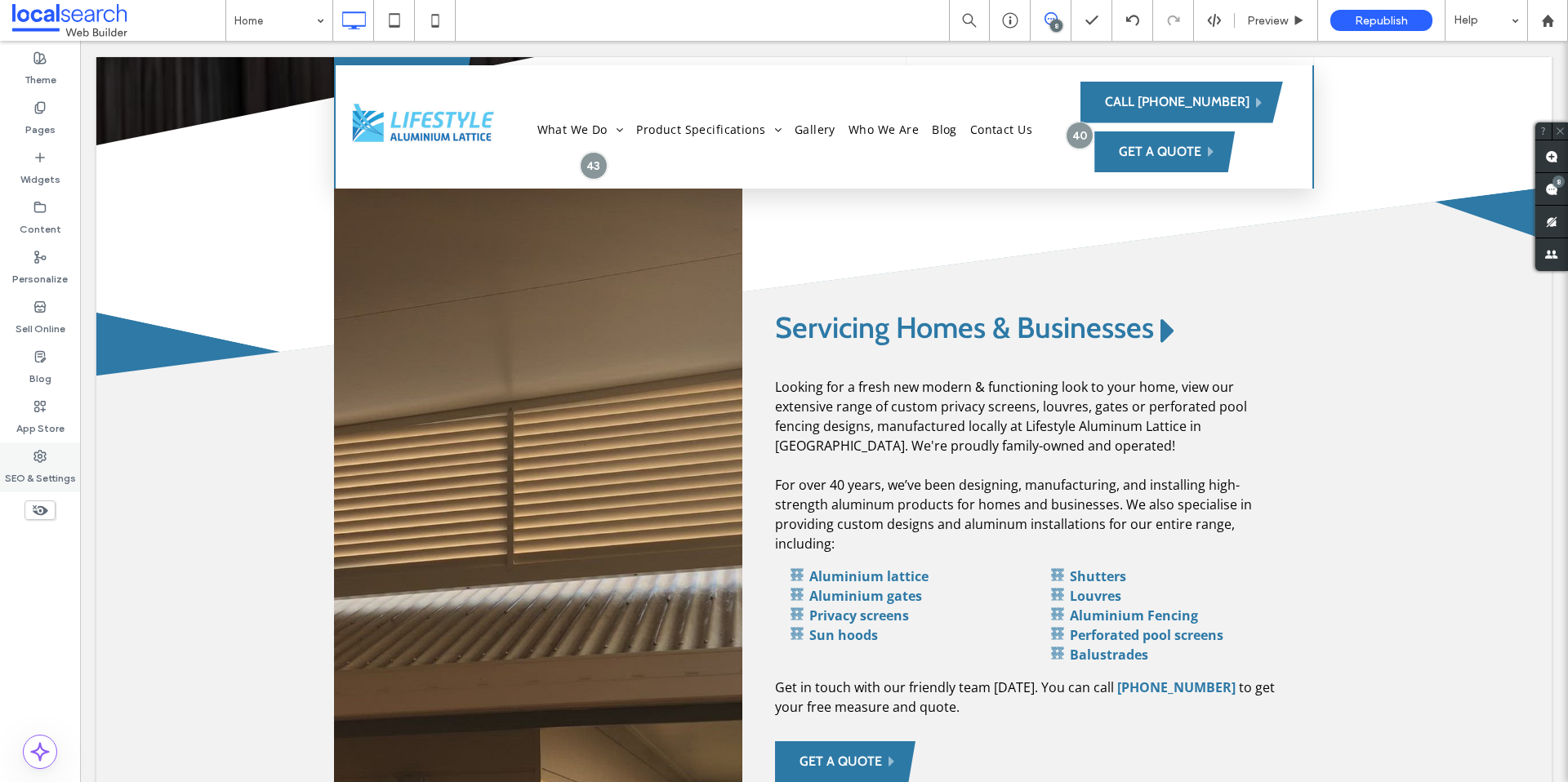
drag, startPoint x: 51, startPoint y: 465, endPoint x: 58, endPoint y: 461, distance: 8.1
click at [50, 465] on label "SEO & Settings" at bounding box center [40, 475] width 71 height 23
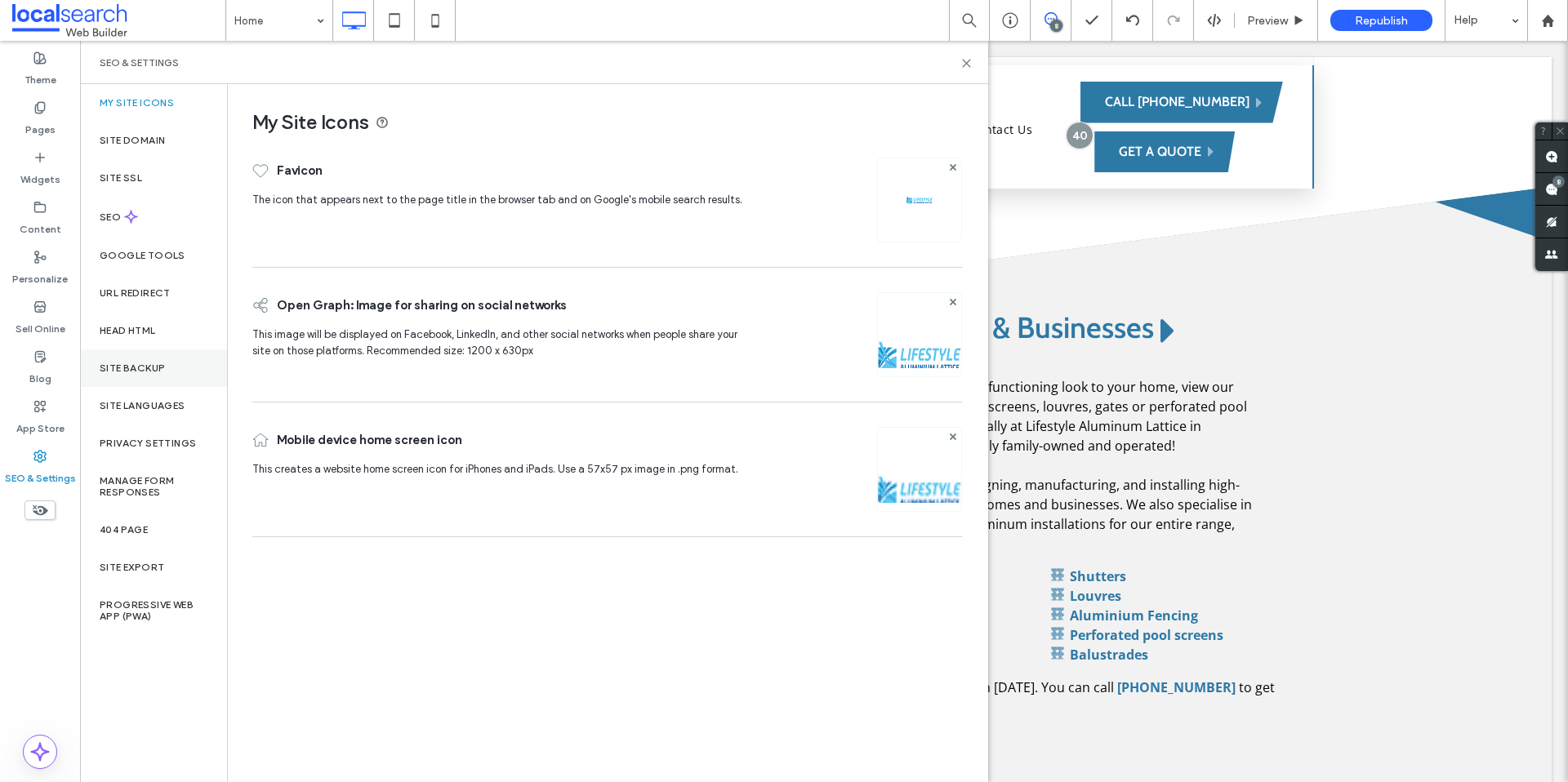
click at [151, 363] on label "Site Backup" at bounding box center [132, 368] width 66 height 11
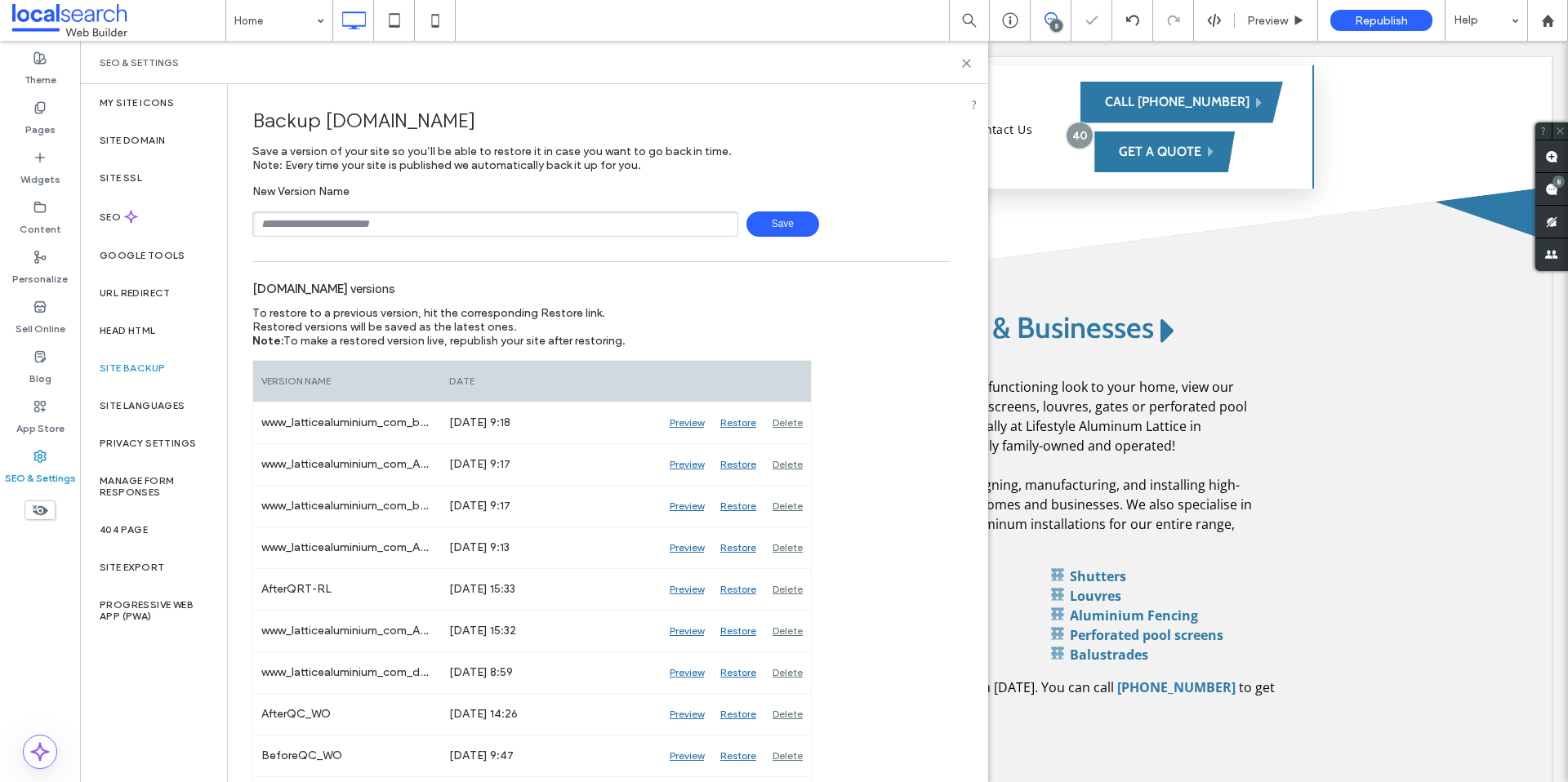
click at [422, 230] on input "text" at bounding box center [495, 224] width 486 height 25
type input "**********"
click at [779, 222] on span "Save" at bounding box center [782, 224] width 73 height 25
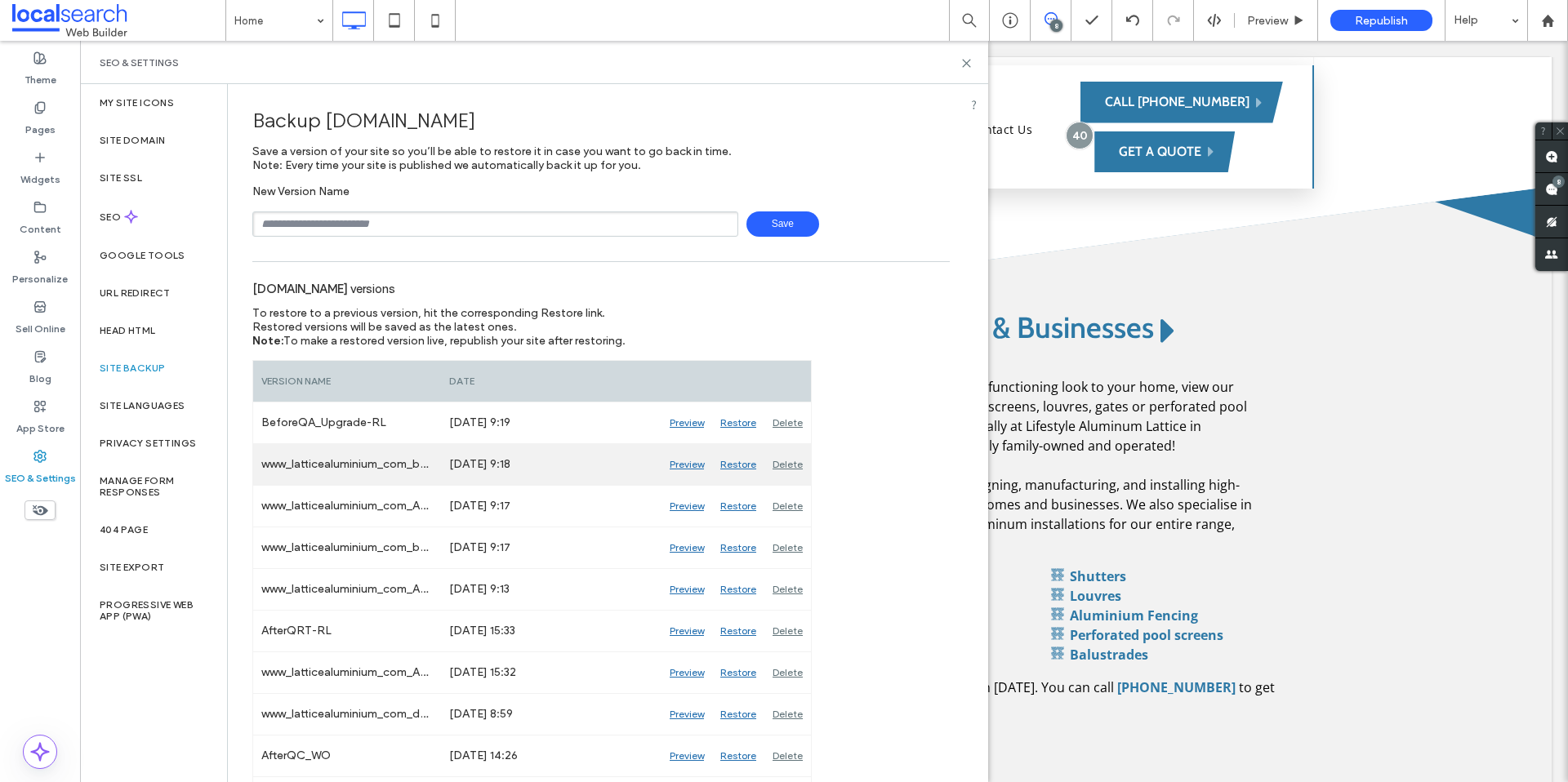
click at [782, 466] on div "Delete" at bounding box center [788, 464] width 46 height 41
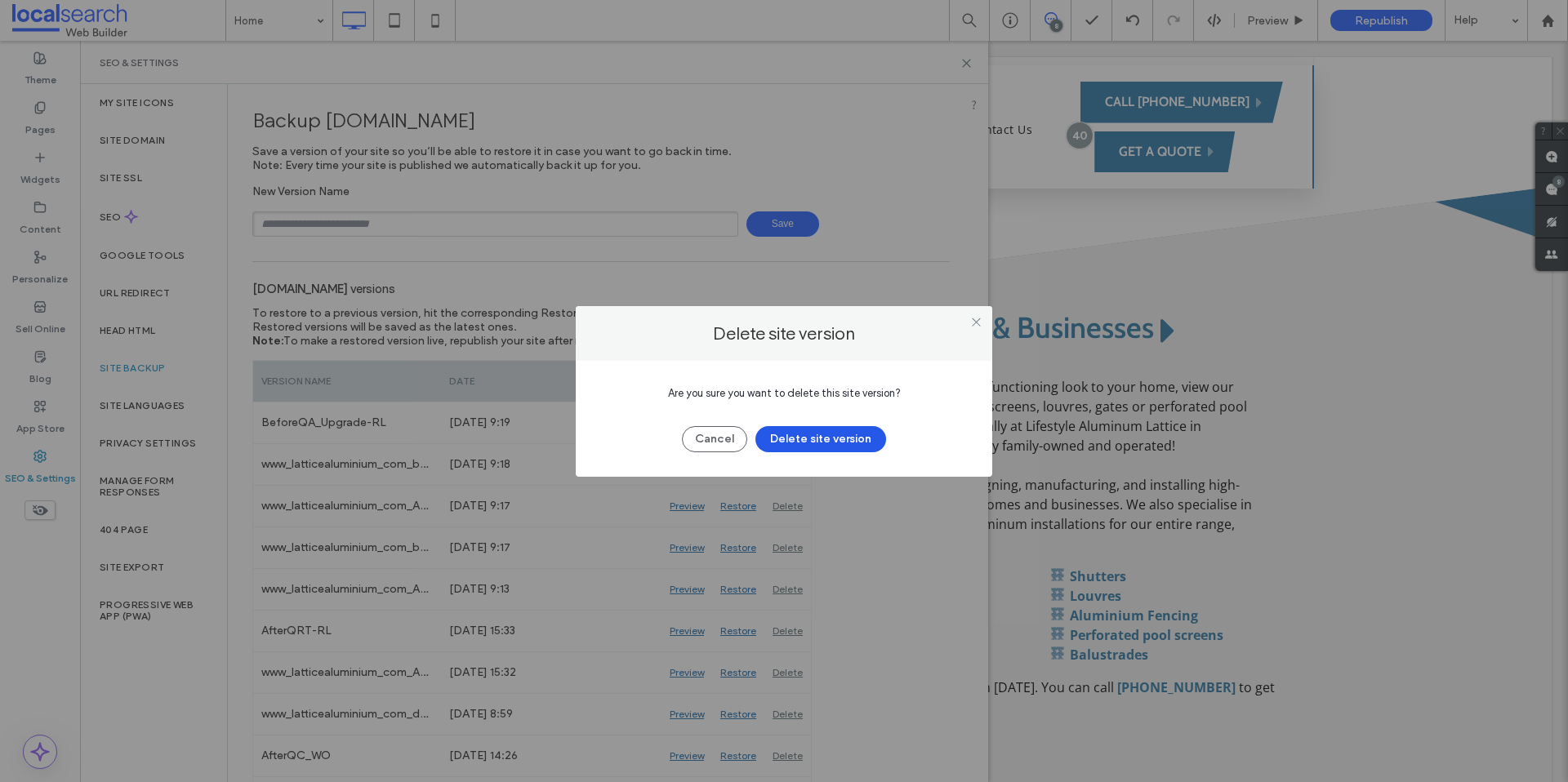
click at [816, 440] on button "Delete site version" at bounding box center [821, 440] width 131 height 26
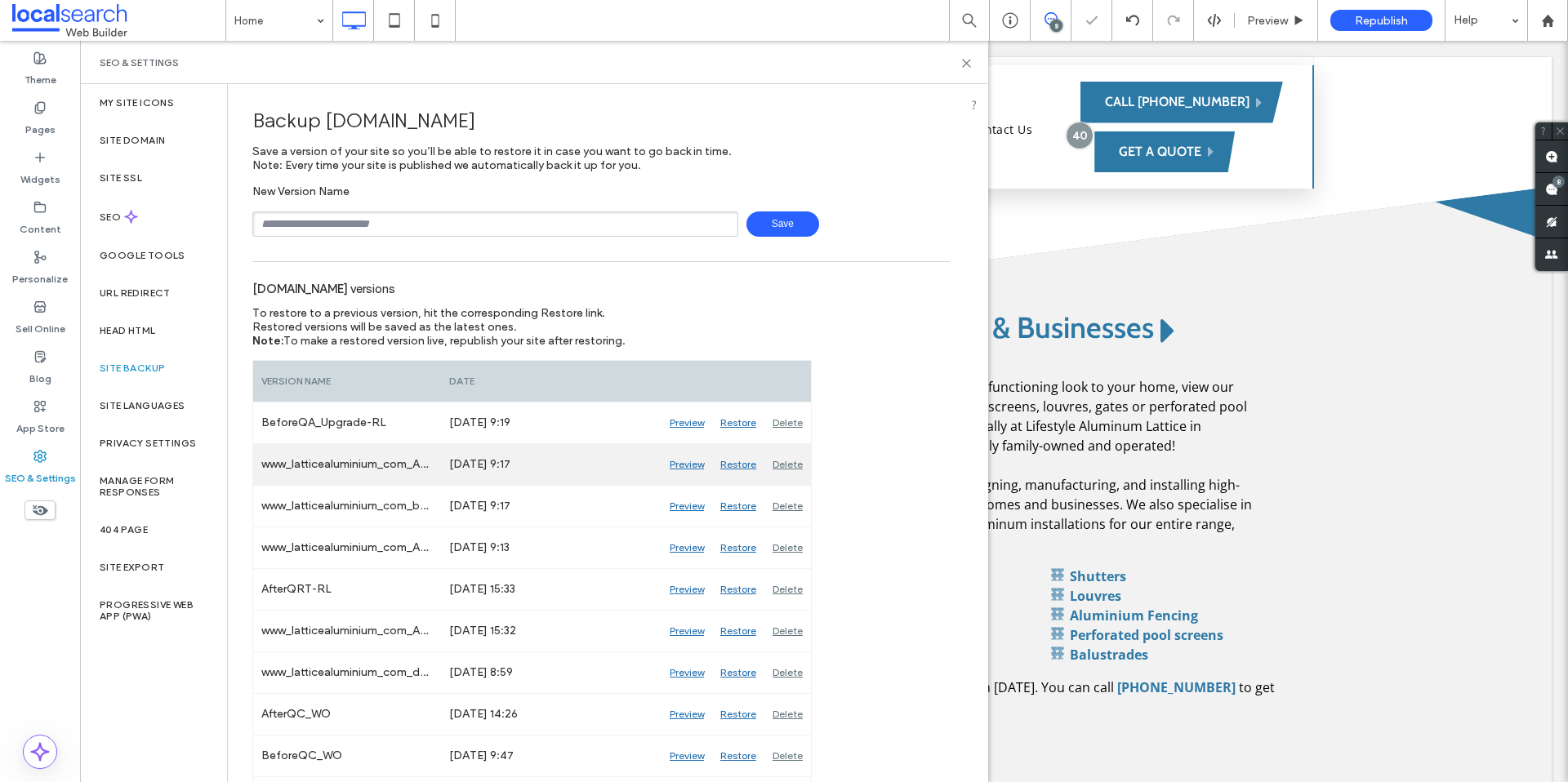
click at [794, 465] on div "Delete" at bounding box center [788, 464] width 46 height 41
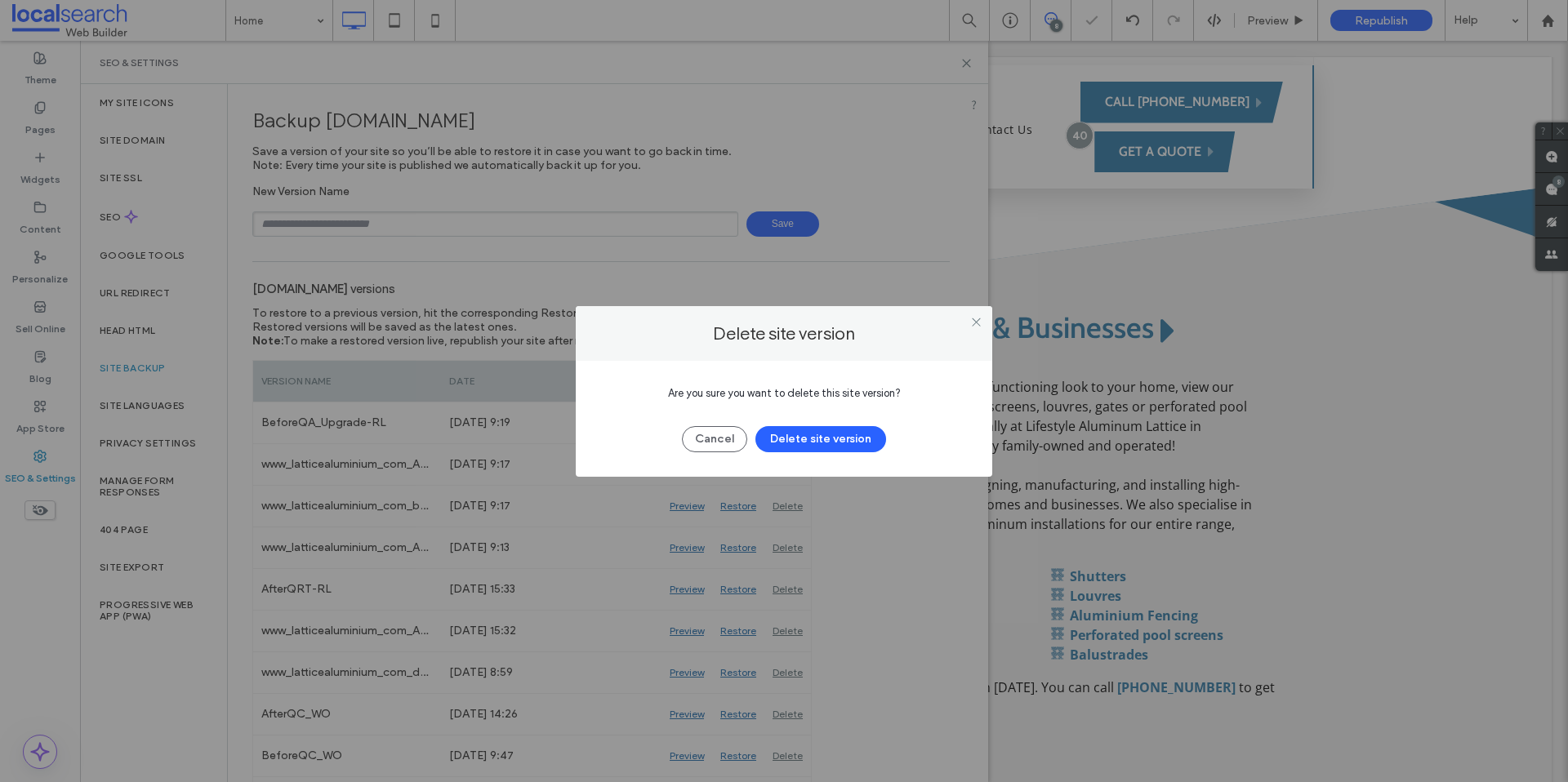
drag, startPoint x: 824, startPoint y: 446, endPoint x: 796, endPoint y: 476, distance: 41.0
click at [824, 446] on button "Delete site version" at bounding box center [821, 440] width 131 height 26
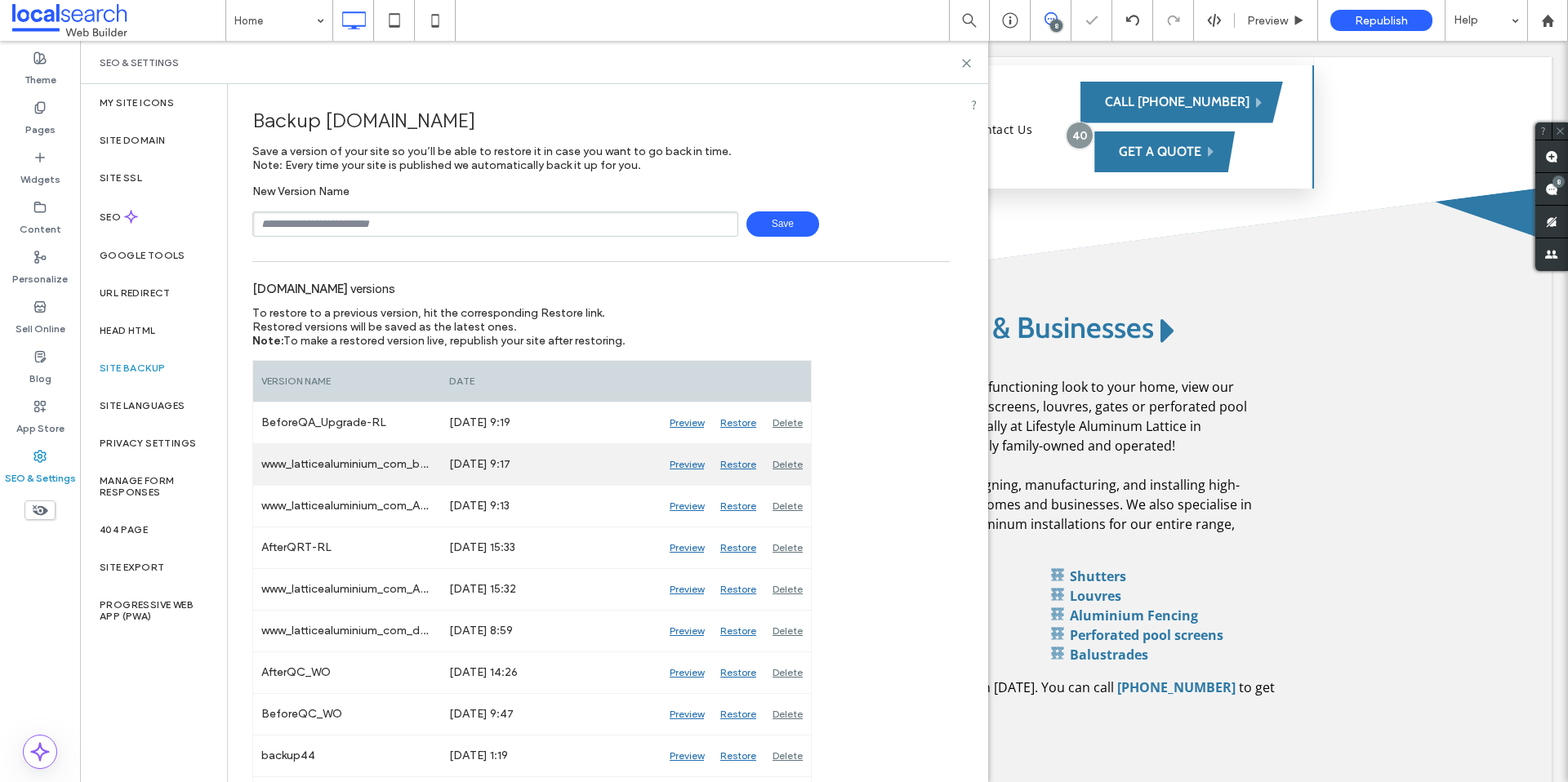
click at [787, 471] on div "Delete" at bounding box center [788, 464] width 46 height 41
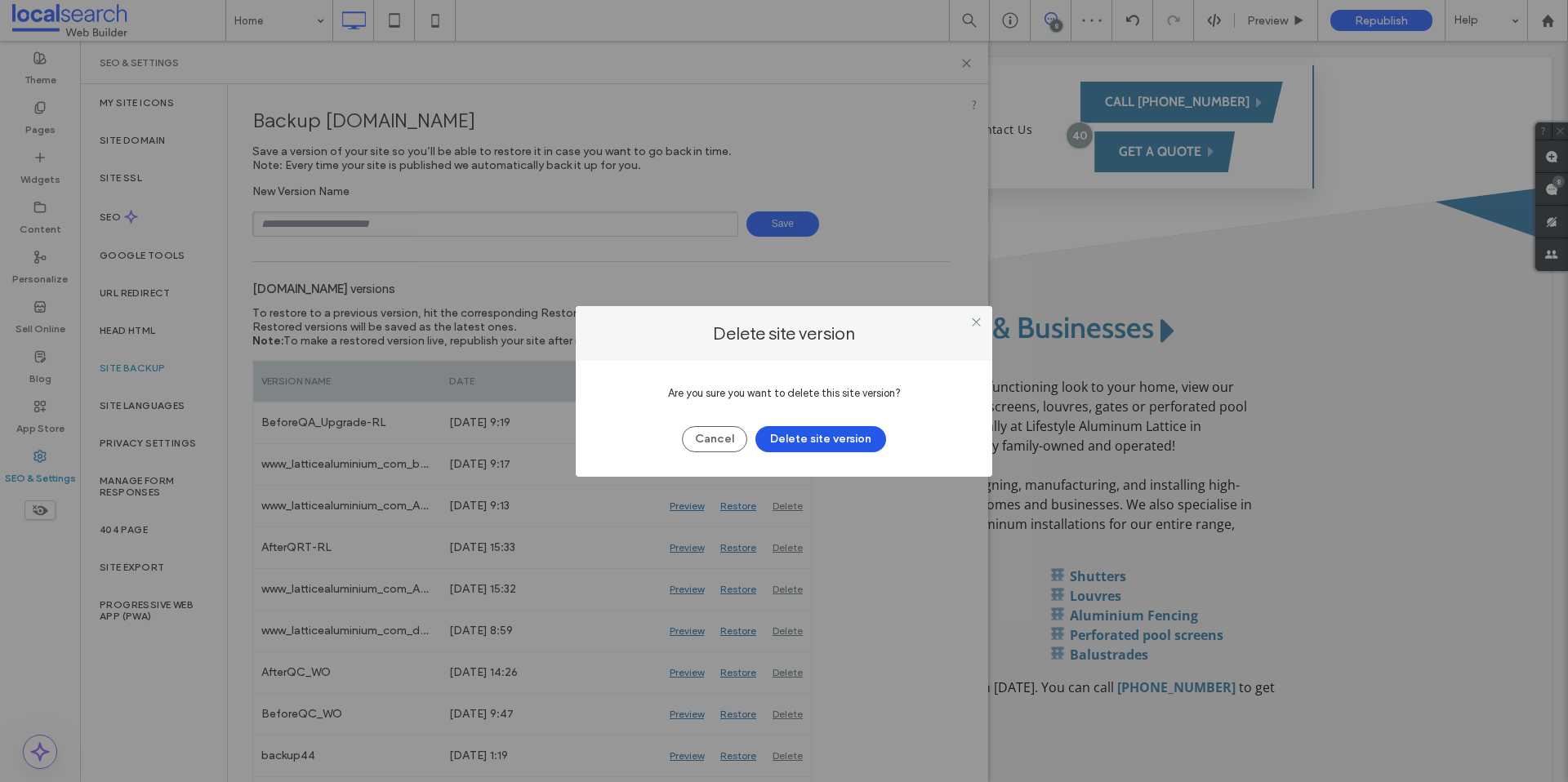
click at [811, 441] on button "Delete site version" at bounding box center [821, 440] width 131 height 26
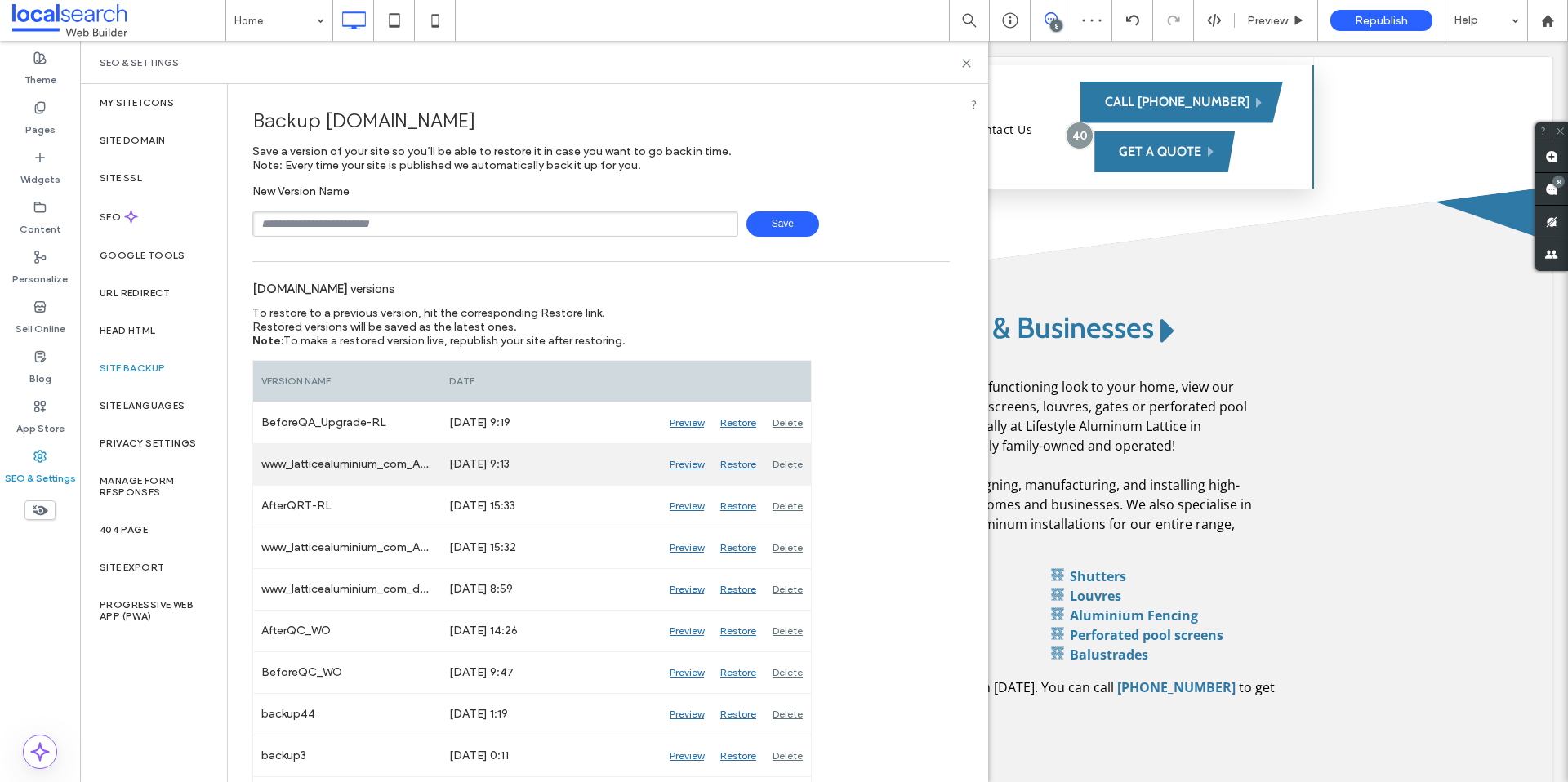
click at [785, 463] on div "Delete" at bounding box center [788, 464] width 46 height 41
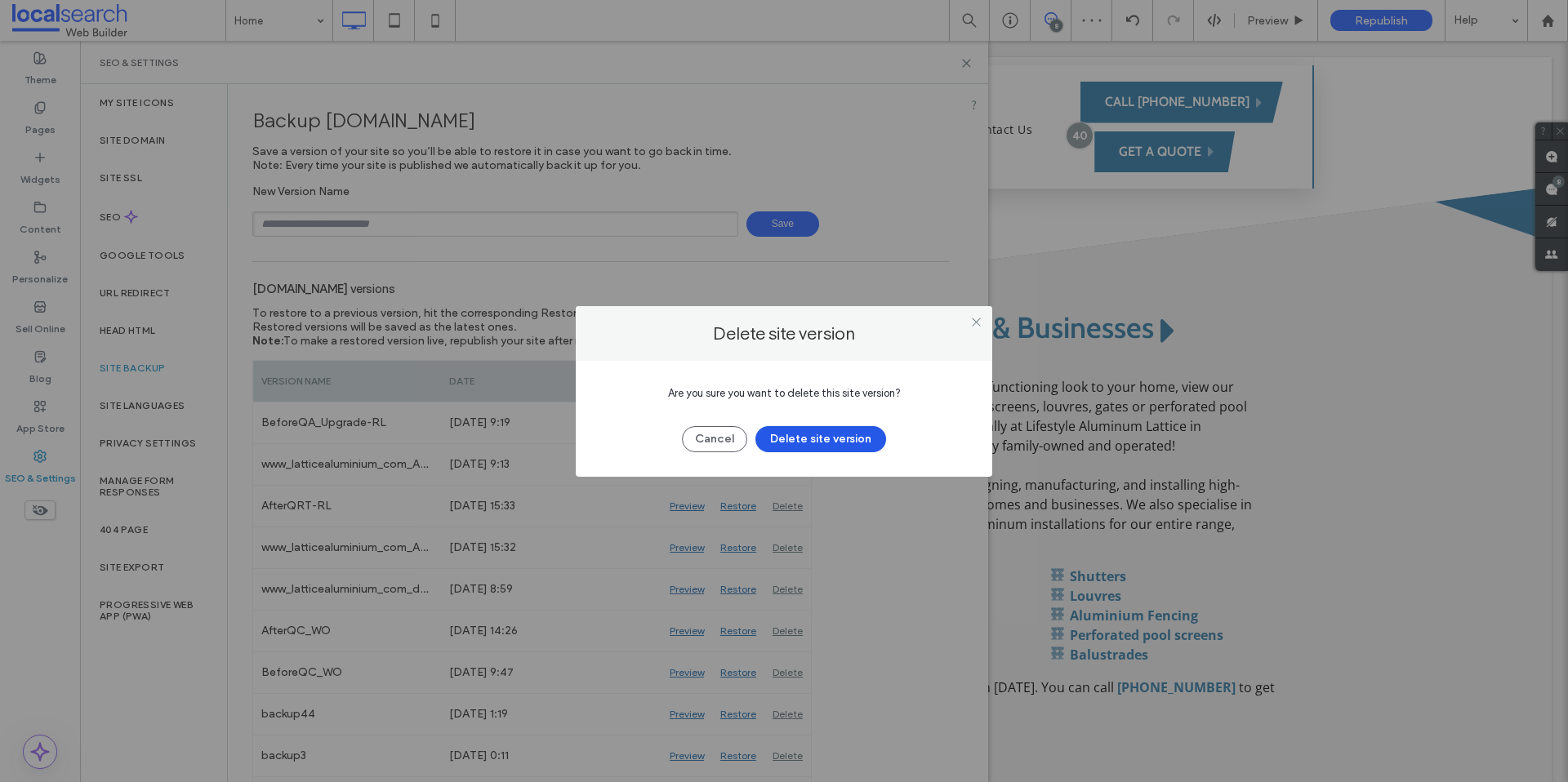
click at [833, 438] on button "Delete site version" at bounding box center [821, 440] width 131 height 26
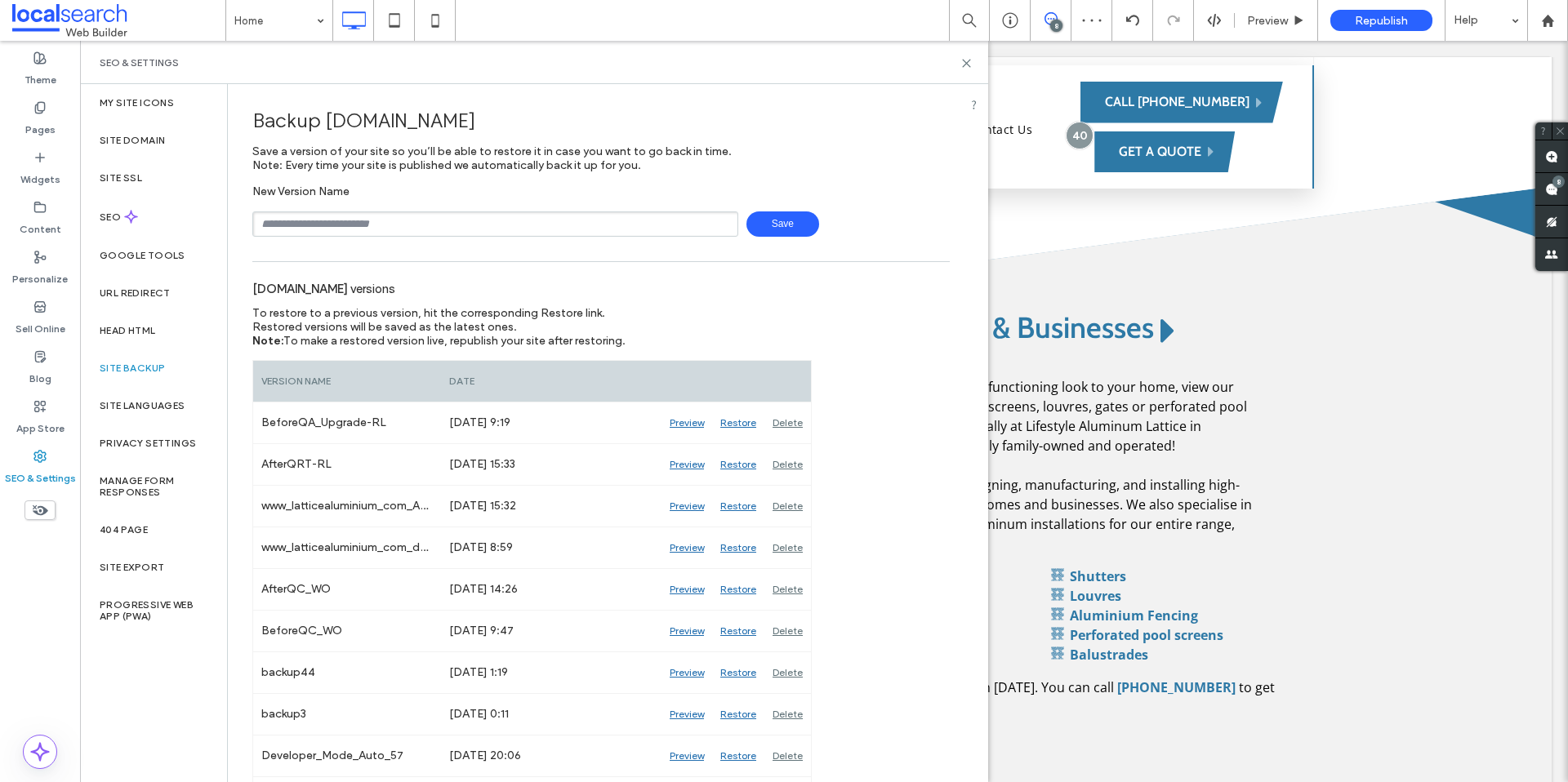
drag, startPoint x: 976, startPoint y: 60, endPoint x: 962, endPoint y: 87, distance: 30.4
click at [976, 60] on div "SEO & Settings" at bounding box center [533, 62] width 908 height 43
drag, startPoint x: 966, startPoint y: 66, endPoint x: 741, endPoint y: 83, distance: 225.6
click at [966, 66] on icon at bounding box center [967, 63] width 12 height 12
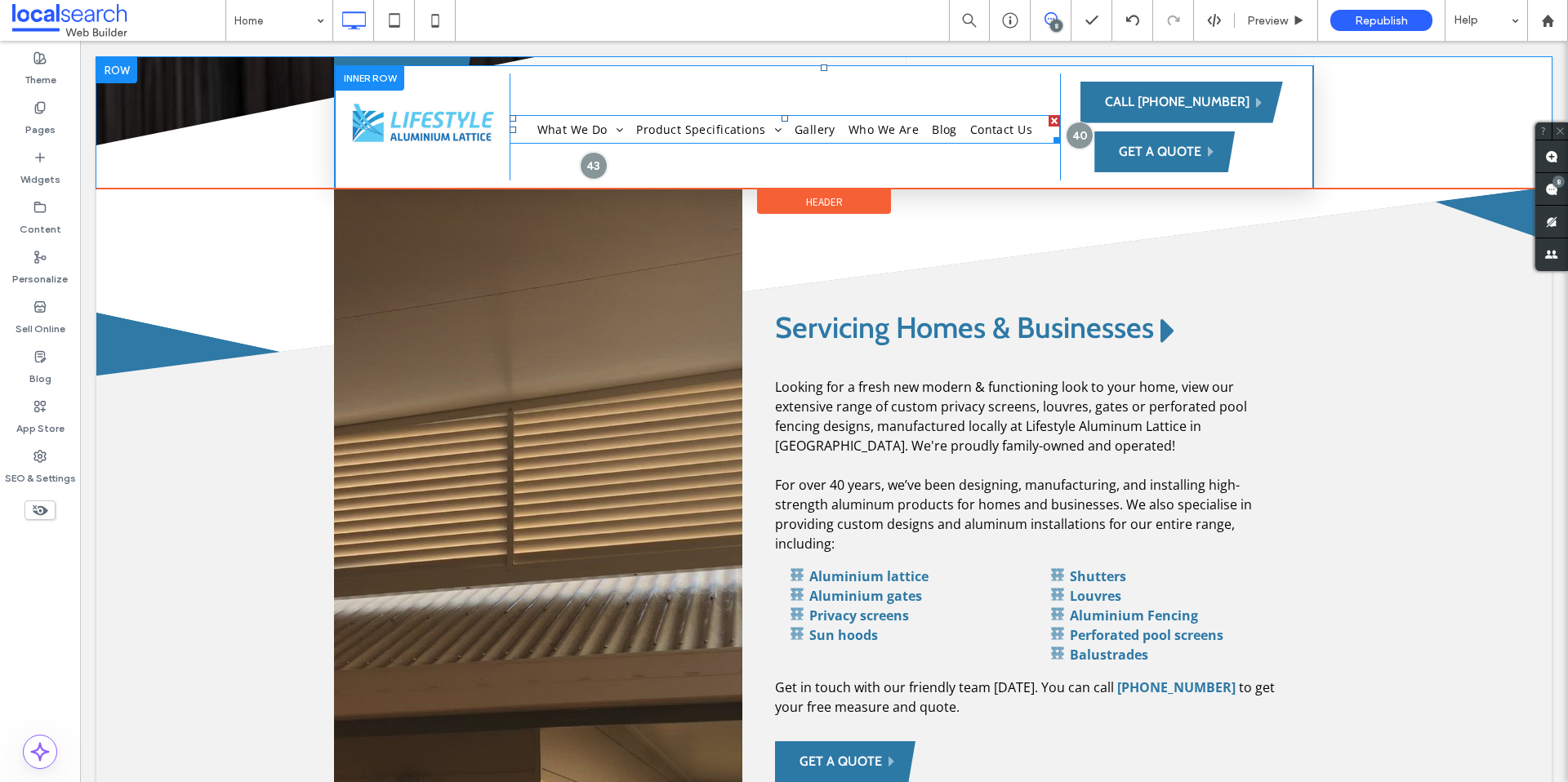
click at [526, 132] on nav "What We Do Aluminium Lattice Aluminium Access Gates Aluminium Gates Privacy Scr…" at bounding box center [785, 129] width 550 height 29
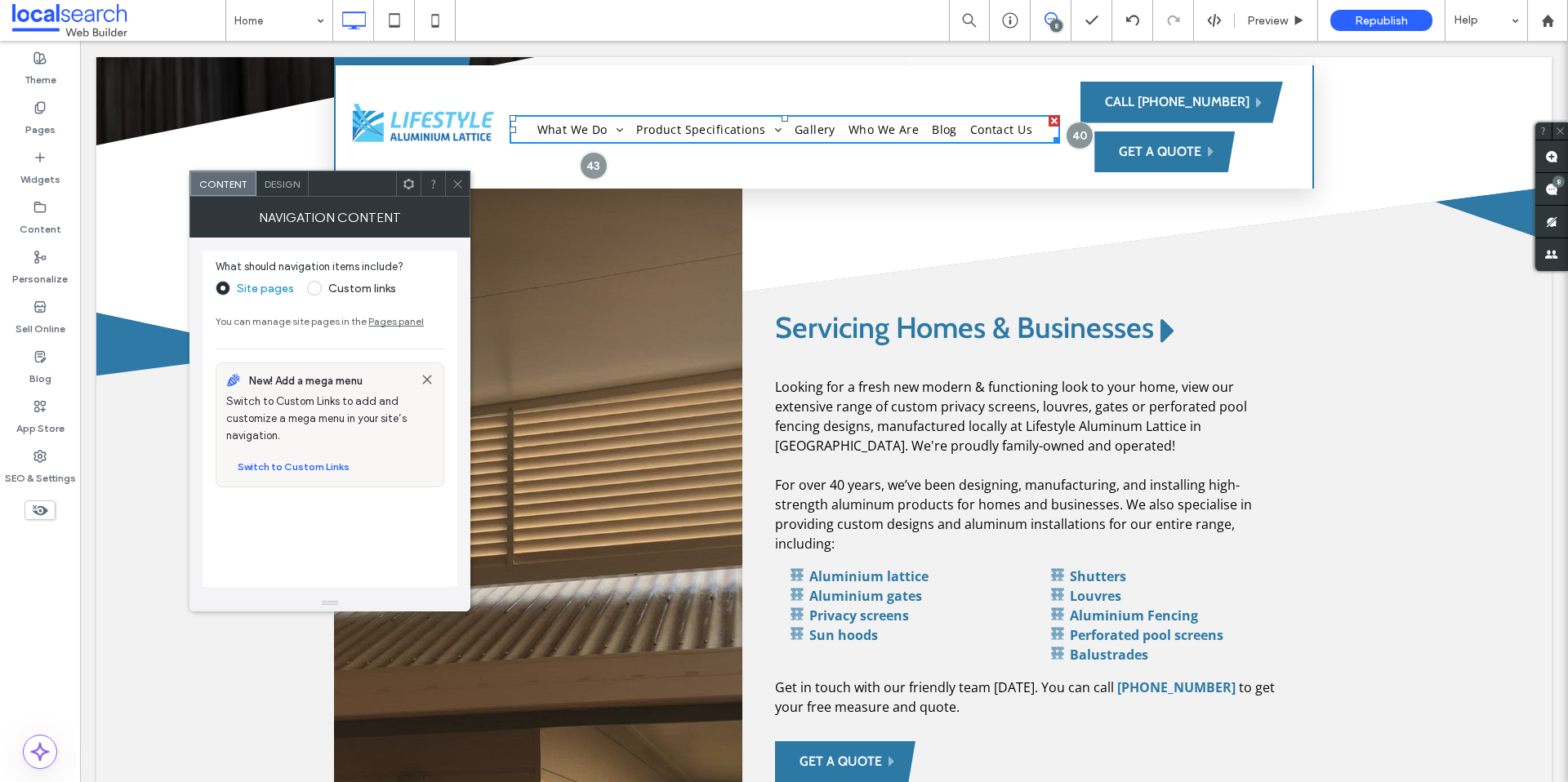
click at [278, 187] on span "Design" at bounding box center [282, 184] width 35 height 12
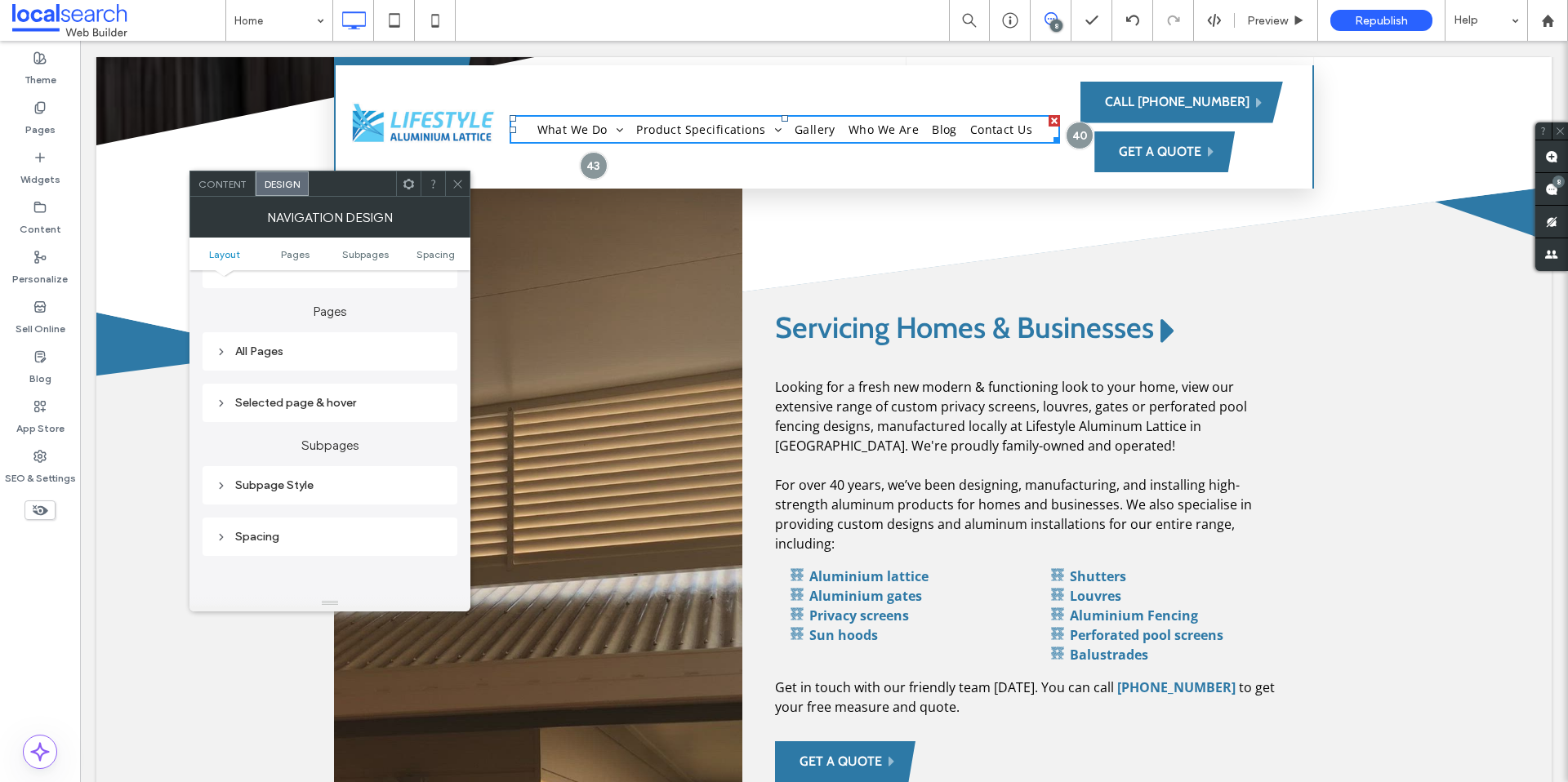
scroll to position [356, 0]
click at [456, 184] on icon at bounding box center [458, 184] width 12 height 12
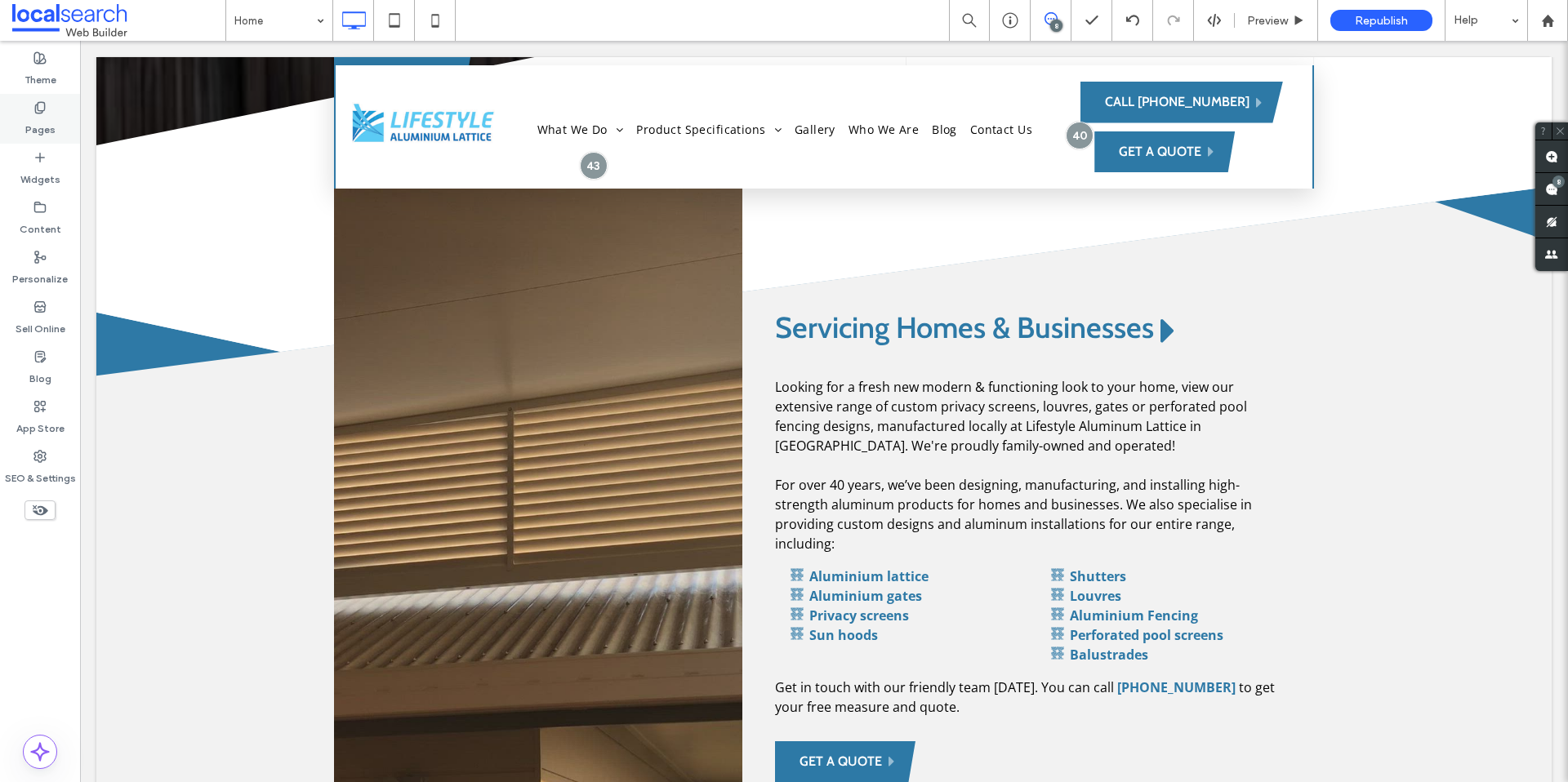
click at [40, 117] on label "Pages" at bounding box center [40, 126] width 31 height 23
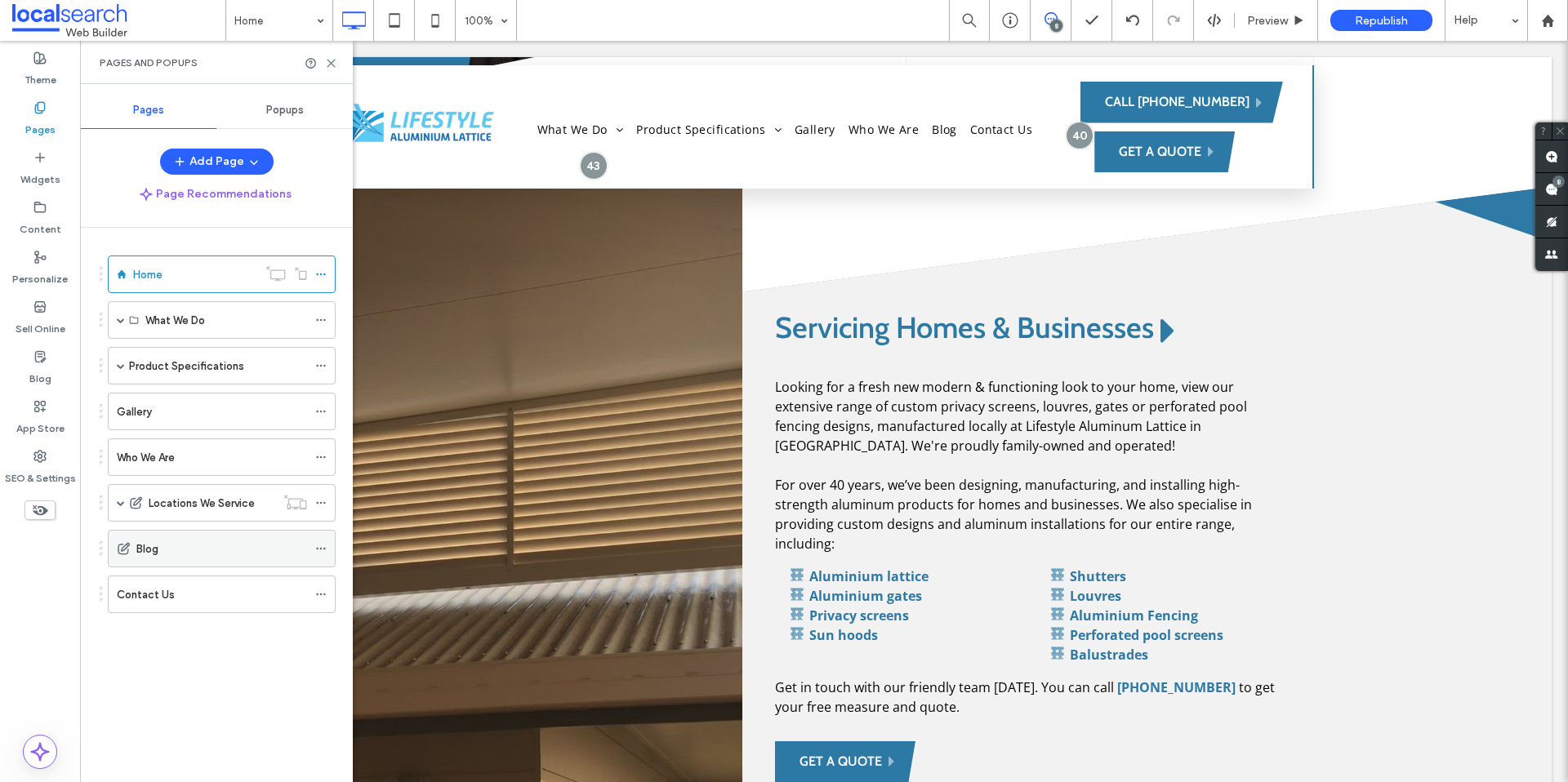
click at [322, 552] on icon at bounding box center [321, 548] width 11 height 11
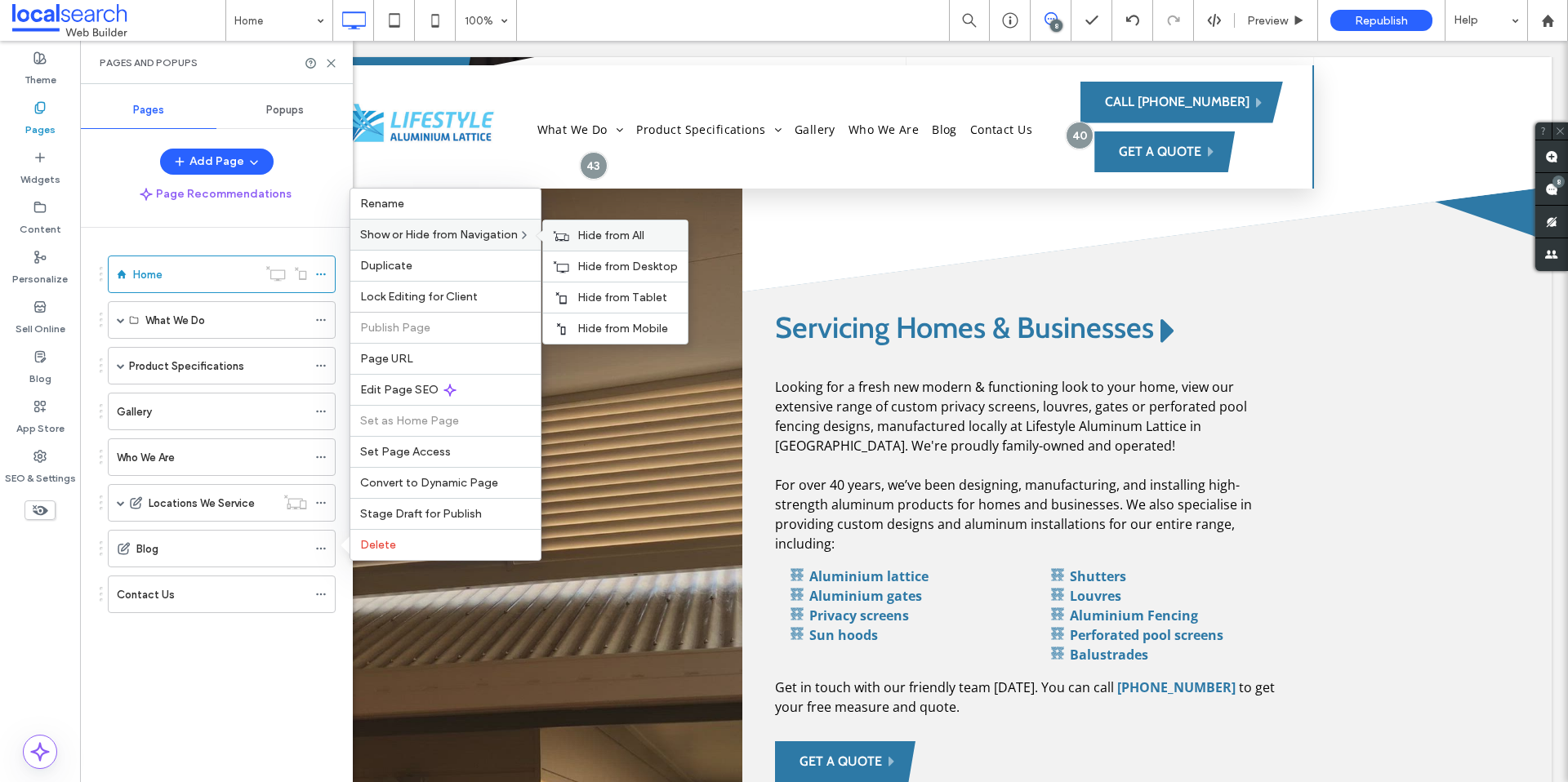
click at [604, 234] on span "Hide from All" at bounding box center [611, 236] width 67 height 14
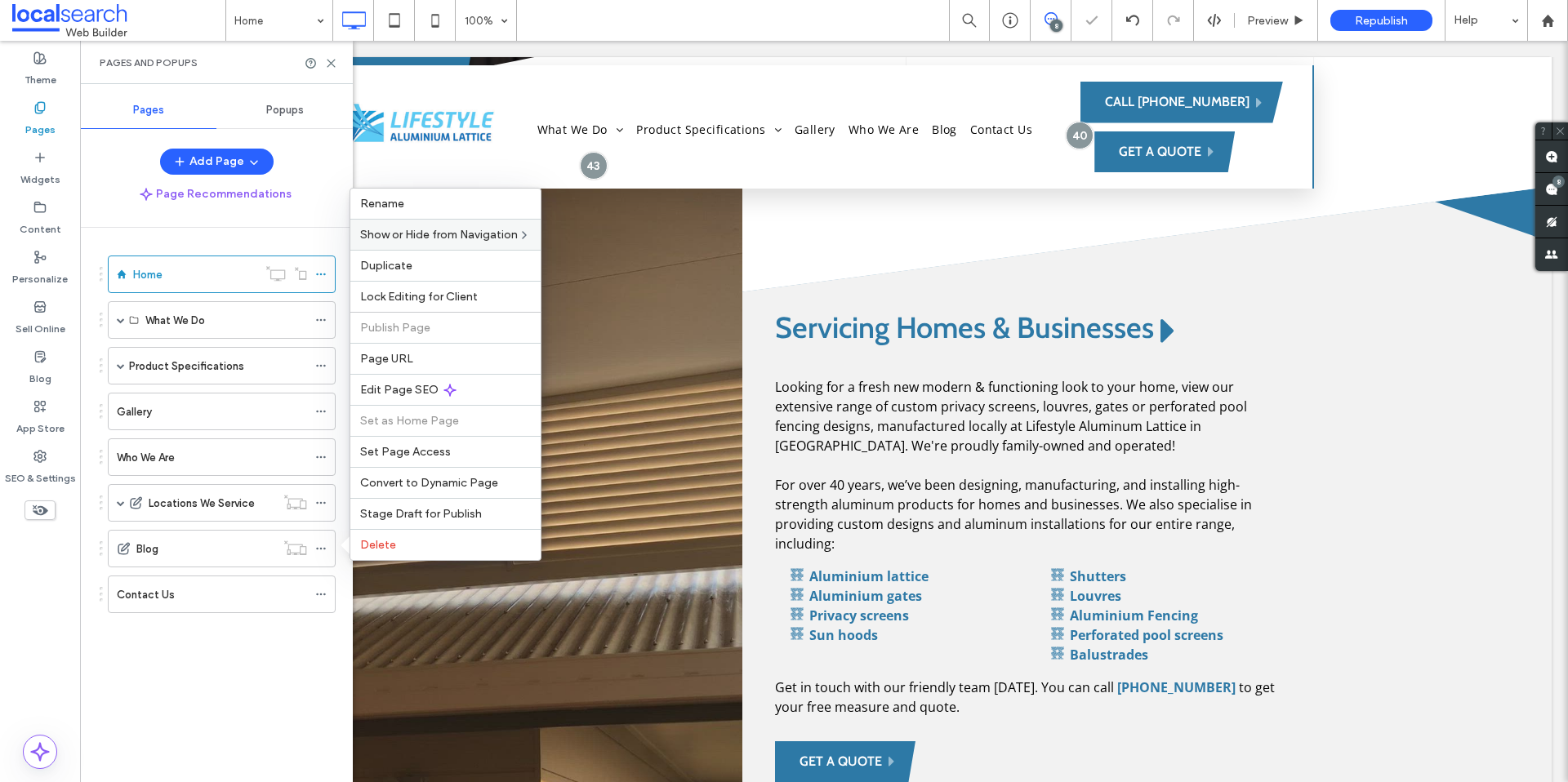
click at [334, 69] on div "Pages and Popups" at bounding box center [215, 62] width 272 height 43
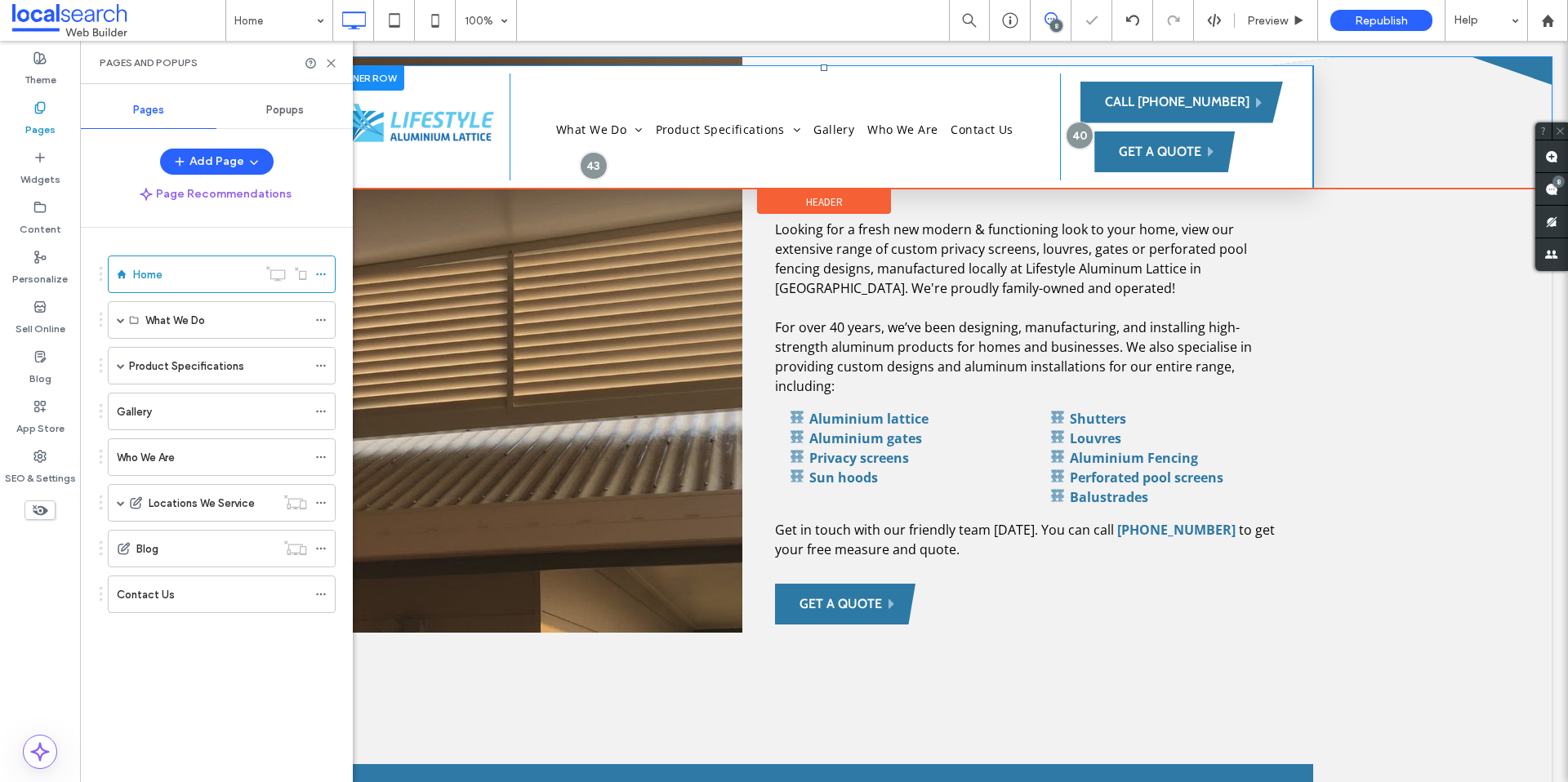
scroll to position [894, 0]
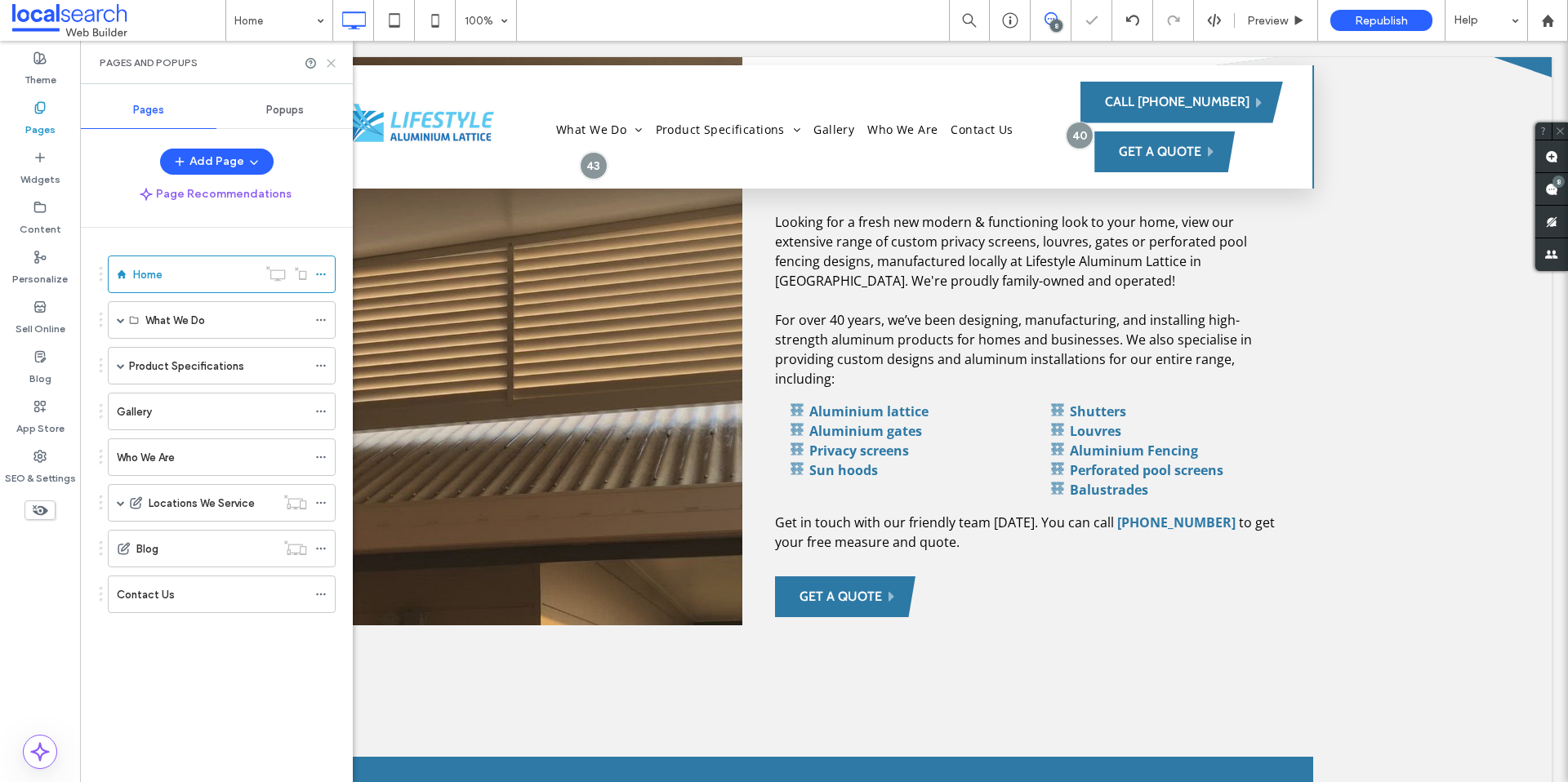
drag, startPoint x: 329, startPoint y: 62, endPoint x: 249, endPoint y: 21, distance: 89.9
click at [329, 62] on icon at bounding box center [331, 63] width 12 height 12
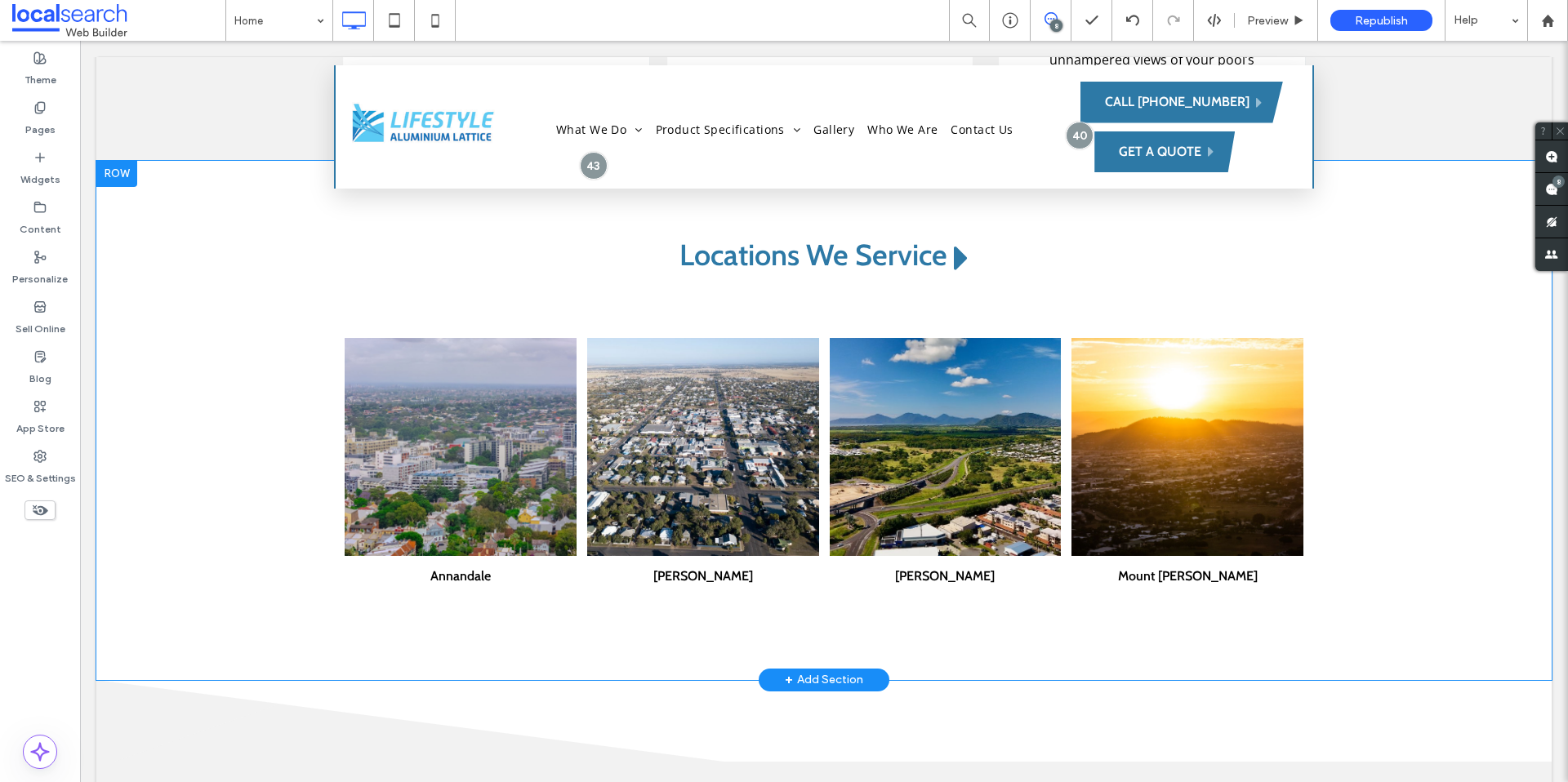
scroll to position [2871, 0]
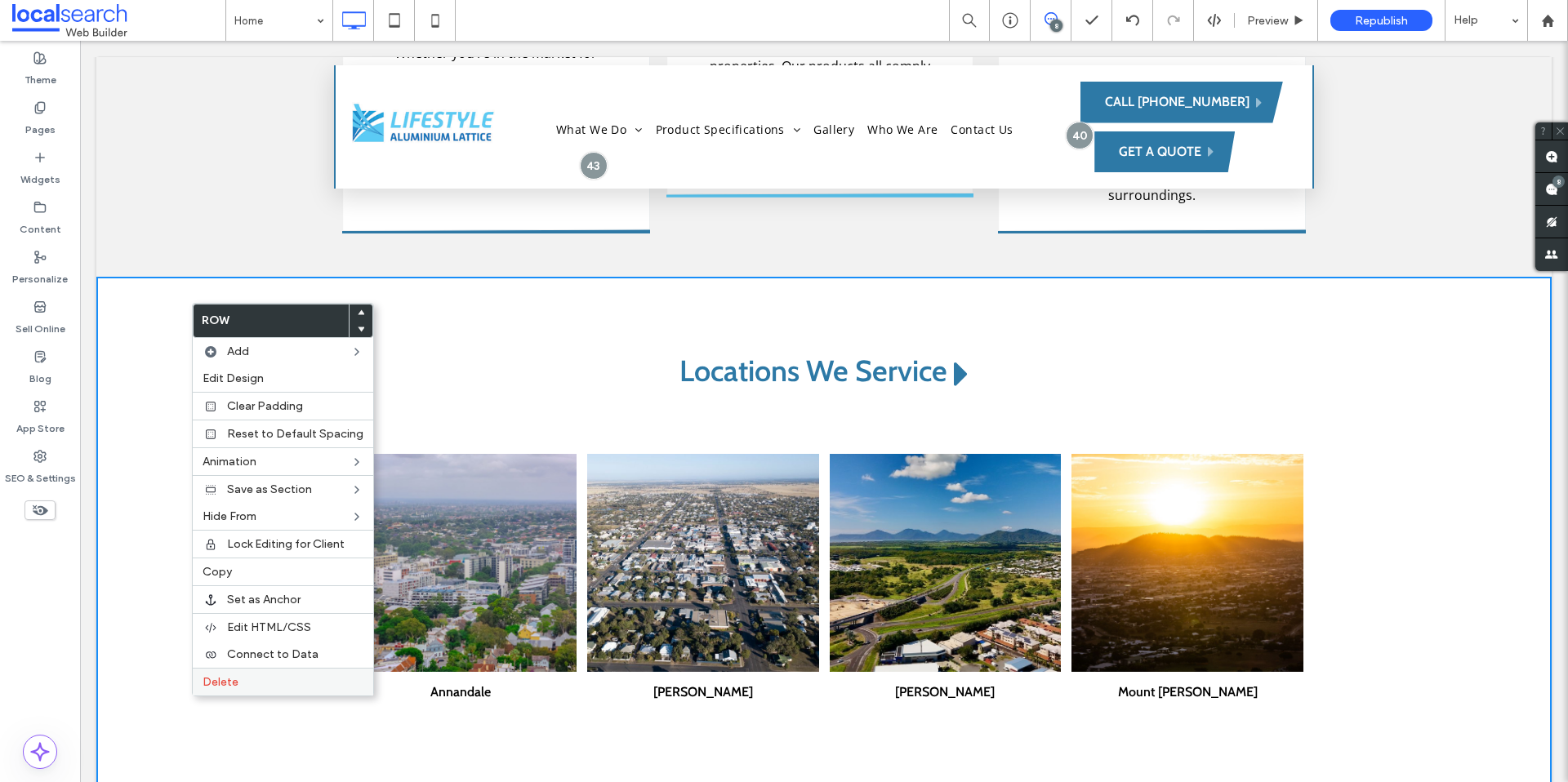
click at [253, 680] on label "Delete" at bounding box center [283, 682] width 161 height 14
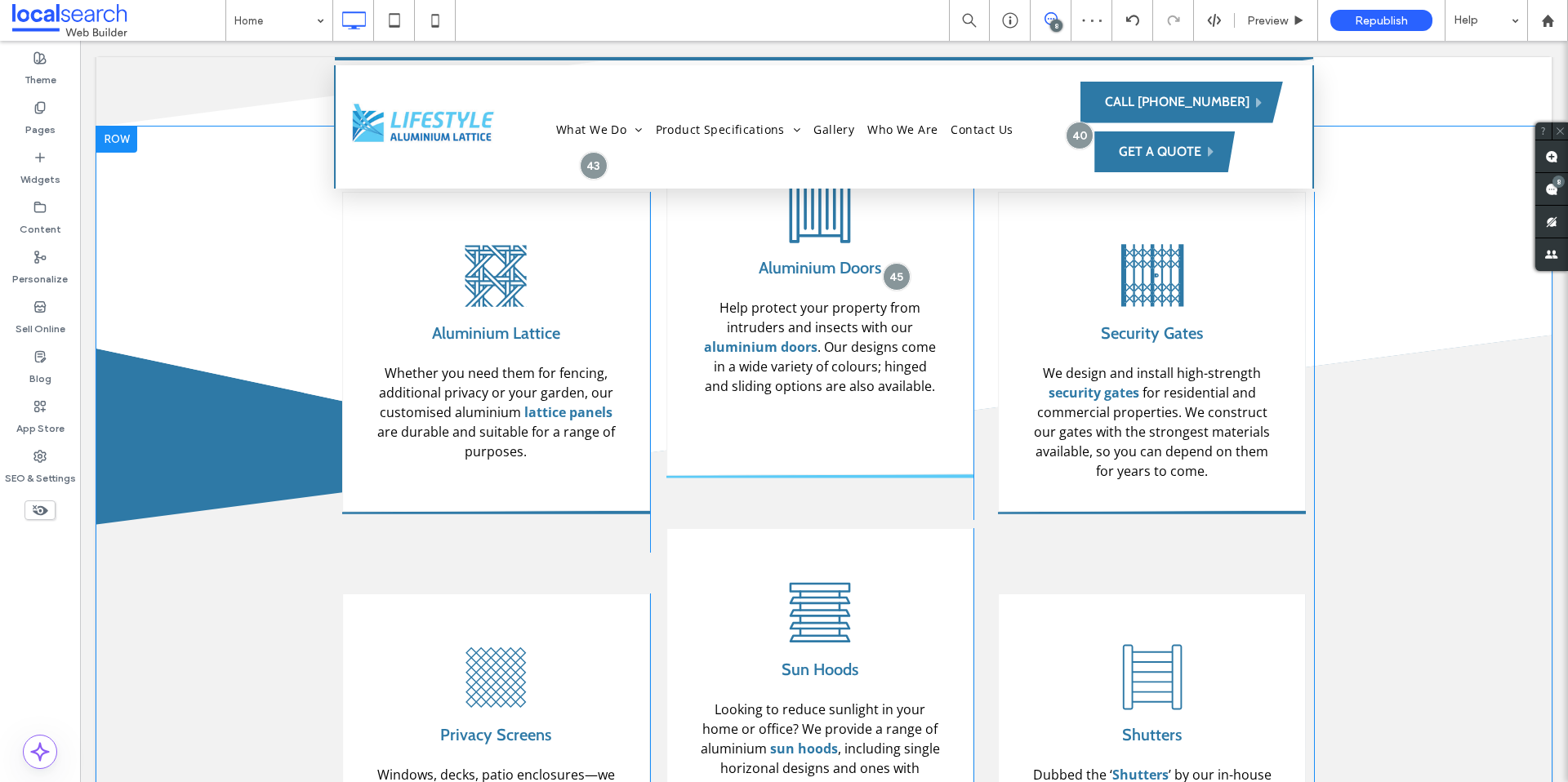
scroll to position [1758, 0]
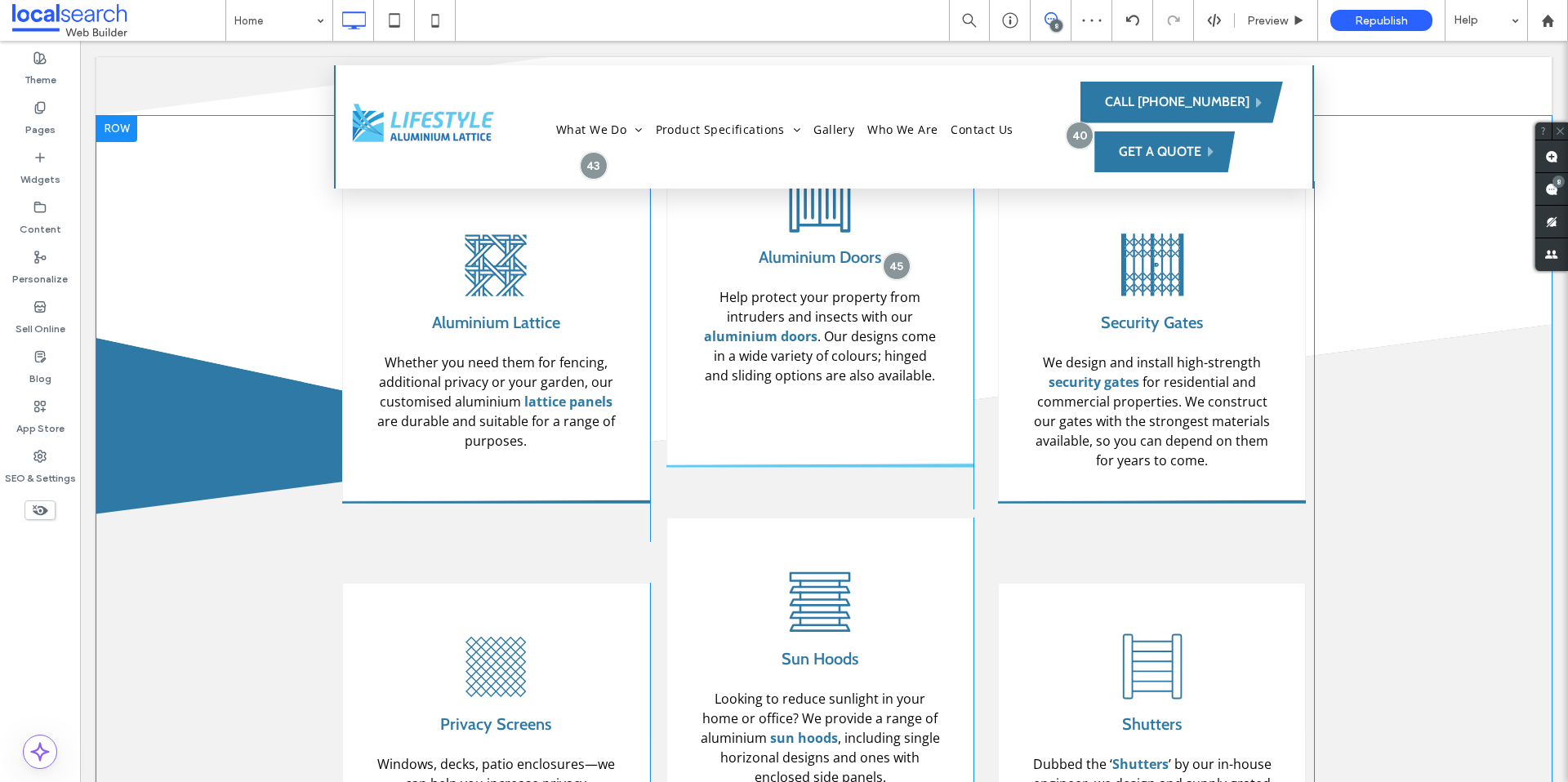
click at [207, 609] on div "Aluminium Lattice Icon .st0-1366640805{display:none;} .st1-1366640805{display:i…" at bounding box center [824, 752] width 1456 height 1274
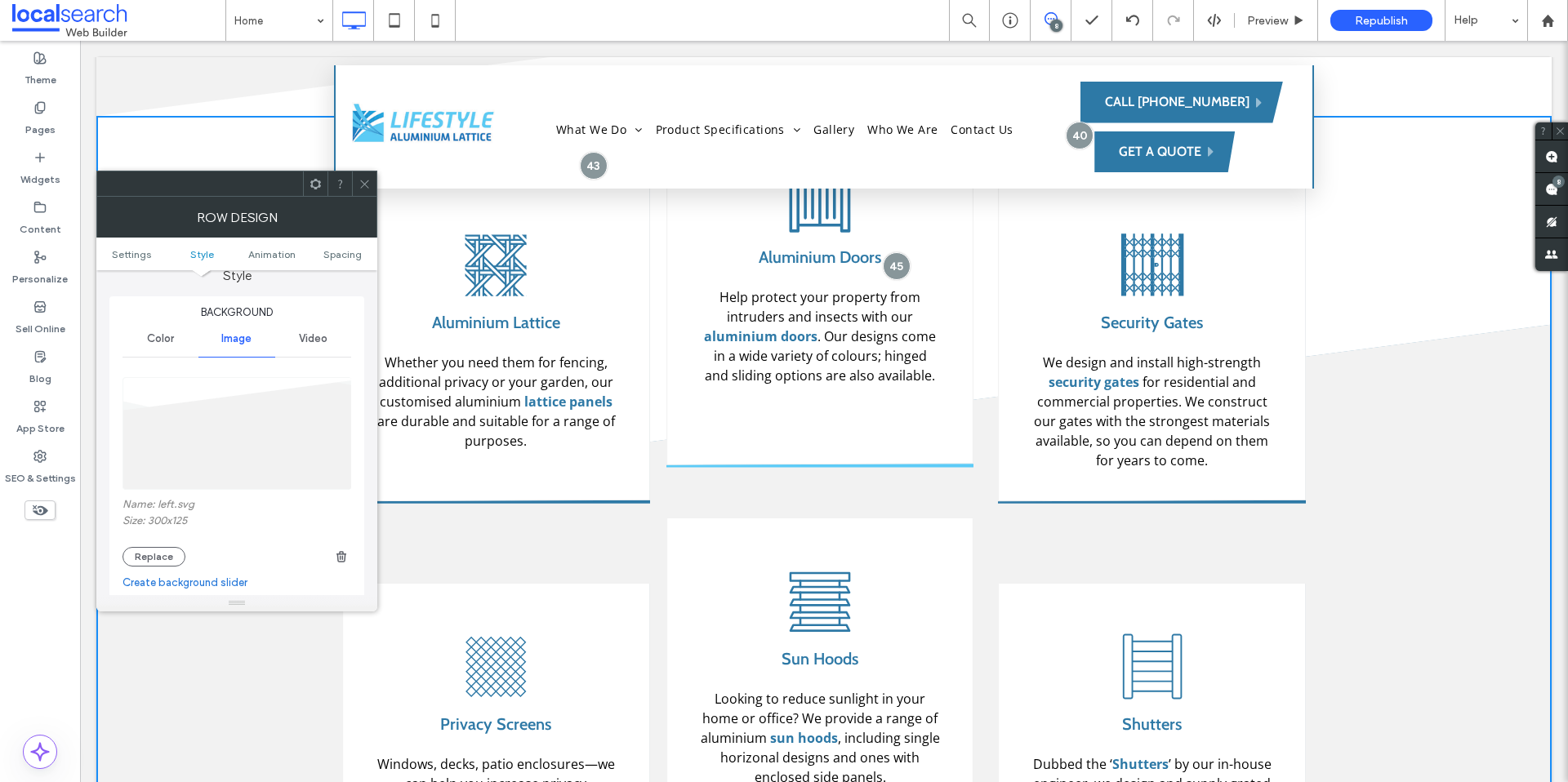
scroll to position [175, 0]
click at [344, 541] on use "button" at bounding box center [341, 539] width 10 height 11
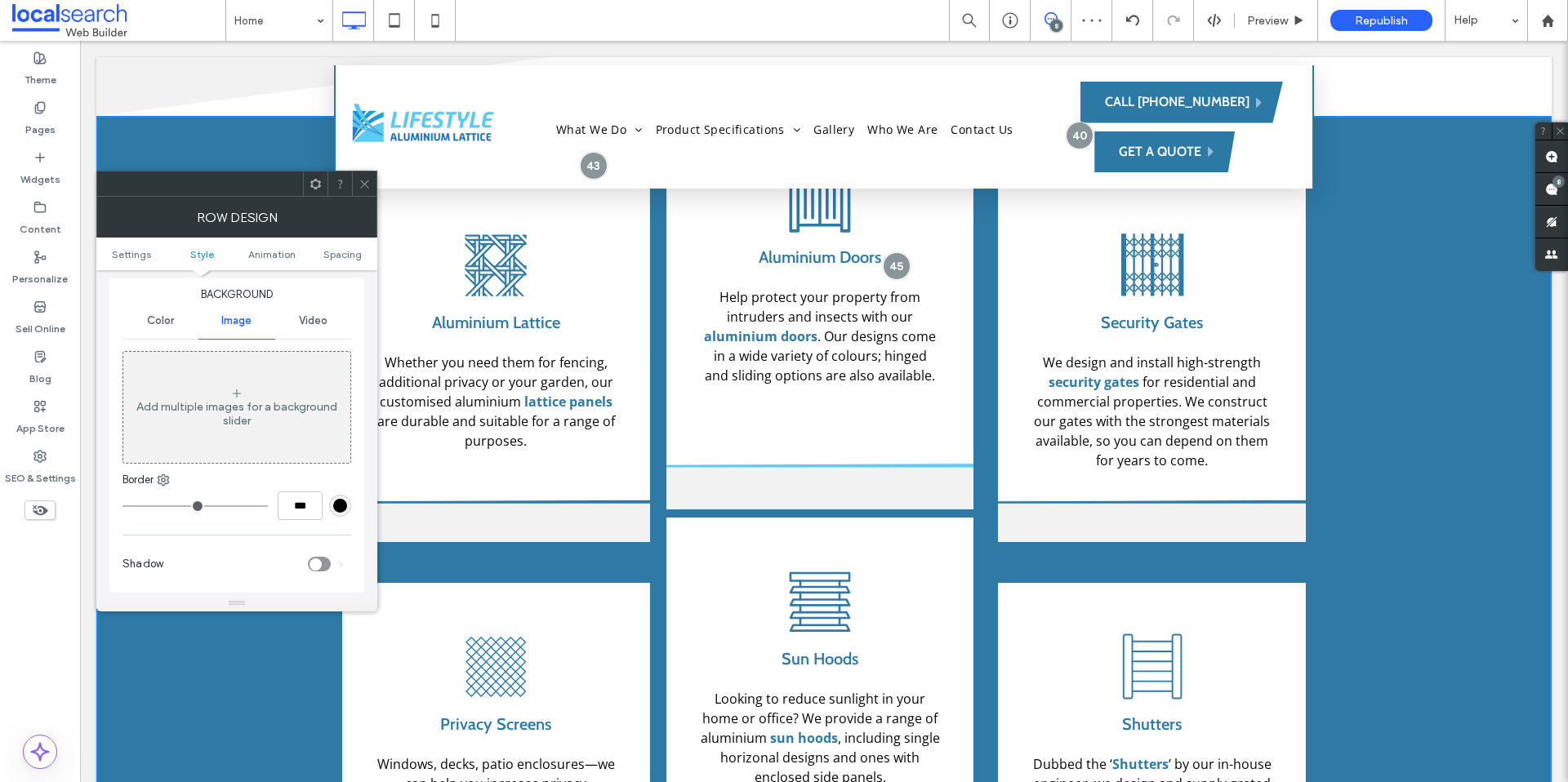
drag, startPoint x: 364, startPoint y: 198, endPoint x: 309, endPoint y: 263, distance: 85.1
click at [364, 198] on div "Row Design" at bounding box center [237, 217] width 281 height 41
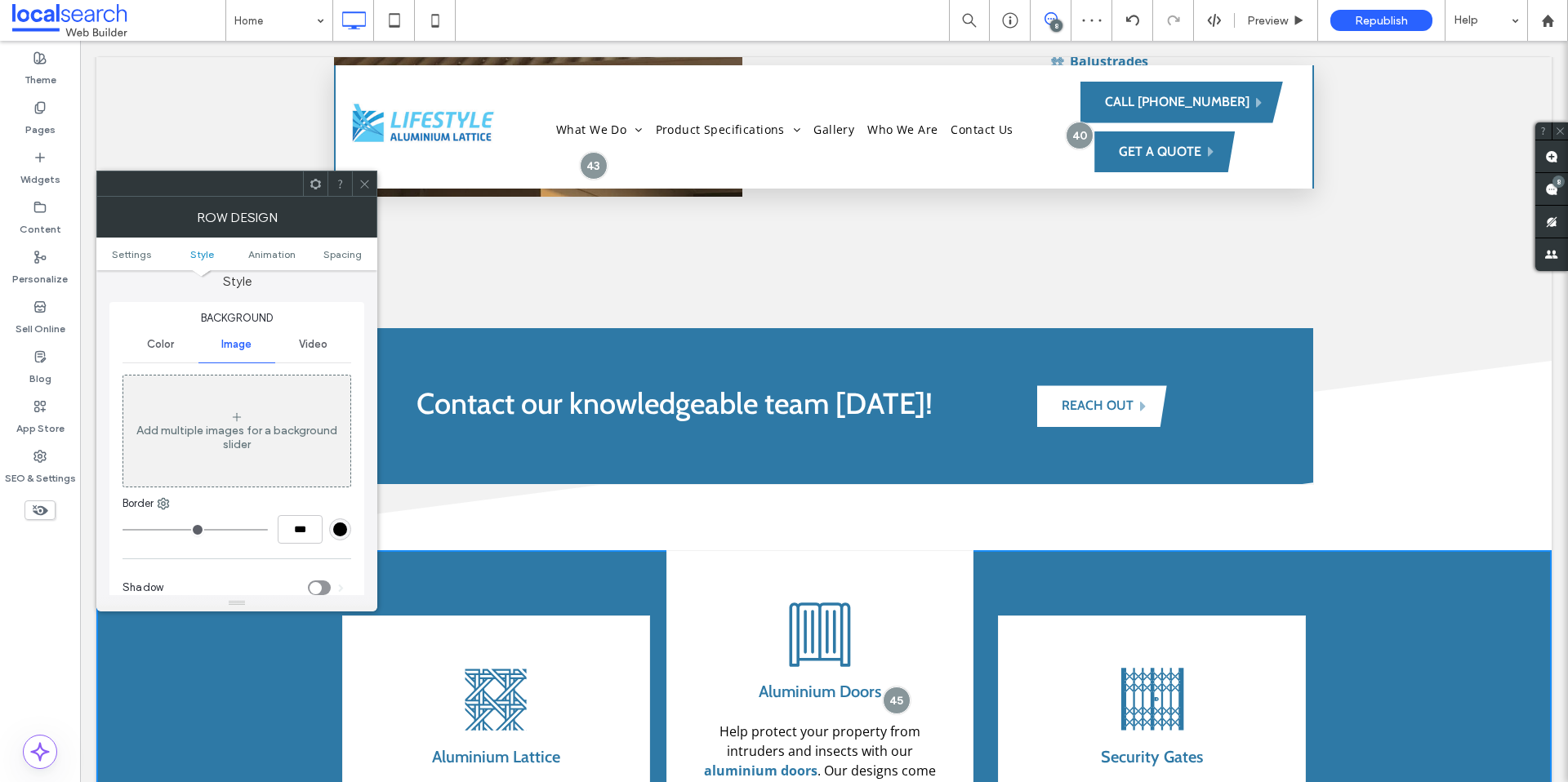
scroll to position [140, 0]
click at [363, 185] on icon at bounding box center [364, 184] width 12 height 12
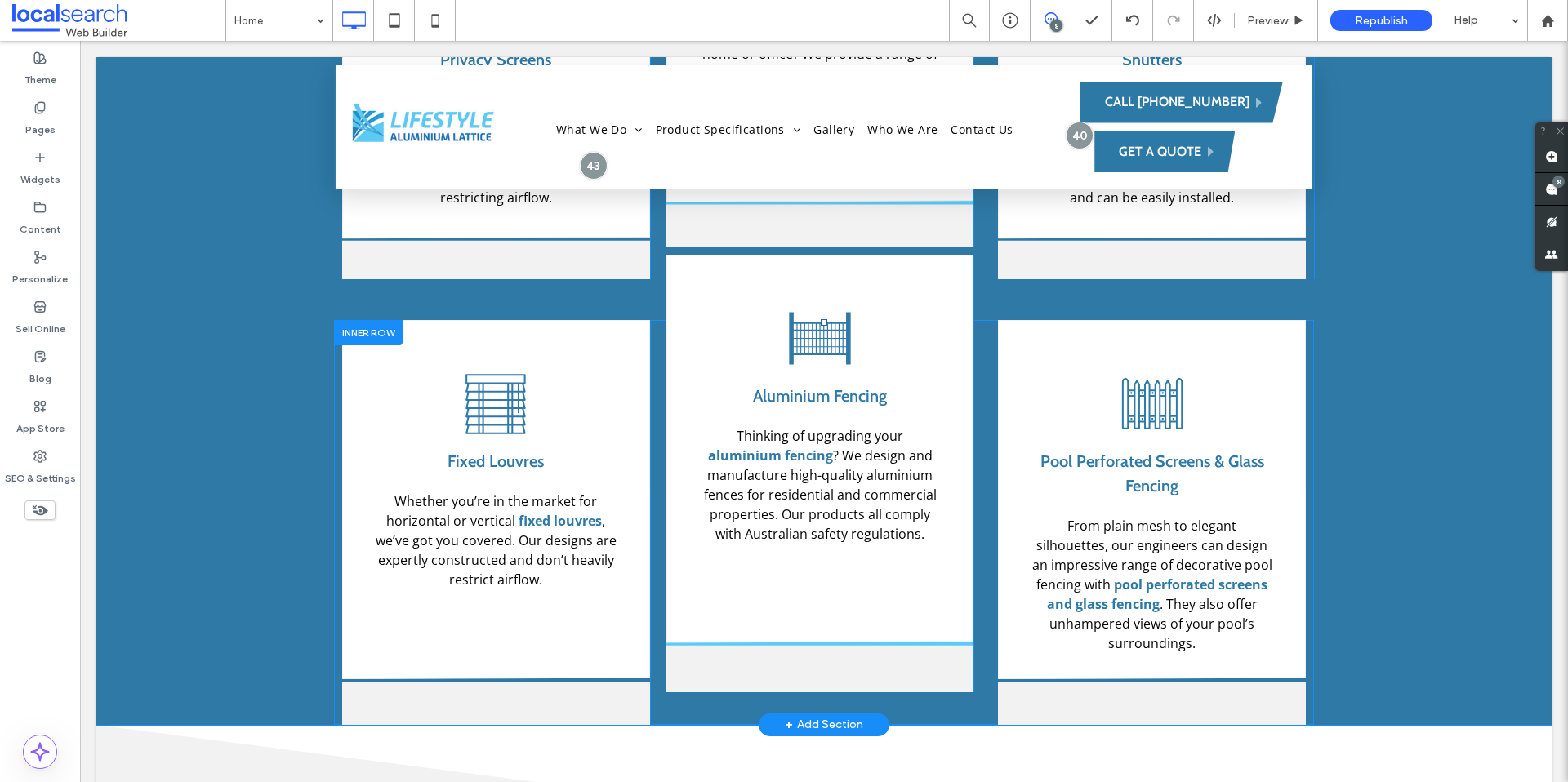
scroll to position [2423, 0]
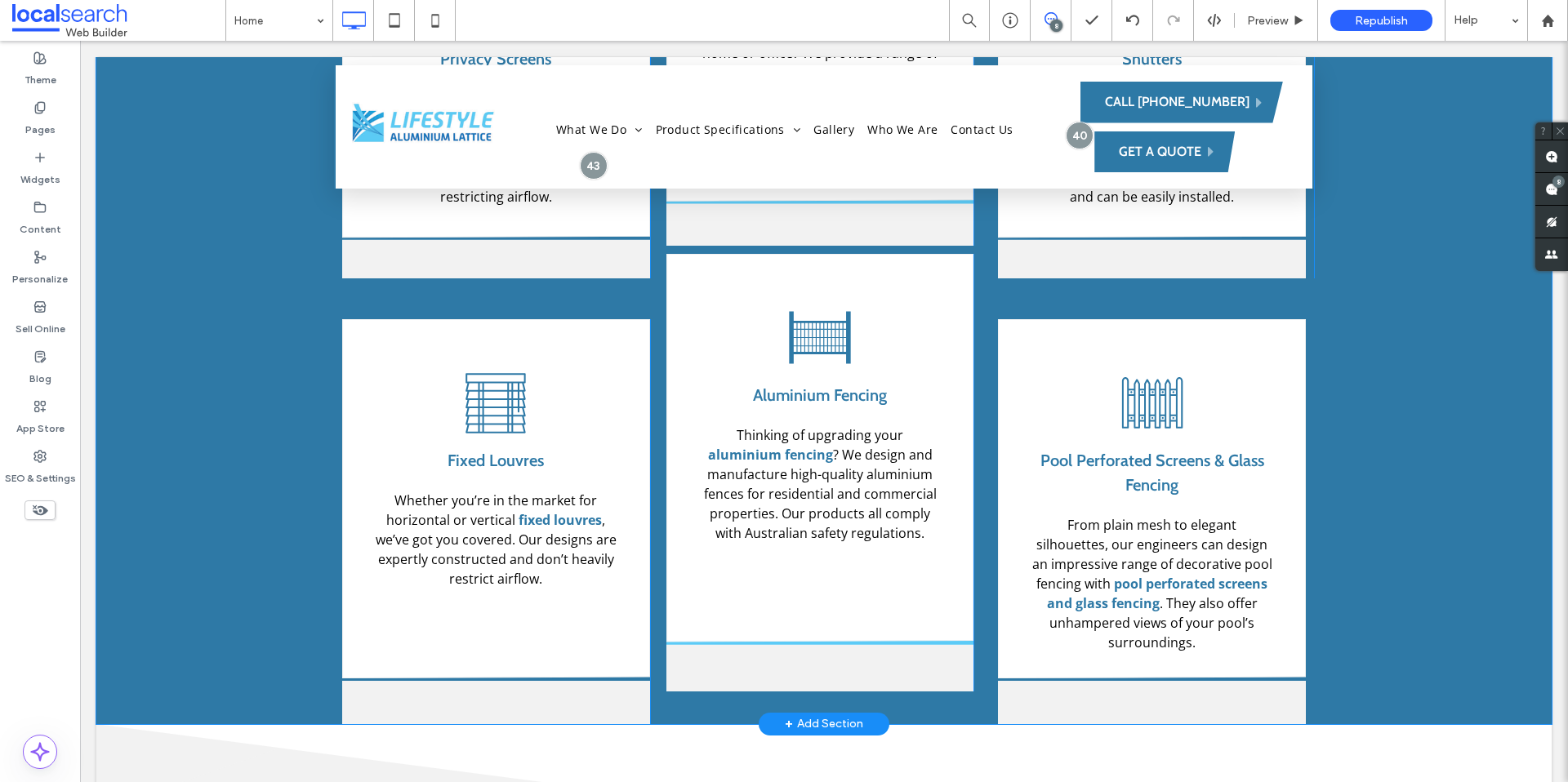
click at [234, 465] on div "Aluminium Lattice Icon .st0-1366640805{display:none;} .st1-1366640805{display:i…" at bounding box center [824, 87] width 1456 height 1274
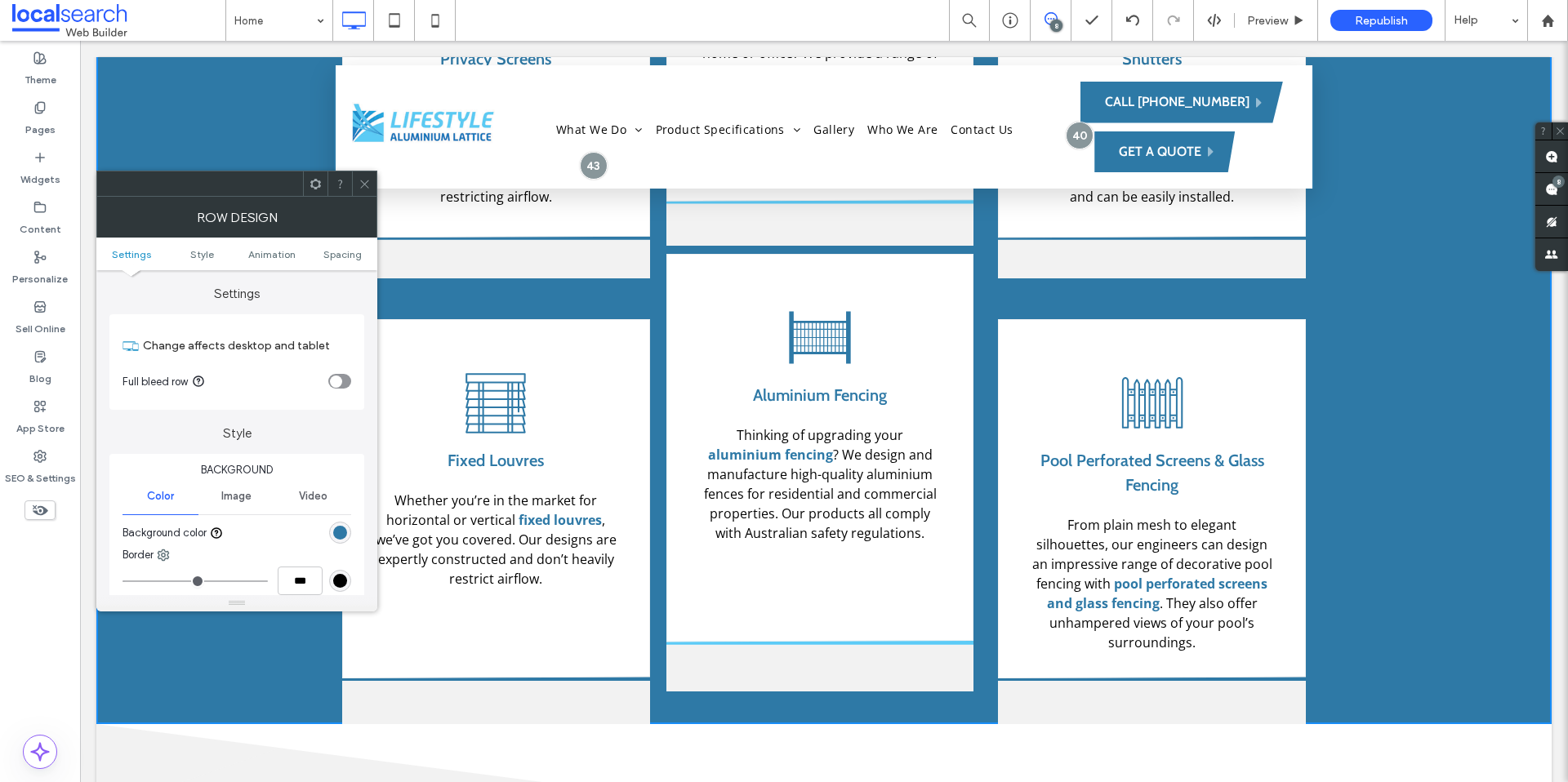
click at [361, 187] on icon at bounding box center [364, 184] width 12 height 12
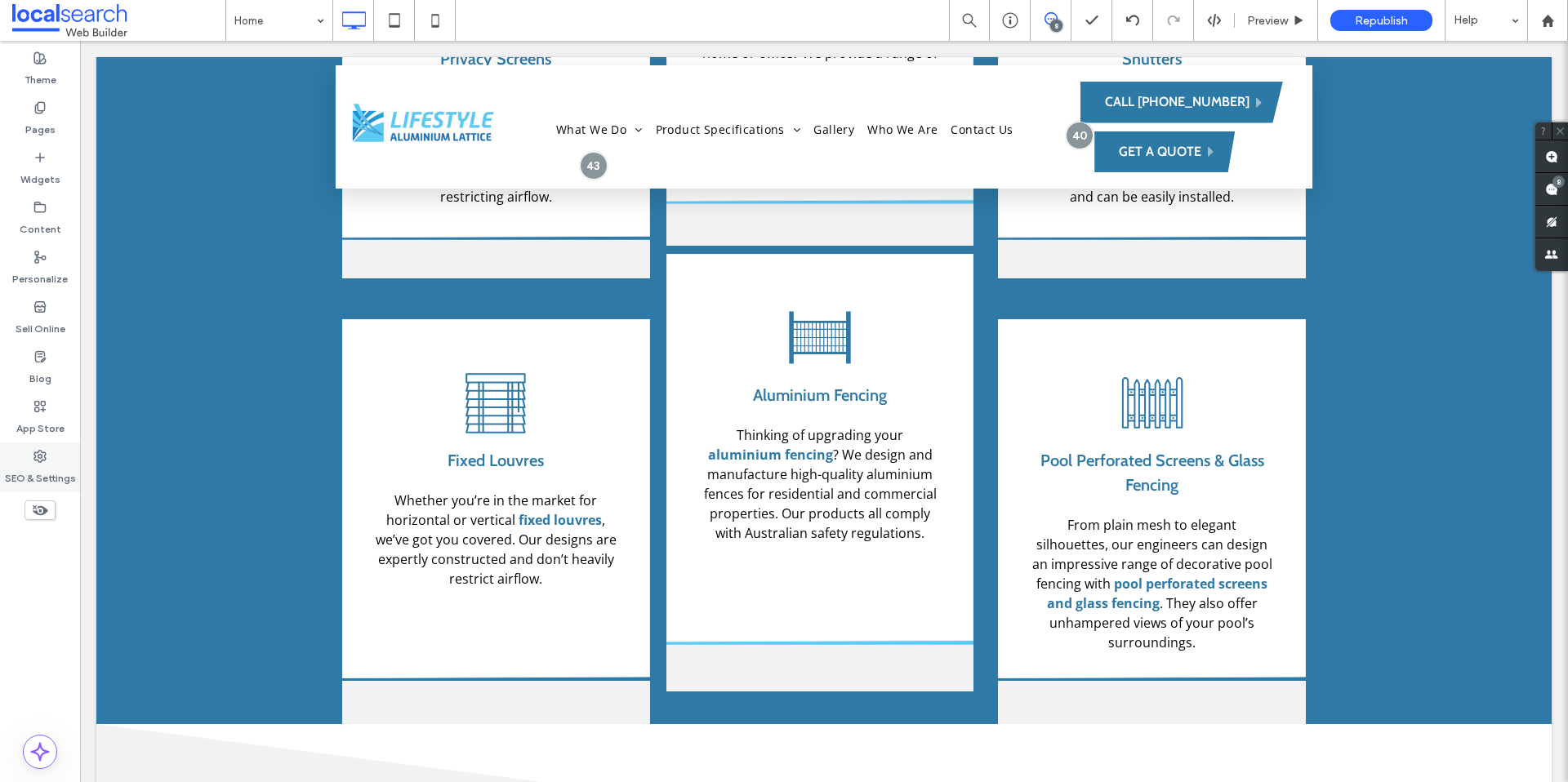
click at [53, 478] on label "SEO & Settings" at bounding box center [40, 475] width 71 height 23
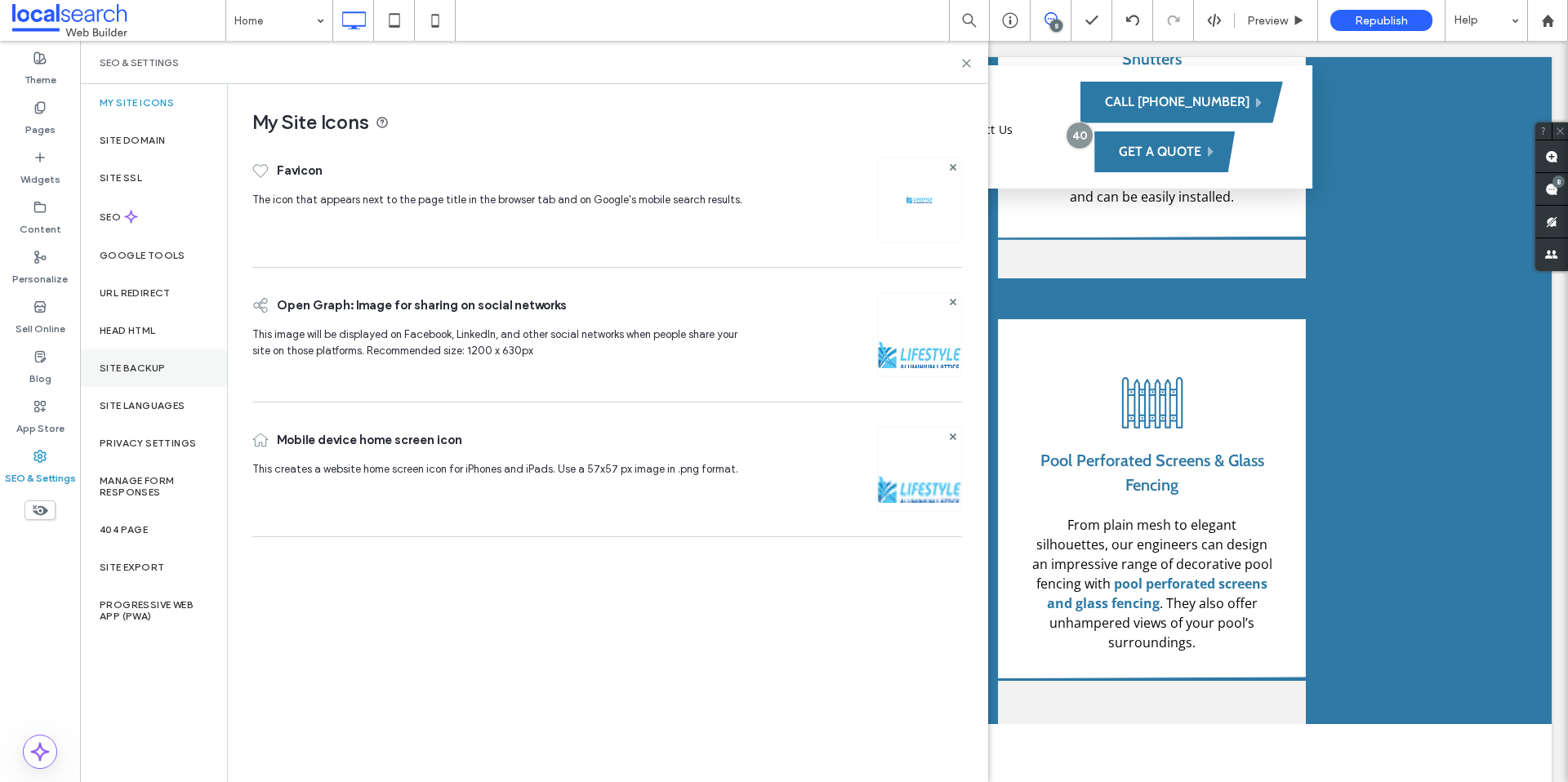
click at [157, 363] on label "Site Backup" at bounding box center [132, 368] width 66 height 11
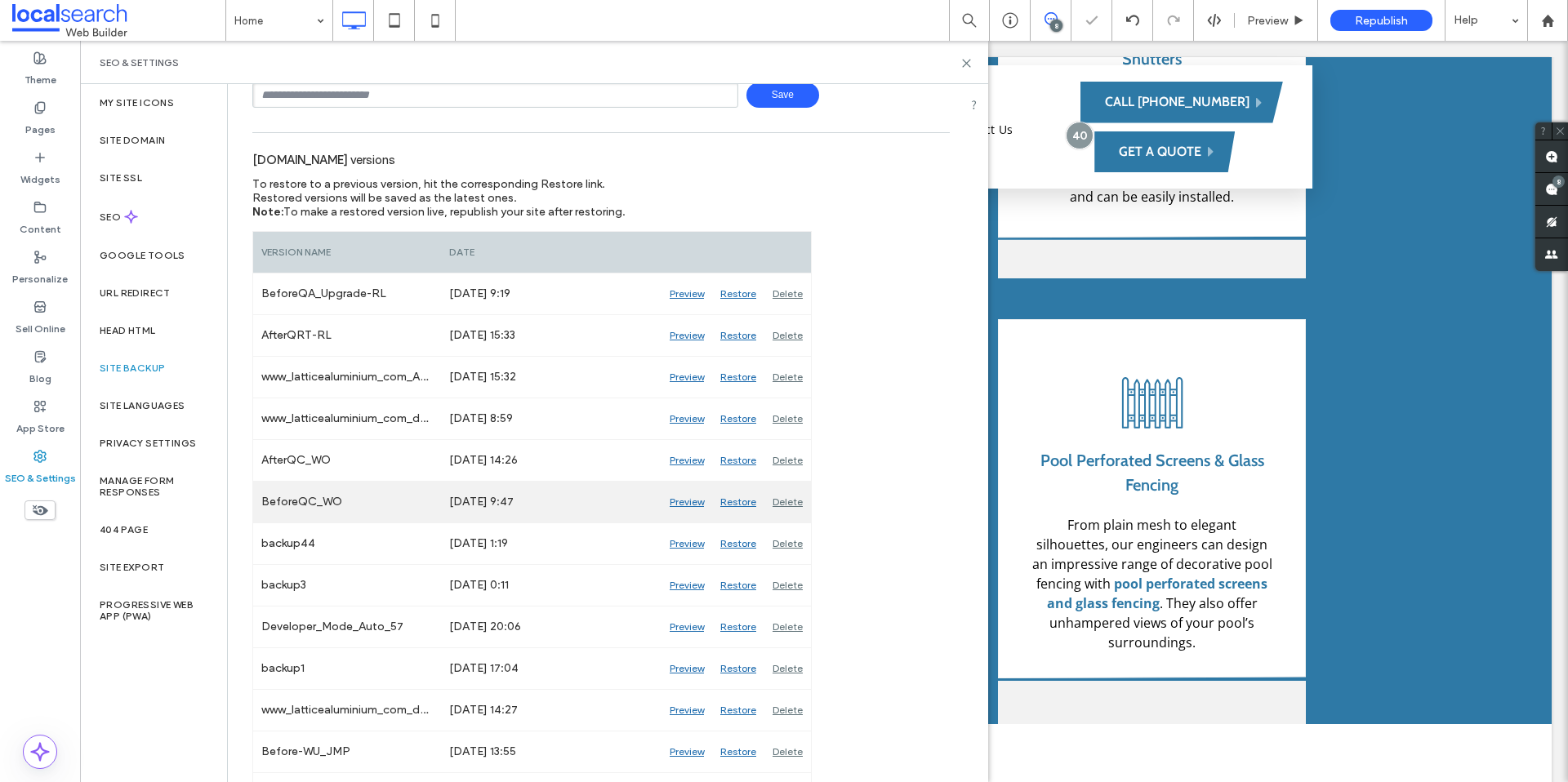
scroll to position [132, 0]
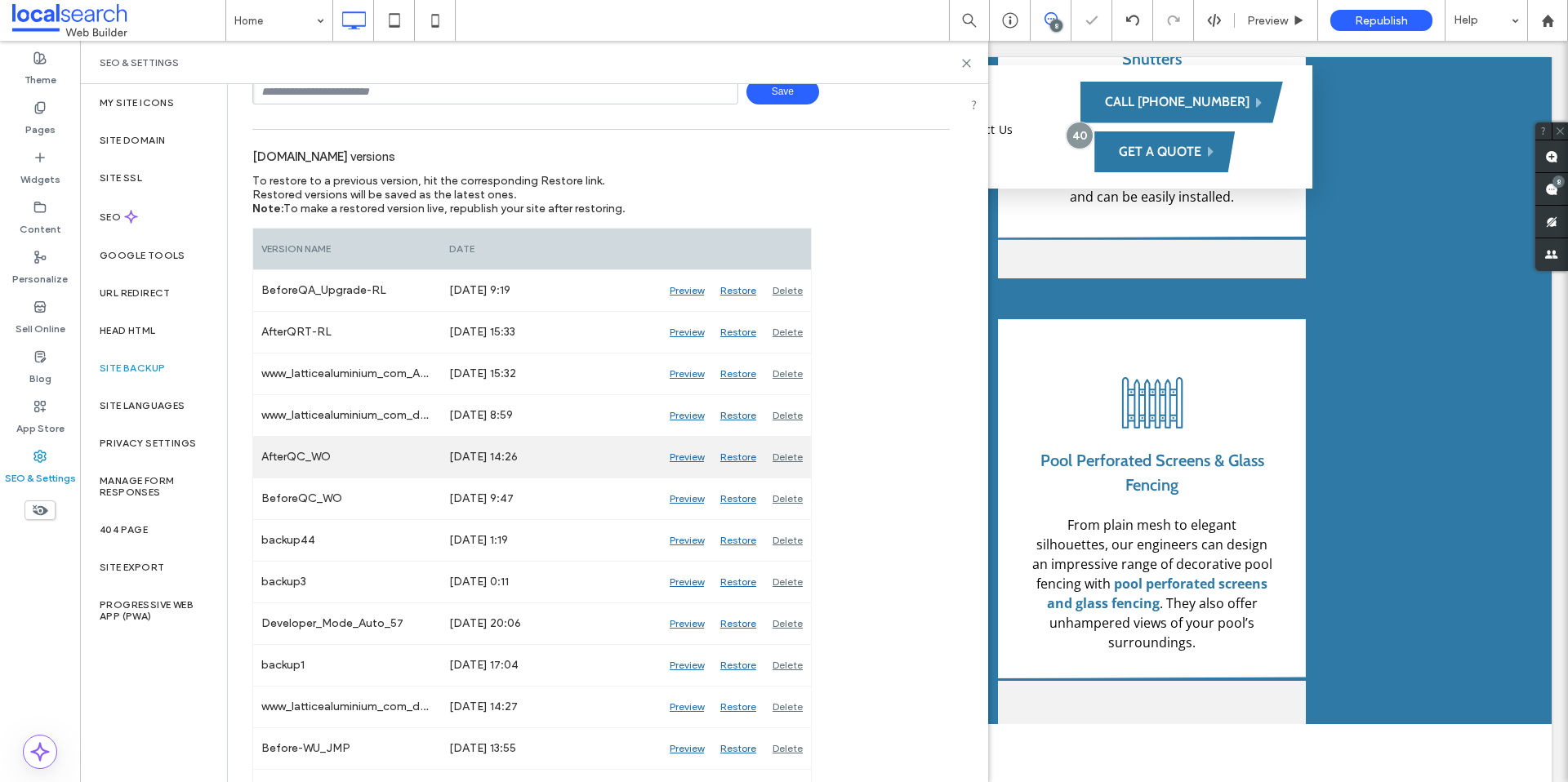
click at [683, 458] on div "Preview" at bounding box center [687, 457] width 51 height 41
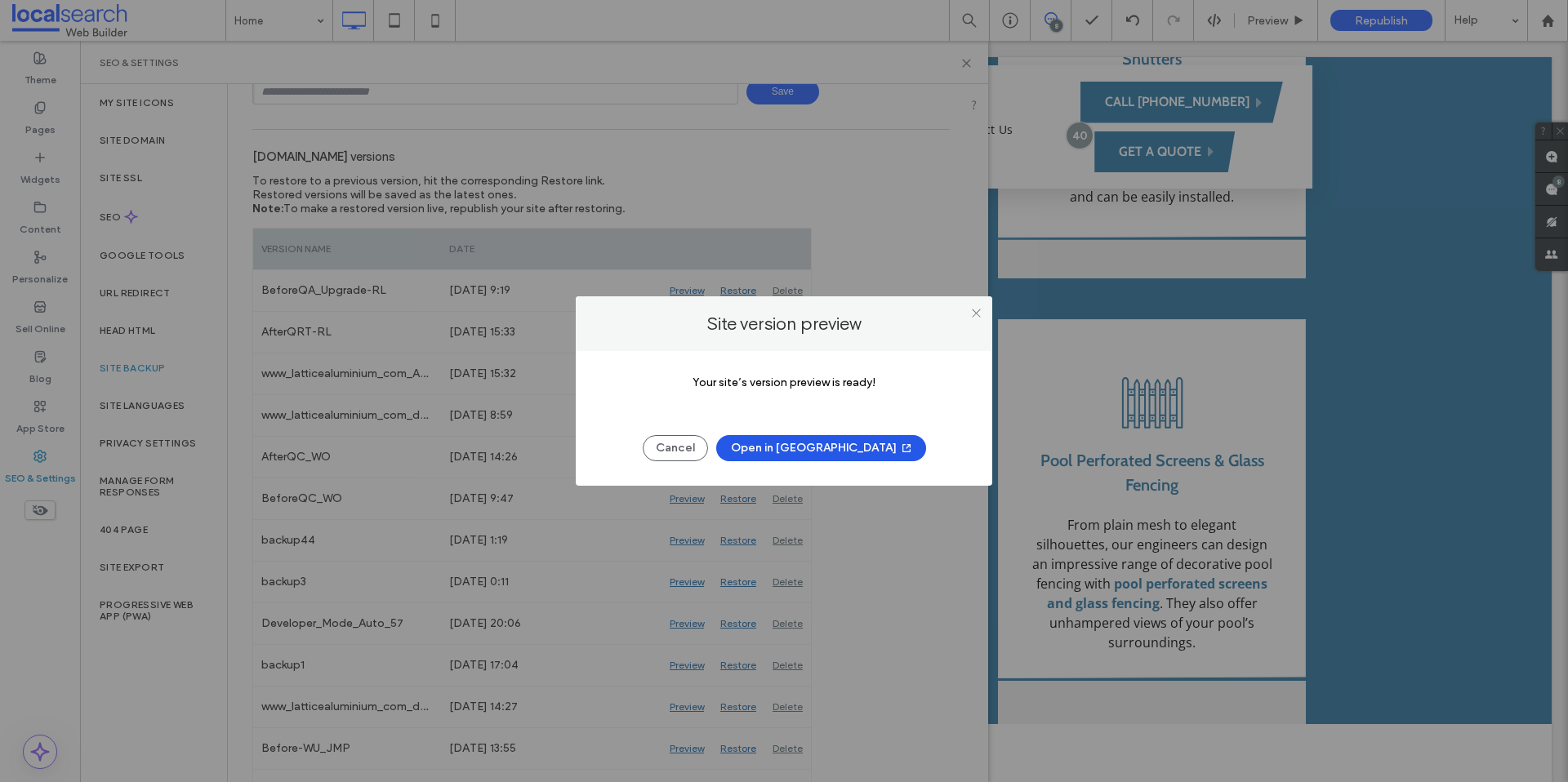
click at [818, 447] on button "Open in New Tab" at bounding box center [822, 448] width 210 height 26
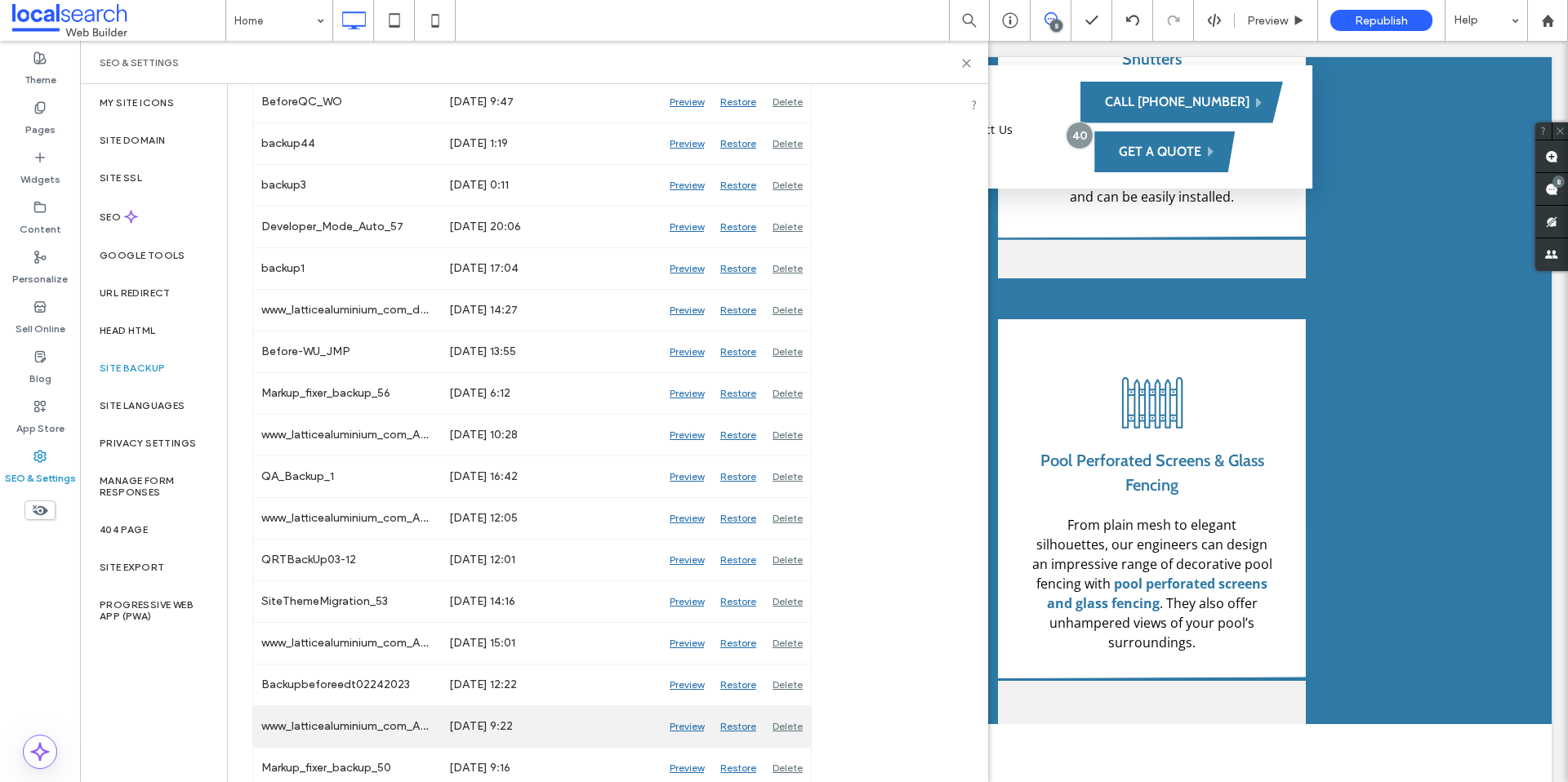
scroll to position [856, 0]
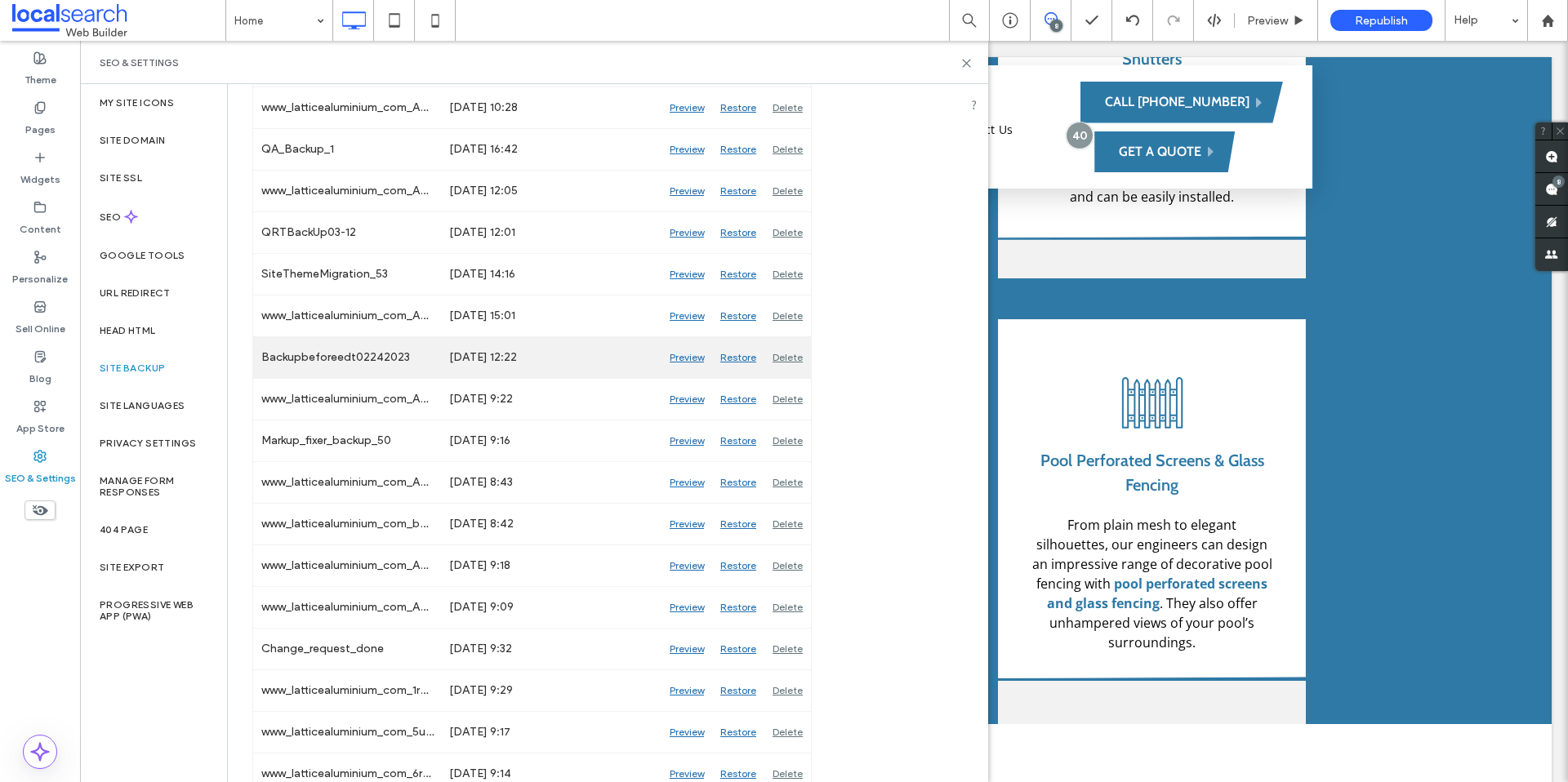
click at [681, 357] on div "Preview" at bounding box center [687, 357] width 51 height 41
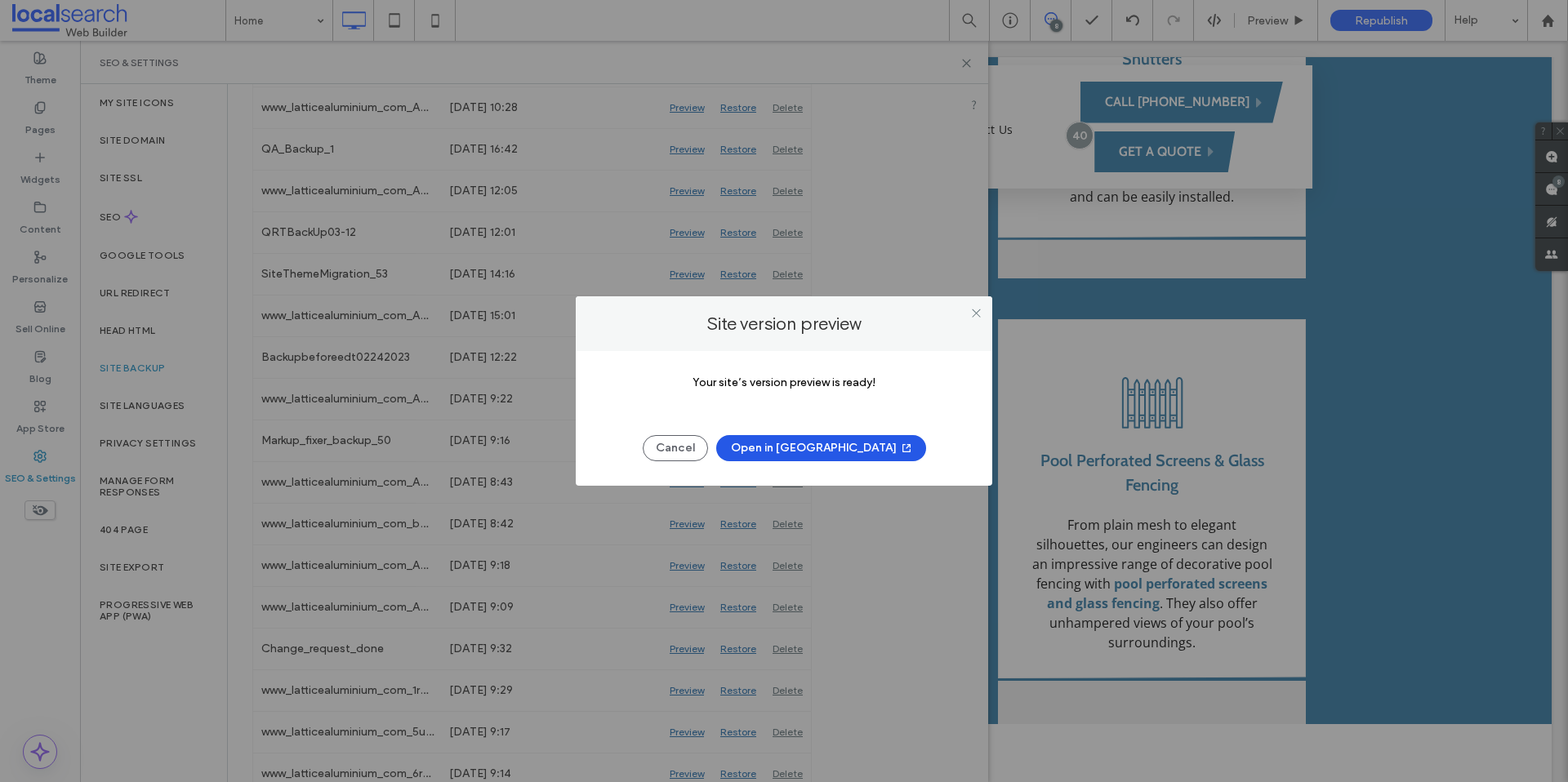
click at [795, 439] on button "Open in New Tab" at bounding box center [822, 448] width 210 height 26
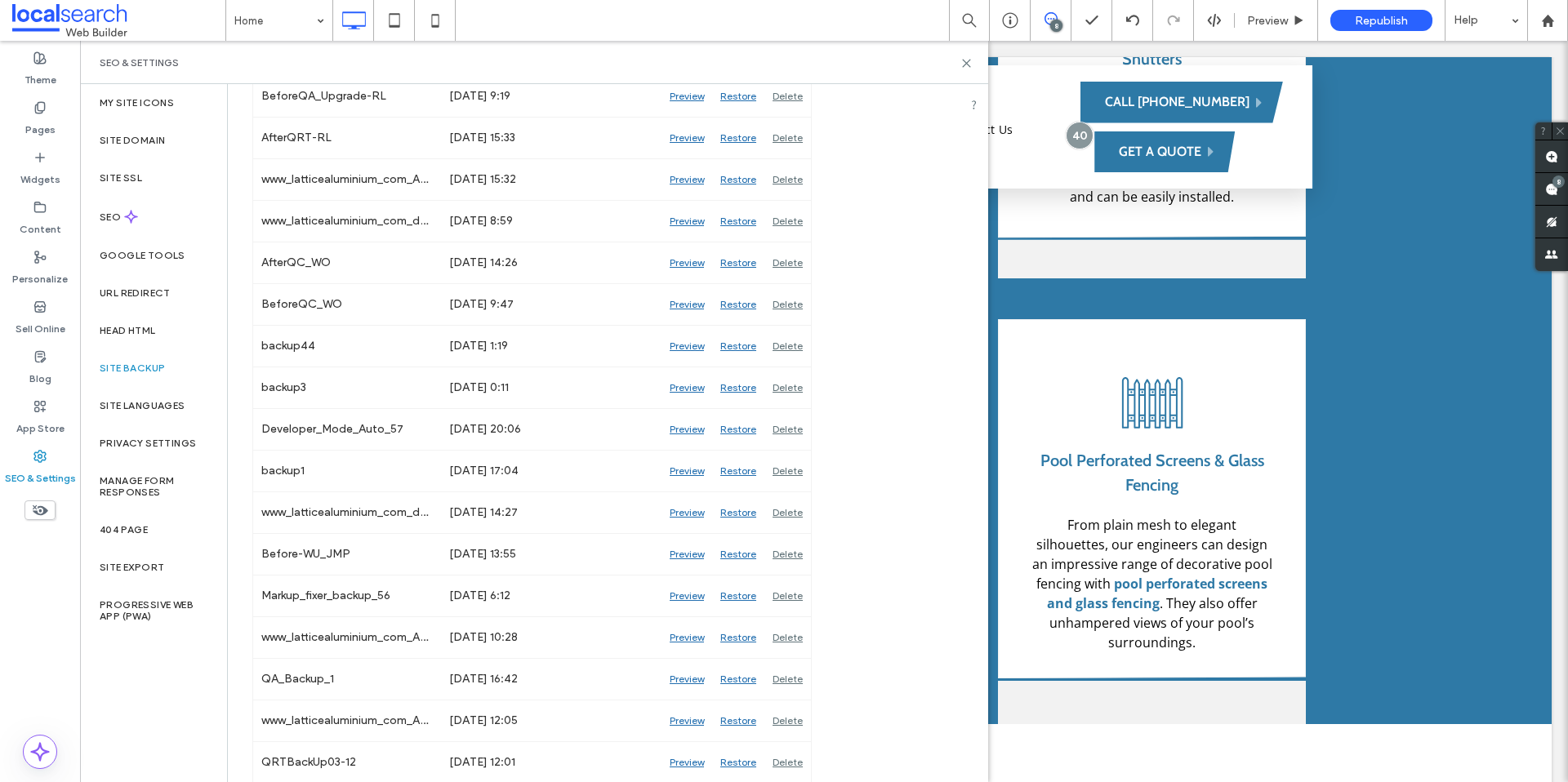
scroll to position [321, 0]
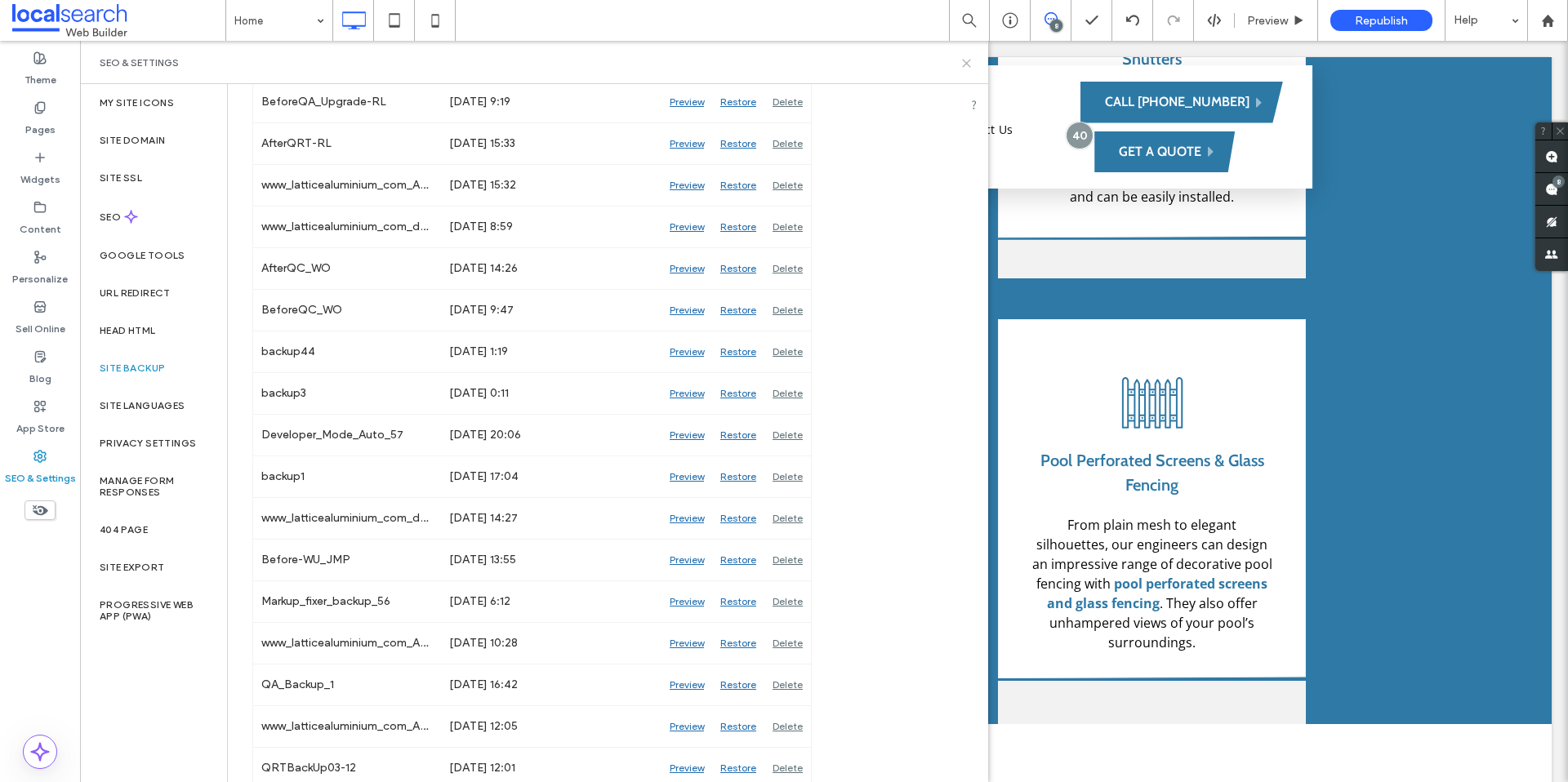
click at [967, 61] on use at bounding box center [966, 63] width 7 height 7
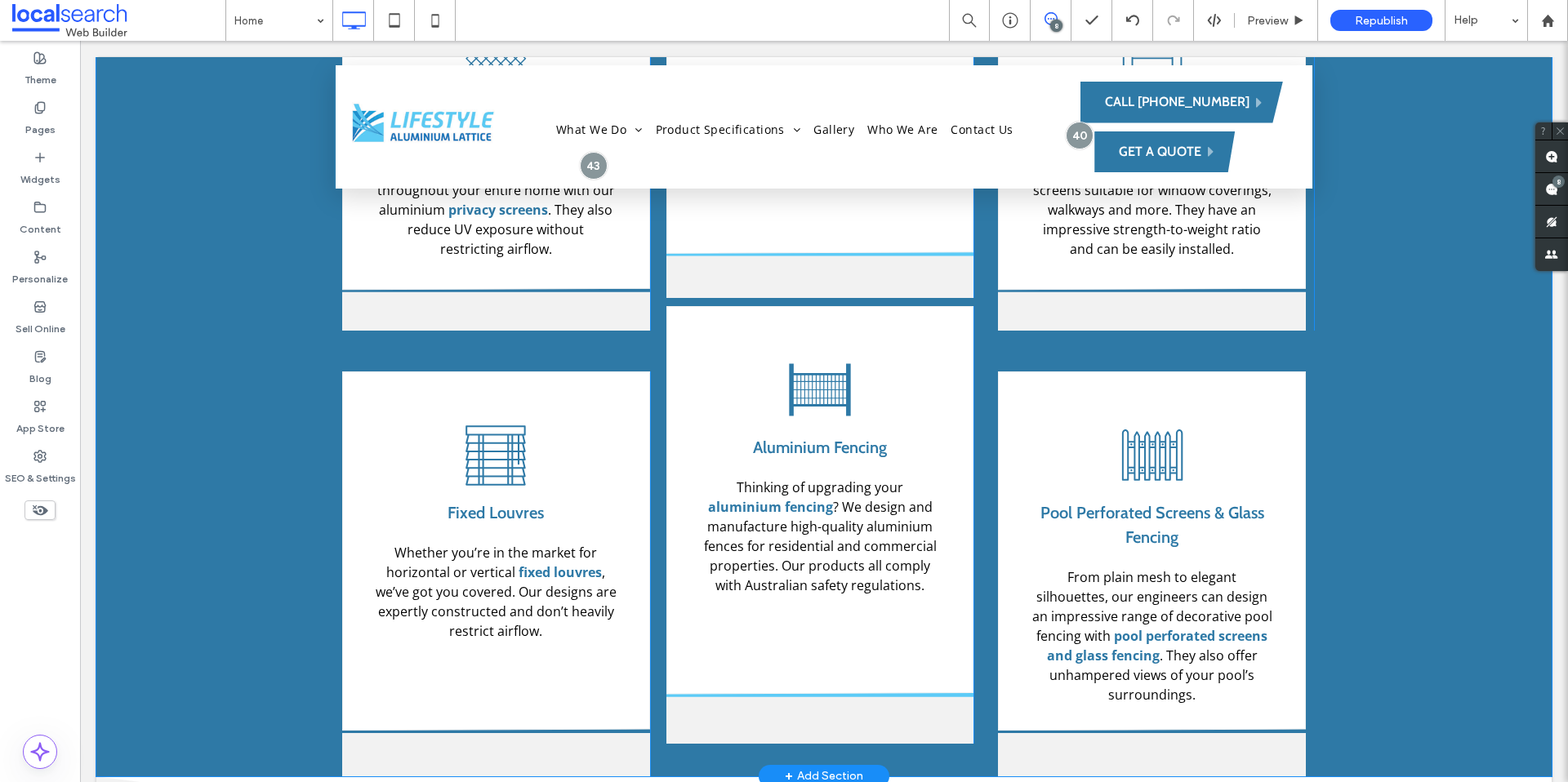
scroll to position [1874, 0]
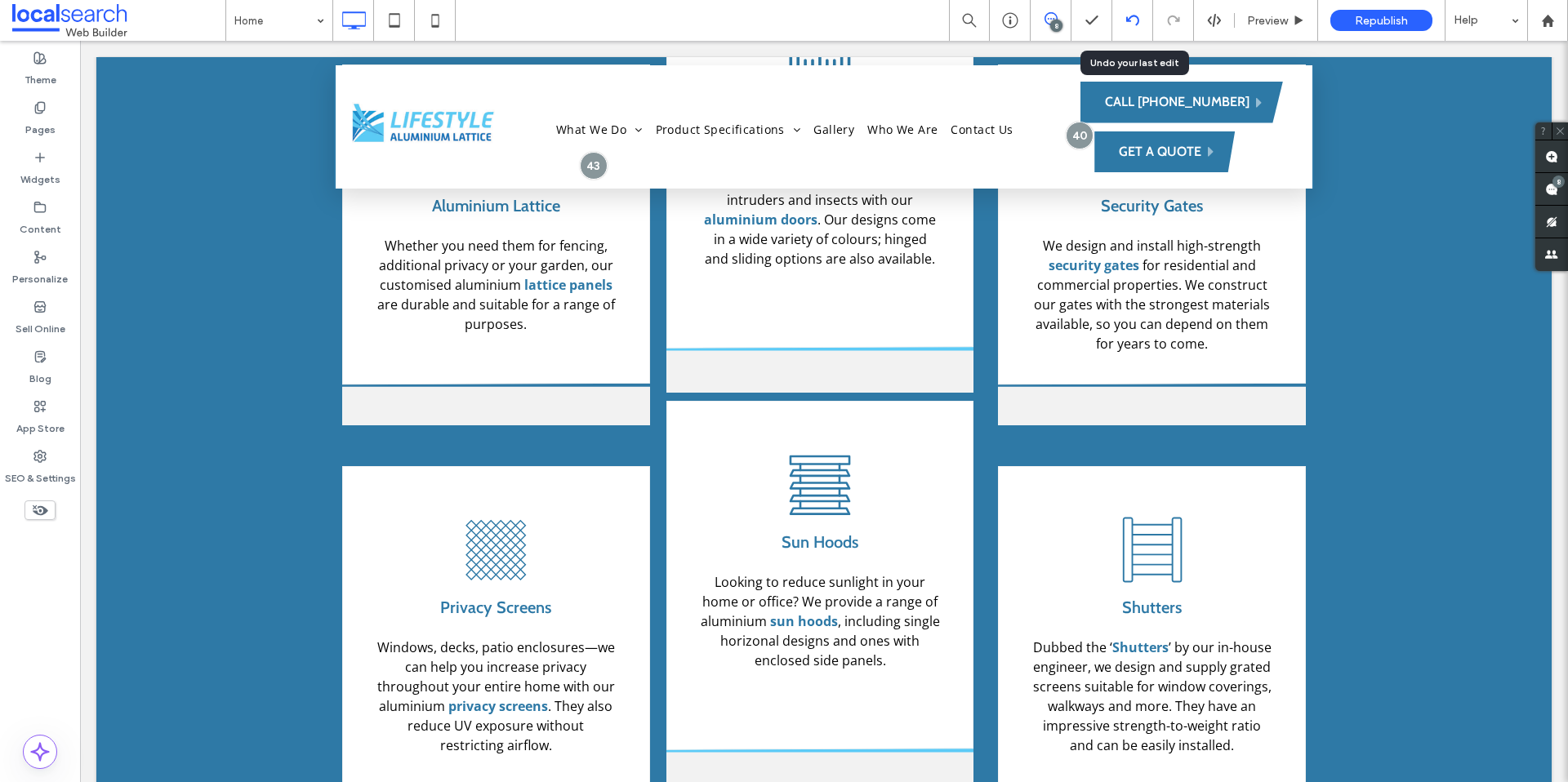
click at [1123, 18] on div at bounding box center [1133, 20] width 40 height 13
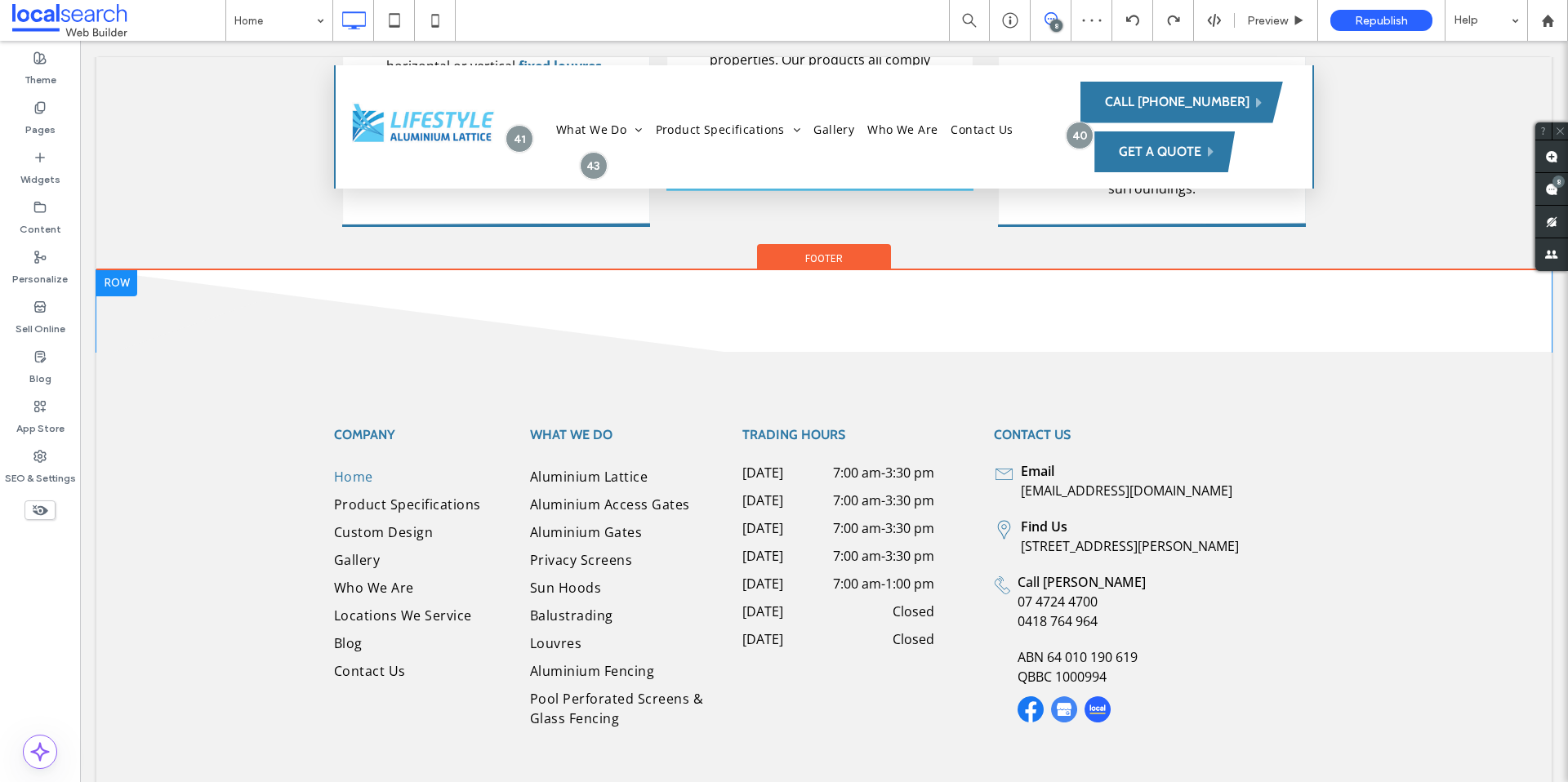
scroll to position [2876, 0]
click at [379, 300] on div "1 2 3 4 5 Click To Paste Call 07 4724 4700 Click To Paste Click To Paste + Add …" at bounding box center [824, 312] width 1456 height 81
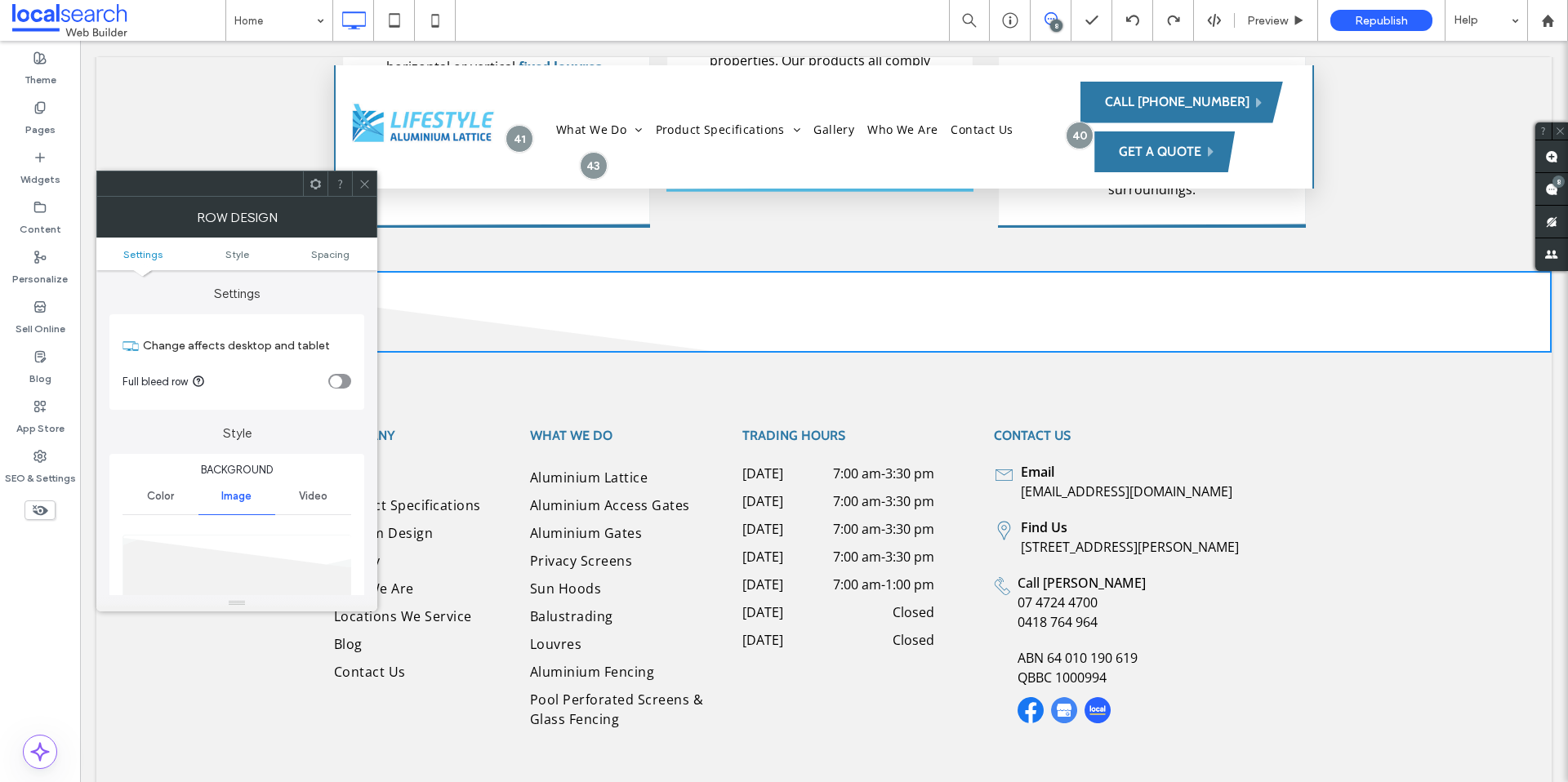
click at [360, 187] on icon at bounding box center [364, 184] width 12 height 12
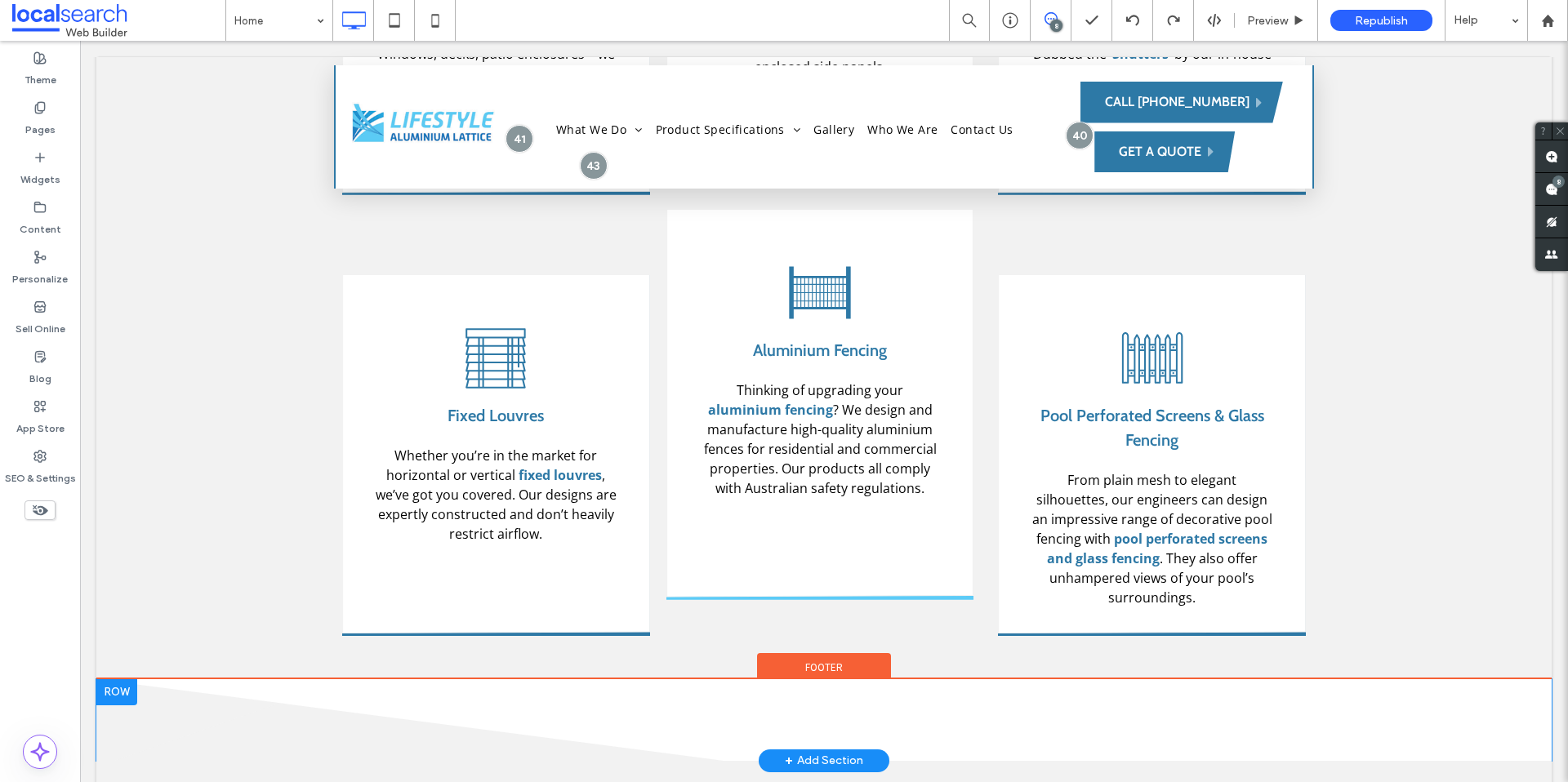
scroll to position [2368, 0]
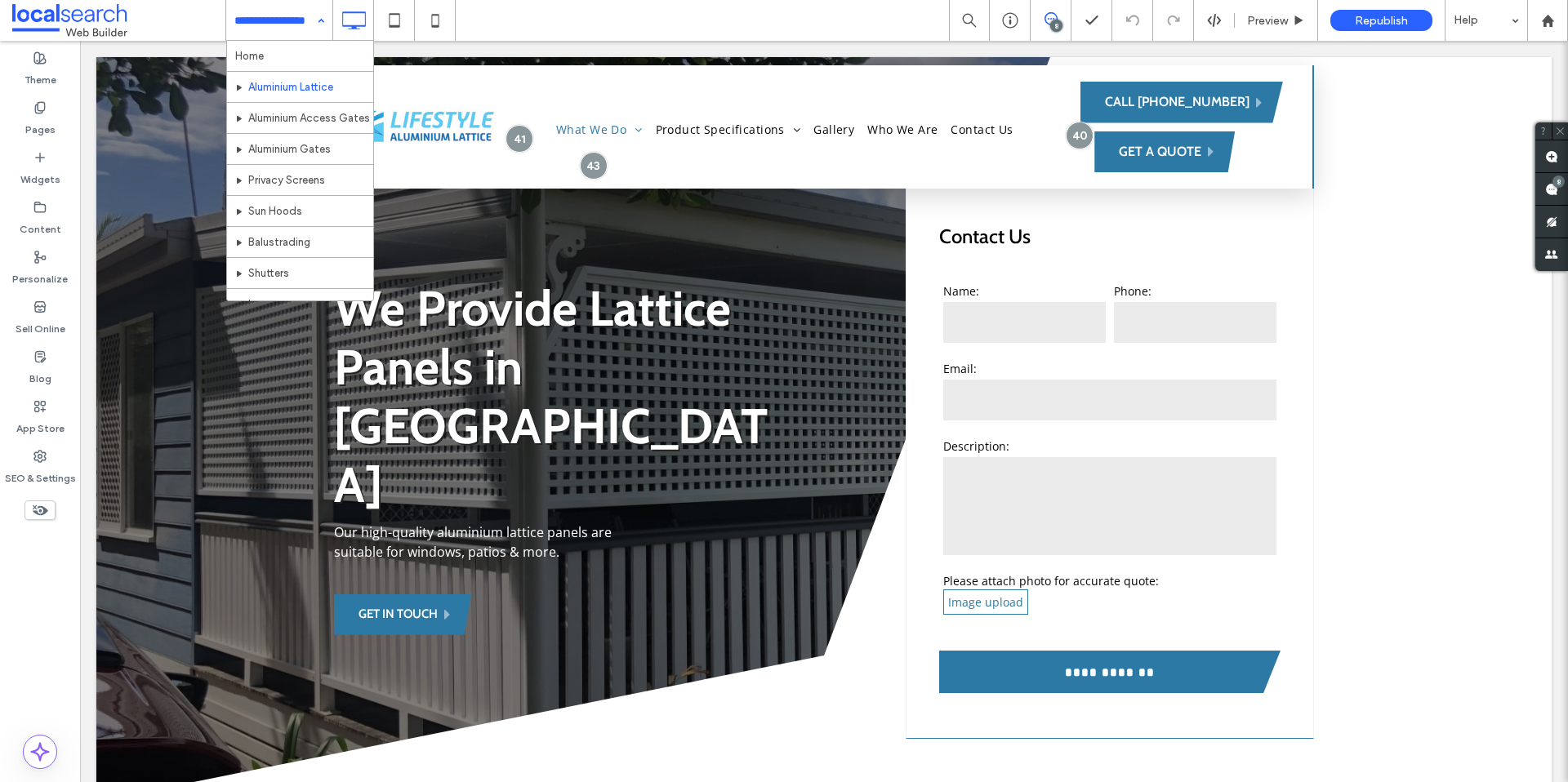
click at [270, 20] on input at bounding box center [275, 20] width 81 height 41
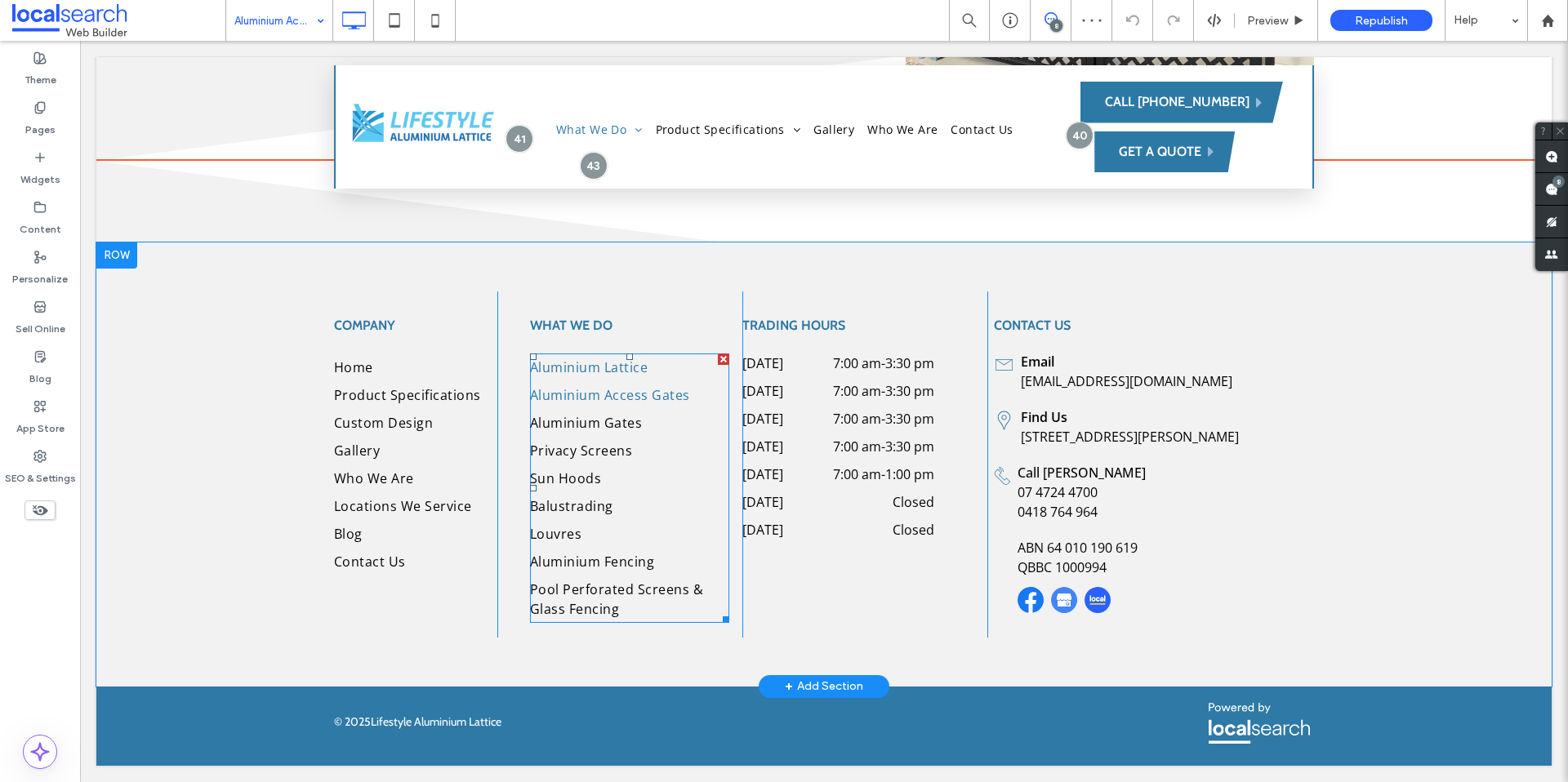
scroll to position [1868, 0]
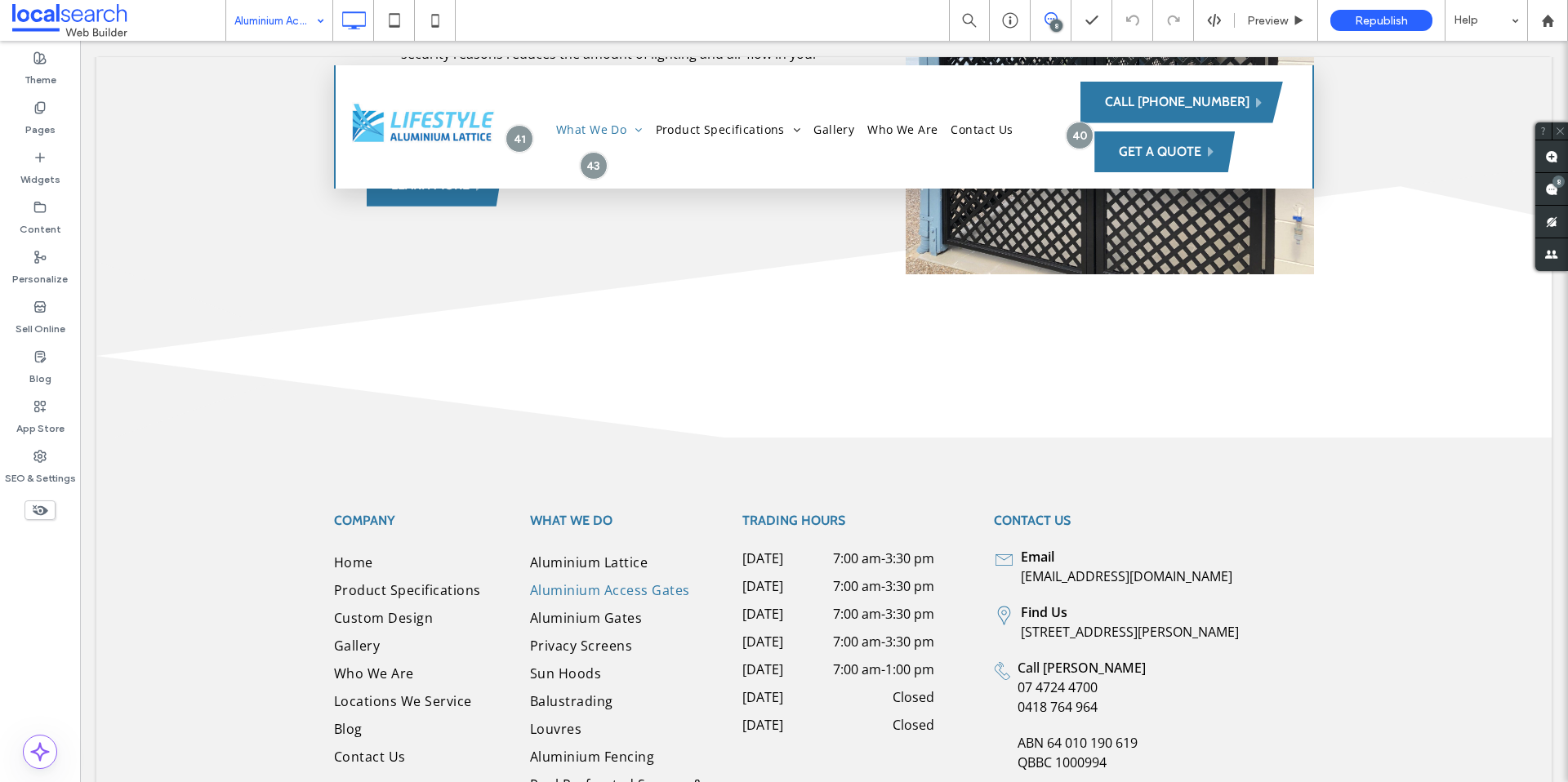
click at [305, 32] on input at bounding box center [275, 20] width 81 height 41
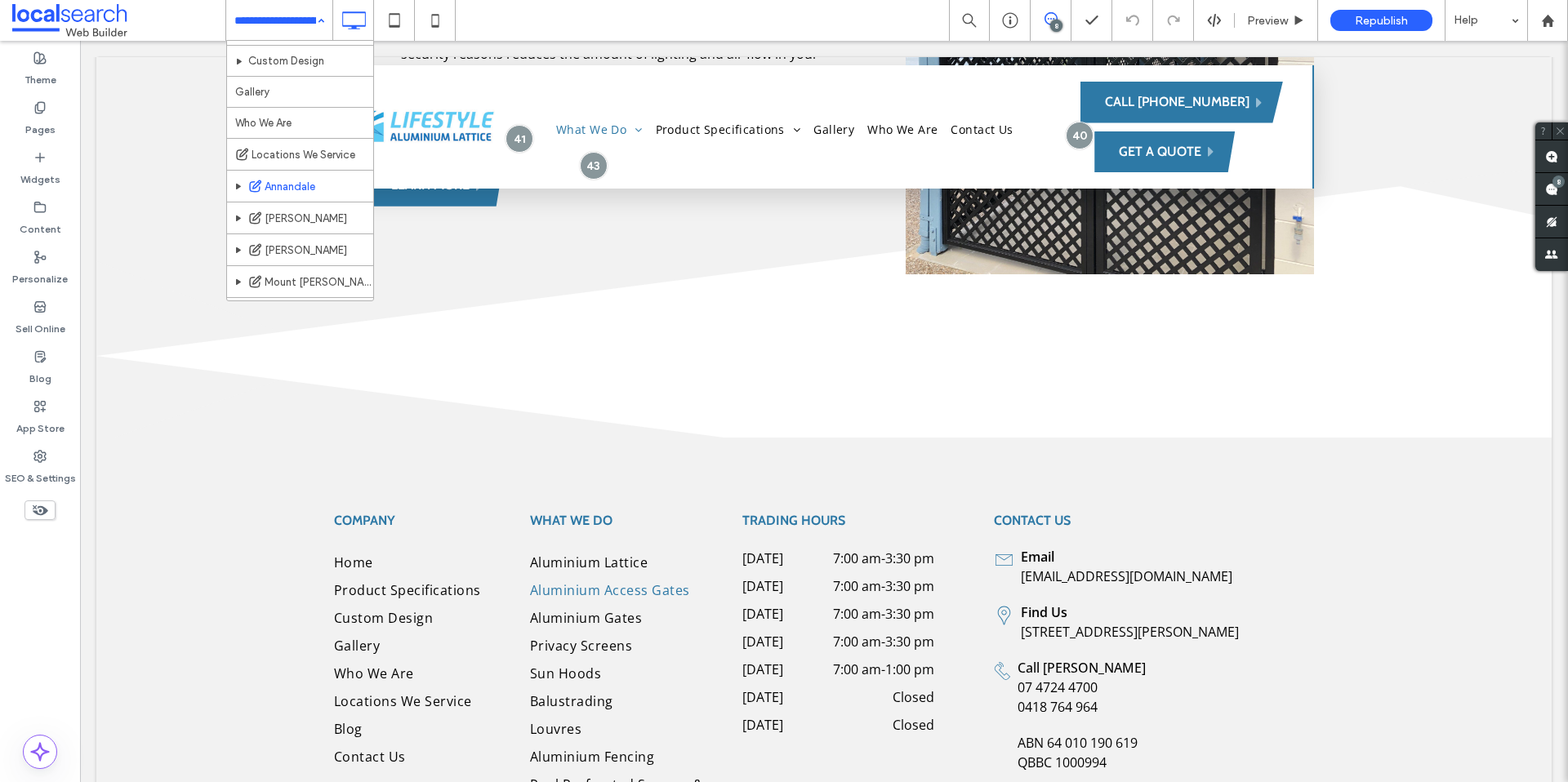
scroll to position [370, 0]
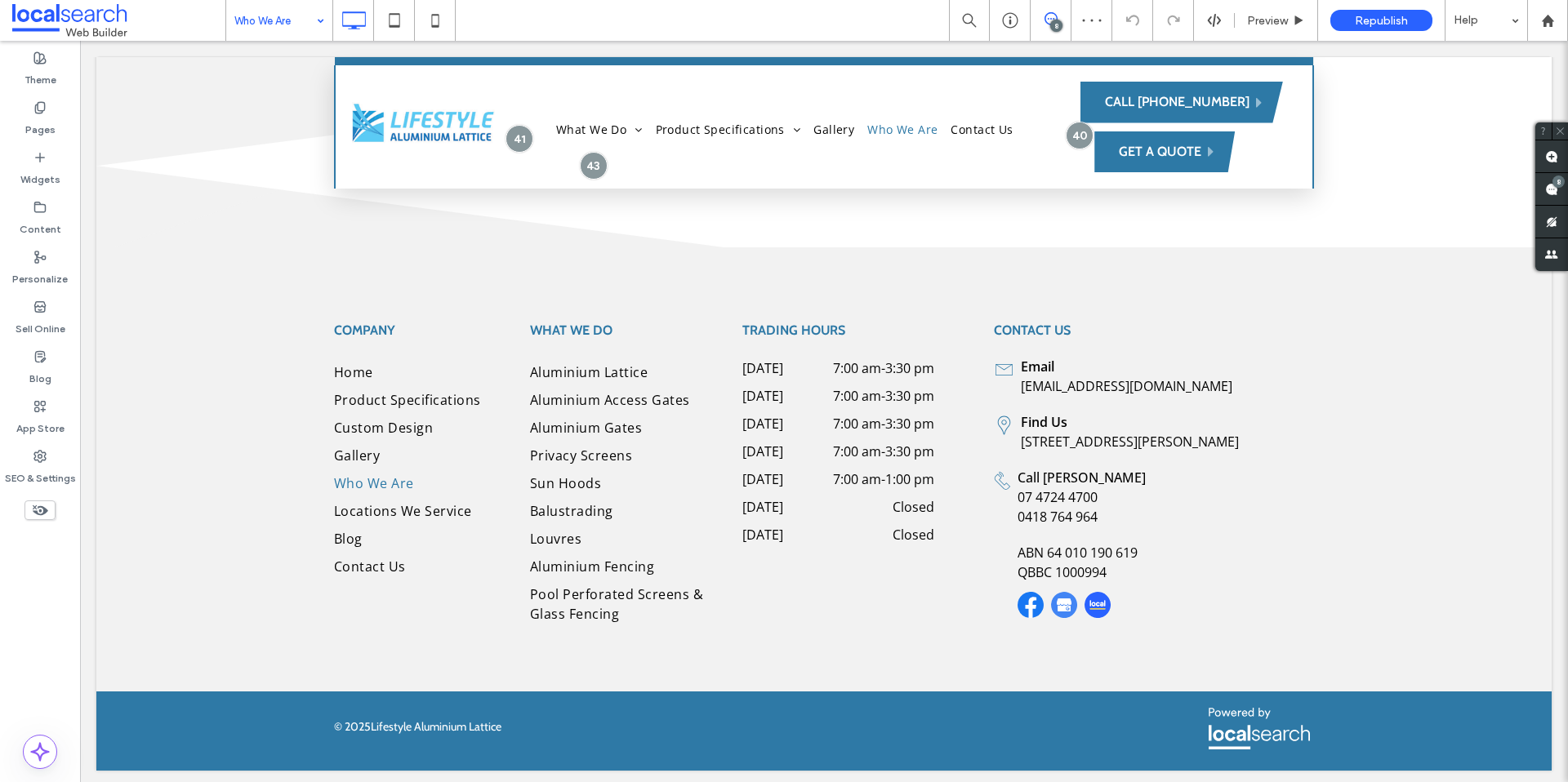
click at [292, 24] on input at bounding box center [275, 20] width 81 height 41
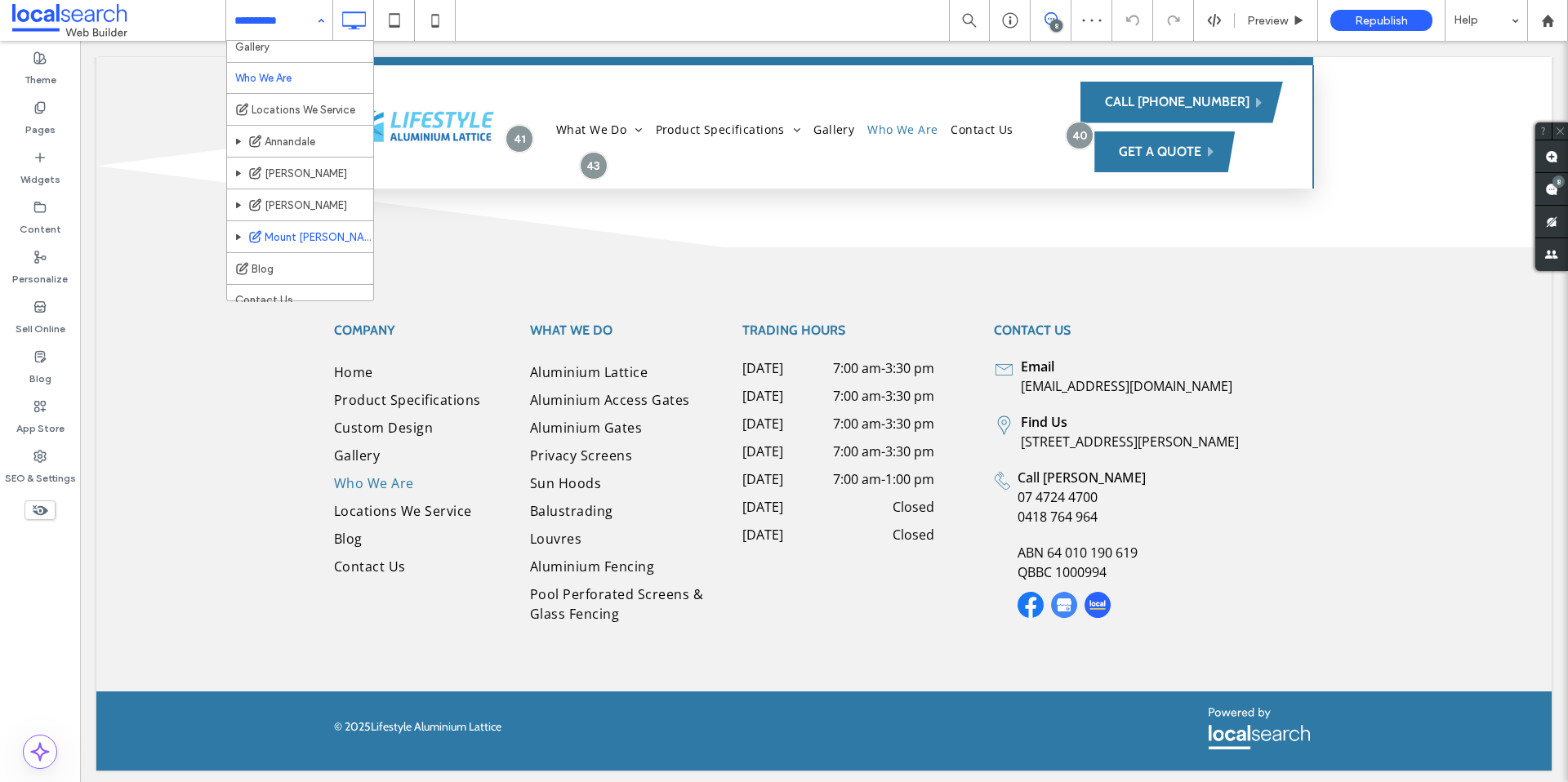
scroll to position [426, 0]
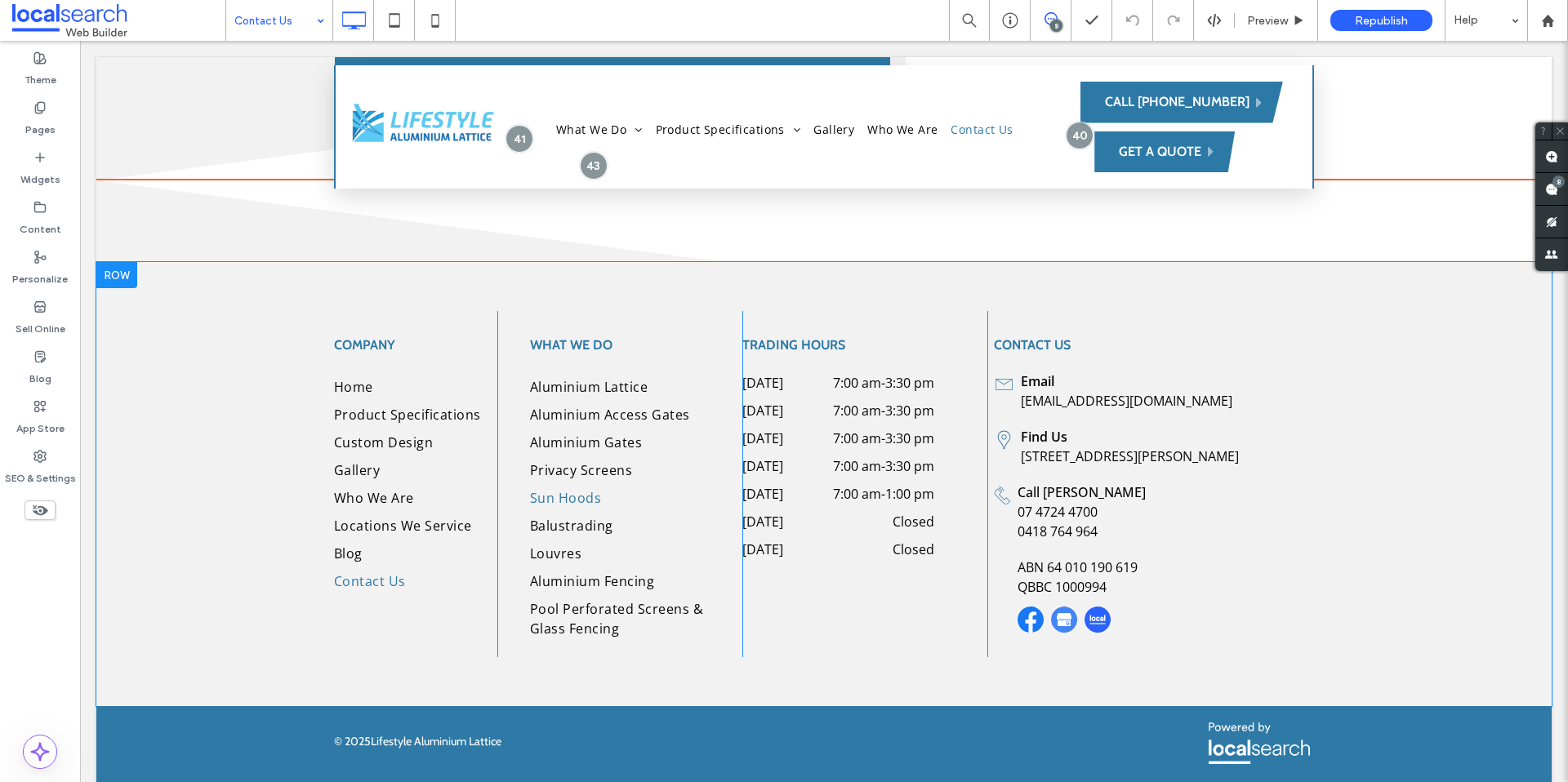
scroll to position [1666, 0]
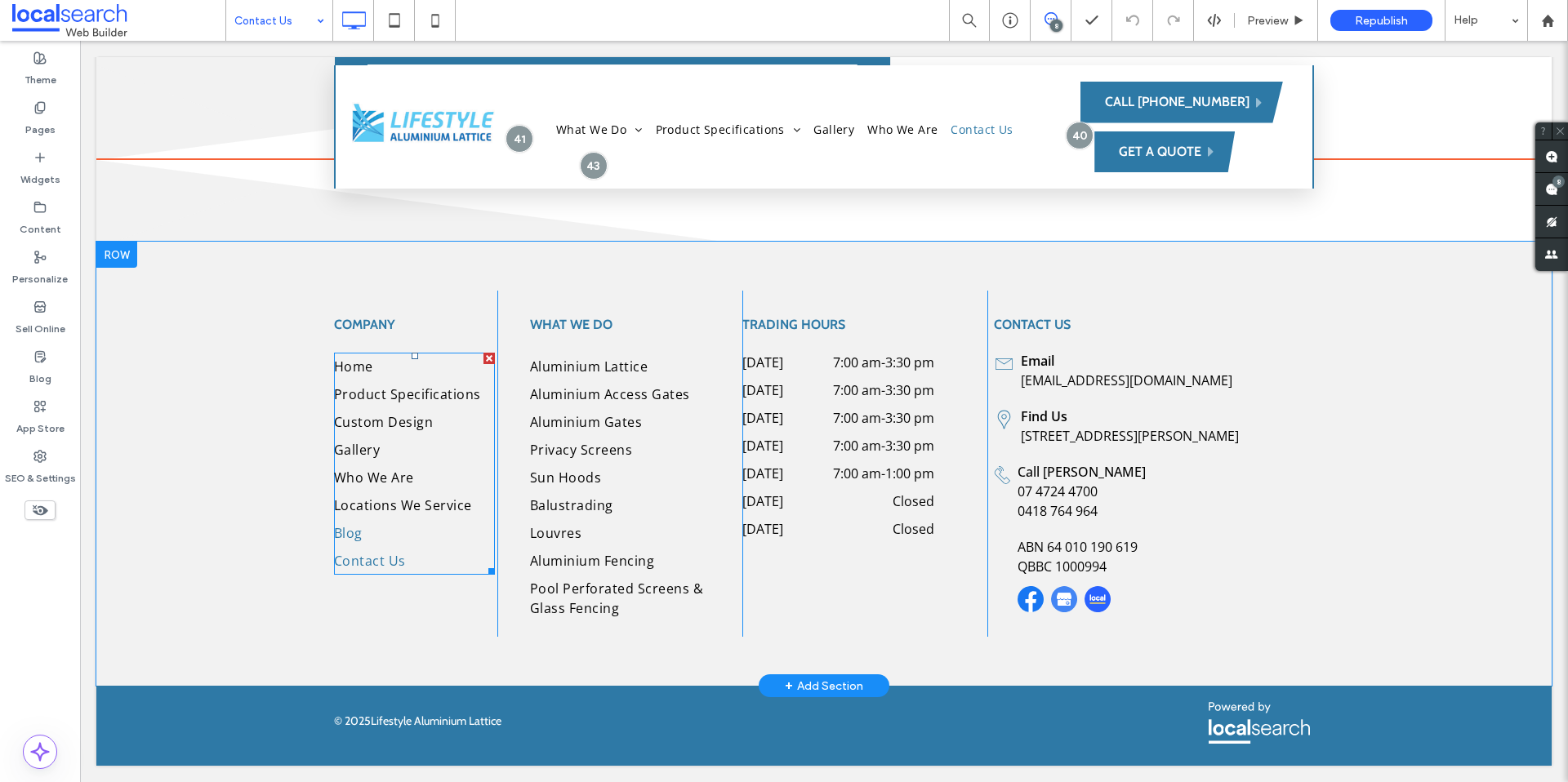
click at [441, 537] on link "Blog" at bounding box center [414, 533] width 161 height 28
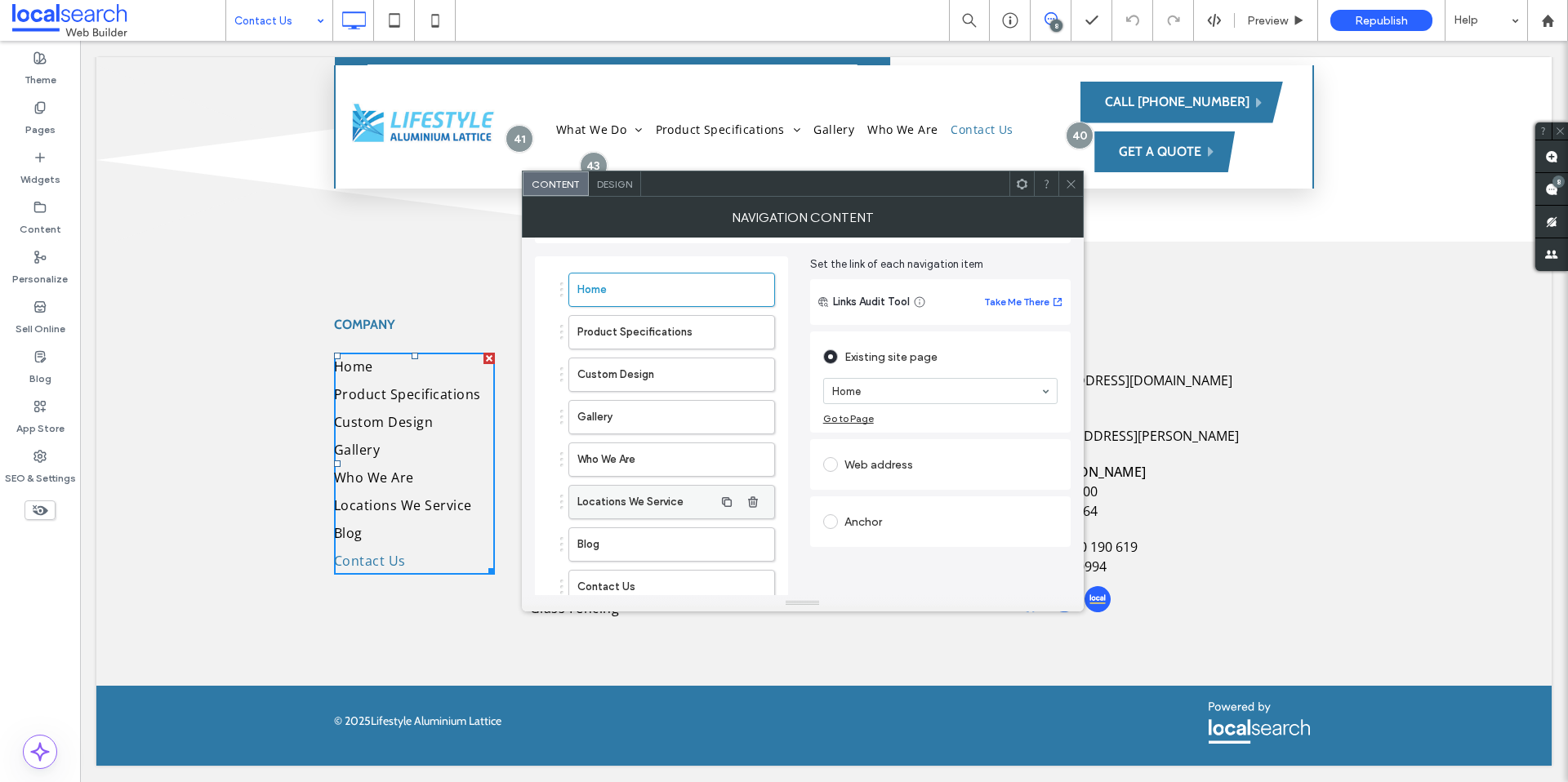
scroll to position [151, 0]
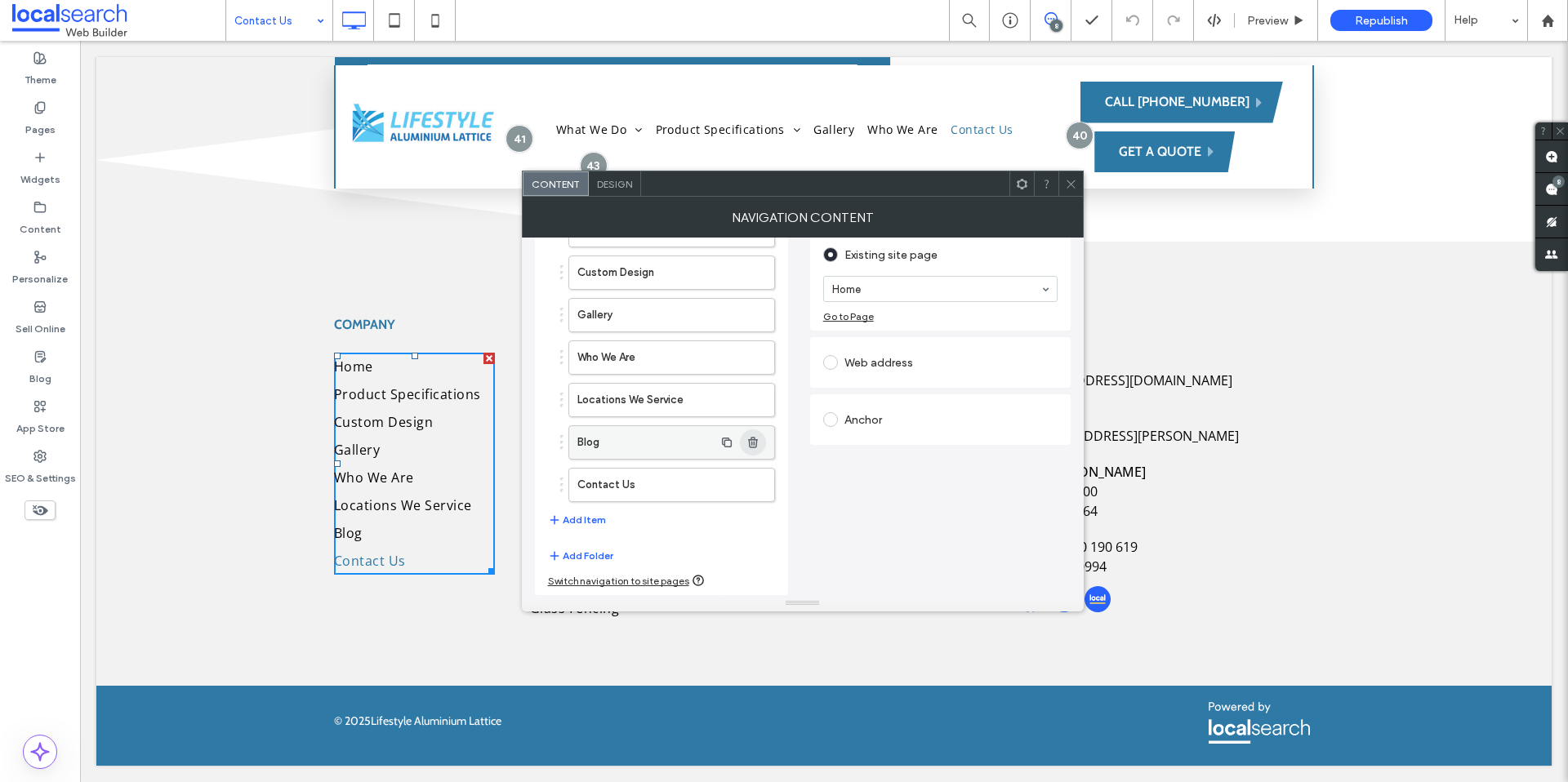
click at [752, 438] on use "button" at bounding box center [752, 442] width 10 height 11
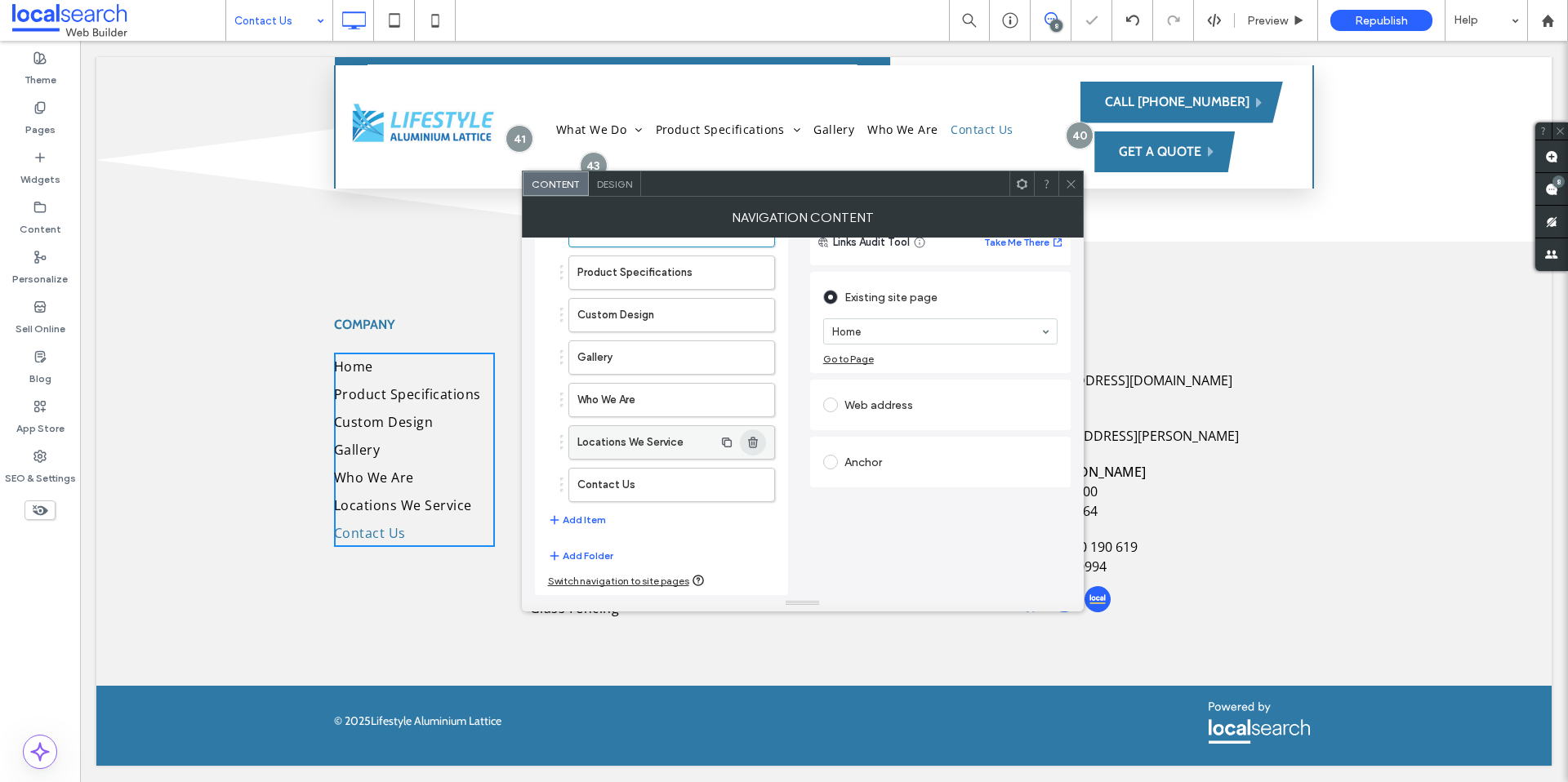
click at [755, 440] on use "button" at bounding box center [752, 442] width 10 height 11
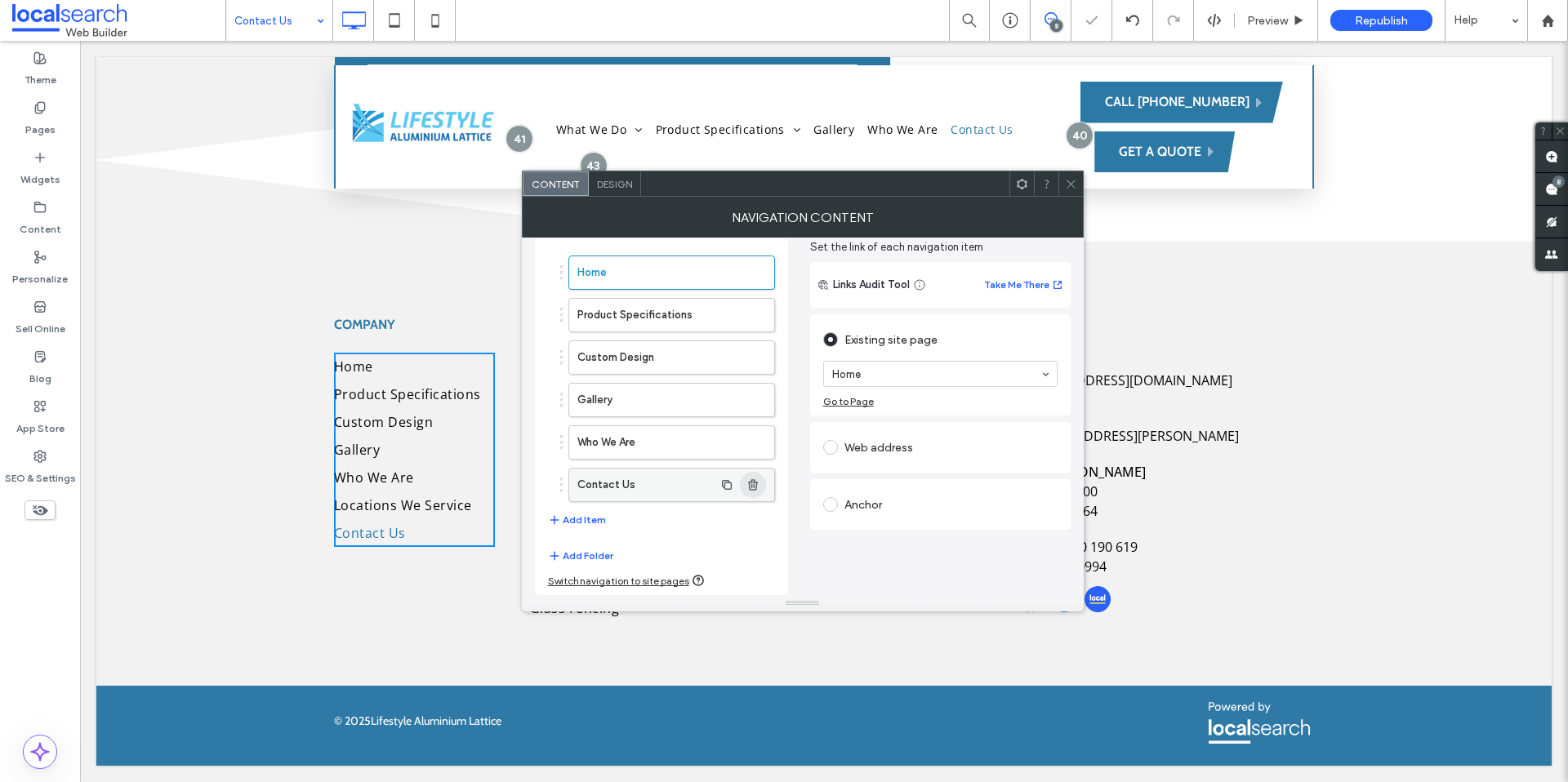
scroll to position [67, 0]
click at [1071, 186] on icon at bounding box center [1071, 184] width 12 height 12
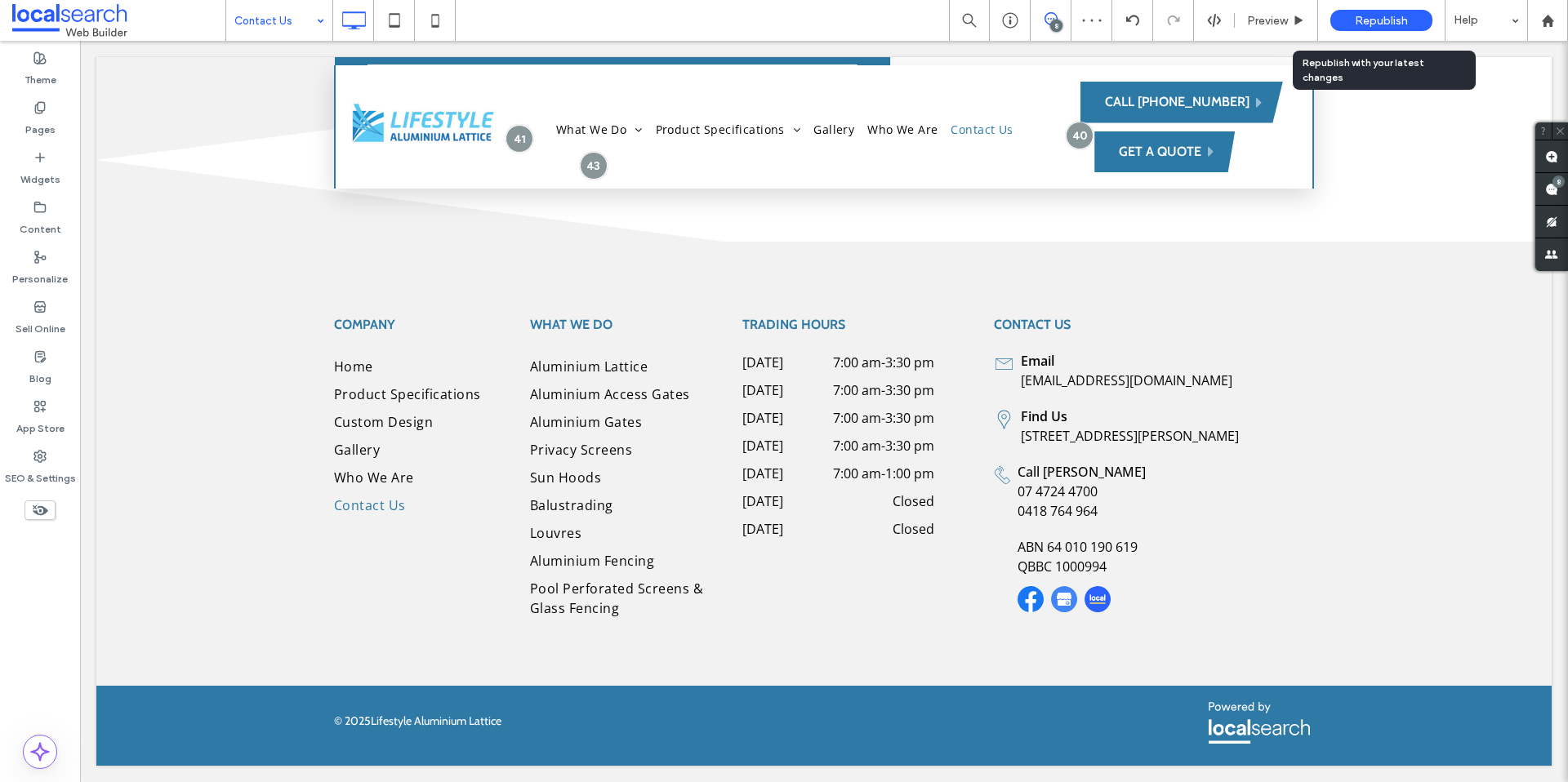
click at [1374, 25] on span "Republish" at bounding box center [1381, 21] width 53 height 14
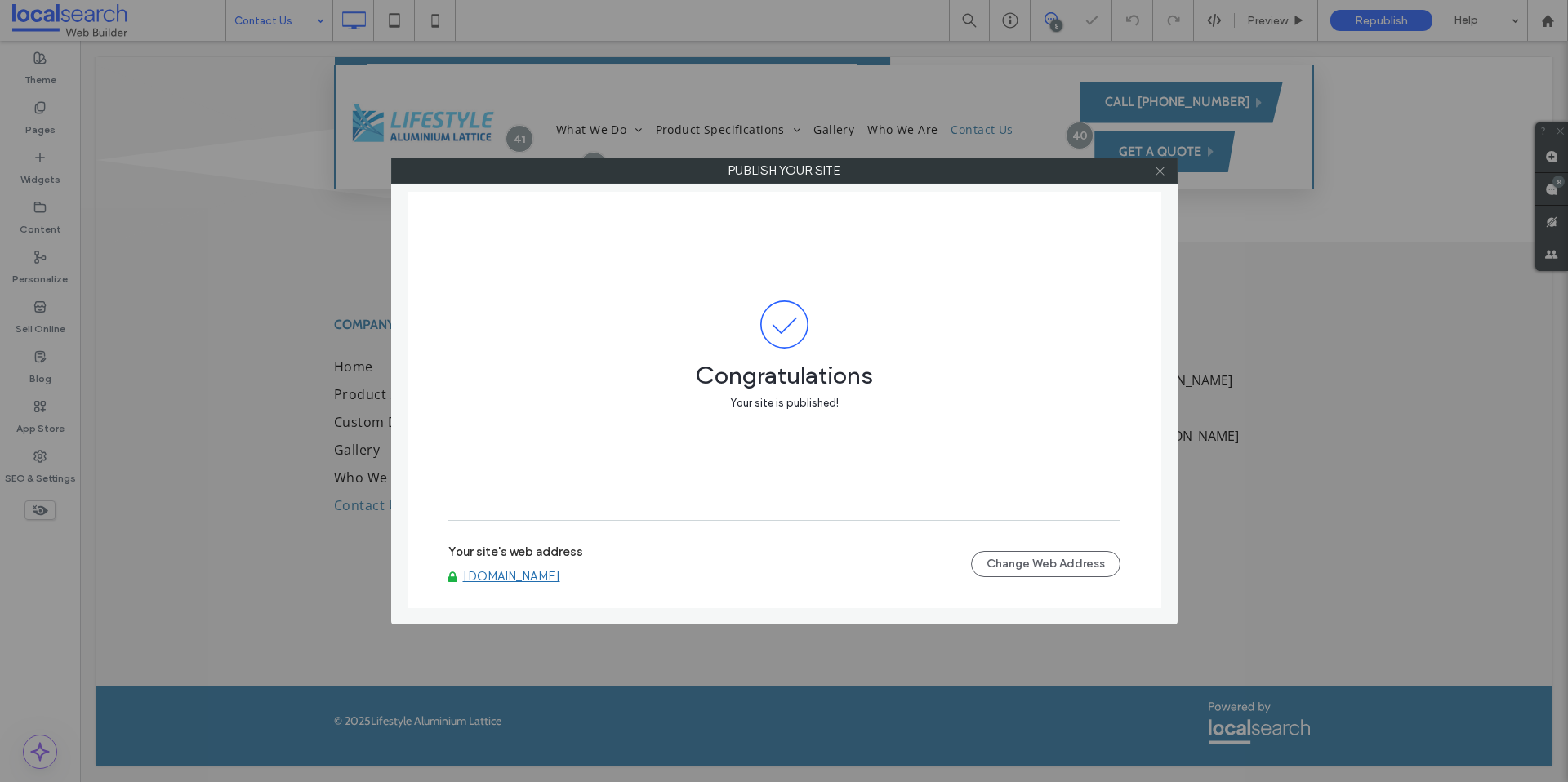
click at [1159, 173] on icon at bounding box center [1161, 171] width 12 height 12
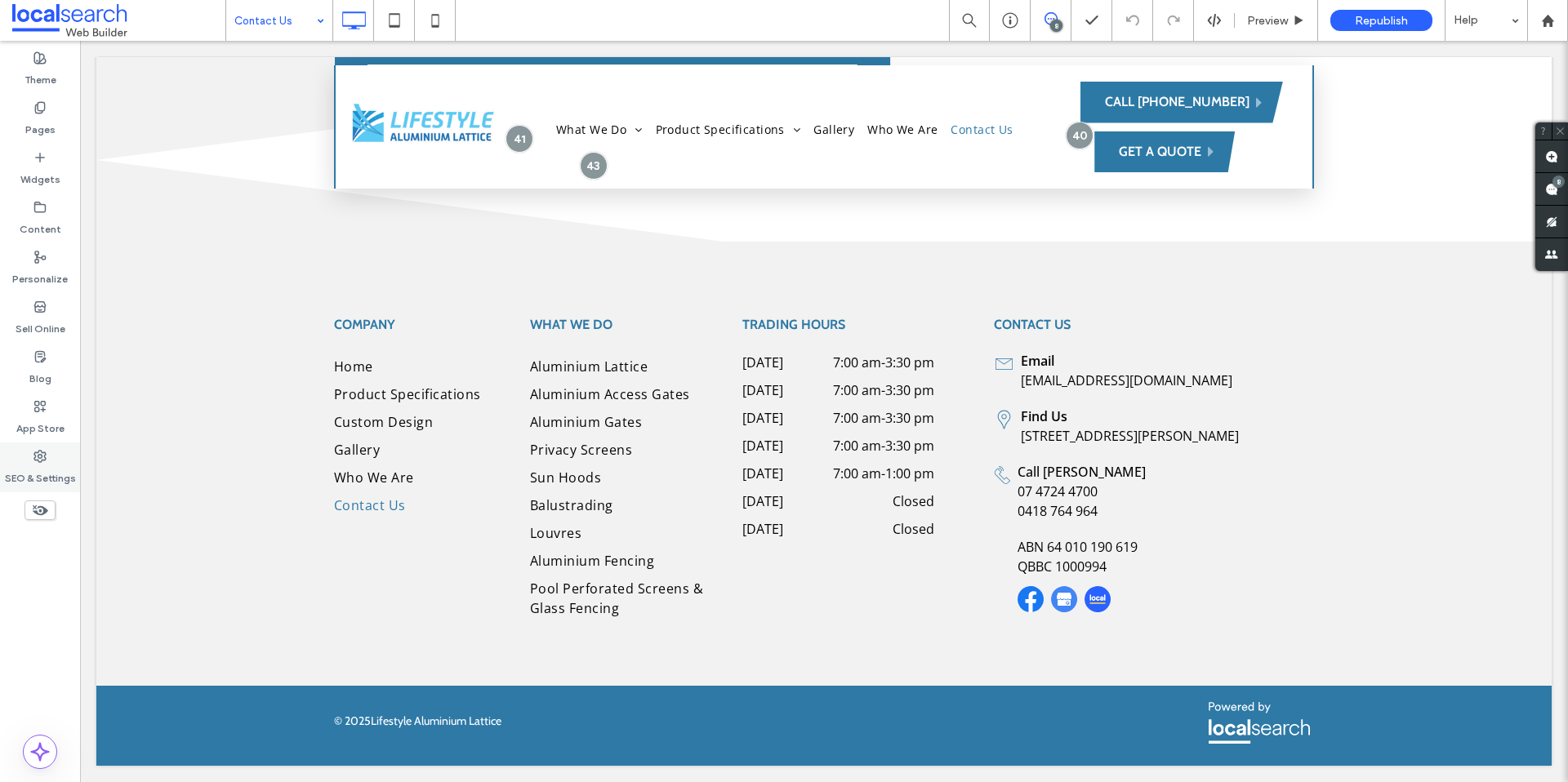
click at [58, 447] on div "SEO & Settings" at bounding box center [39, 467] width 80 height 50
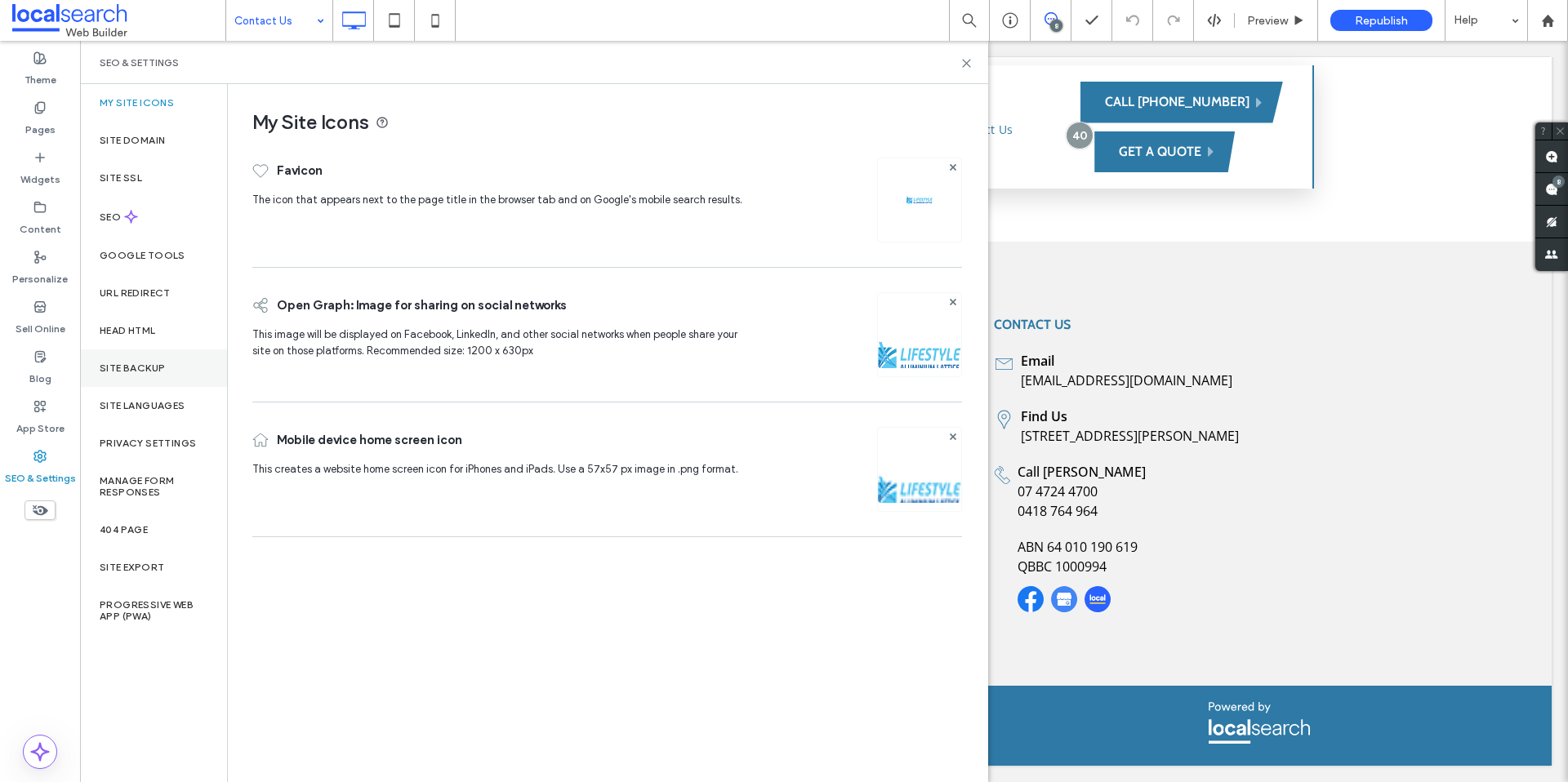
click at [139, 366] on label "Site Backup" at bounding box center [132, 368] width 66 height 11
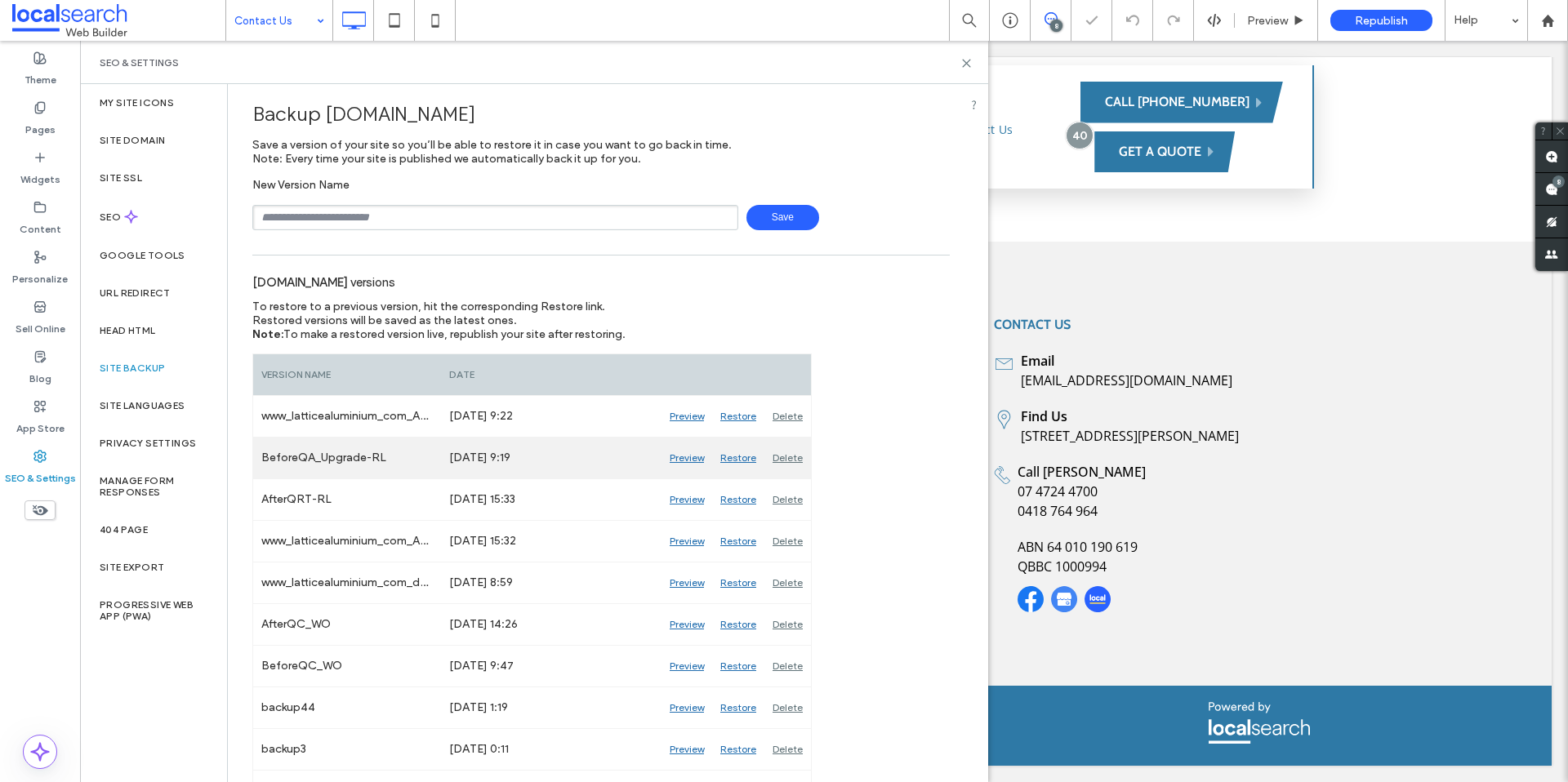
scroll to position [18, 0]
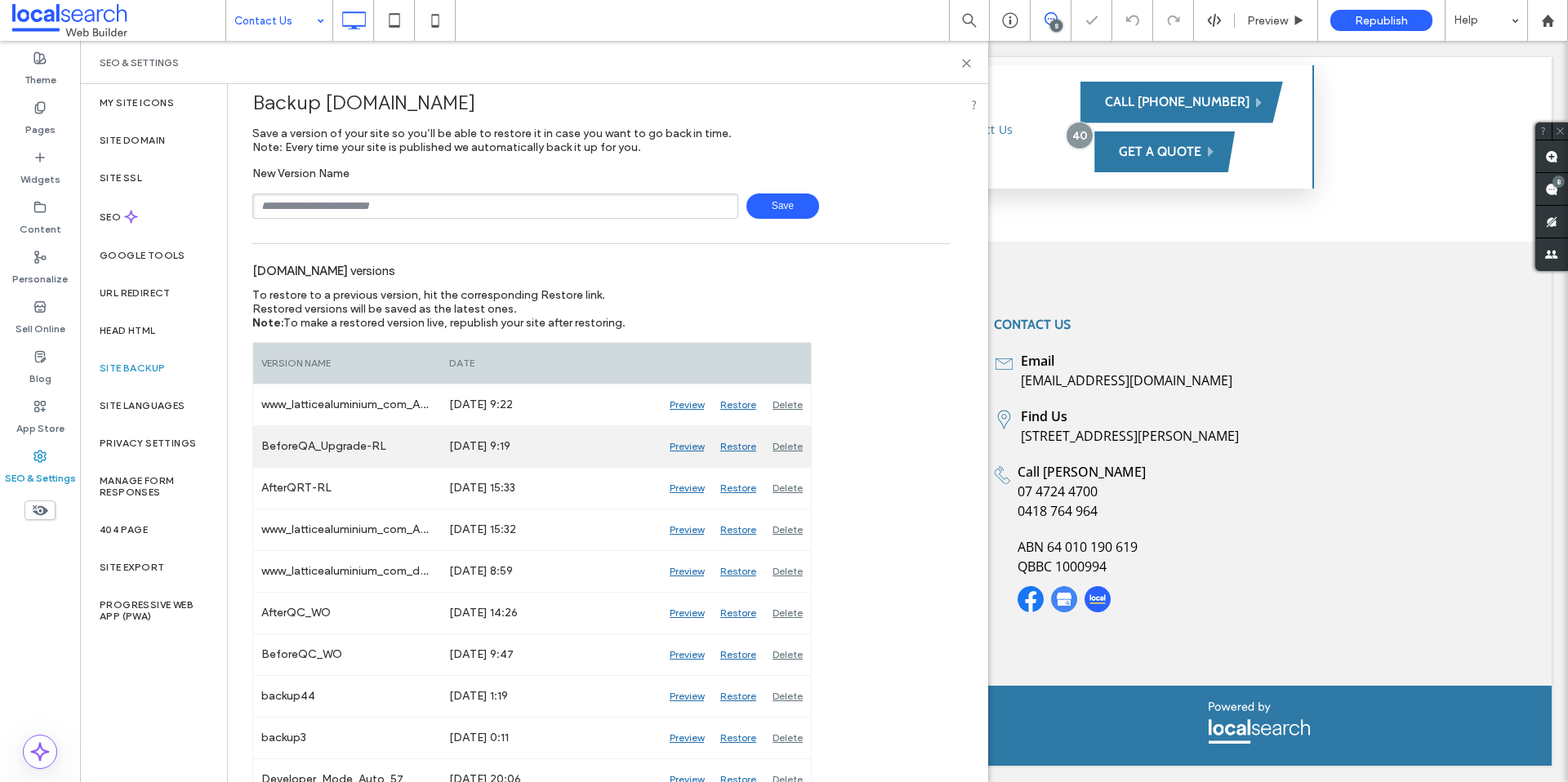
click at [731, 446] on div "Restore" at bounding box center [738, 447] width 53 height 41
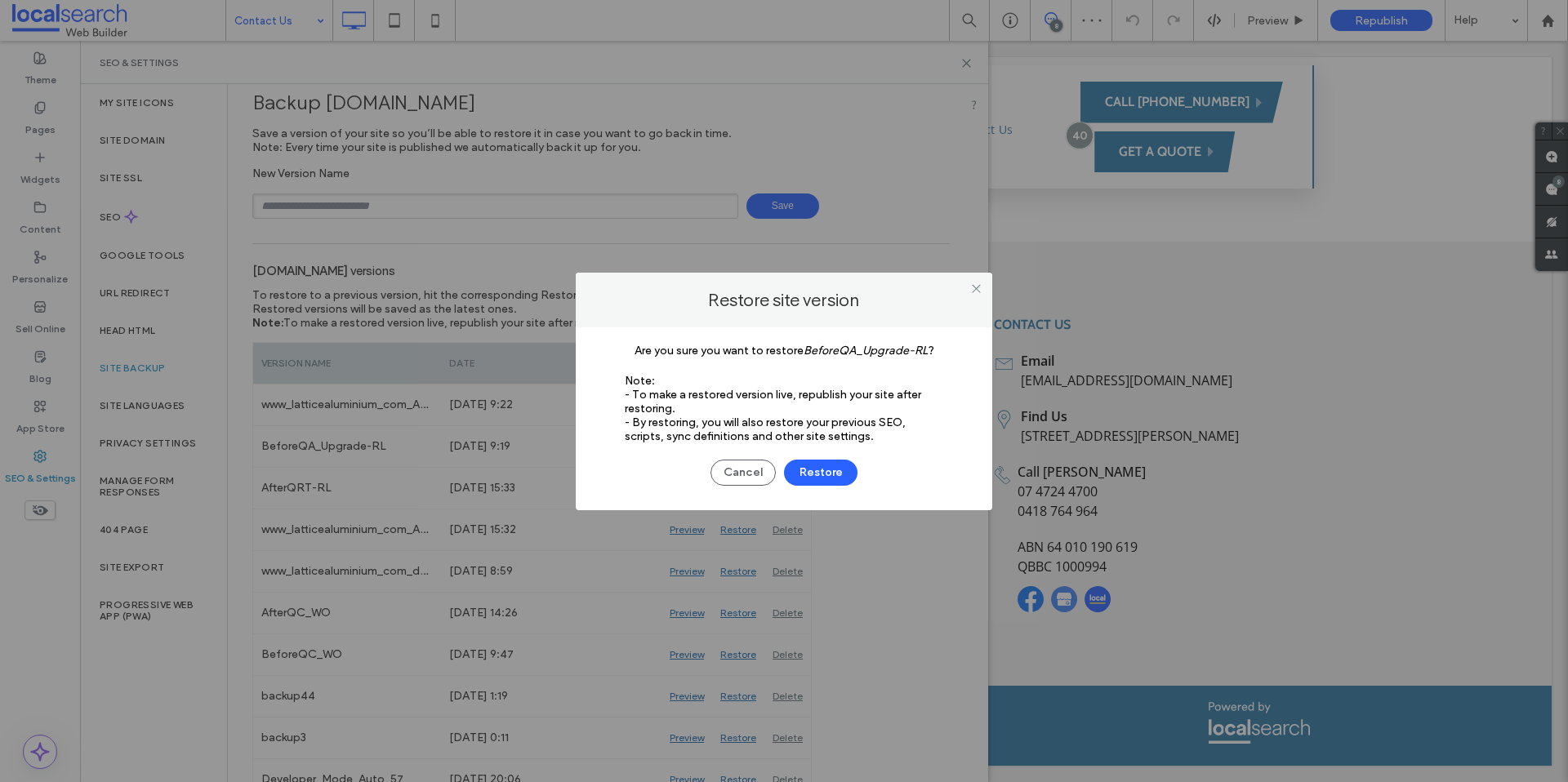
click at [818, 476] on button "Restore" at bounding box center [821, 473] width 74 height 26
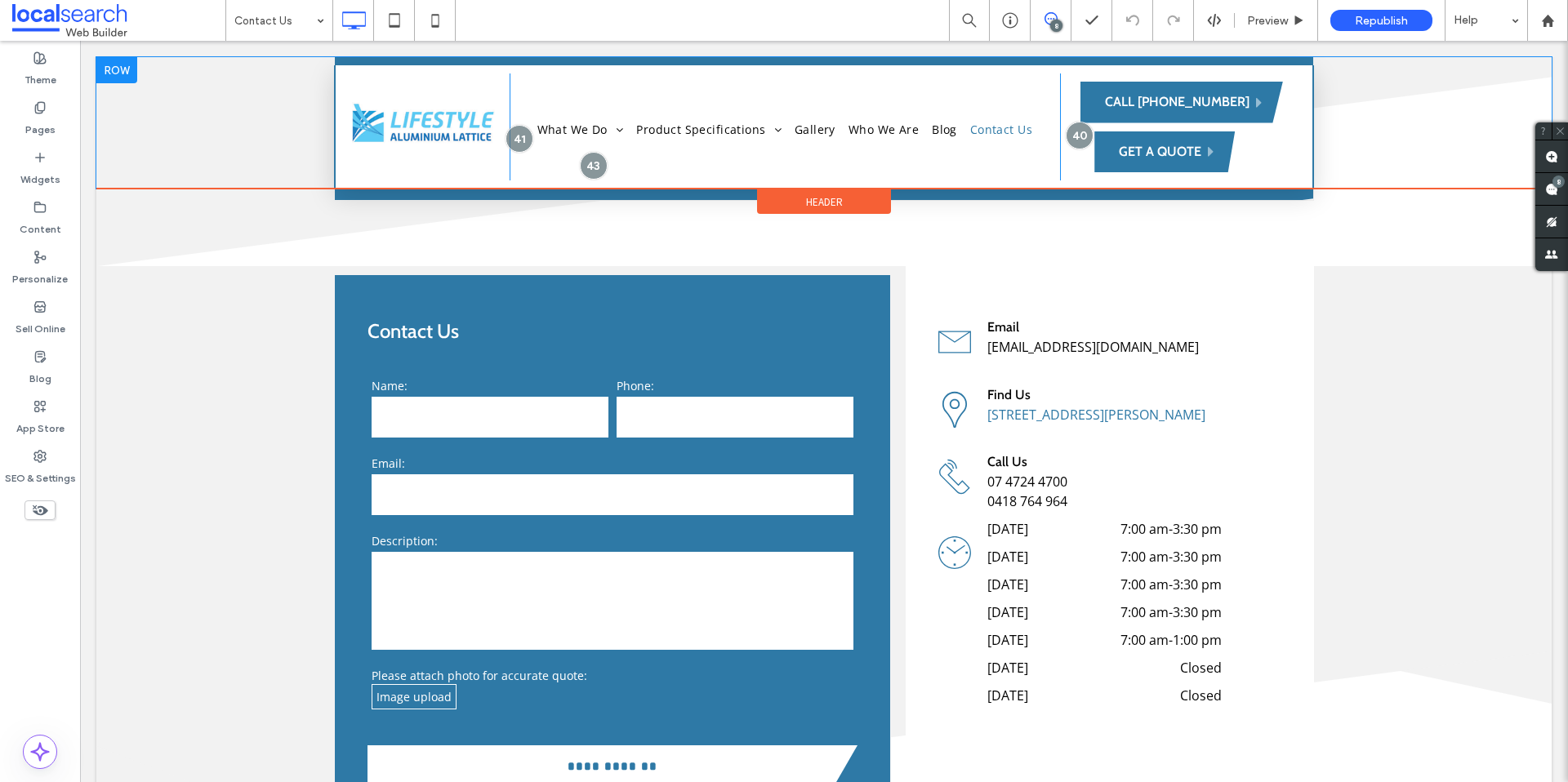
scroll to position [413, 0]
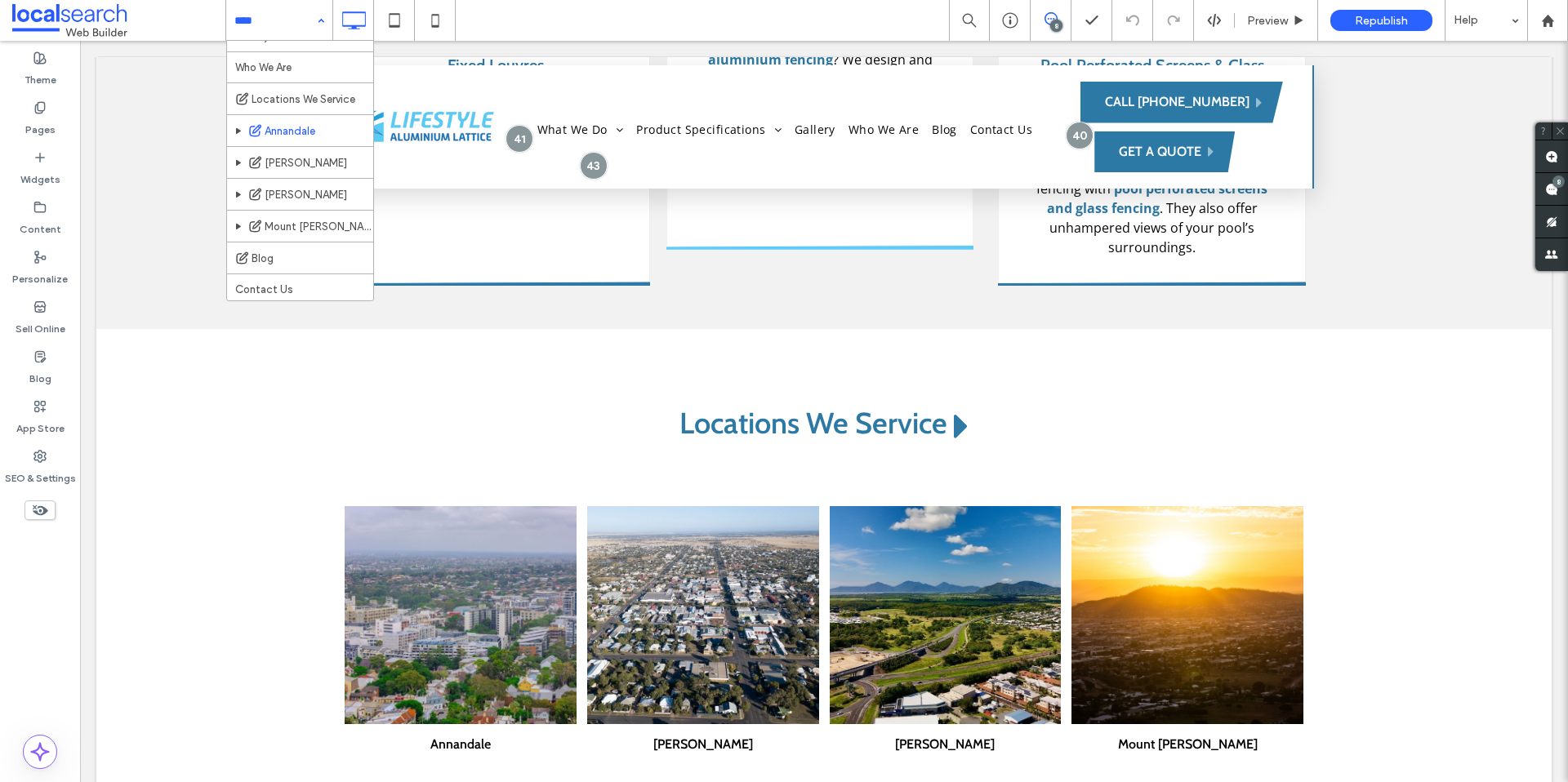
scroll to position [426, 0]
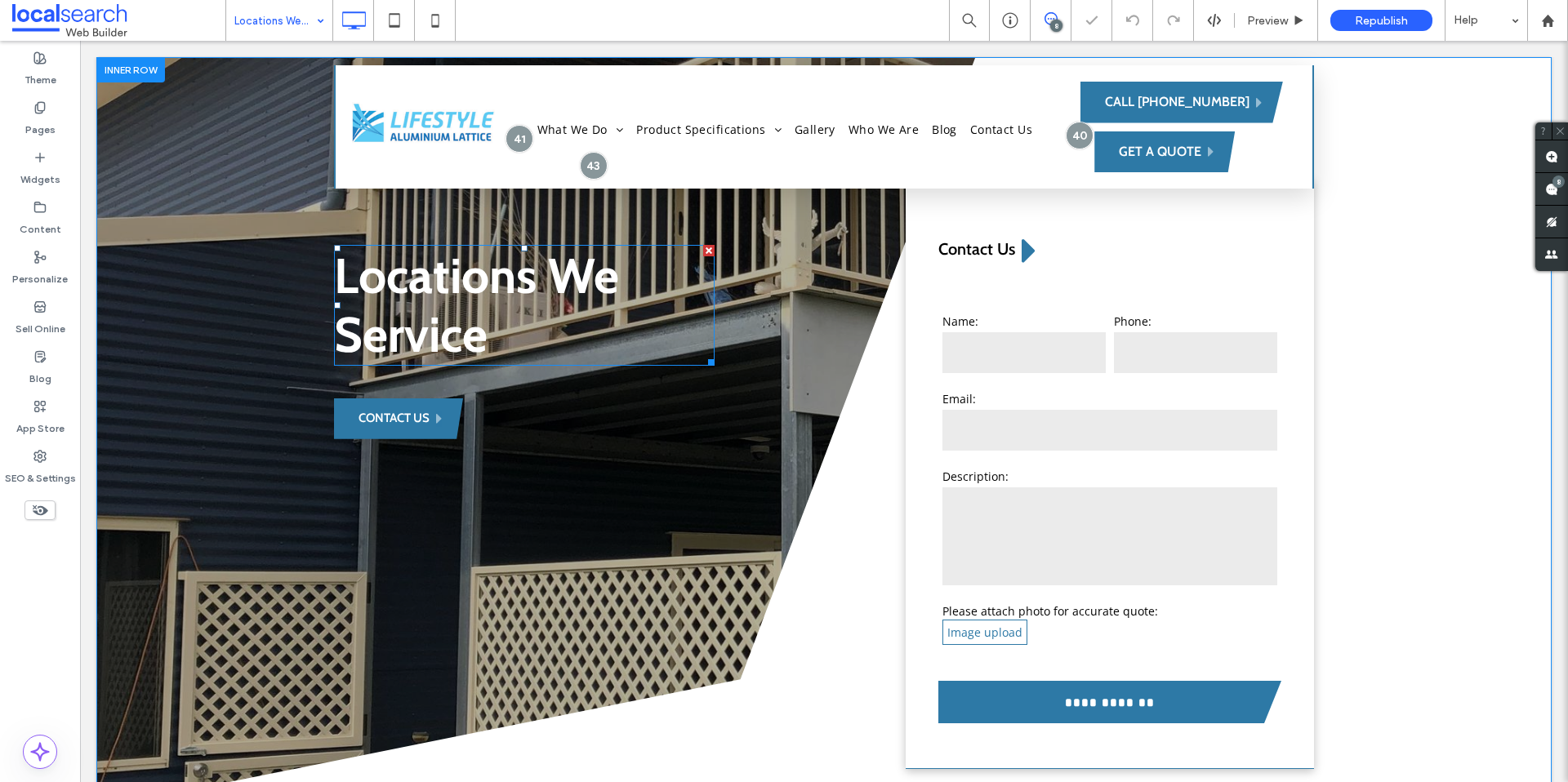
scroll to position [4, 0]
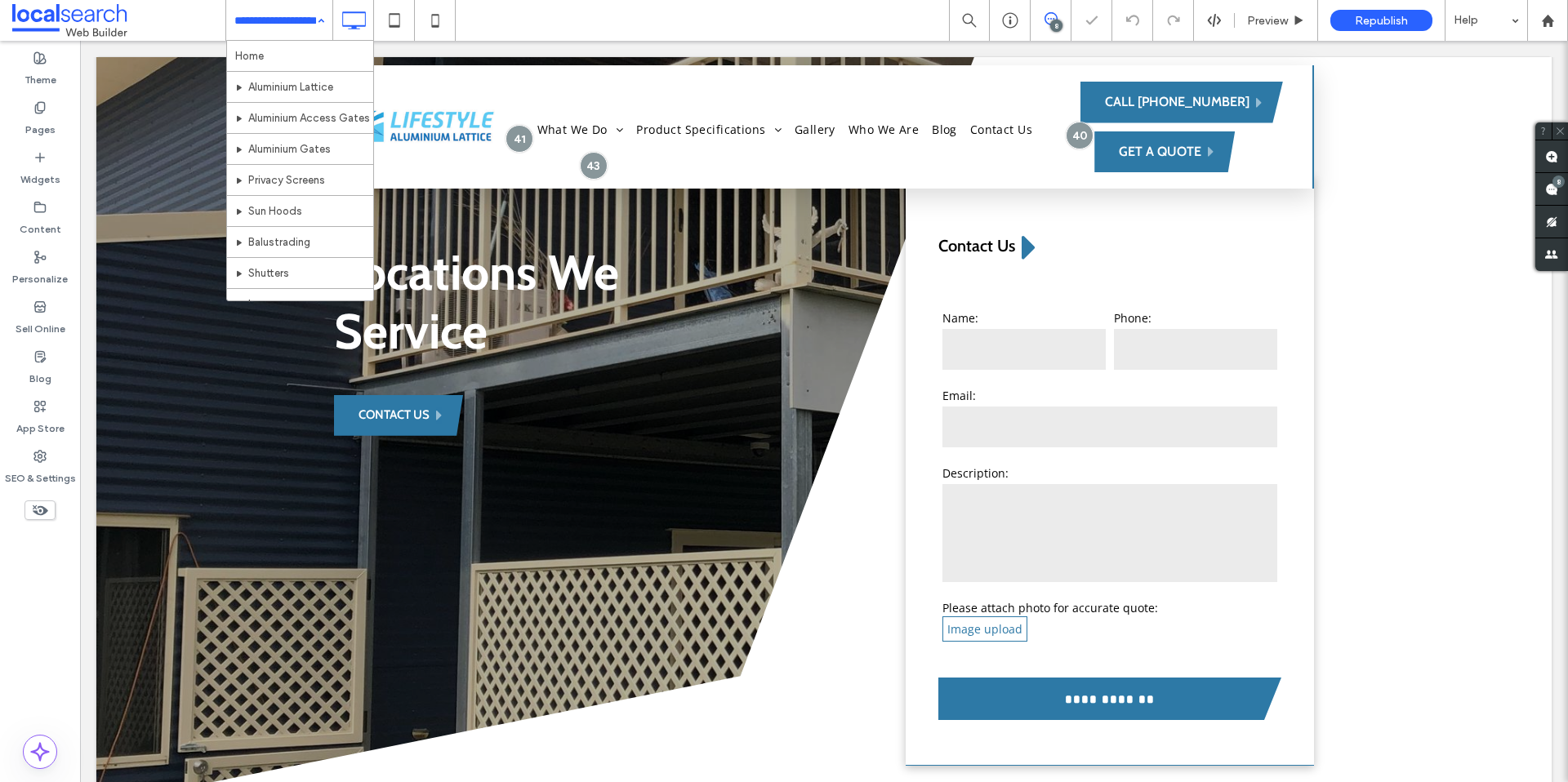
click at [295, 18] on input at bounding box center [275, 20] width 81 height 41
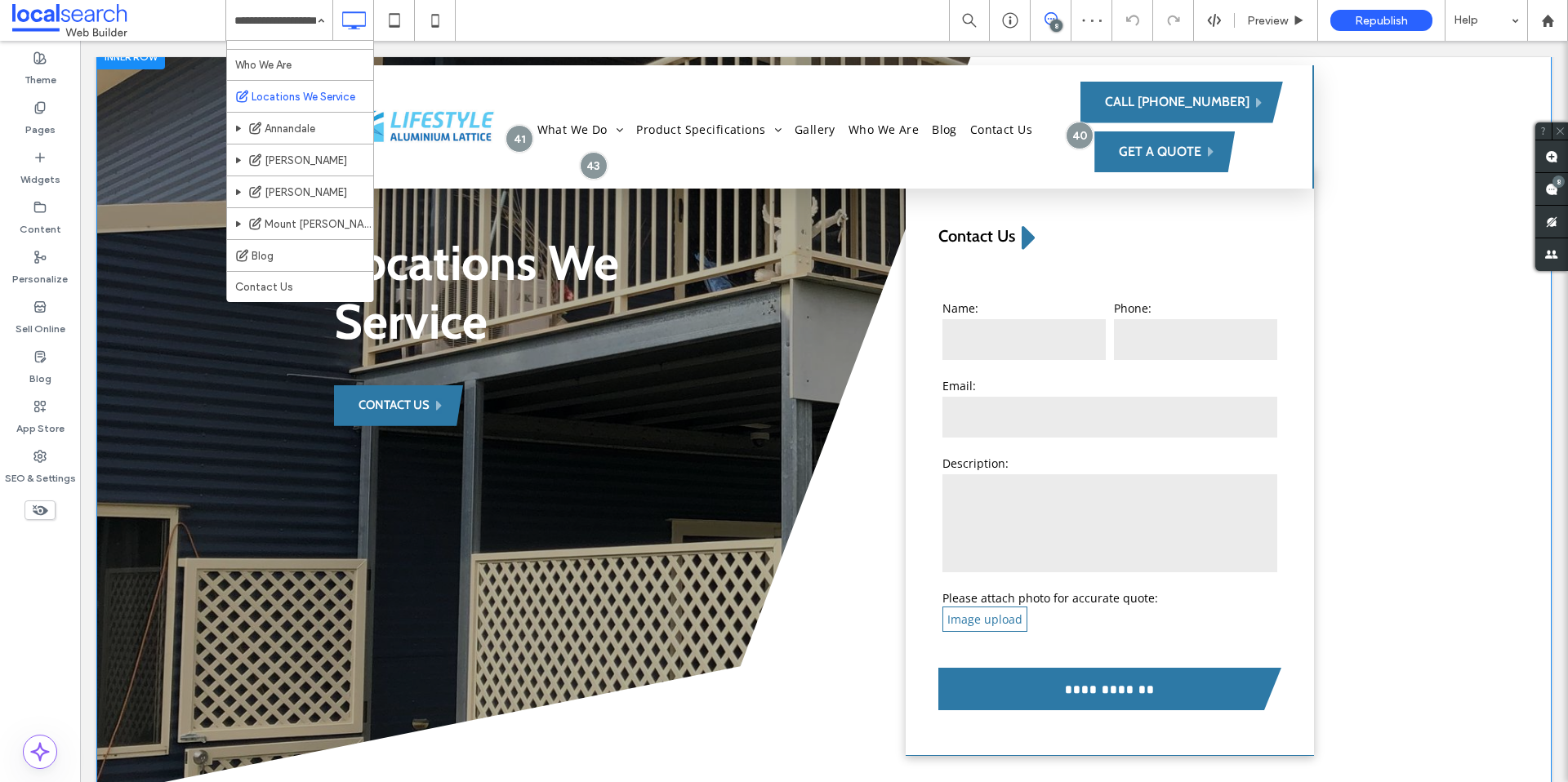
scroll to position [0, 0]
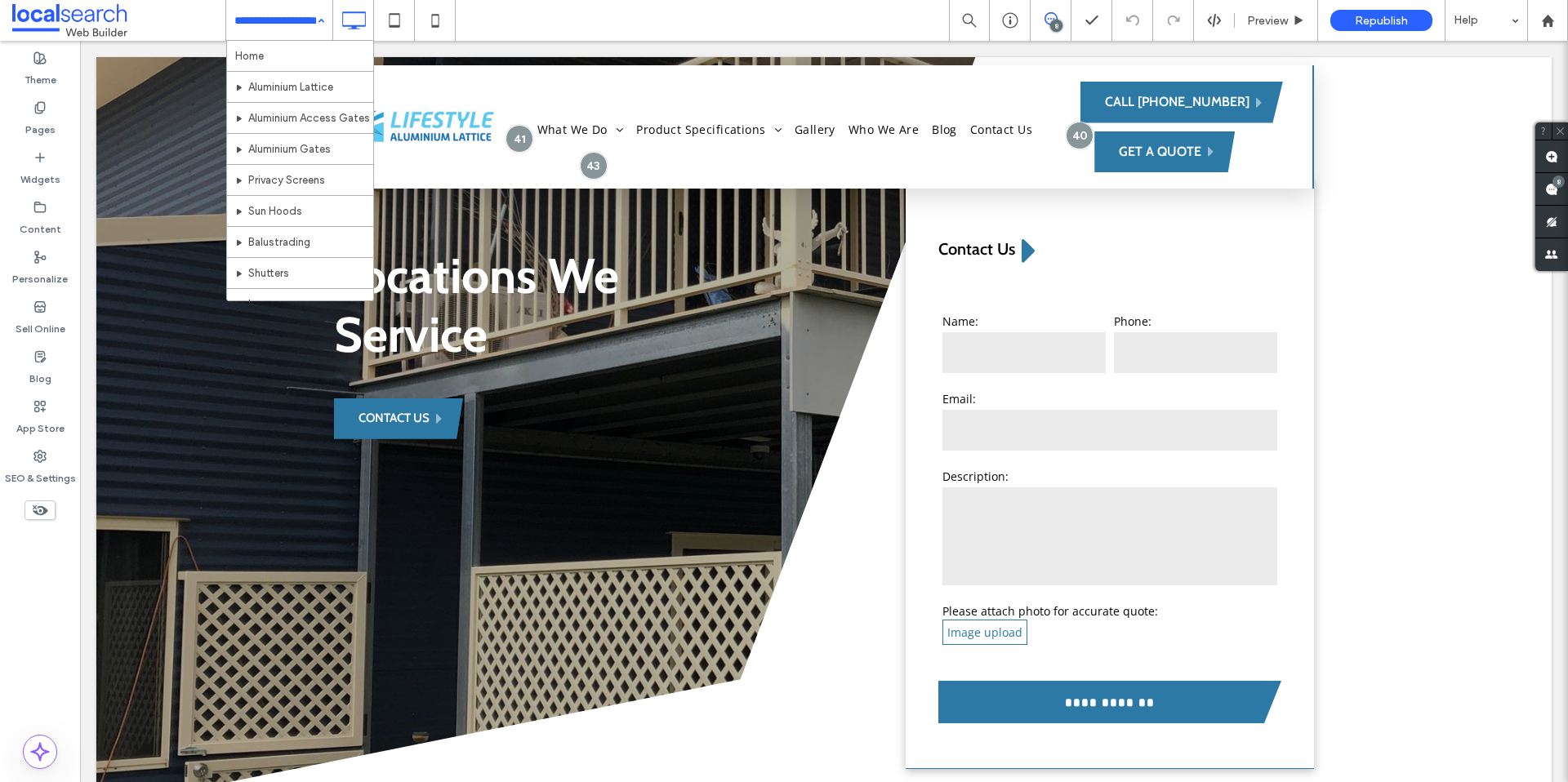
click at [314, 21] on div "Home Aluminium Lattice Aluminium Access Gates Aluminium Gates Privacy Screens S…" at bounding box center [279, 20] width 106 height 41
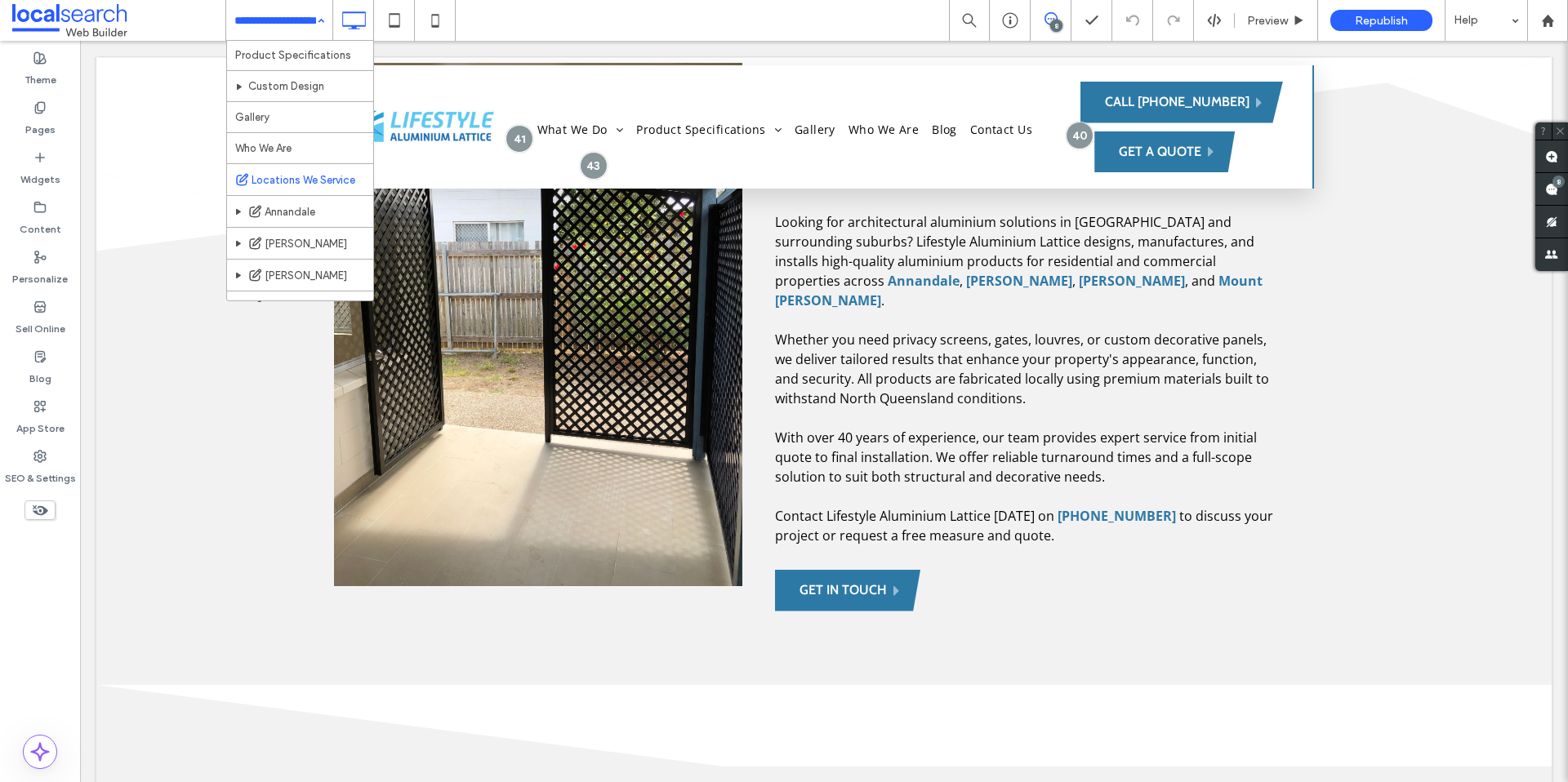
scroll to position [364, 0]
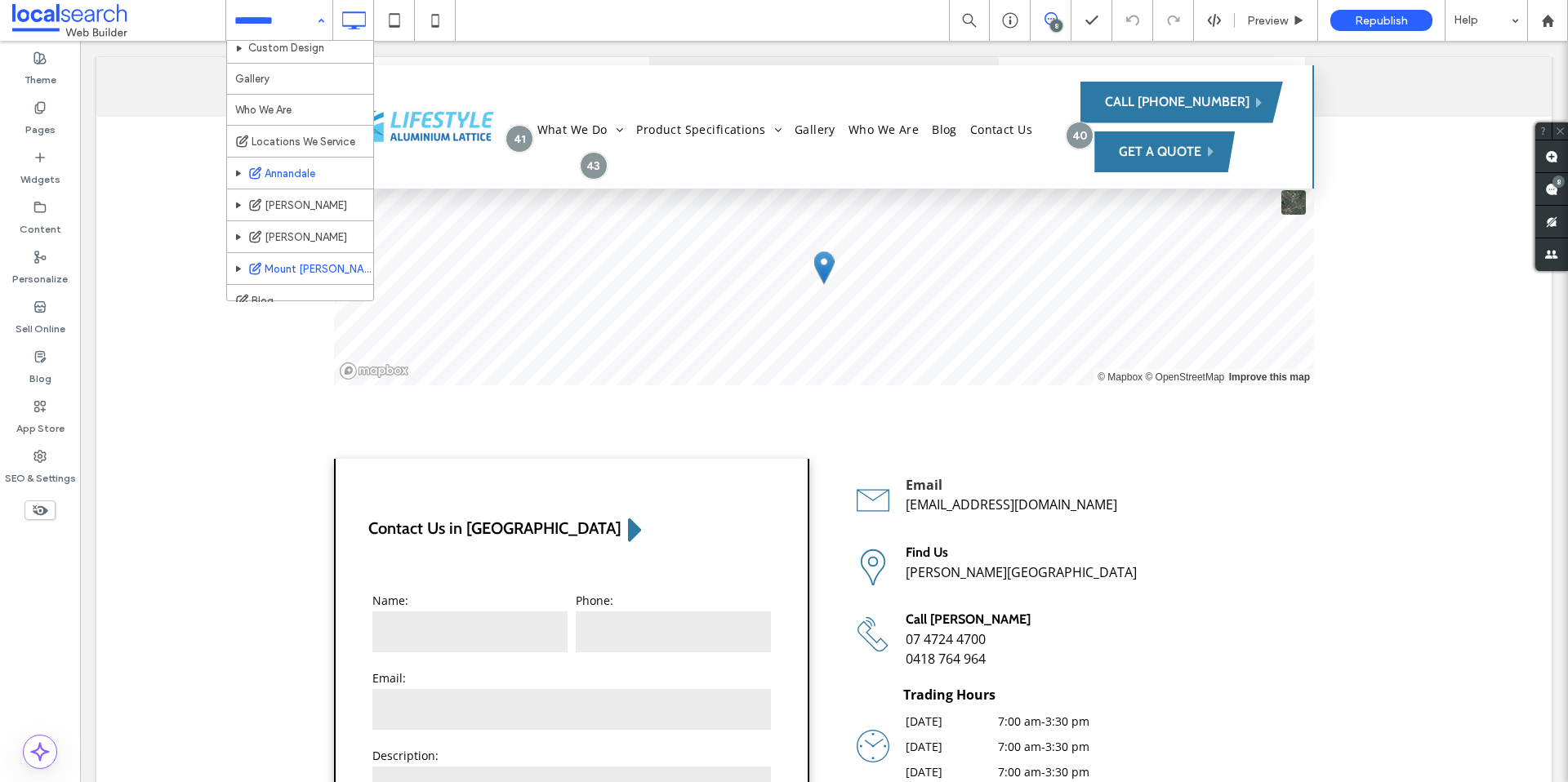
scroll to position [426, 0]
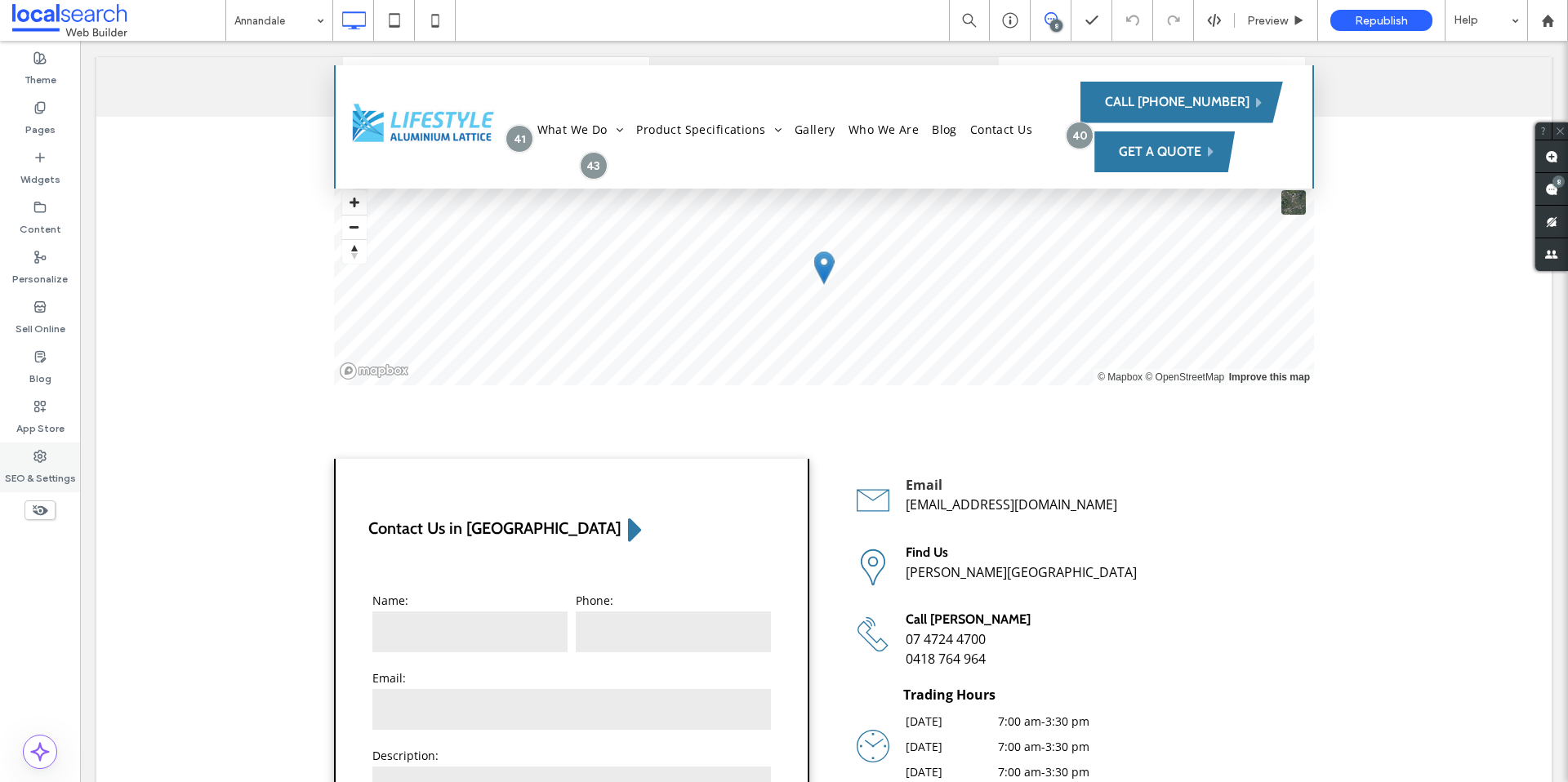
click at [59, 457] on div "SEO & Settings" at bounding box center [39, 467] width 80 height 50
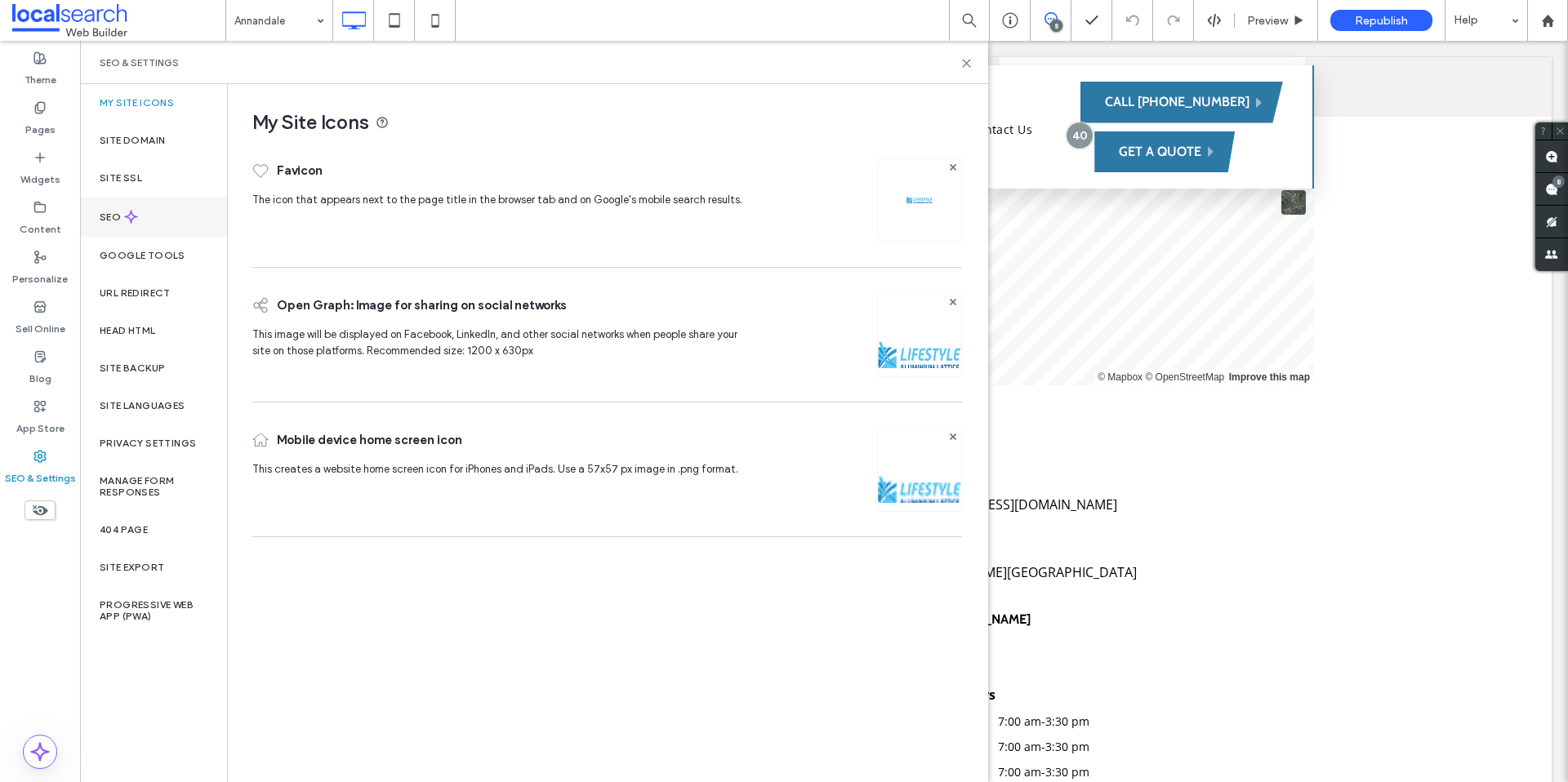
click at [141, 220] on div "SEO" at bounding box center [153, 217] width 147 height 40
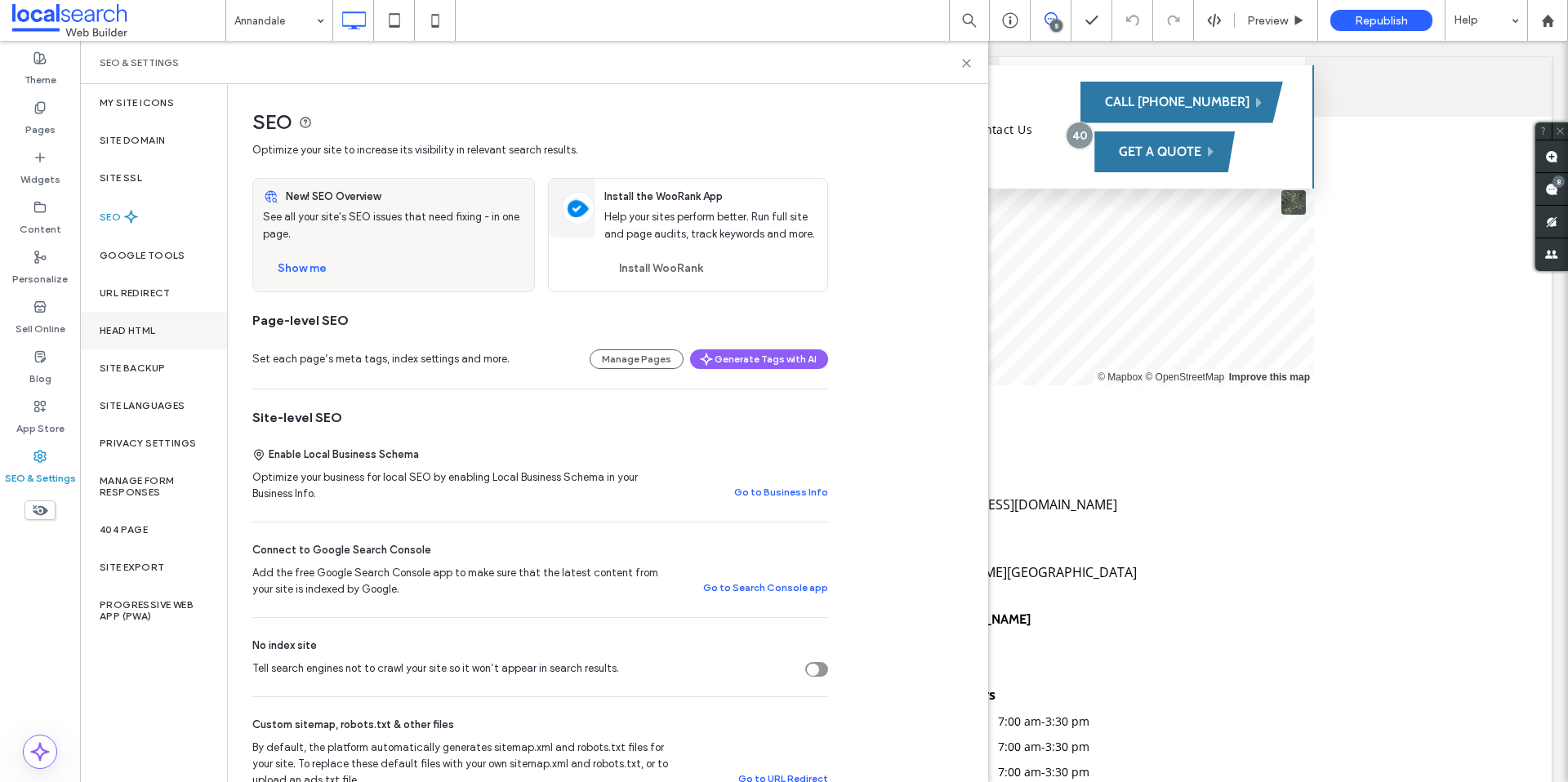
click at [158, 333] on div "Head HTML" at bounding box center [153, 330] width 147 height 38
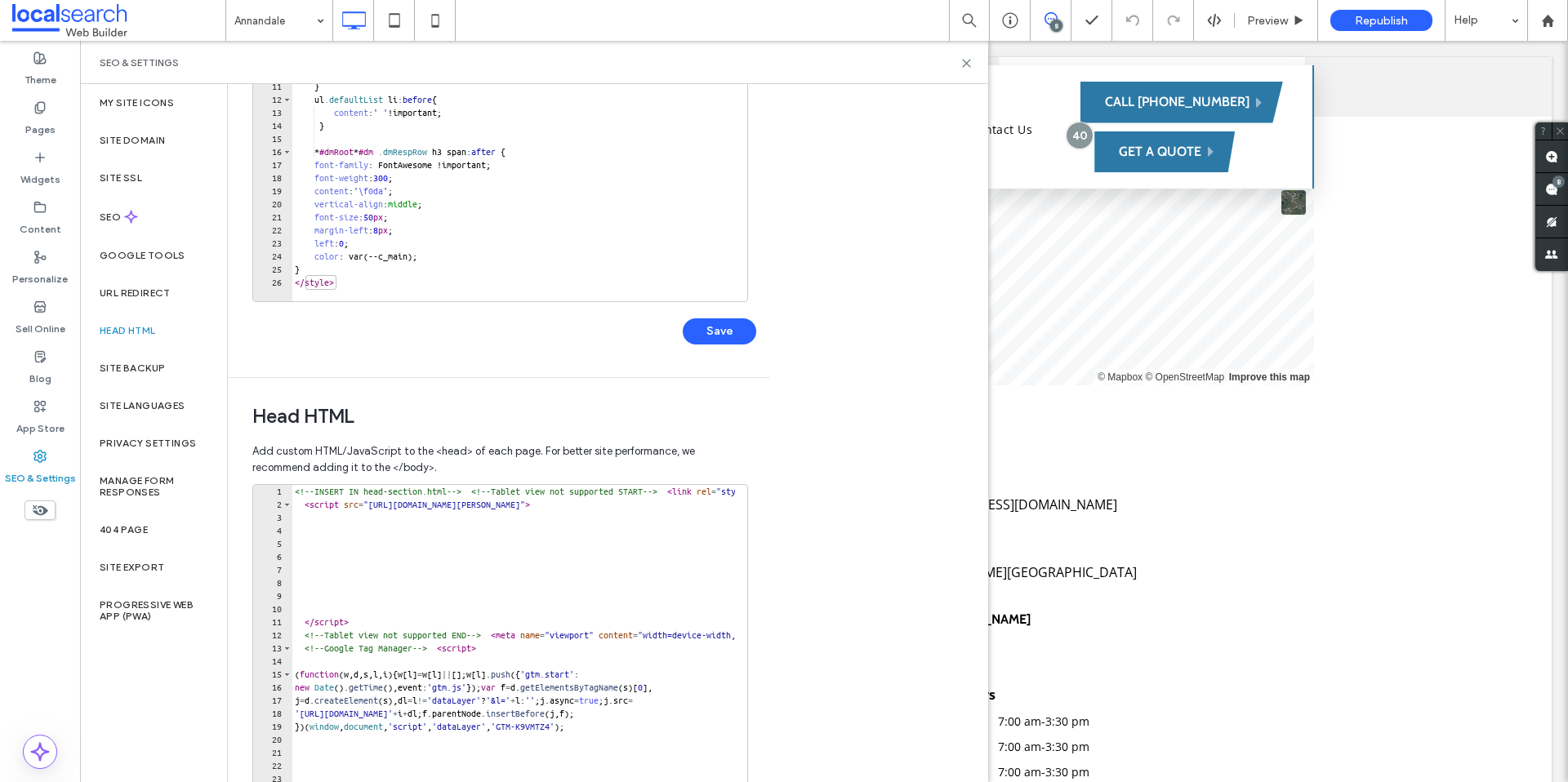
scroll to position [336, 0]
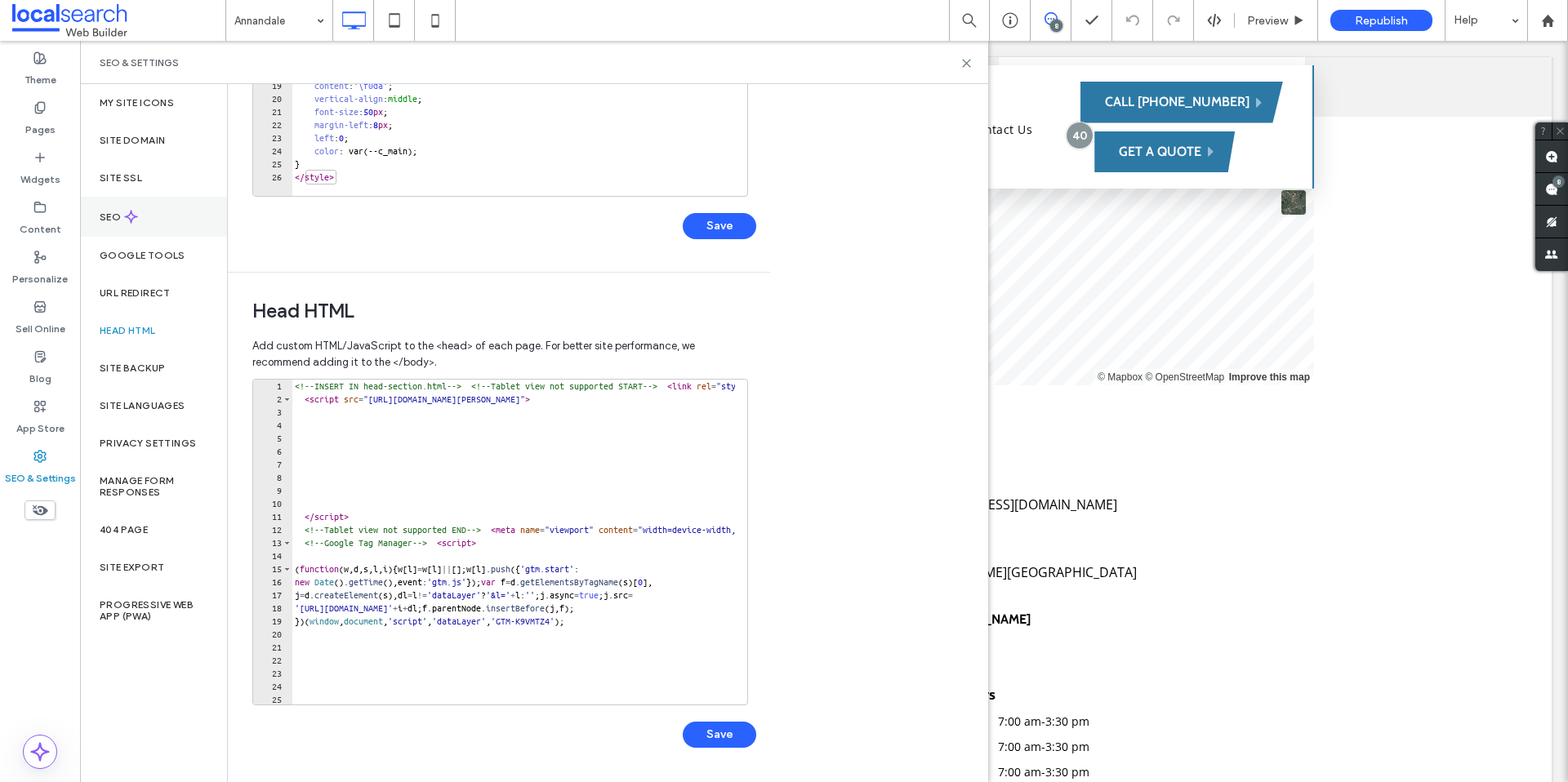
click at [114, 215] on label "SEO" at bounding box center [112, 217] width 25 height 11
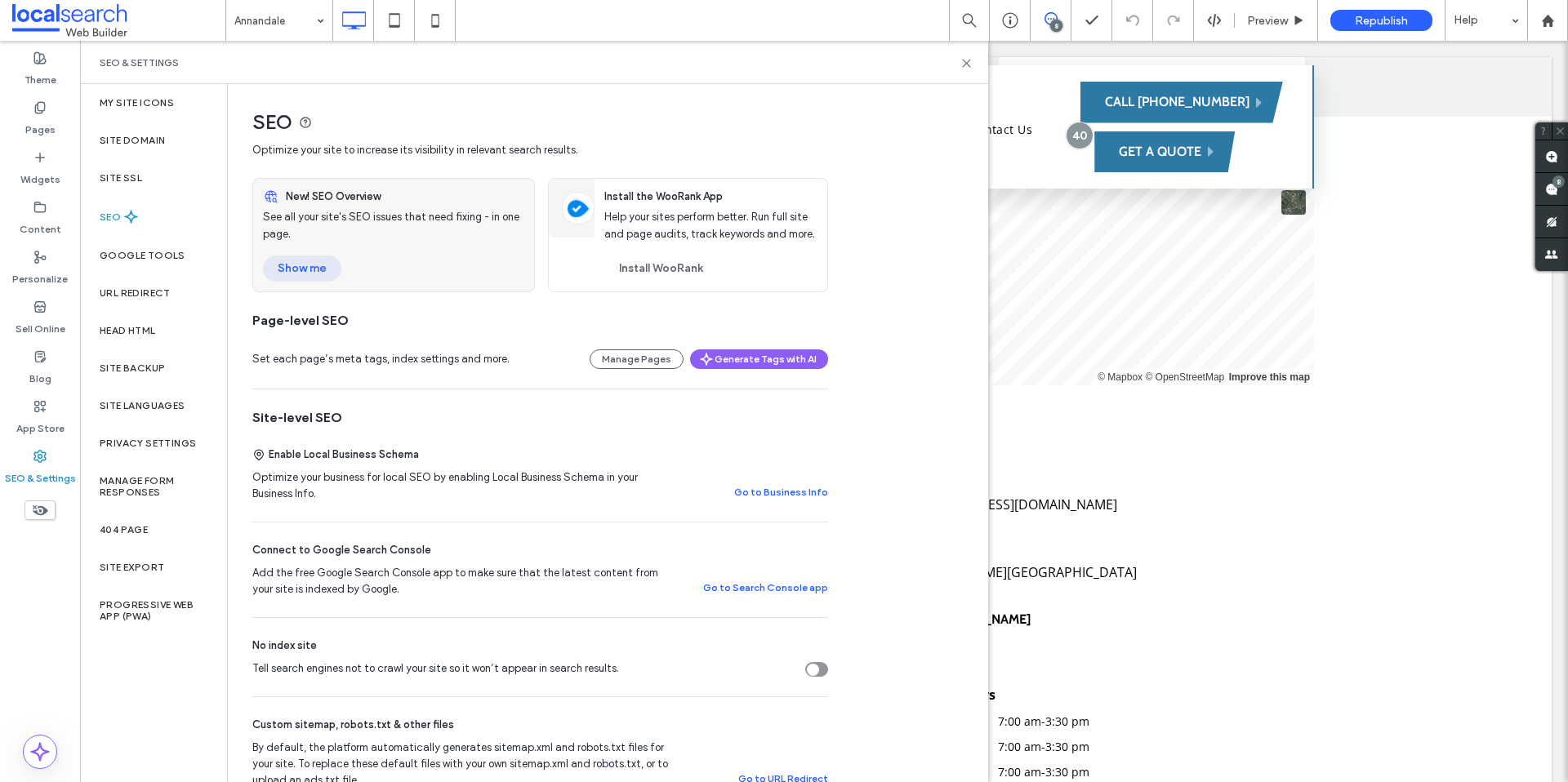
click at [293, 273] on button "Show me" at bounding box center [302, 269] width 79 height 26
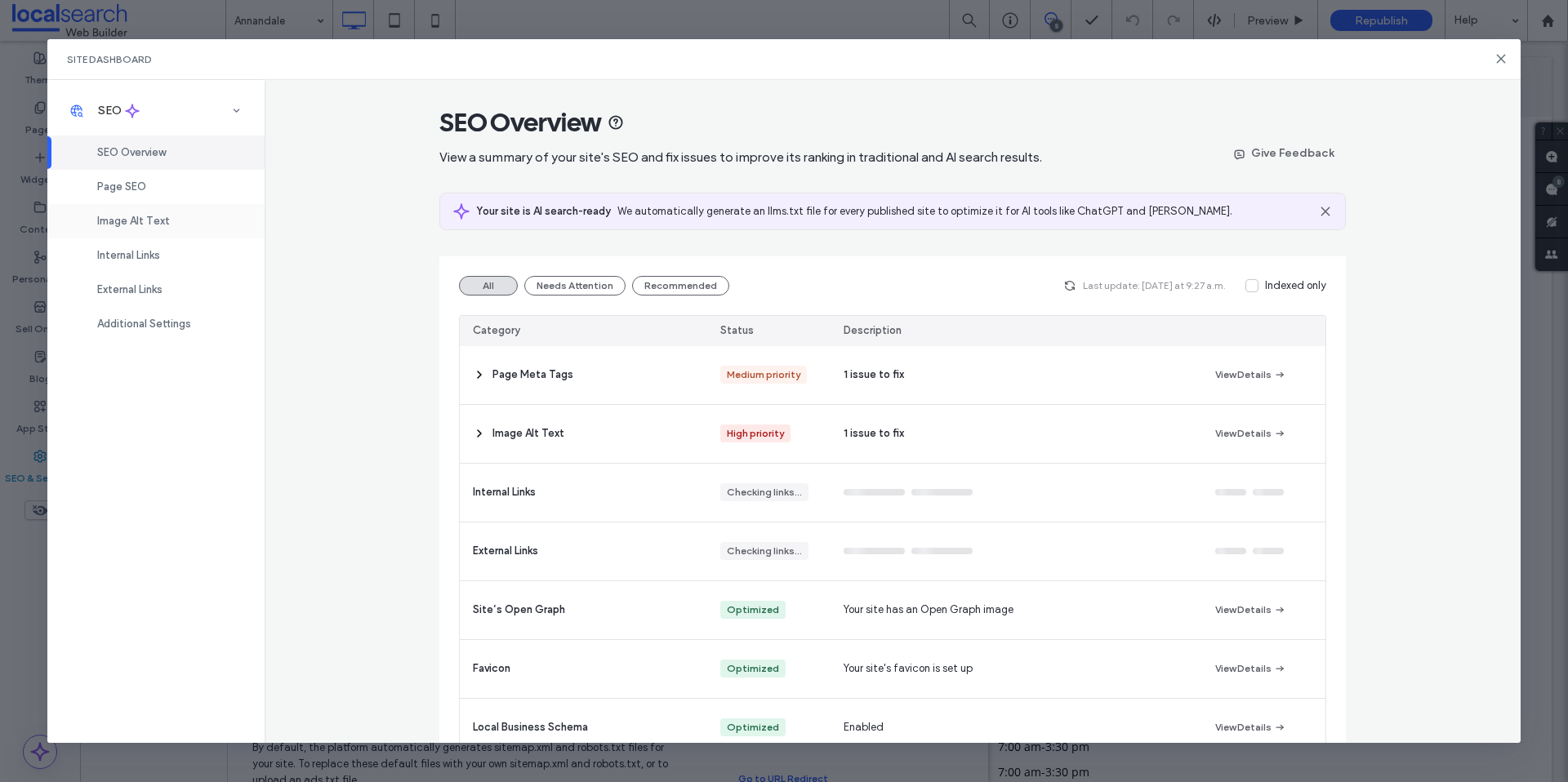
click at [179, 225] on div "Image Alt Text" at bounding box center [156, 221] width 217 height 34
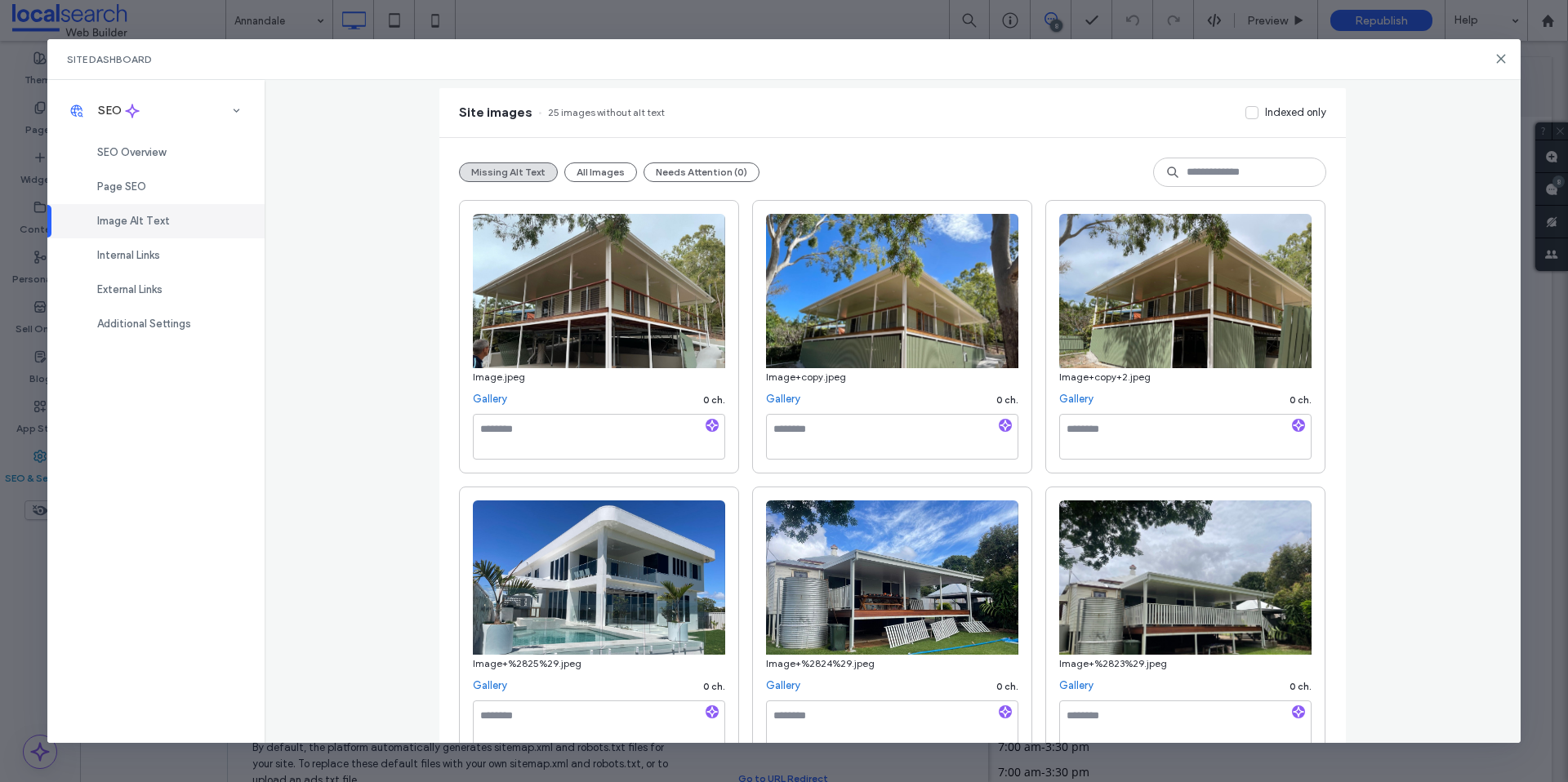
scroll to position [0, 0]
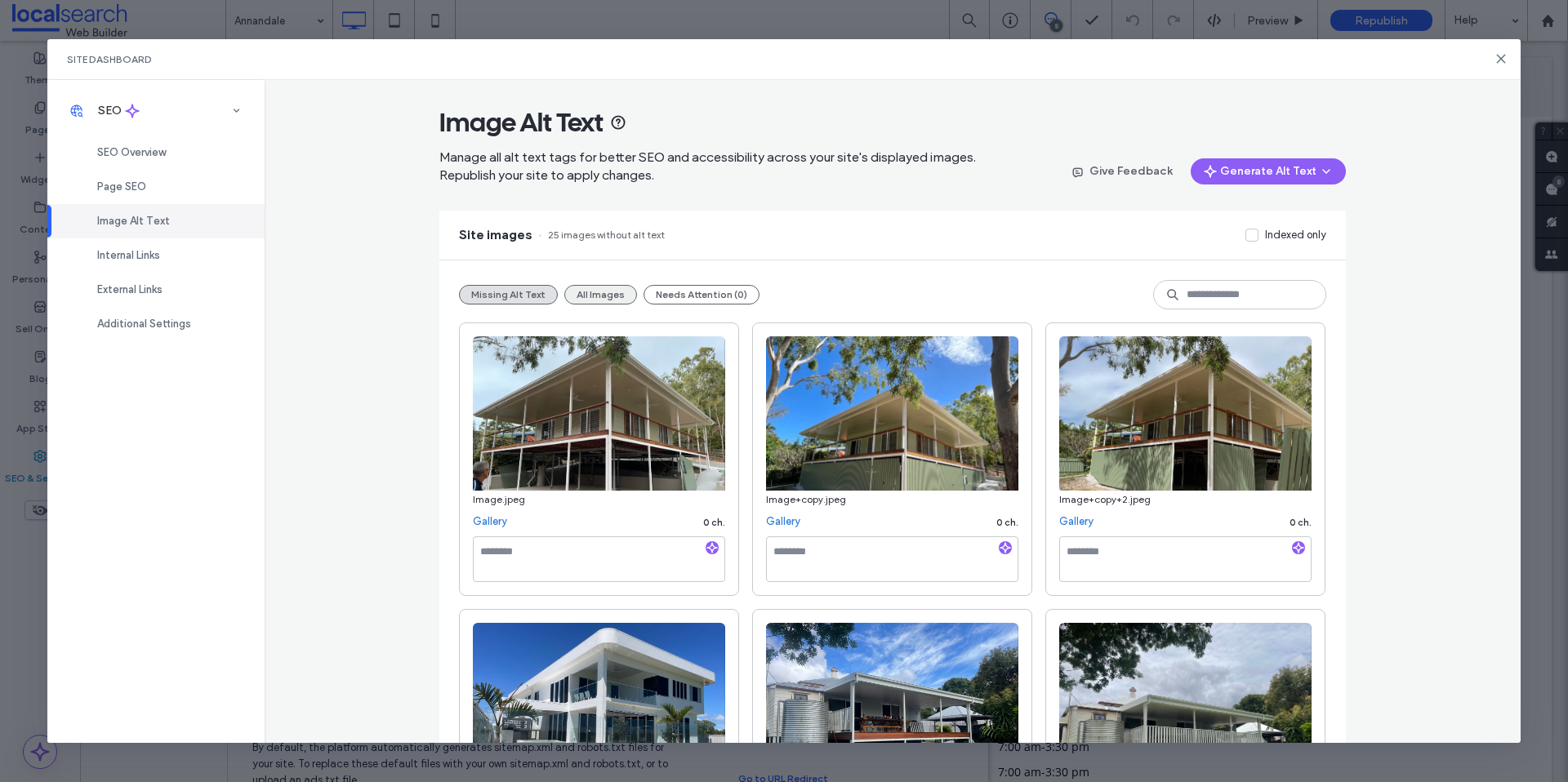
click at [590, 302] on button "All Images" at bounding box center [600, 294] width 73 height 19
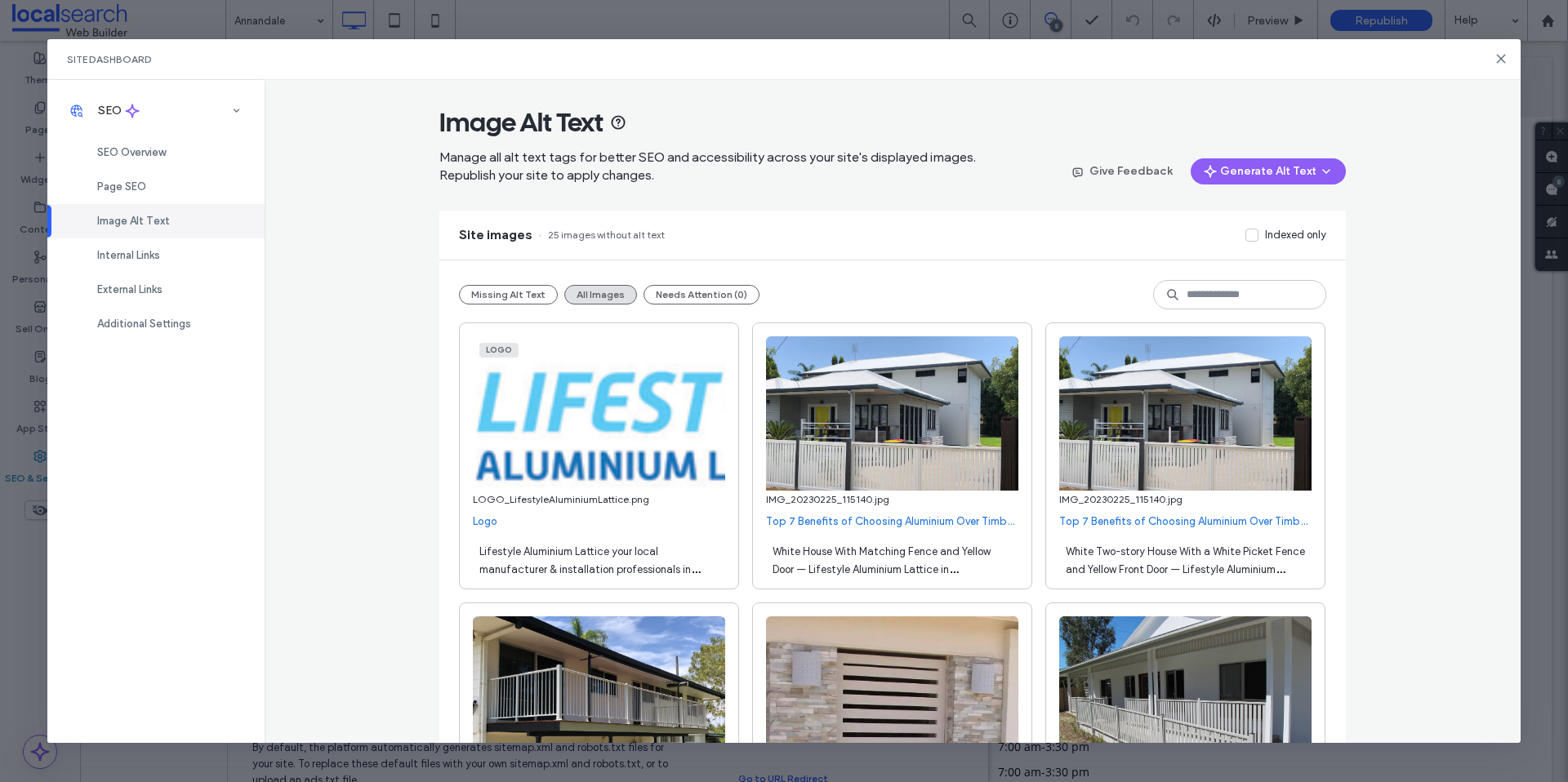
click at [628, 563] on span "Lifestyle Aluminium Lattice your local manufacturer & installation professional…" at bounding box center [590, 569] width 221 height 48
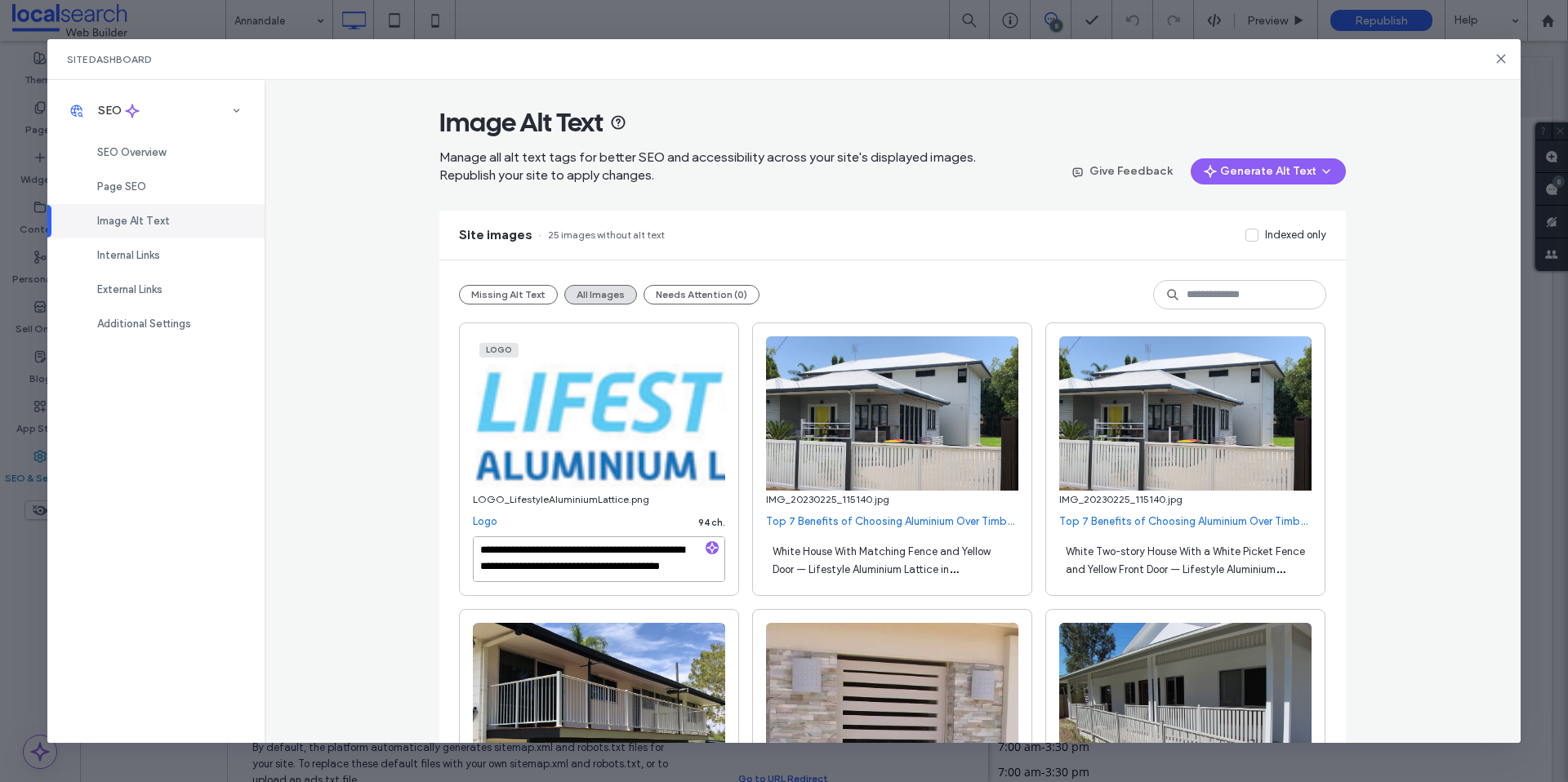
scroll to position [18, 0]
click at [838, 576] on div "White House With Matching Fence and Yellow Door — Lifestyle Aluminium Lattice i…" at bounding box center [893, 560] width 252 height 46
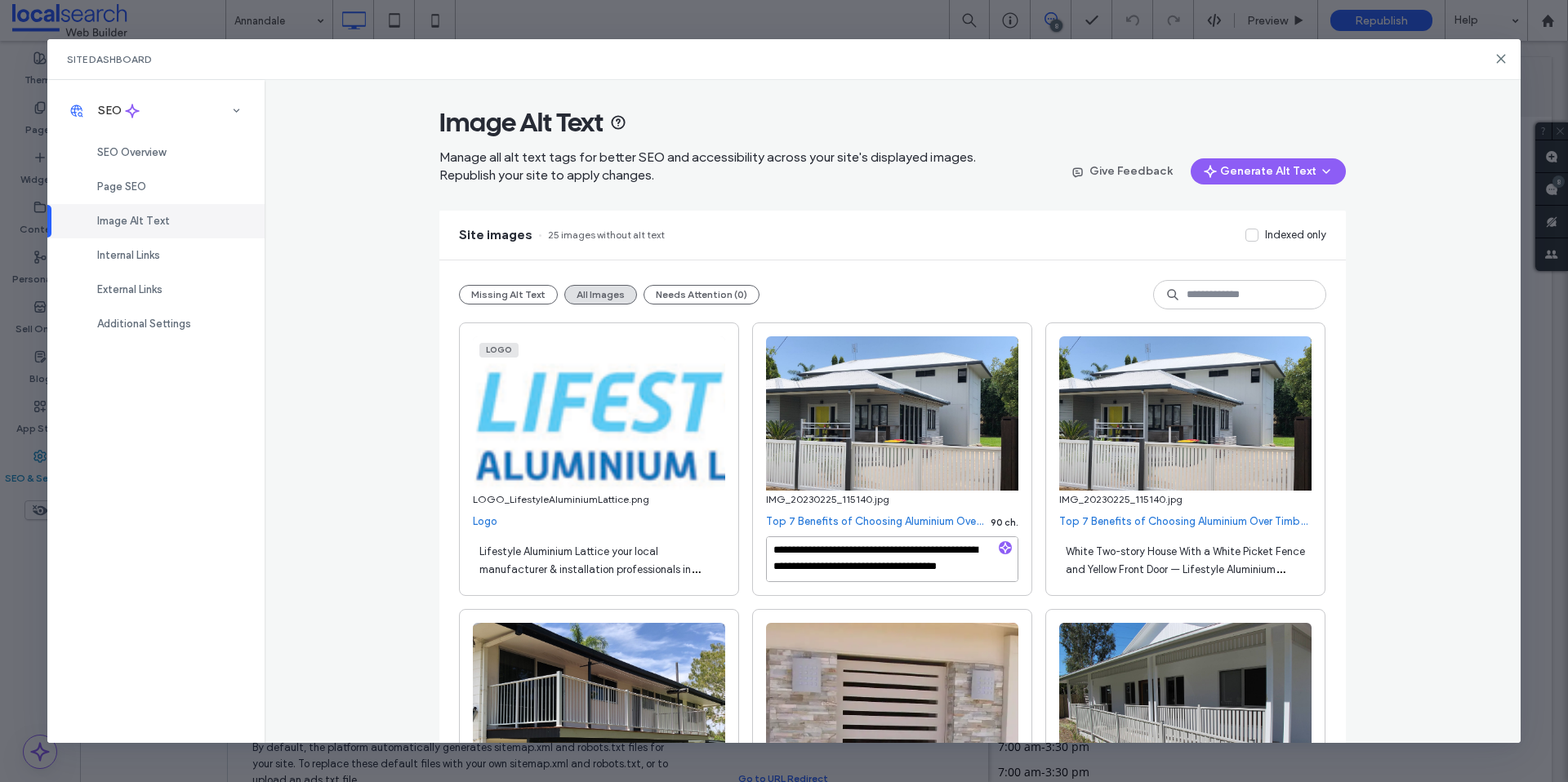
drag, startPoint x: 844, startPoint y: 569, endPoint x: 826, endPoint y: 553, distance: 24.1
click at [826, 553] on textarea "**********" at bounding box center [893, 560] width 252 height 46
click at [833, 568] on textarea "**********" at bounding box center [893, 560] width 252 height 46
click at [1197, 561] on div "White Two-story House With a White Picket Fence and Yellow Front Door — Lifesty…" at bounding box center [1185, 560] width 252 height 46
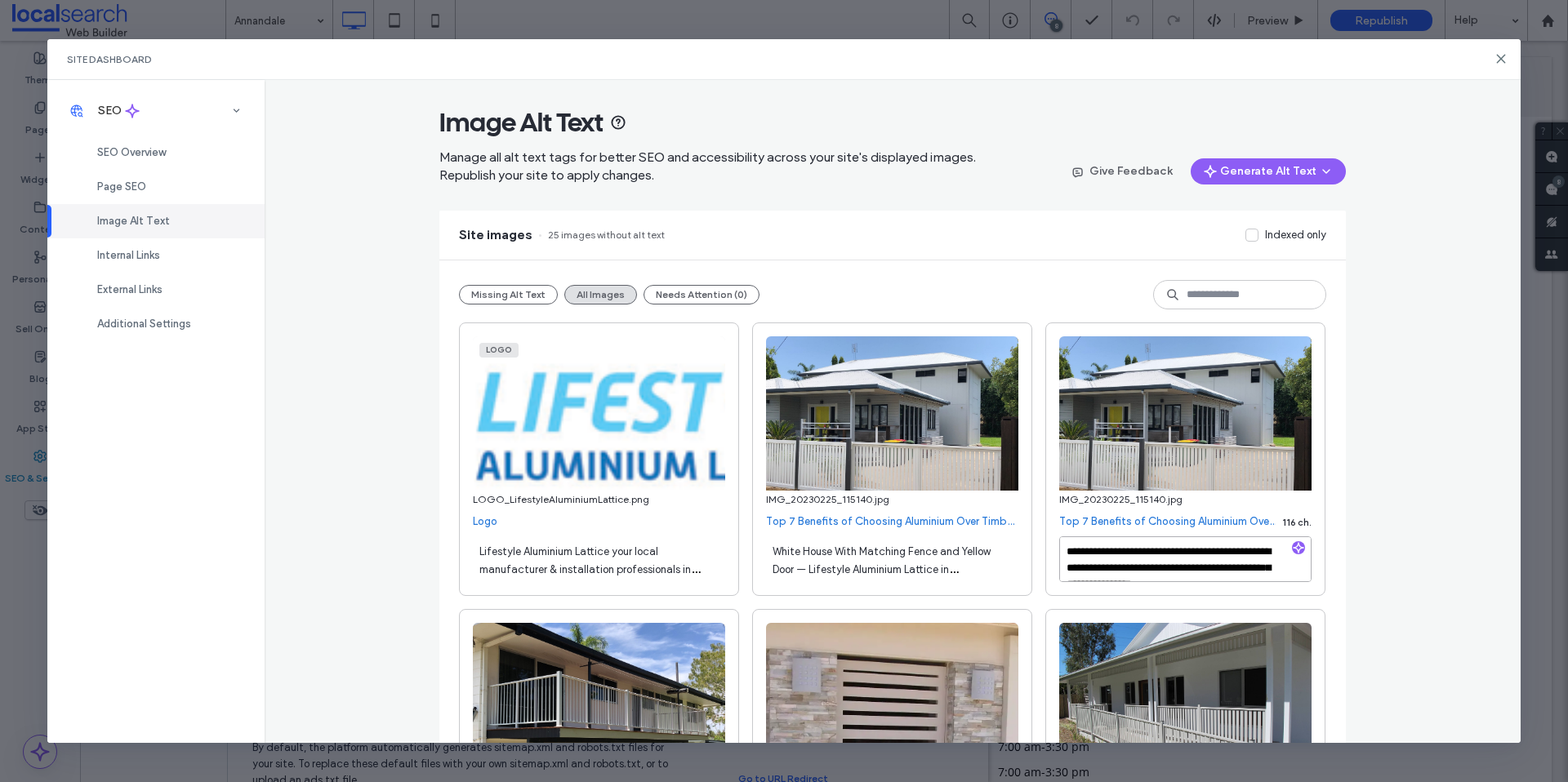
scroll to position [34, 0]
click at [1146, 569] on textarea "**********" at bounding box center [1185, 560] width 252 height 46
click at [923, 574] on span "White House With Matching Fence and Yellow Door — Lifestyle Aluminium Lattice i…" at bounding box center [881, 569] width 218 height 48
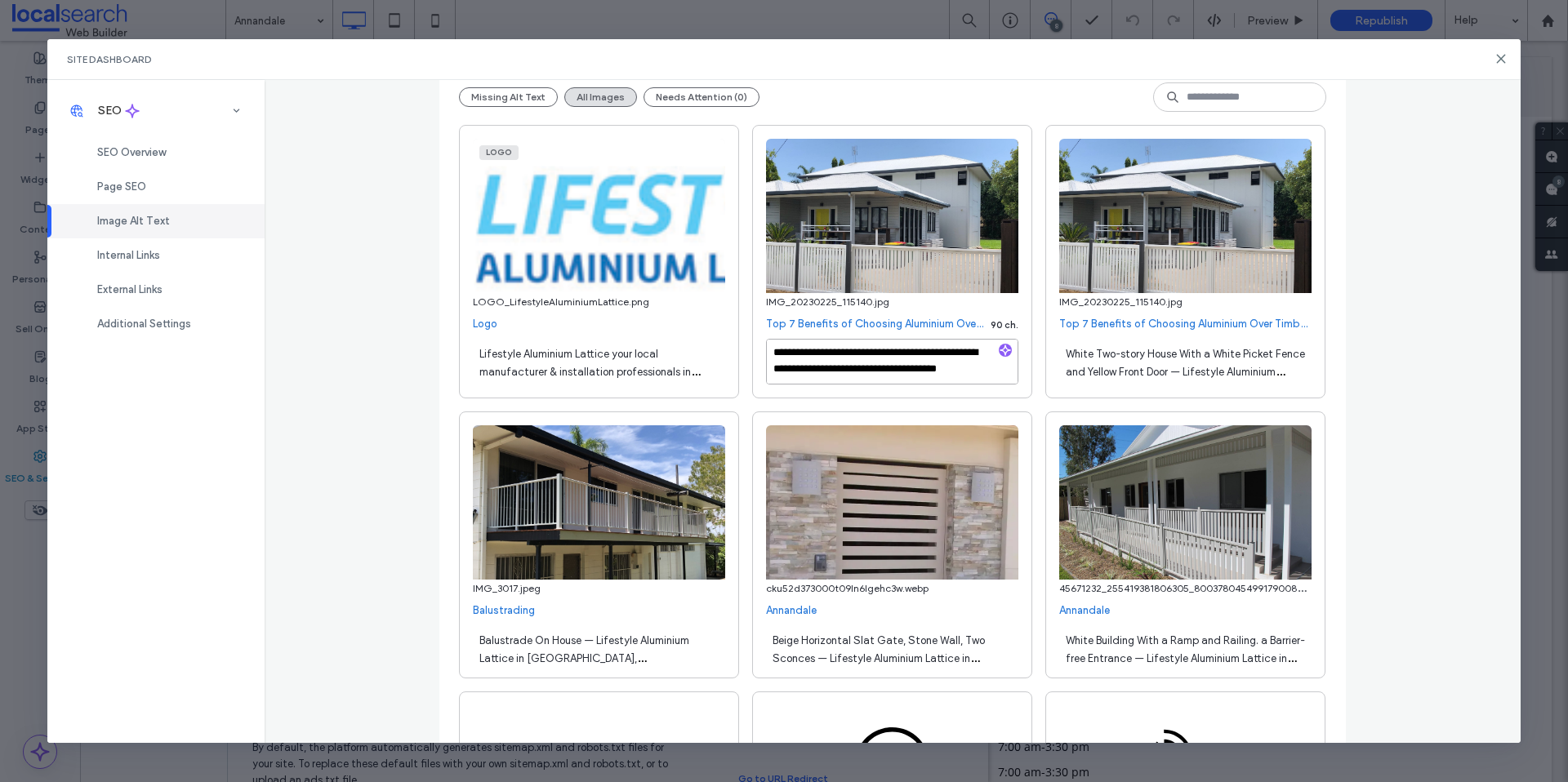
scroll to position [21, 0]
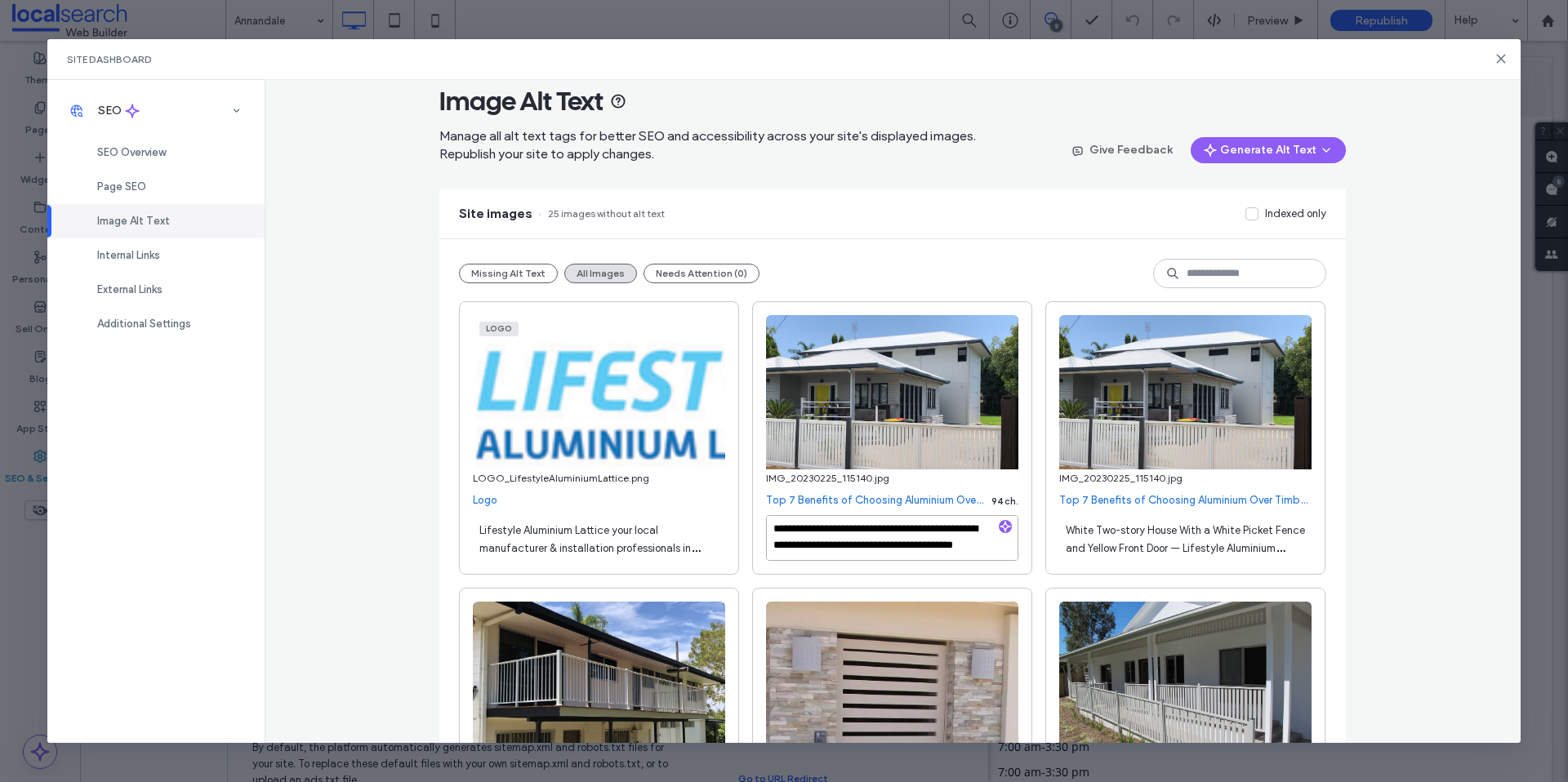
type textarea "**********"
click at [1207, 525] on span "White Two-story House With a White Picket Fence and Yellow Front Door — Lifesty…" at bounding box center [1185, 558] width 239 height 67
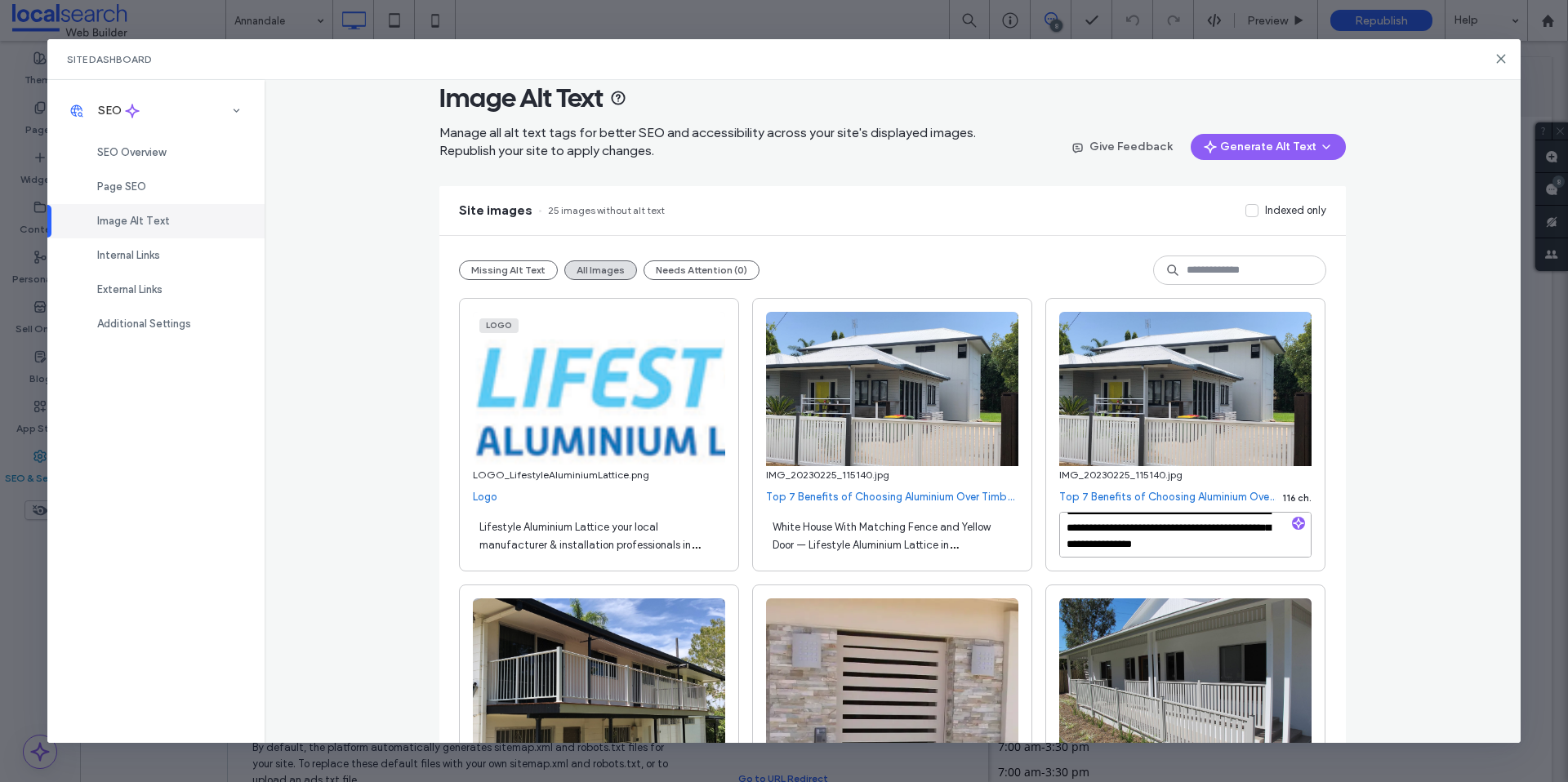
scroll to position [15, 0]
drag, startPoint x: 1174, startPoint y: 552, endPoint x: 1227, endPoint y: 534, distance: 56.0
click at [1227, 534] on textarea "**********" at bounding box center [1185, 535] width 252 height 46
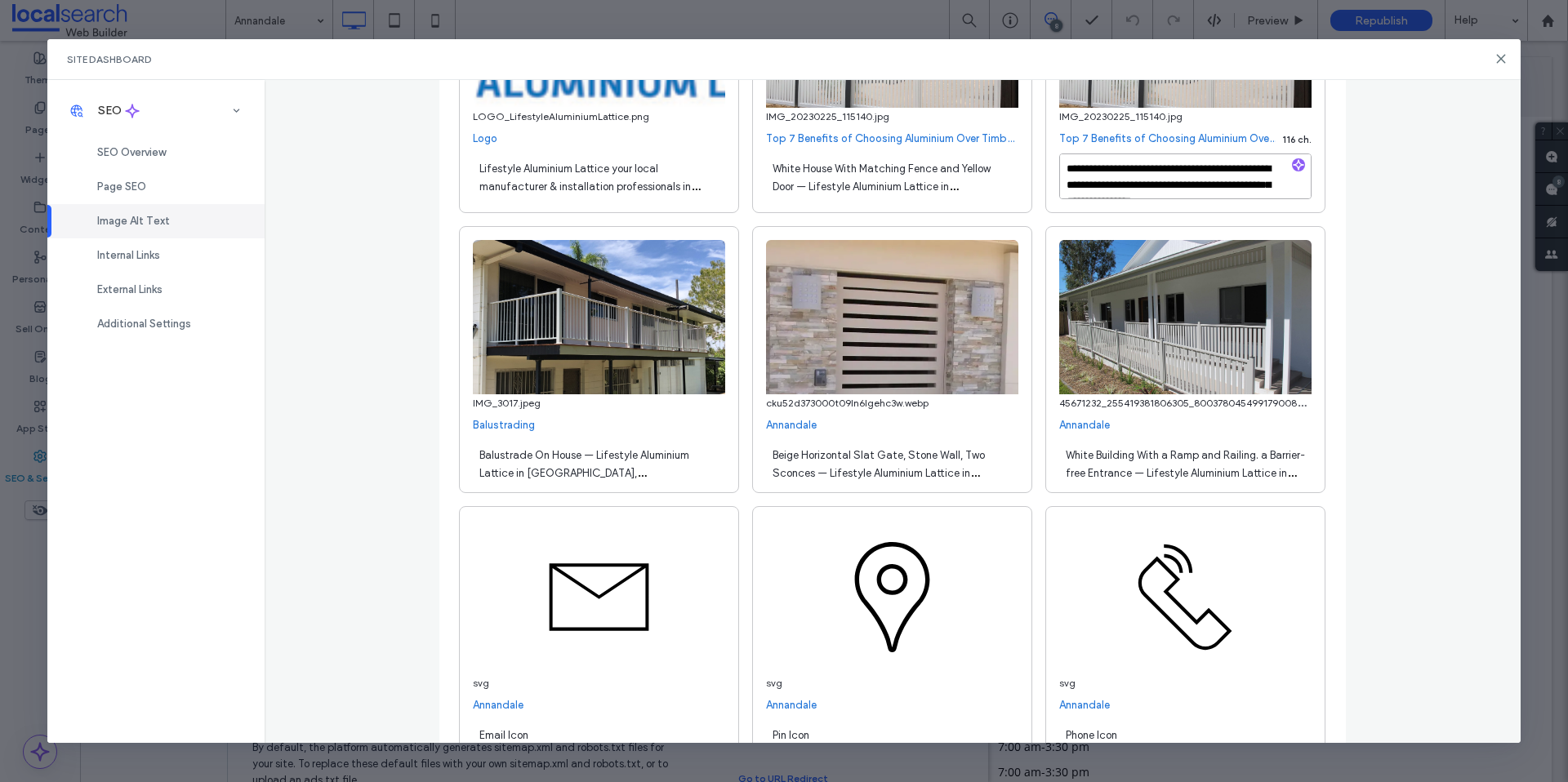
scroll to position [0, 0]
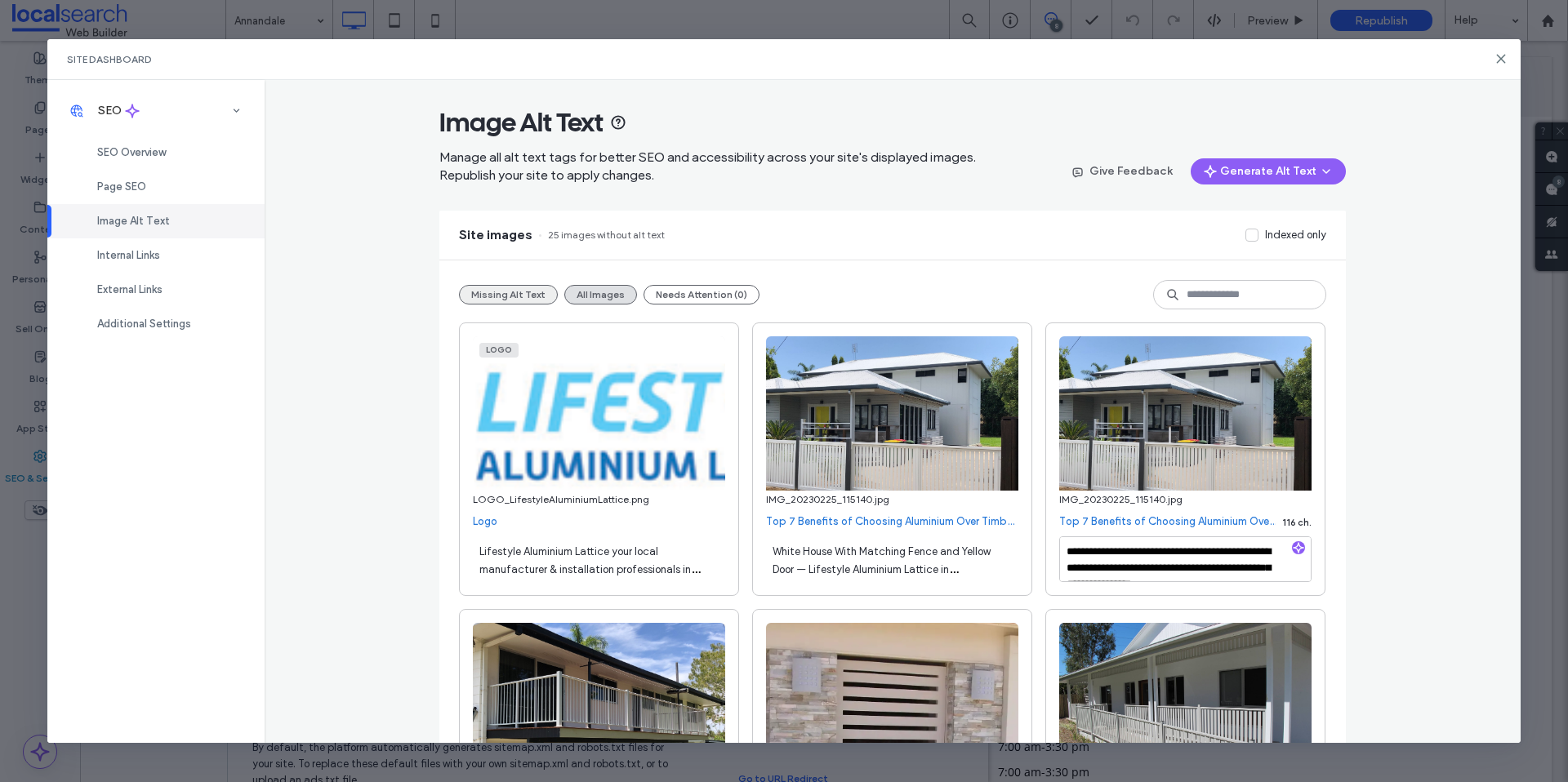
click at [489, 294] on button "Missing Alt Text" at bounding box center [508, 294] width 99 height 19
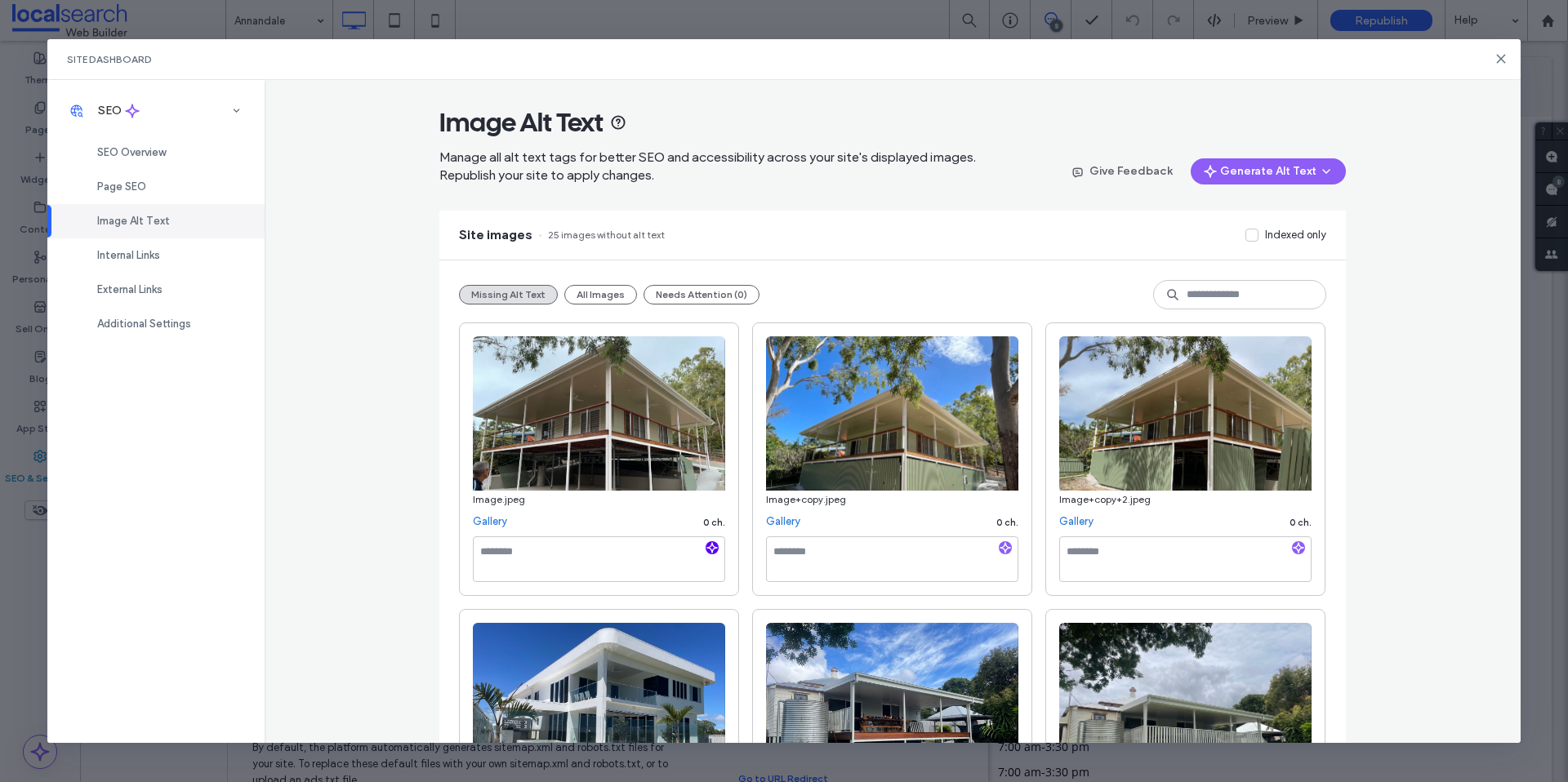
click at [707, 542] on icon "button" at bounding box center [712, 547] width 11 height 11
click at [623, 567] on textarea "**********" at bounding box center [599, 560] width 252 height 46
paste textarea "**********"
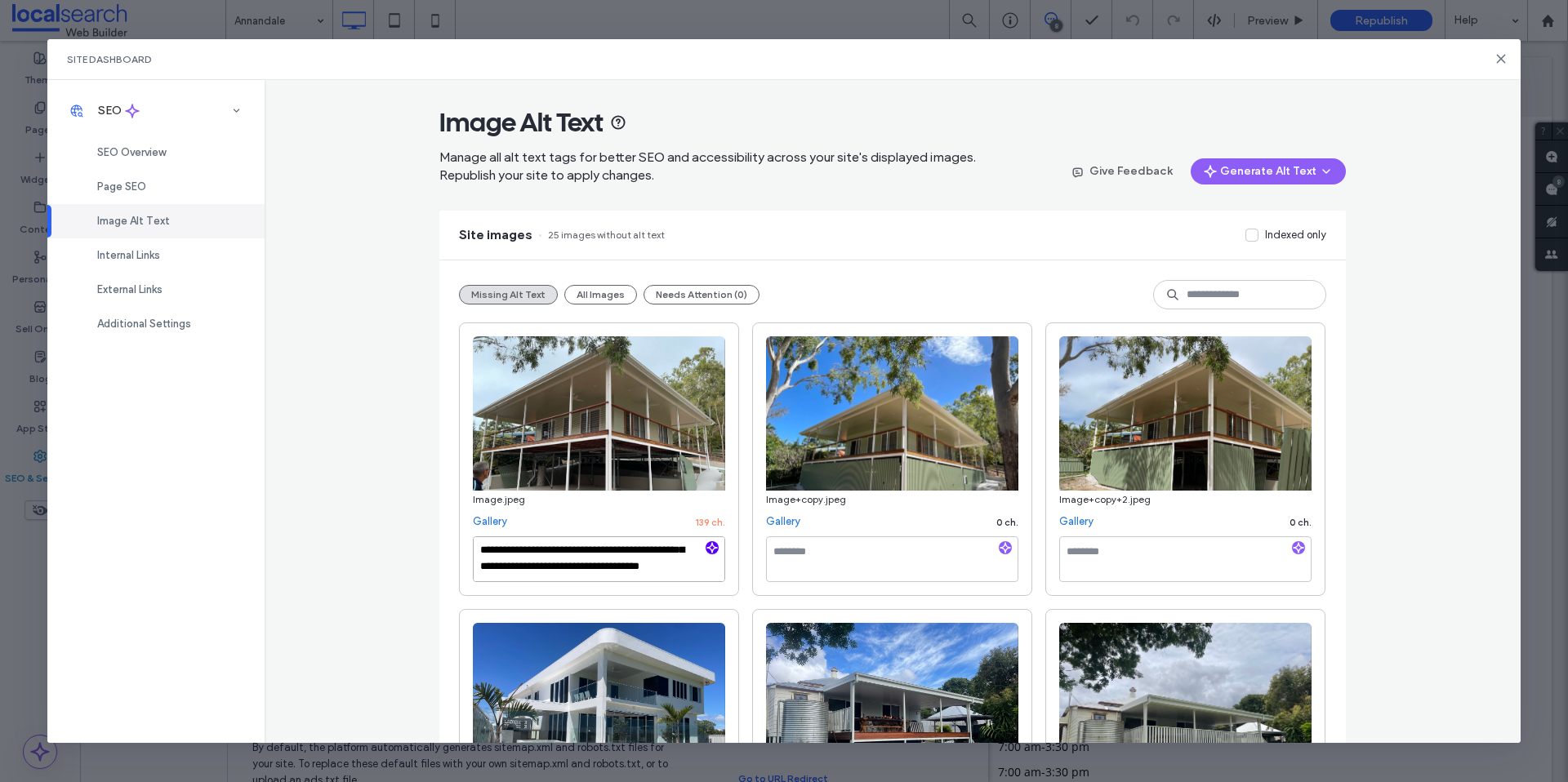
type textarea "**********"
click at [879, 537] on textarea at bounding box center [893, 560] width 252 height 46
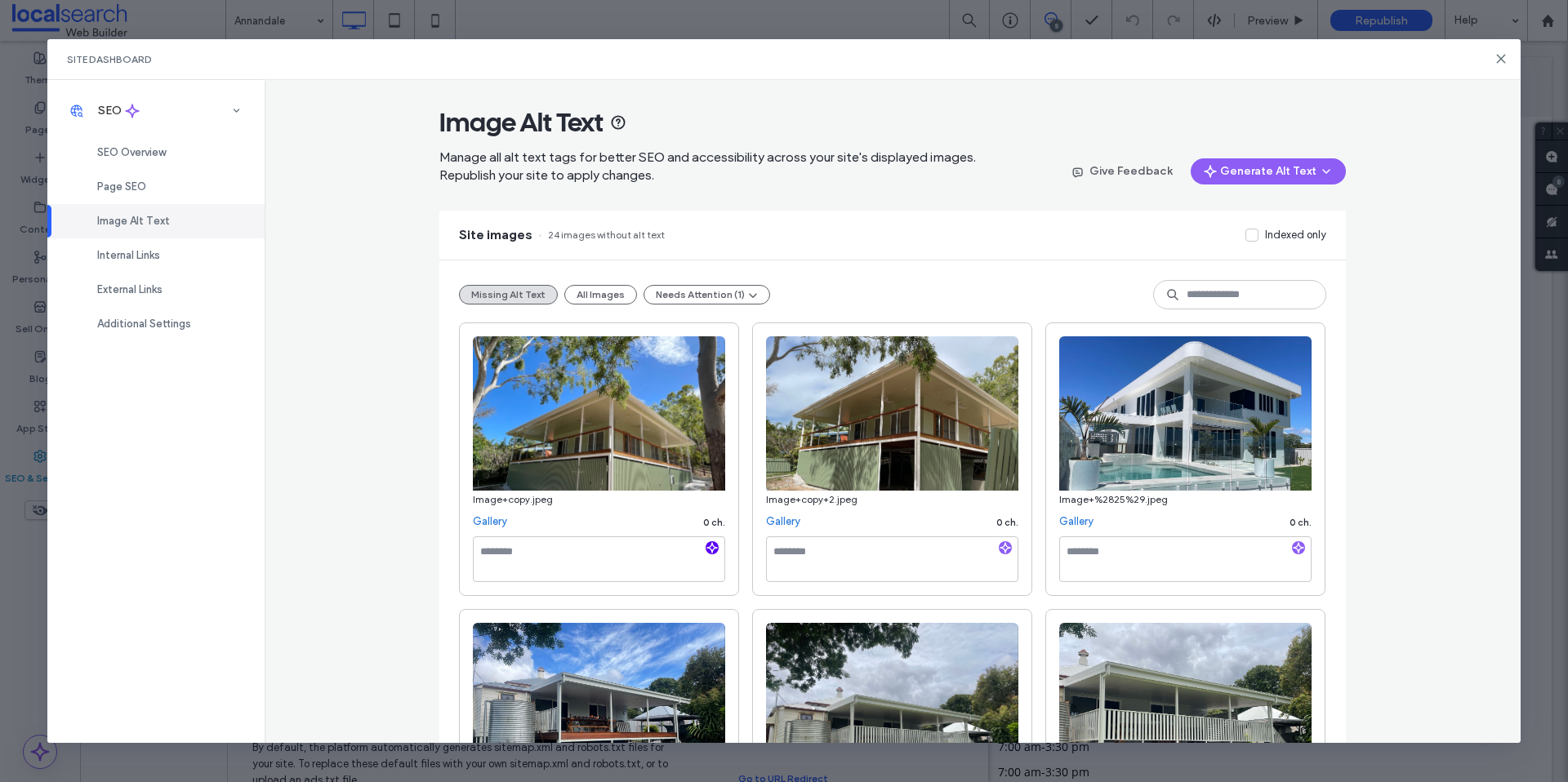
click at [707, 546] on icon "button" at bounding box center [712, 547] width 11 height 11
type textarea "**********"
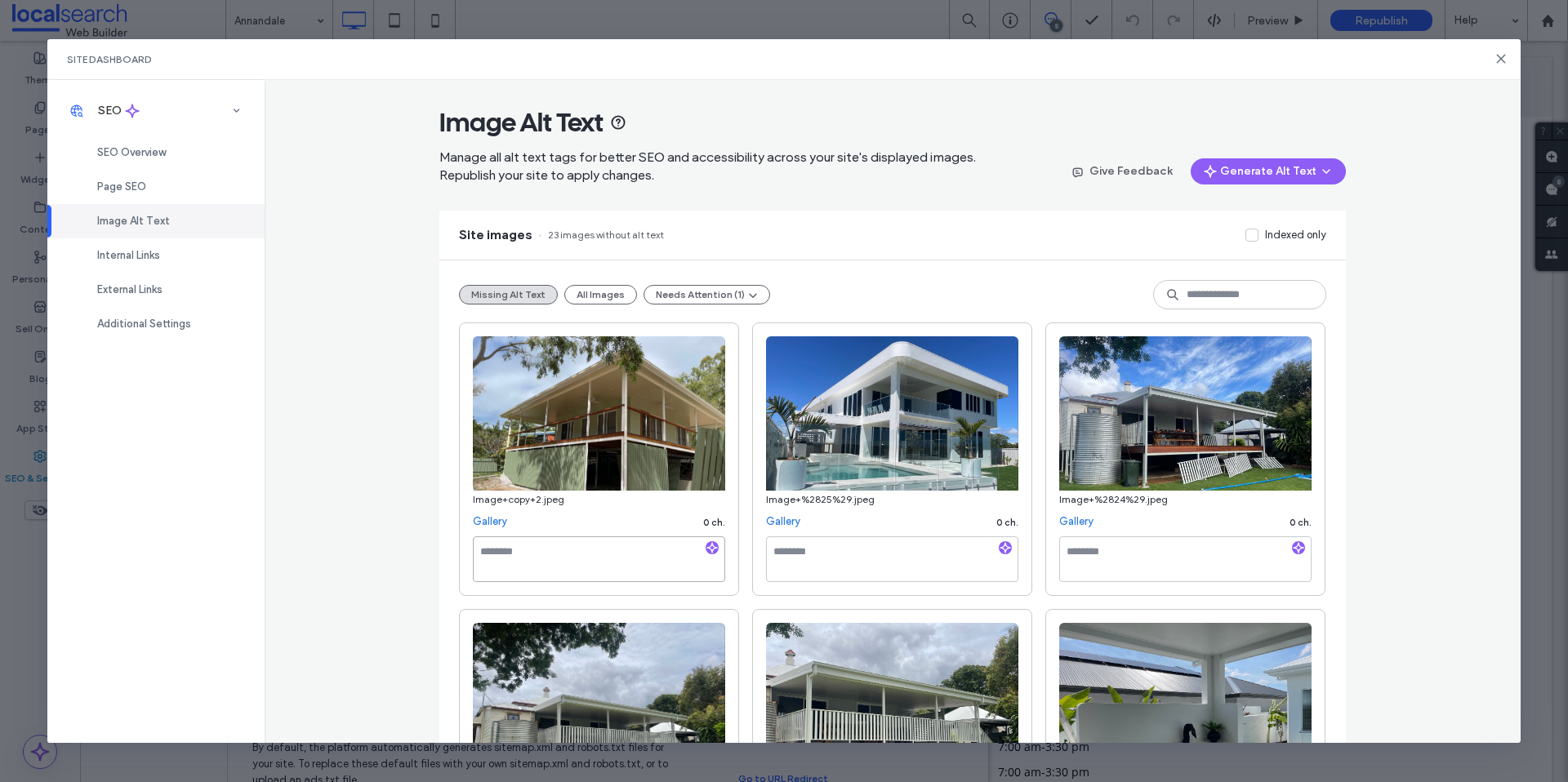
click at [624, 564] on textarea at bounding box center [599, 560] width 252 height 46
click at [708, 544] on icon "button" at bounding box center [712, 547] width 11 height 11
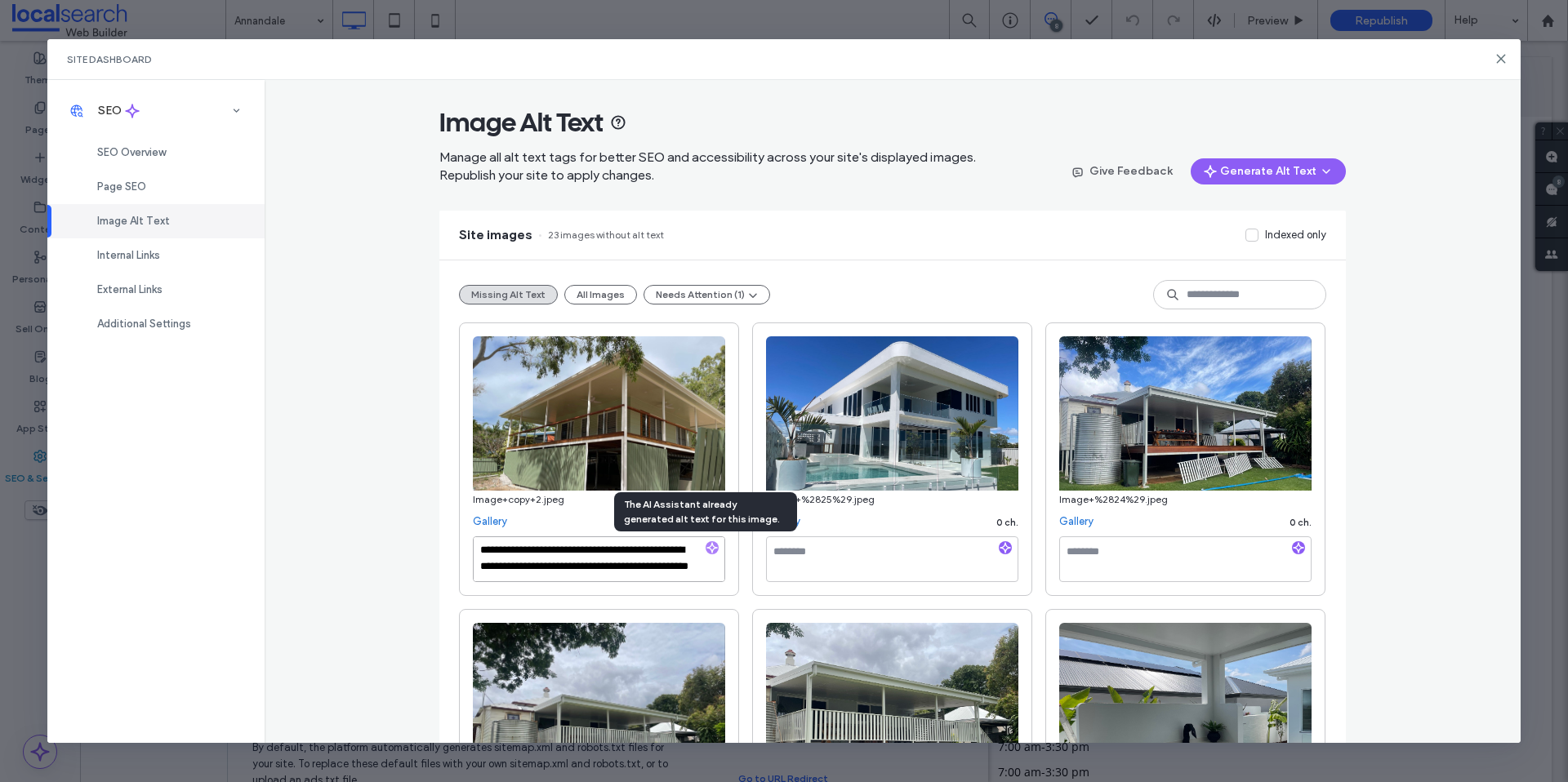
scroll to position [18, 0]
paste textarea "**********"
type textarea "**********"
click at [874, 562] on textarea at bounding box center [893, 560] width 252 height 46
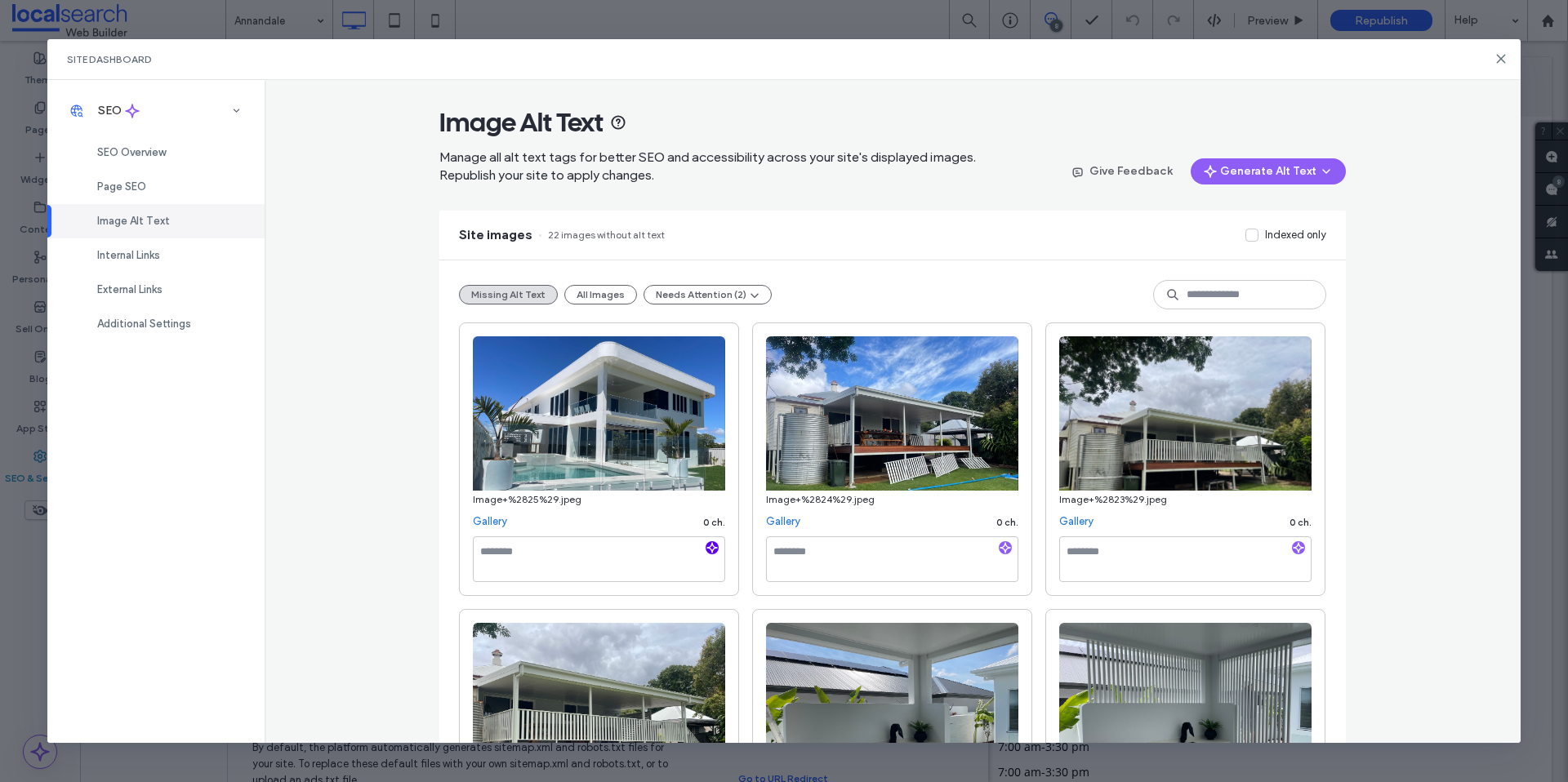
click at [707, 549] on icon "button" at bounding box center [712, 547] width 11 height 11
paste textarea "**********"
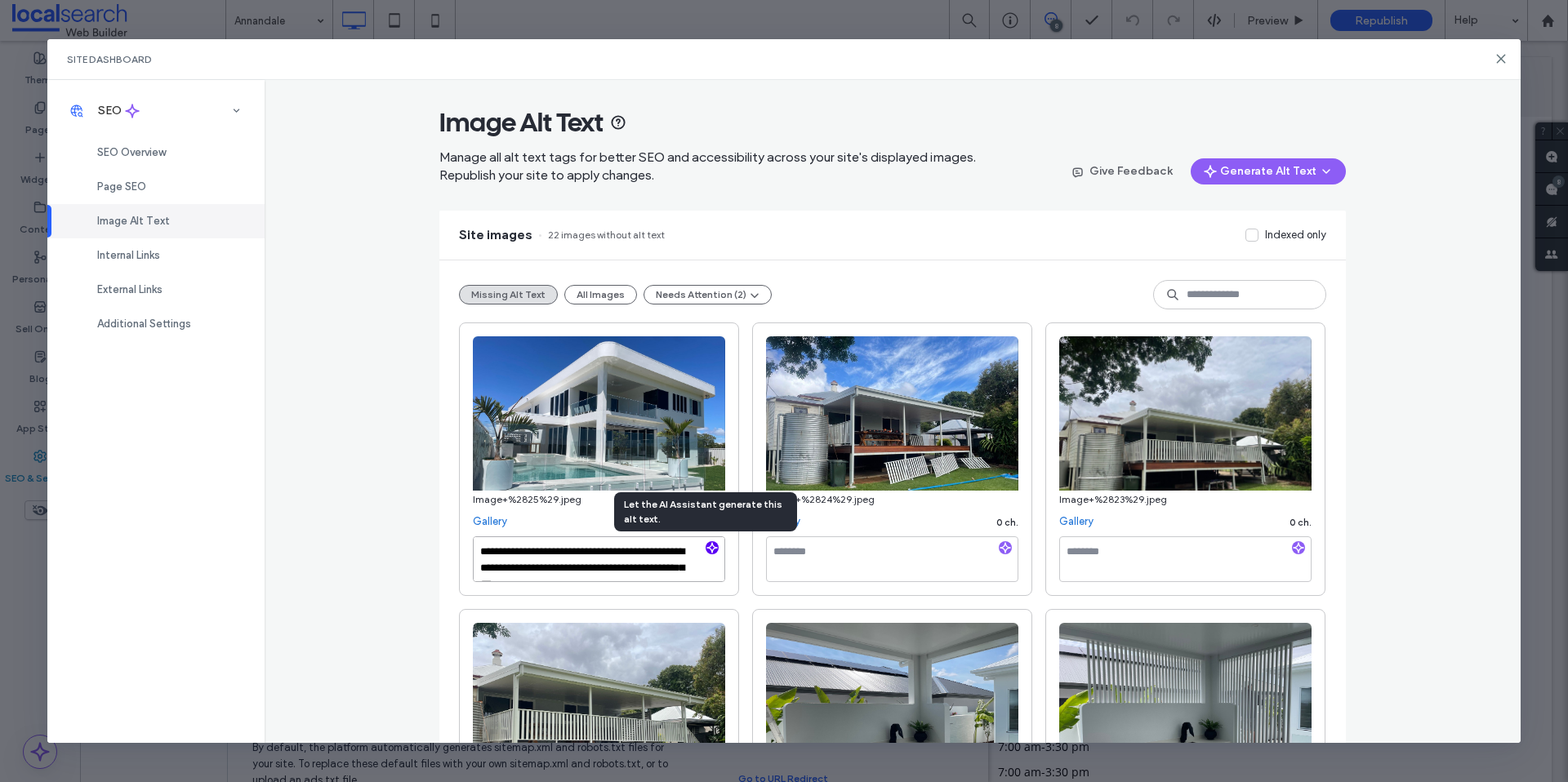
scroll to position [9, 0]
type textarea "**********"
click at [823, 556] on textarea at bounding box center [893, 560] width 252 height 46
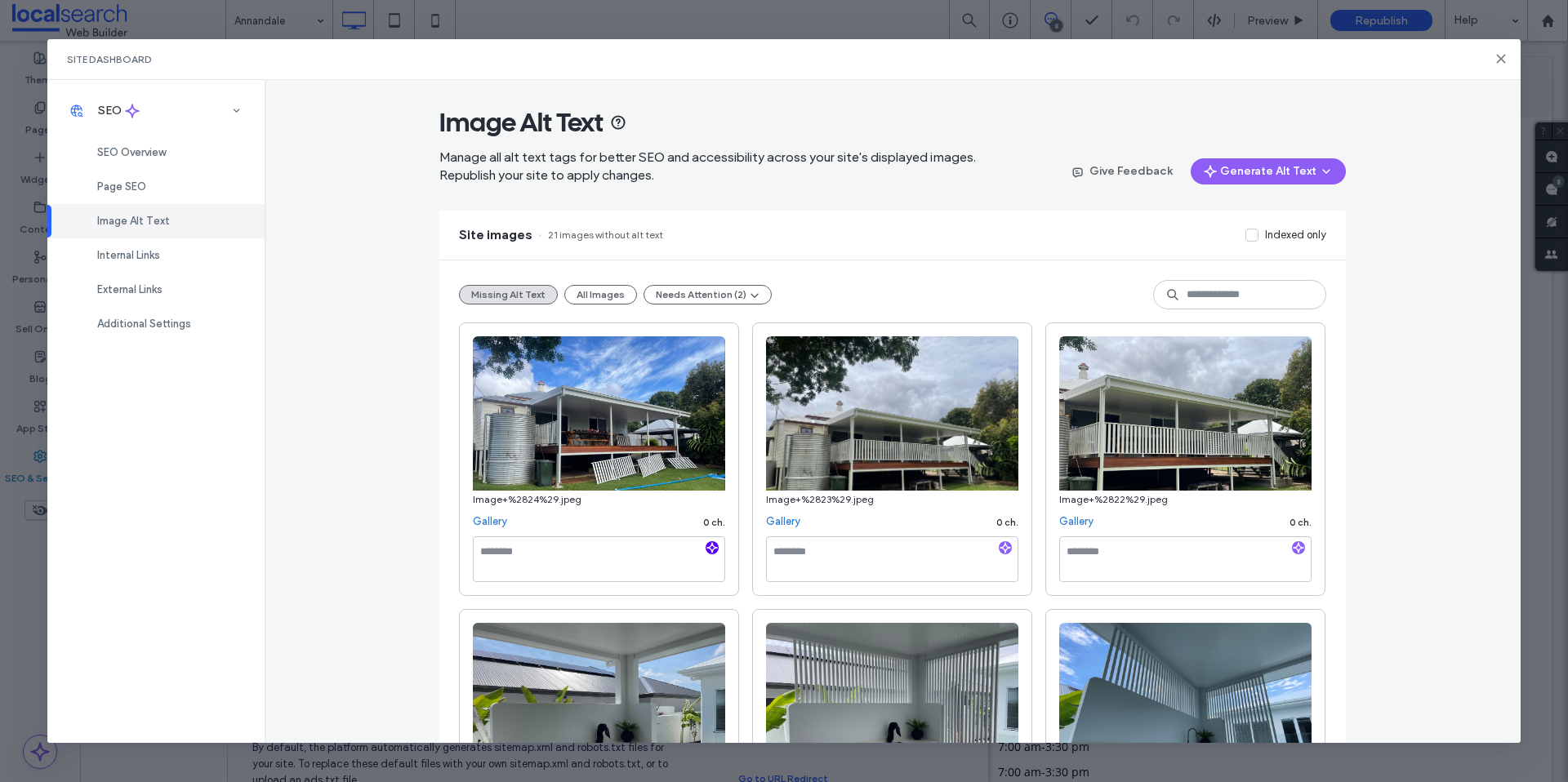
click at [707, 550] on use "button" at bounding box center [711, 547] width 10 height 10
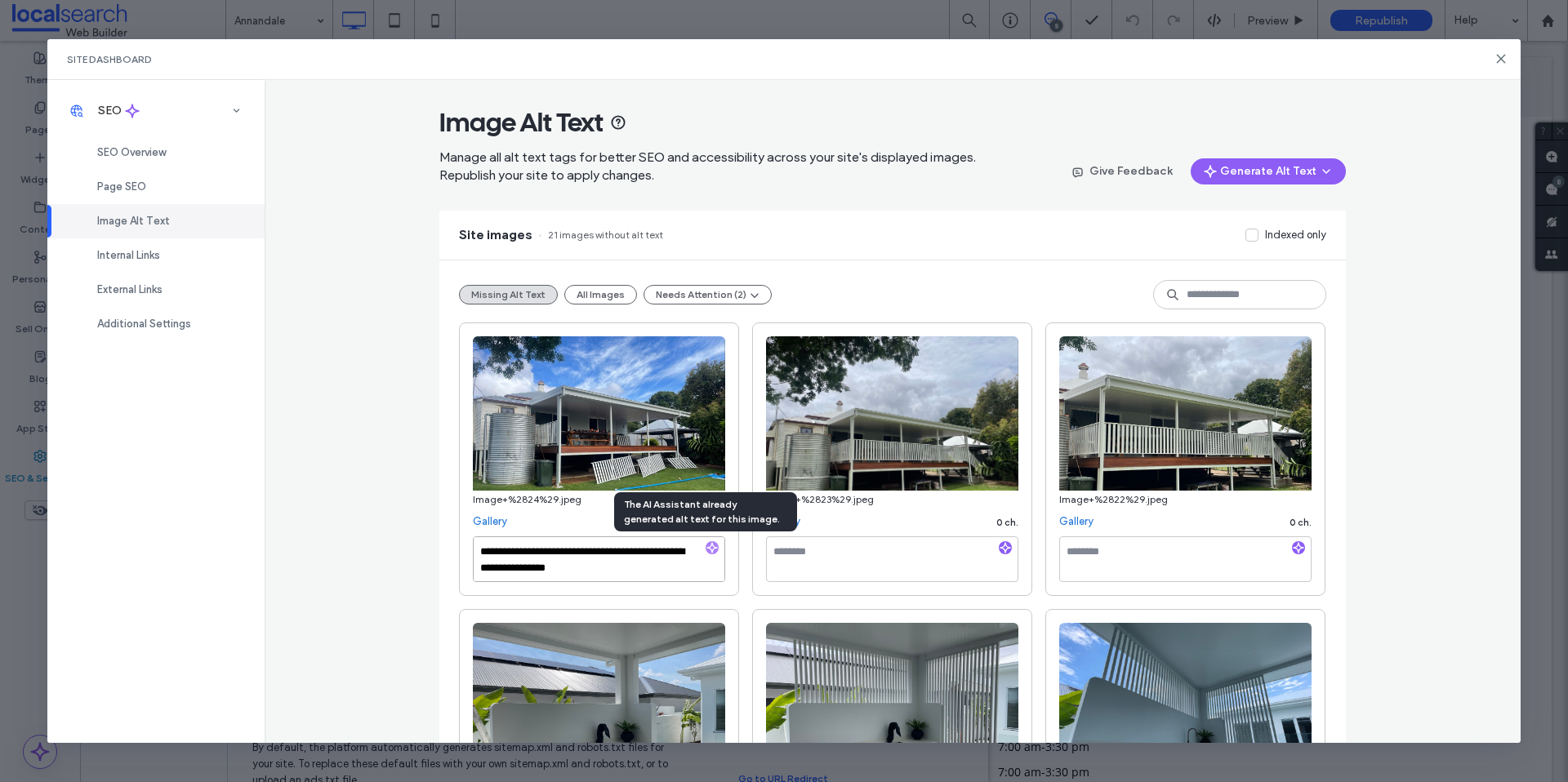
paste textarea "**********"
type textarea "**********"
click at [848, 557] on textarea at bounding box center [893, 560] width 252 height 46
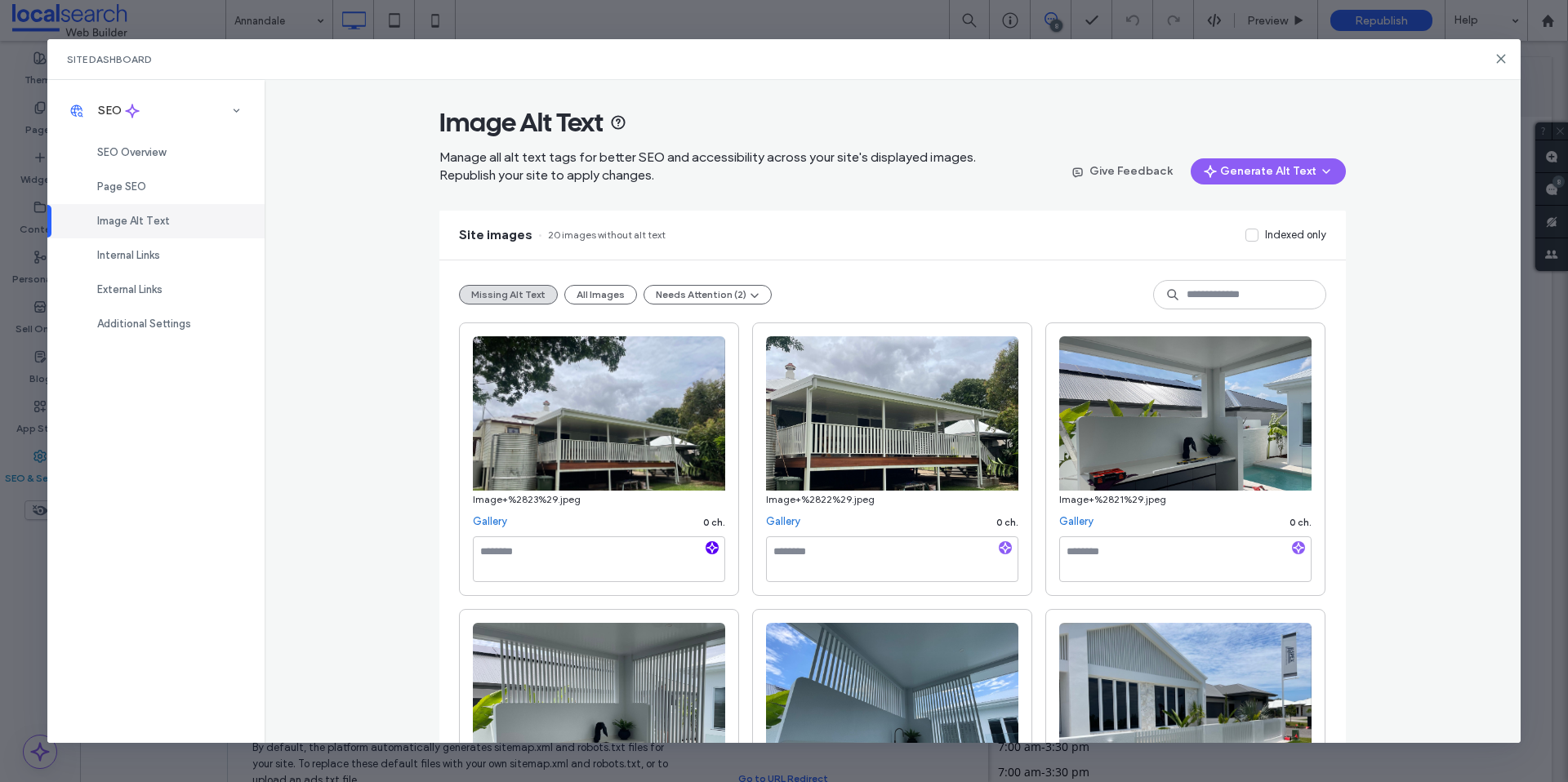
click at [707, 551] on icon "button" at bounding box center [712, 547] width 11 height 11
paste textarea "**********"
type textarea "**********"
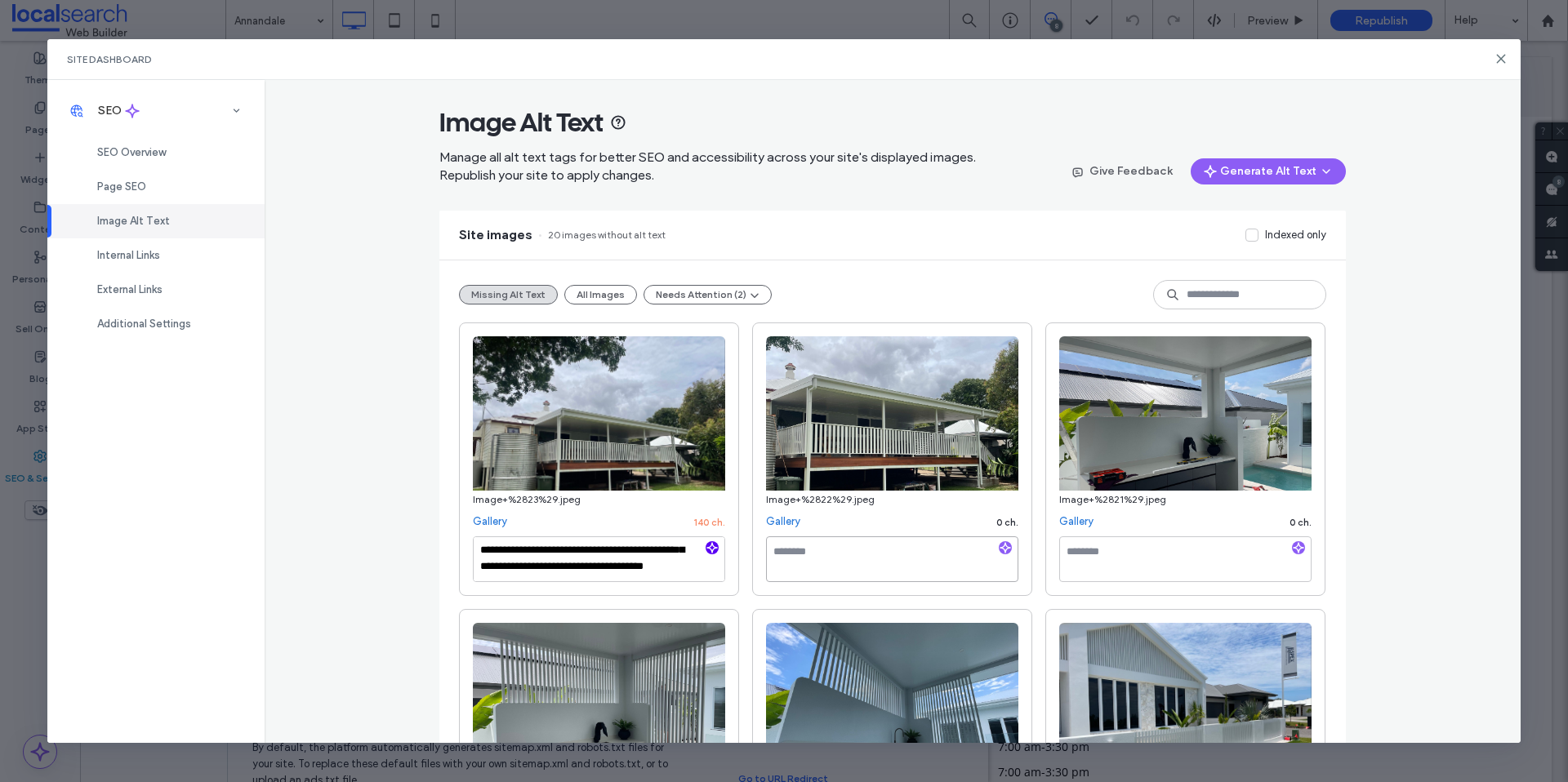
click at [863, 543] on textarea at bounding box center [893, 560] width 252 height 46
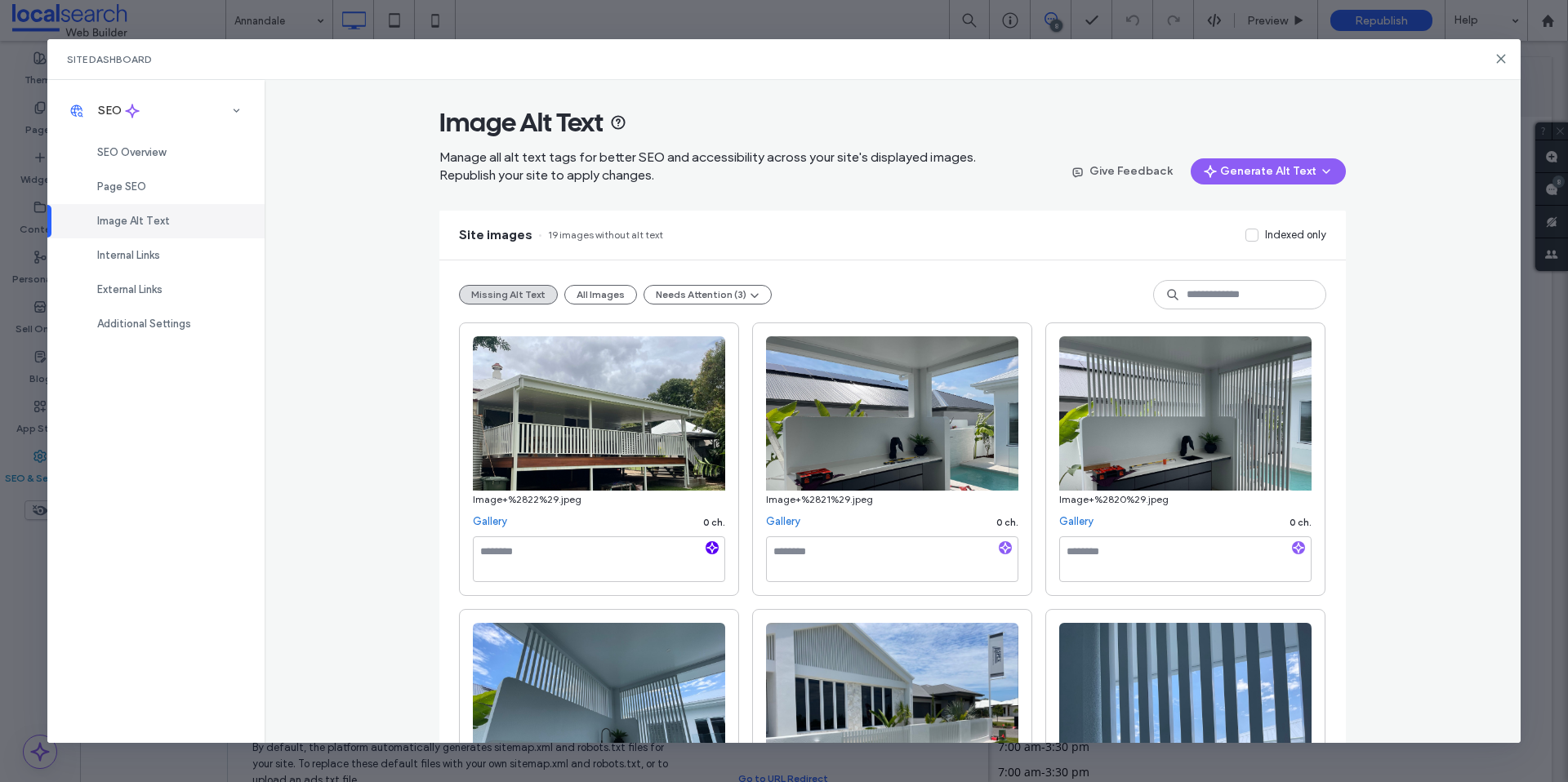
click at [708, 551] on icon "button" at bounding box center [712, 547] width 11 height 11
paste textarea "**********"
type textarea "**********"
click at [893, 574] on textarea at bounding box center [893, 560] width 252 height 46
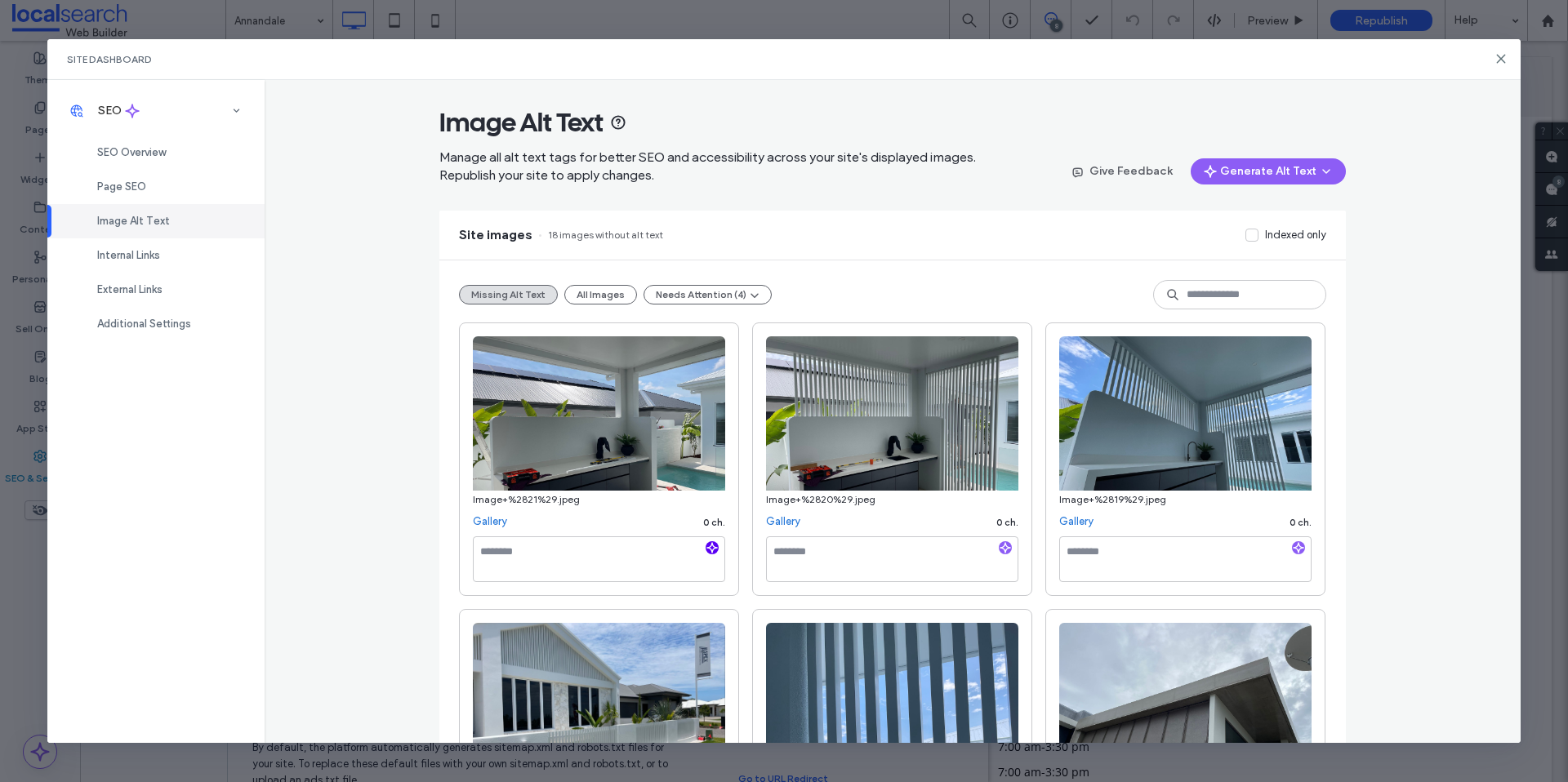
click at [710, 548] on use "button" at bounding box center [711, 547] width 10 height 10
paste textarea "**********"
type textarea "**********"
click at [832, 552] on textarea at bounding box center [893, 560] width 252 height 46
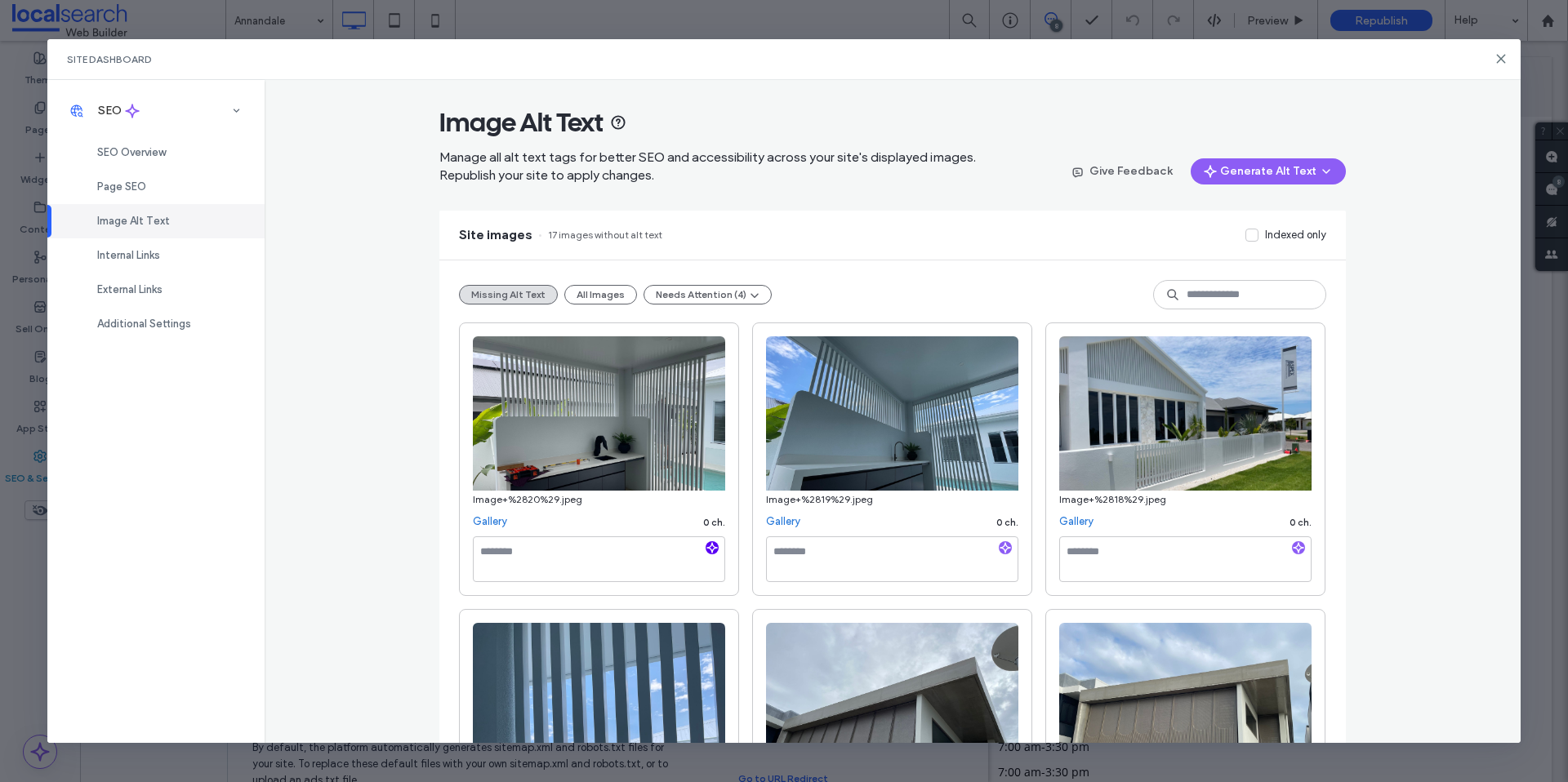
click at [707, 547] on icon "button" at bounding box center [712, 547] width 11 height 11
paste textarea "**********"
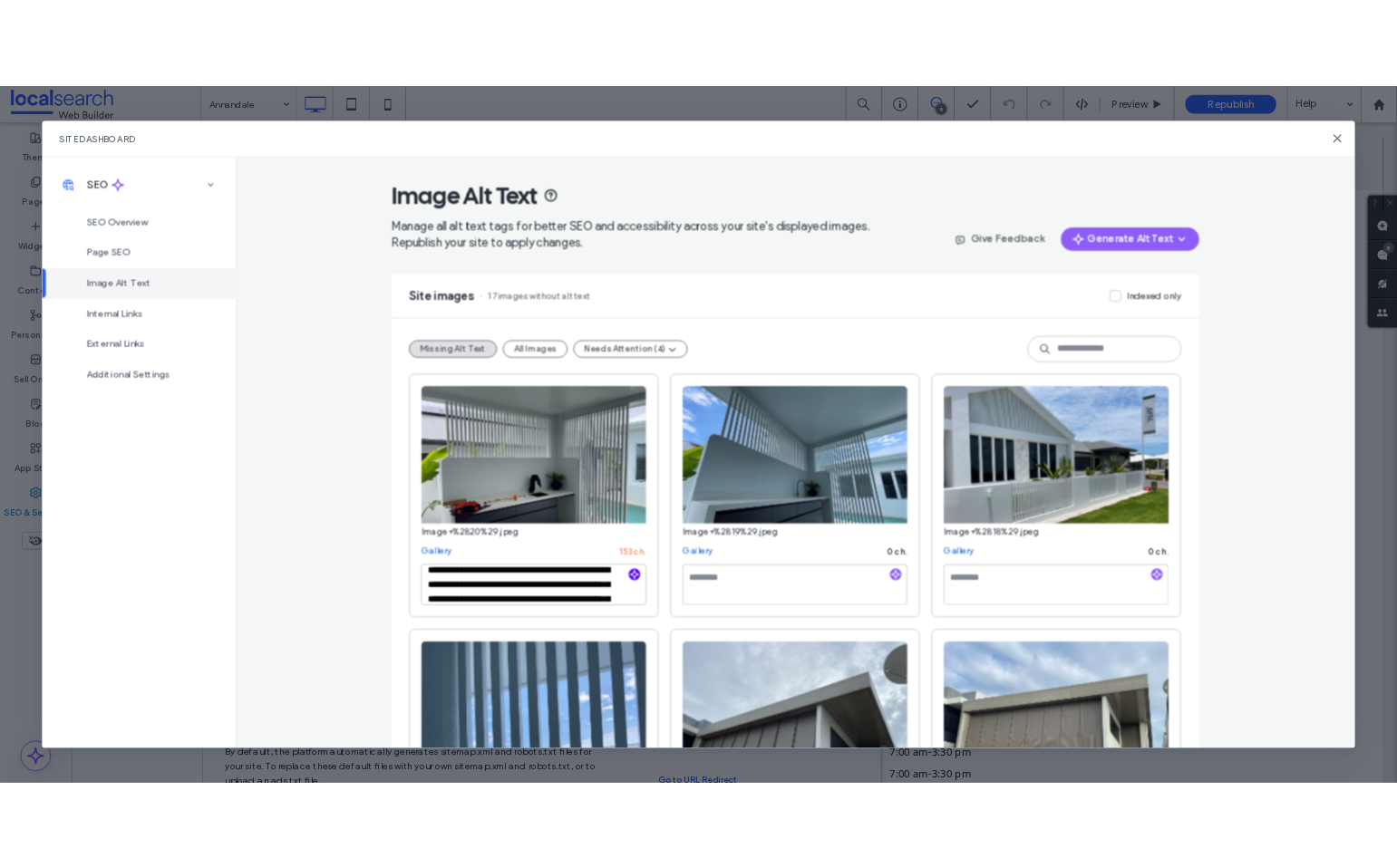
scroll to position [28, 0]
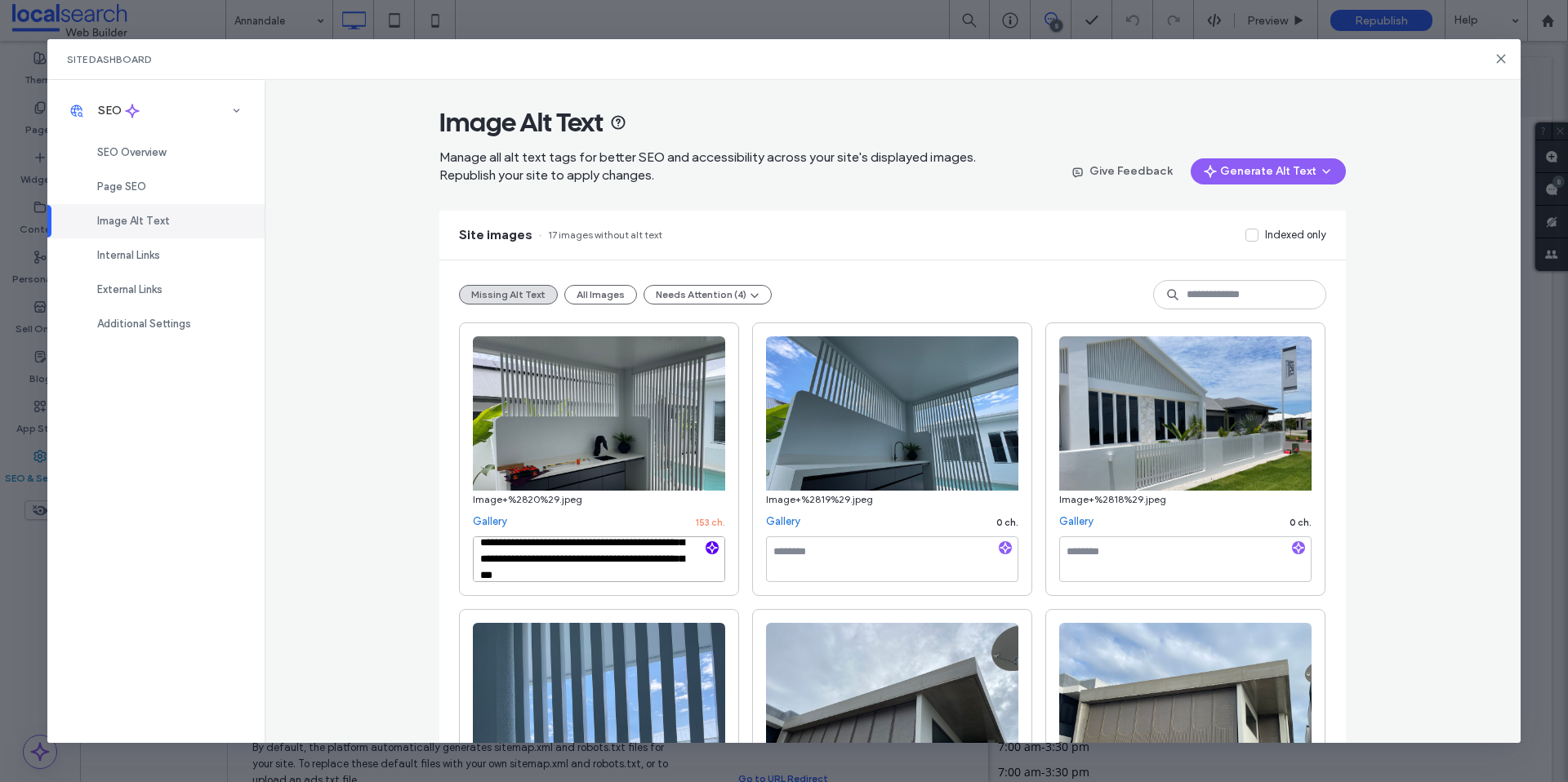
type textarea "**********"
click at [826, 554] on textarea at bounding box center [893, 560] width 252 height 46
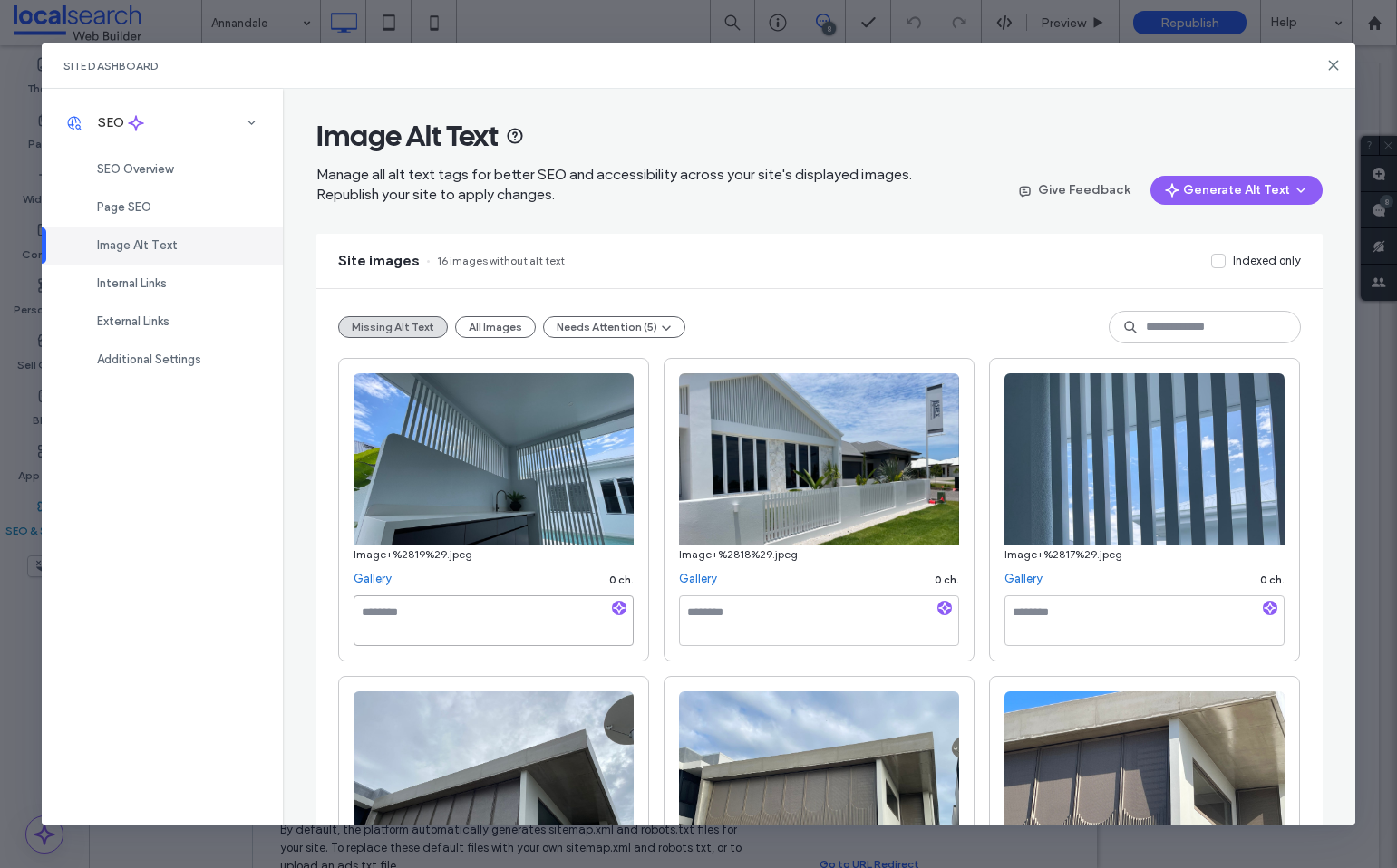
click at [459, 618] on textarea at bounding box center [494, 621] width 280 height 51
click at [616, 609] on icon "button" at bounding box center [618, 608] width 13 height 13
click at [531, 628] on textarea at bounding box center [494, 621] width 280 height 51
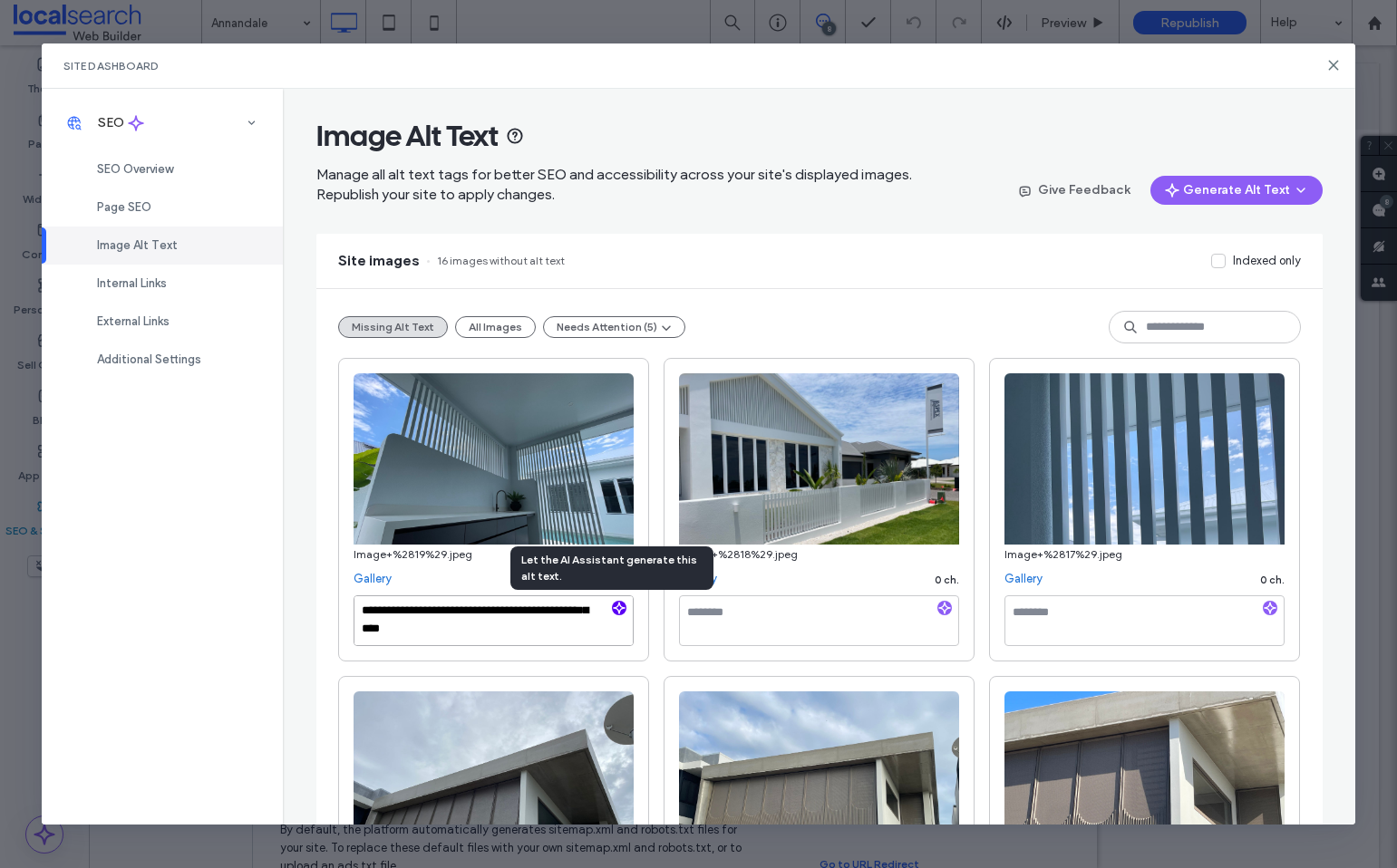
paste textarea "**********"
click at [459, 621] on textarea "**********" at bounding box center [494, 621] width 280 height 51
type textarea "**********"
click at [811, 621] on textarea at bounding box center [819, 621] width 280 height 51
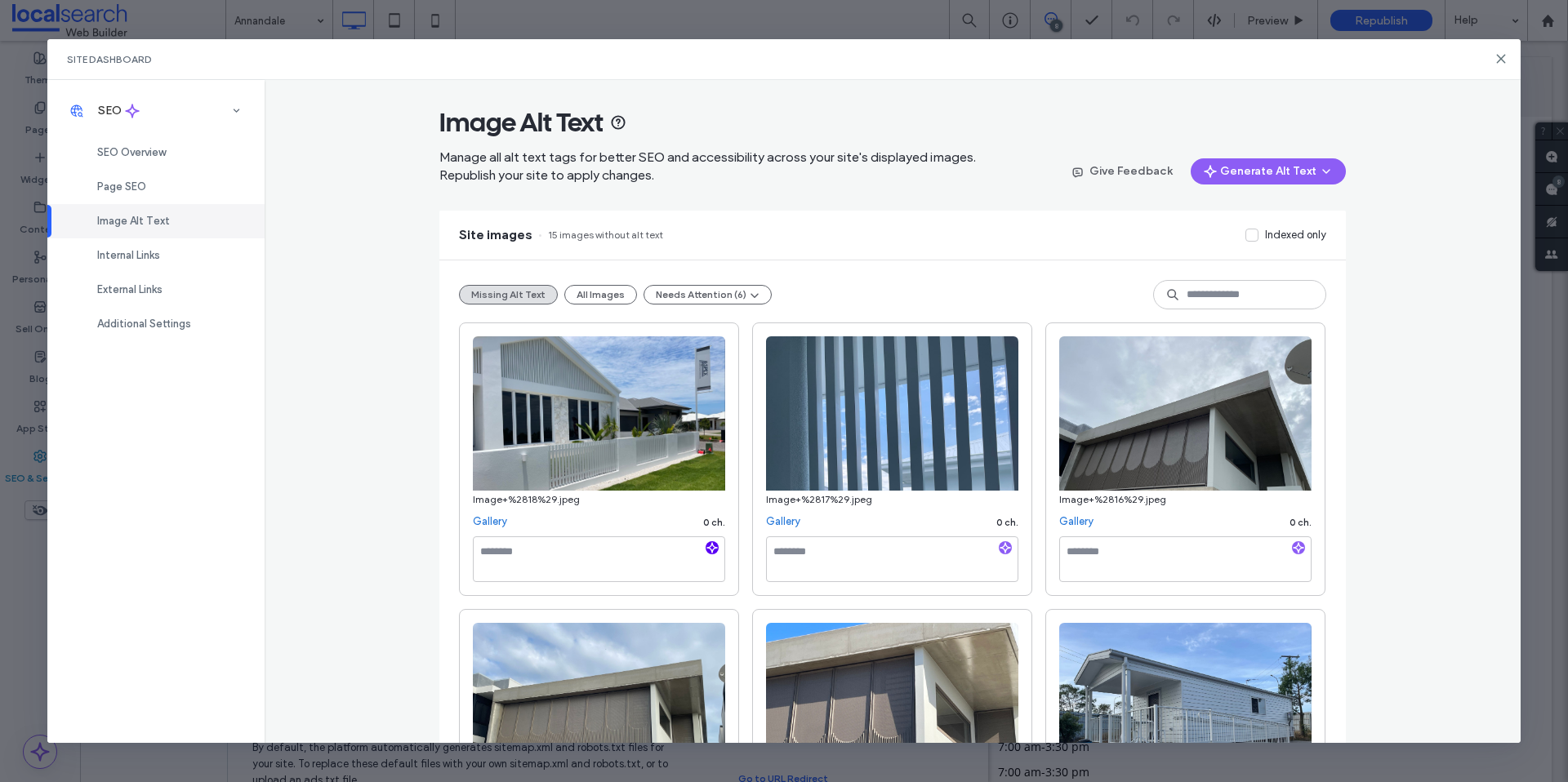
click at [707, 549] on icon "button" at bounding box center [712, 547] width 11 height 11
click at [614, 567] on textarea at bounding box center [599, 560] width 252 height 46
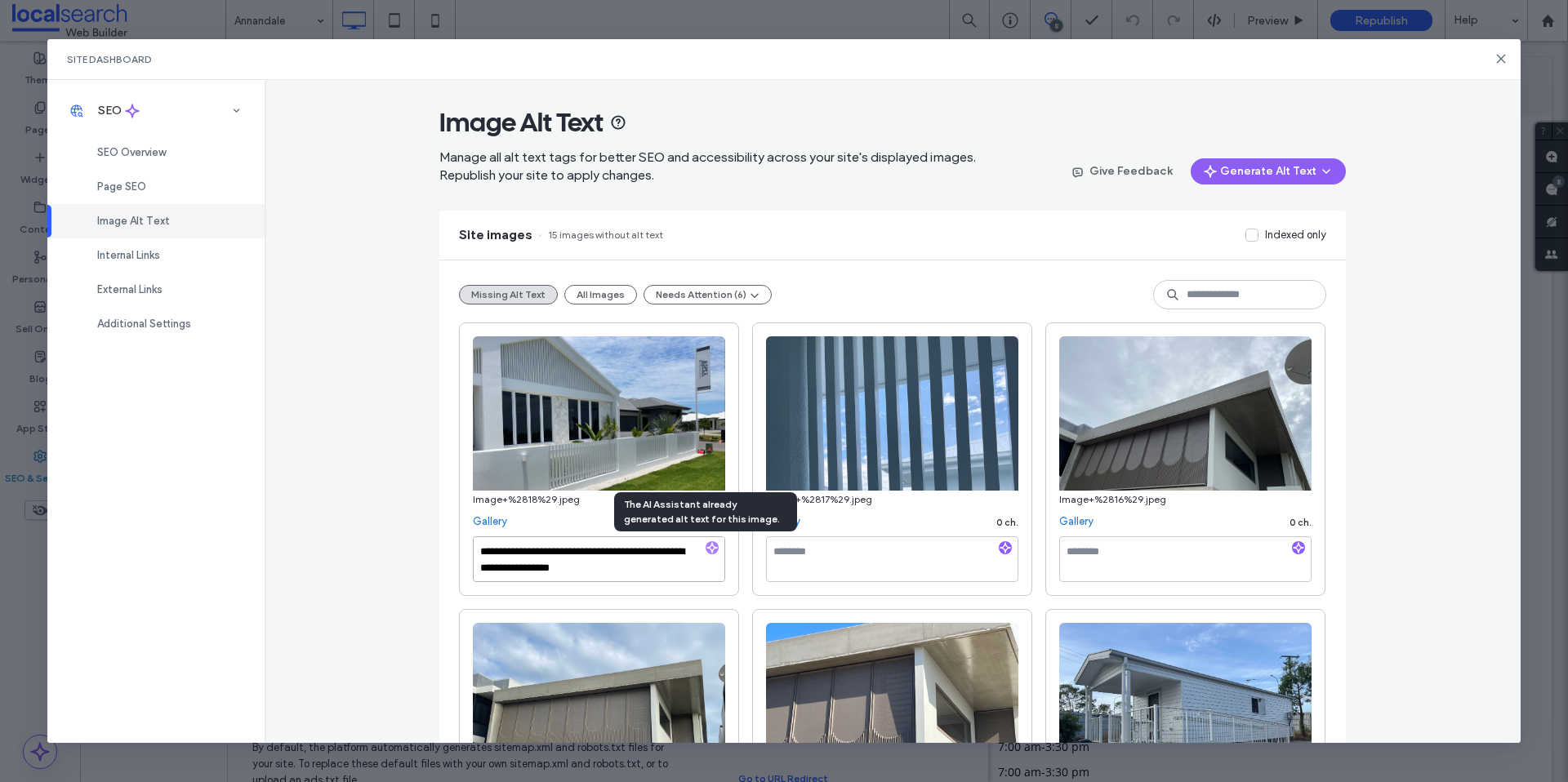
paste textarea "**********"
click at [620, 558] on textarea "**********" at bounding box center [599, 560] width 252 height 46
type textarea "**********"
click at [831, 560] on textarea at bounding box center [893, 560] width 252 height 46
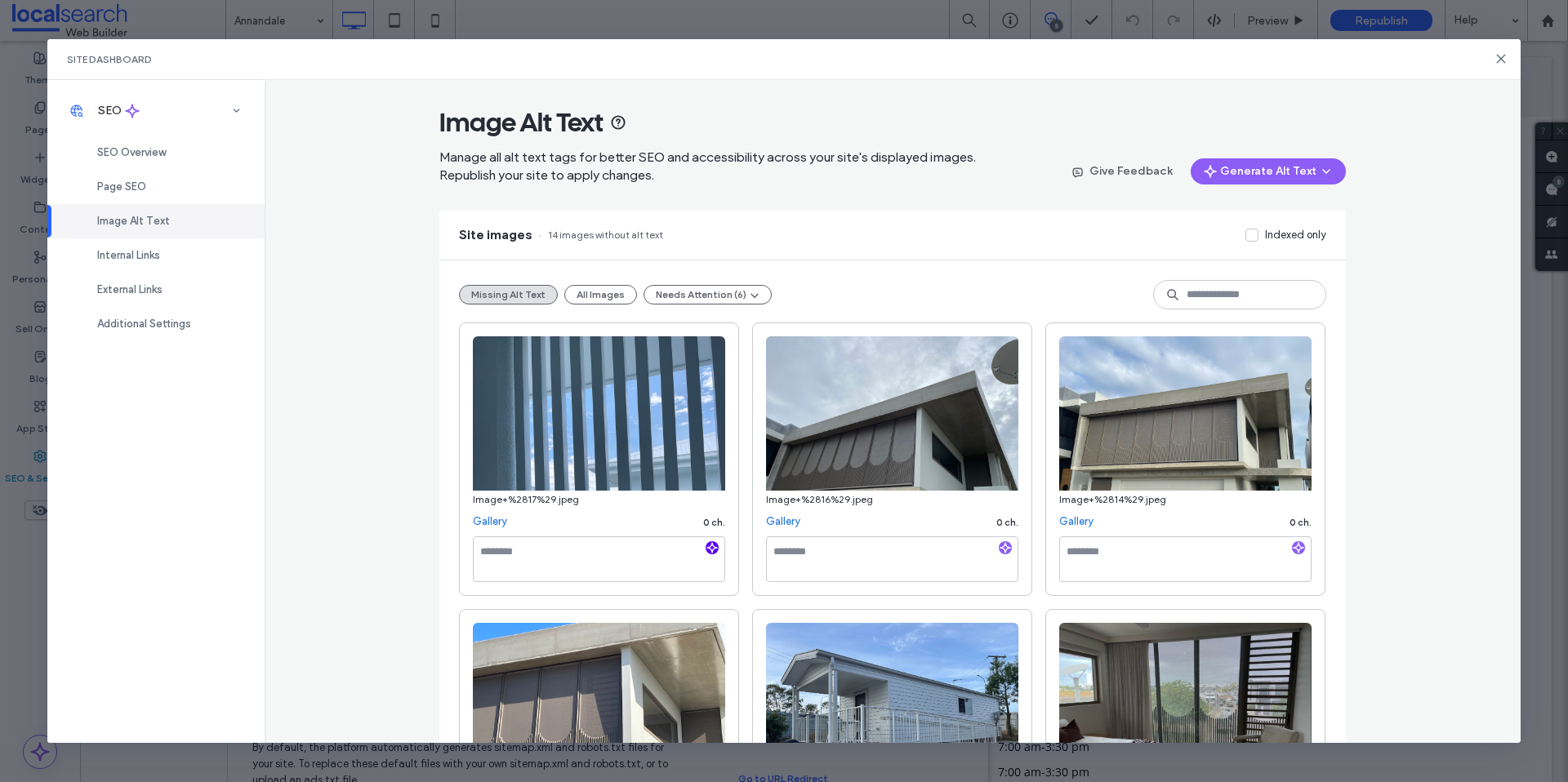
click at [707, 549] on use "button" at bounding box center [711, 547] width 10 height 10
paste textarea "**********"
type textarea "**********"
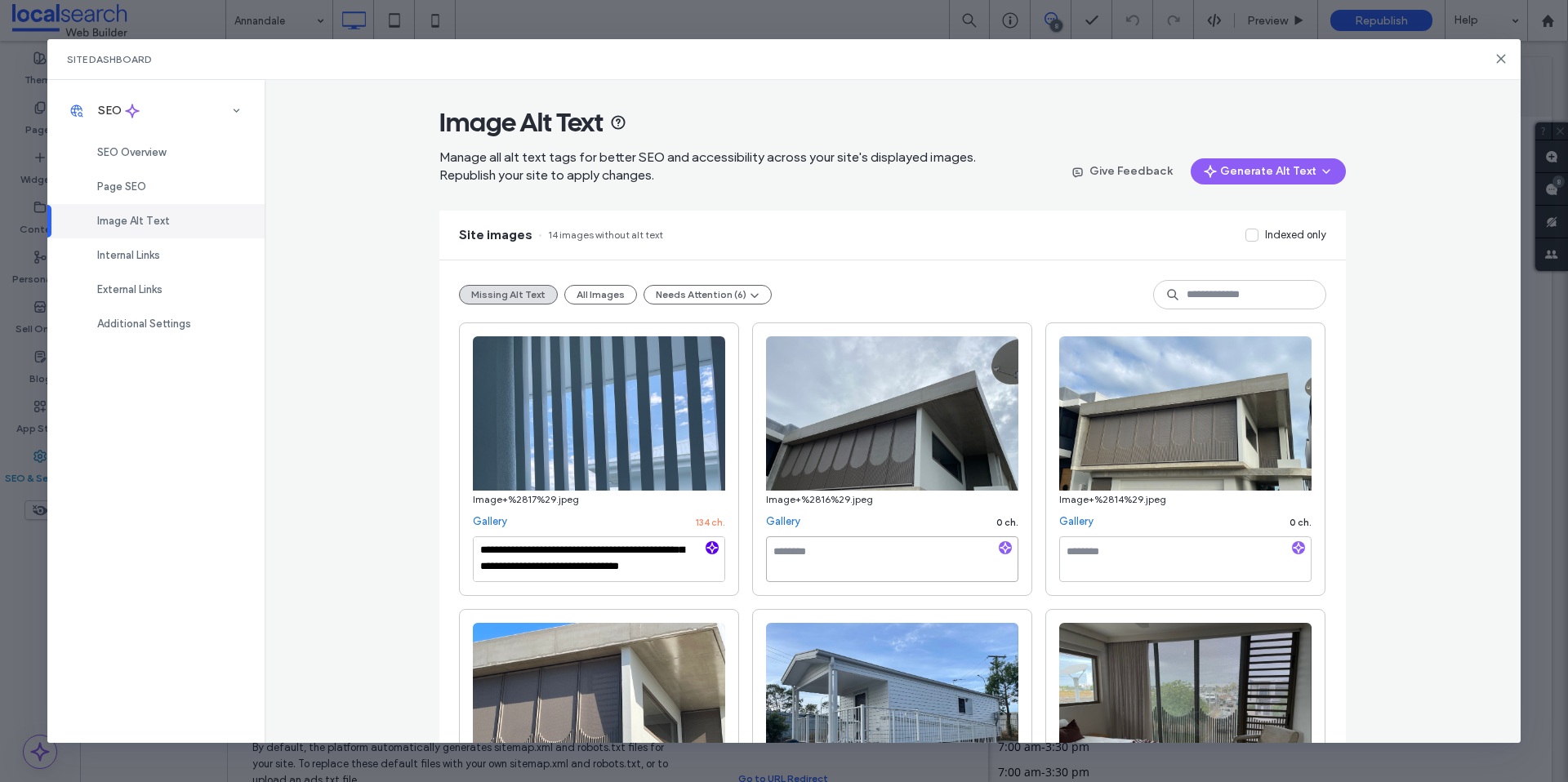
click at [817, 569] on textarea at bounding box center [893, 560] width 252 height 46
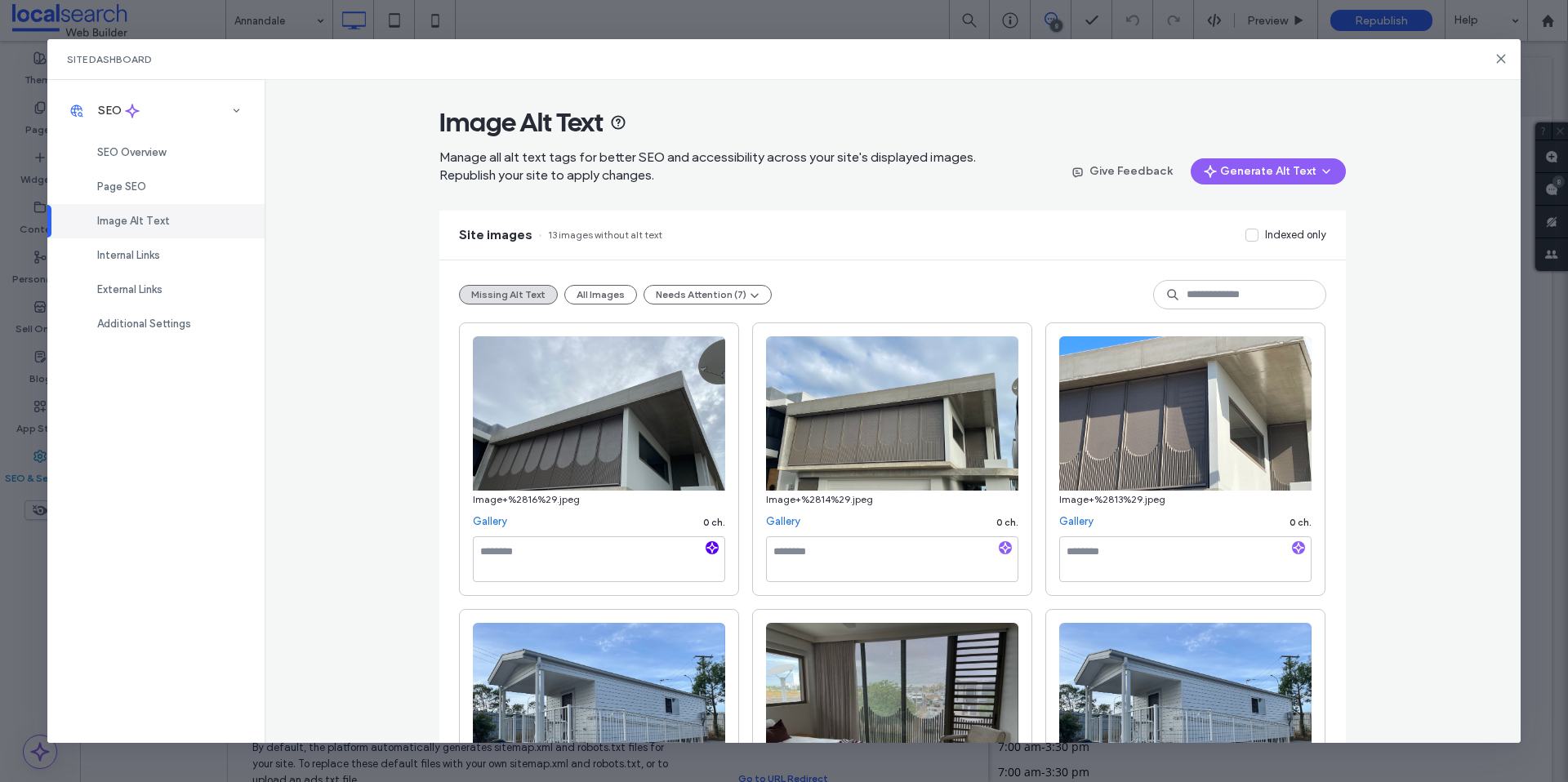
click at [707, 548] on icon "button" at bounding box center [712, 547] width 11 height 11
paste textarea "**********"
type textarea "**********"
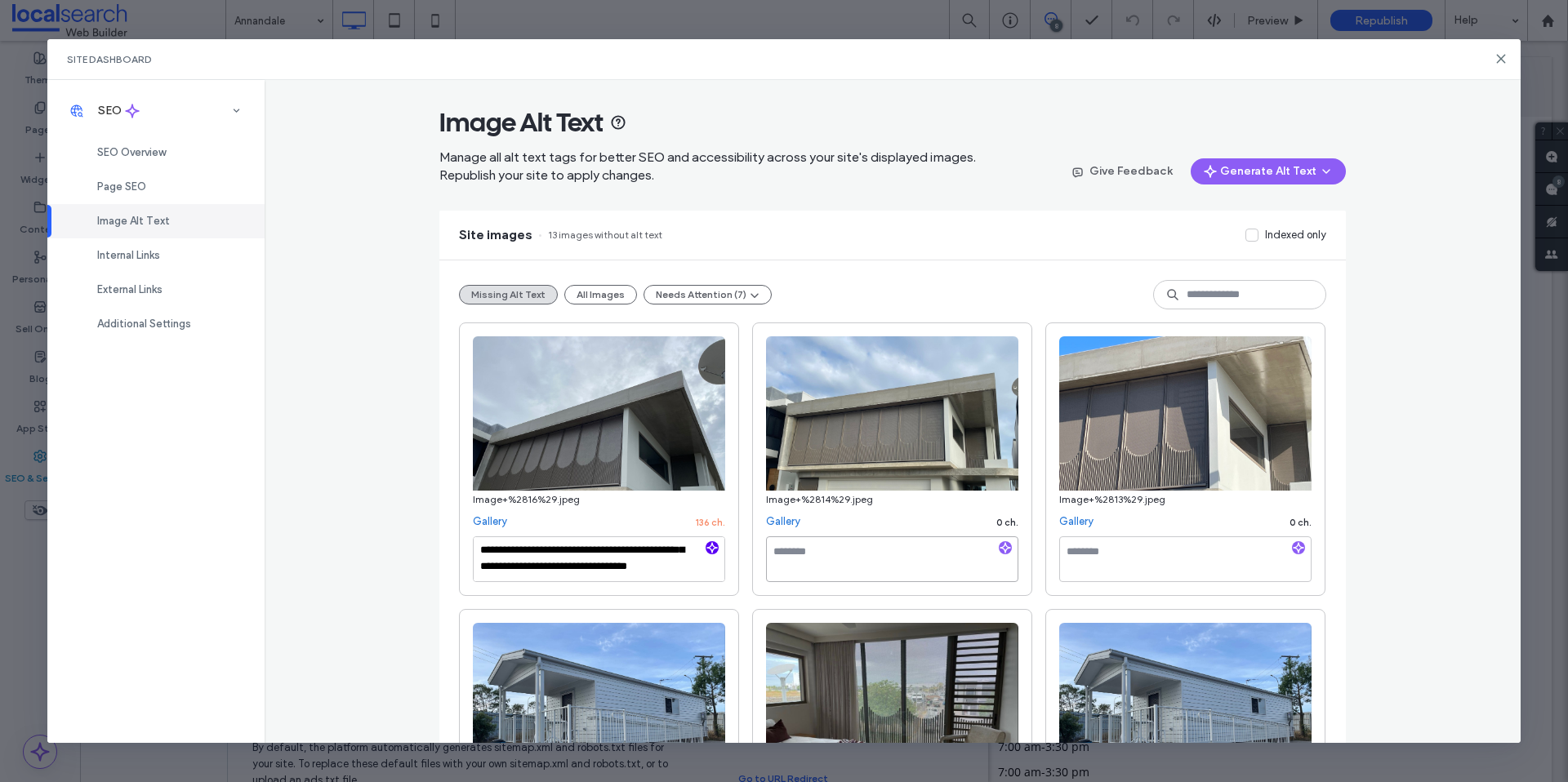
click at [818, 557] on textarea at bounding box center [893, 560] width 252 height 46
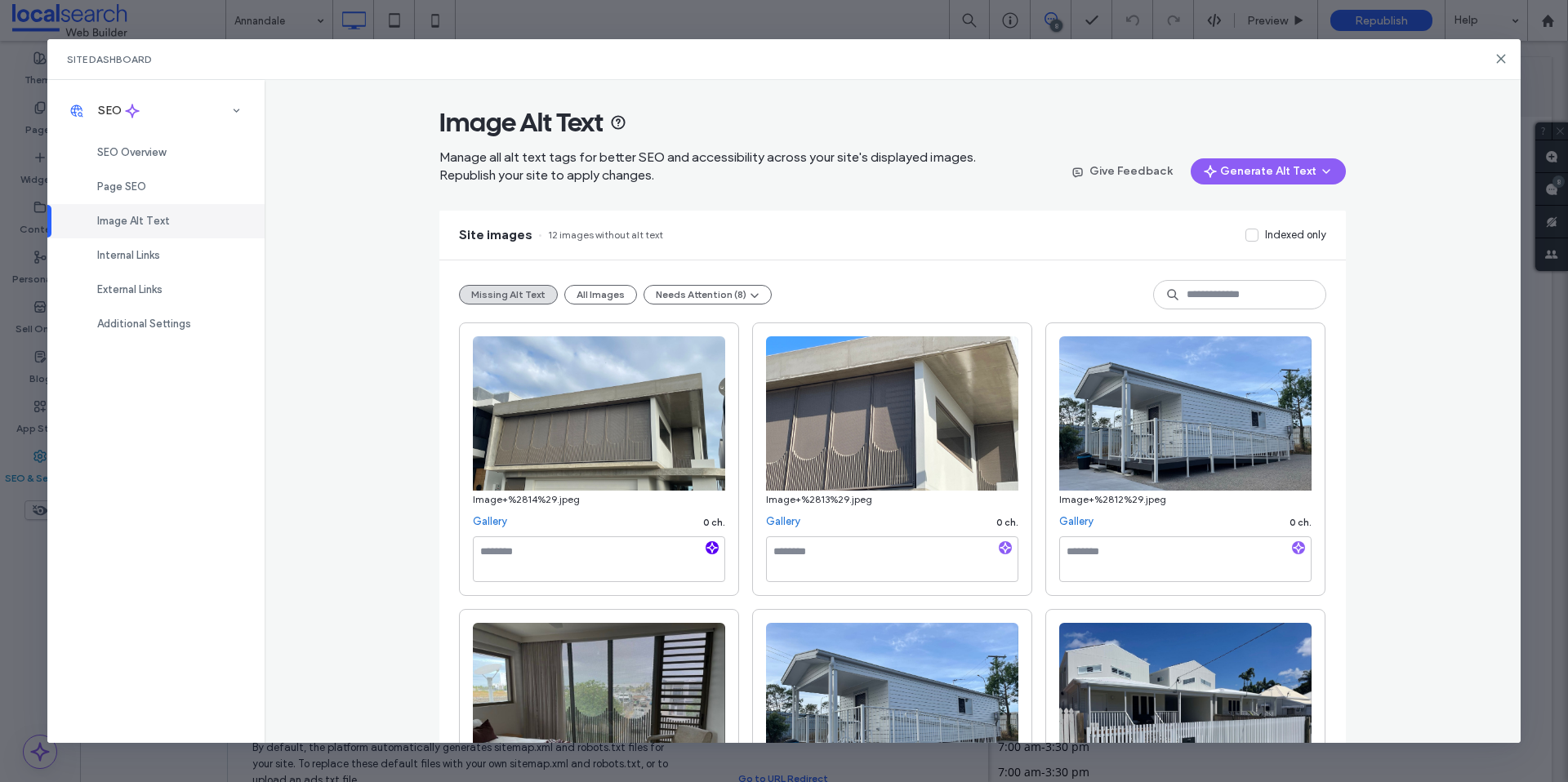
click at [707, 550] on use "button" at bounding box center [711, 547] width 10 height 10
click at [662, 574] on textarea "**********" at bounding box center [599, 560] width 252 height 46
paste textarea "**********"
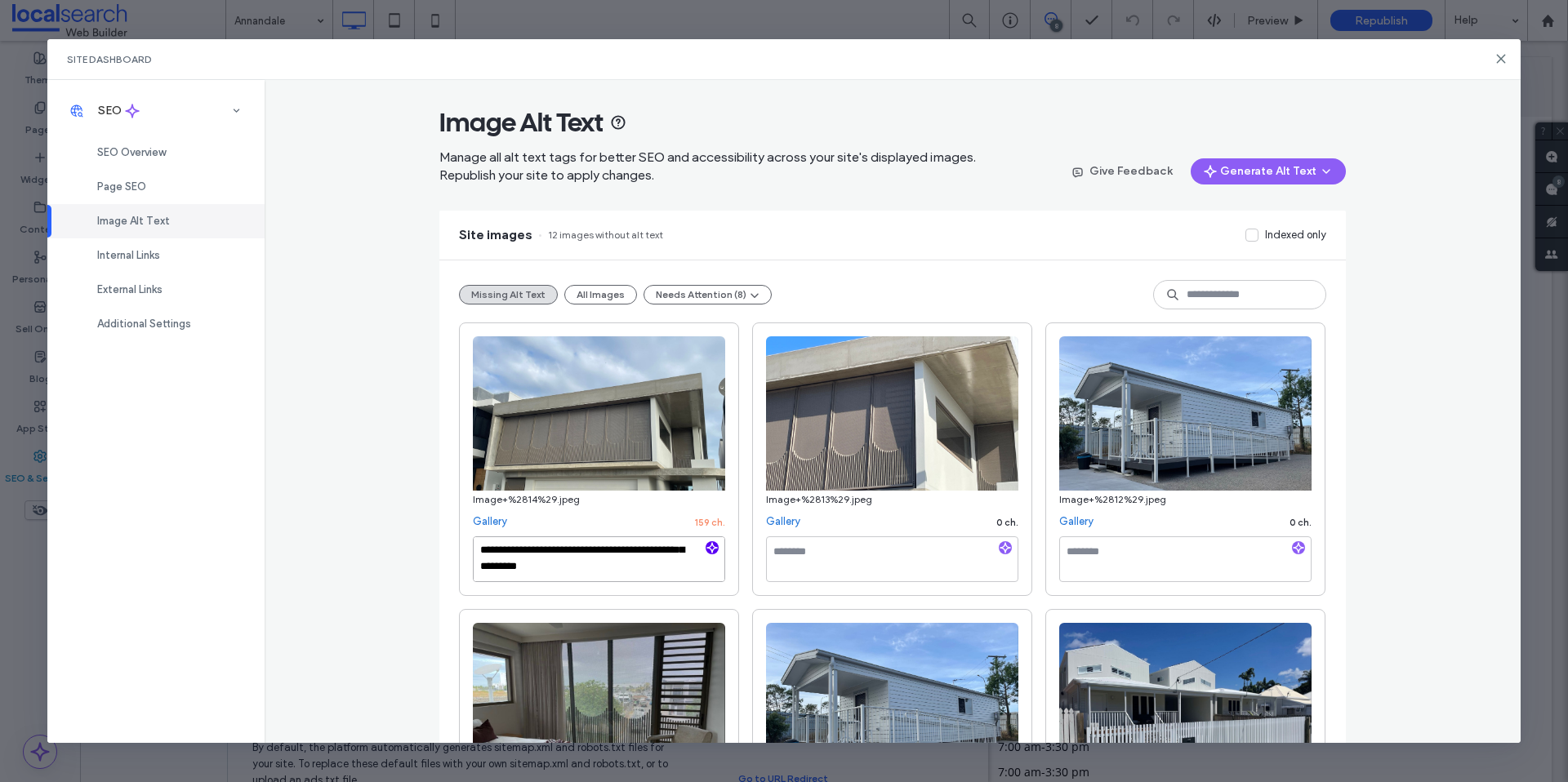
type textarea "**********"
click at [835, 567] on textarea at bounding box center [893, 560] width 252 height 46
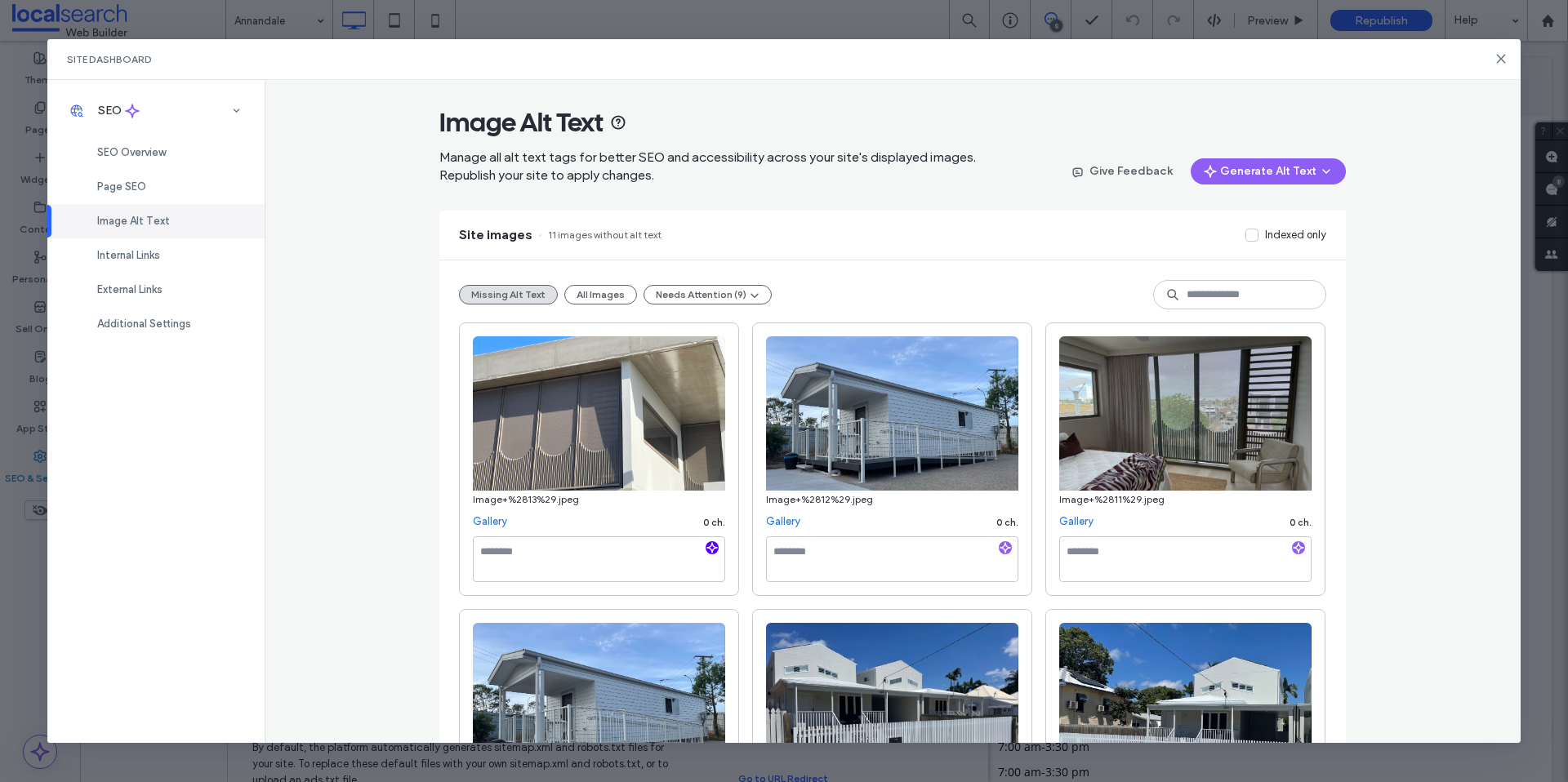
click at [707, 550] on use "button" at bounding box center [711, 547] width 10 height 10
paste textarea "**********"
type textarea "**********"
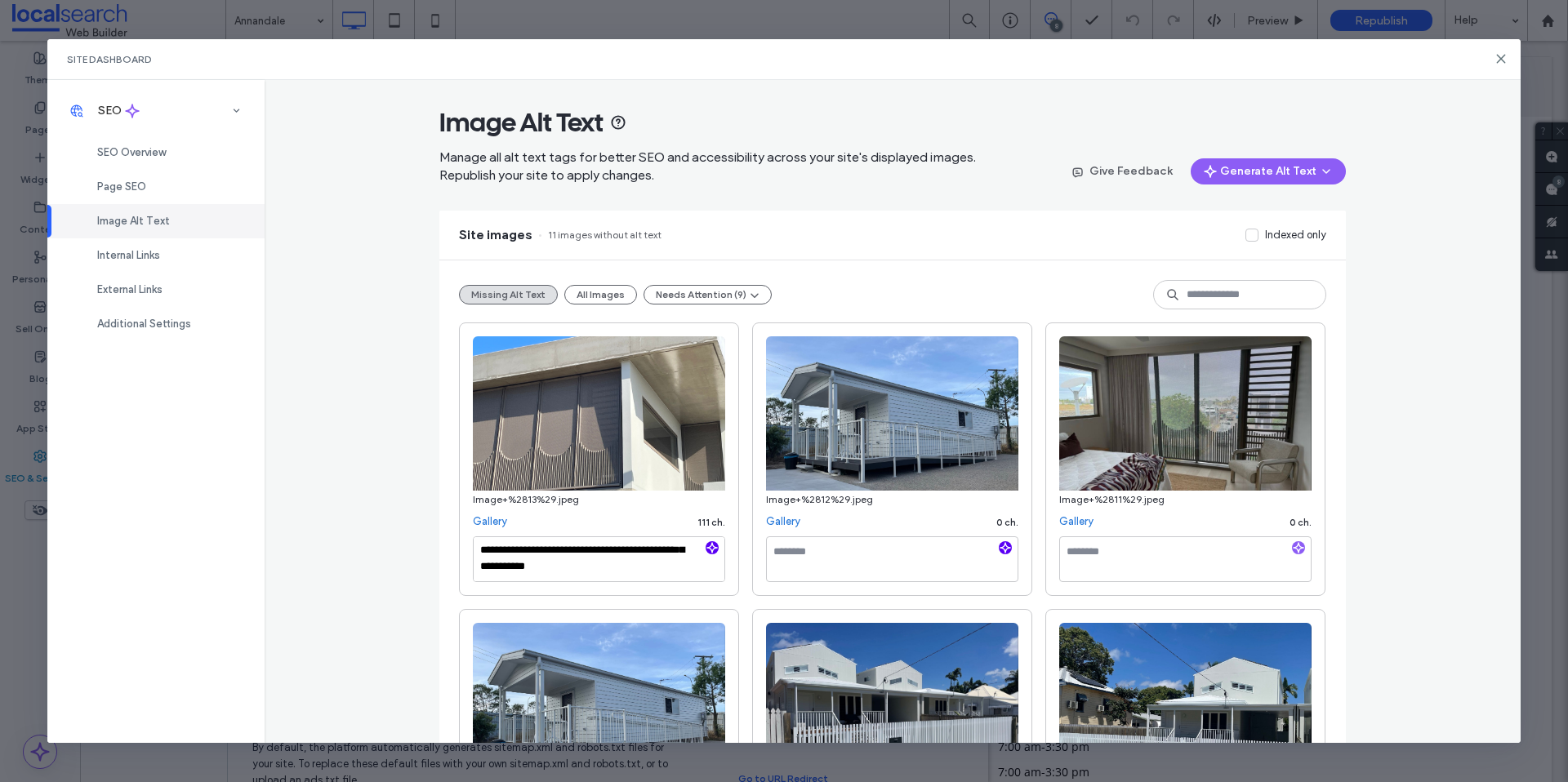
click at [1000, 543] on icon "button" at bounding box center [1005, 547] width 11 height 11
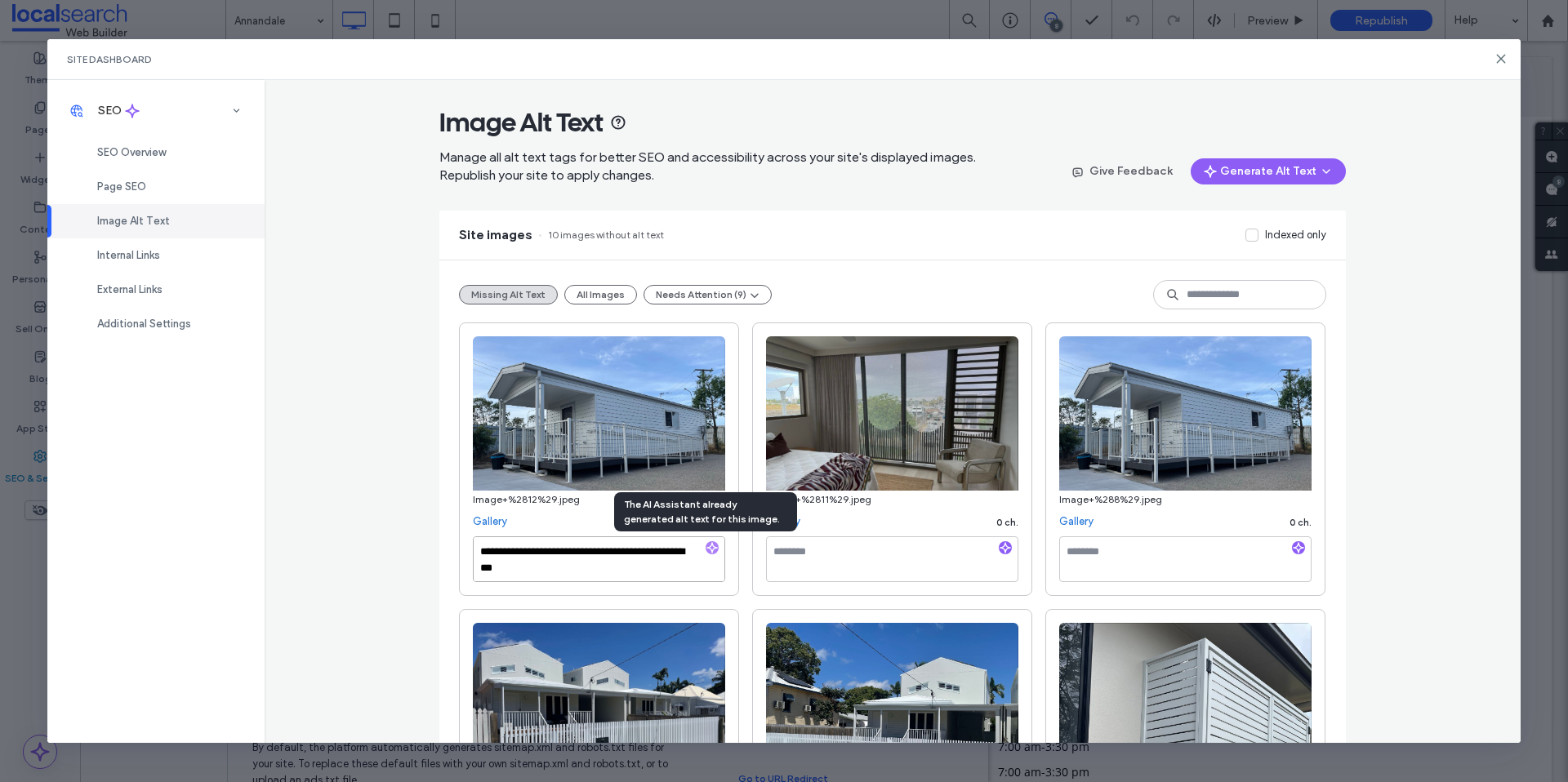
click at [632, 572] on textarea "**********" at bounding box center [599, 560] width 252 height 46
paste textarea "**********"
click at [533, 553] on textarea "**********" at bounding box center [599, 560] width 252 height 46
type textarea "**********"
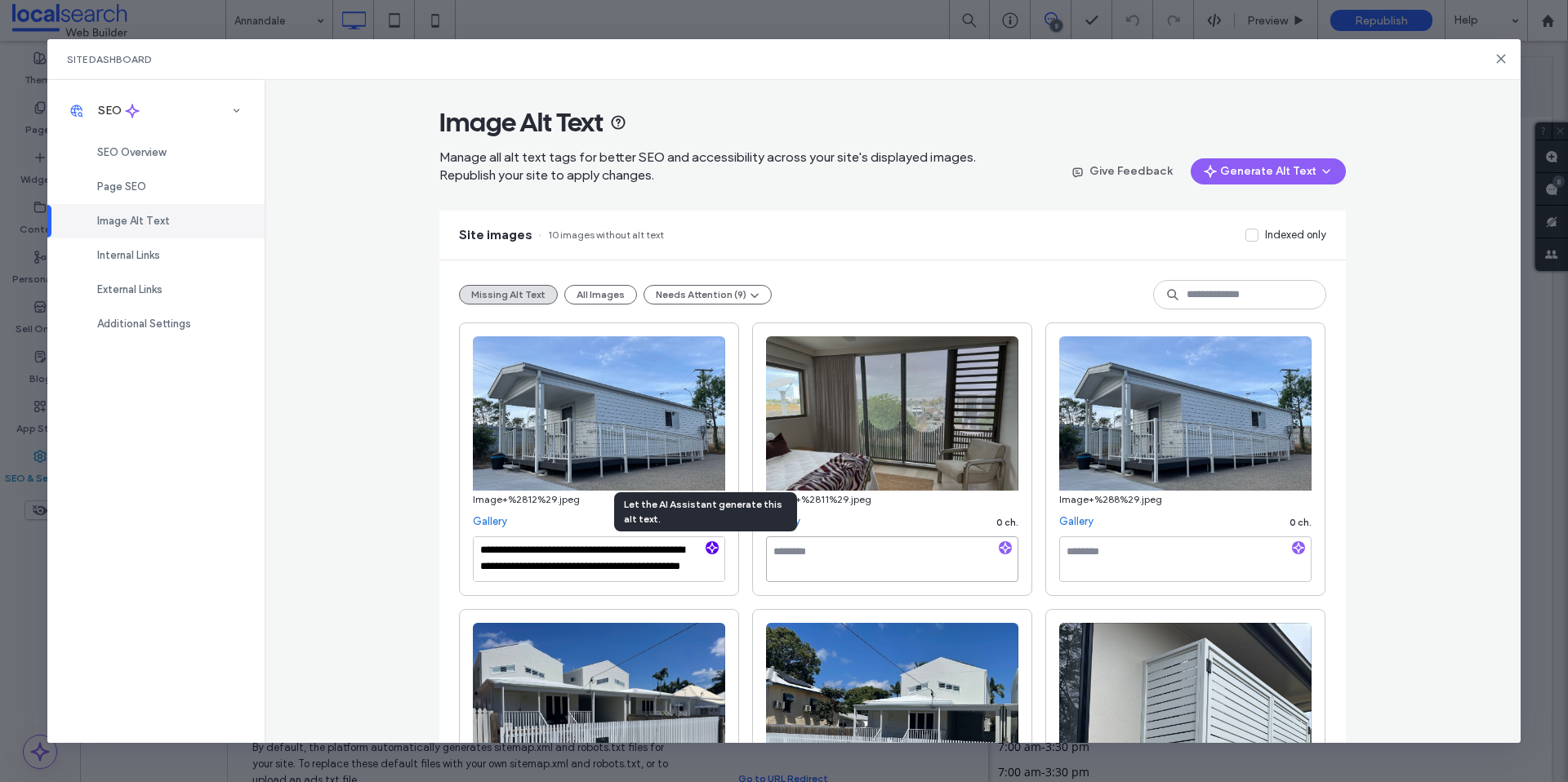
click at [873, 567] on textarea at bounding box center [893, 560] width 252 height 46
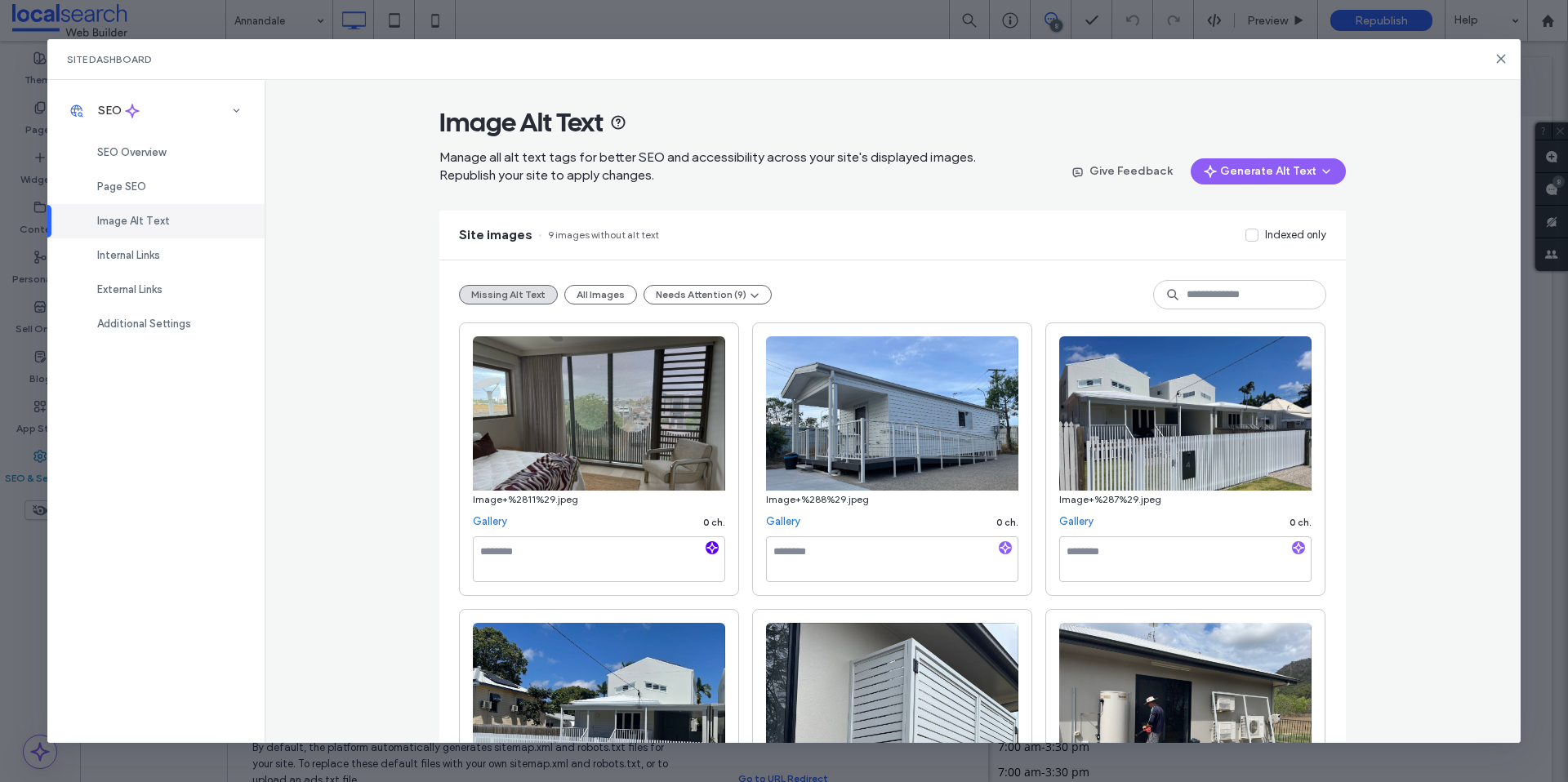
click at [709, 548] on icon "button" at bounding box center [712, 547] width 11 height 11
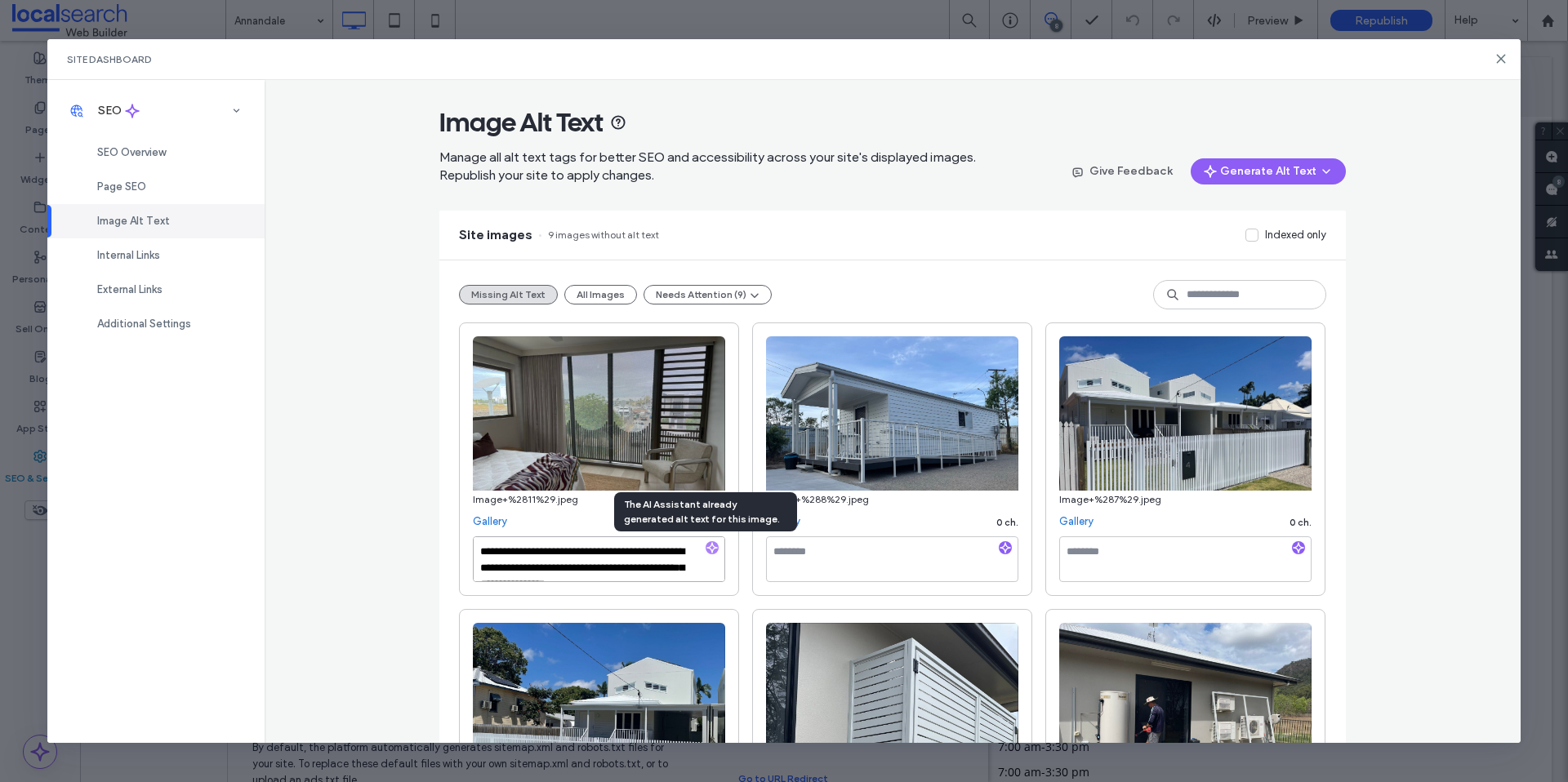
scroll to position [18, 0]
paste textarea "**********"
type textarea "**********"
click at [824, 555] on textarea at bounding box center [893, 560] width 252 height 46
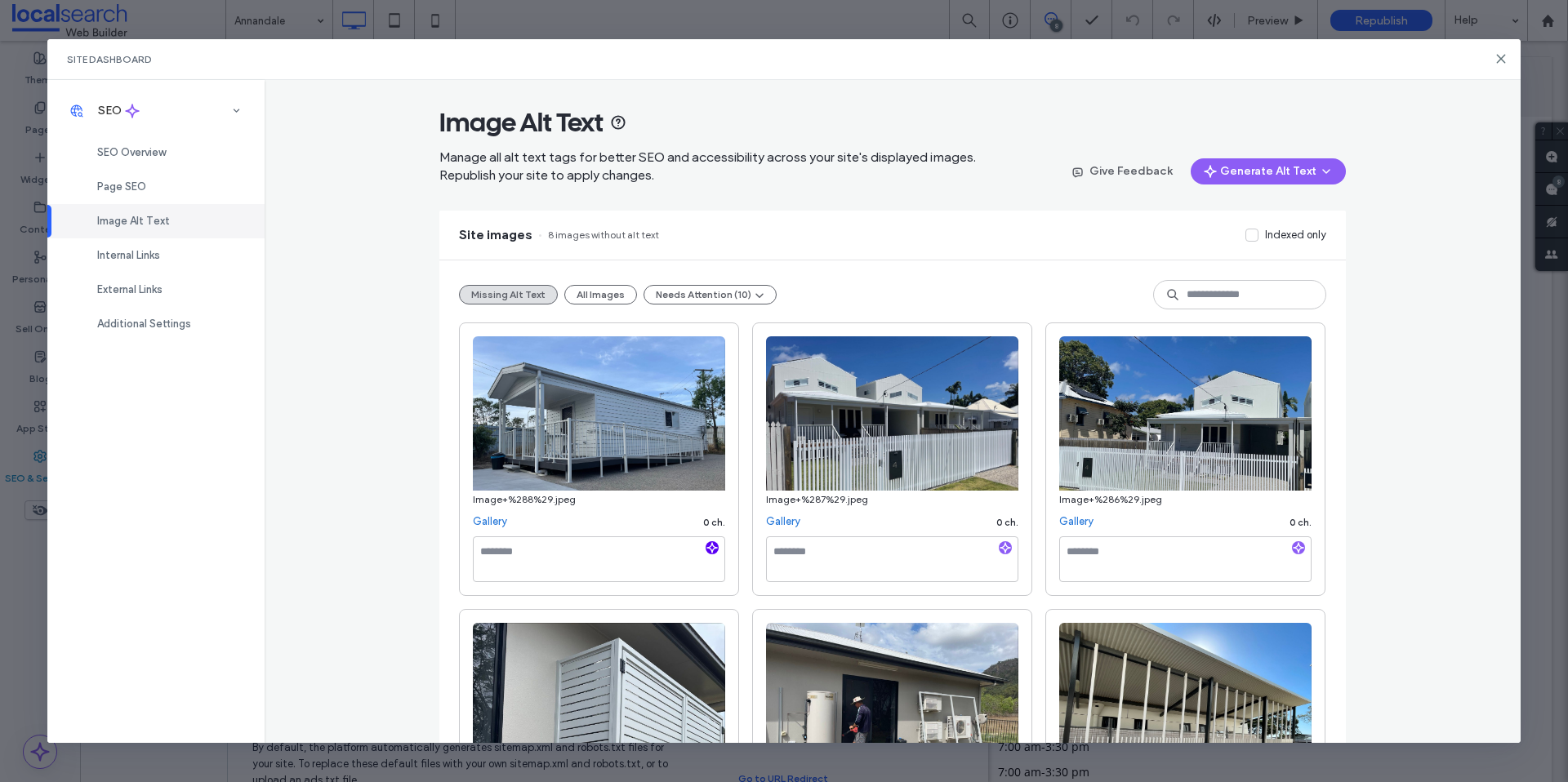
click at [707, 548] on use "button" at bounding box center [711, 547] width 10 height 10
paste textarea "**********"
type textarea "**********"
click at [815, 557] on textarea at bounding box center [893, 560] width 252 height 46
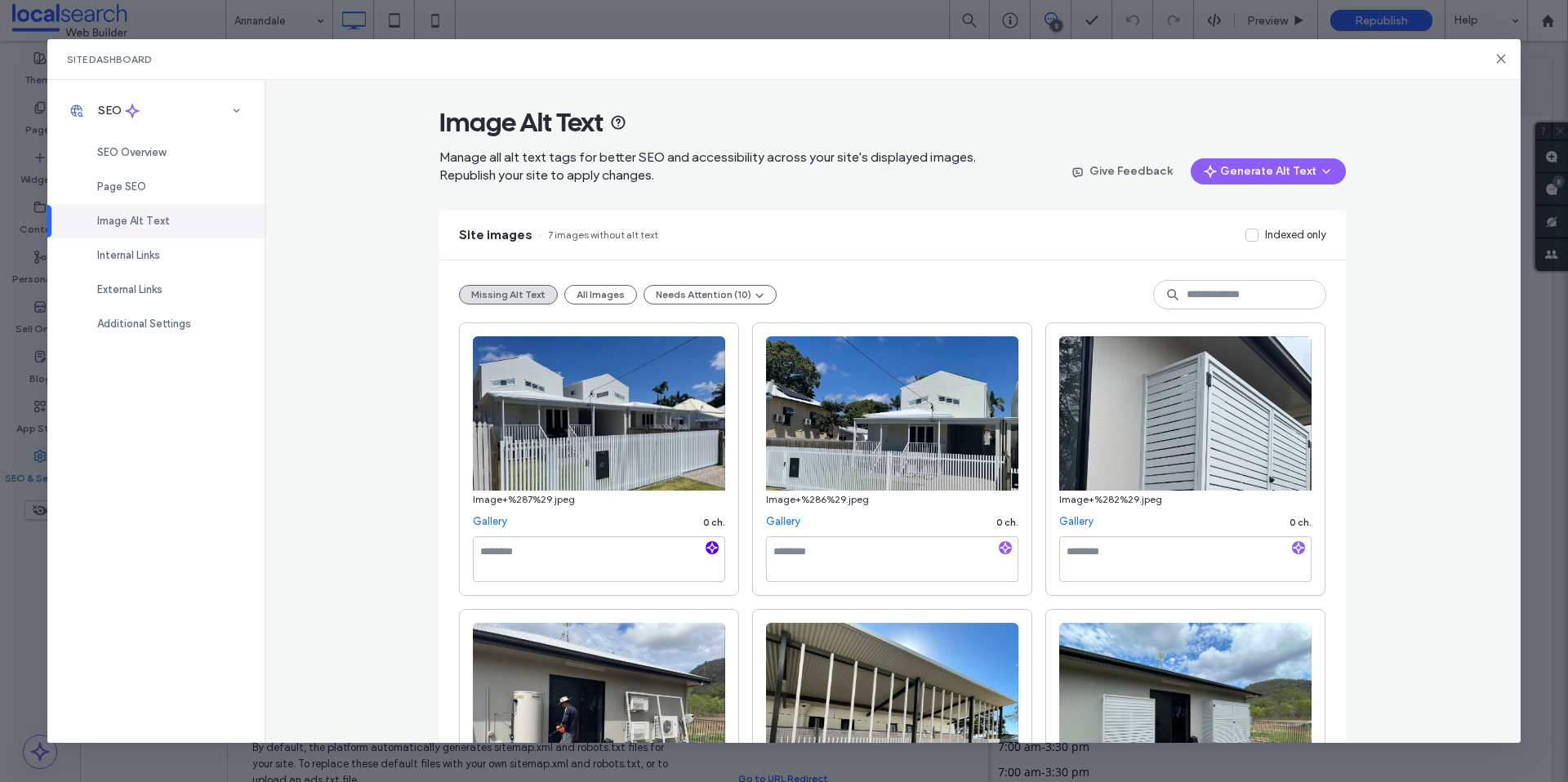
click at [710, 547] on use "button" at bounding box center [711, 547] width 10 height 10
type textarea "**********"
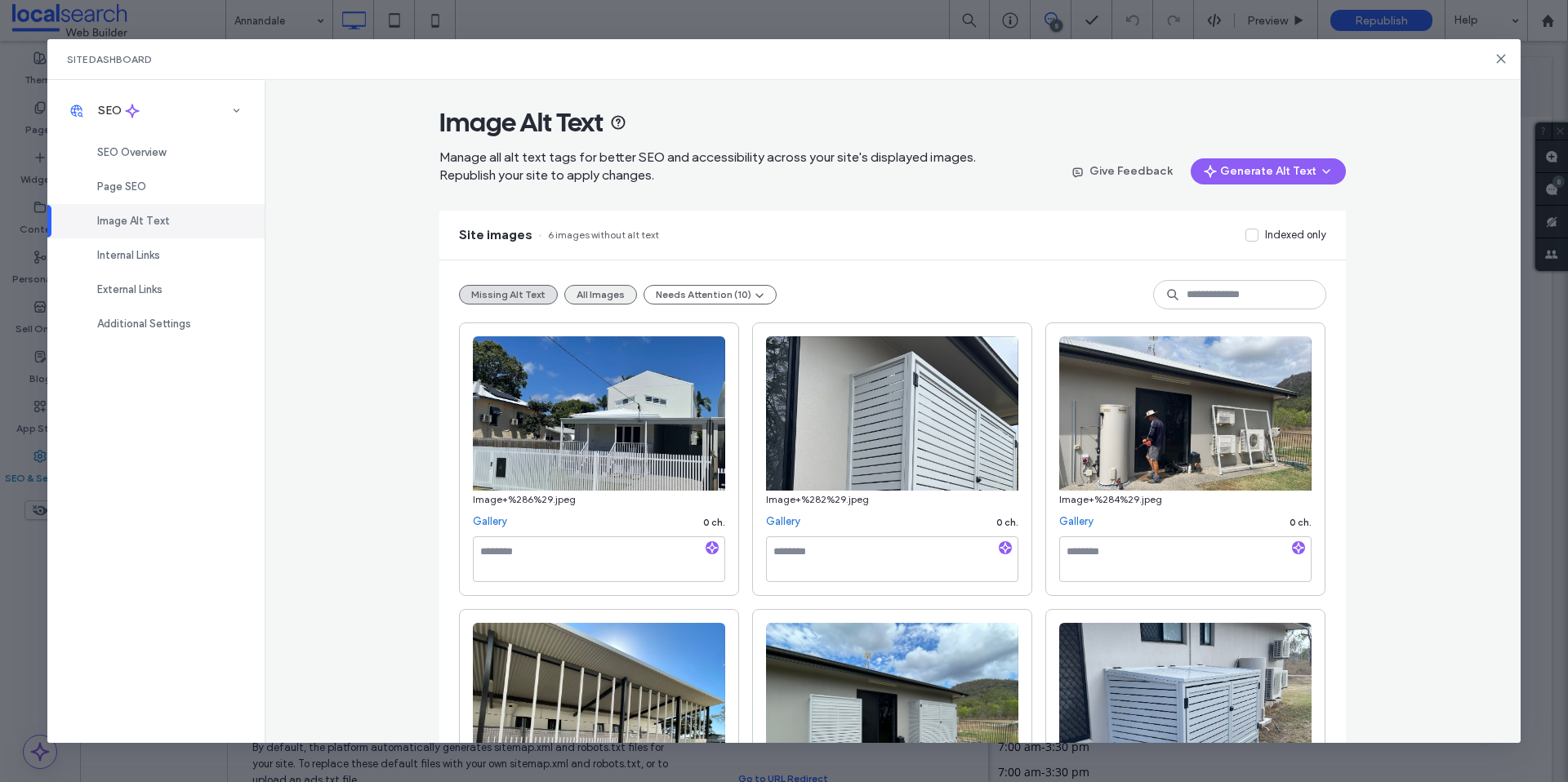
click at [587, 295] on button "All Images" at bounding box center [600, 294] width 73 height 19
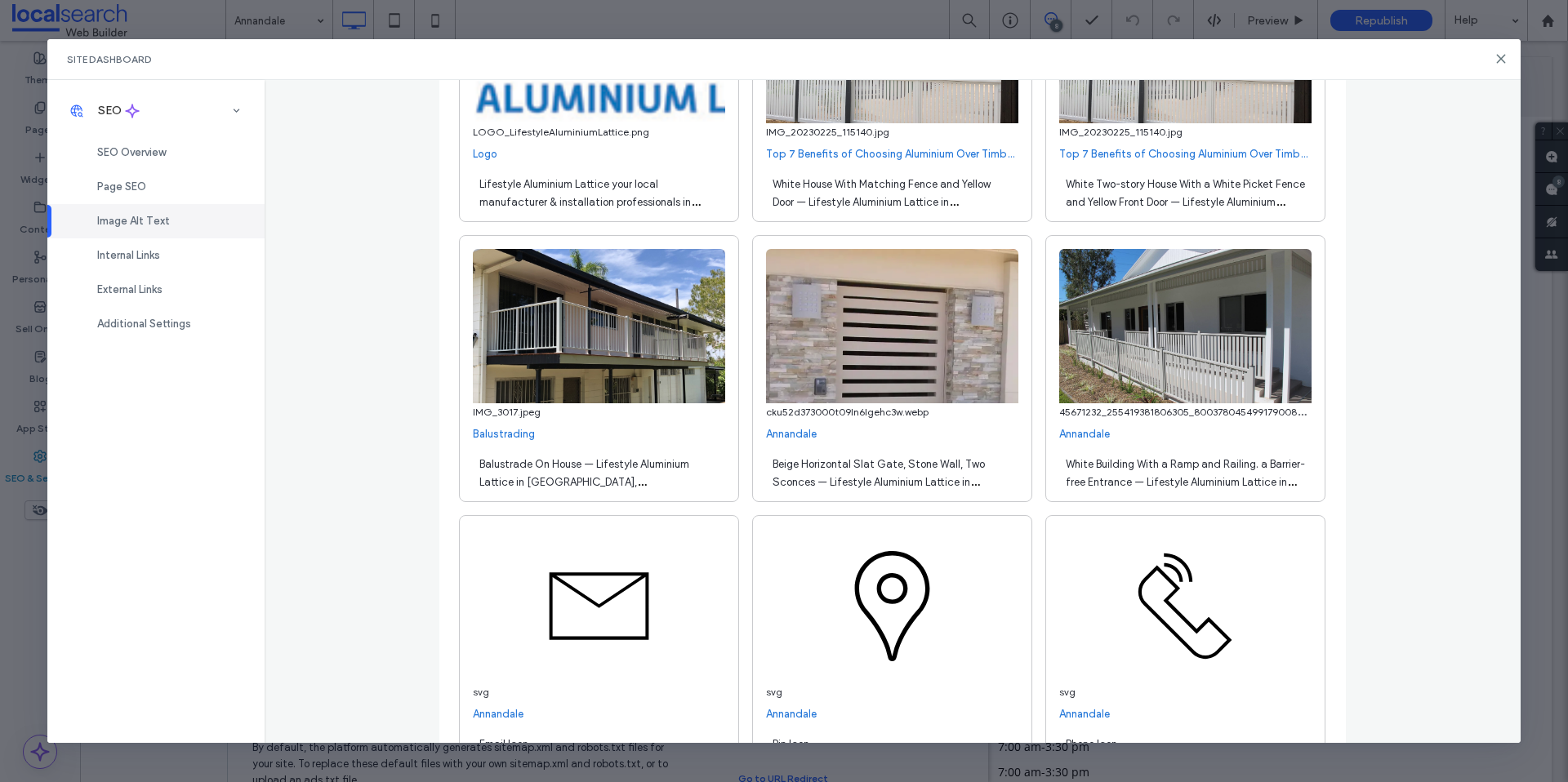
scroll to position [13882, 0]
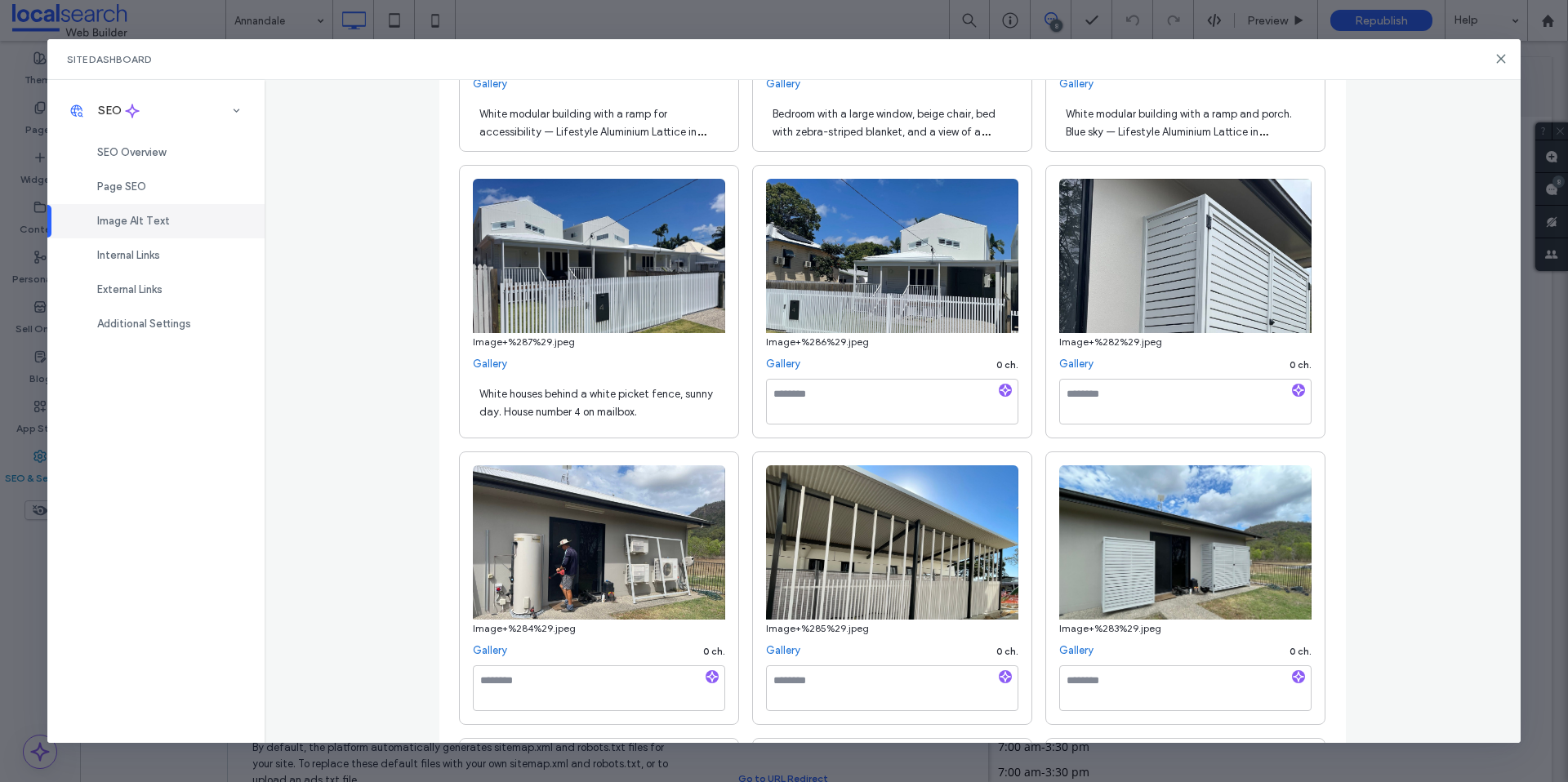
click at [647, 411] on div "White houses behind a white picket fence, sunny day. House number 4 on mailbox." at bounding box center [599, 402] width 252 height 46
click at [635, 417] on textarea "**********" at bounding box center [599, 402] width 252 height 46
click at [667, 415] on textarea "**********" at bounding box center [599, 402] width 252 height 46
paste textarea "**********"
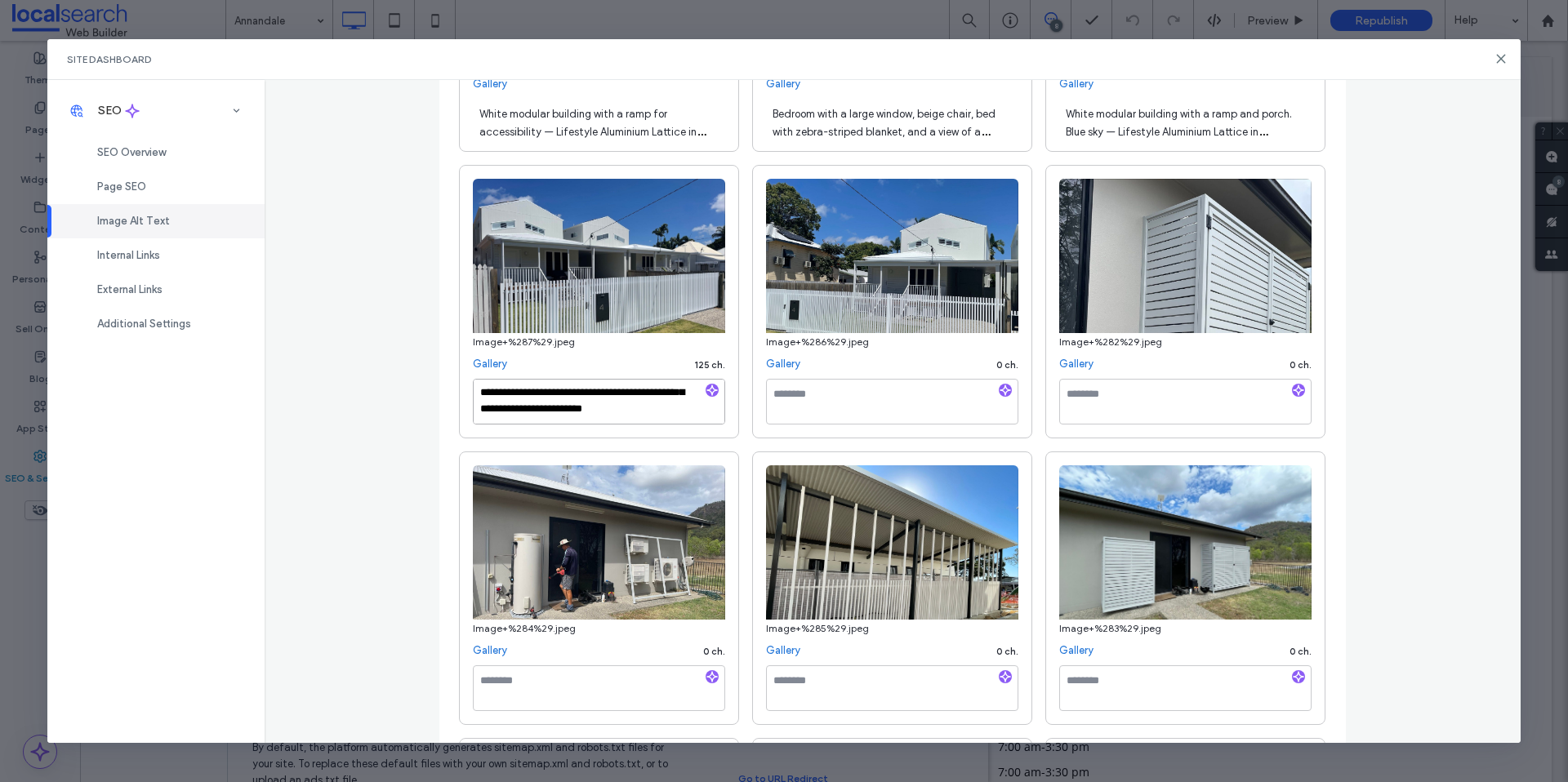
type textarea "**********"
click at [793, 411] on textarea at bounding box center [893, 402] width 252 height 46
click at [1004, 391] on icon "button" at bounding box center [1005, 390] width 11 height 11
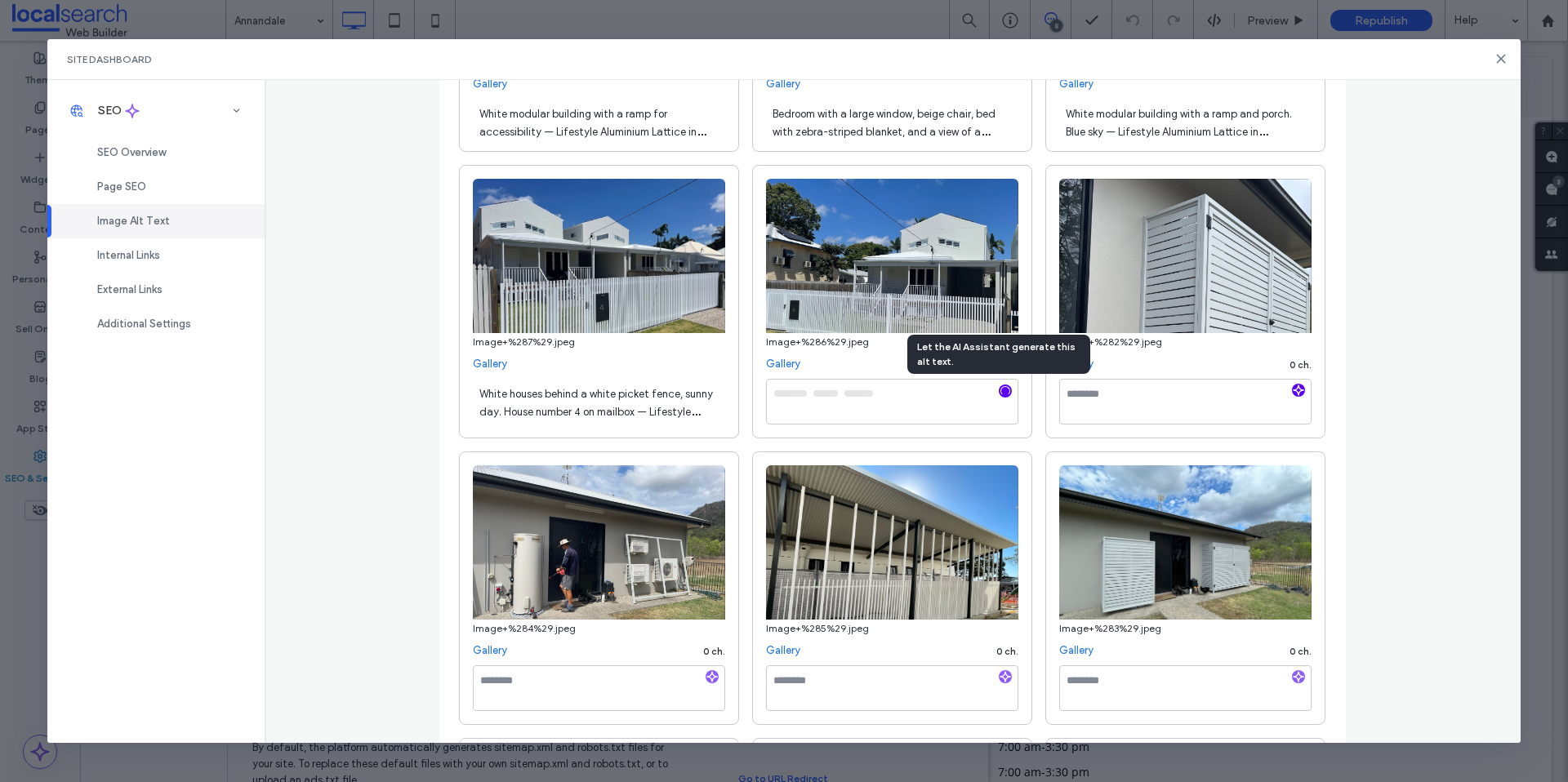
click at [1295, 391] on use "button" at bounding box center [1298, 390] width 10 height 10
click at [709, 675] on icon "button" at bounding box center [712, 676] width 11 height 11
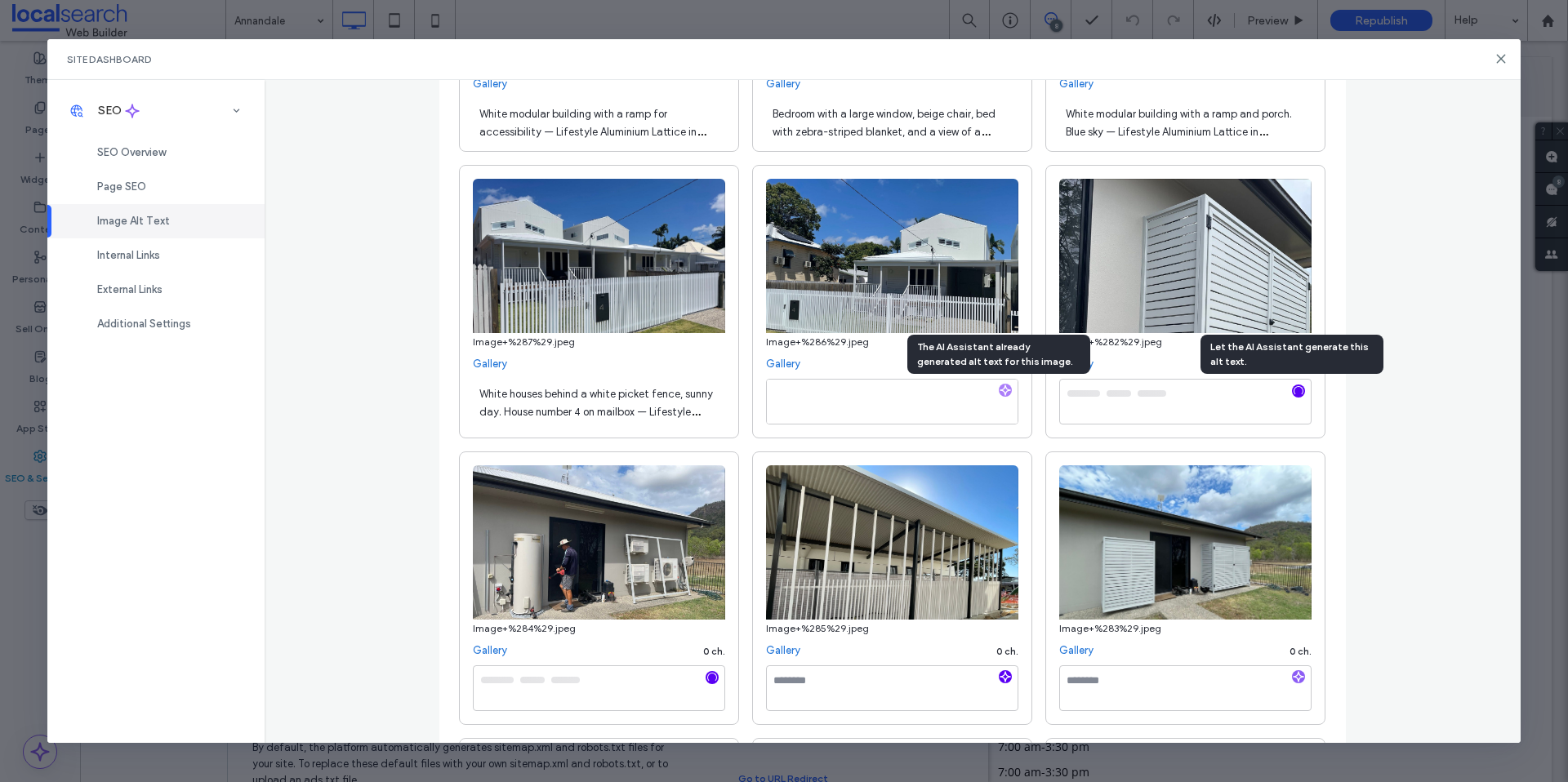
click at [1001, 678] on icon "button" at bounding box center [1005, 676] width 11 height 11
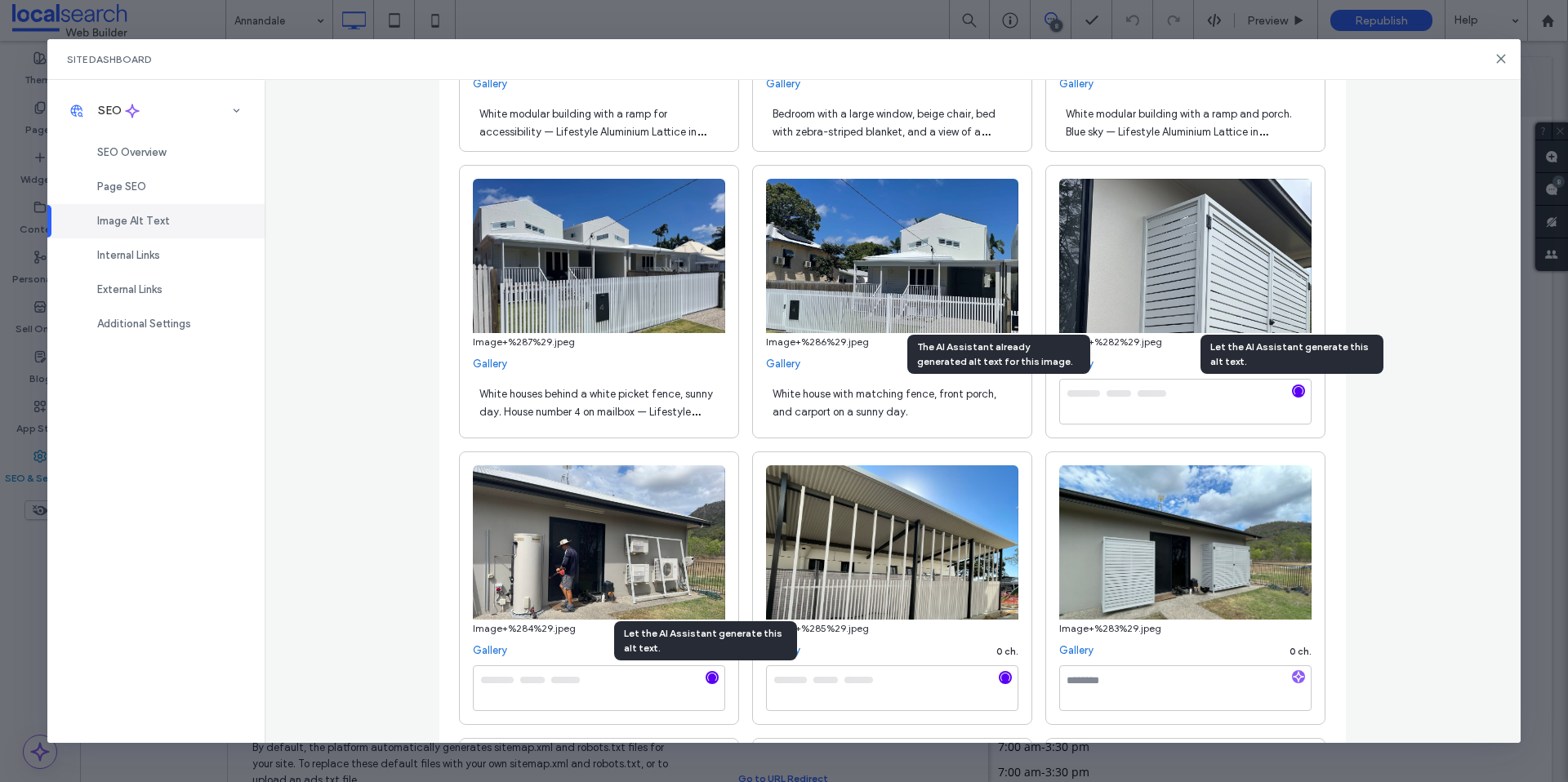
click at [1296, 678] on icon "button" at bounding box center [1298, 676] width 11 height 11
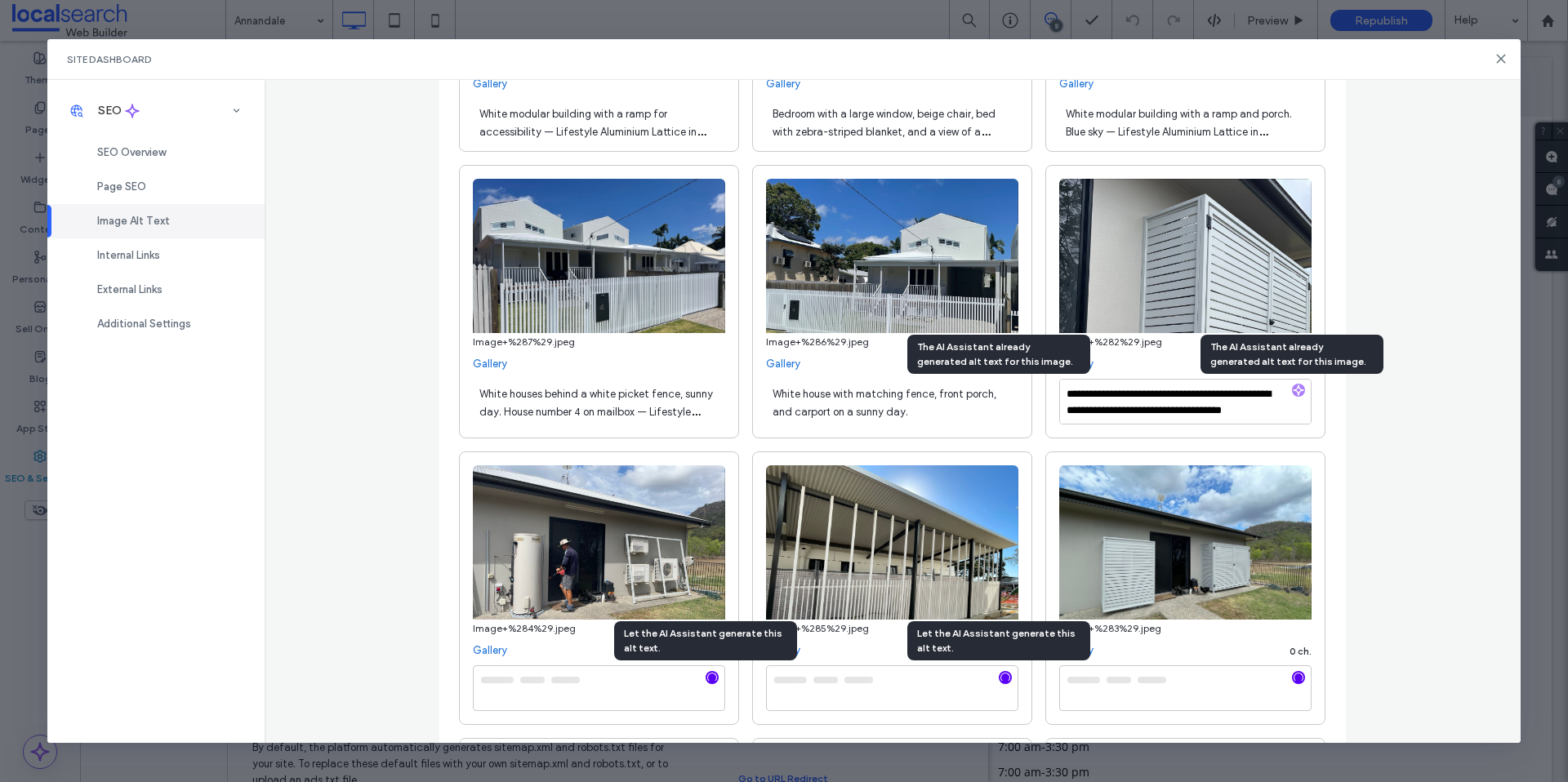
click at [915, 413] on div "White house with matching fence, front porch, and carport on a sunny day." at bounding box center [893, 402] width 252 height 46
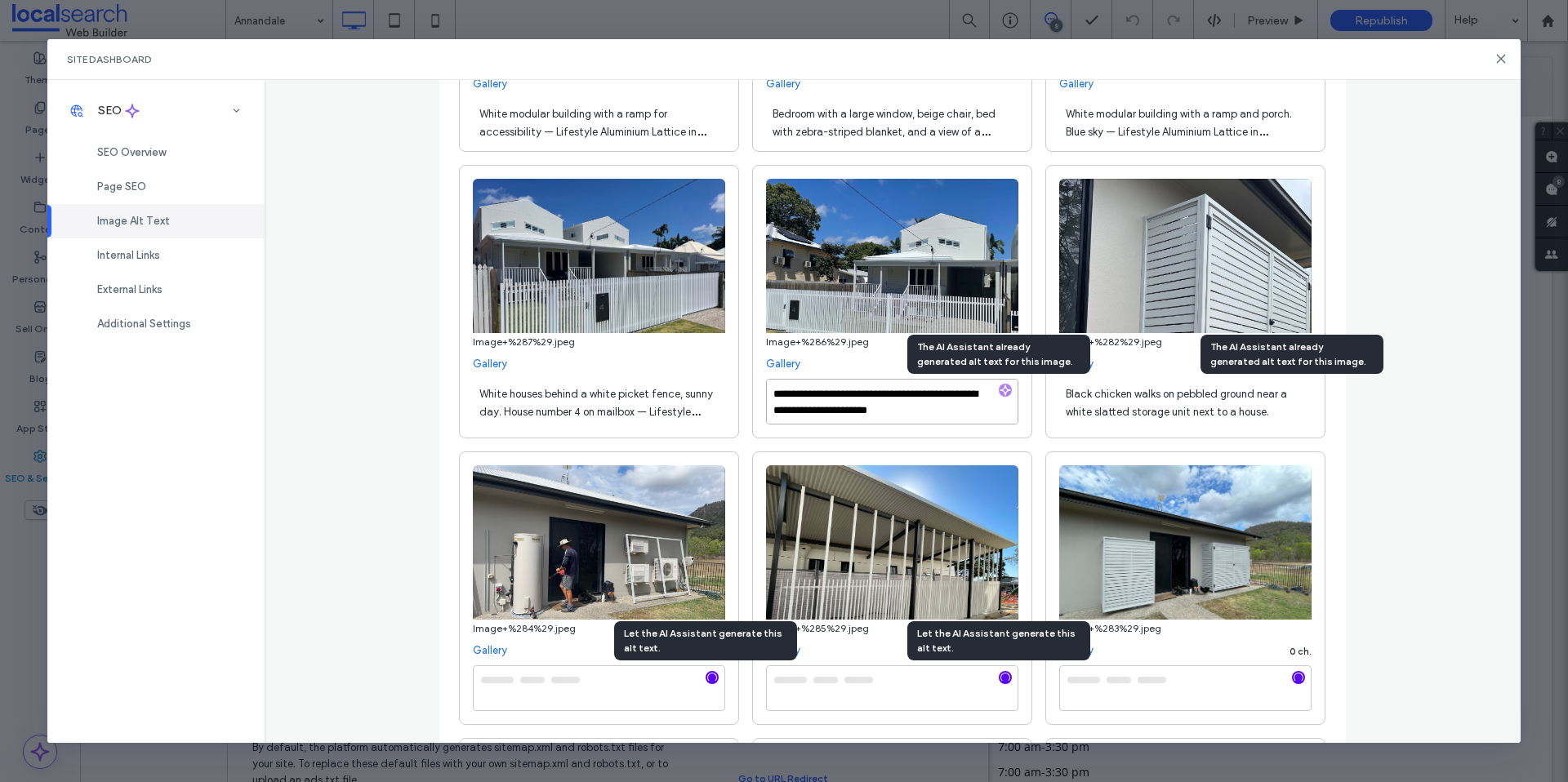
click at [925, 415] on textarea "**********" at bounding box center [893, 402] width 252 height 46
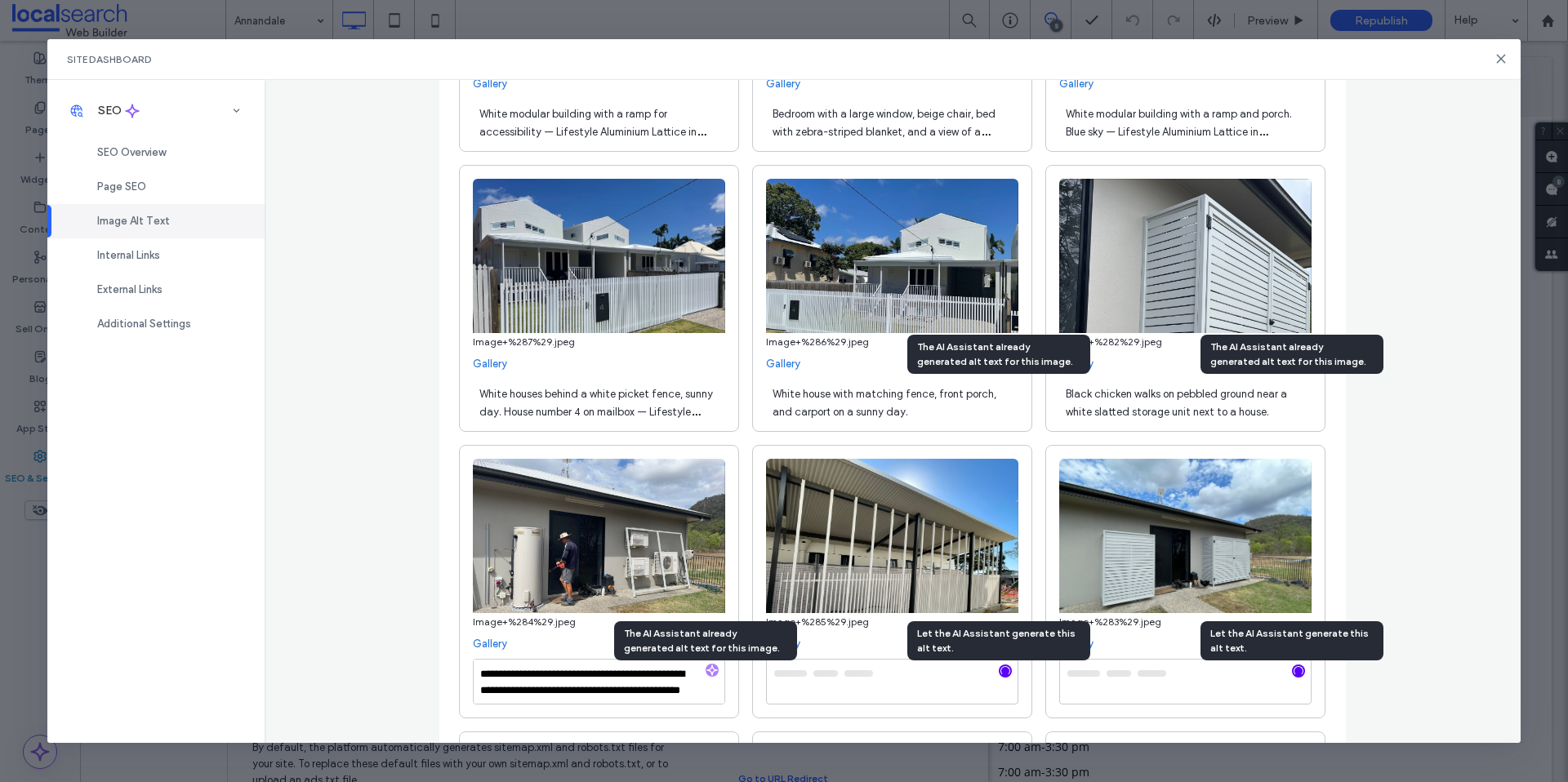
click at [956, 412] on div "White house with matching fence, front porch, and carport on a sunny day." at bounding box center [893, 402] width 252 height 46
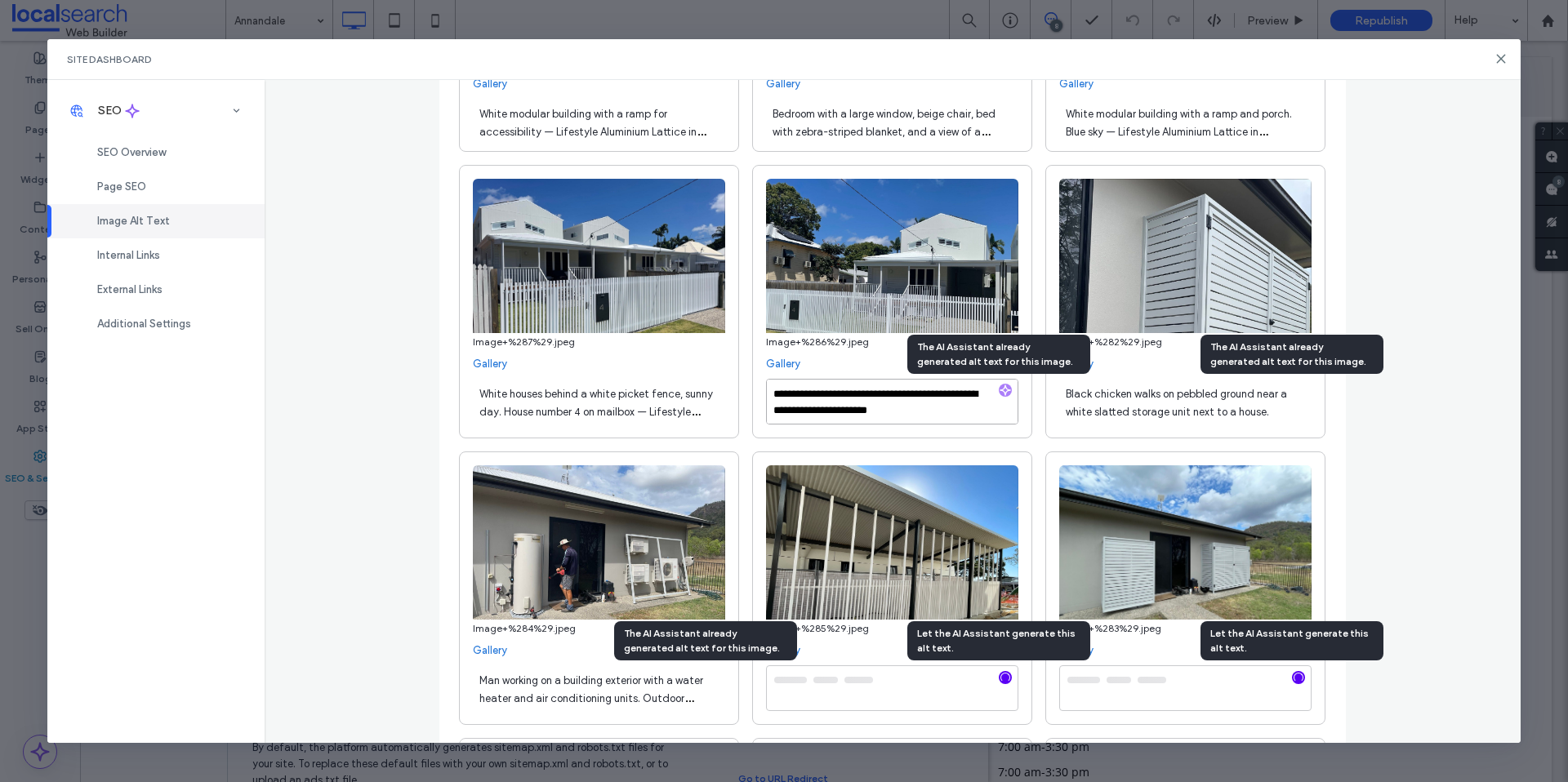
click at [954, 412] on textarea "**********" at bounding box center [893, 402] width 252 height 46
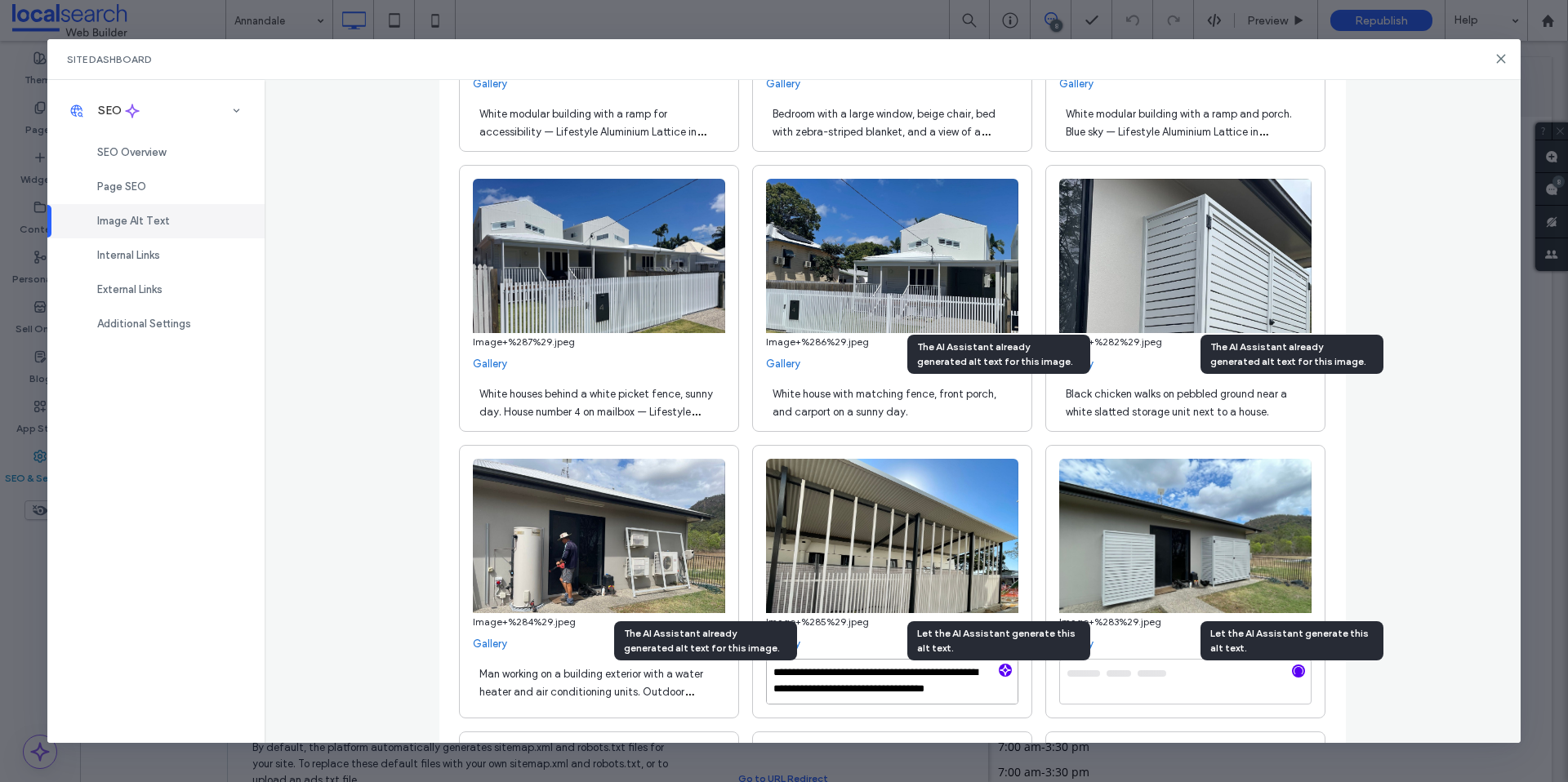
paste textarea "**********"
type textarea "**********"
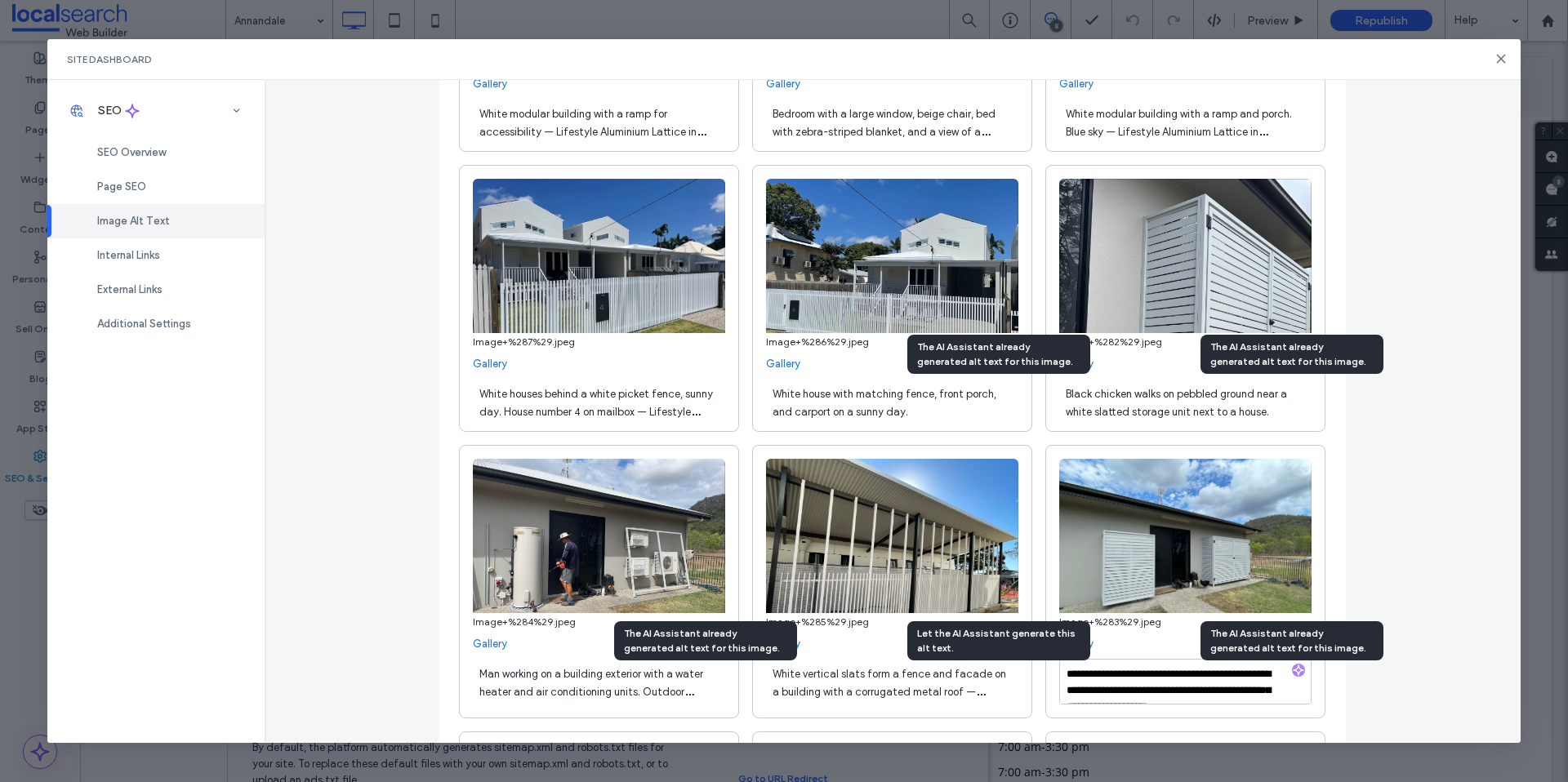
click at [957, 414] on div "White house with matching fence, front porch, and carport on a sunny day." at bounding box center [893, 402] width 252 height 46
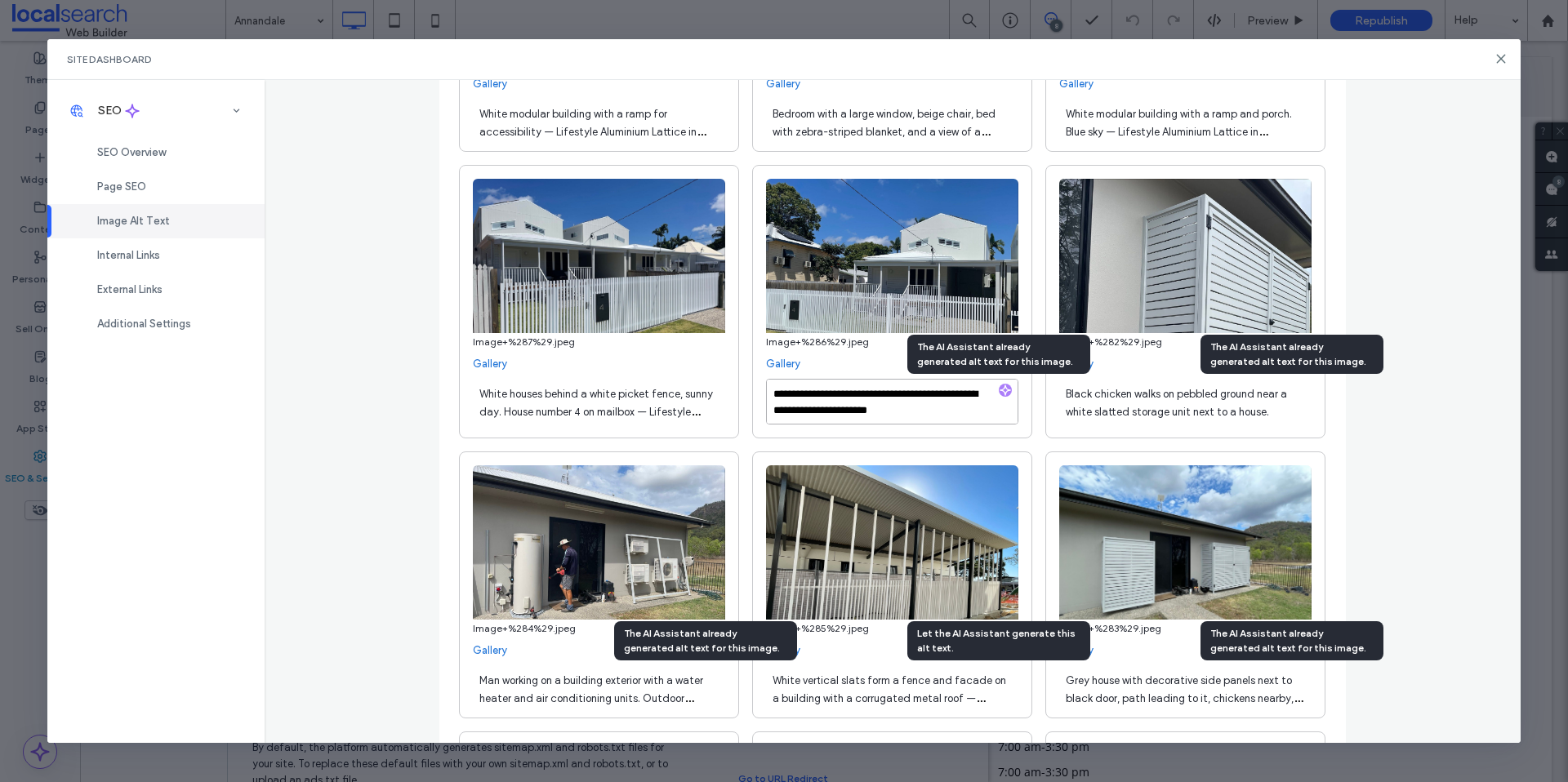
click at [947, 412] on textarea "**********" at bounding box center [893, 402] width 252 height 46
paste textarea "**********"
type textarea "**********"
click at [1179, 405] on div "Black chicken walks on pebbled ground near a white slatted storage unit next to…" at bounding box center [1185, 402] width 252 height 46
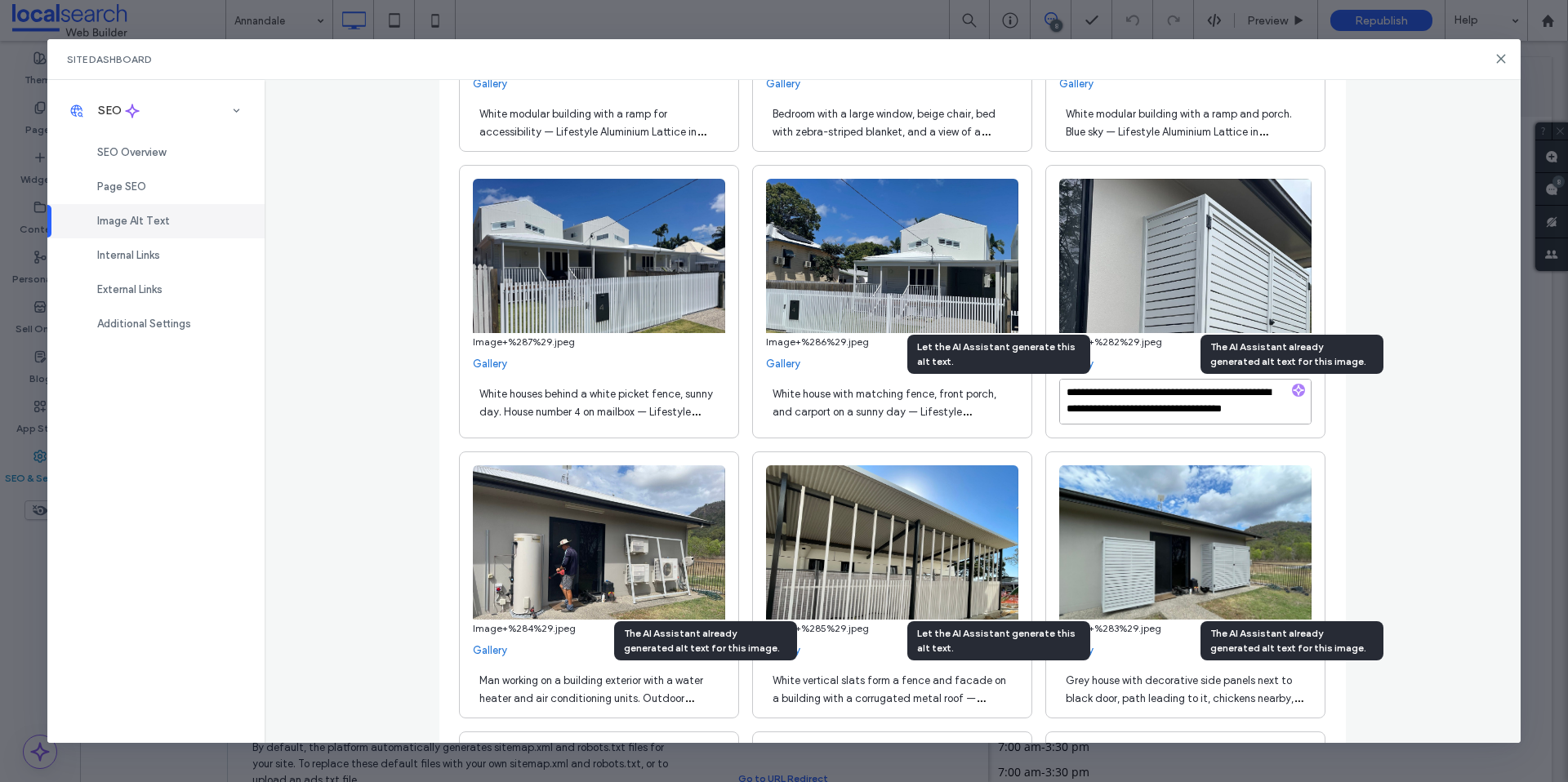
click at [1250, 414] on textarea "**********" at bounding box center [1185, 402] width 252 height 46
paste textarea "**********"
type textarea "**********"
click at [951, 428] on div "**********" at bounding box center [893, 301] width 280 height 273
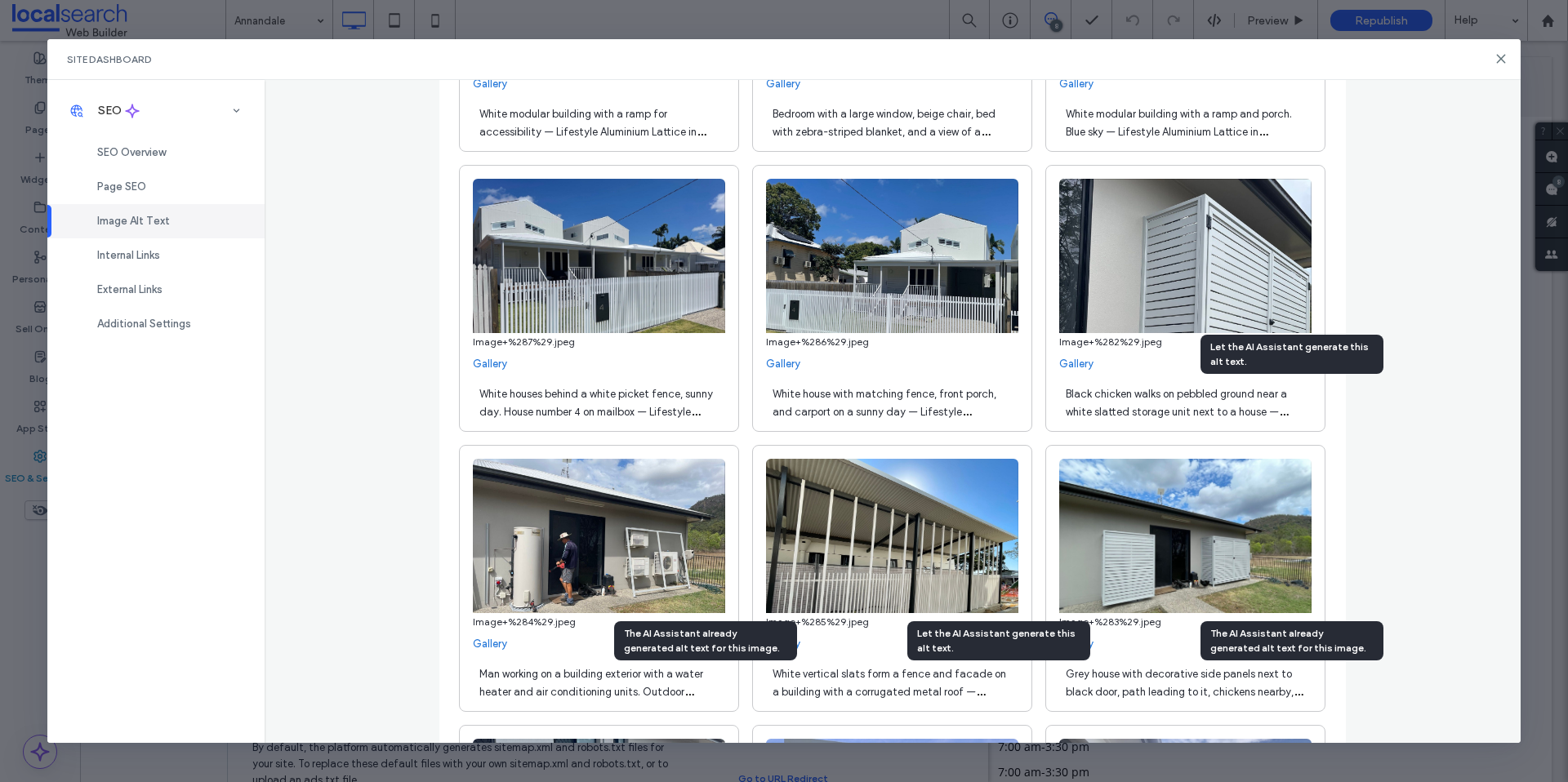
click at [569, 633] on div "**********" at bounding box center [599, 578] width 280 height 267
click at [1191, 403] on div "Black chicken walks on pebbled ground near a white slatted storage unit next to…" at bounding box center [1185, 402] width 252 height 46
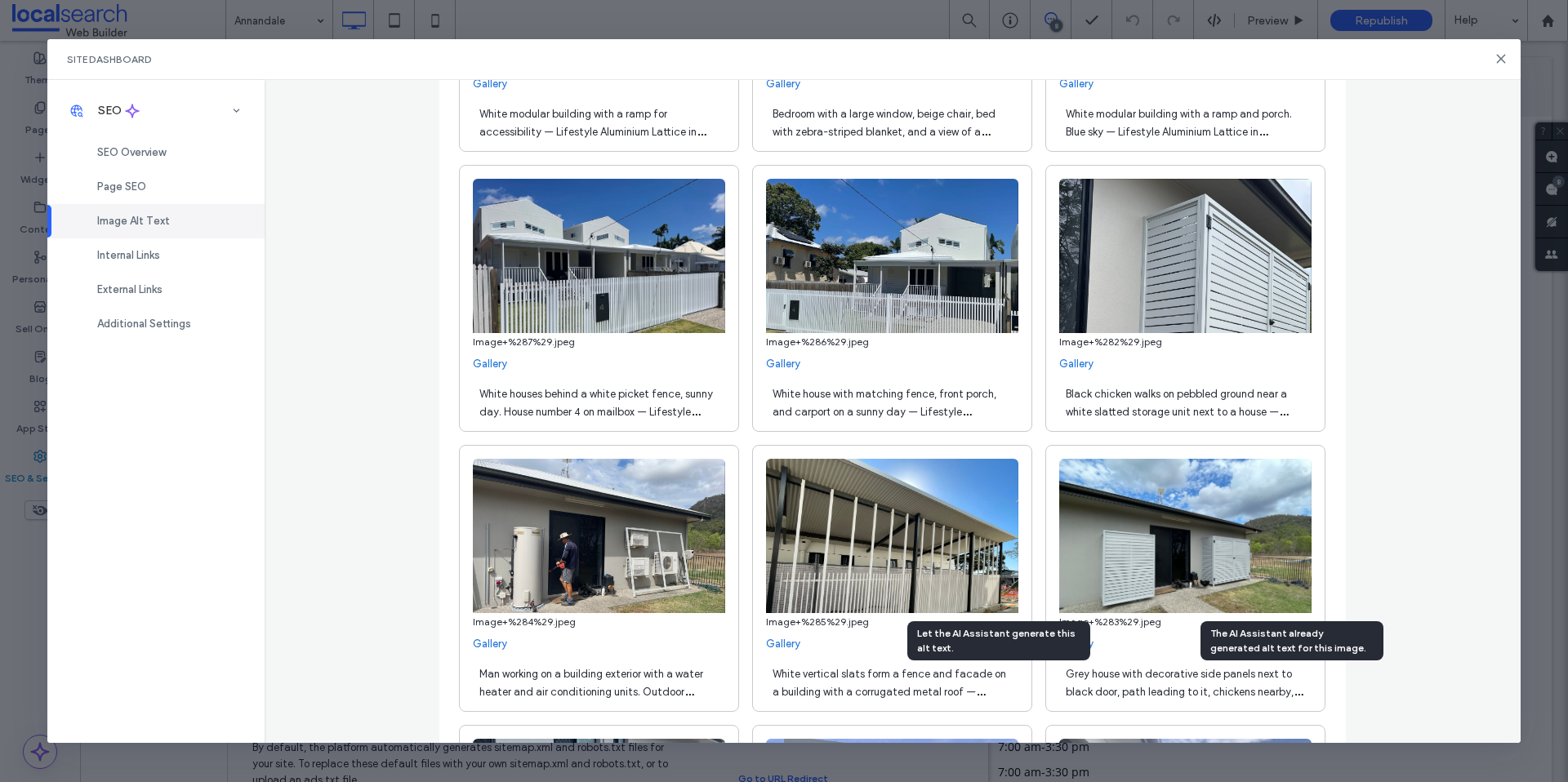
click at [681, 688] on div "Man working on a building exterior with a water heater and air conditioning uni…" at bounding box center [599, 681] width 252 height 46
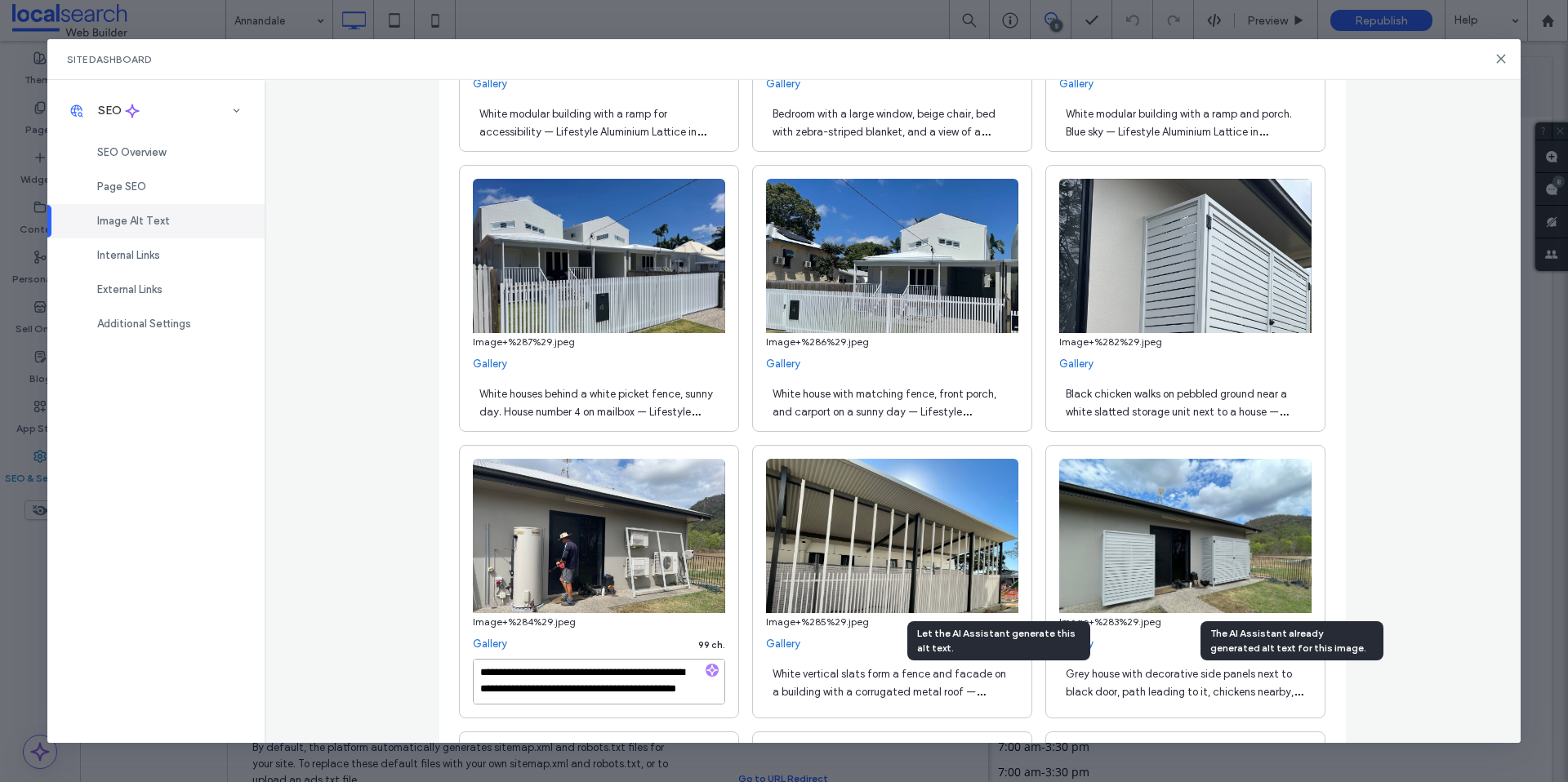
paste textarea "**********"
type textarea "**********"
click at [844, 688] on span "White vertical slats form a fence and facade on a building with a corrugated me…" at bounding box center [889, 701] width 234 height 67
click at [901, 692] on textarea "**********" at bounding box center [893, 681] width 252 height 46
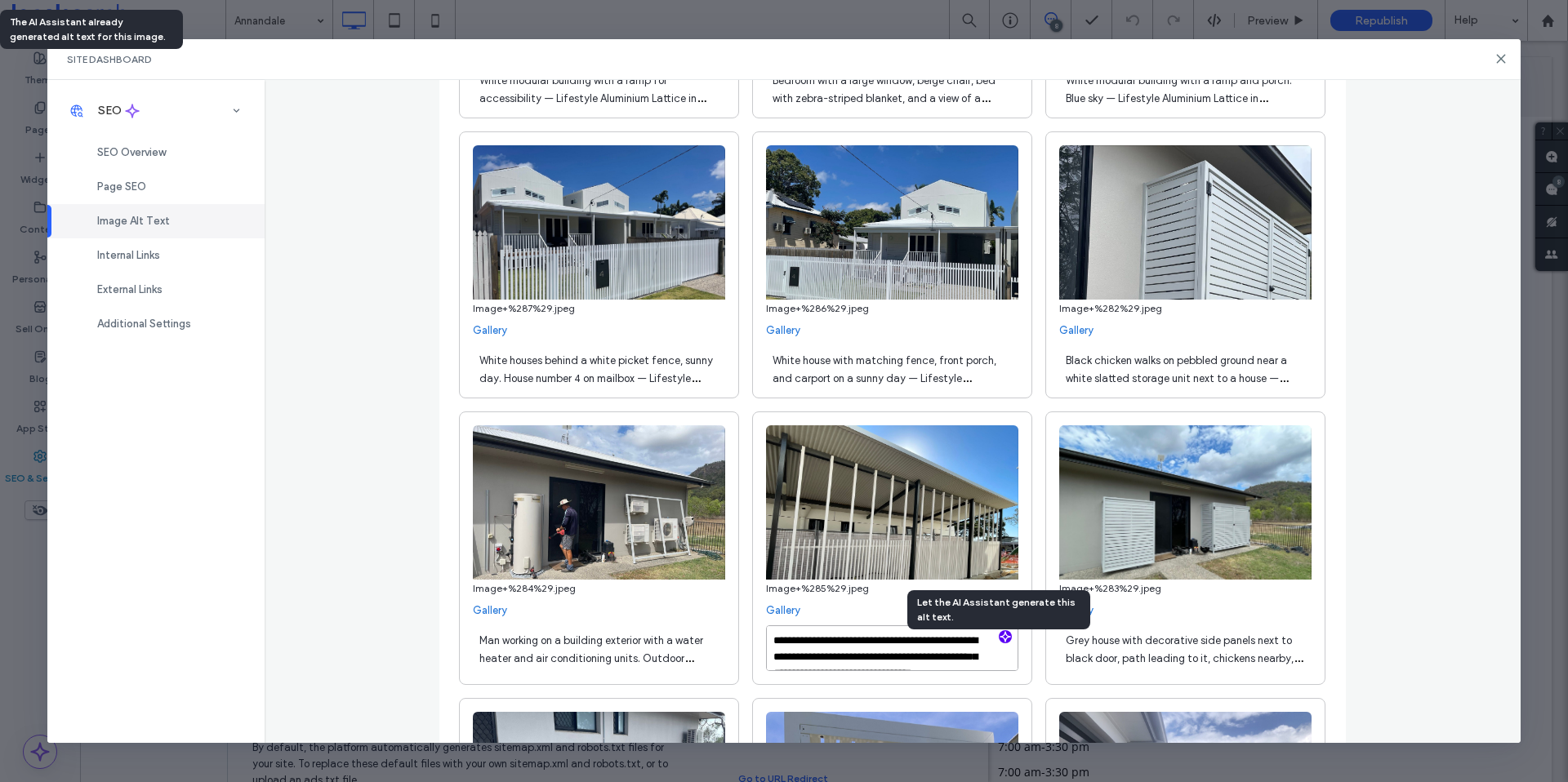
scroll to position [13940, 0]
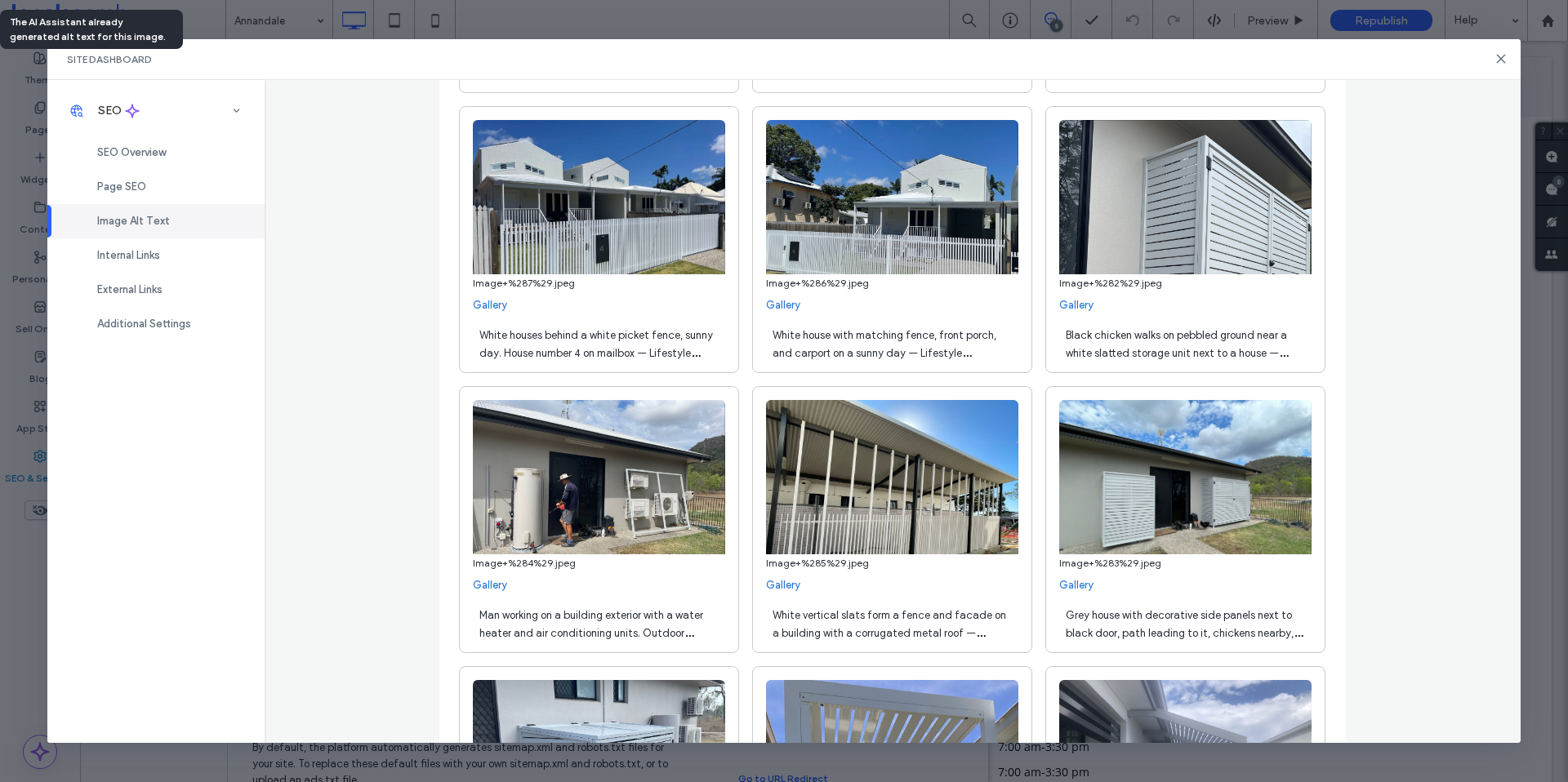
click at [1161, 631] on span "Grey house with decorative side panels next to black door, path leading to it, …" at bounding box center [1184, 633] width 237 height 48
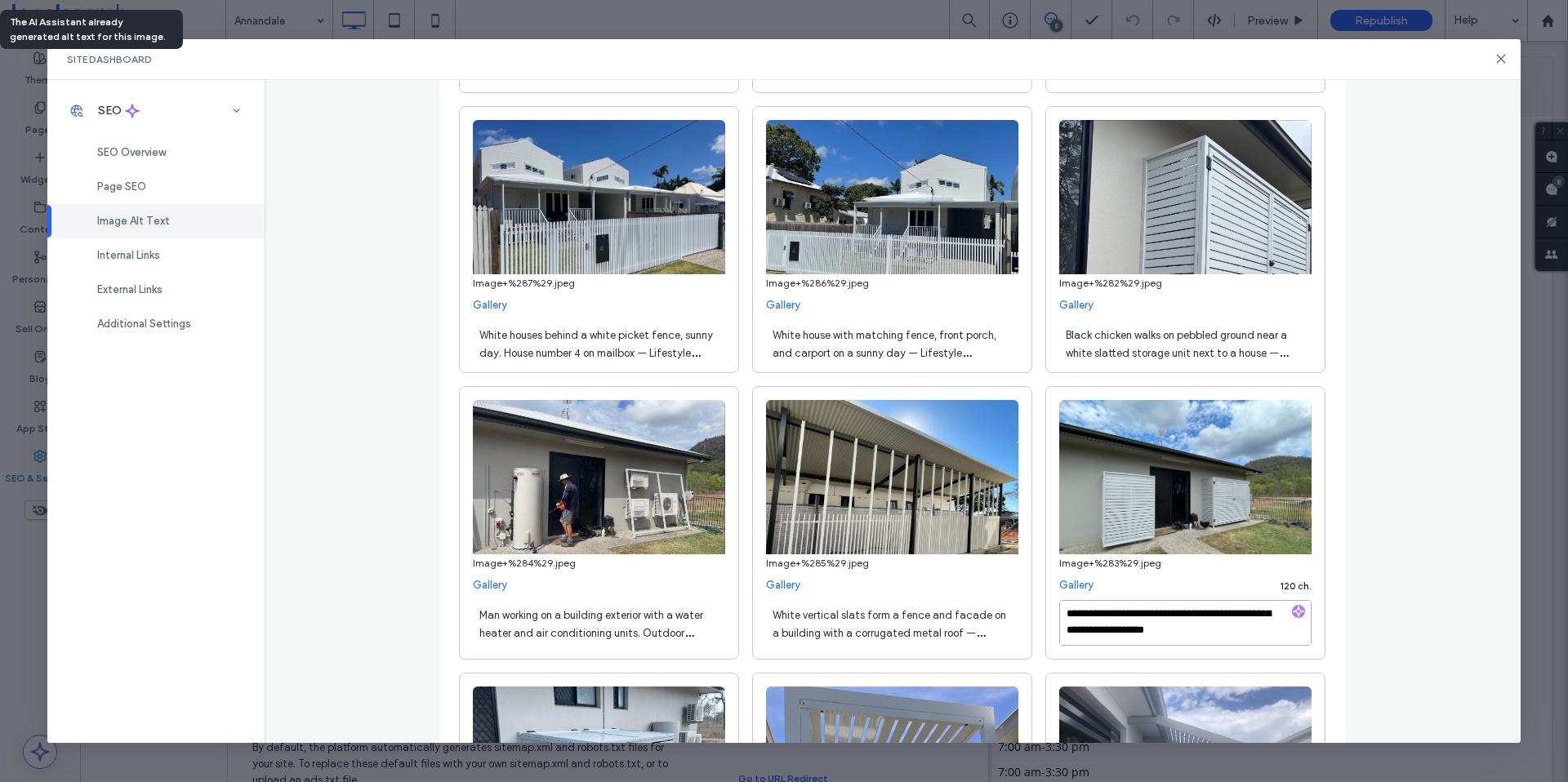
paste textarea "**********"
type textarea "**********"
click at [1408, 597] on div "**********" at bounding box center [893, 411] width 1257 height 663
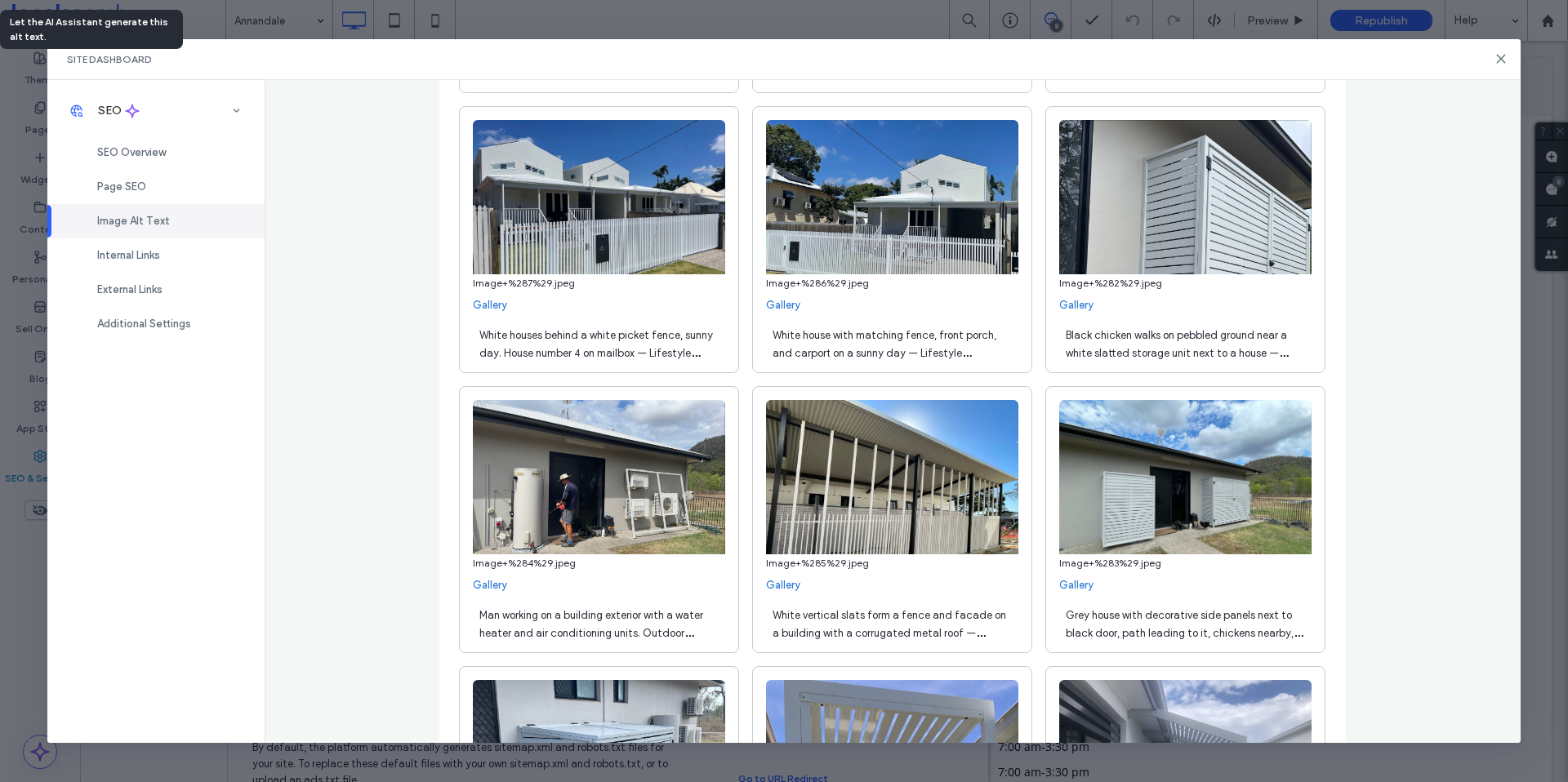
click at [903, 631] on span "White vertical slats form a fence and facade on a building with a corrugated me…" at bounding box center [889, 643] width 234 height 67
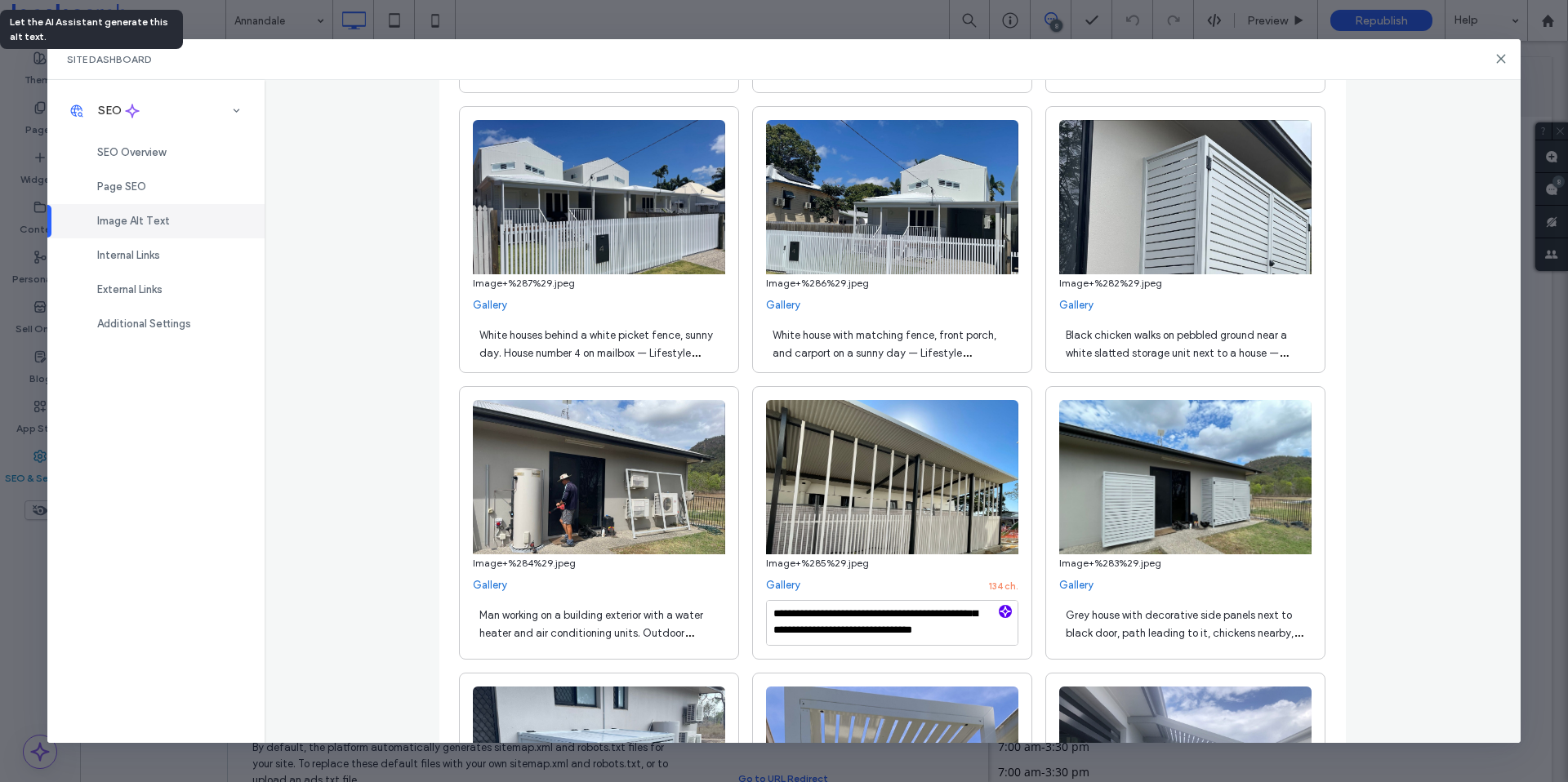
click at [1418, 574] on div "**********" at bounding box center [893, 411] width 1257 height 663
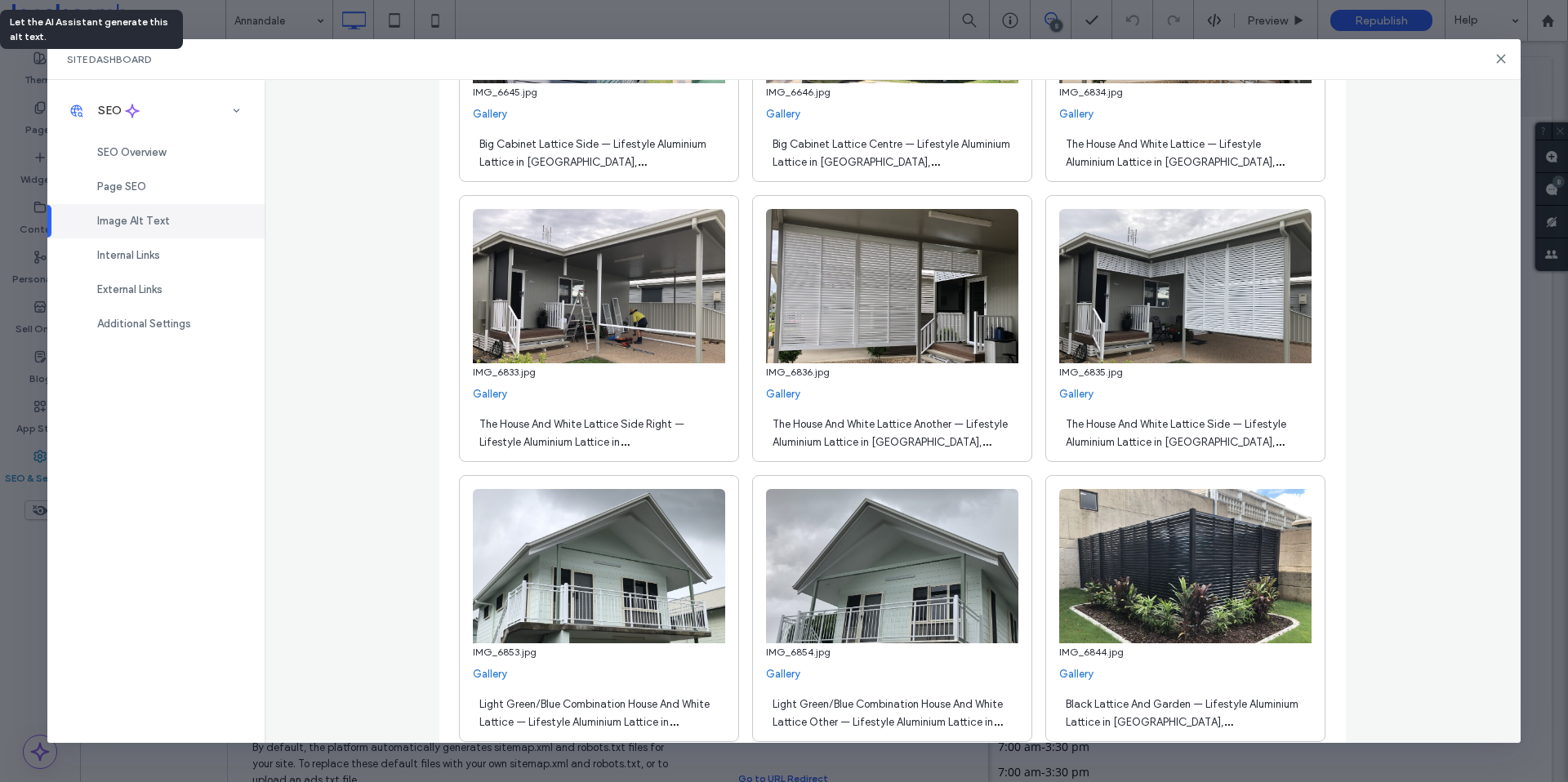
scroll to position [11062, 0]
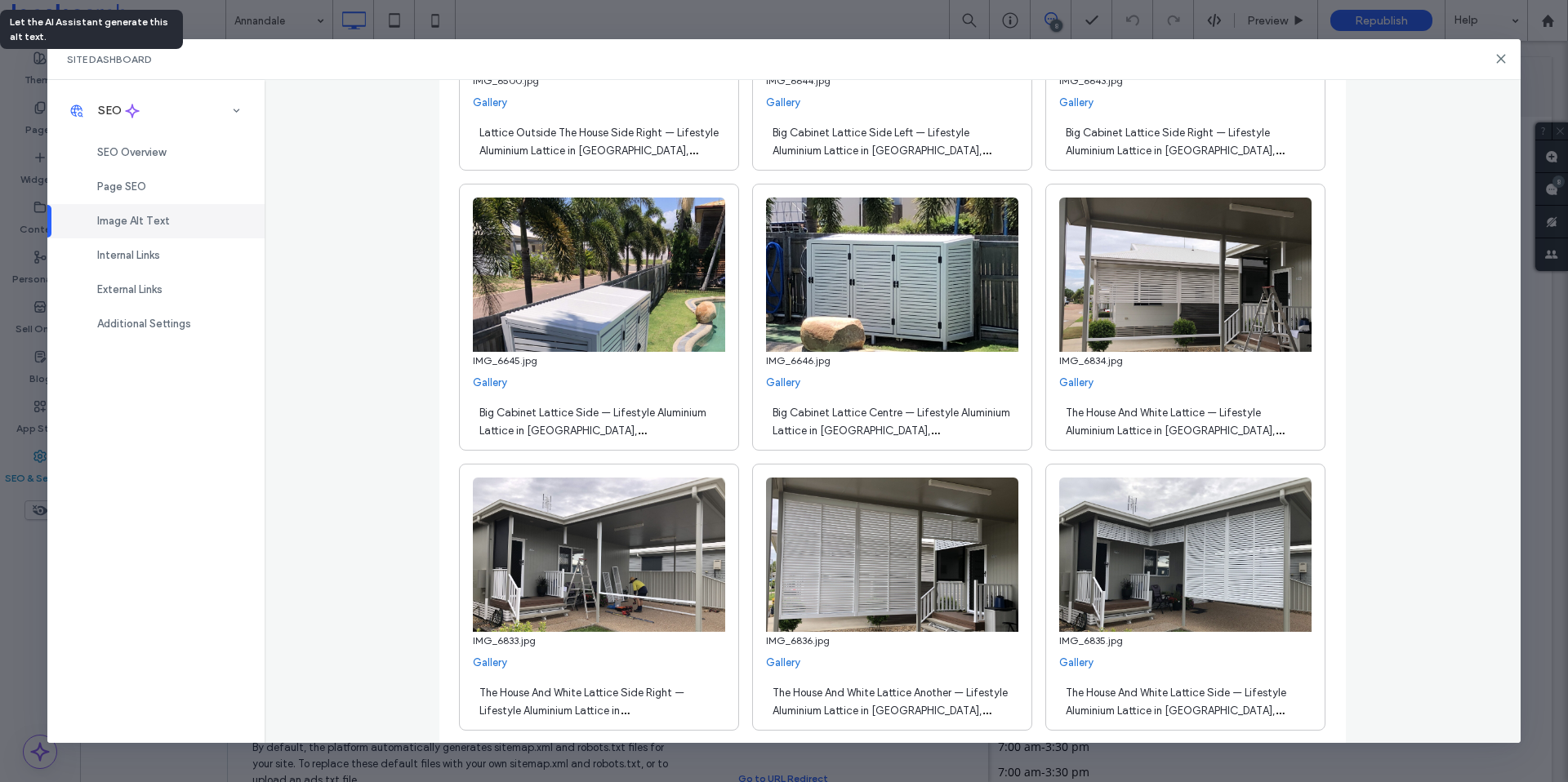
click at [184, 210] on div "Image Alt Text" at bounding box center [156, 221] width 217 height 34
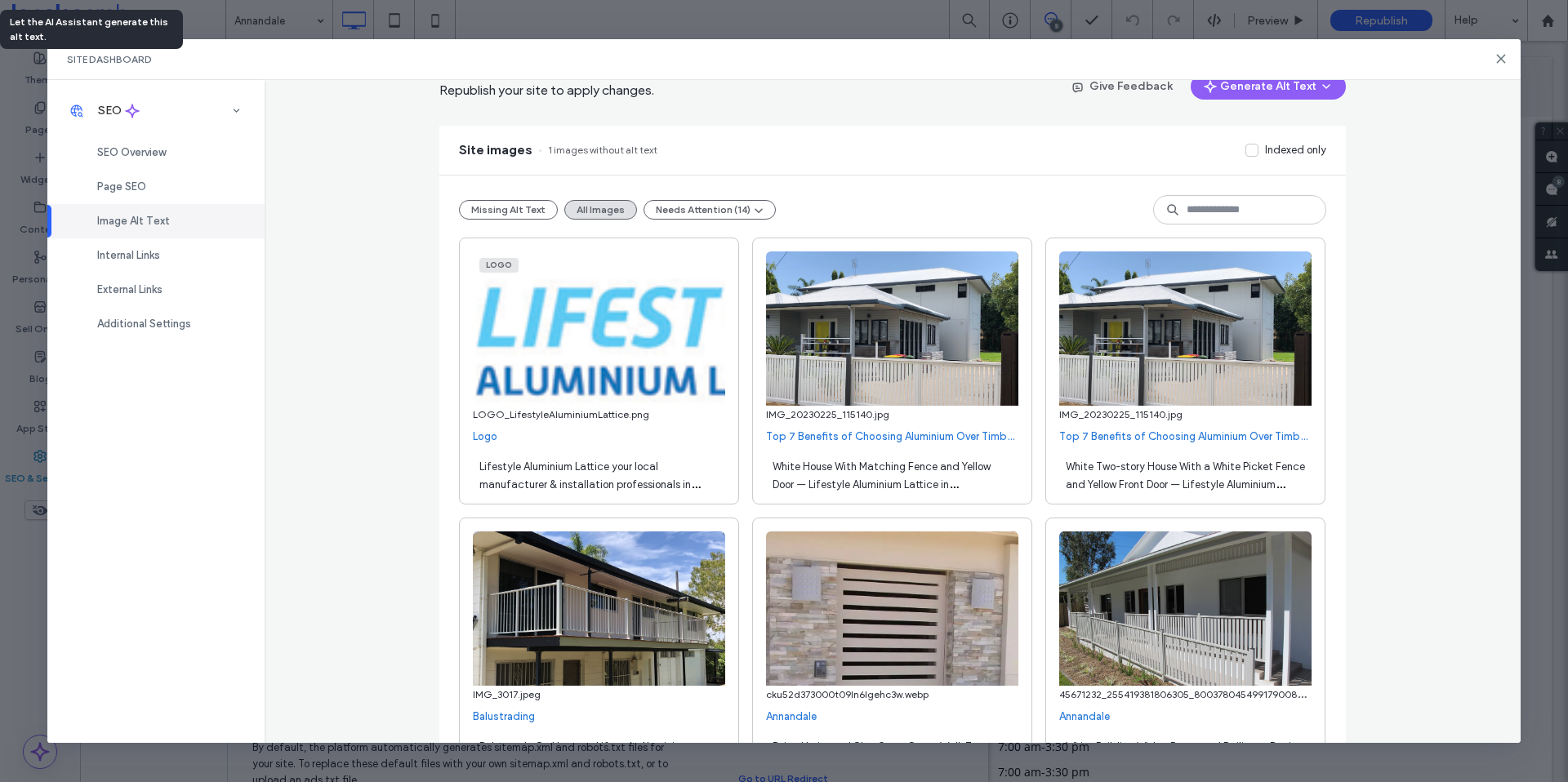
scroll to position [0, 0]
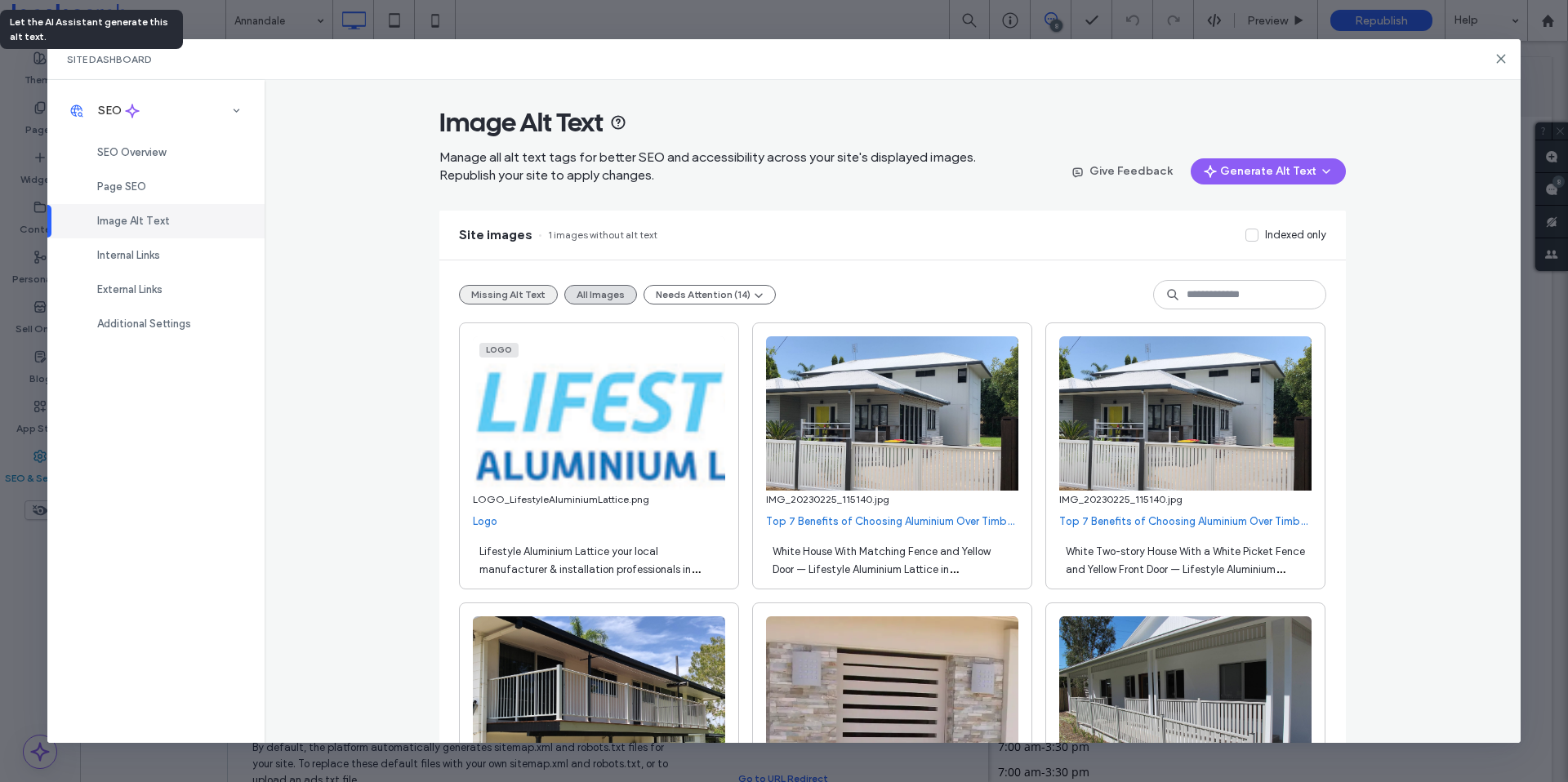
click at [525, 296] on button "Missing Alt Text" at bounding box center [508, 294] width 99 height 19
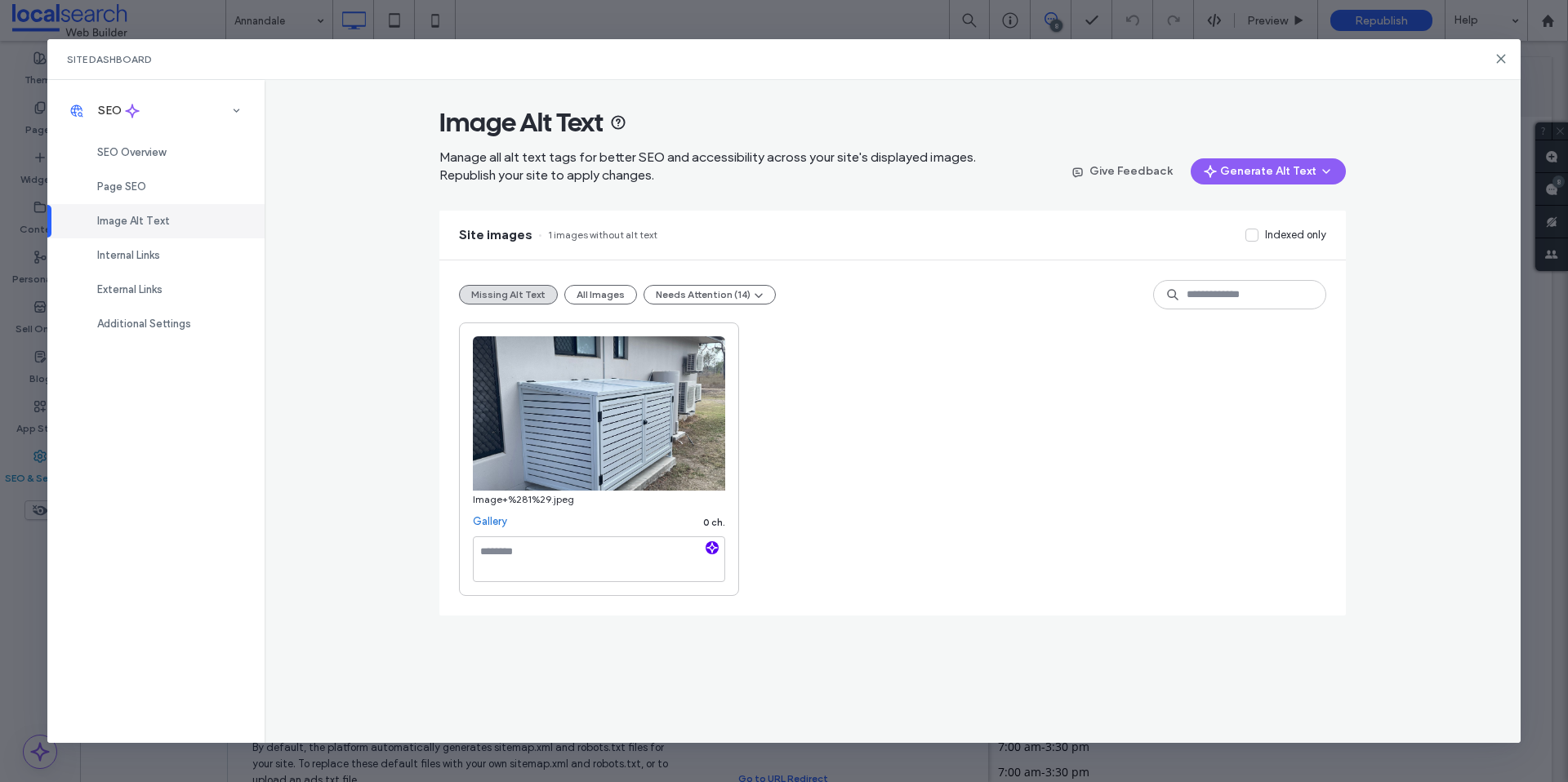
click at [709, 548] on use "button" at bounding box center [711, 547] width 10 height 10
paste textarea "**********"
type textarea "**********"
click at [818, 493] on div "**********" at bounding box center [893, 459] width 867 height 273
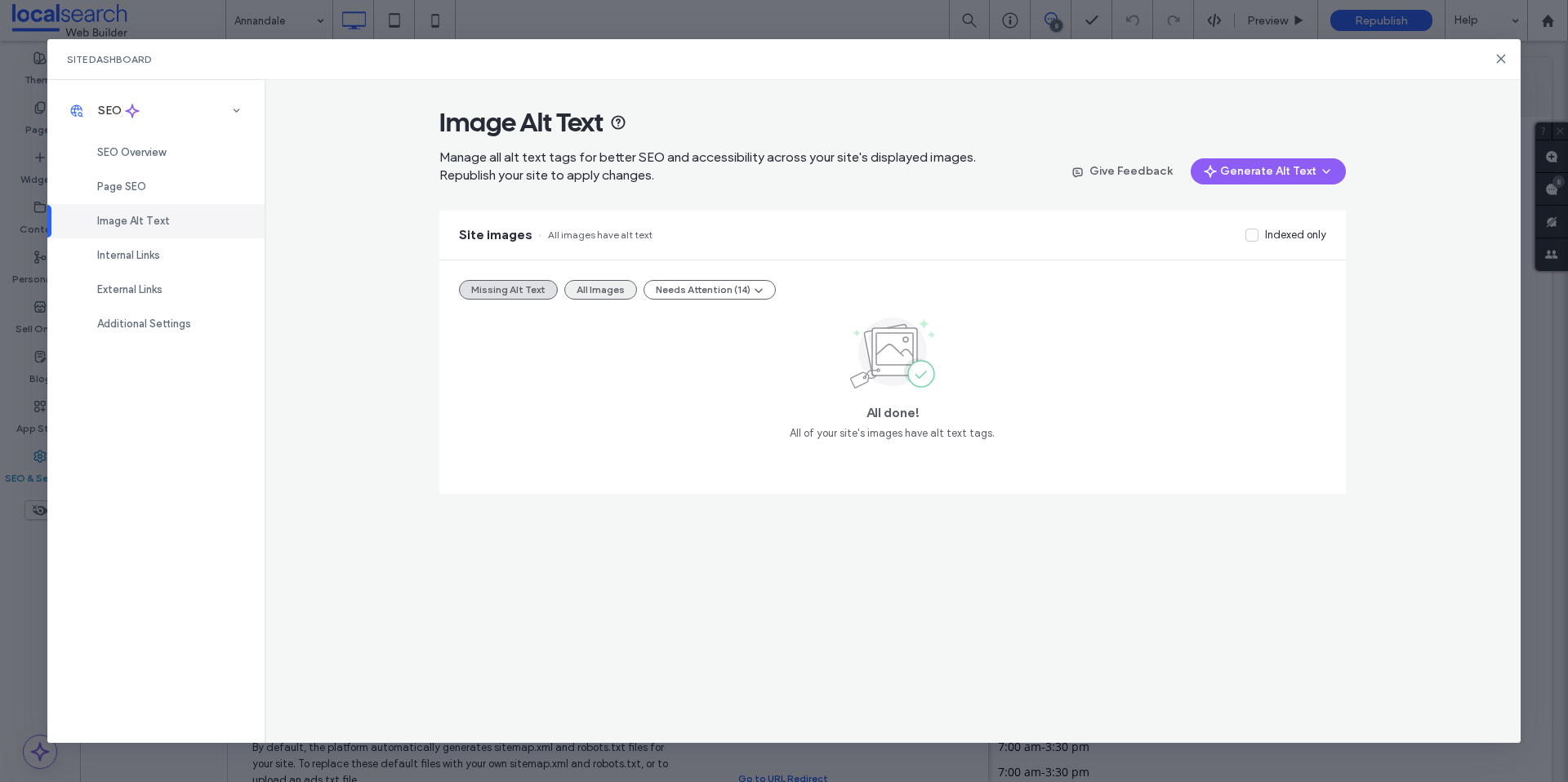
click at [600, 290] on button "All Images" at bounding box center [600, 290] width 73 height 19
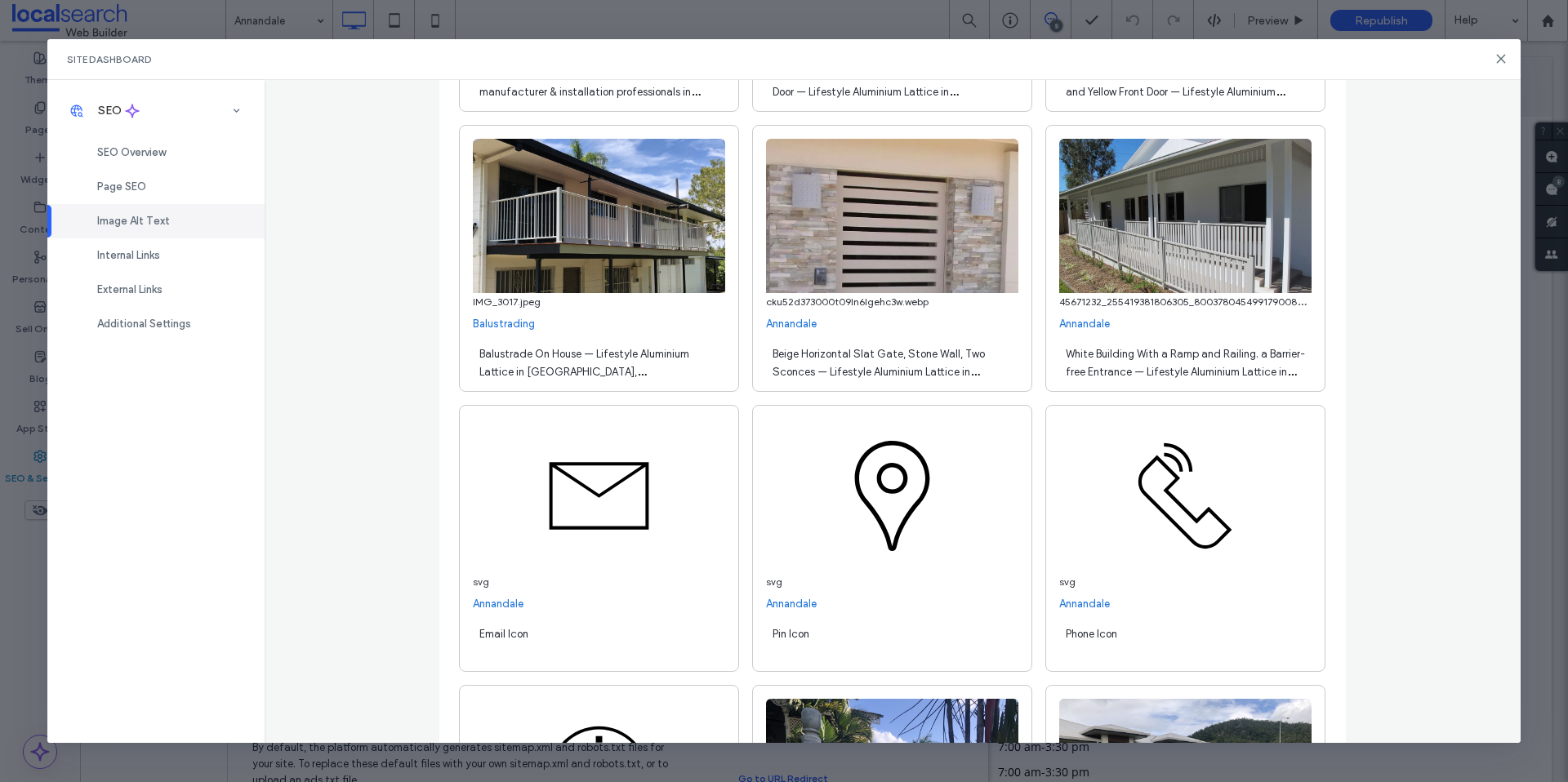
scroll to position [1057, 0]
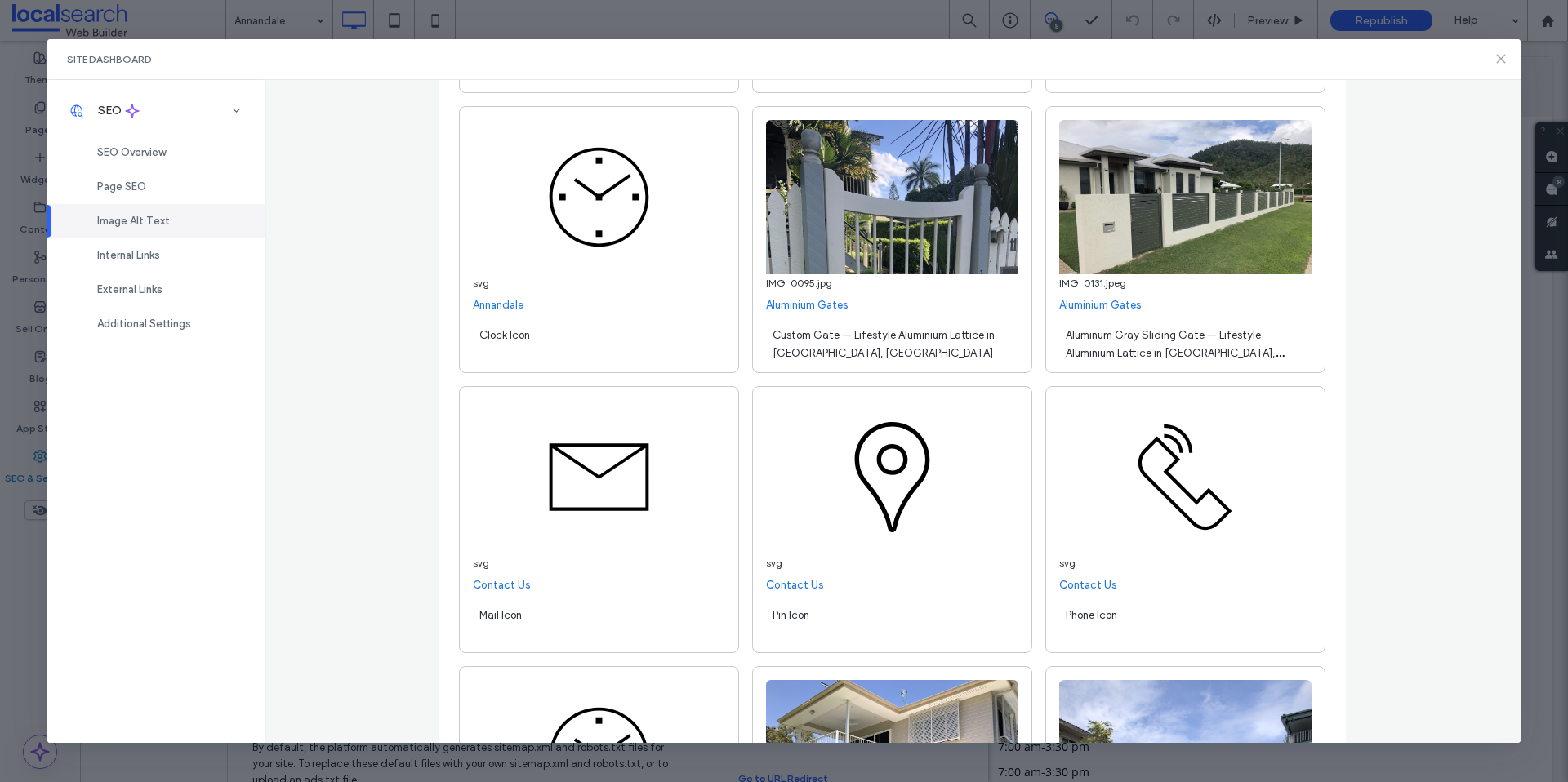
click at [1501, 60] on use at bounding box center [1501, 59] width 7 height 7
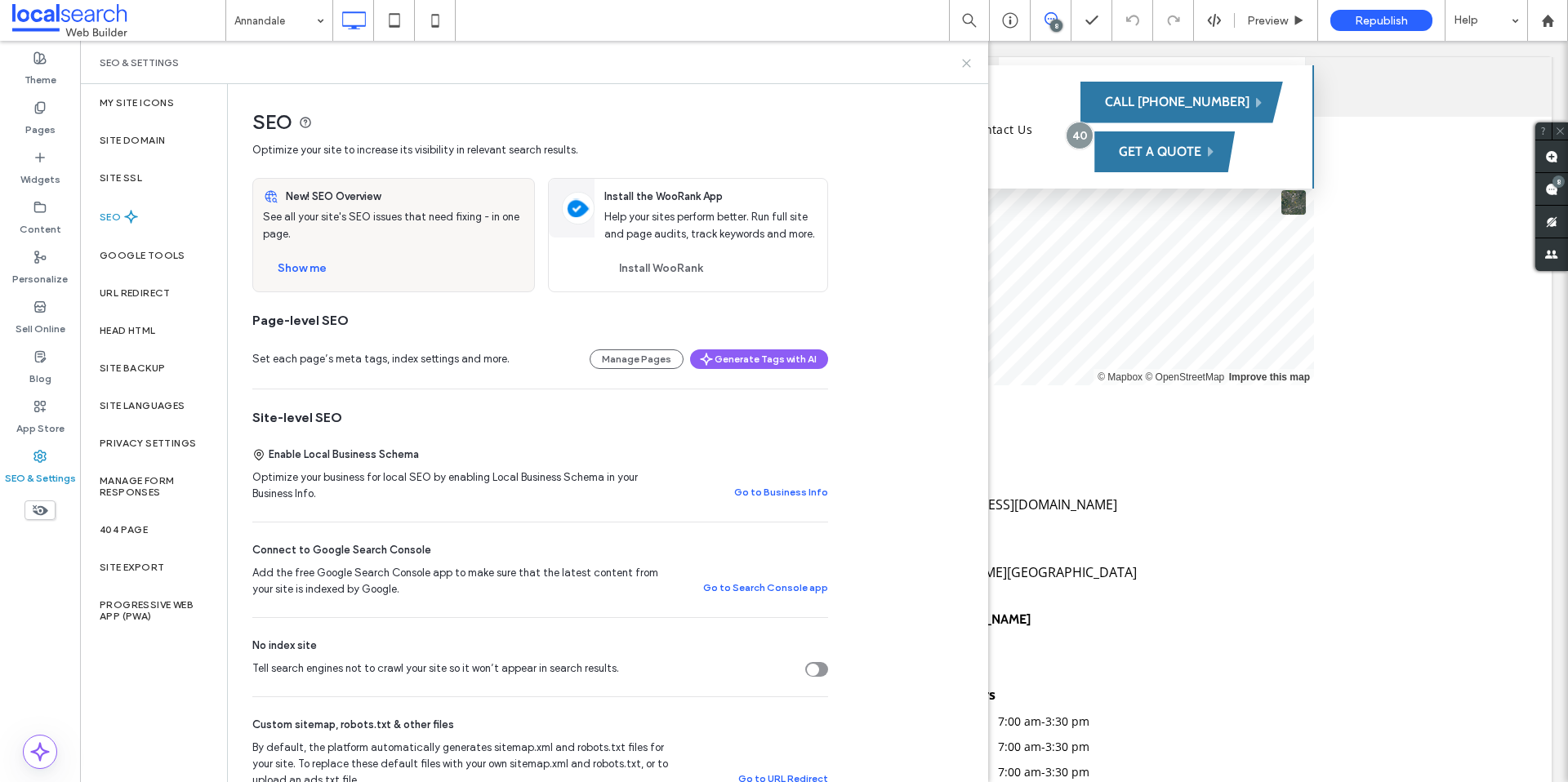
click at [964, 63] on icon at bounding box center [967, 63] width 12 height 12
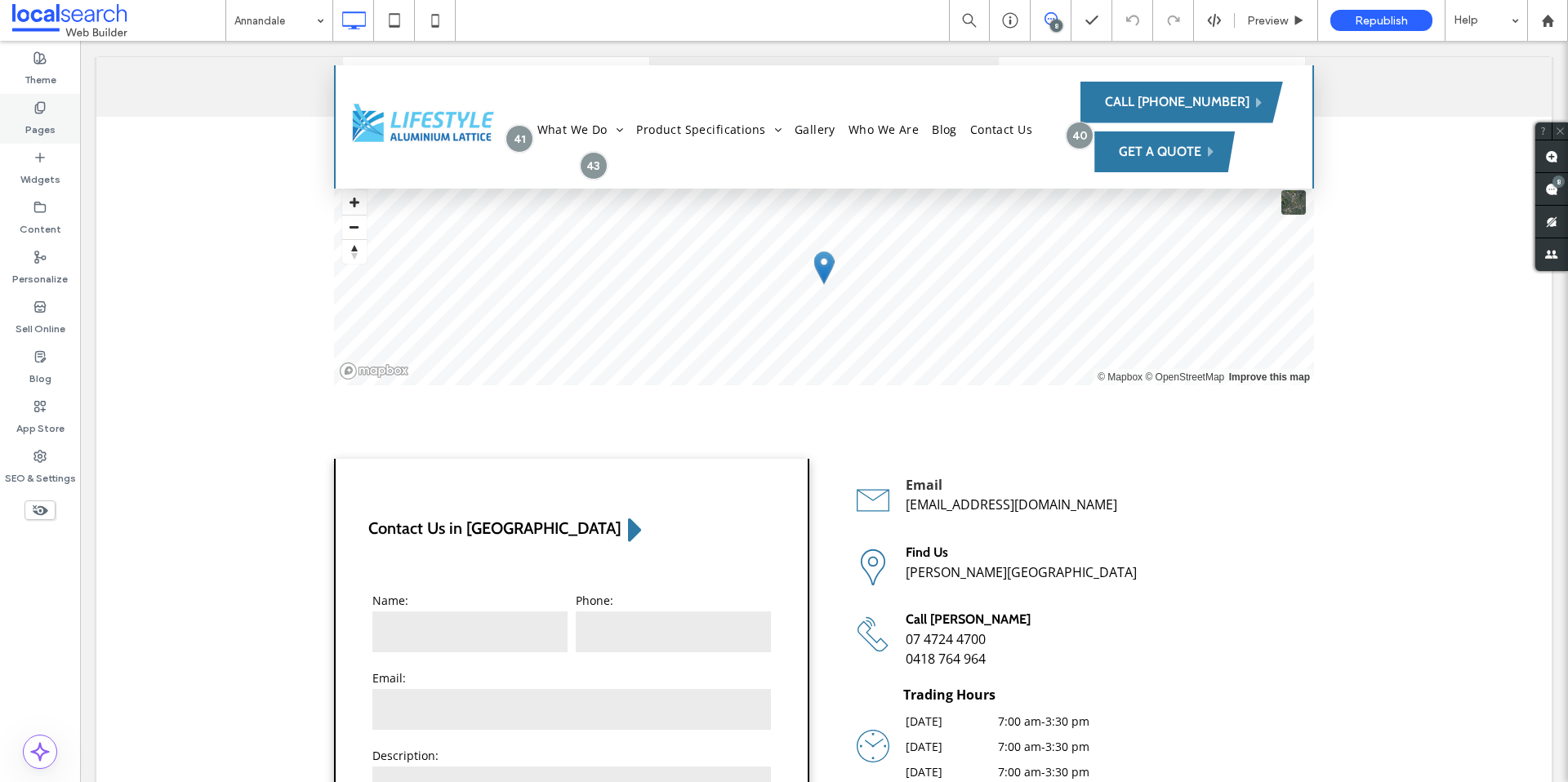
click at [54, 98] on div "Pages" at bounding box center [39, 118] width 80 height 50
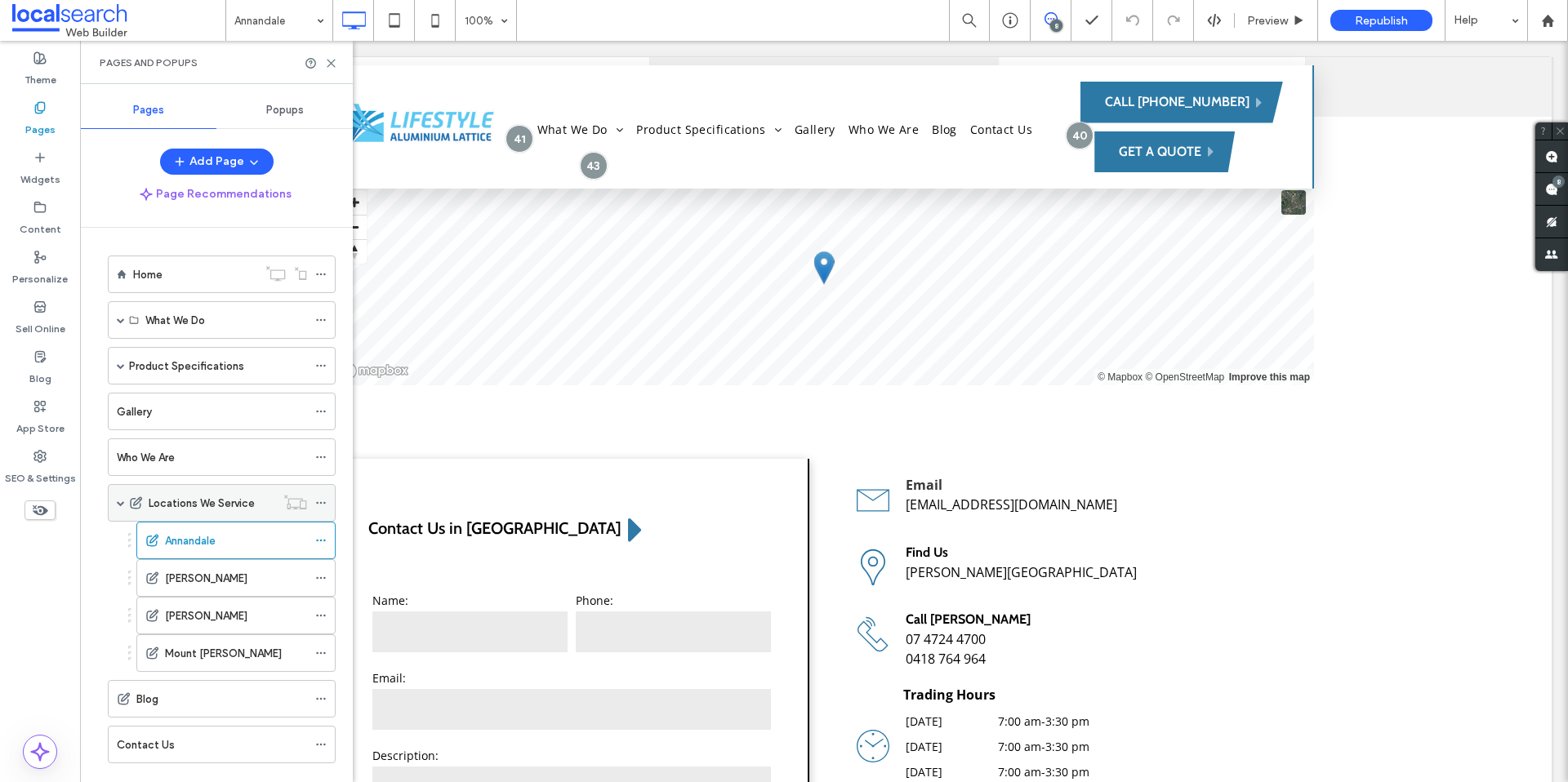
click at [324, 505] on icon at bounding box center [321, 503] width 11 height 11
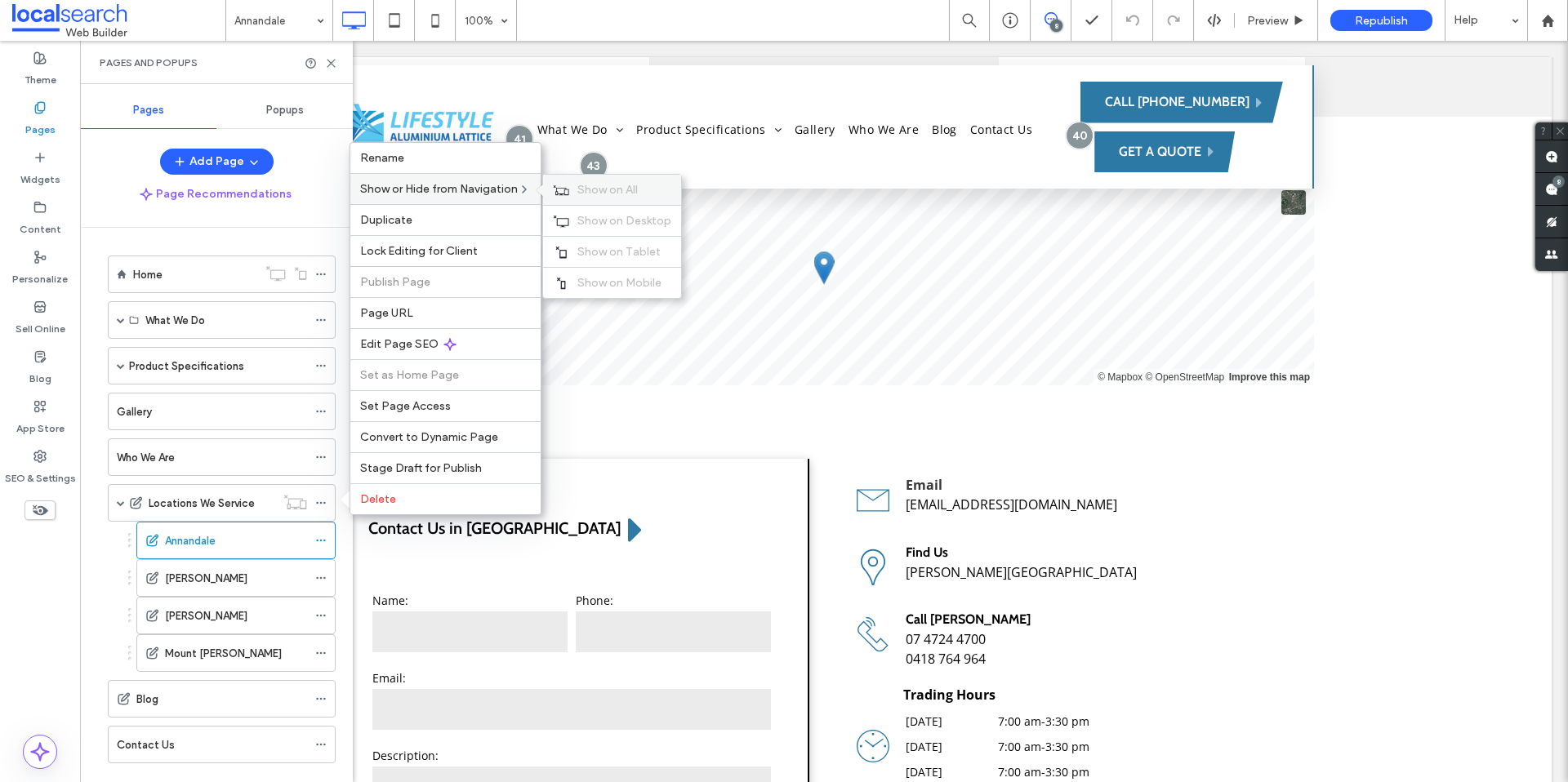
click at [599, 188] on span "Show on All" at bounding box center [607, 190] width 60 height 14
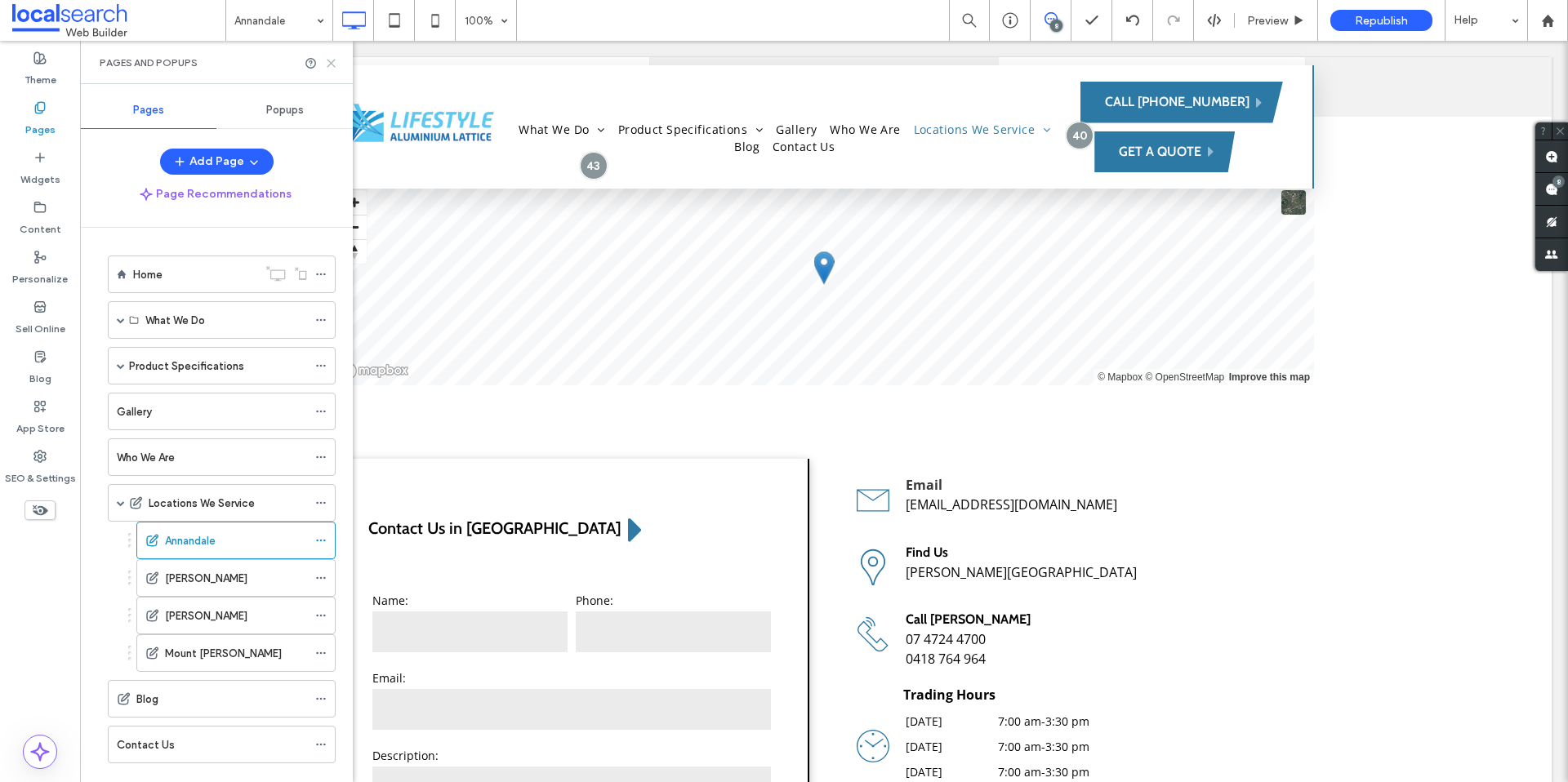
click at [332, 65] on div "Pages and Popups" at bounding box center [215, 62] width 272 height 43
click at [332, 65] on icon at bounding box center [331, 63] width 12 height 12
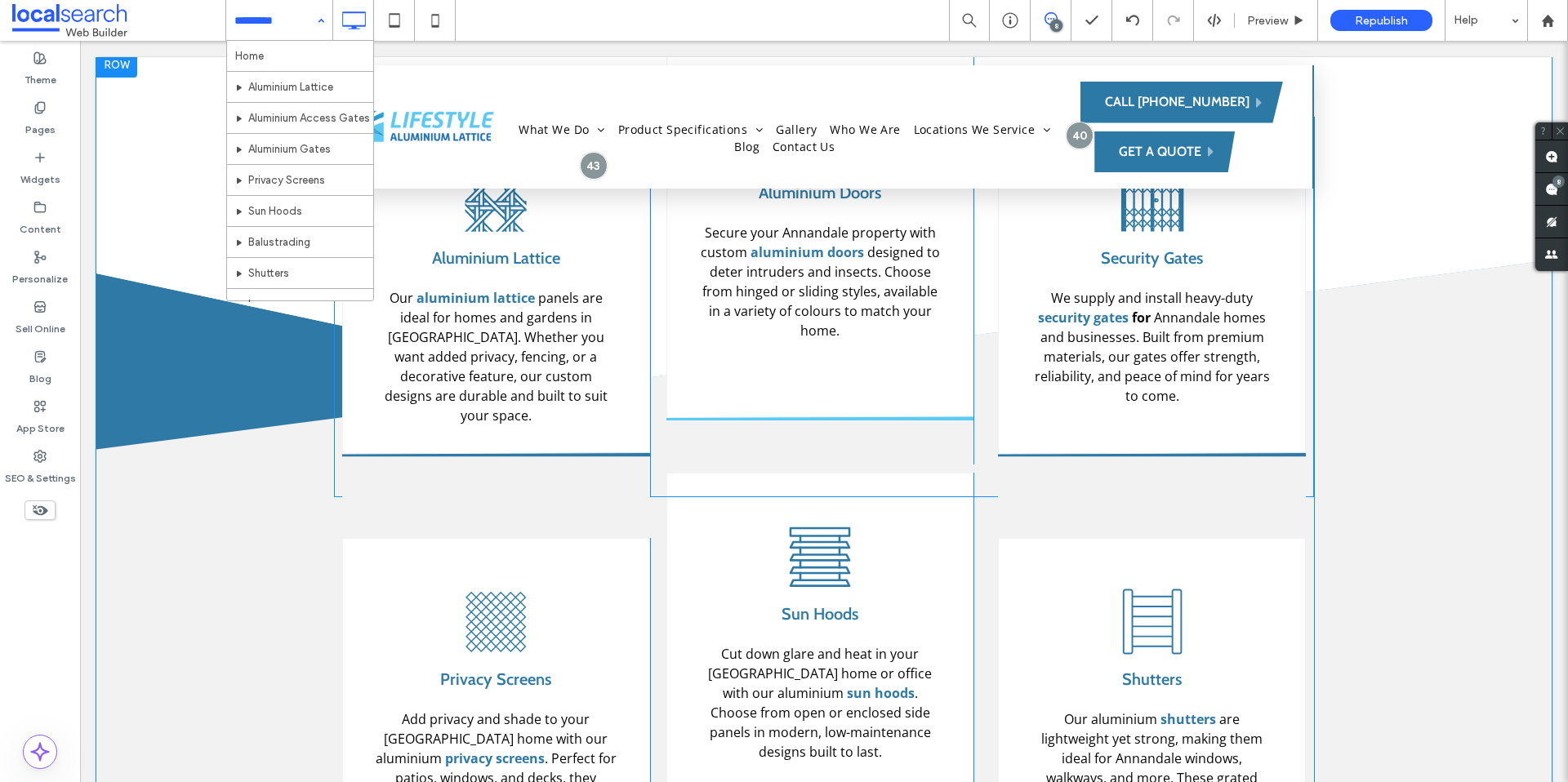
scroll to position [2395, 0]
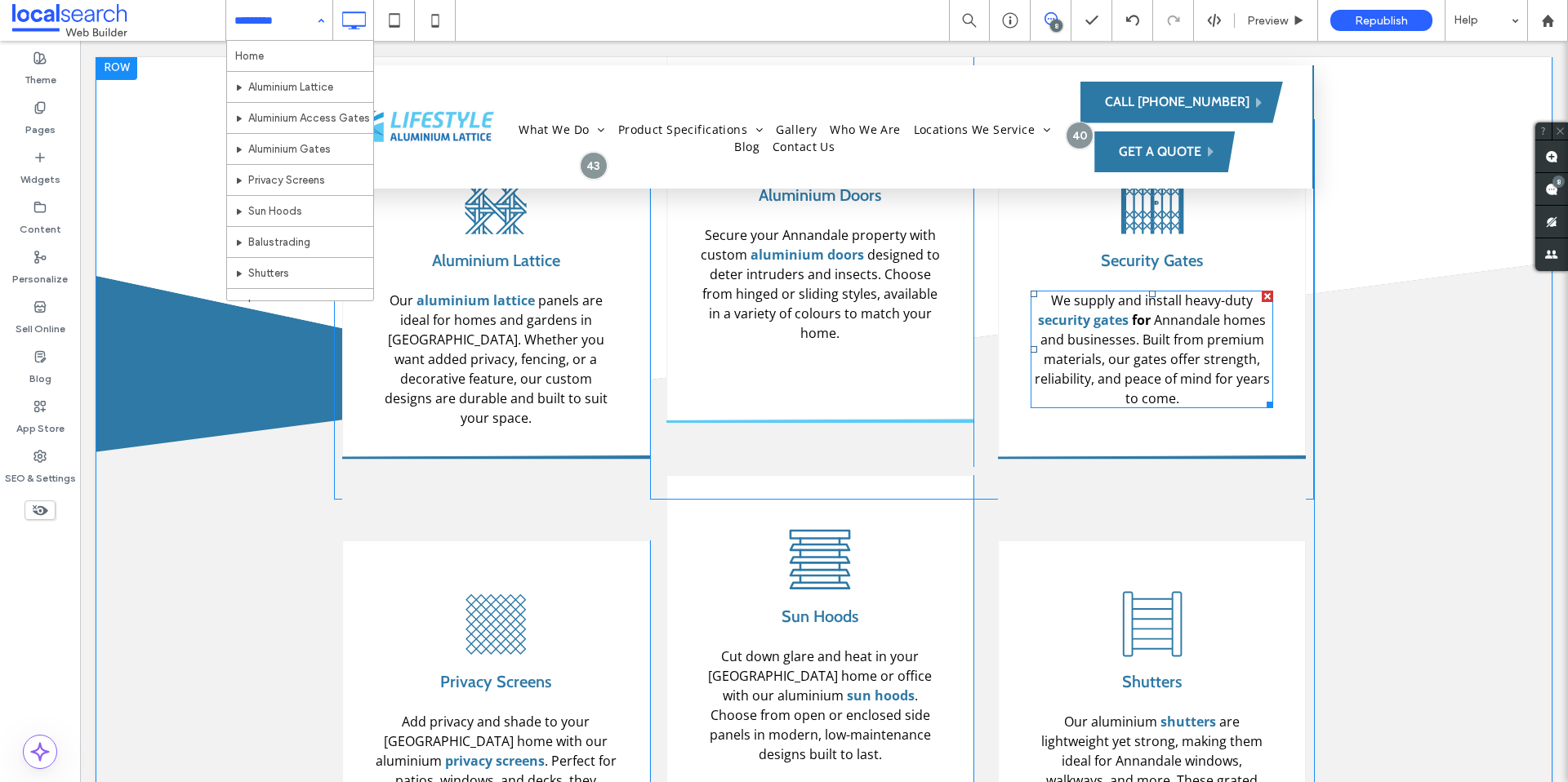
click at [1138, 321] on strong "for" at bounding box center [1141, 320] width 18 height 18
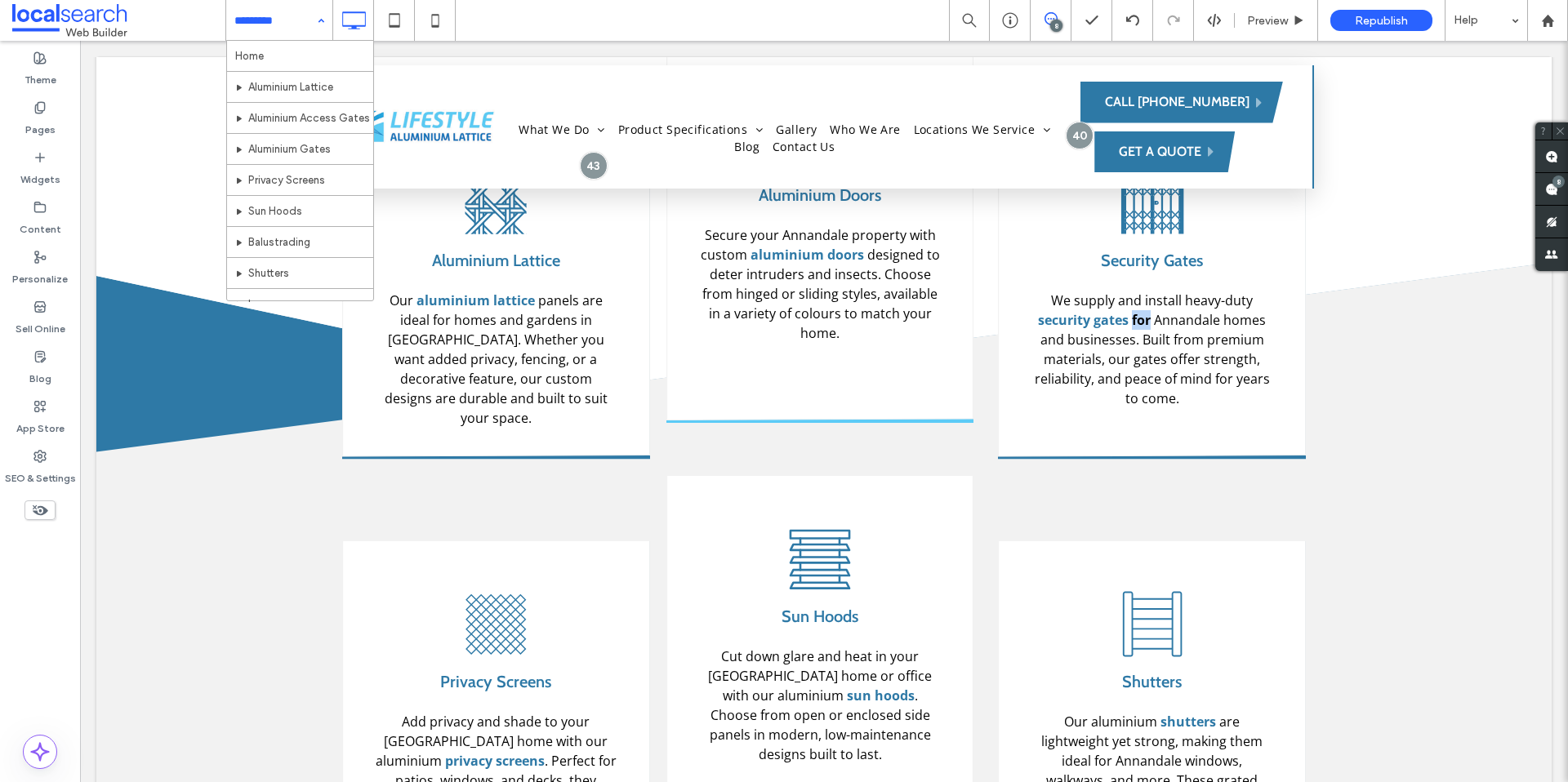
click at [1138, 321] on strong "for" at bounding box center [1141, 320] width 18 height 18
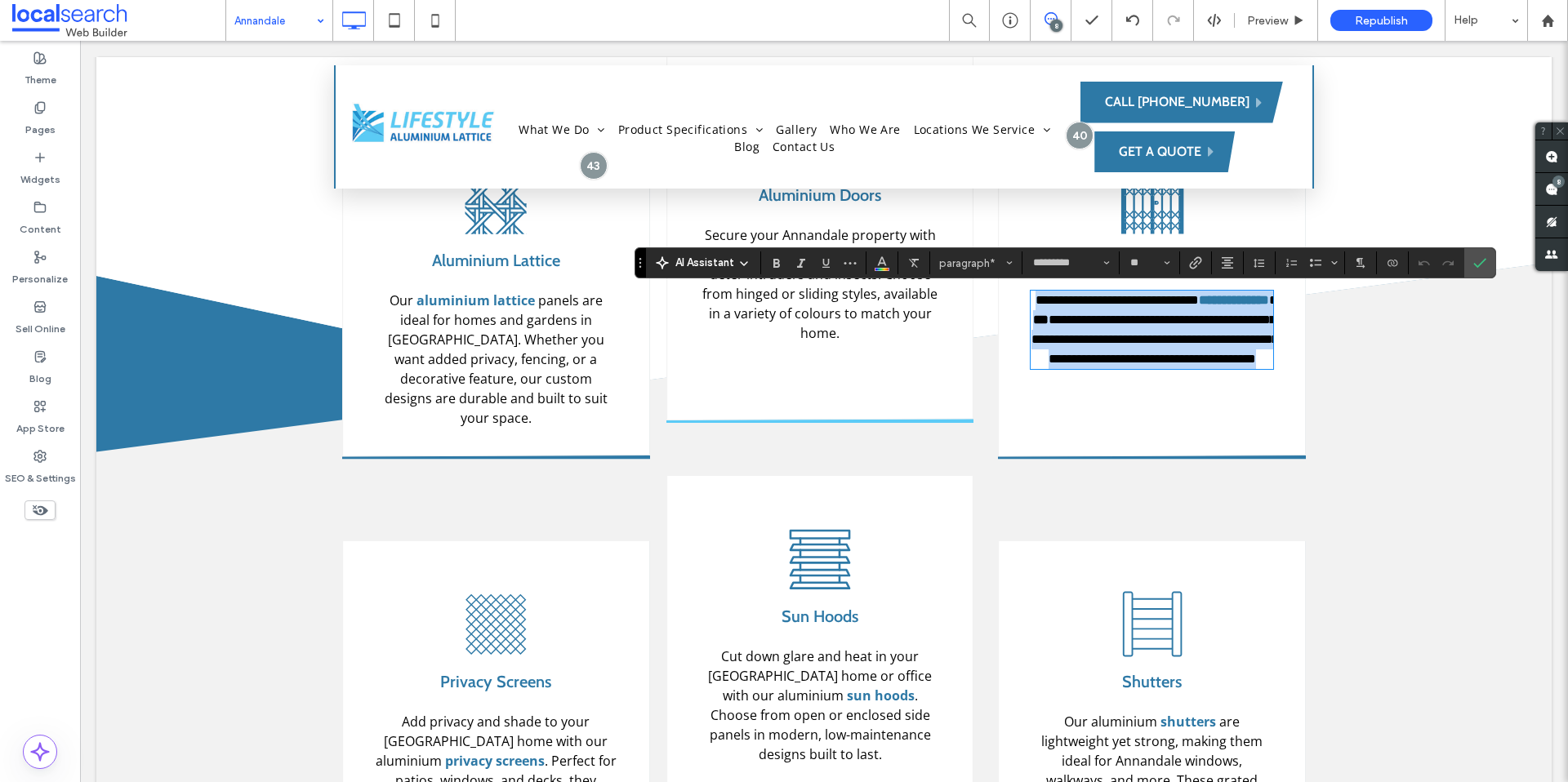
click at [1049, 321] on strong "***" at bounding box center [1042, 320] width 16 height 12
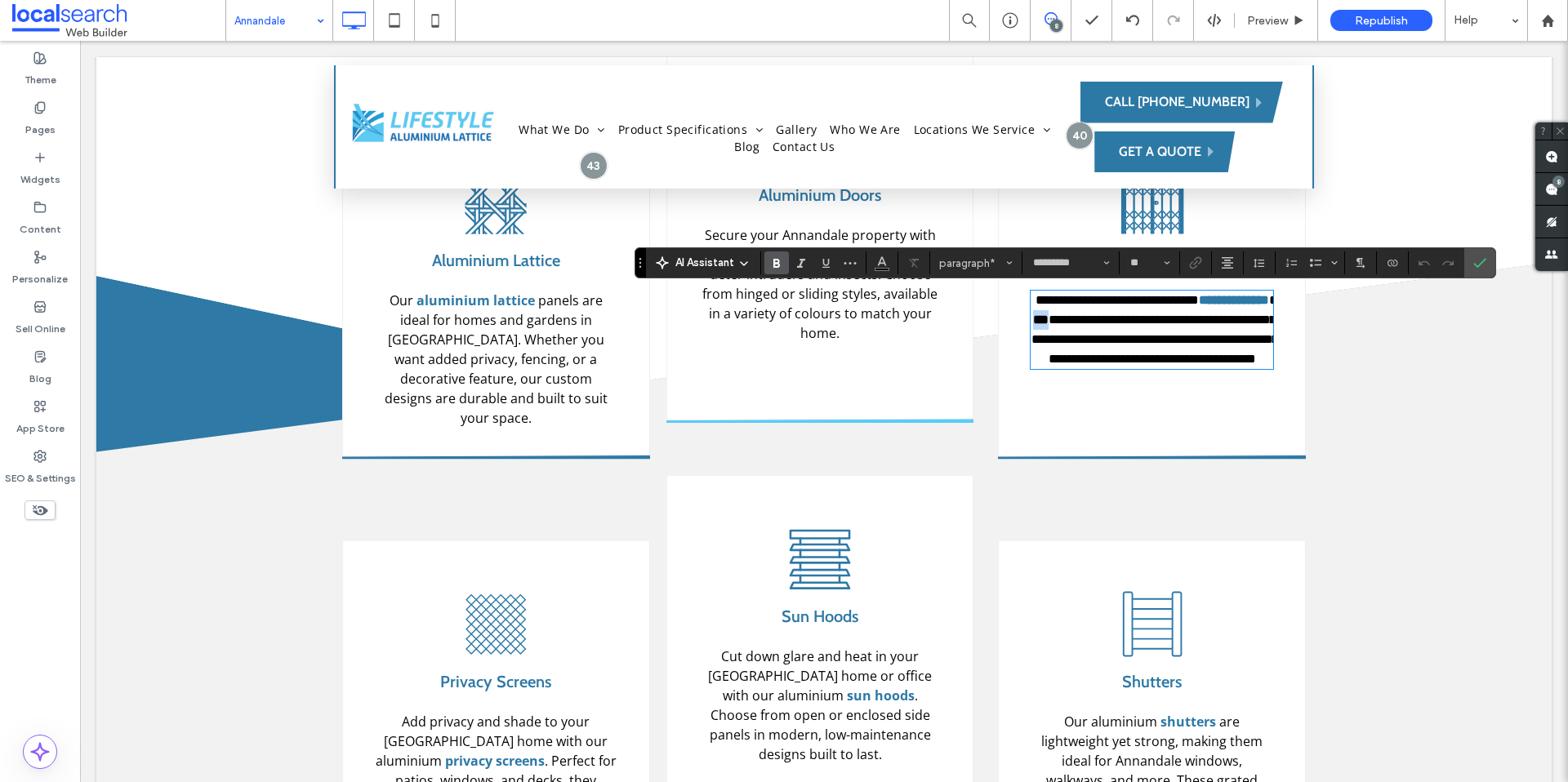
click at [1049, 321] on strong "***" at bounding box center [1042, 320] width 16 height 12
click at [782, 261] on label "Bold" at bounding box center [777, 263] width 25 height 23
click at [1475, 263] on icon "Confirm" at bounding box center [1480, 263] width 13 height 13
